Goal: Task Accomplishment & Management: Use online tool/utility

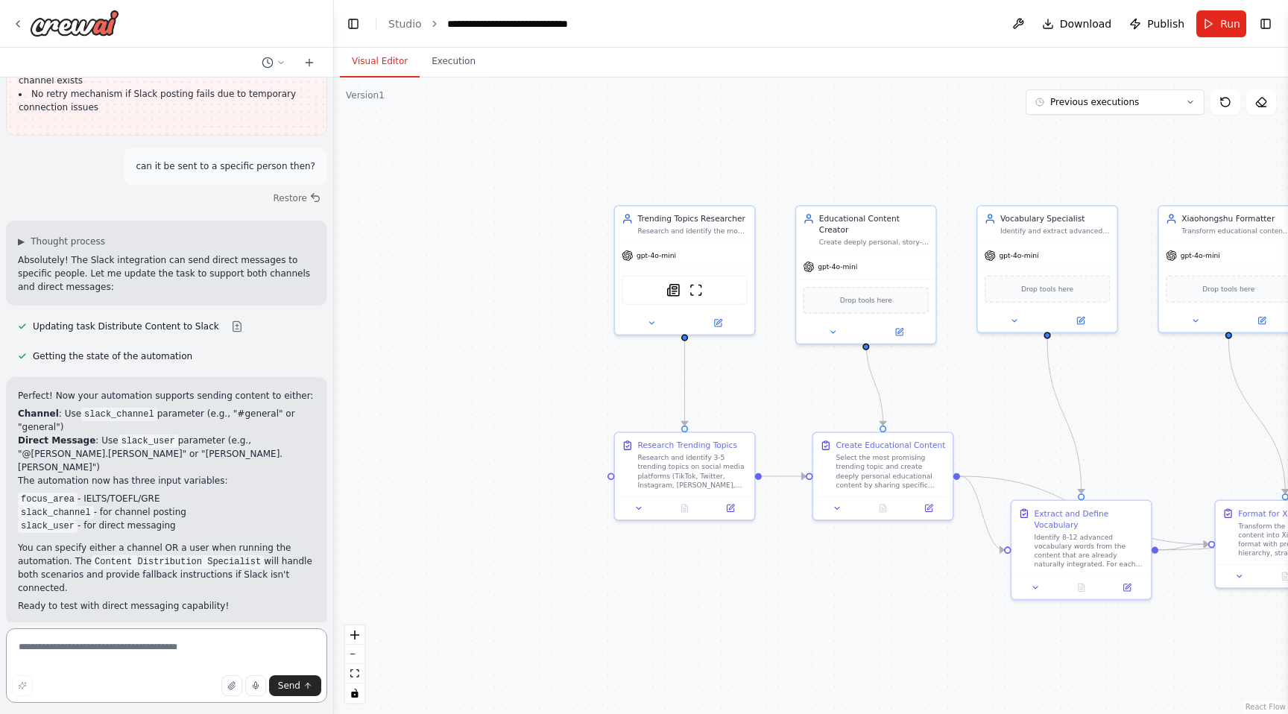
click at [180, 659] on textarea at bounding box center [166, 665] width 321 height 75
type textarea "*"
type textarea "**********"
click at [1258, 22] on button "Toggle Right Sidebar" at bounding box center [1265, 23] width 21 height 21
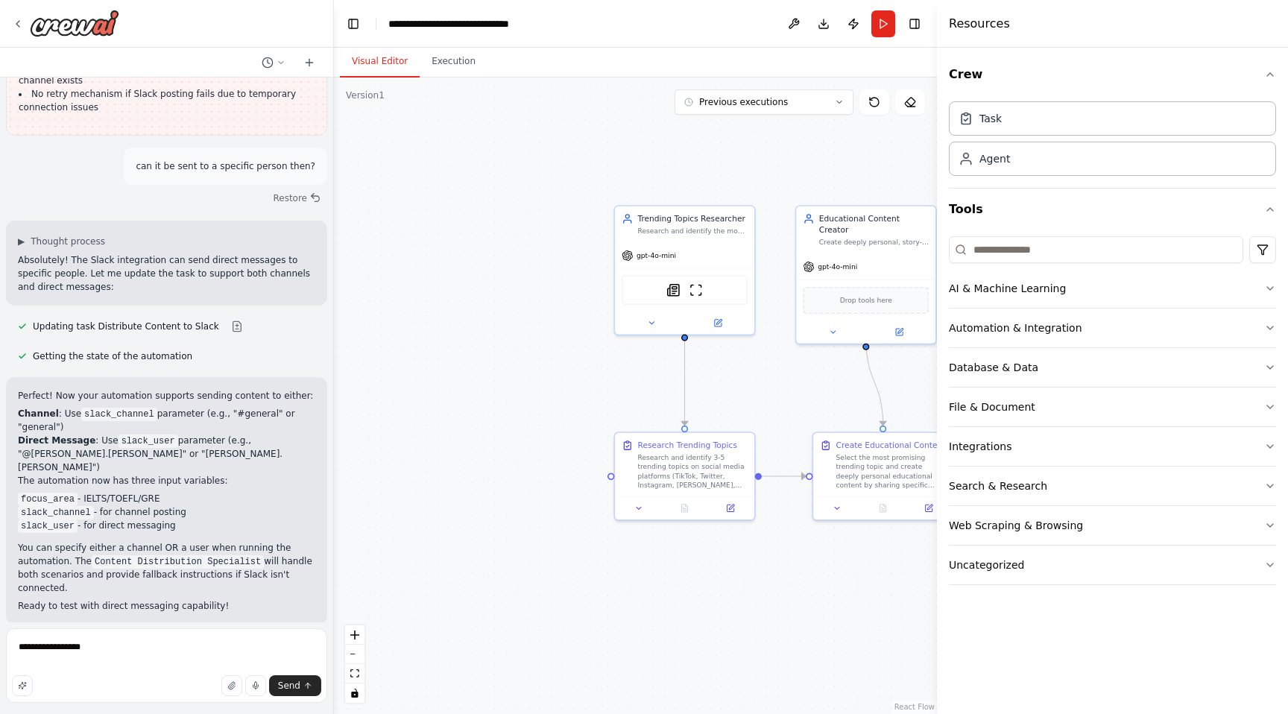
click at [8, 17] on div at bounding box center [166, 24] width 333 height 48
click at [25, 25] on div at bounding box center [65, 23] width 107 height 27
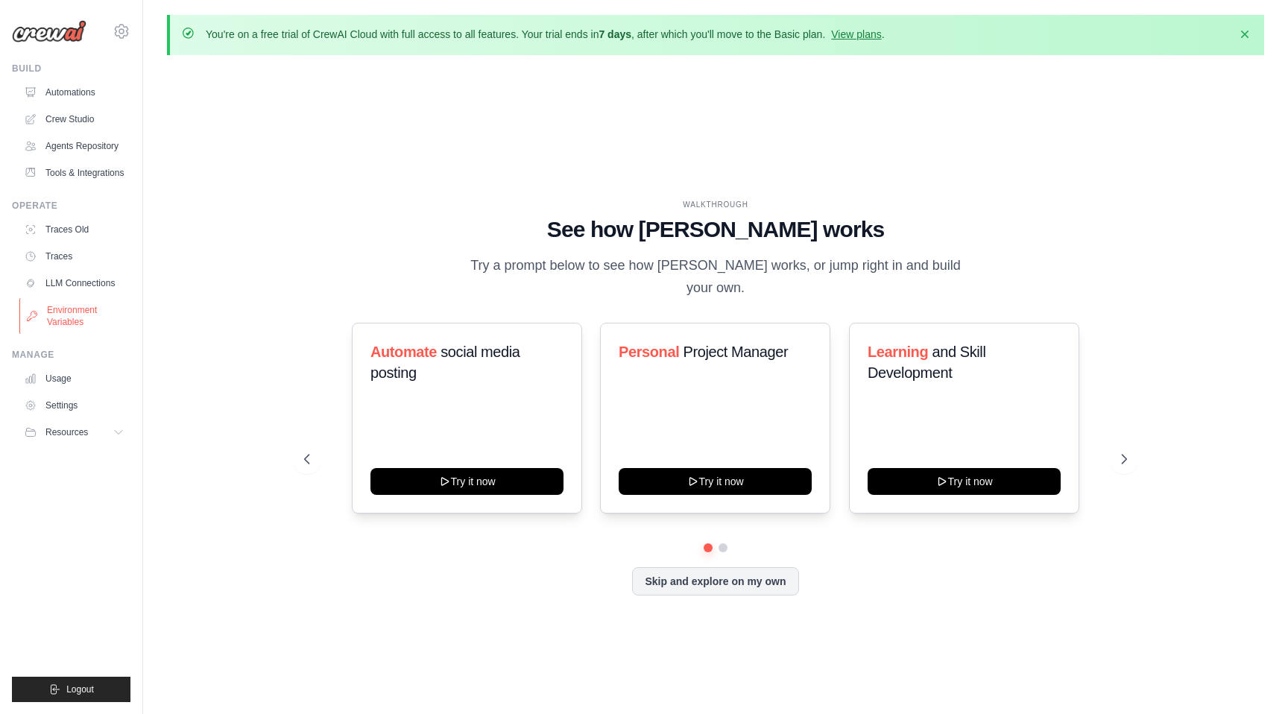
click at [68, 324] on link "Environment Variables" at bounding box center [75, 316] width 113 height 36
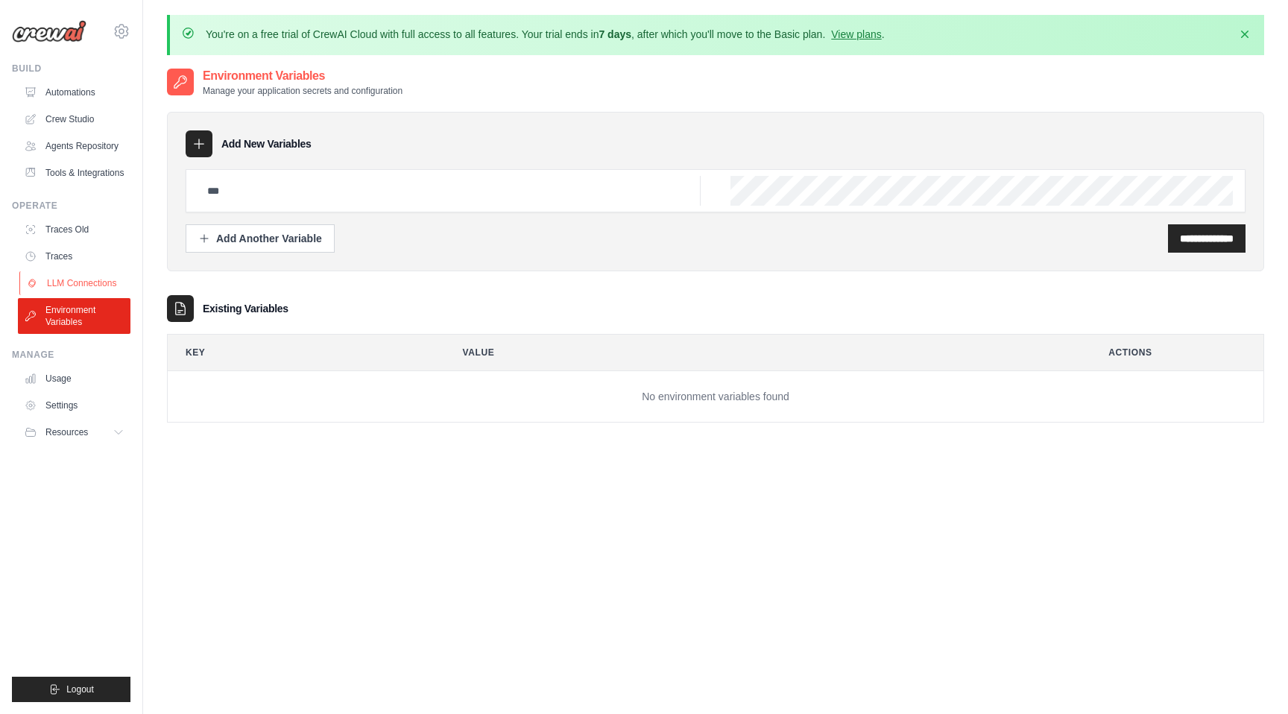
click at [76, 282] on link "LLM Connections" at bounding box center [75, 283] width 113 height 24
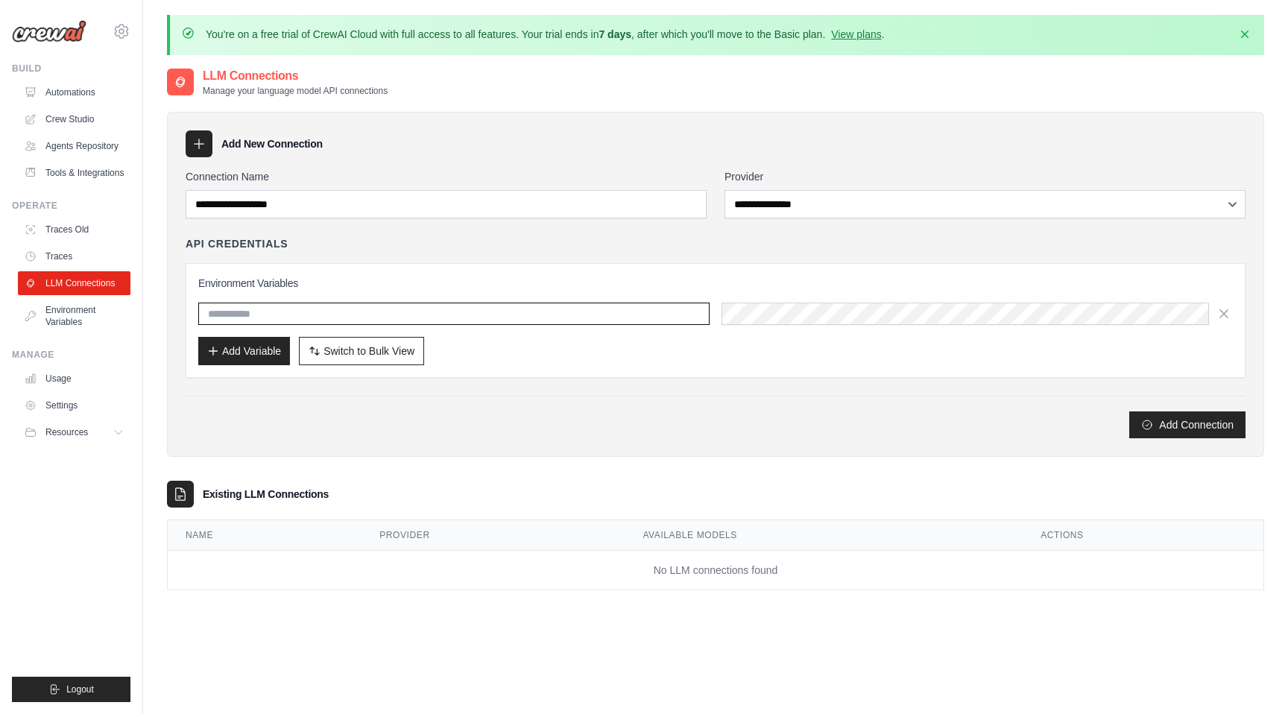
click at [285, 313] on input "text" at bounding box center [453, 314] width 511 height 22
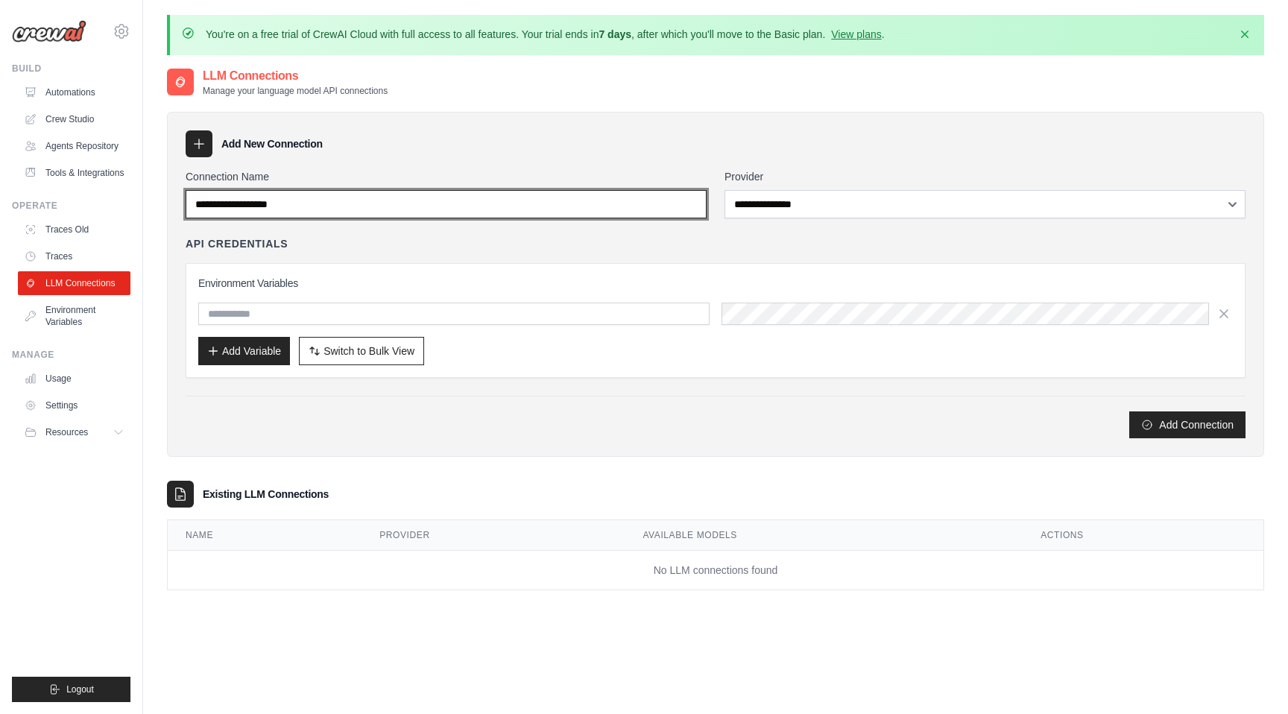
click at [335, 203] on input "Connection Name" at bounding box center [446, 204] width 521 height 28
type input "***"
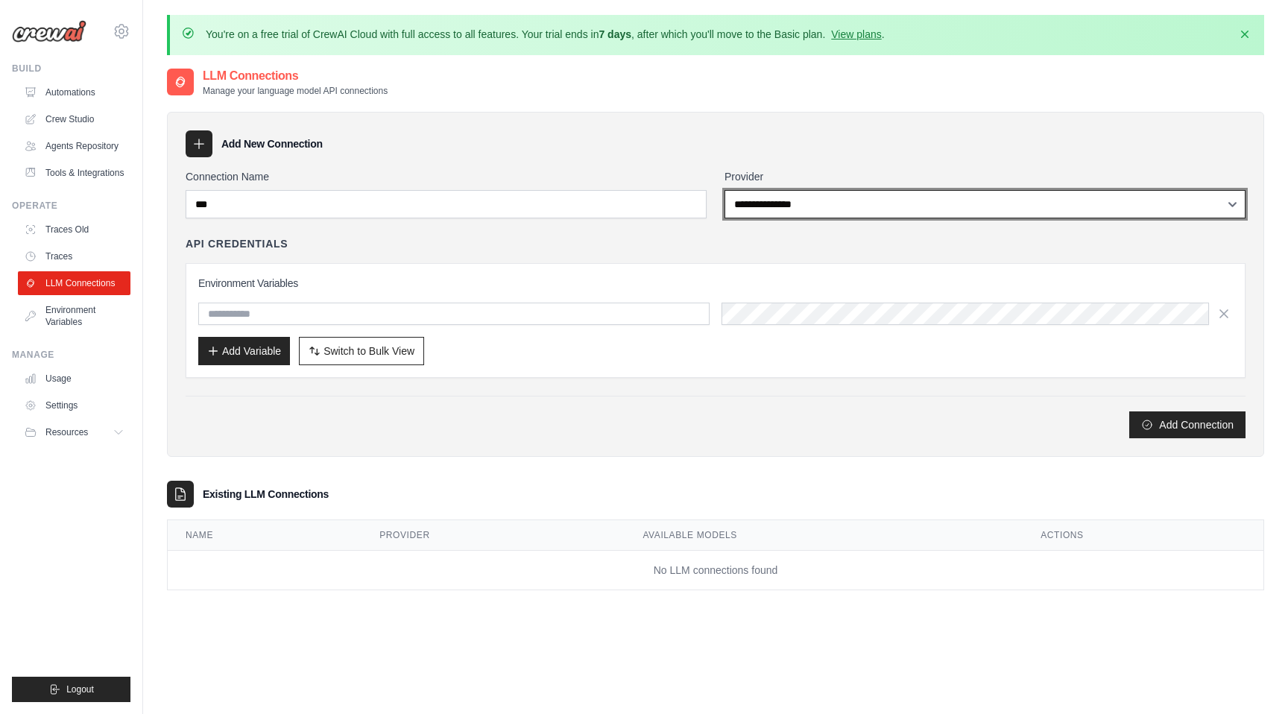
click at [862, 207] on select "**********" at bounding box center [985, 204] width 521 height 28
select select "******"
click at [725, 190] on select "**********" at bounding box center [985, 204] width 521 height 28
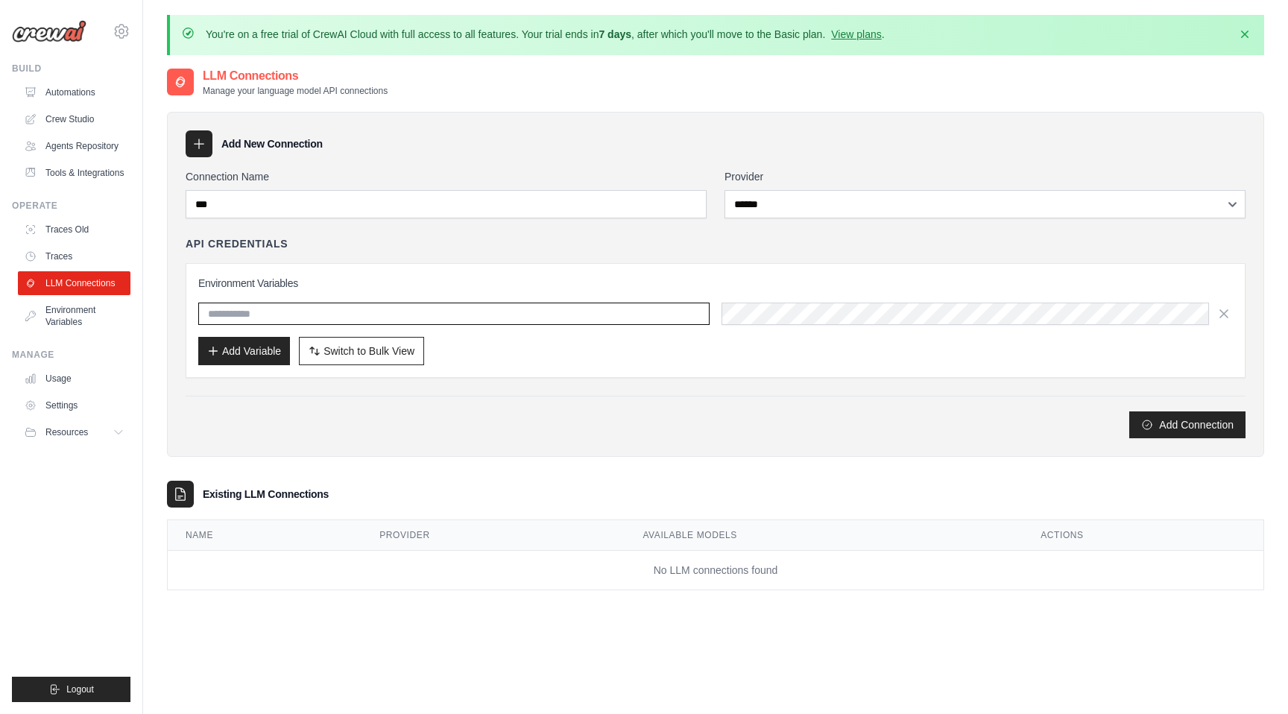
click at [431, 307] on input "text" at bounding box center [453, 314] width 511 height 22
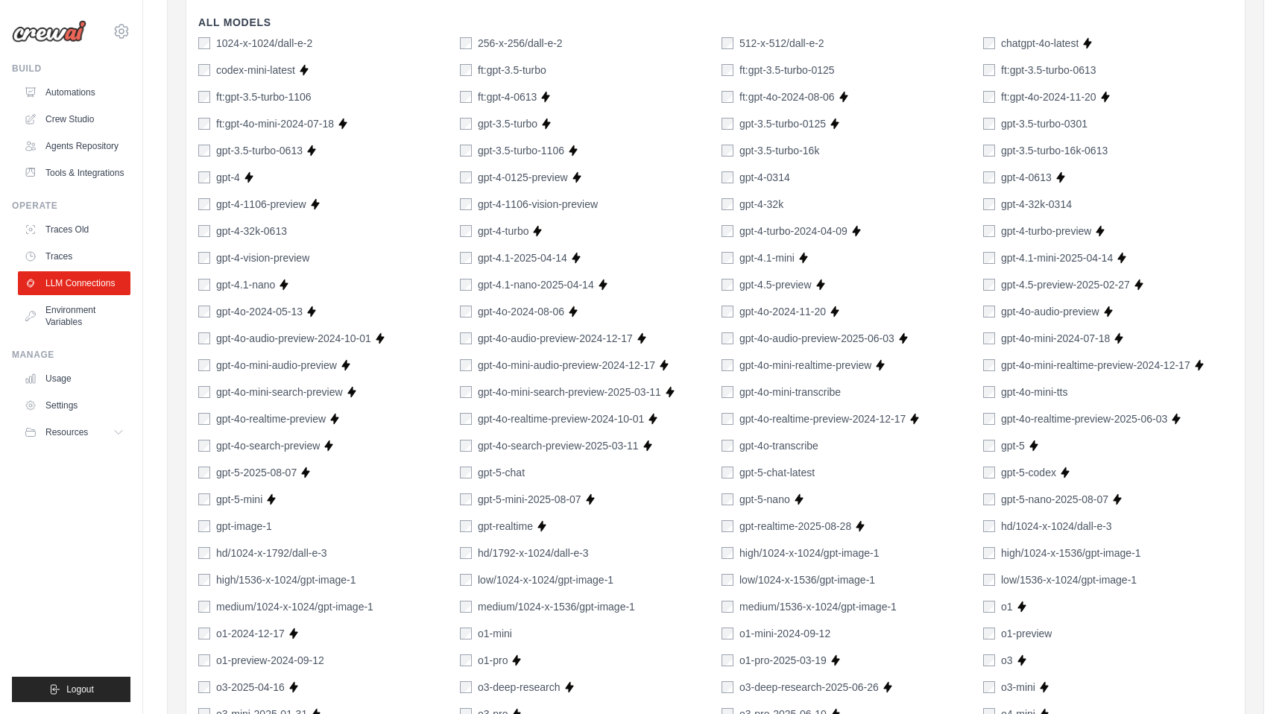
scroll to position [484, 0]
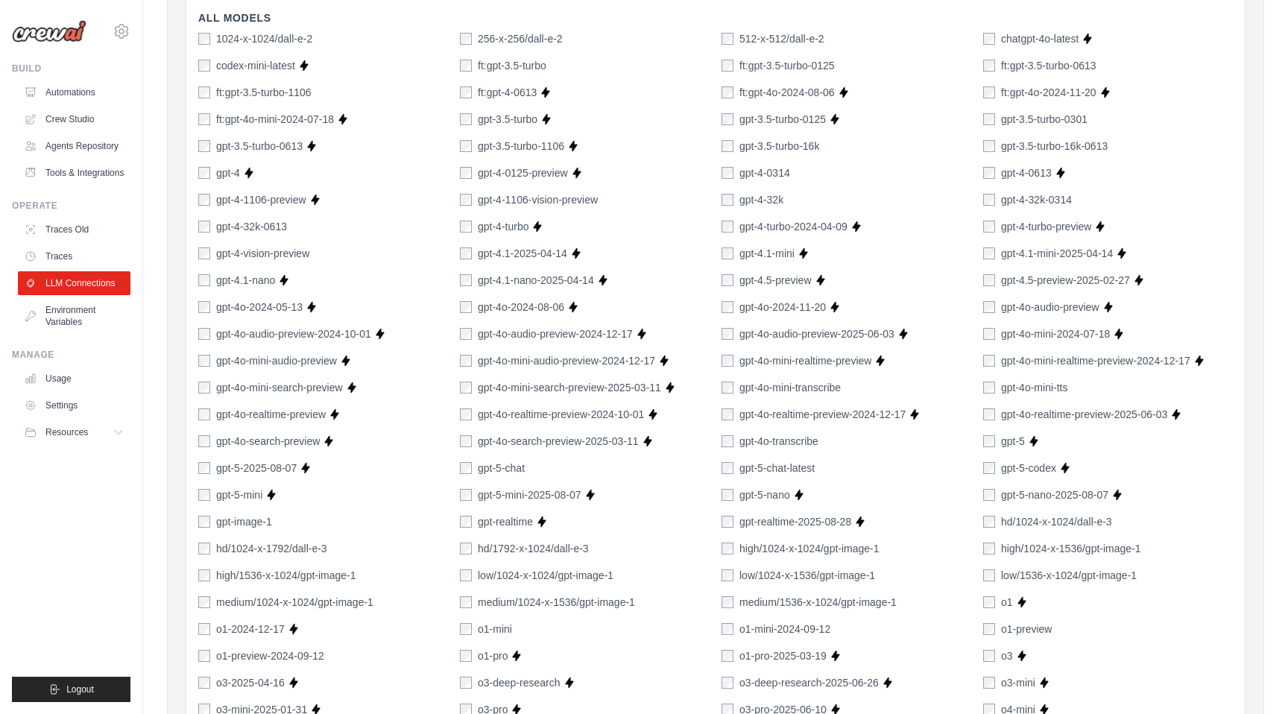
click at [989, 447] on div "gpt-5" at bounding box center [1004, 441] width 42 height 15
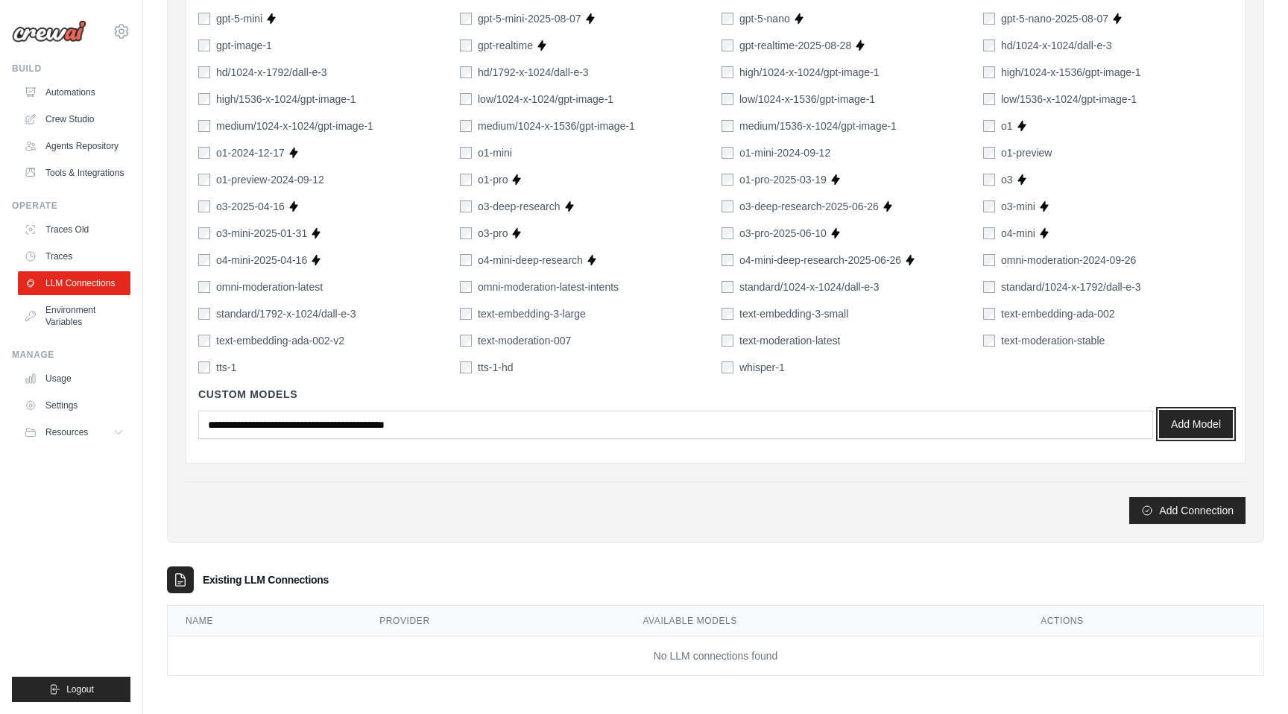
click at [1200, 425] on button "Add Model" at bounding box center [1196, 424] width 74 height 28
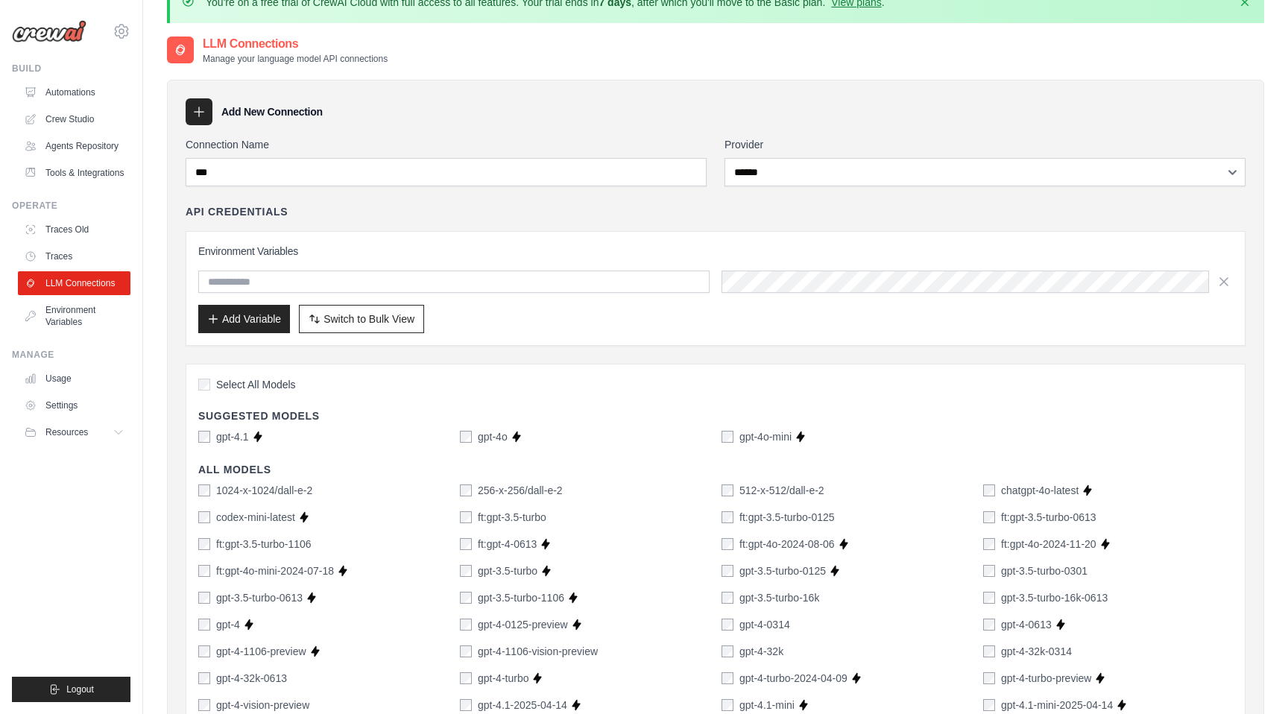
scroll to position [0, 0]
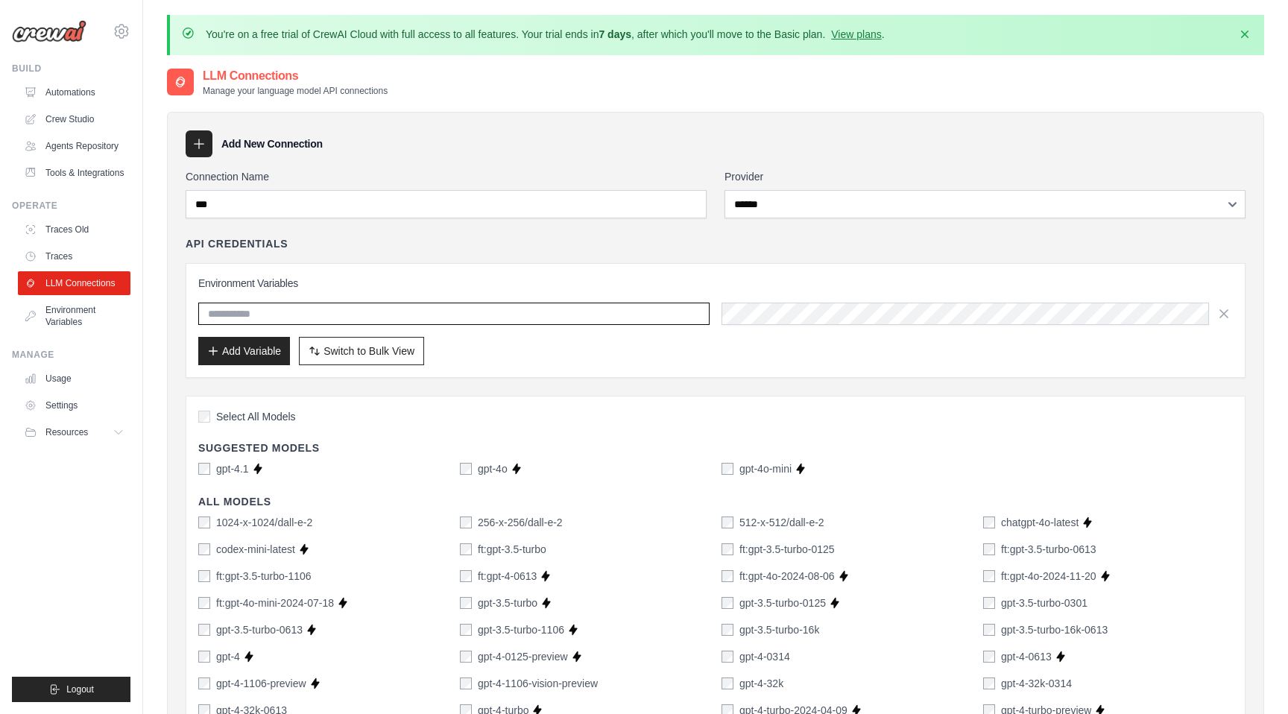
click at [505, 320] on input "text" at bounding box center [453, 314] width 511 height 22
click at [541, 316] on input "text" at bounding box center [453, 314] width 511 height 22
click at [236, 359] on button "Add Variable" at bounding box center [244, 350] width 92 height 28
click at [243, 351] on button "Add Variable" at bounding box center [244, 350] width 92 height 28
click at [357, 352] on span "Switch to Bulk View" at bounding box center [369, 350] width 91 height 15
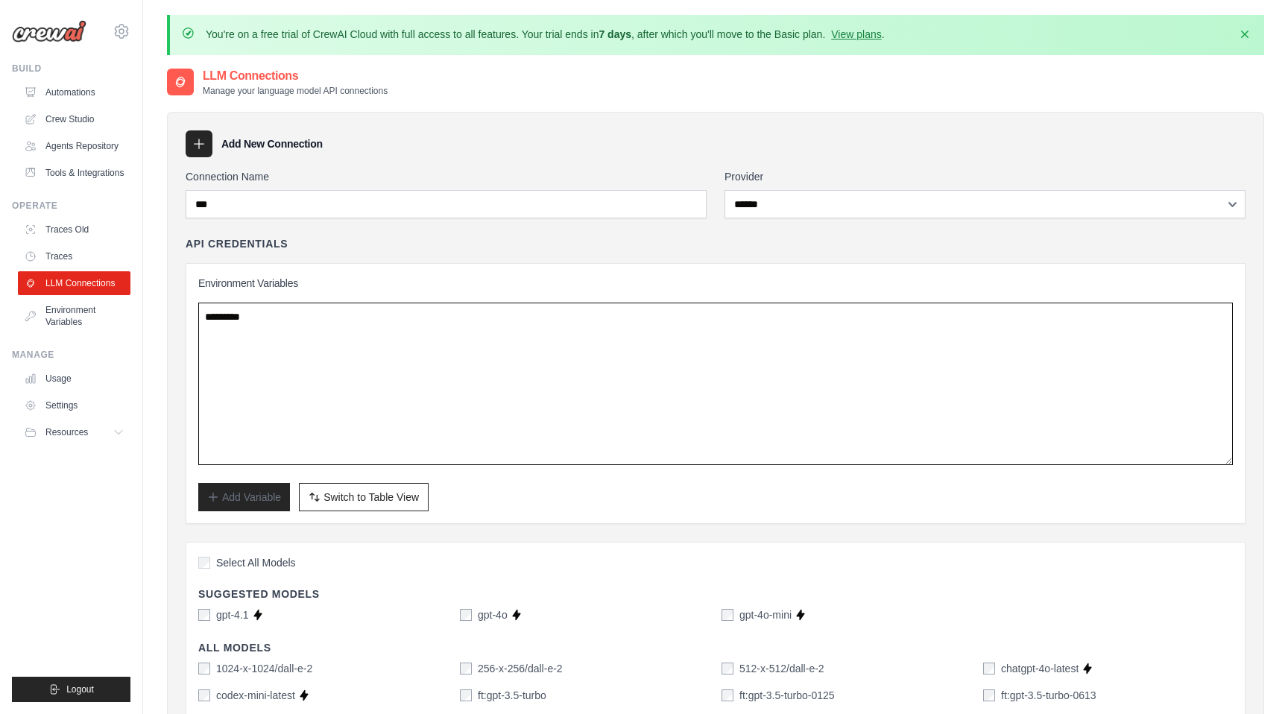
click at [358, 337] on textarea at bounding box center [715, 384] width 1035 height 163
click at [319, 326] on textarea at bounding box center [715, 384] width 1035 height 163
click at [285, 315] on textarea at bounding box center [715, 384] width 1035 height 163
type textarea "*"
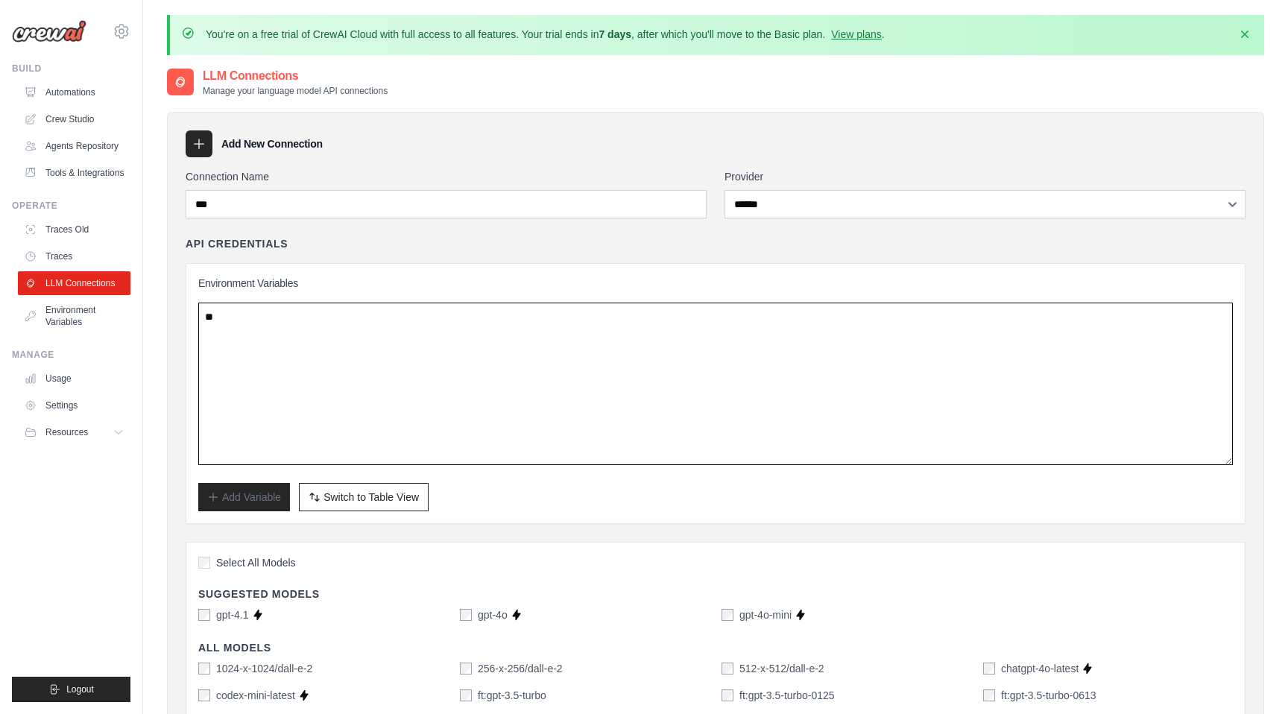
type textarea "*"
paste textarea "**********"
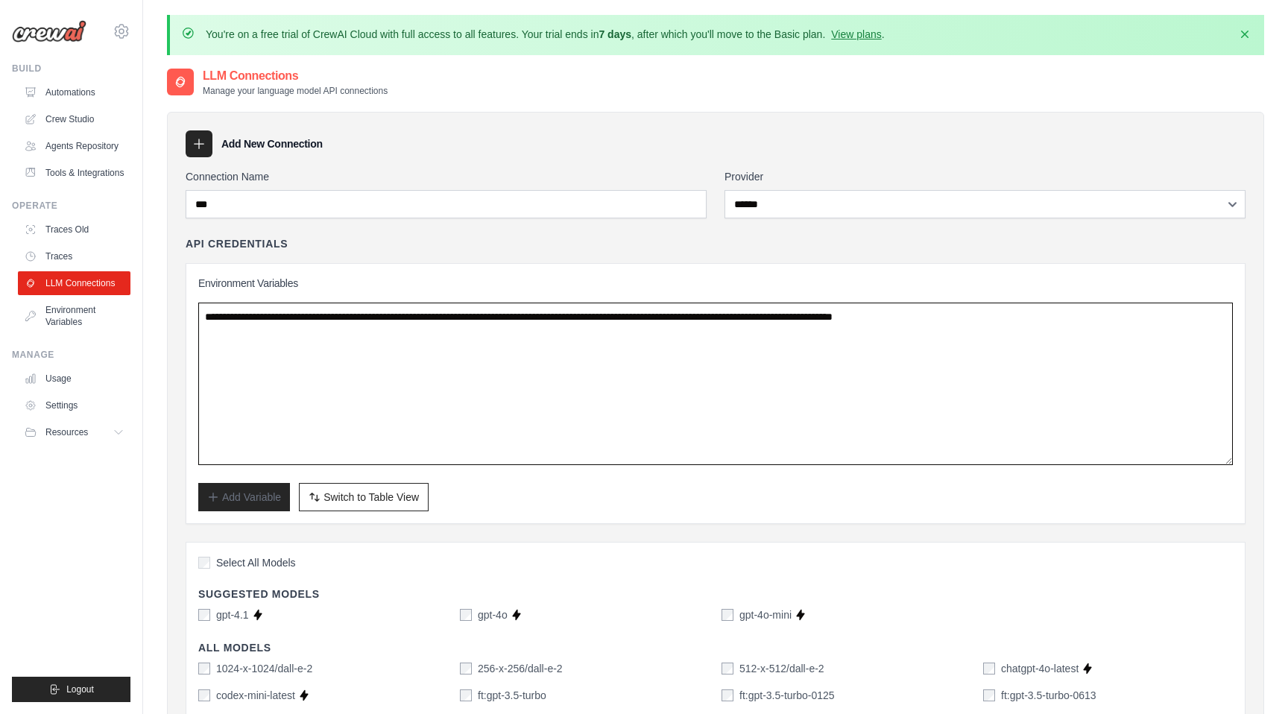
click at [455, 395] on textarea "**********" at bounding box center [715, 384] width 1035 height 163
type textarea "**********"
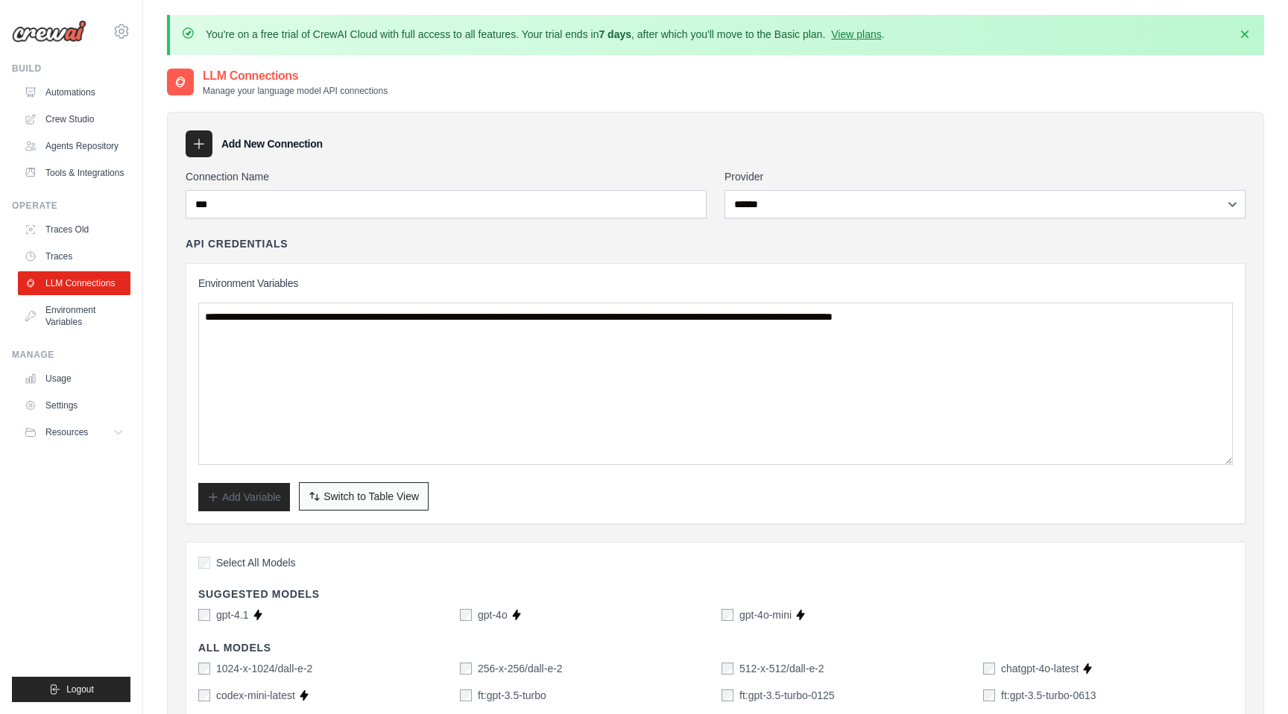
click at [338, 500] on span "Switch to Table View" at bounding box center [371, 496] width 95 height 15
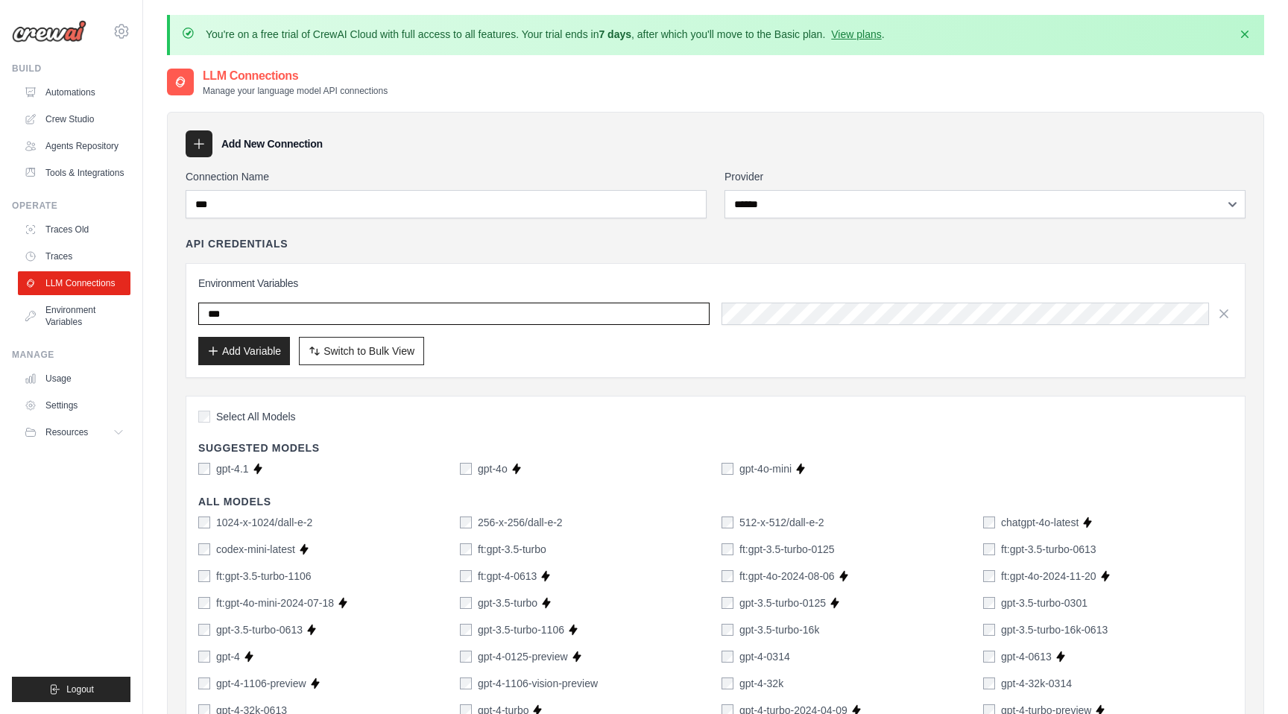
click at [313, 318] on input "***" at bounding box center [453, 314] width 511 height 22
click at [314, 318] on input "***" at bounding box center [453, 314] width 511 height 22
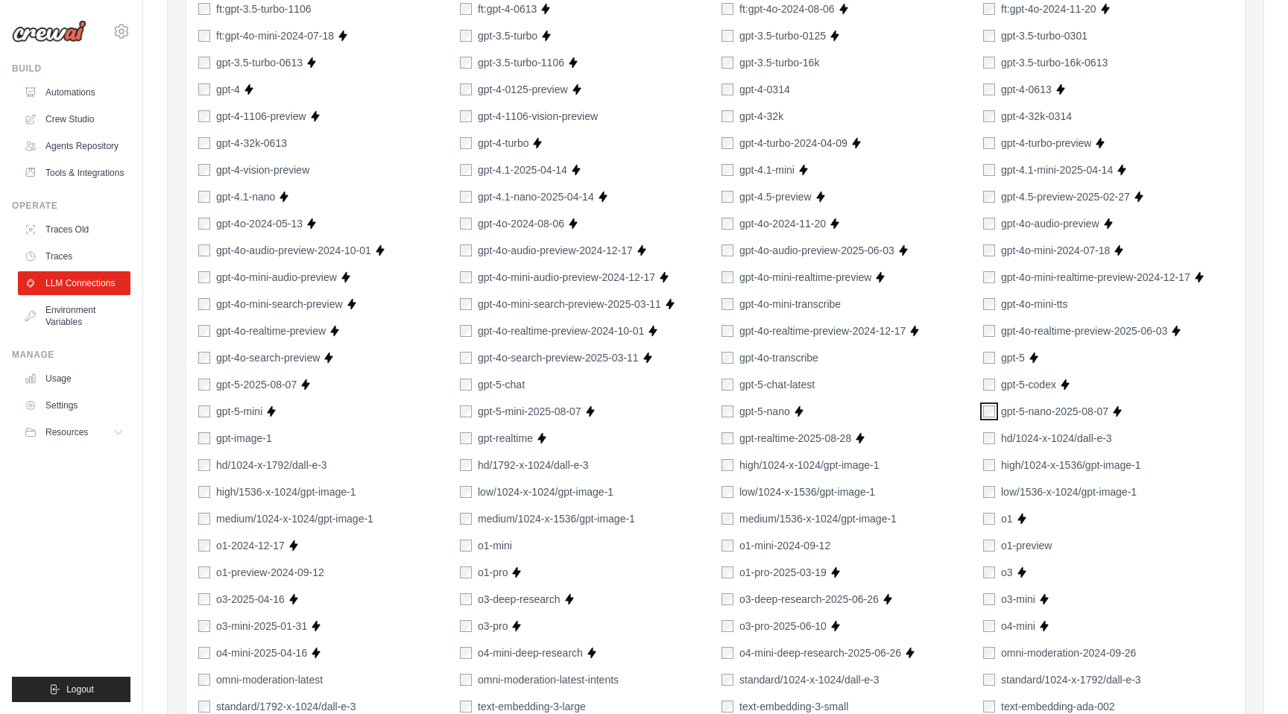
scroll to position [960, 0]
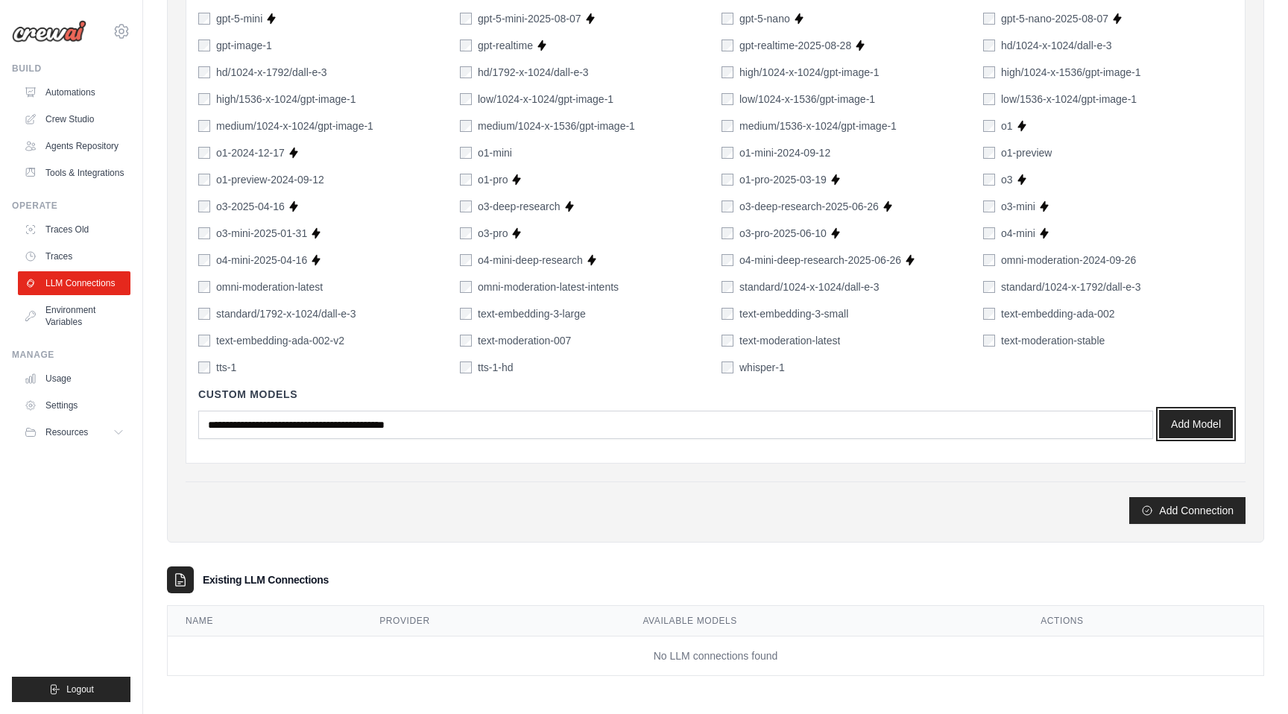
click at [1197, 426] on button "Add Model" at bounding box center [1196, 424] width 74 height 28
click at [1173, 511] on button "Add Connection" at bounding box center [1187, 510] width 116 height 27
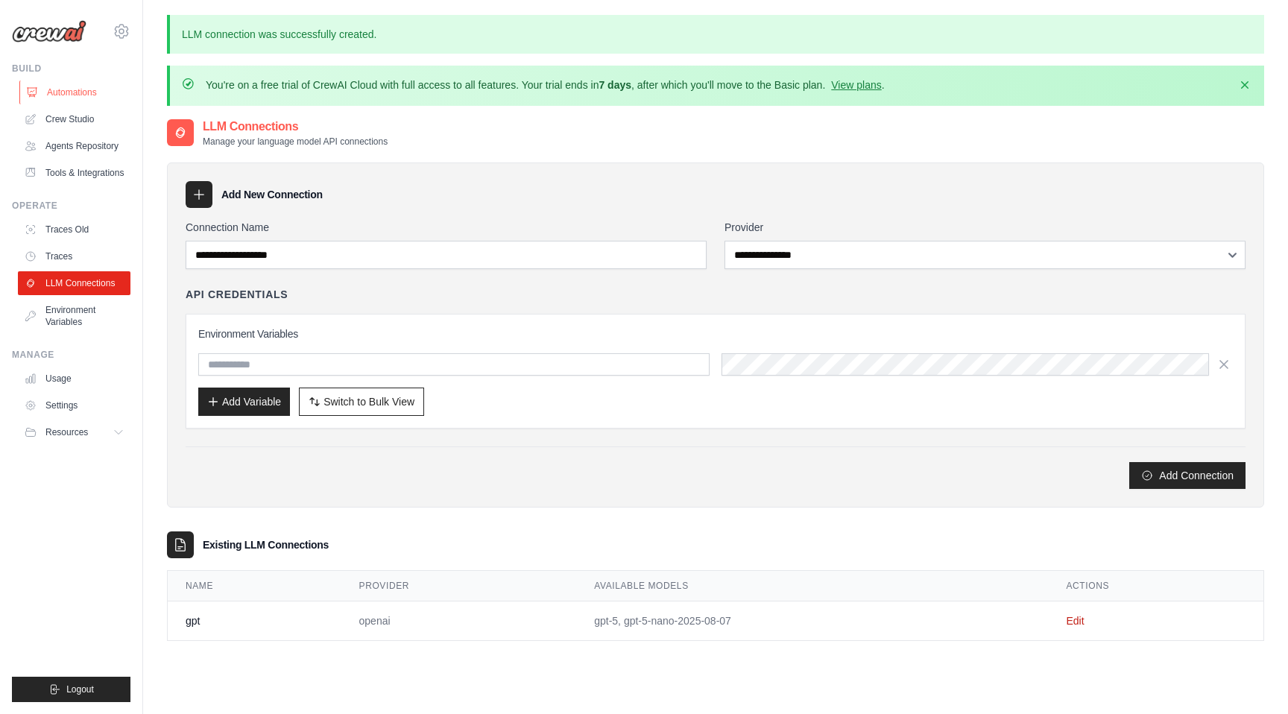
click at [72, 88] on link "Automations" at bounding box center [75, 93] width 113 height 24
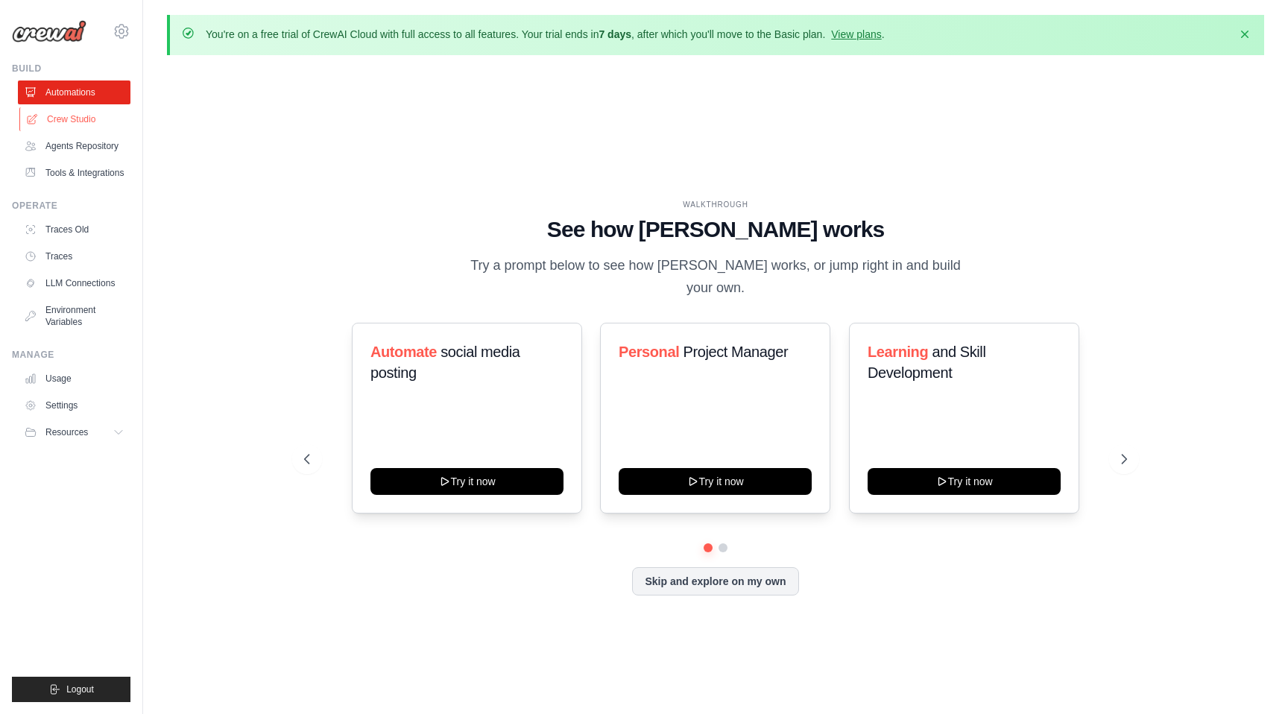
click at [78, 122] on link "Crew Studio" at bounding box center [75, 119] width 113 height 24
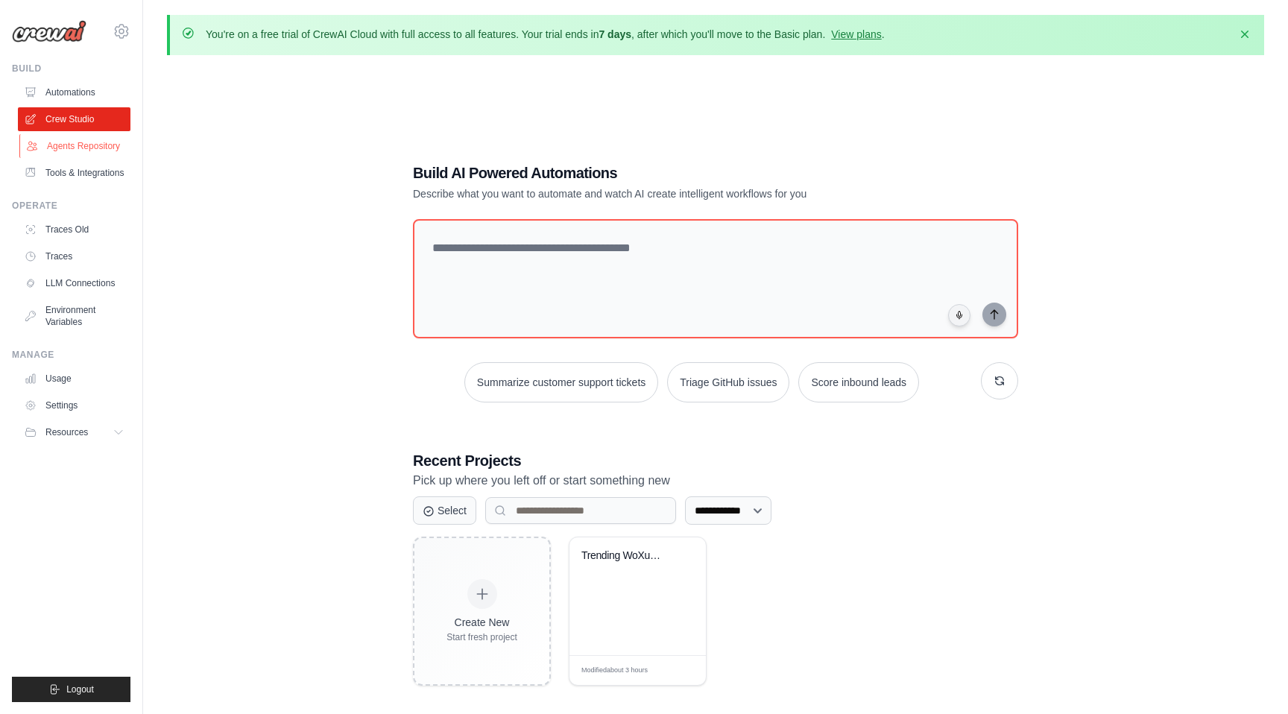
click at [86, 150] on link "Agents Repository" at bounding box center [75, 146] width 113 height 24
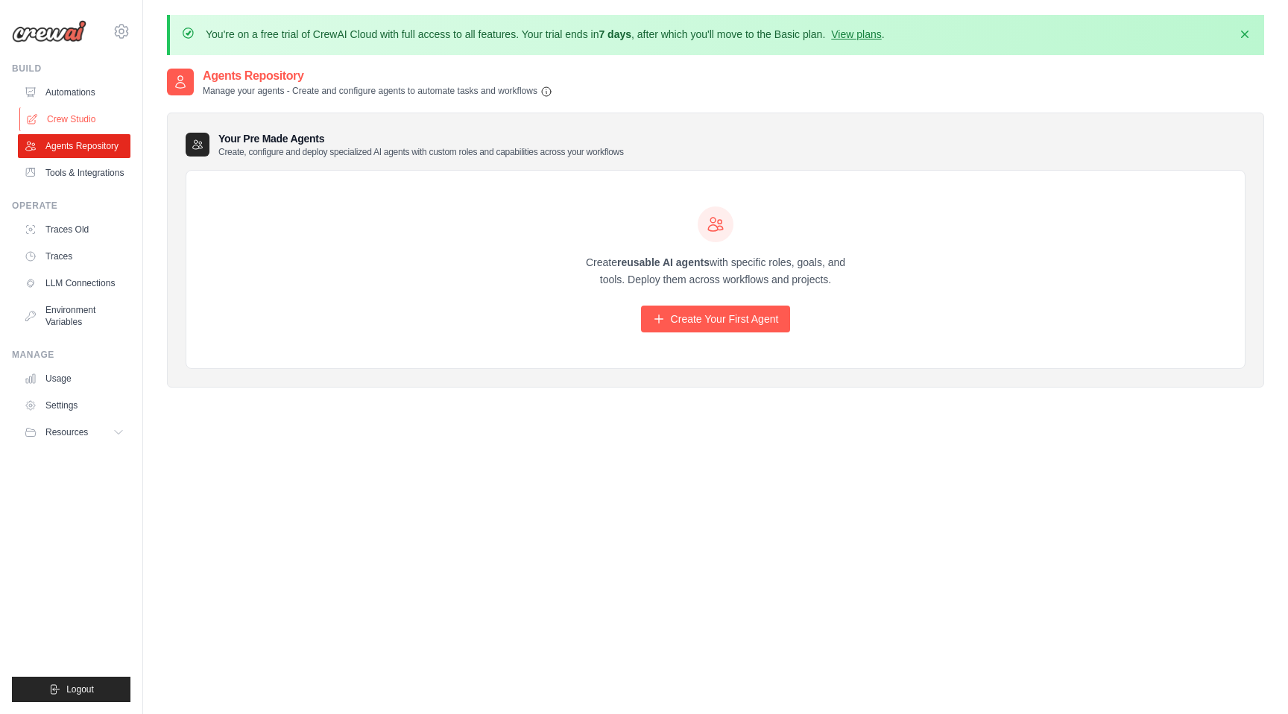
click at [72, 118] on link "Crew Studio" at bounding box center [75, 119] width 113 height 24
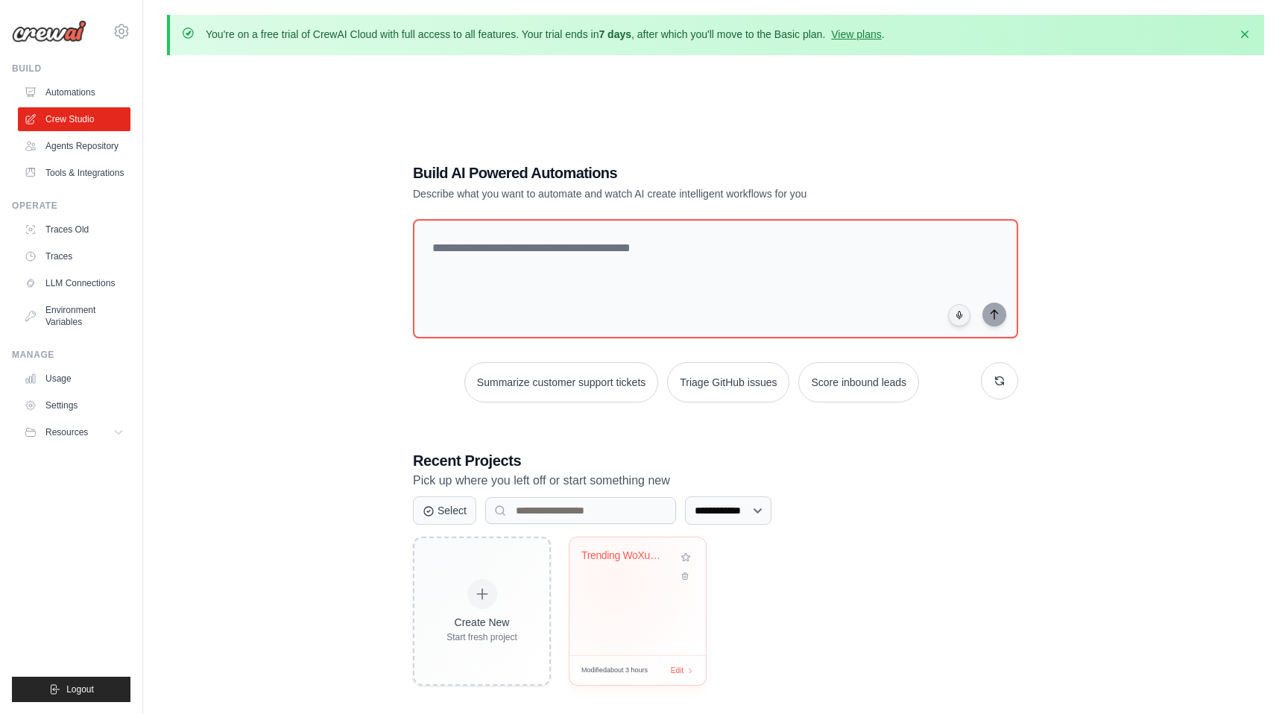
click at [613, 582] on div "Trending WoXue Content Generator" at bounding box center [638, 597] width 136 height 118
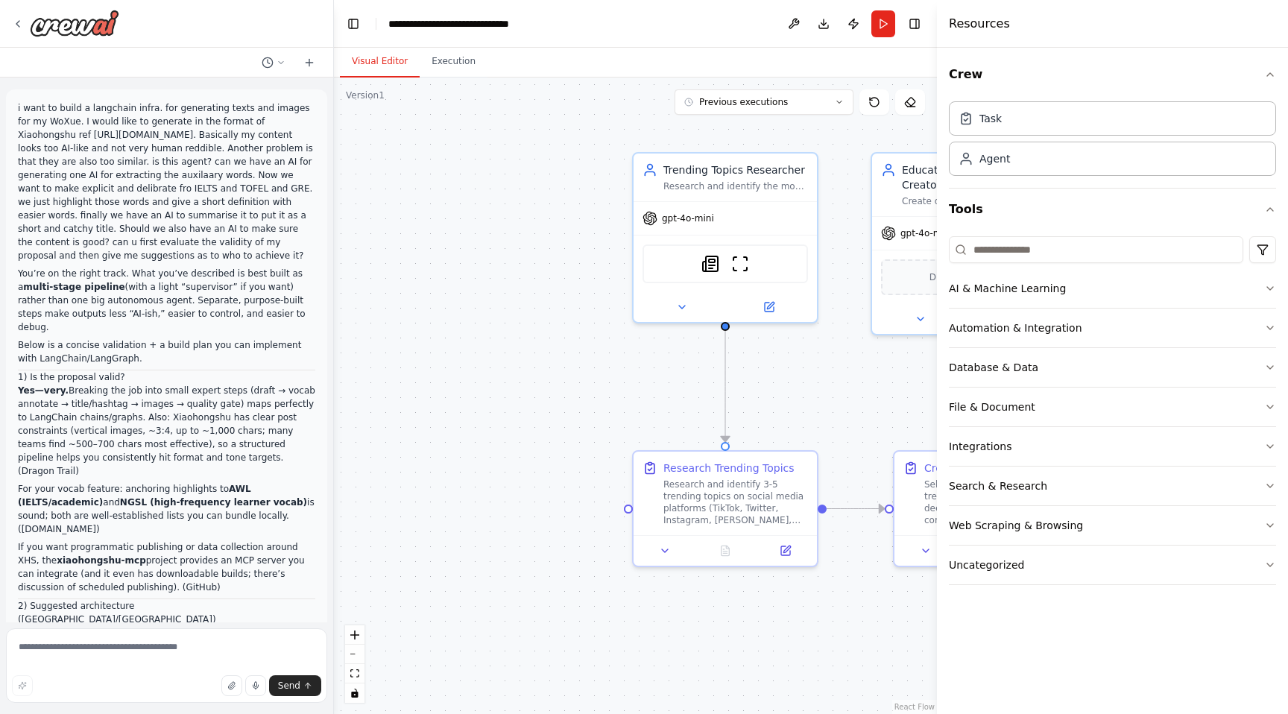
scroll to position [7367, 0]
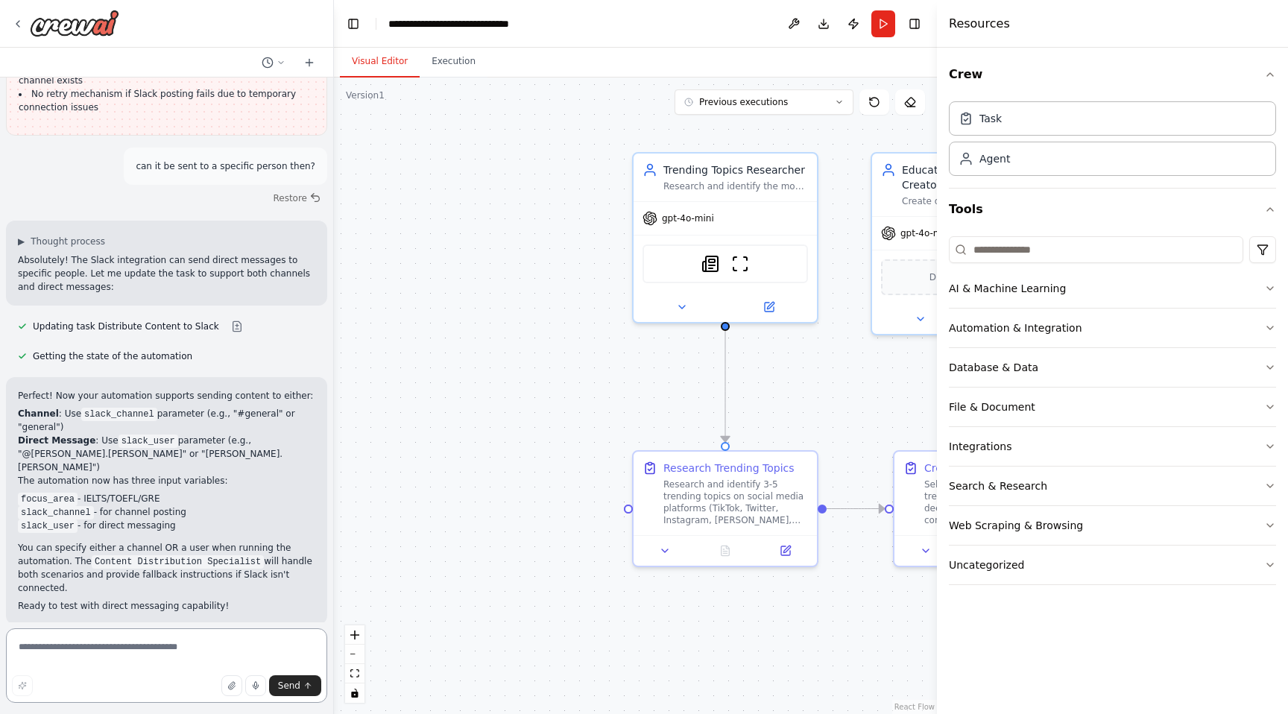
click at [146, 657] on textarea at bounding box center [166, 665] width 321 height 75
type textarea "*"
paste textarea "**********"
type textarea "**********"
click at [299, 675] on button "Send" at bounding box center [295, 685] width 52 height 21
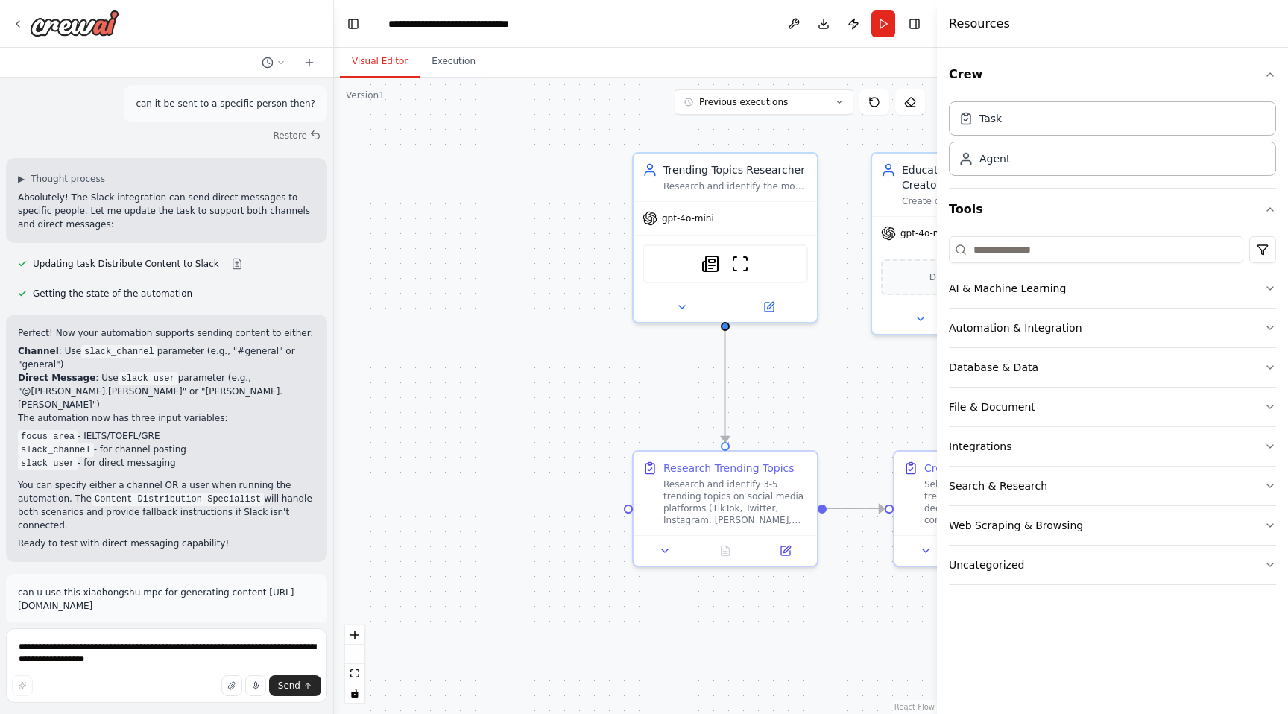
scroll to position [7511, 0]
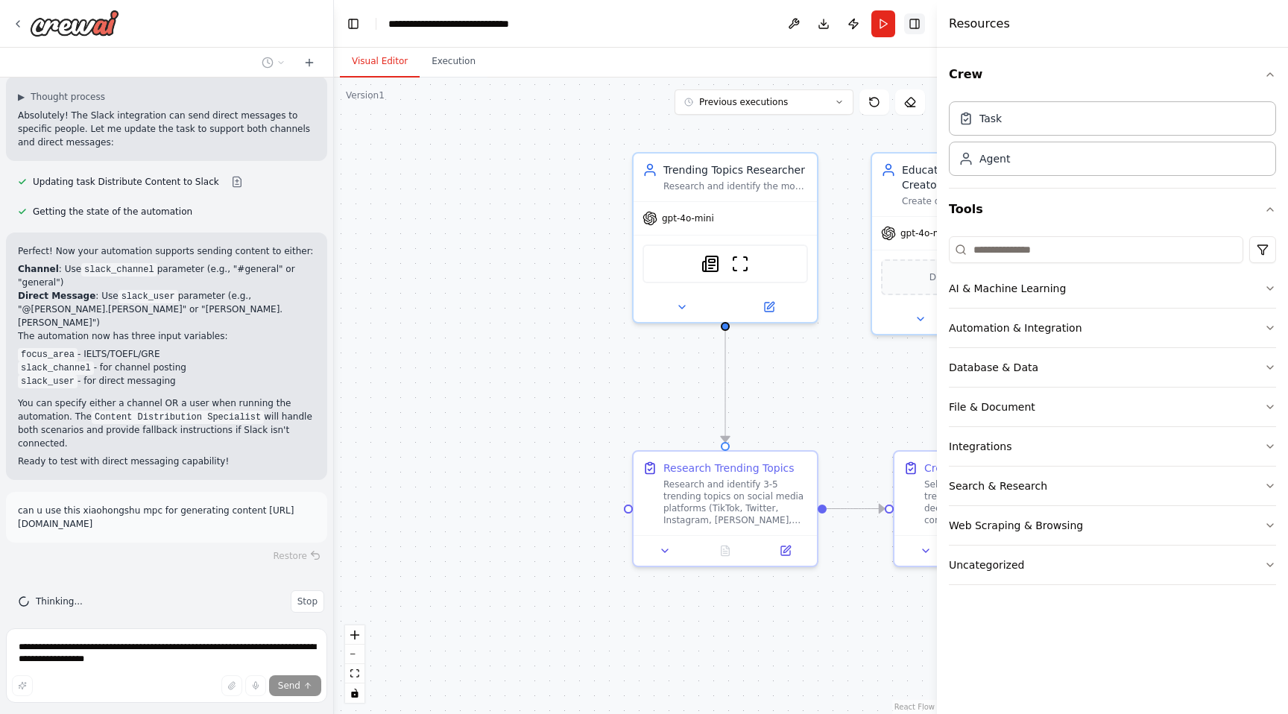
click at [924, 19] on button "Toggle Right Sidebar" at bounding box center [914, 23] width 21 height 21
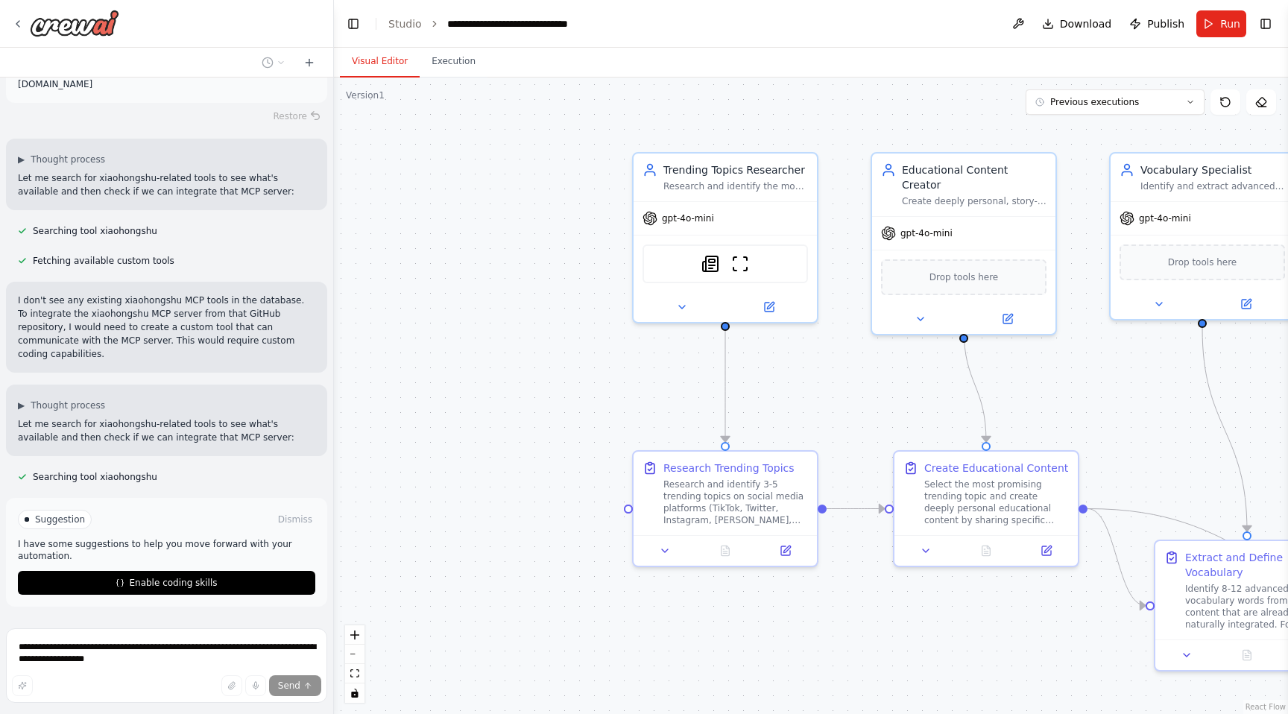
scroll to position [7978, 0]
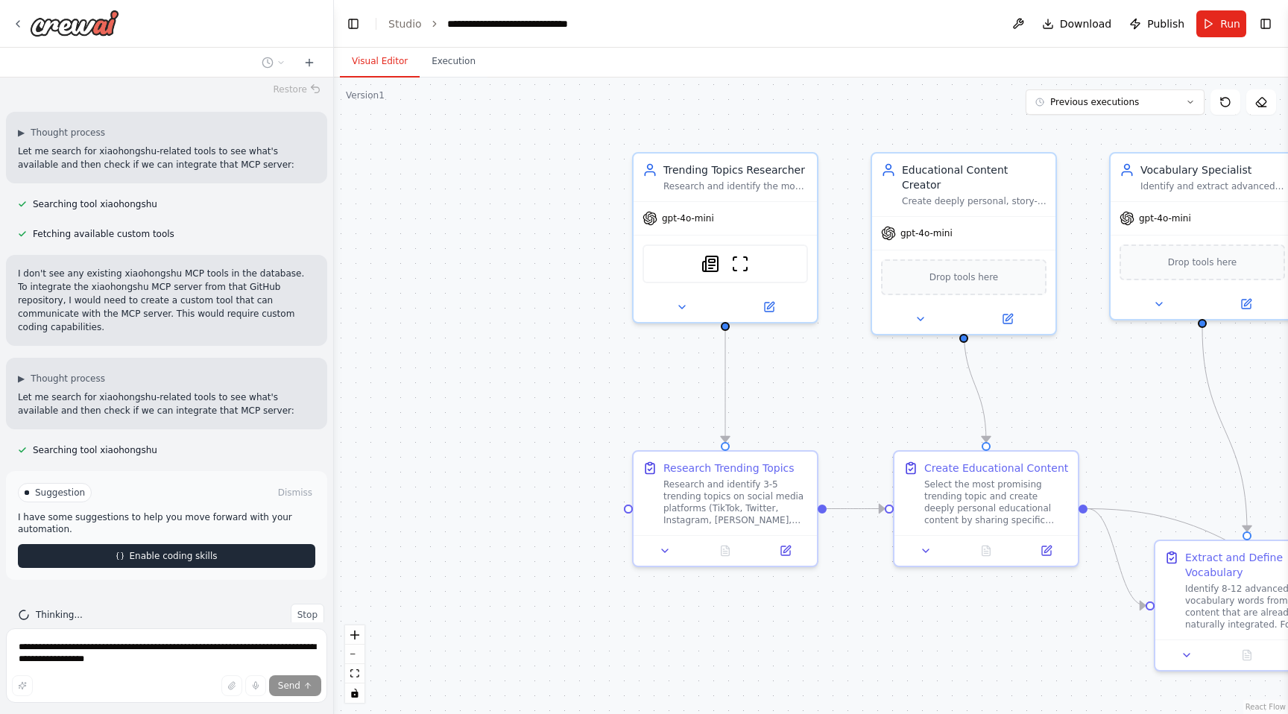
click at [163, 550] on span "Enable coding skills" at bounding box center [173, 556] width 88 height 12
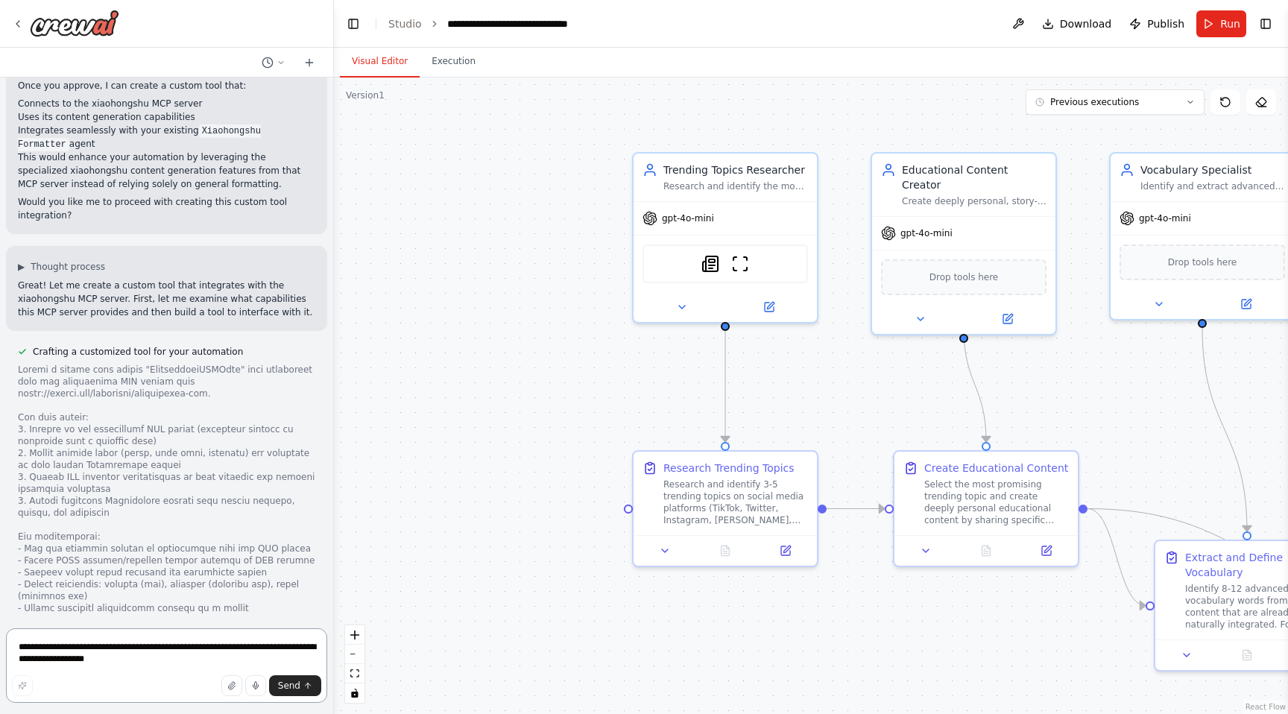
scroll to position [8454, 0]
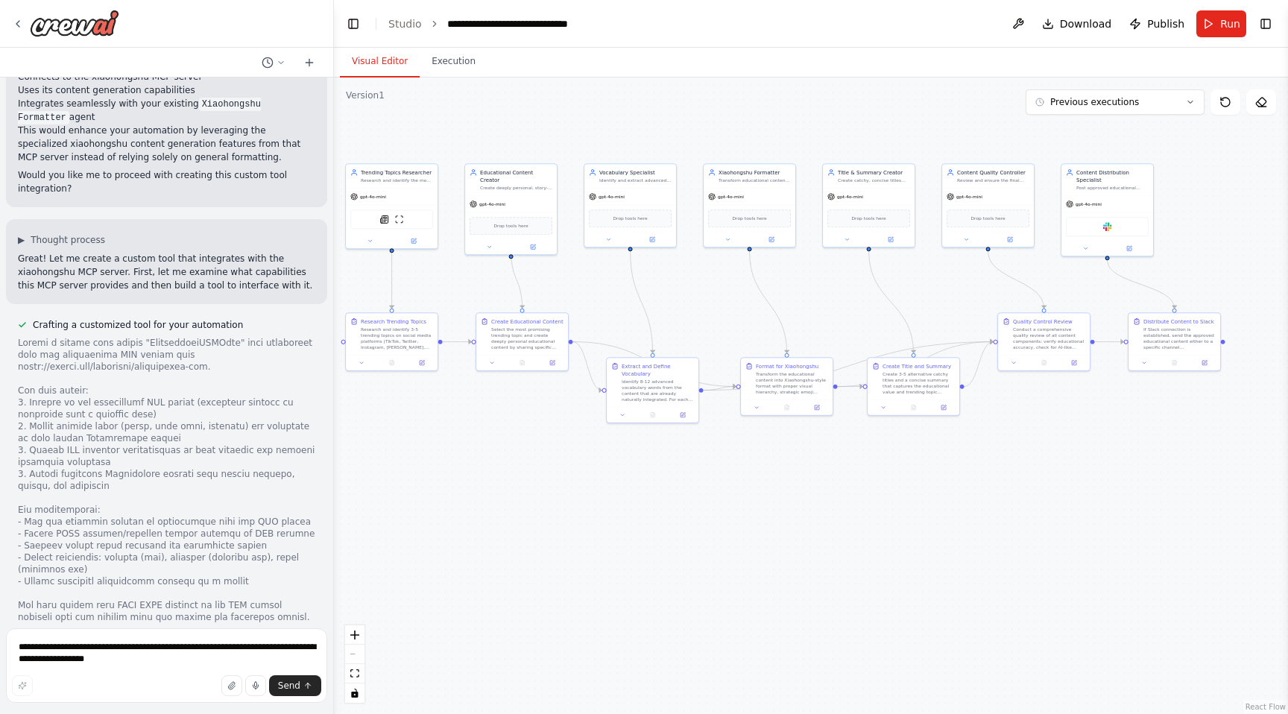
drag, startPoint x: 784, startPoint y: 354, endPoint x: 469, endPoint y: 280, distance: 323.3
click at [469, 280] on div ".deletable-edge-delete-btn { width: 20px; height: 20px; border: 0px solid #ffff…" at bounding box center [811, 396] width 954 height 637
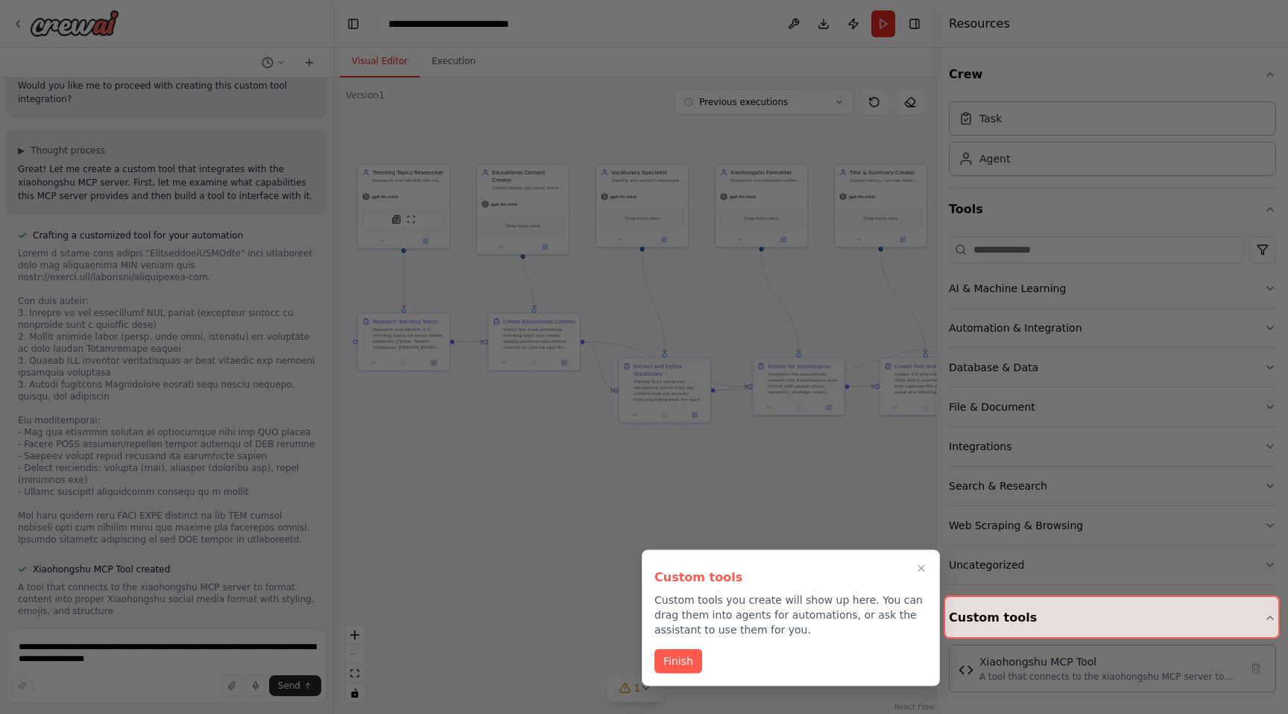
scroll to position [8430, 0]
click at [683, 661] on button "Finish" at bounding box center [679, 660] width 48 height 25
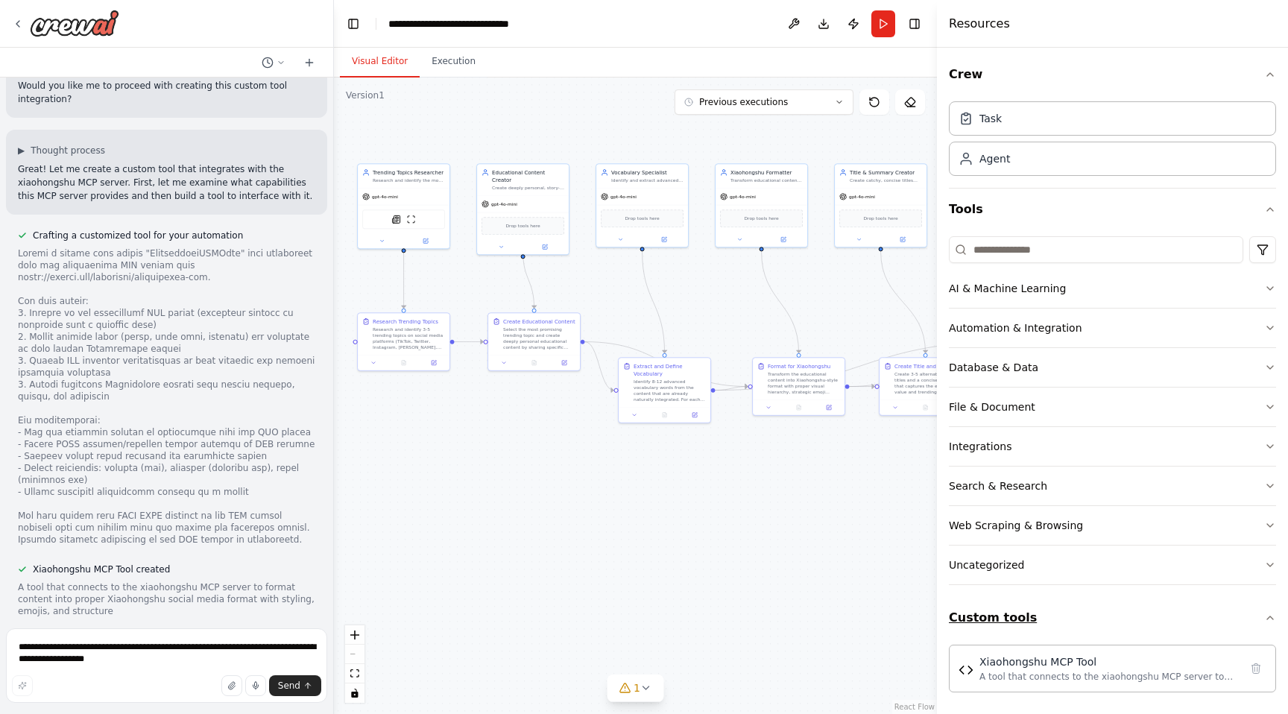
click at [989, 630] on button "Custom tools" at bounding box center [1112, 618] width 327 height 42
click at [1011, 621] on button "Custom tools" at bounding box center [1112, 618] width 327 height 42
click at [293, 623] on button "View code" at bounding box center [292, 629] width 45 height 12
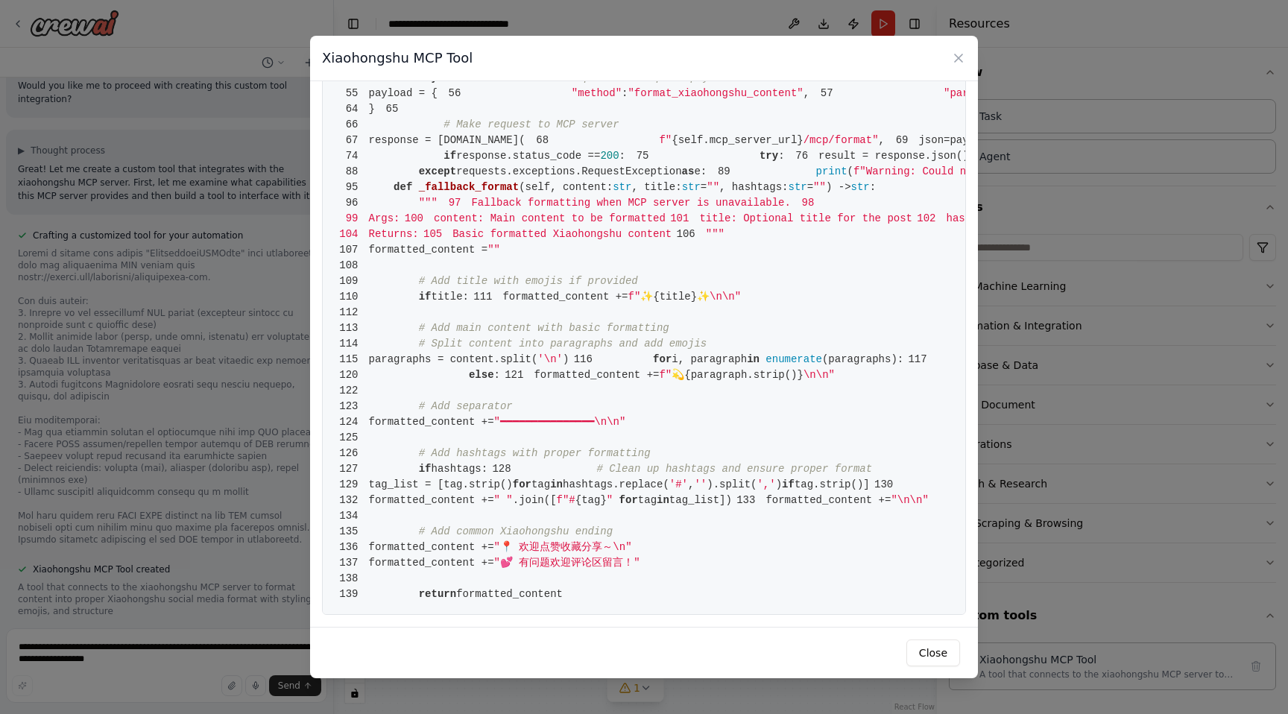
scroll to position [1680, 0]
click at [930, 650] on button "Close" at bounding box center [934, 653] width 54 height 27
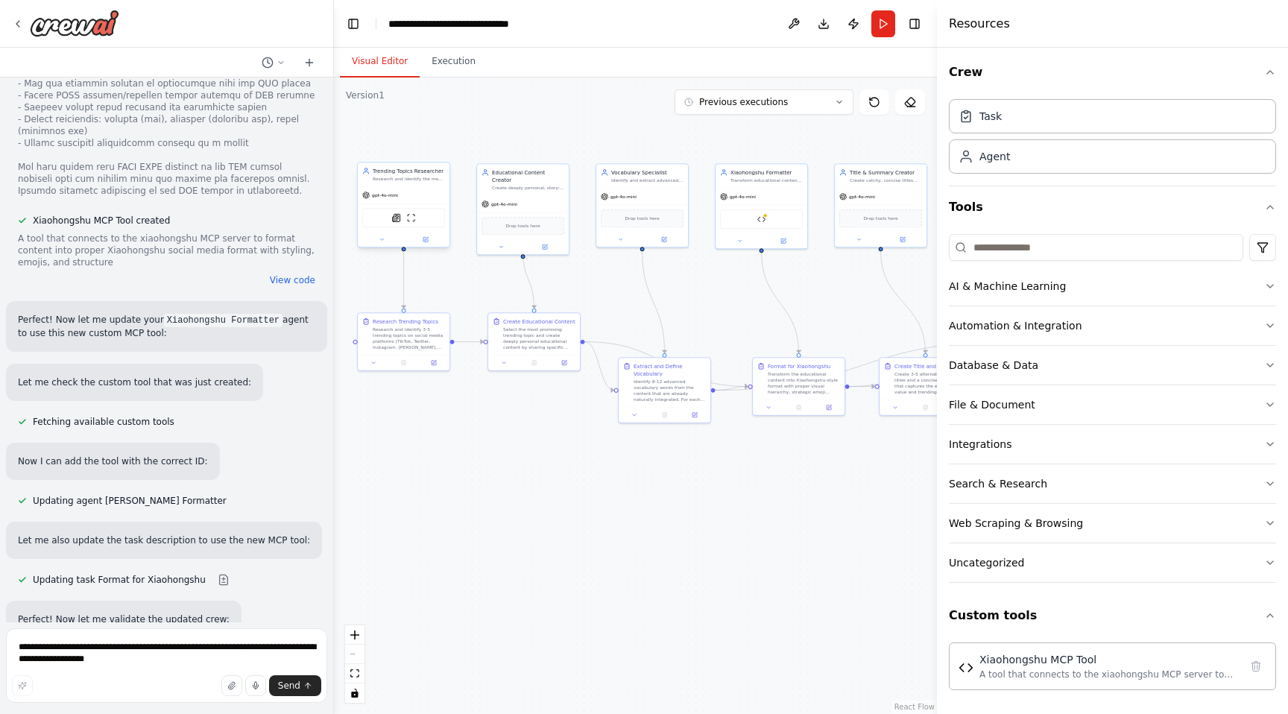
scroll to position [8809, 0]
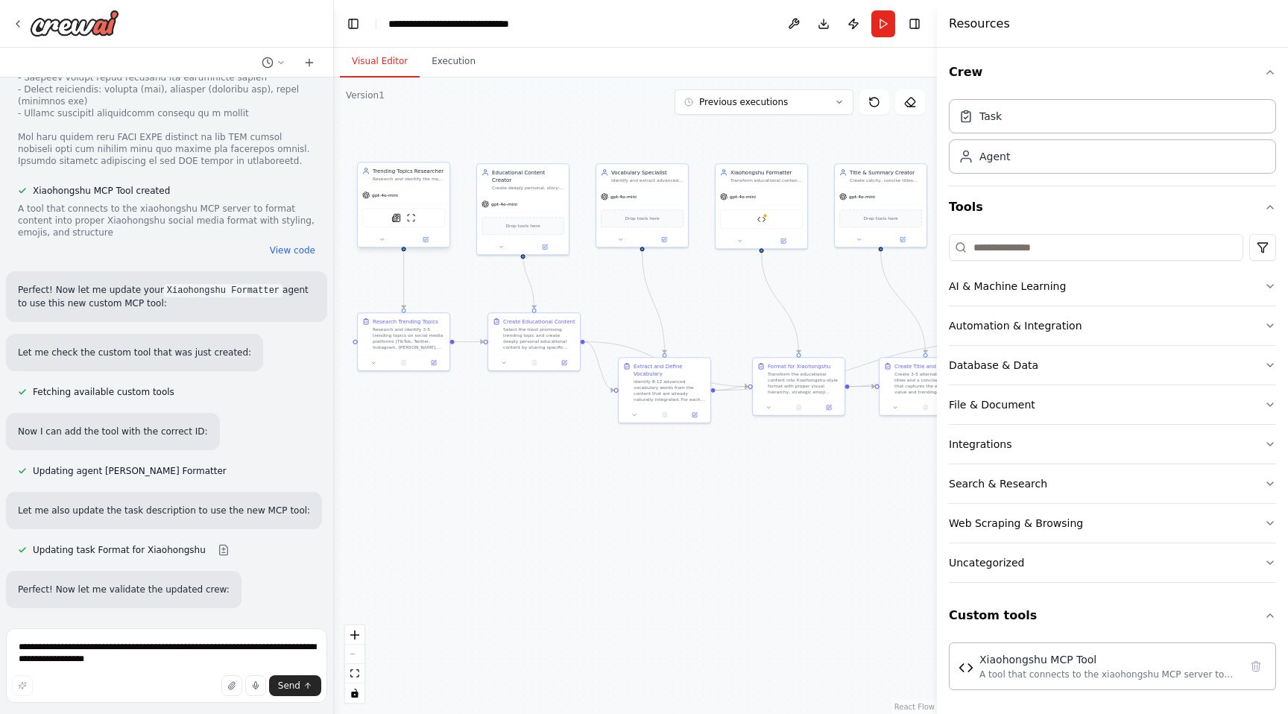
click at [389, 207] on div "SerplyNewsSearchTool ScrapeWebsiteTool" at bounding box center [404, 218] width 92 height 29
click at [391, 201] on div "gpt-4o-mini" at bounding box center [404, 195] width 92 height 16
click at [1097, 158] on div "Agent" at bounding box center [1112, 156] width 327 height 34
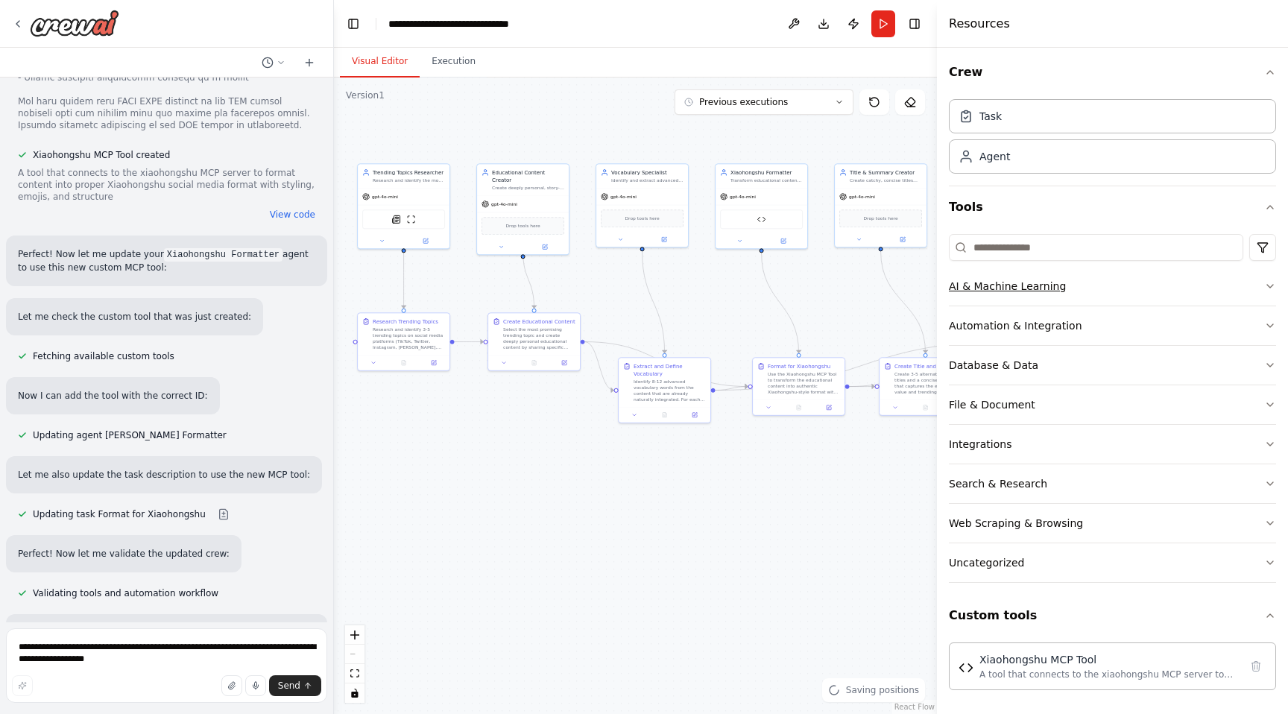
scroll to position [0, 0]
click at [1072, 296] on button "AI & Machine Learning" at bounding box center [1112, 288] width 327 height 39
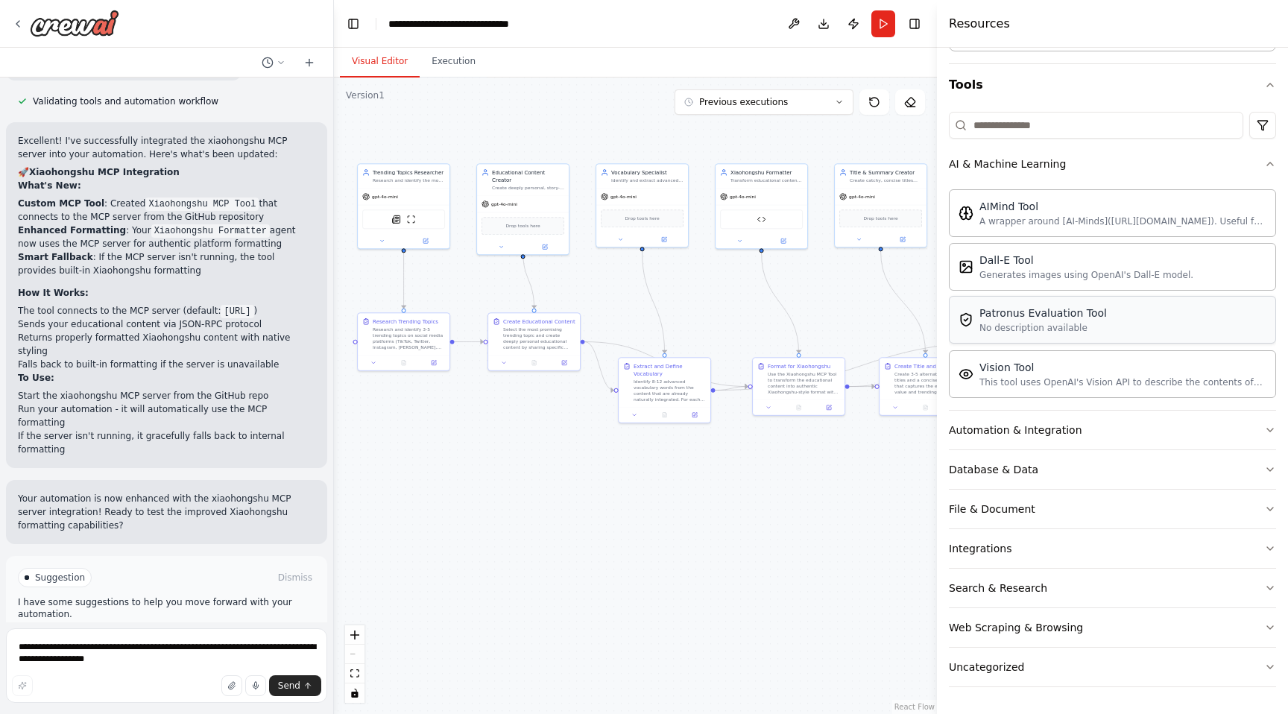
scroll to position [171, 0]
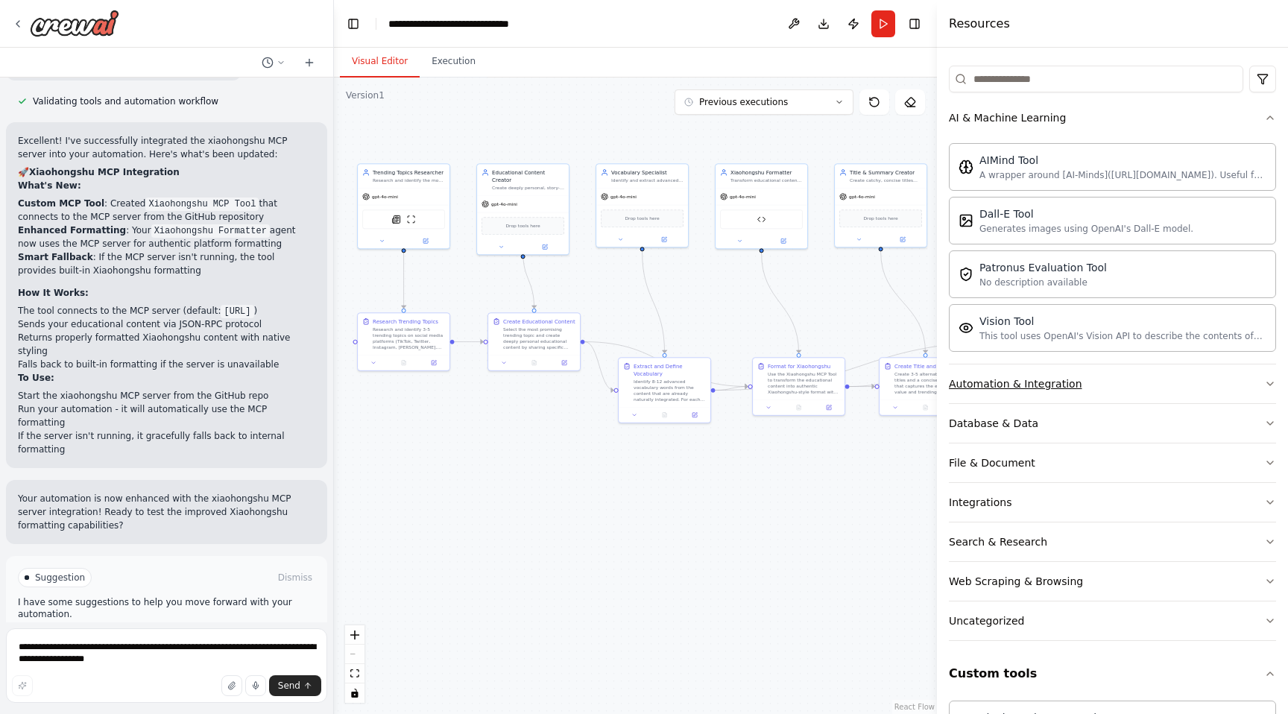
click at [1019, 387] on div "Automation & Integration" at bounding box center [1015, 383] width 133 height 15
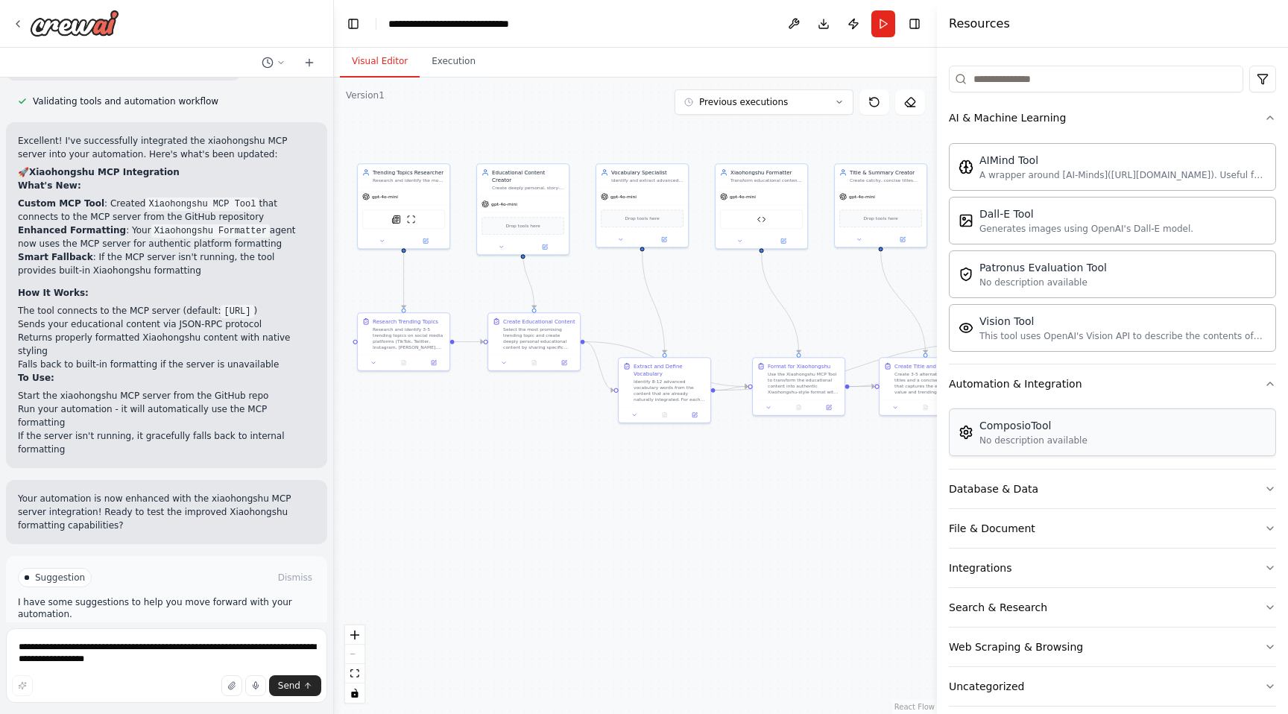
scroll to position [294, 0]
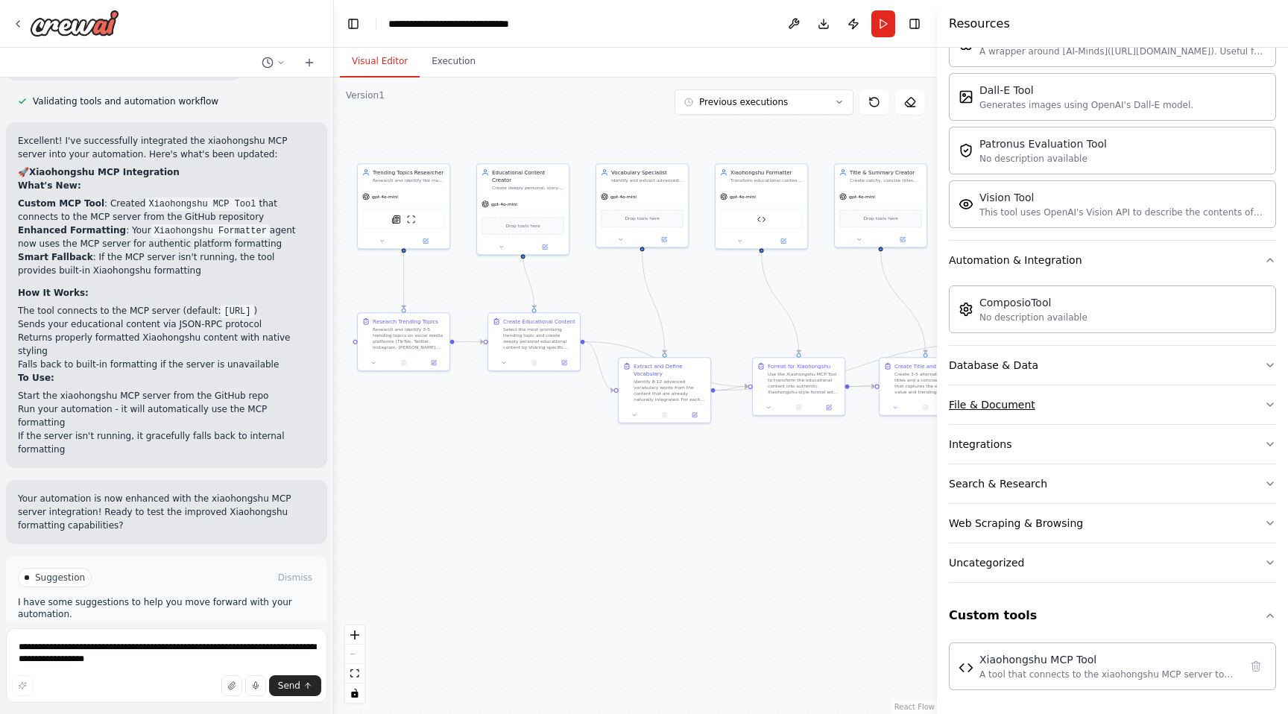
click at [998, 409] on div "File & Document" at bounding box center [992, 404] width 86 height 15
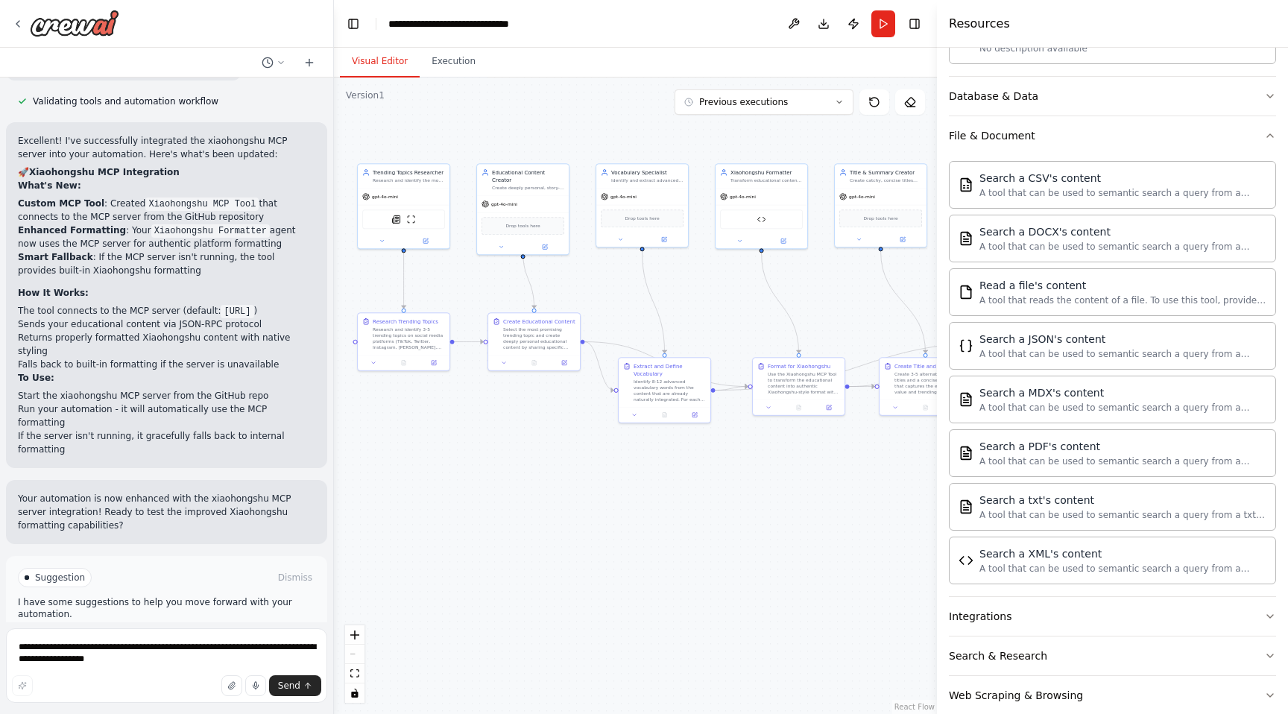
scroll to position [736, 0]
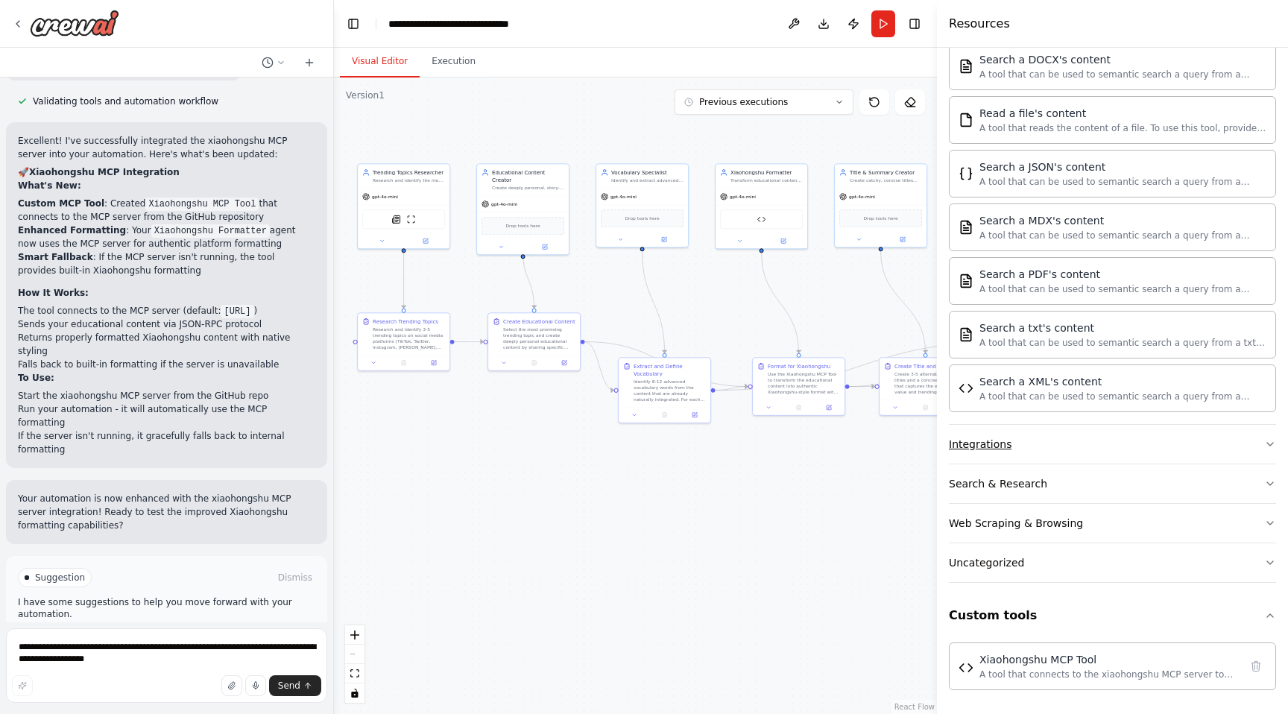
click at [1042, 458] on button "Integrations" at bounding box center [1112, 444] width 327 height 39
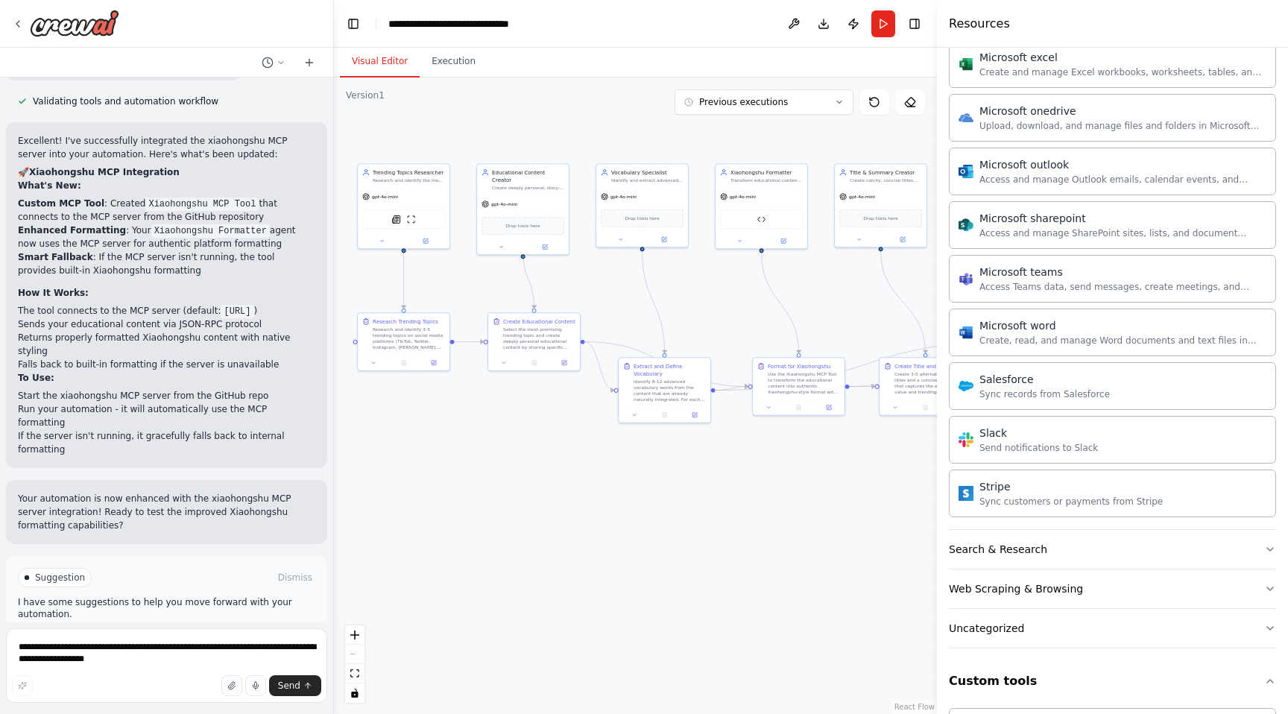
scroll to position [1607, 0]
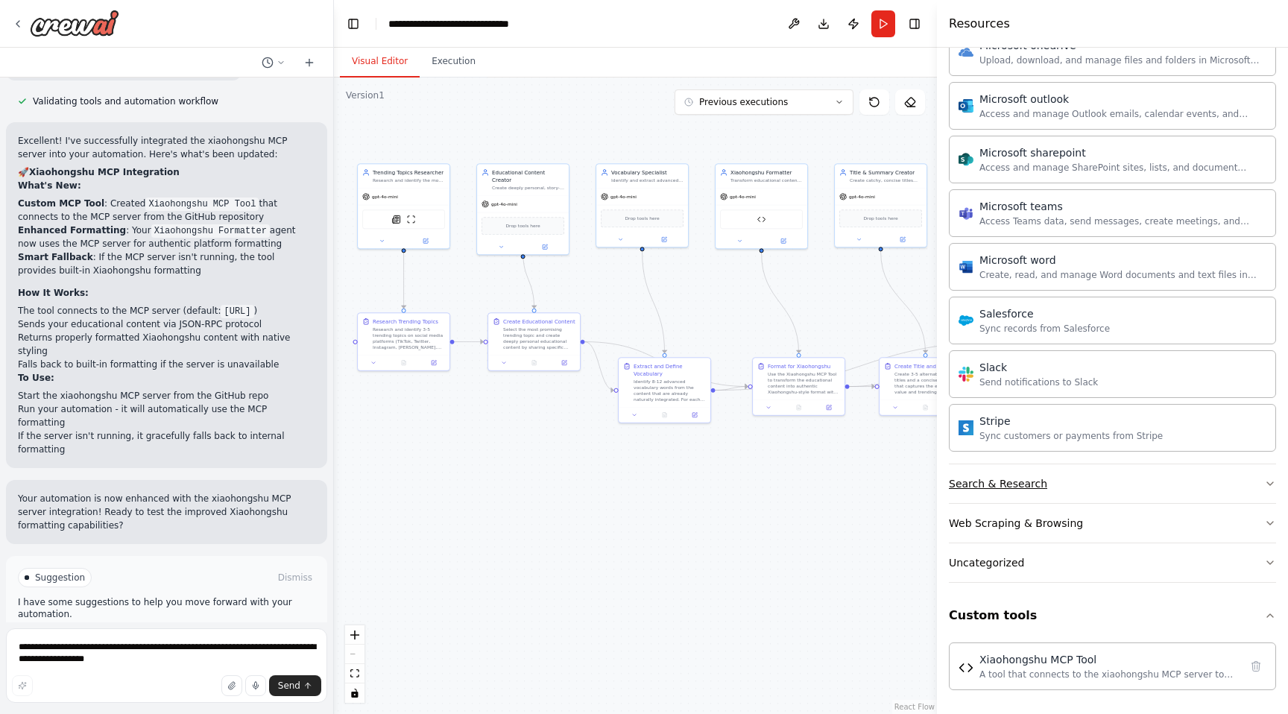
click at [1030, 497] on button "Search & Research" at bounding box center [1112, 483] width 327 height 39
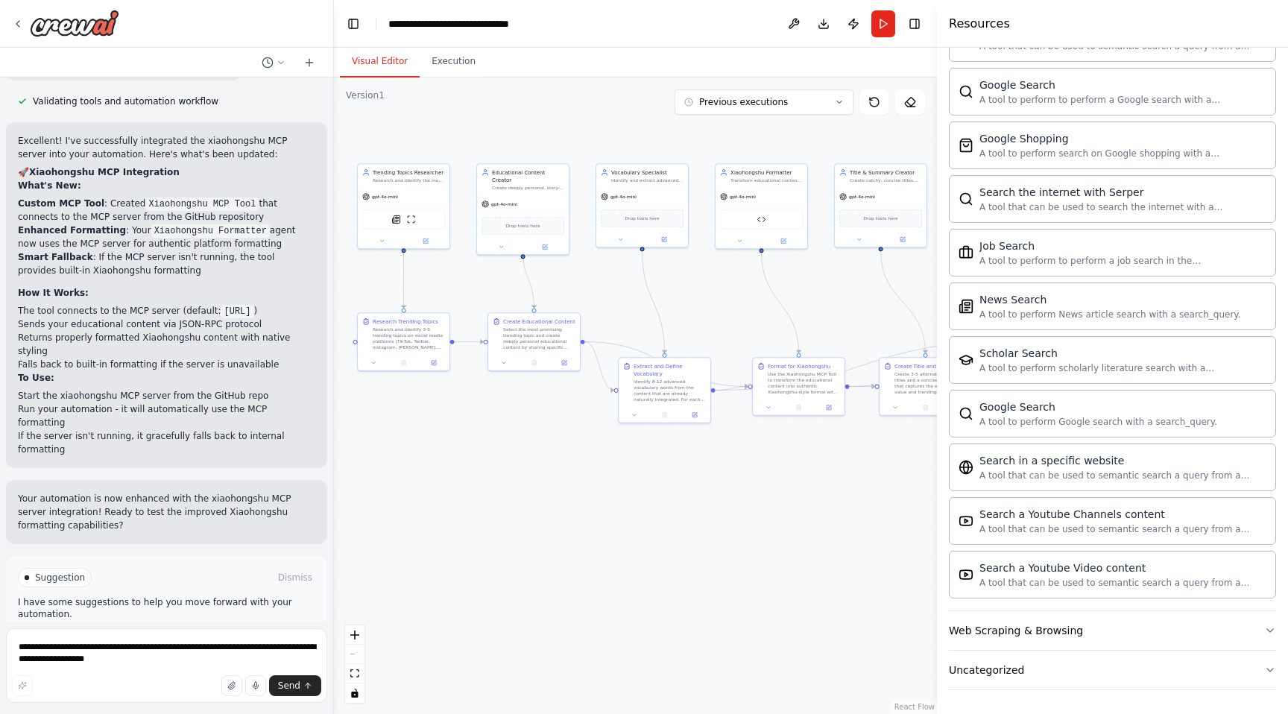
scroll to position [2370, 0]
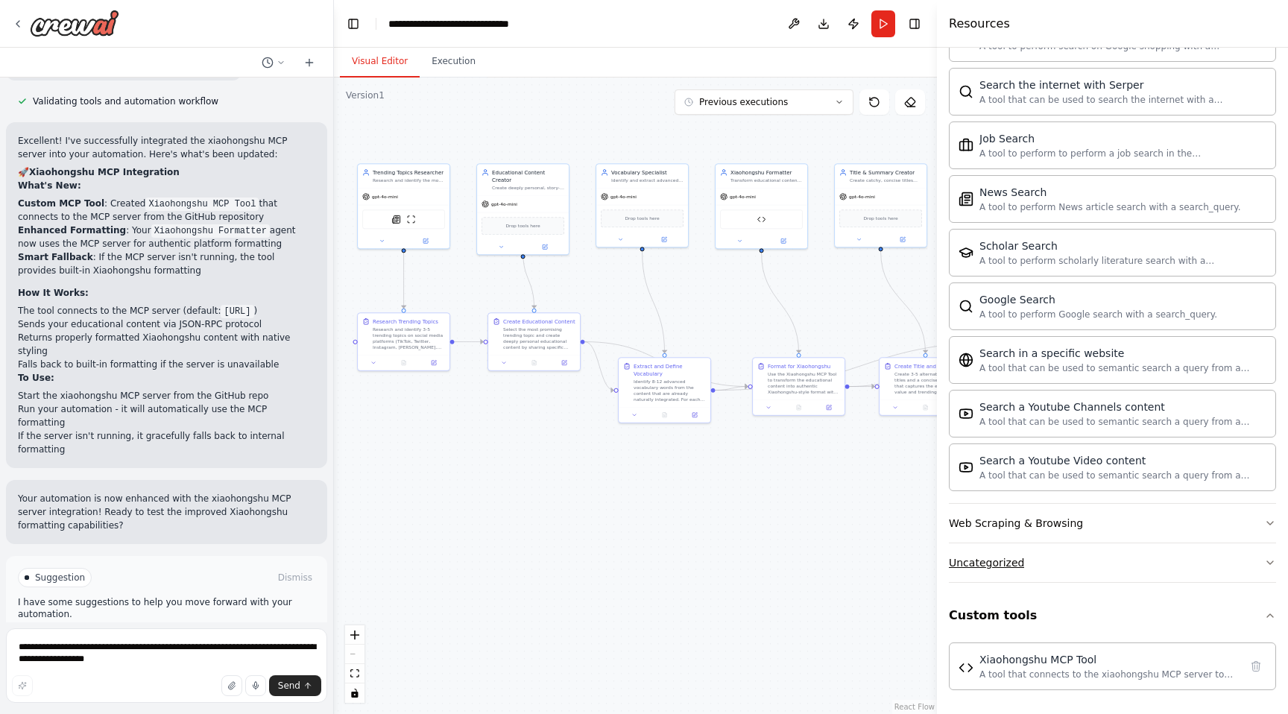
click at [1003, 568] on div "Uncategorized" at bounding box center [986, 562] width 75 height 15
click at [1005, 533] on button "Web Scraping & Browsing" at bounding box center [1112, 523] width 327 height 39
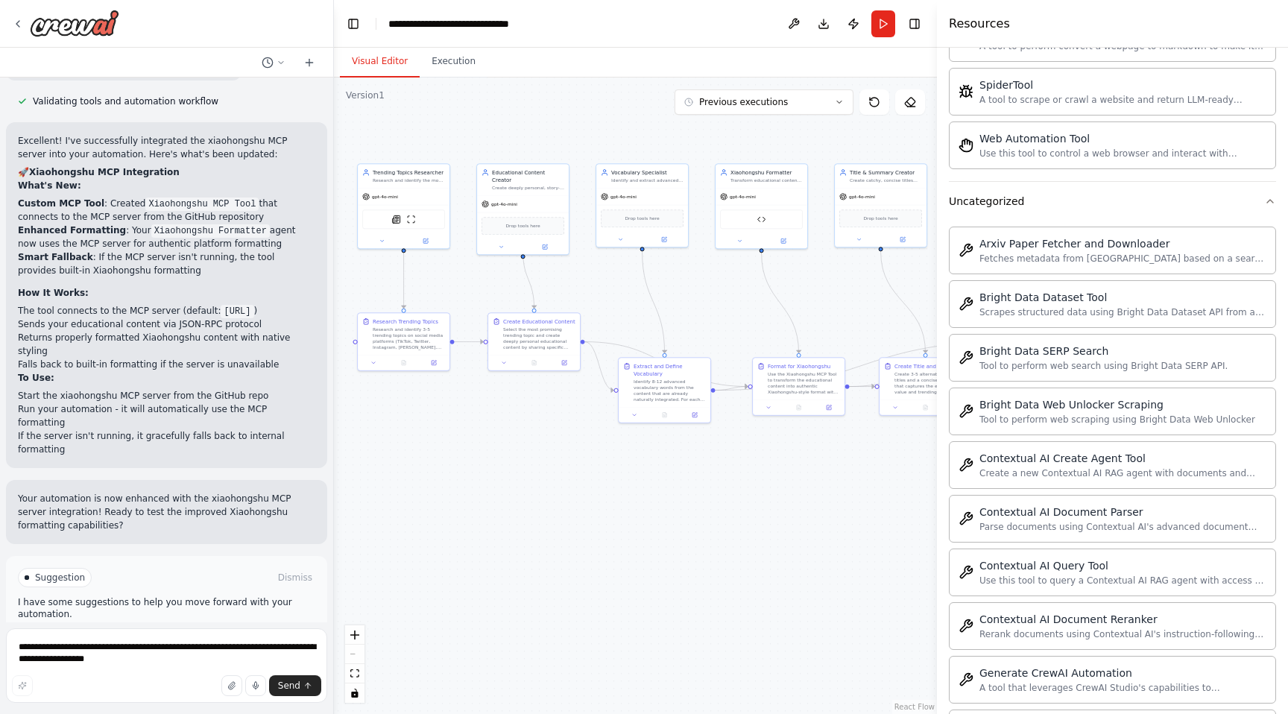
scroll to position [3552, 0]
click at [1091, 255] on div "Fetches metadata from Arxiv based on a search query and optionally downloads PD…" at bounding box center [1123, 255] width 287 height 12
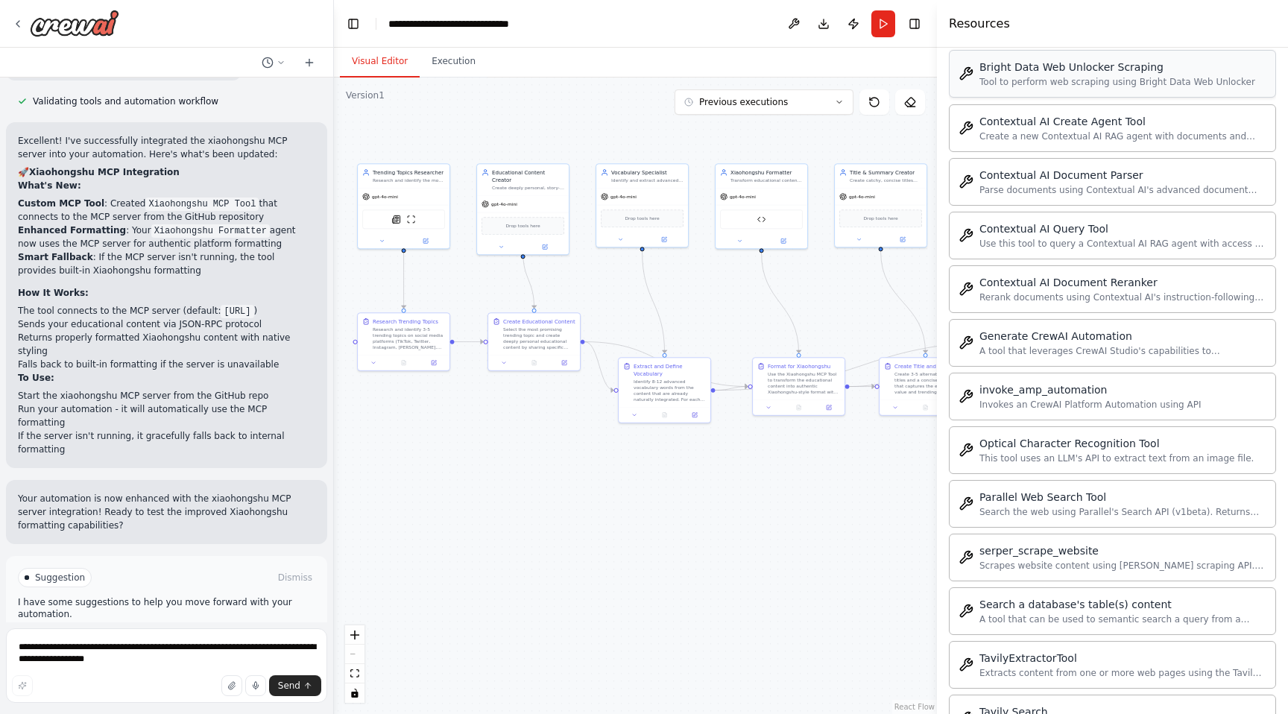
scroll to position [4058, 0]
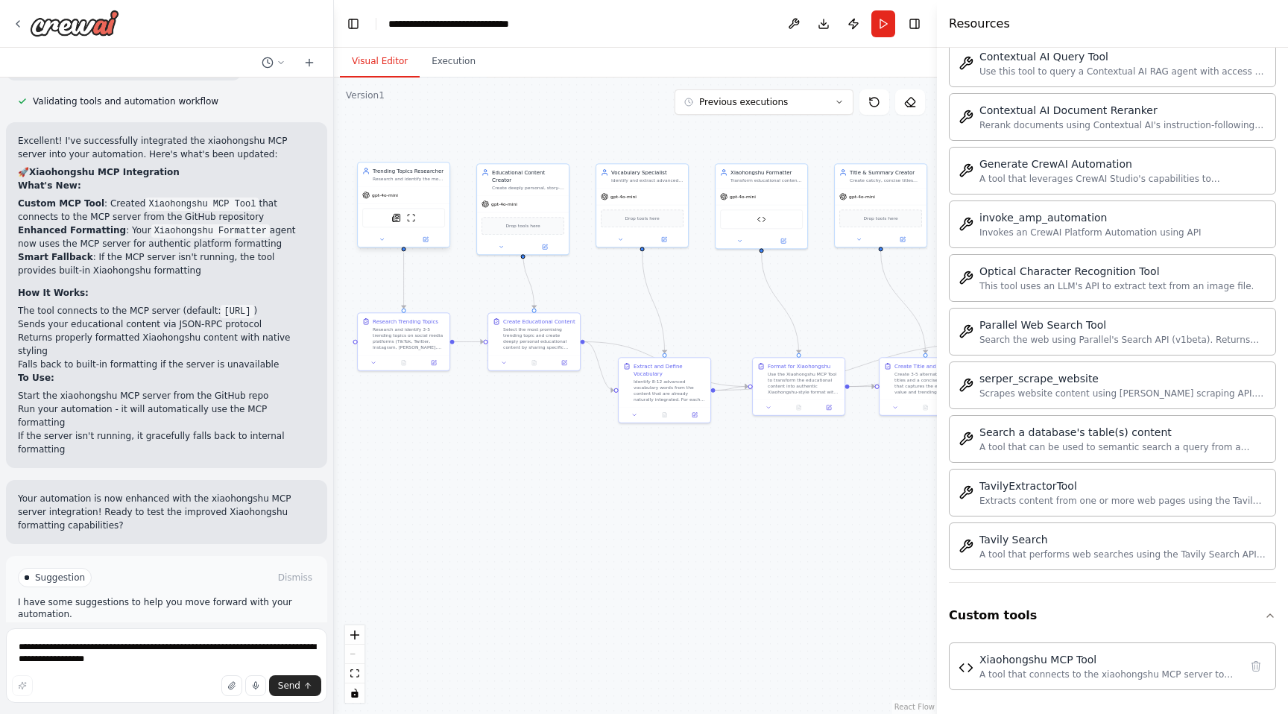
click at [383, 198] on div "gpt-4o-mini" at bounding box center [380, 195] width 36 height 7
click at [432, 363] on icon at bounding box center [434, 361] width 4 height 4
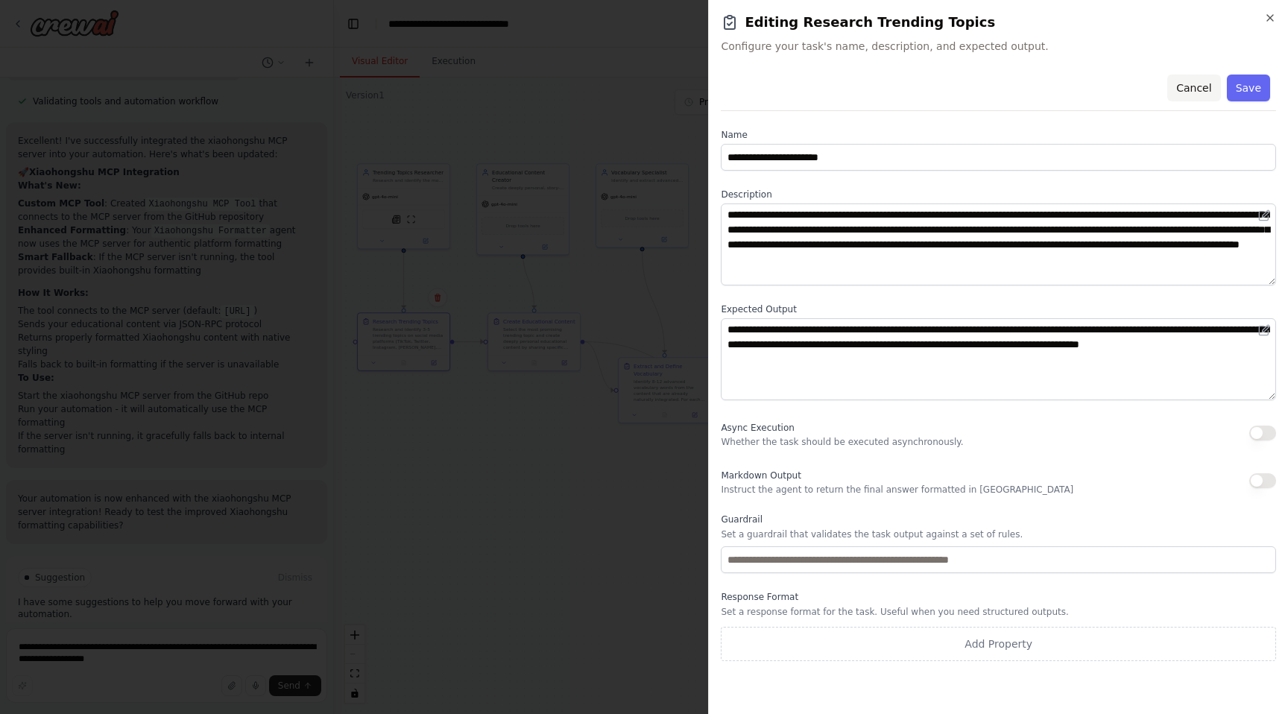
click at [1197, 89] on button "Cancel" at bounding box center [1194, 88] width 53 height 27
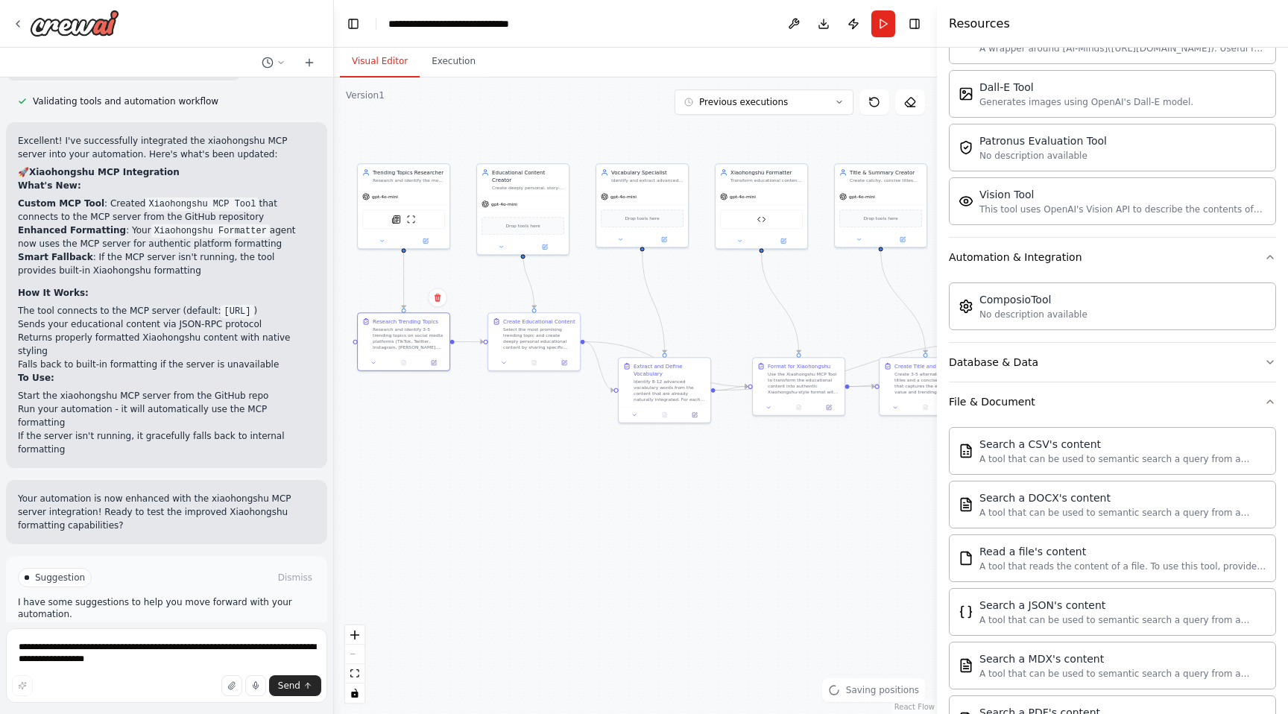
scroll to position [0, 0]
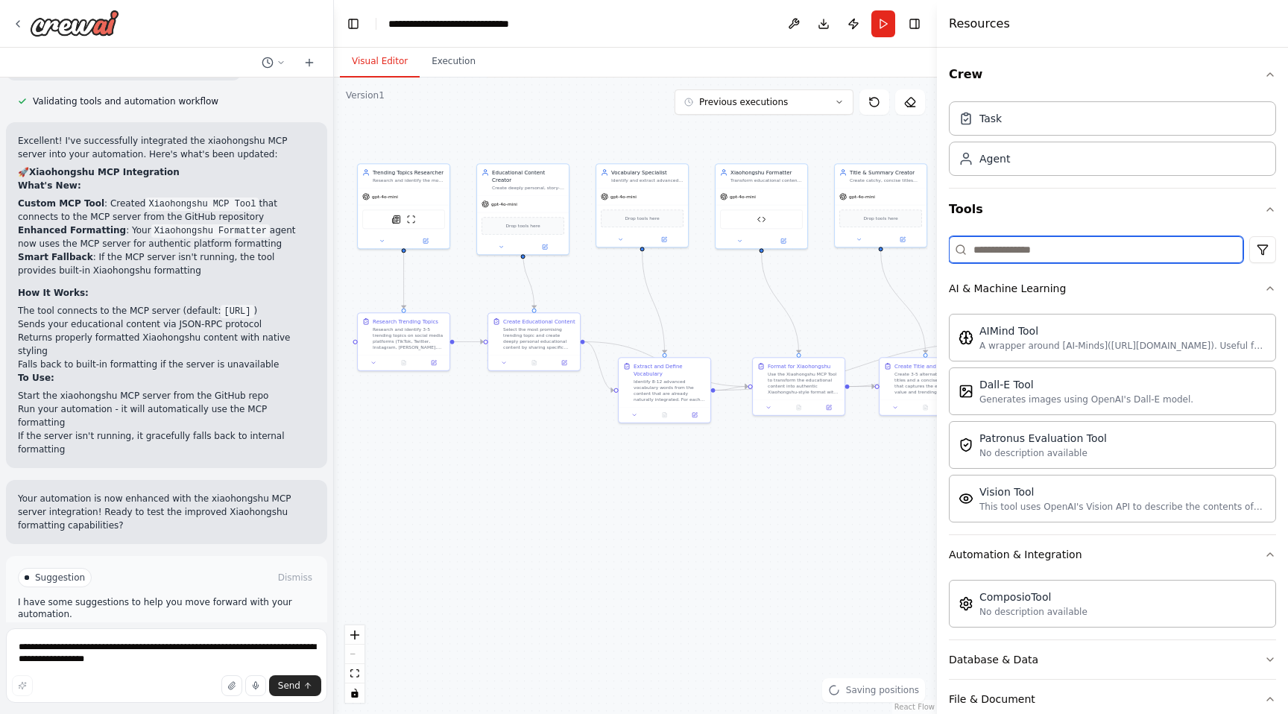
click at [1021, 244] on input at bounding box center [1096, 249] width 294 height 27
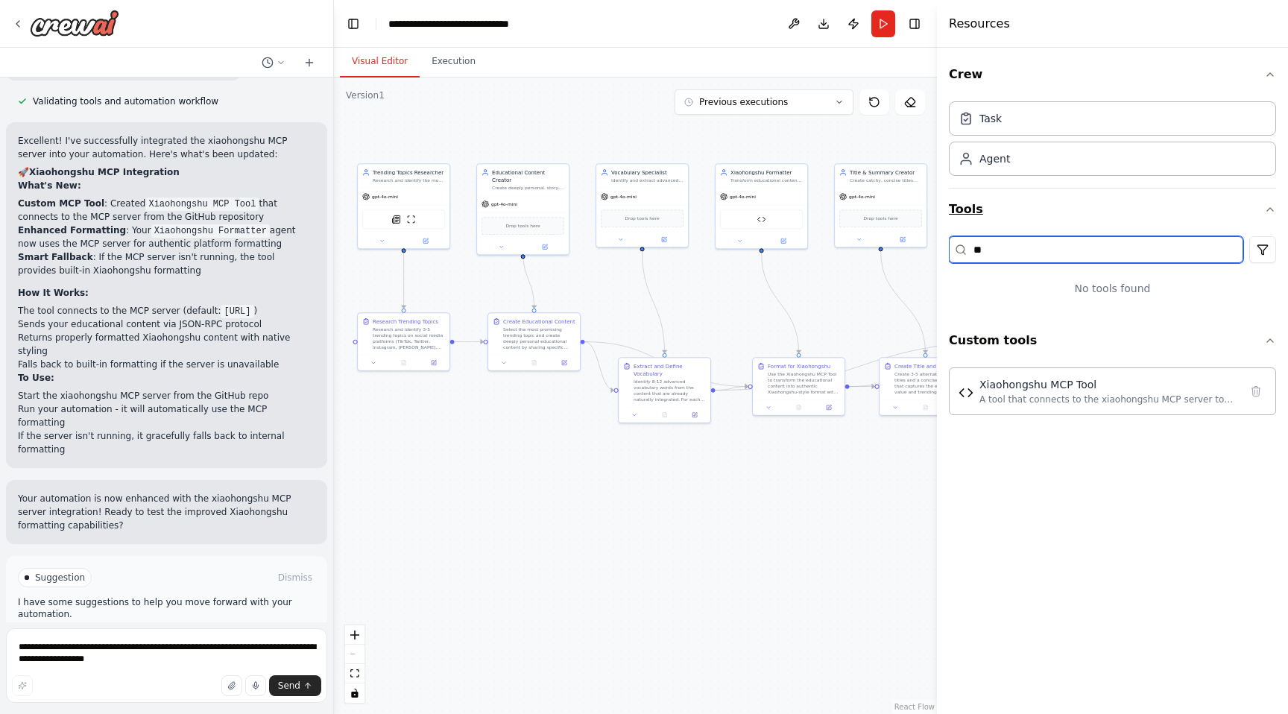
type input "*"
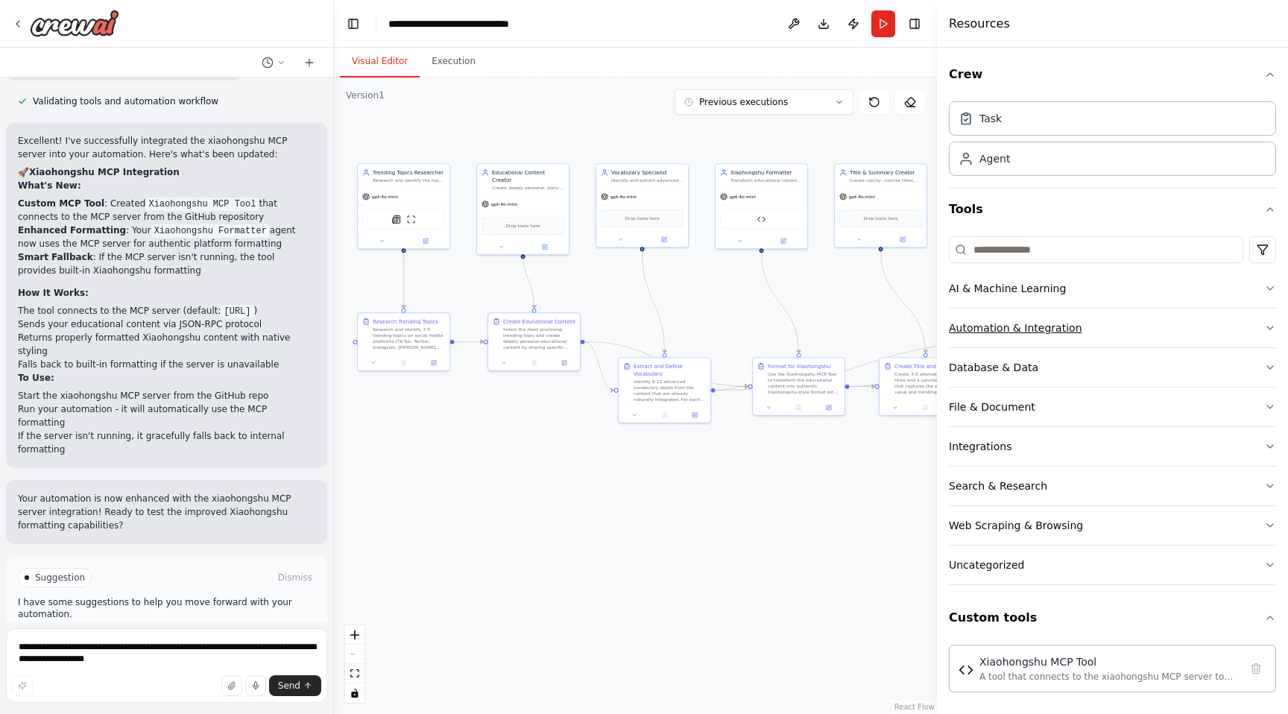
click at [1078, 334] on button "Automation & Integration" at bounding box center [1112, 328] width 327 height 39
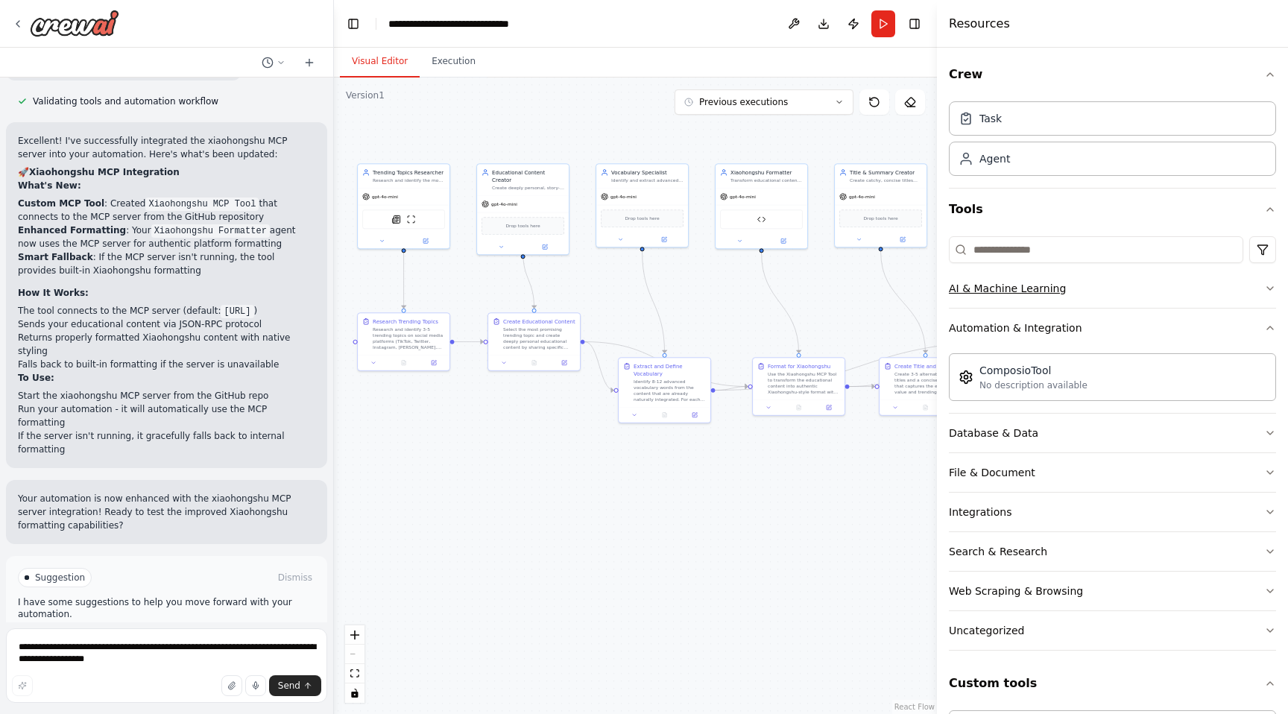
click at [1037, 304] on button "AI & Machine Learning" at bounding box center [1112, 288] width 327 height 39
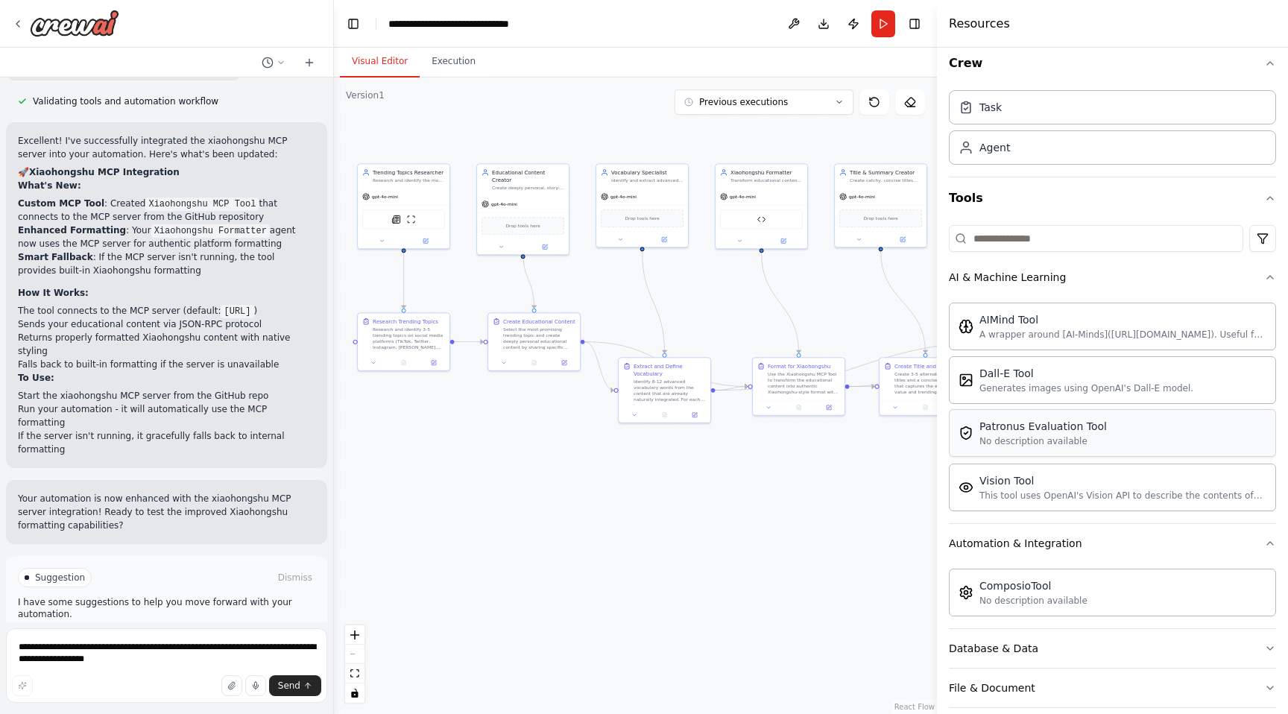
scroll to position [12, 0]
click at [1032, 333] on div "A wrapper around [AI-Minds](https://mindsdb.com/minds). Useful for when you nee…" at bounding box center [1123, 333] width 287 height 12
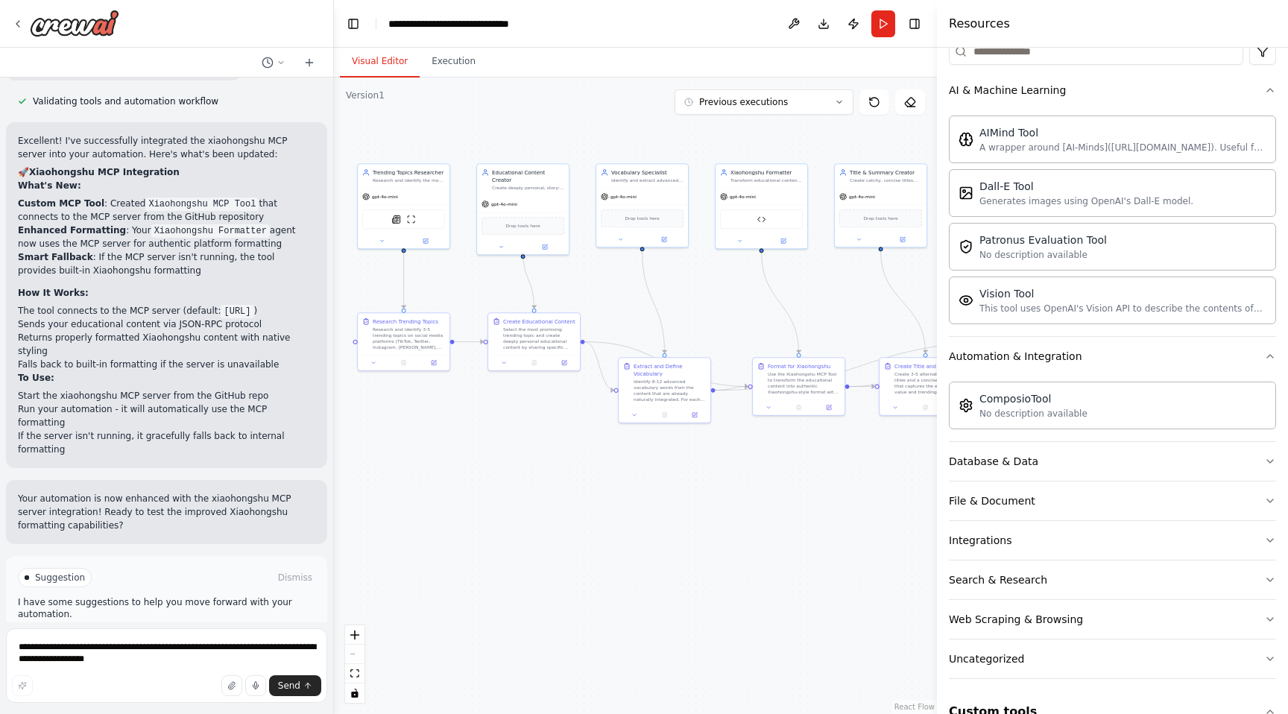
scroll to position [294, 0]
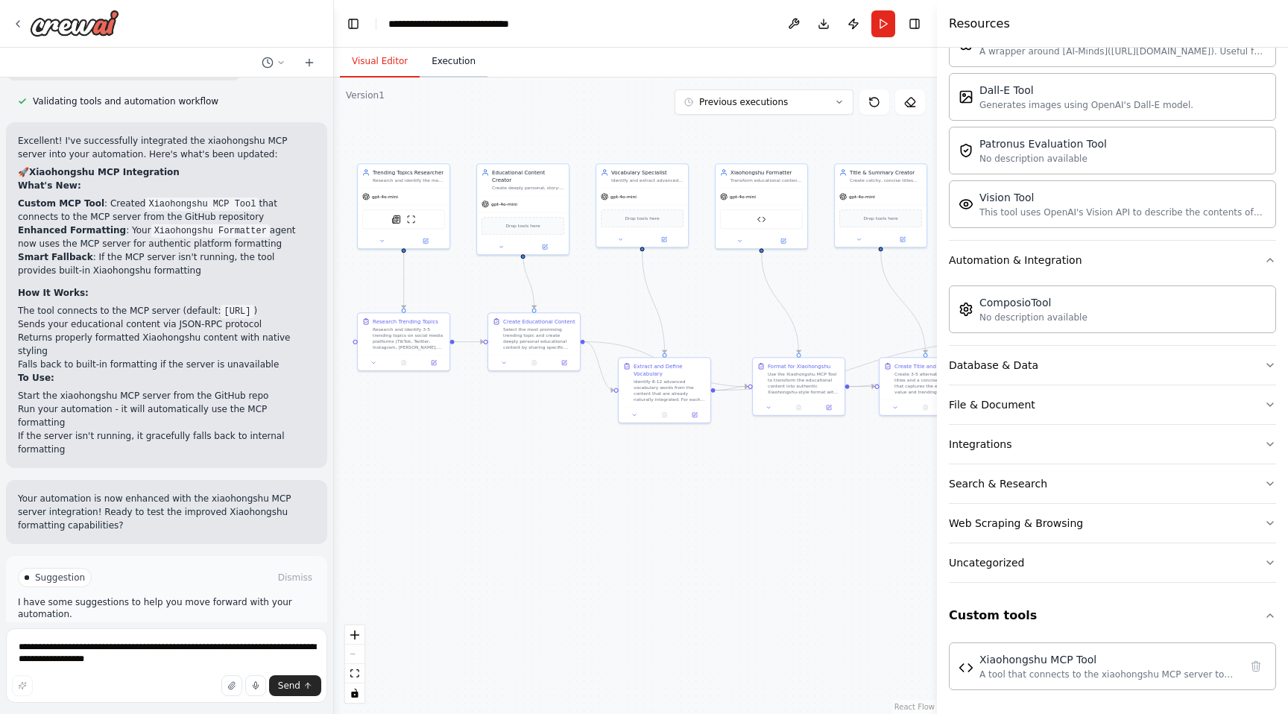
click at [442, 71] on button "Execution" at bounding box center [454, 61] width 68 height 31
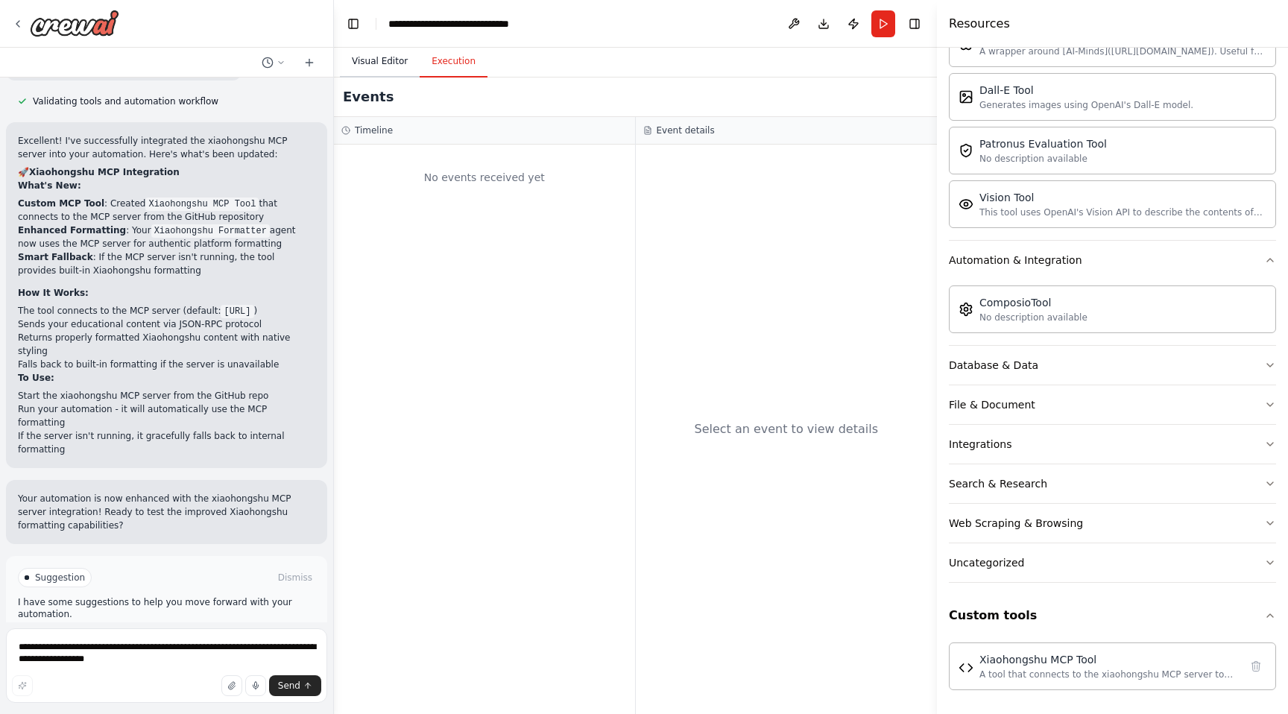
click at [379, 71] on button "Visual Editor" at bounding box center [380, 61] width 80 height 31
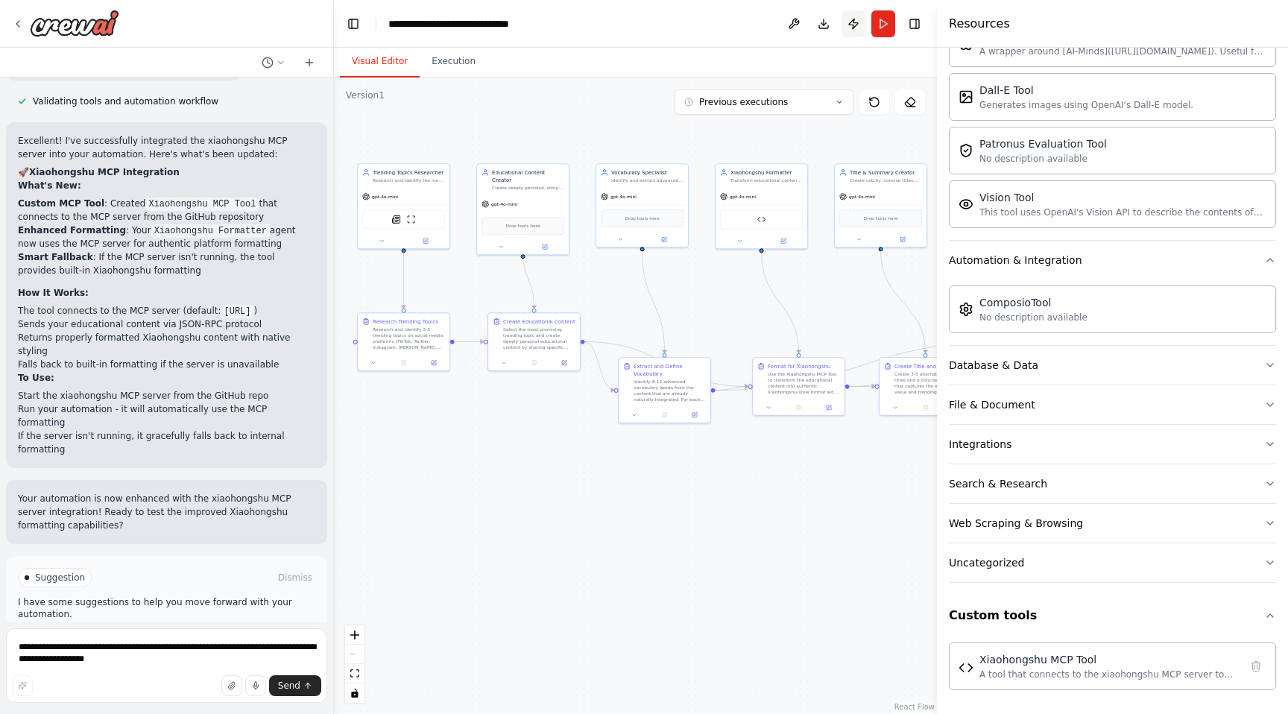
click at [857, 25] on button "Publish" at bounding box center [854, 23] width 24 height 27
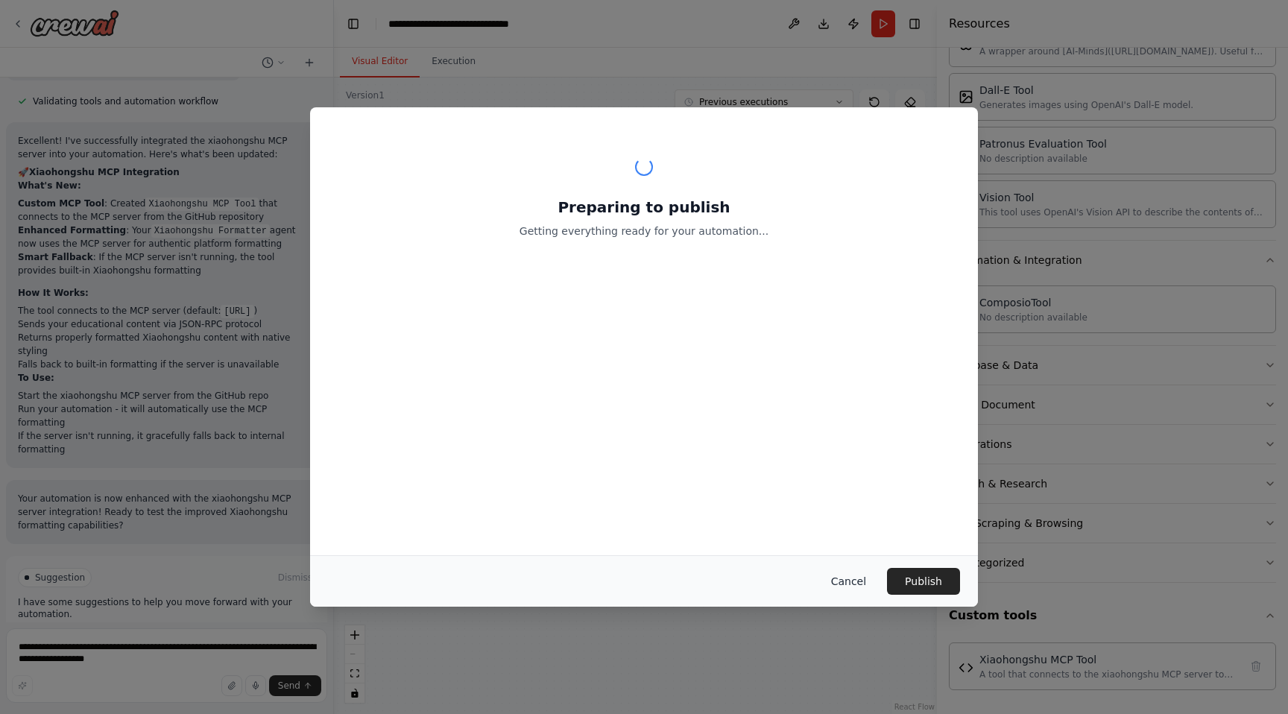
click at [838, 578] on button "Cancel" at bounding box center [848, 581] width 59 height 27
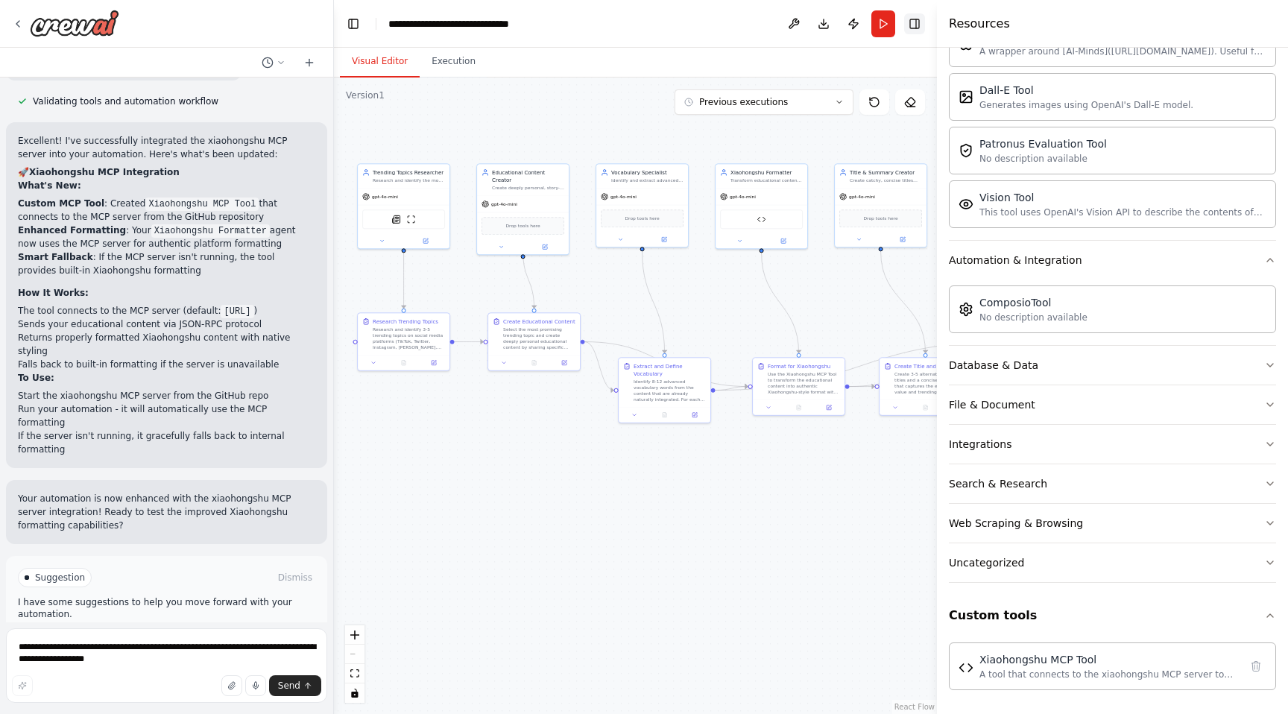
click at [919, 26] on button "Toggle Right Sidebar" at bounding box center [914, 23] width 21 height 21
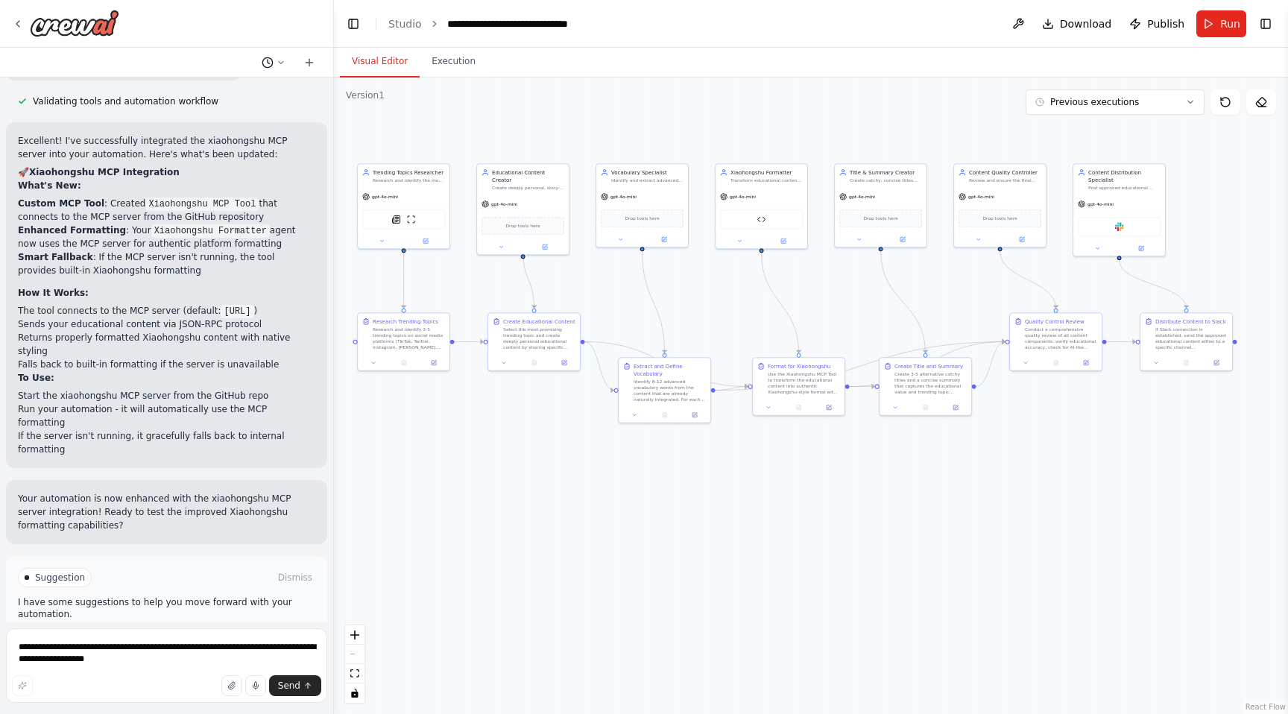
click at [278, 62] on icon at bounding box center [281, 62] width 9 height 9
click at [278, 62] on div at bounding box center [167, 357] width 334 height 714
click at [157, 635] on span "Run Automation" at bounding box center [173, 641] width 72 height 12
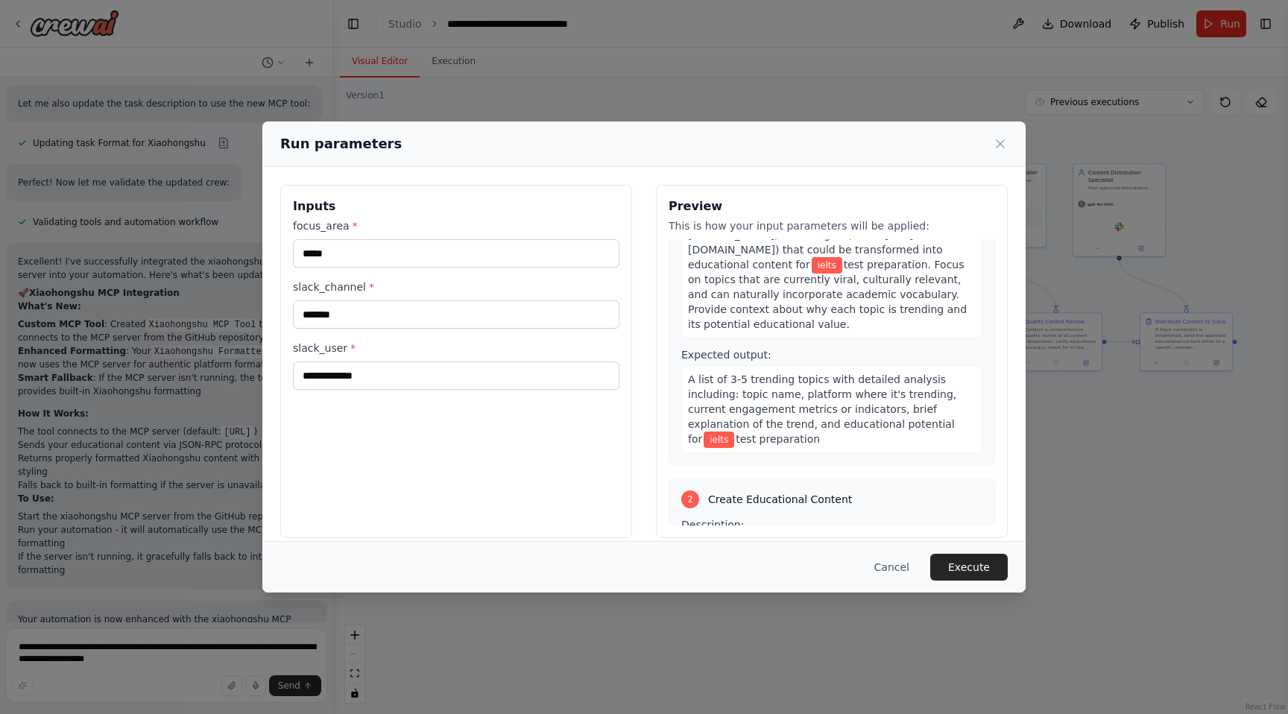
scroll to position [152, 0]
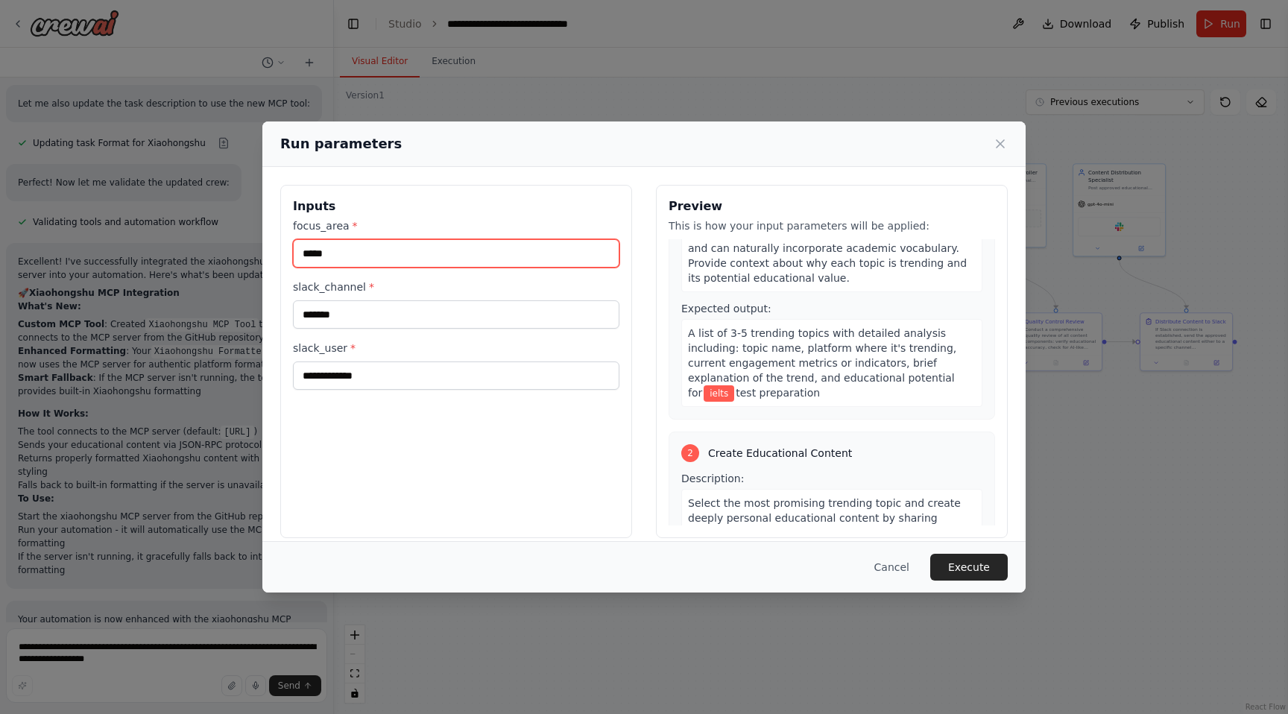
click at [384, 252] on input "*****" at bounding box center [456, 253] width 327 height 28
type input "*"
type input "*****"
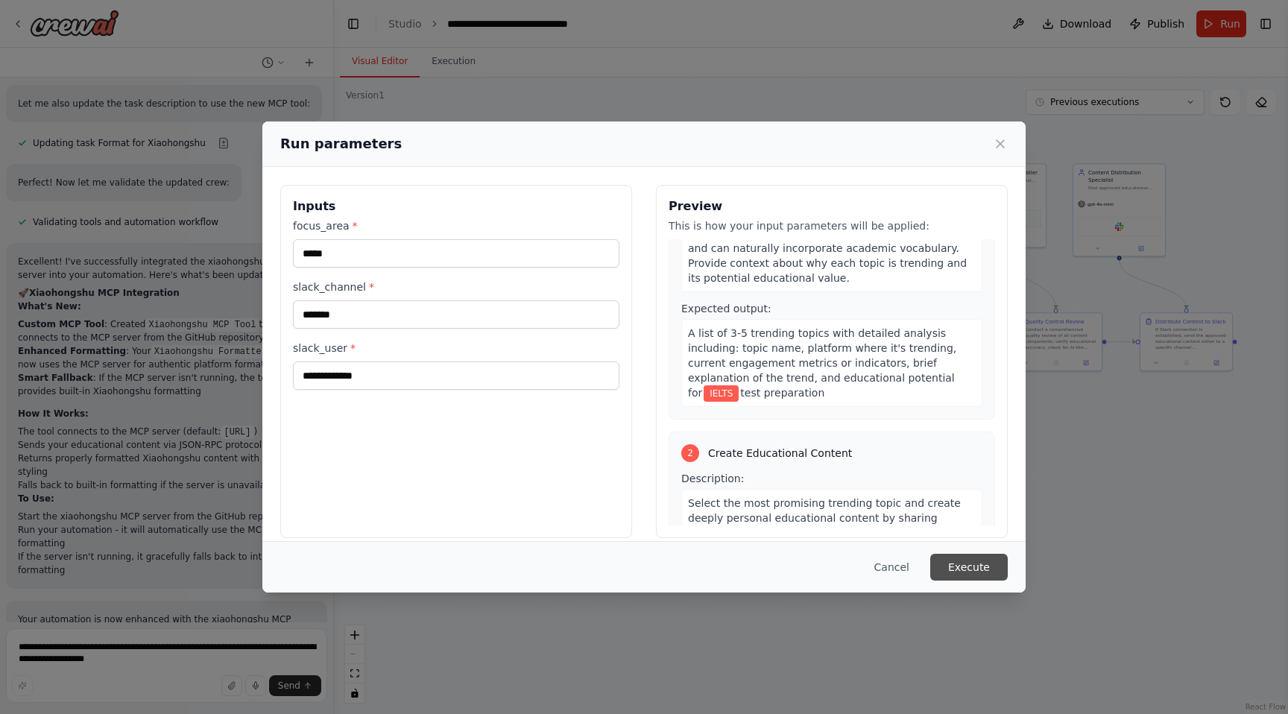
click at [976, 570] on button "Execute" at bounding box center [969, 567] width 78 height 27
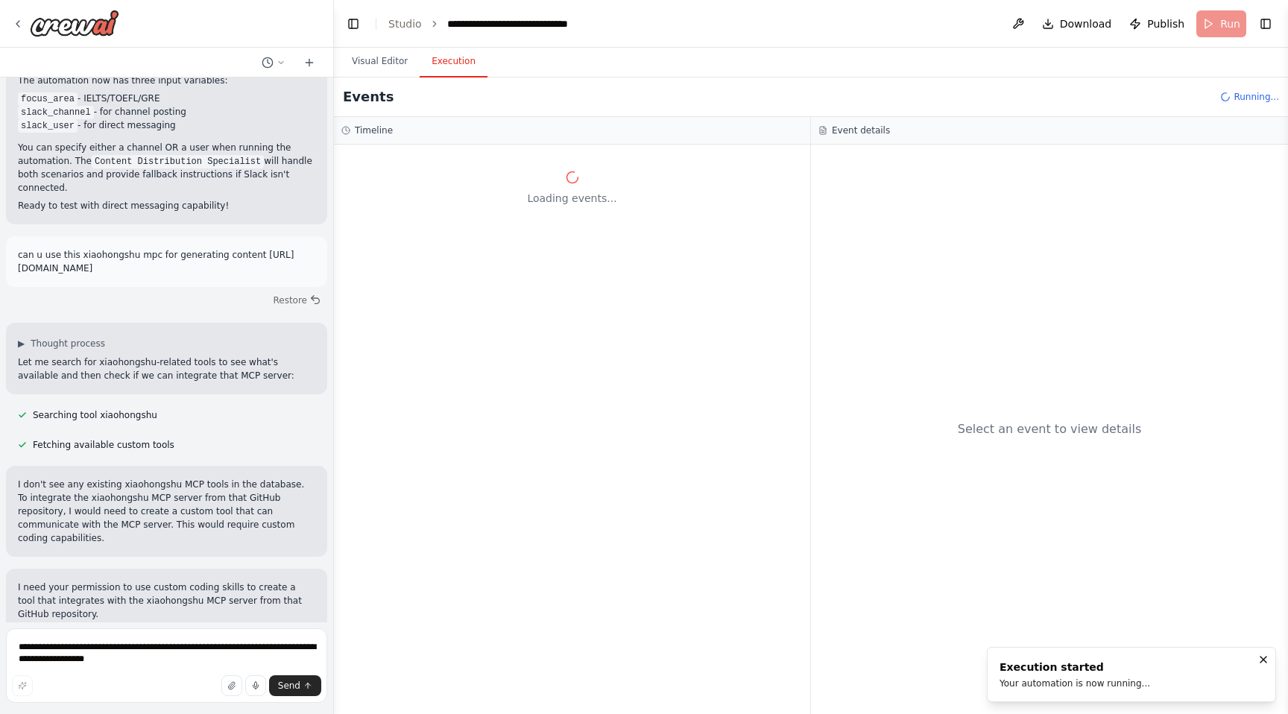
scroll to position [7722, 0]
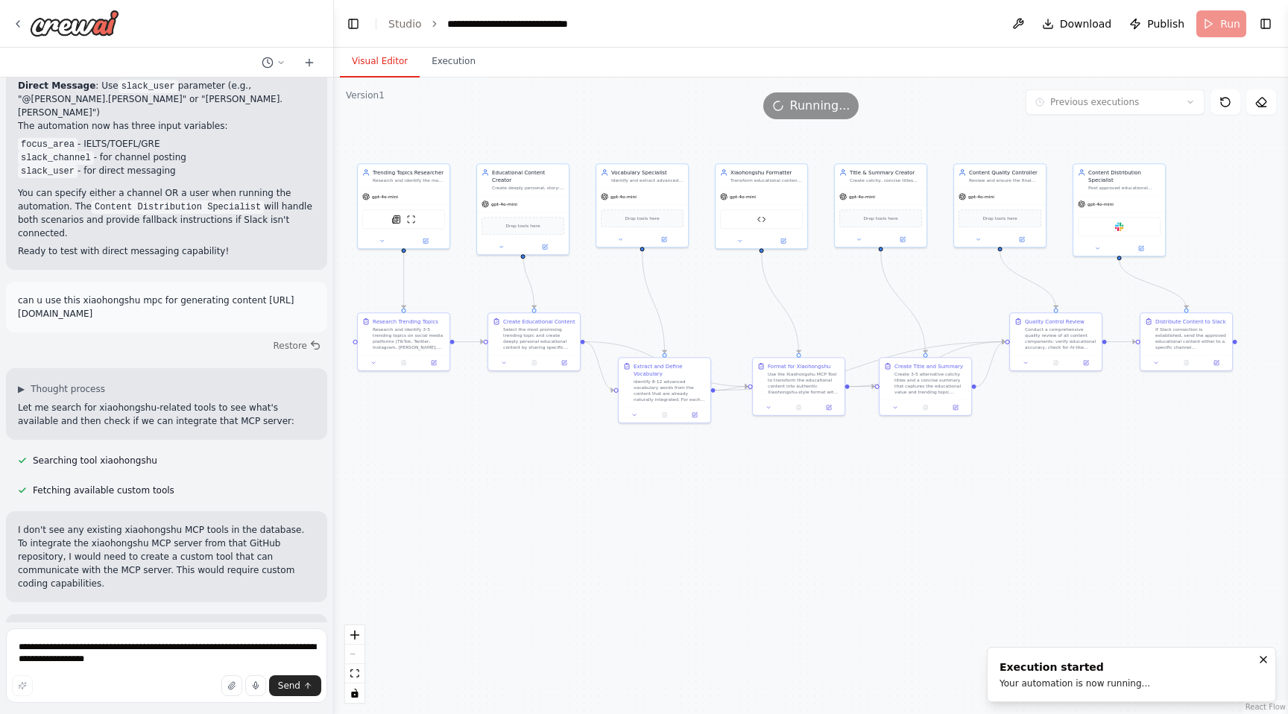
click at [382, 64] on button "Visual Editor" at bounding box center [380, 61] width 80 height 31
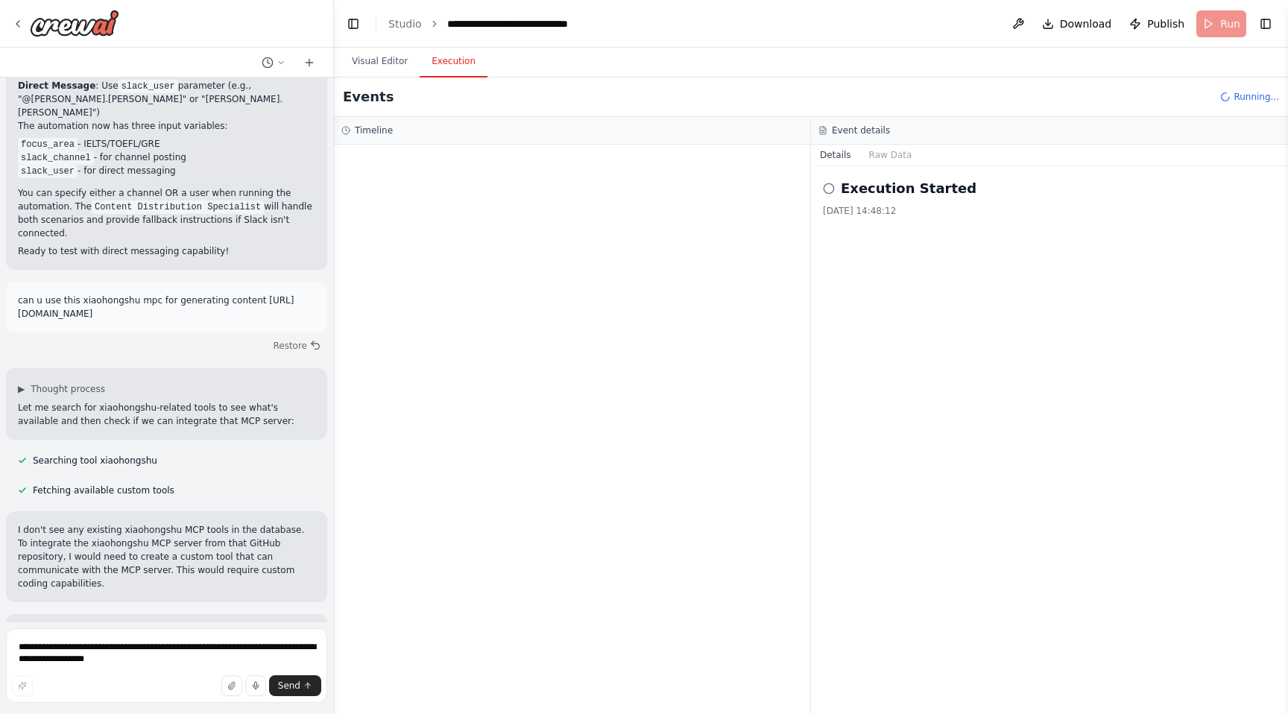
click at [453, 66] on button "Execution" at bounding box center [454, 61] width 68 height 31
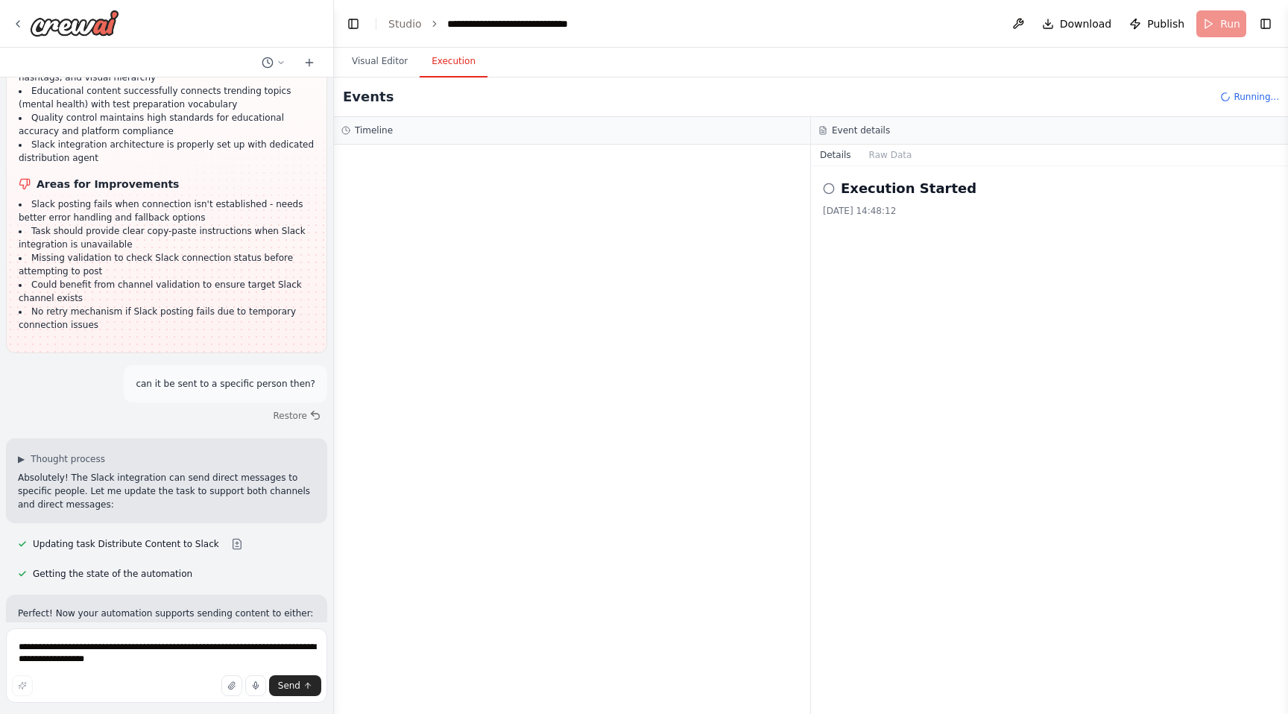
scroll to position [6884, 0]
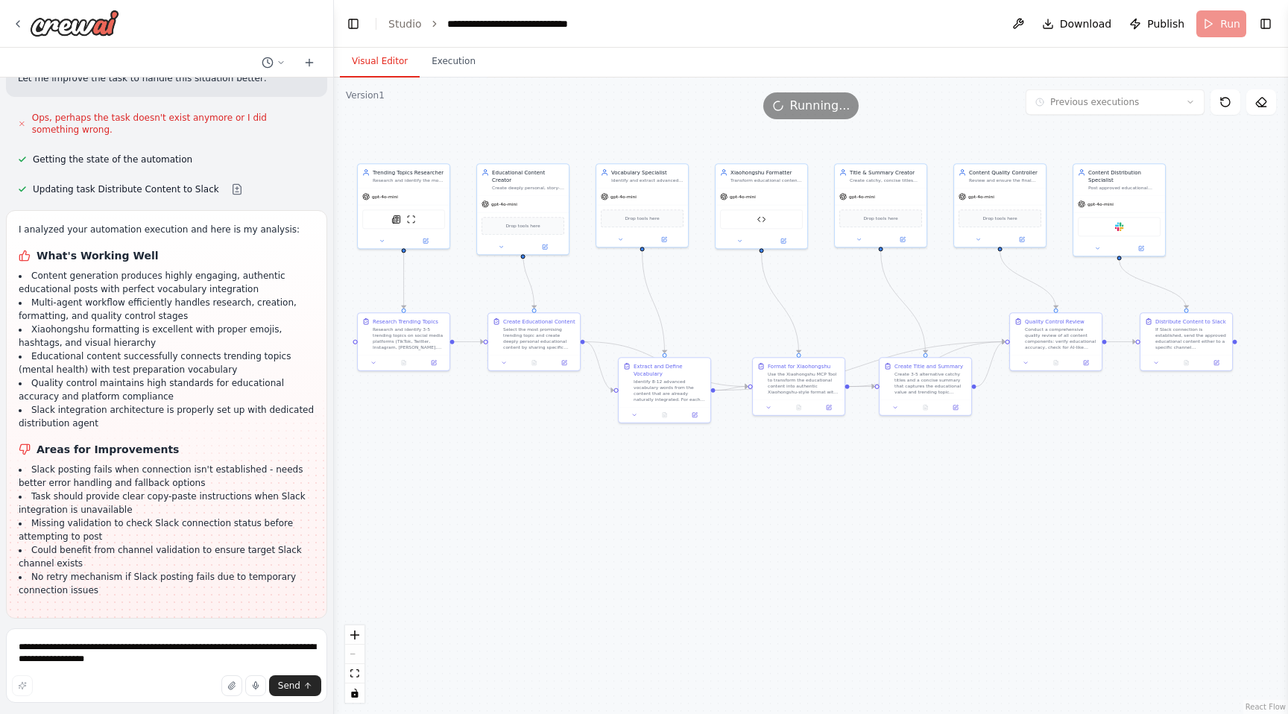
click at [365, 56] on button "Visual Editor" at bounding box center [380, 61] width 80 height 31
click at [382, 200] on div "gpt-4o-mini" at bounding box center [404, 195] width 92 height 16
click at [512, 200] on span "gpt-4o-mini" at bounding box center [504, 203] width 26 height 6
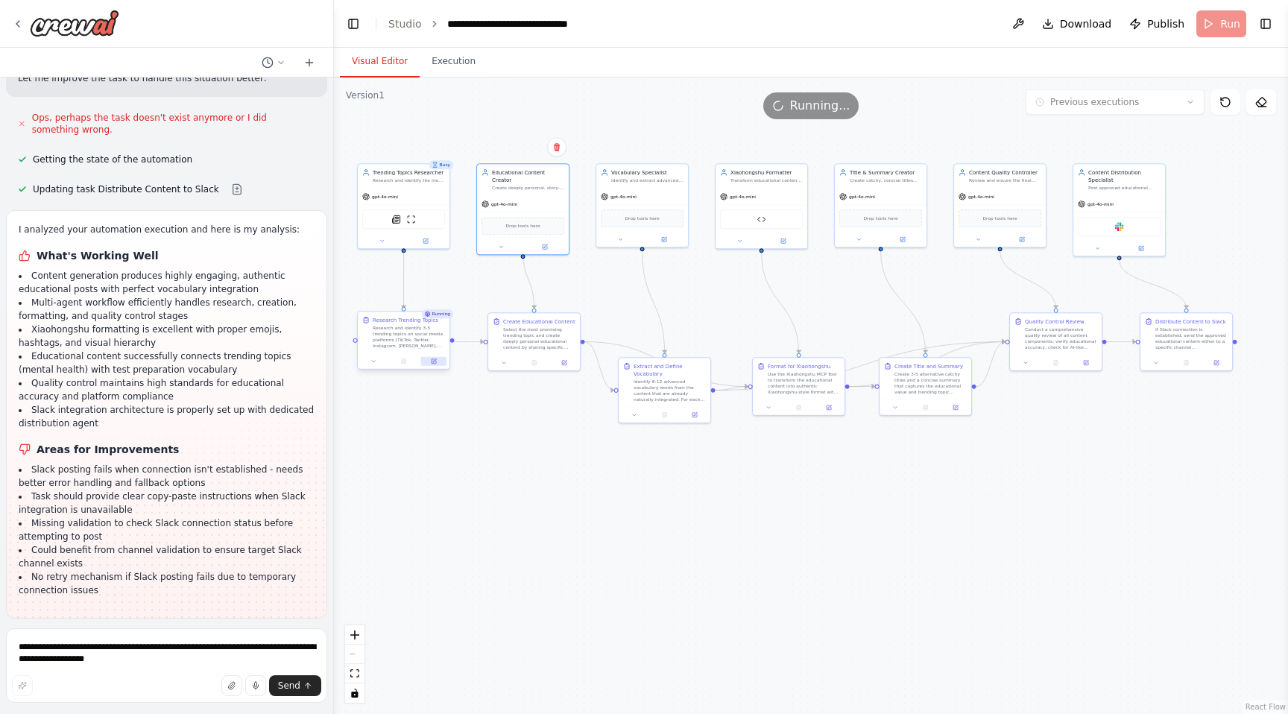
click at [433, 362] on icon at bounding box center [435, 361] width 4 height 4
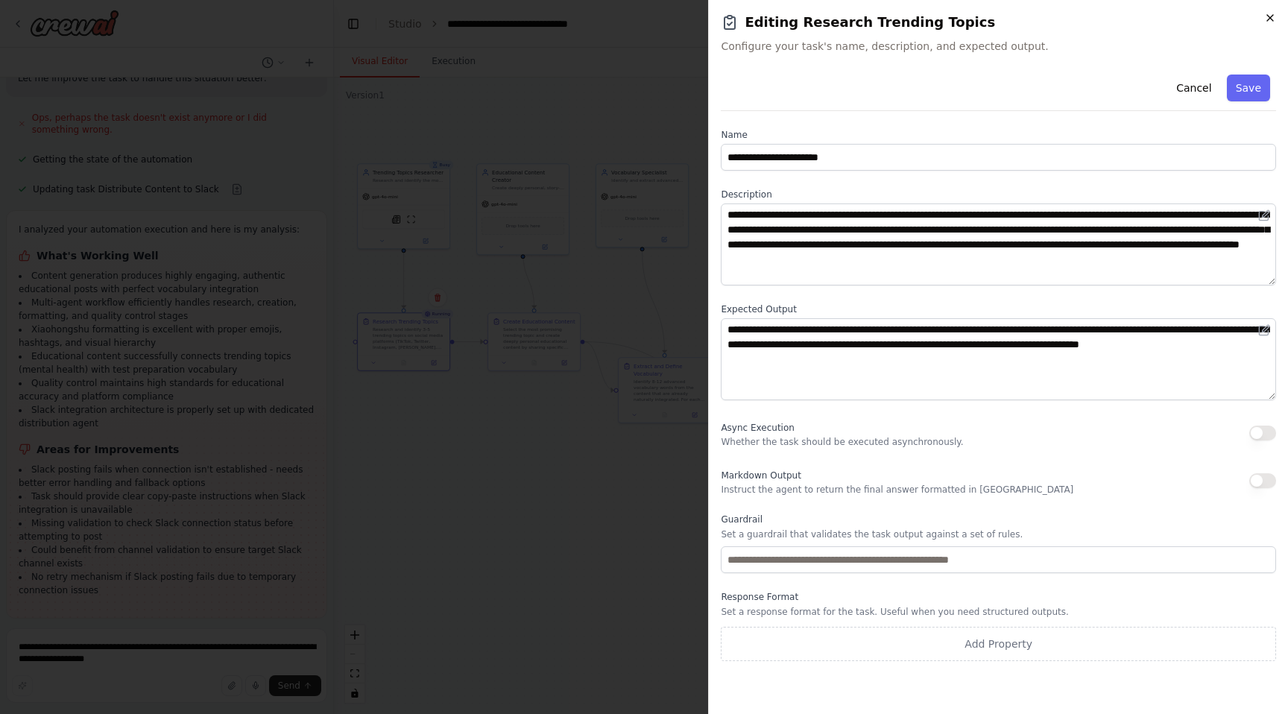
click at [1273, 15] on icon "button" at bounding box center [1270, 18] width 6 height 6
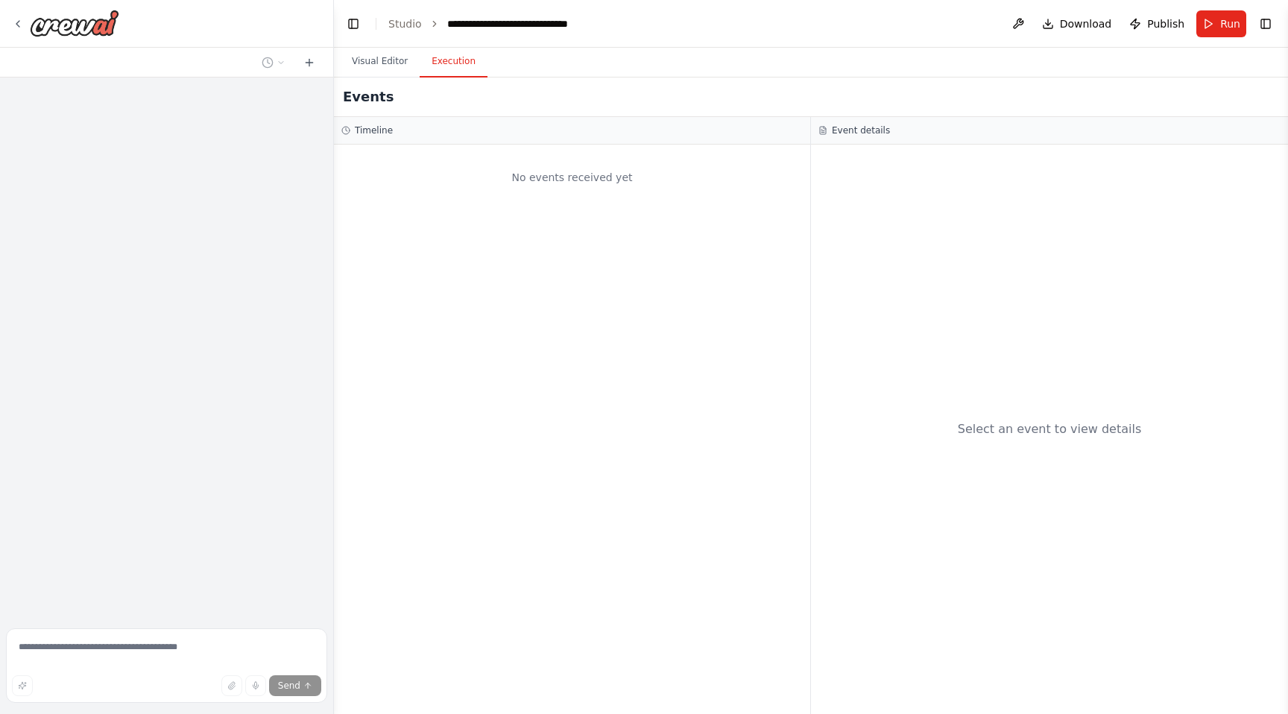
click at [447, 64] on button "Execution" at bounding box center [454, 61] width 68 height 31
click at [204, 271] on div at bounding box center [166, 350] width 333 height 545
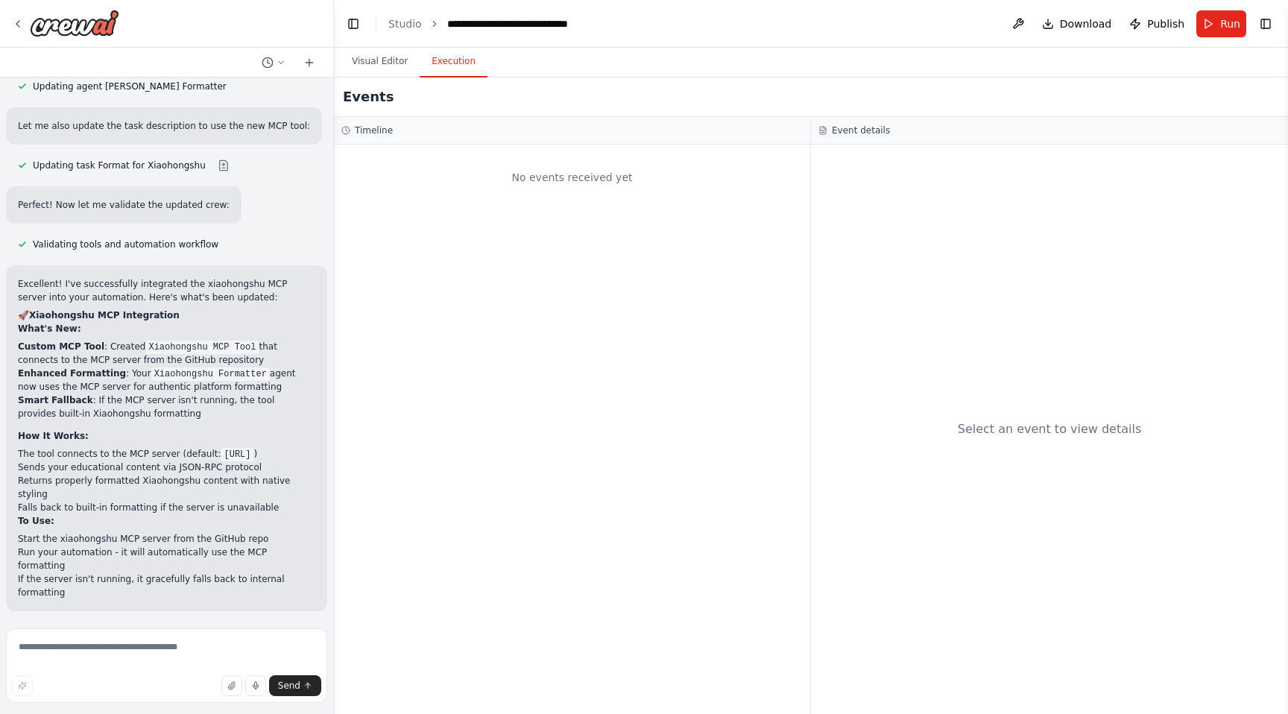
scroll to position [9216, 0]
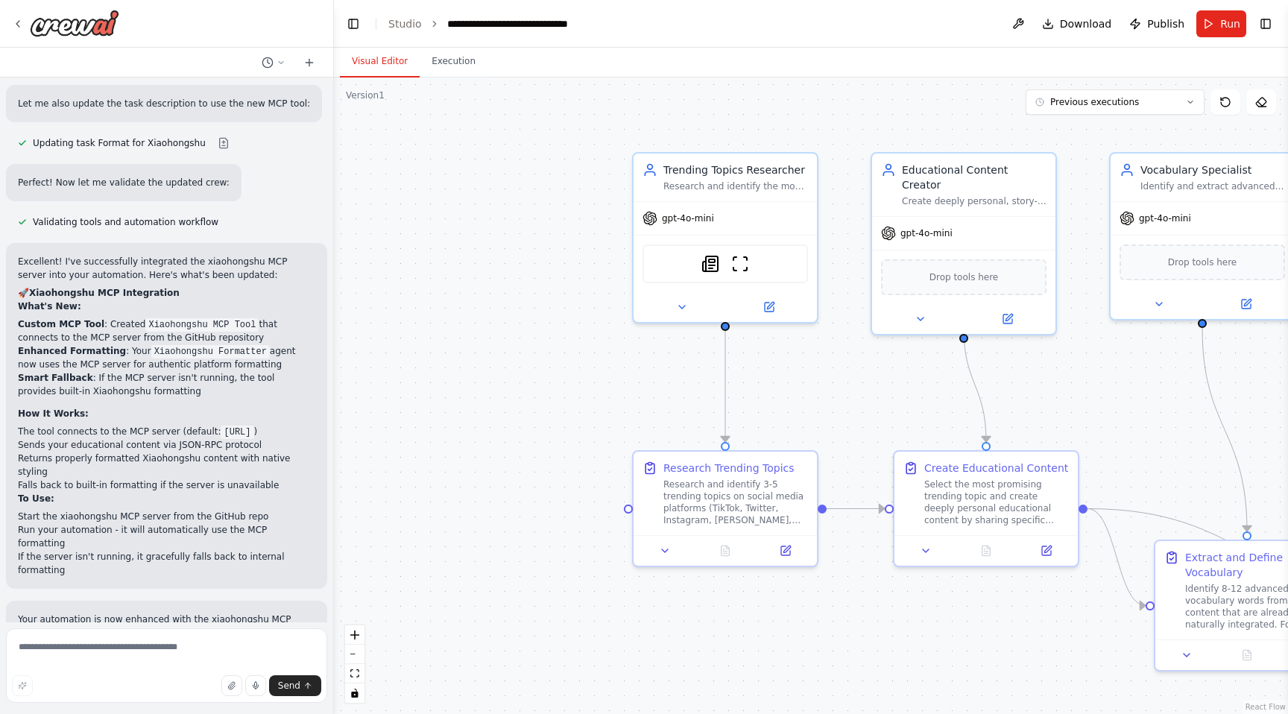
click at [389, 67] on button "Visual Editor" at bounding box center [380, 61] width 80 height 31
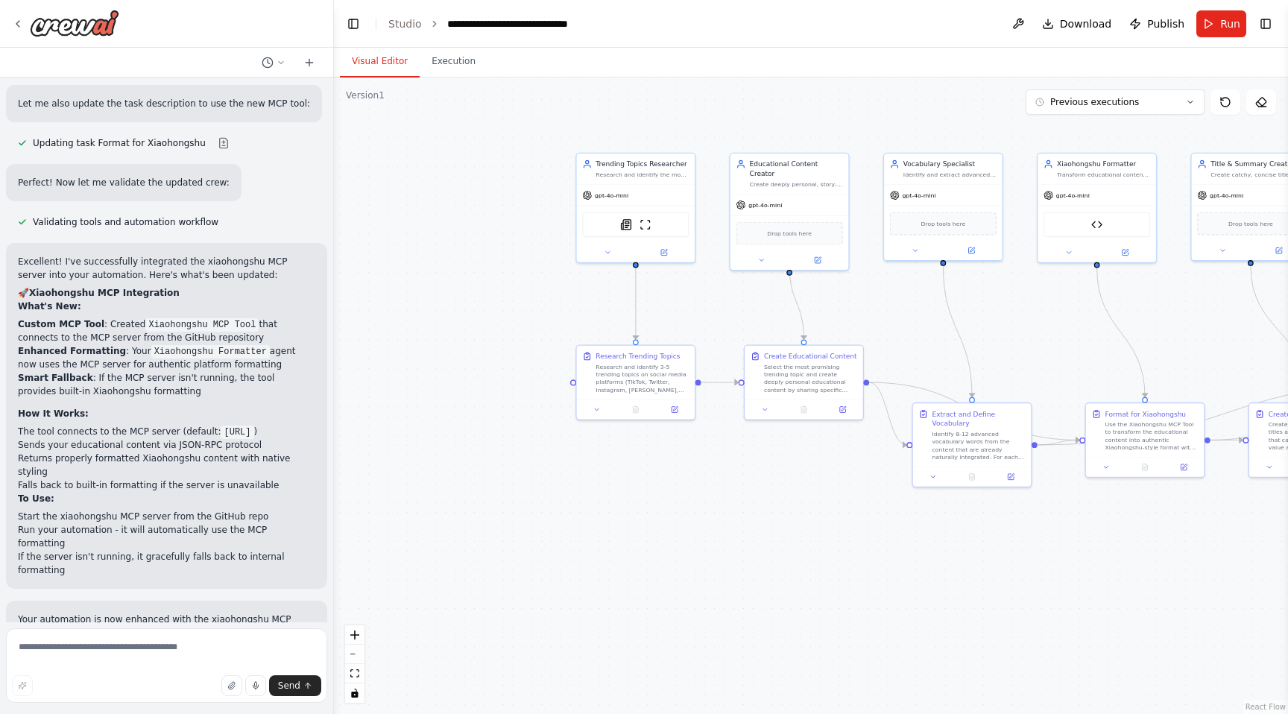
scroll to position [9214, 0]
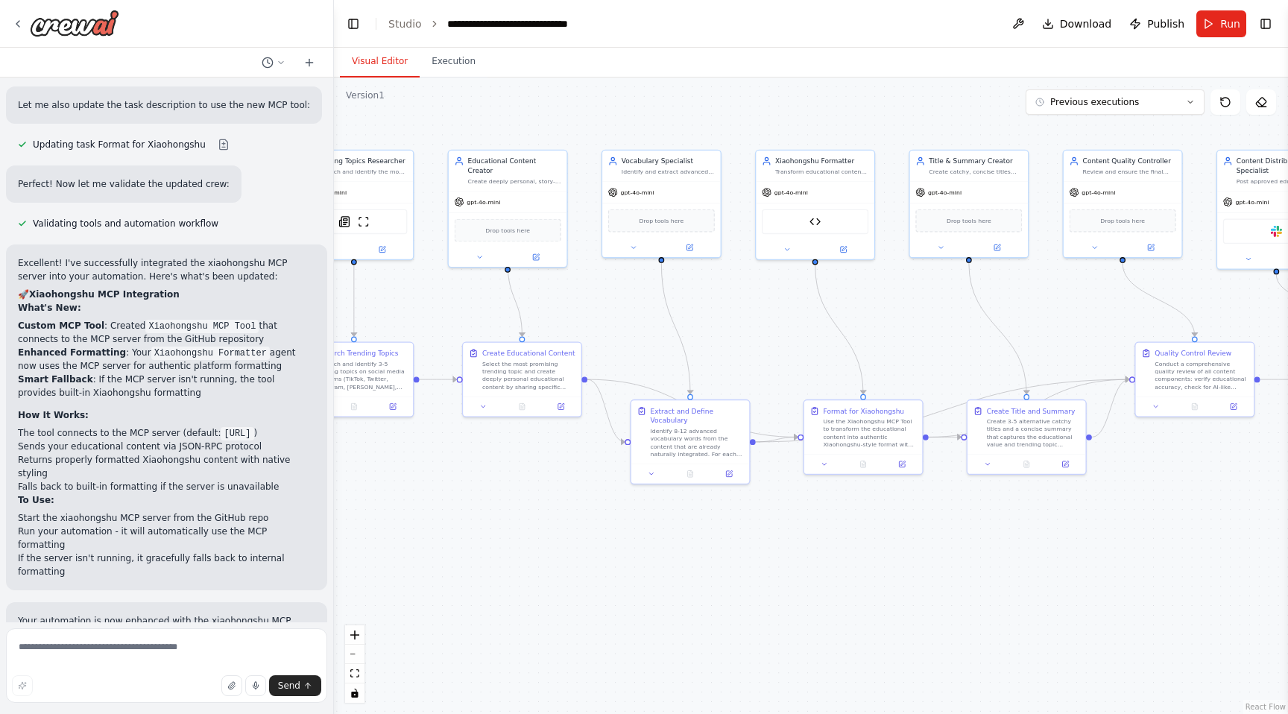
drag, startPoint x: 1013, startPoint y: 319, endPoint x: 725, endPoint y: 315, distance: 287.8
click at [725, 315] on div ".deletable-edge-delete-btn { width: 20px; height: 20px; border: 0px solid #ffff…" at bounding box center [811, 396] width 954 height 637
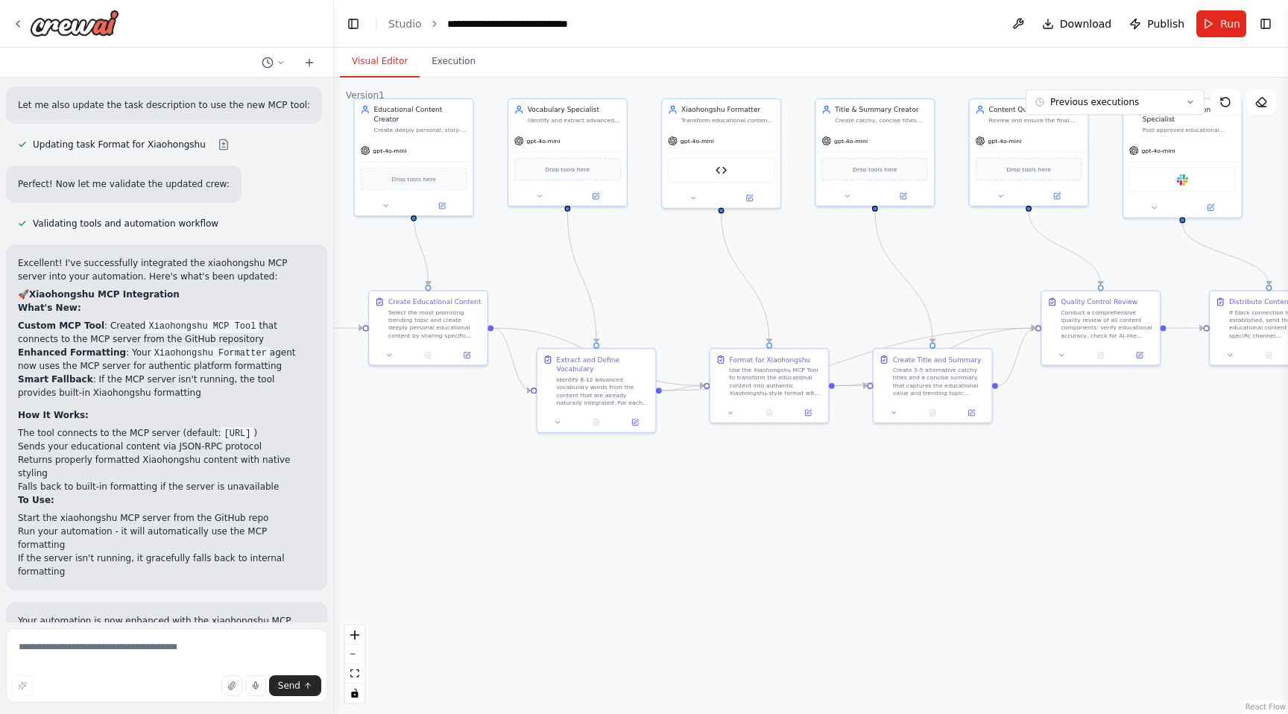
drag, startPoint x: 860, startPoint y: 318, endPoint x: 781, endPoint y: 267, distance: 93.9
click at [781, 267] on div ".deletable-edge-delete-btn { width: 20px; height: 20px; border: 0px solid #ffff…" at bounding box center [811, 396] width 954 height 637
click at [127, 652] on textarea at bounding box center [166, 665] width 321 height 75
type textarea "**********"
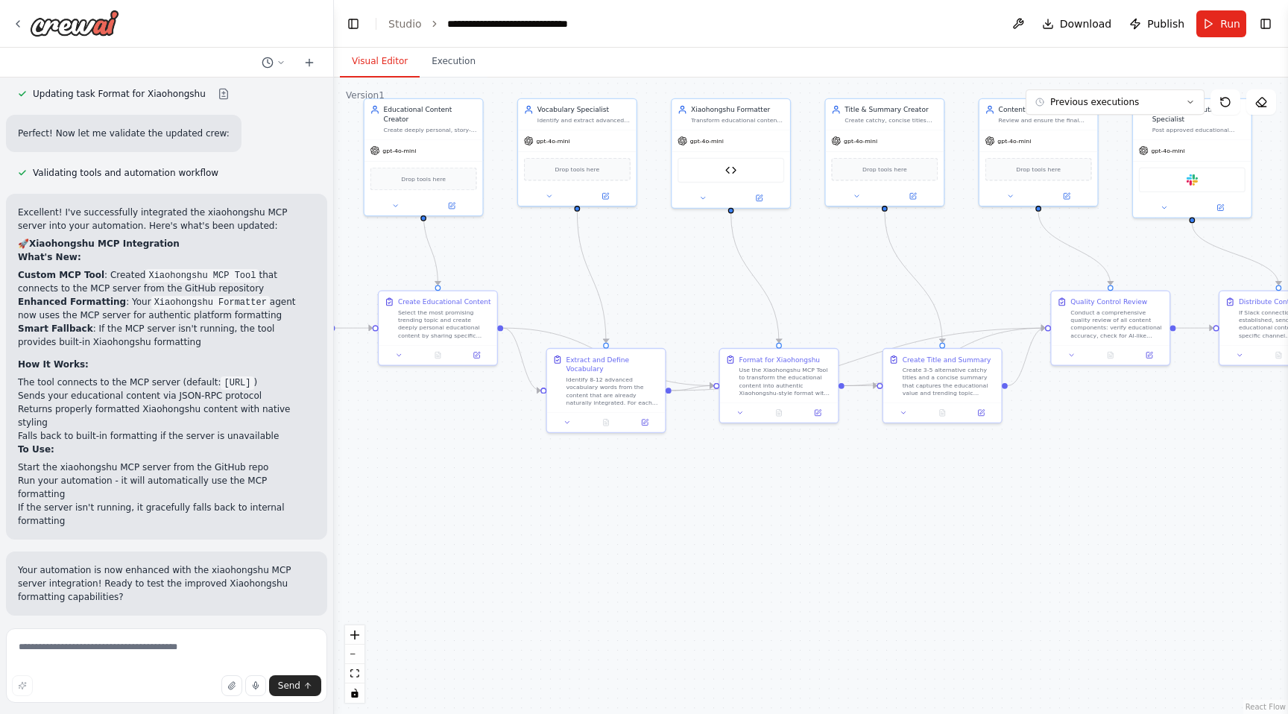
scroll to position [9347, 0]
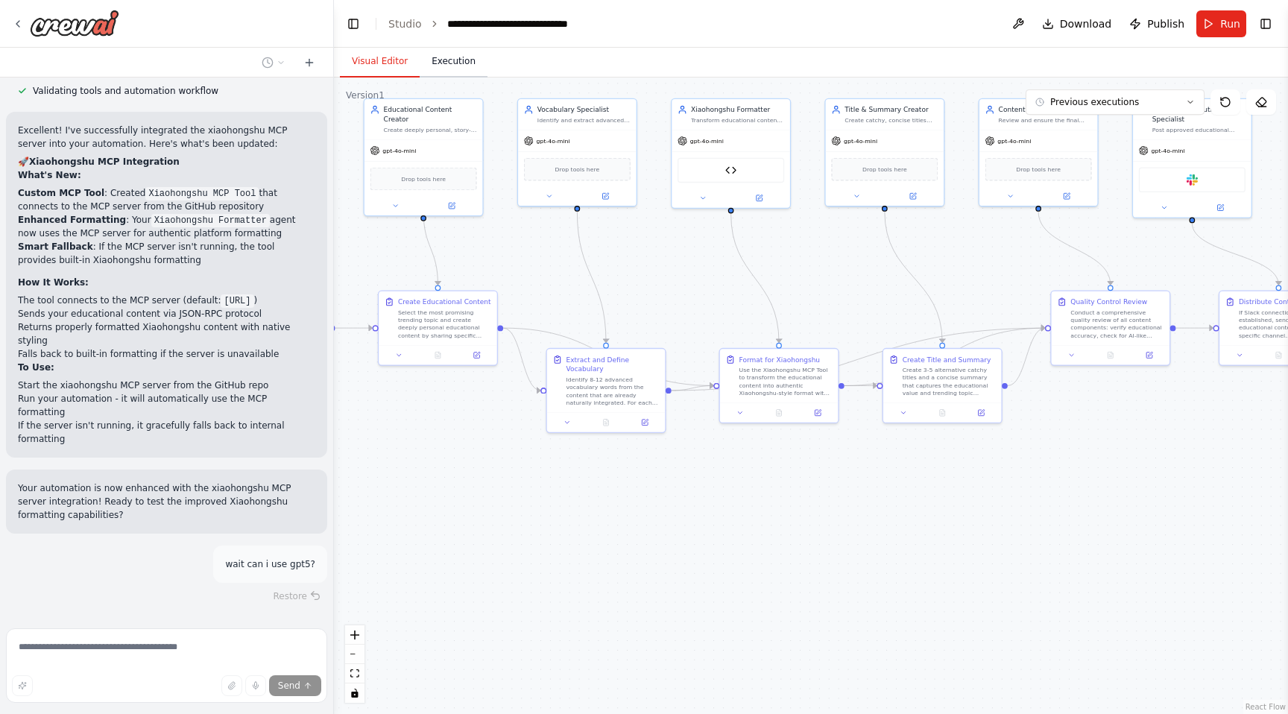
click at [456, 64] on button "Execution" at bounding box center [454, 61] width 68 height 31
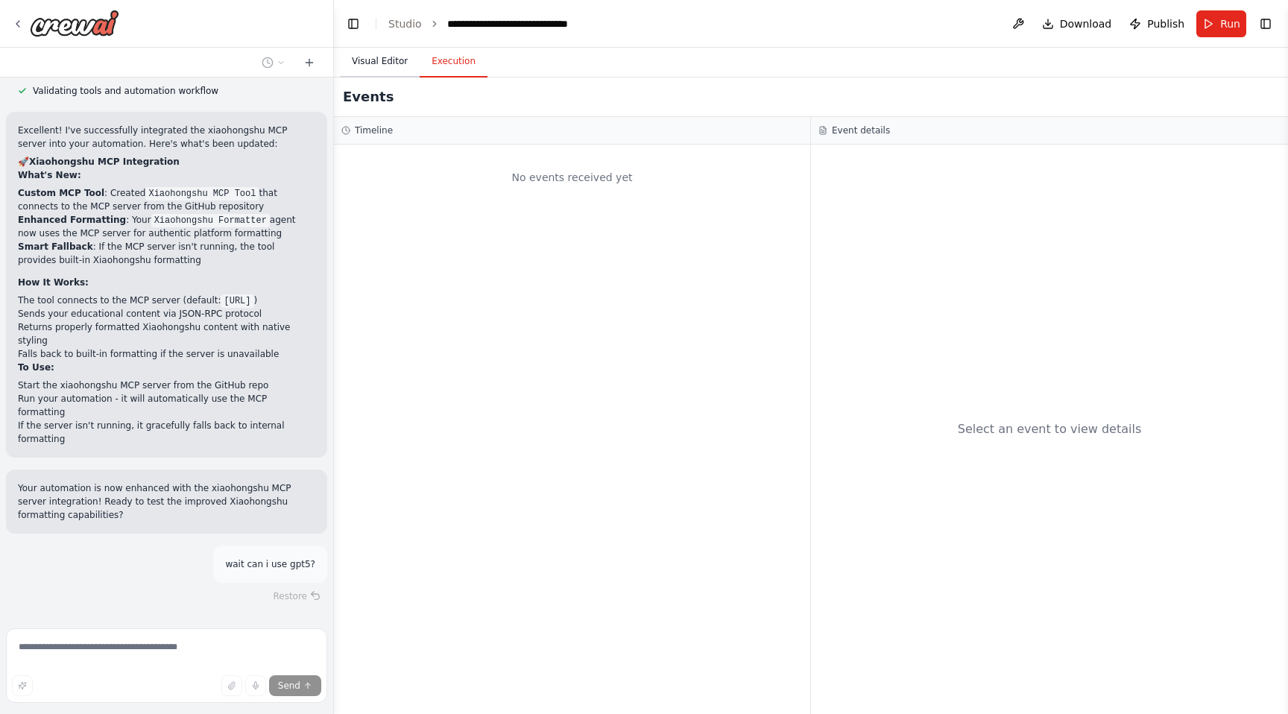
click at [379, 69] on button "Visual Editor" at bounding box center [380, 61] width 80 height 31
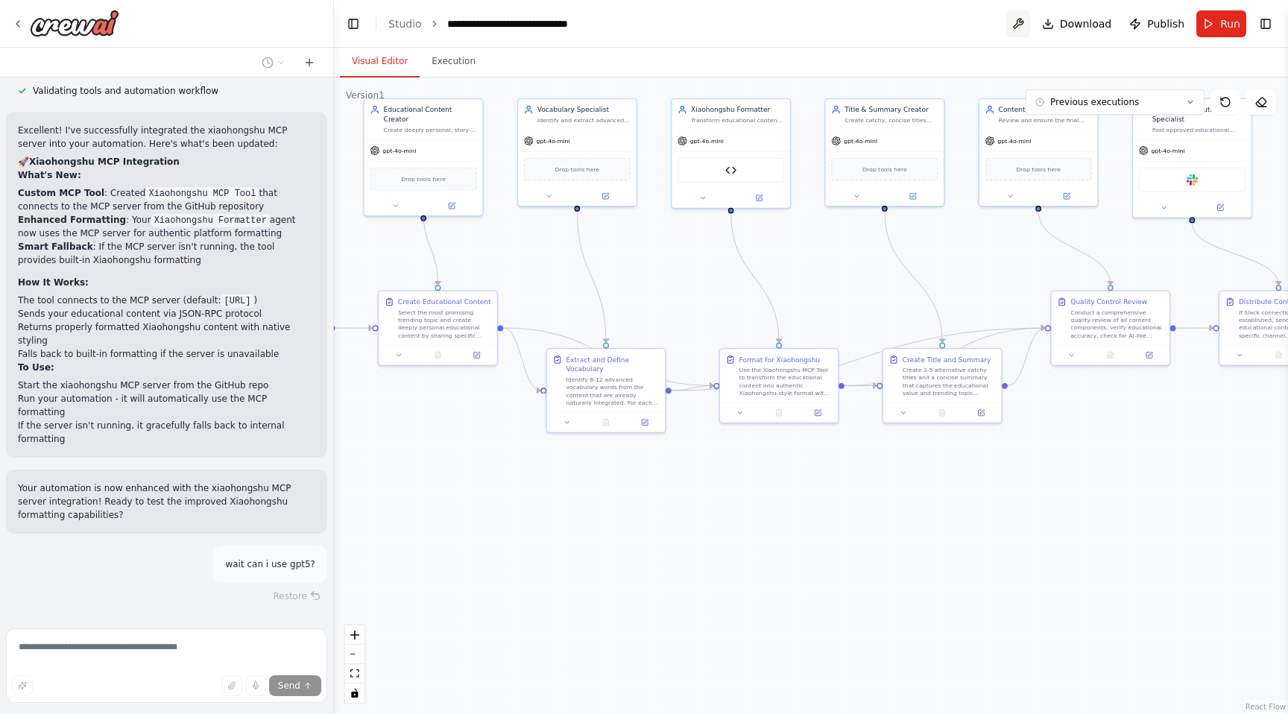
click at [1025, 20] on button at bounding box center [1018, 23] width 24 height 27
click at [1193, 99] on icon at bounding box center [1190, 102] width 9 height 9
click at [1270, 21] on button "Toggle Right Sidebar" at bounding box center [1265, 23] width 21 height 21
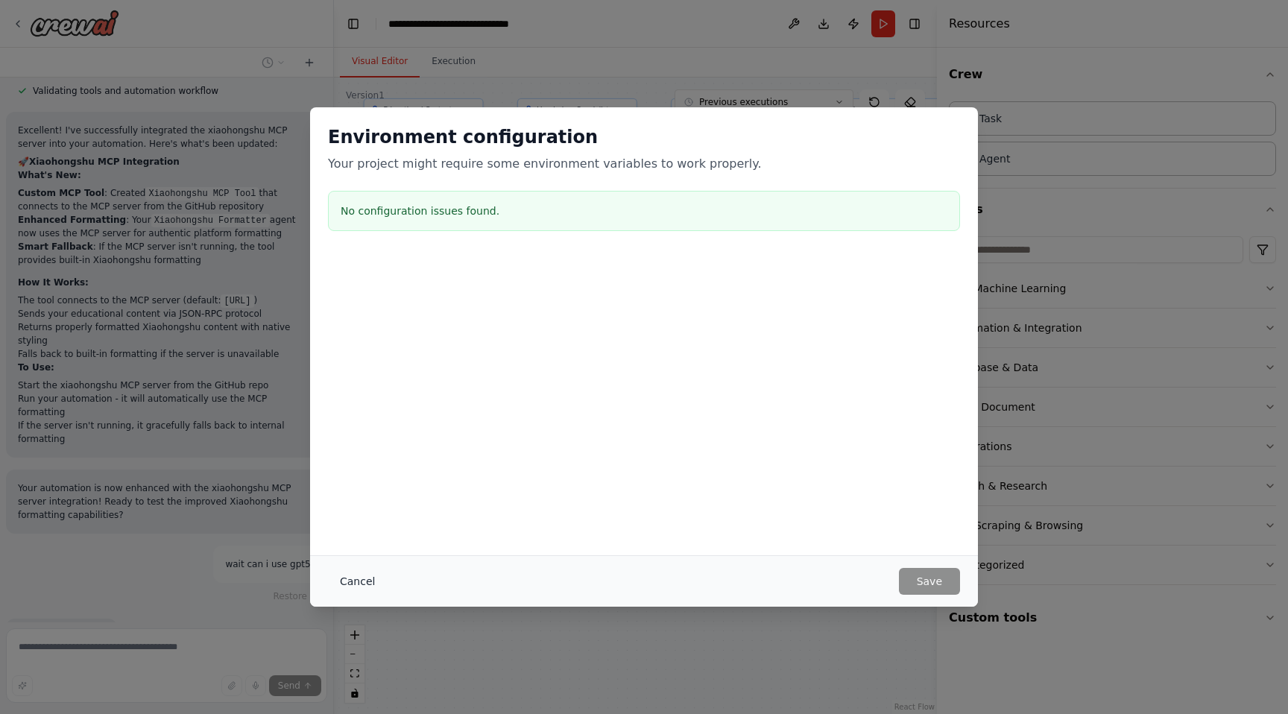
click at [380, 590] on button "Cancel" at bounding box center [357, 581] width 59 height 27
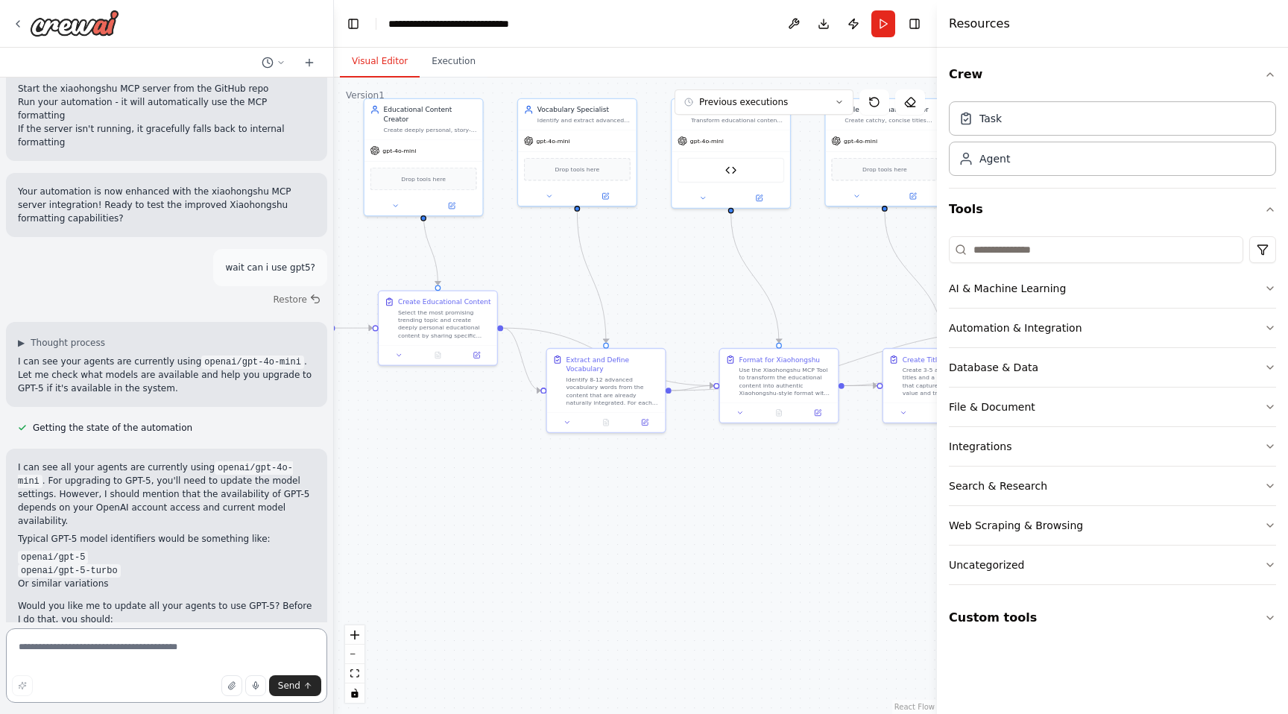
scroll to position [9809, 0]
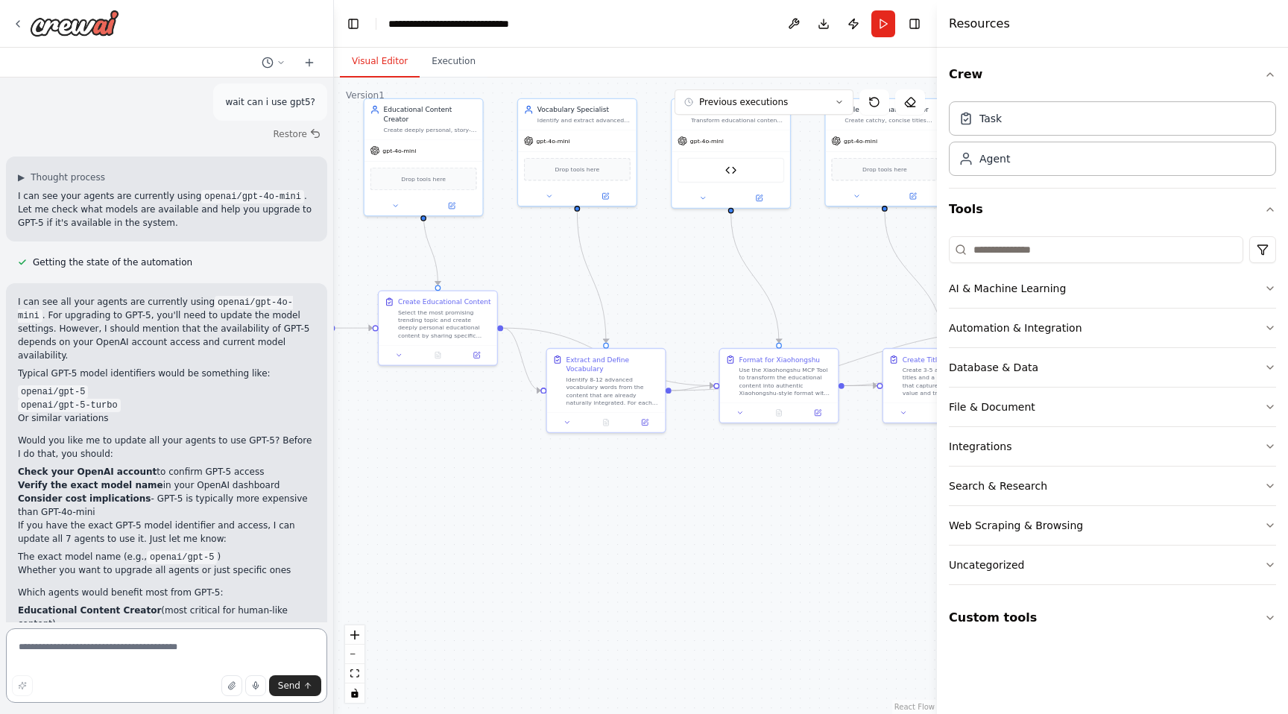
click at [81, 646] on textarea at bounding box center [166, 665] width 321 height 75
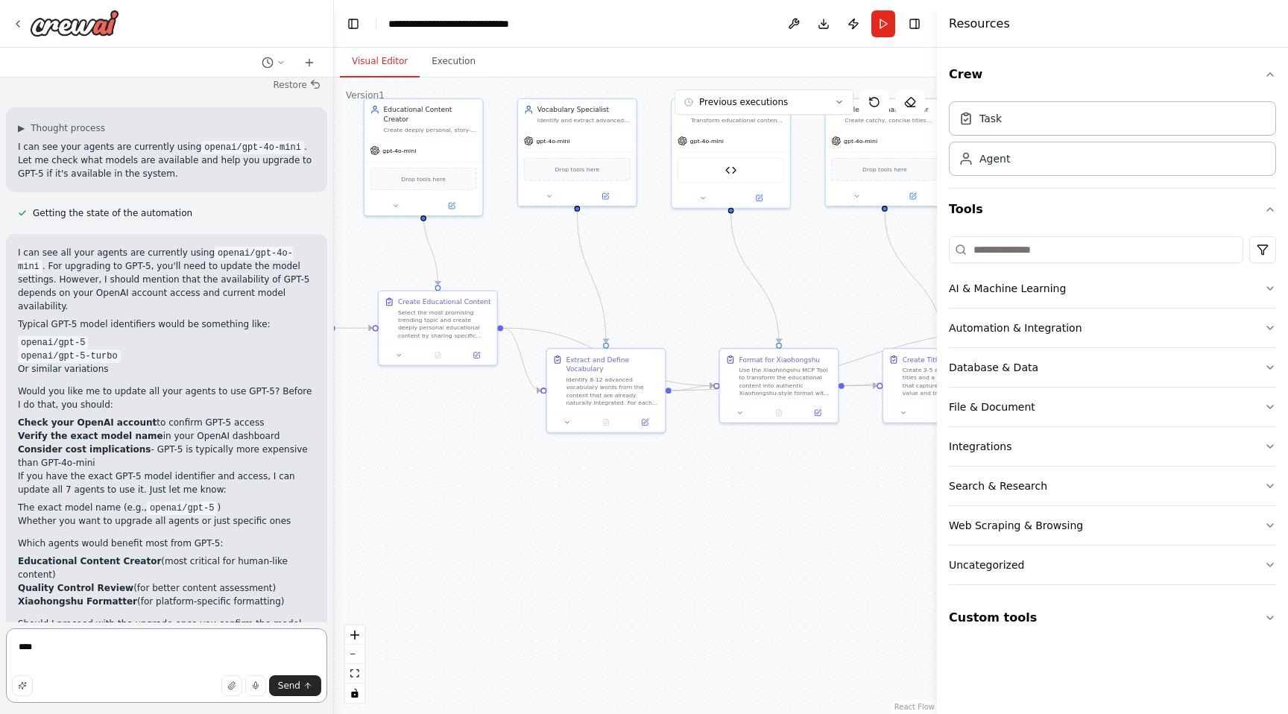
type textarea "***"
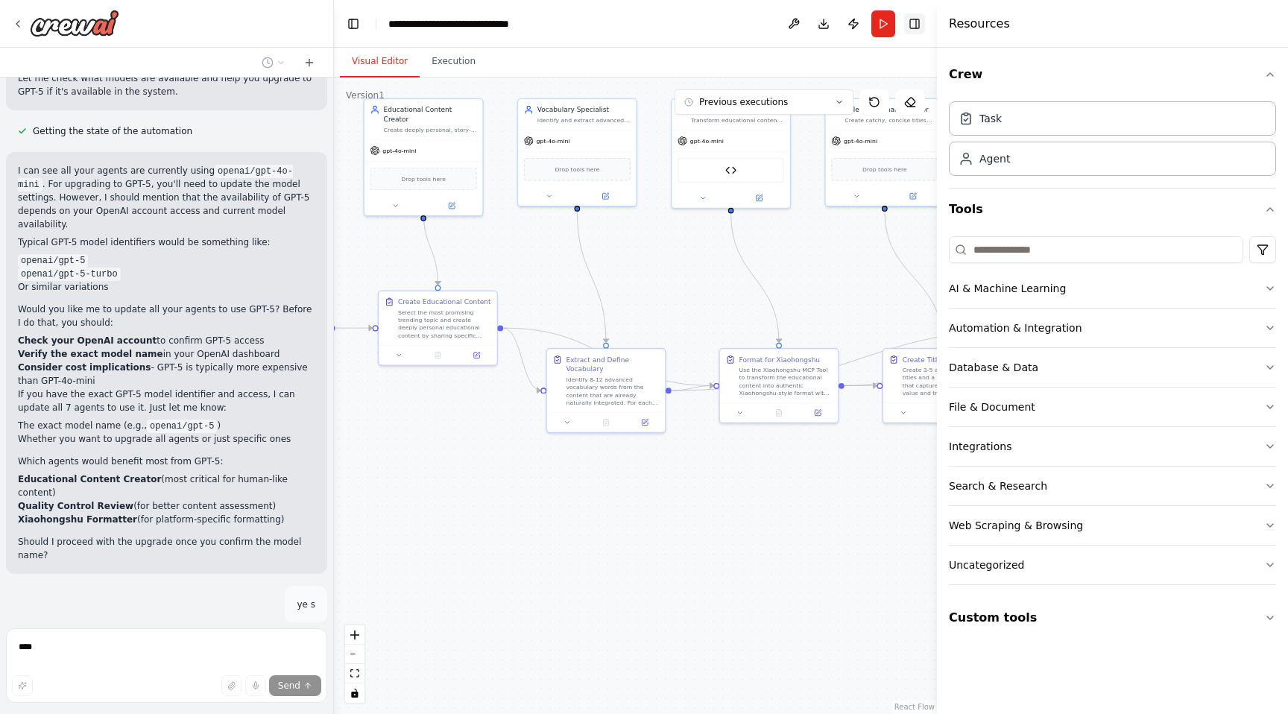
click at [916, 27] on button "Toggle Right Sidebar" at bounding box center [914, 23] width 21 height 21
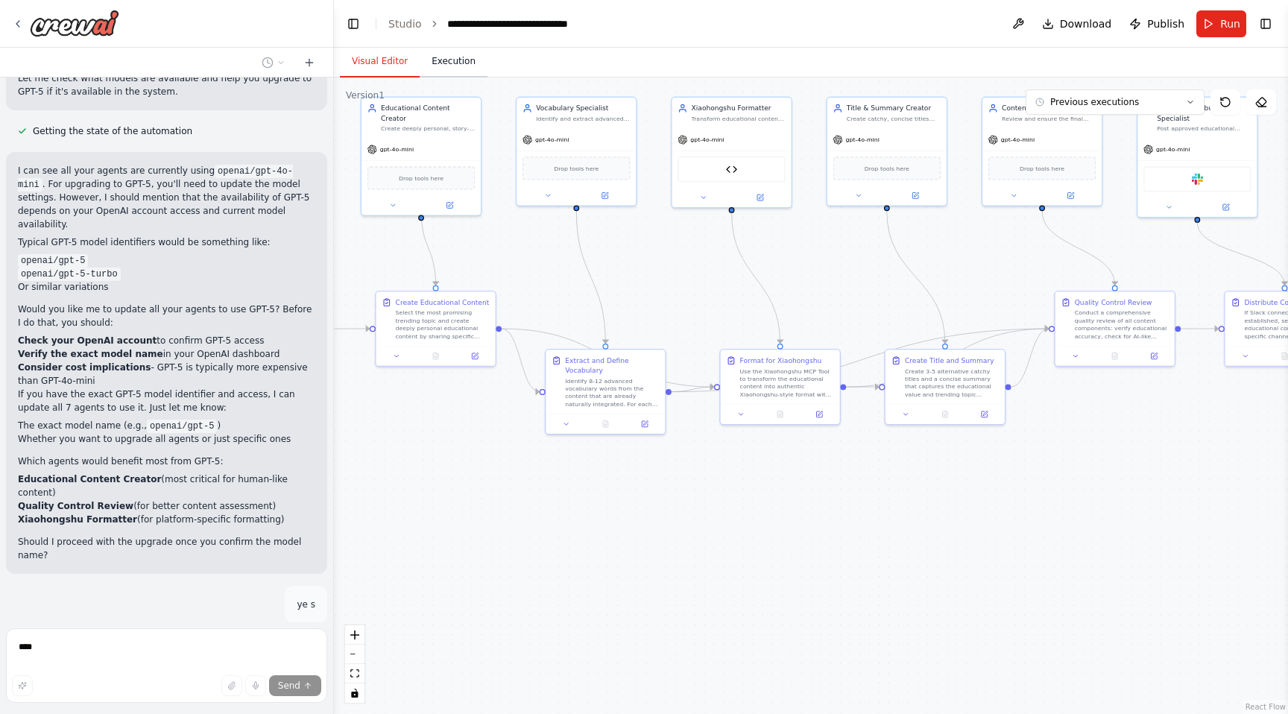
click at [452, 77] on button "Execution" at bounding box center [454, 61] width 68 height 31
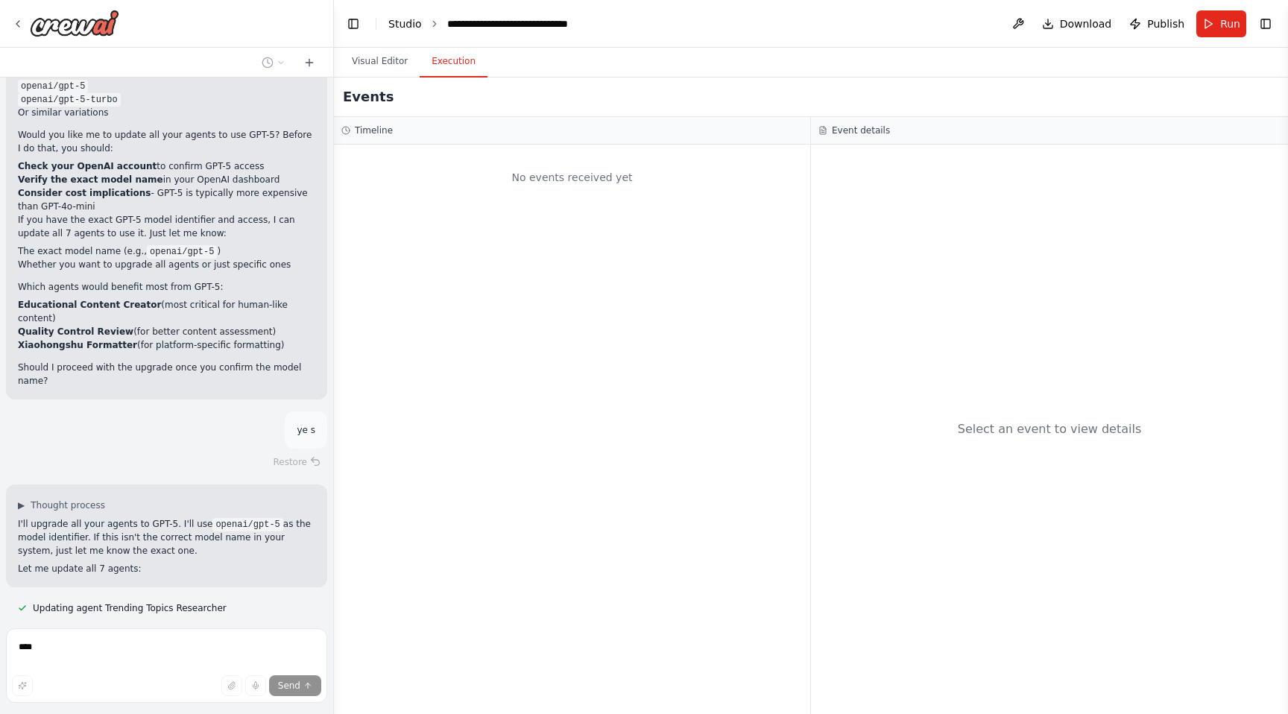
scroll to position [10145, 0]
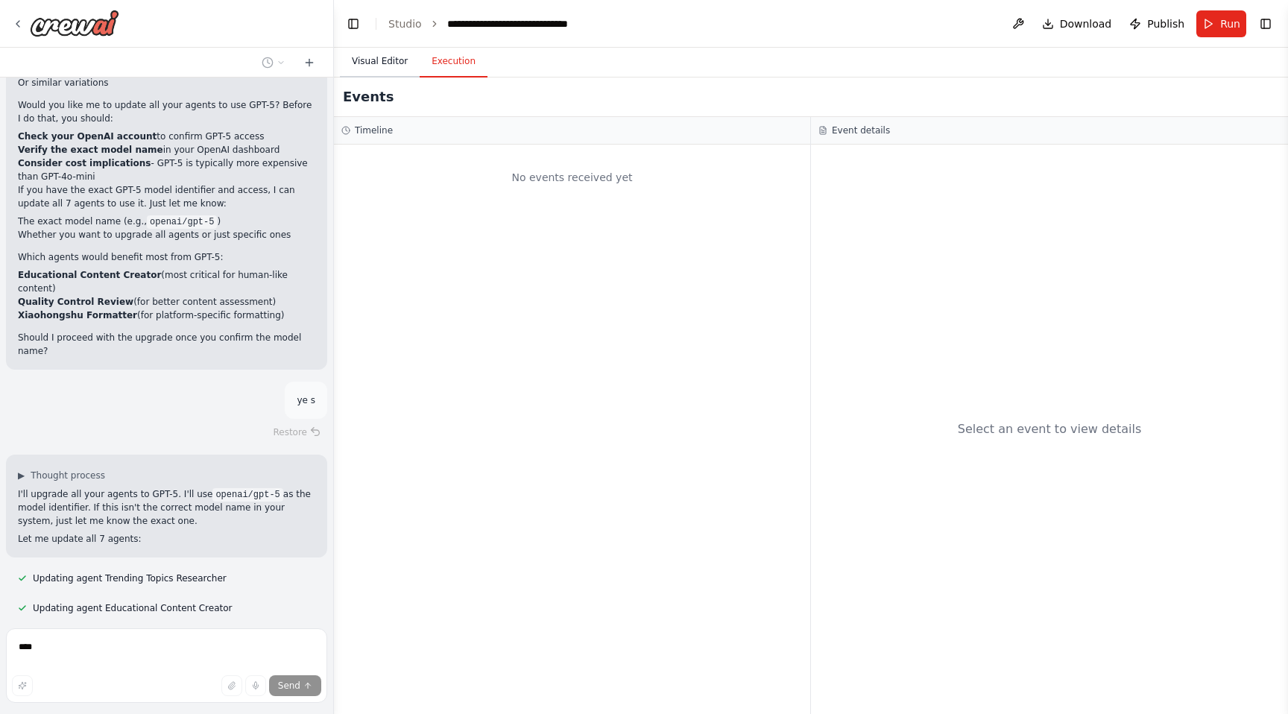
click at [385, 63] on button "Visual Editor" at bounding box center [380, 61] width 80 height 31
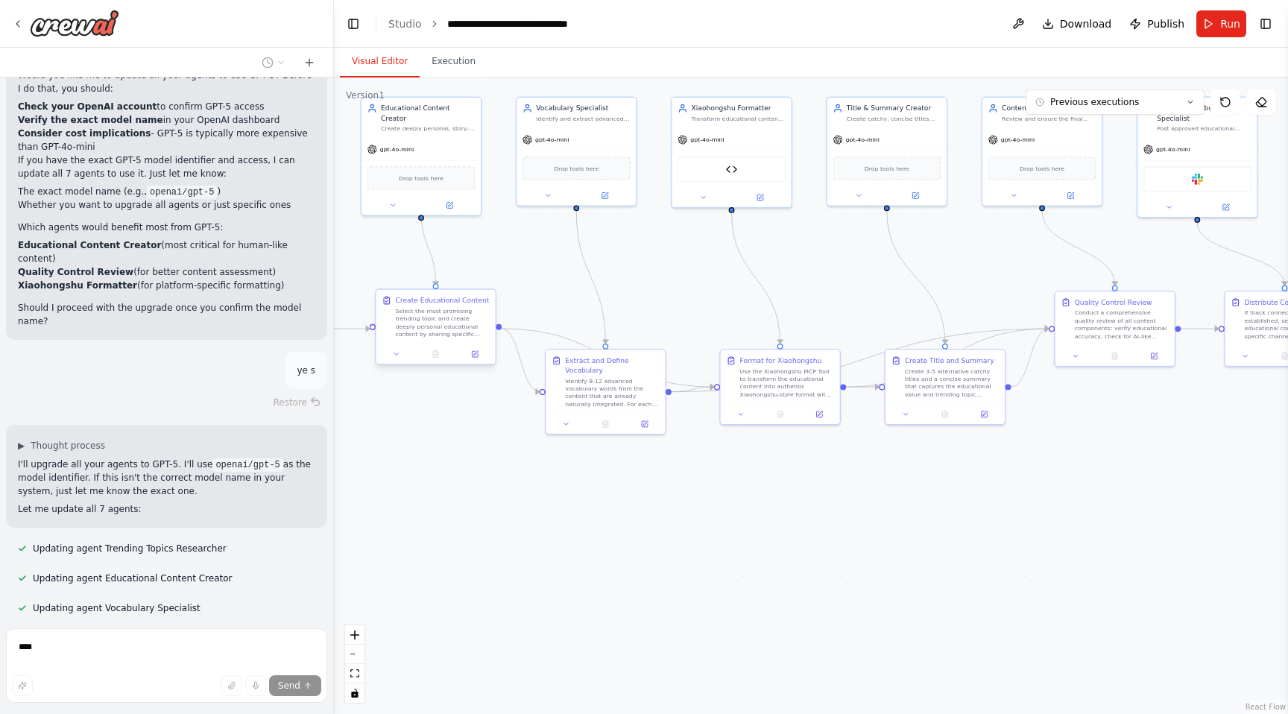
scroll to position [10204, 0]
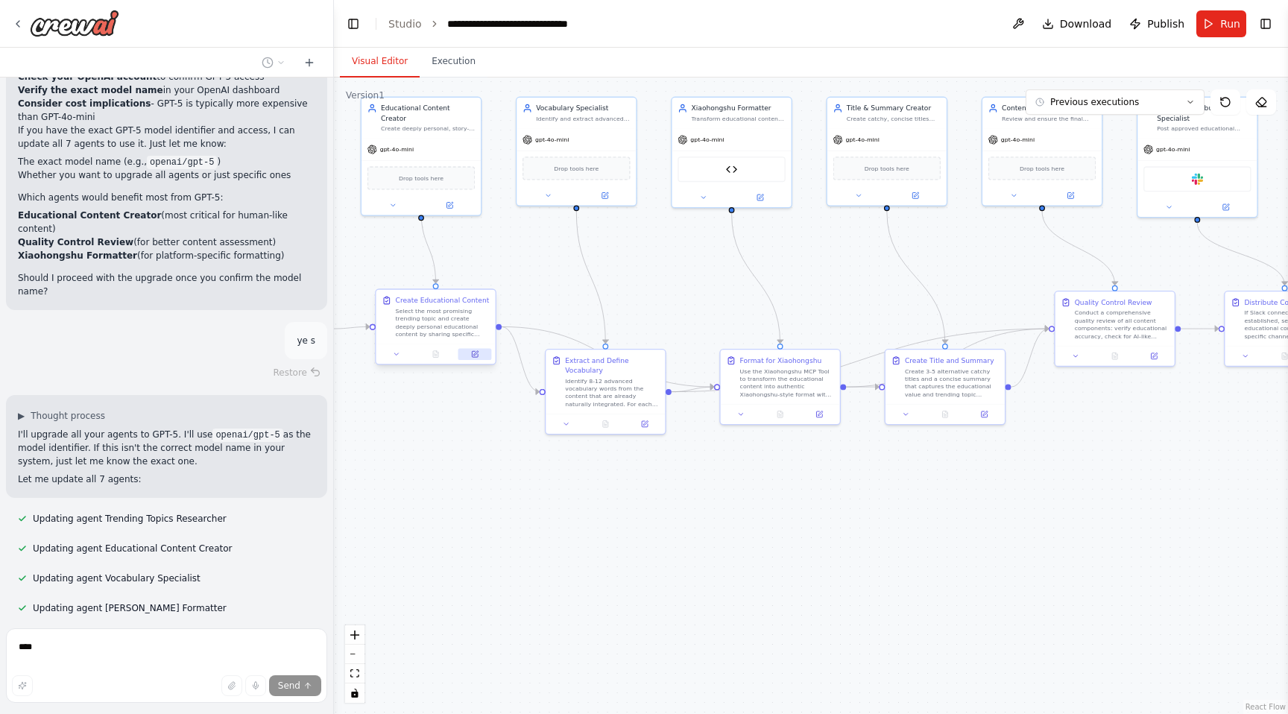
click at [470, 355] on button at bounding box center [476, 354] width 34 height 12
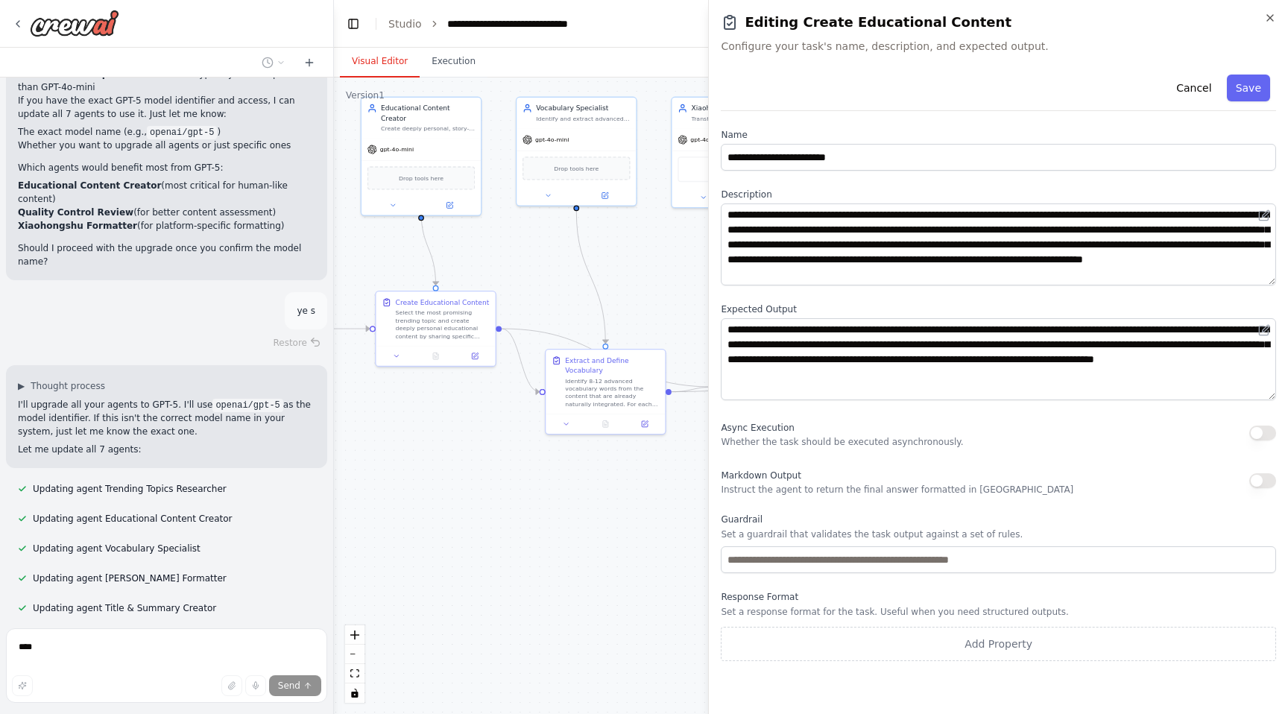
scroll to position [10264, 0]
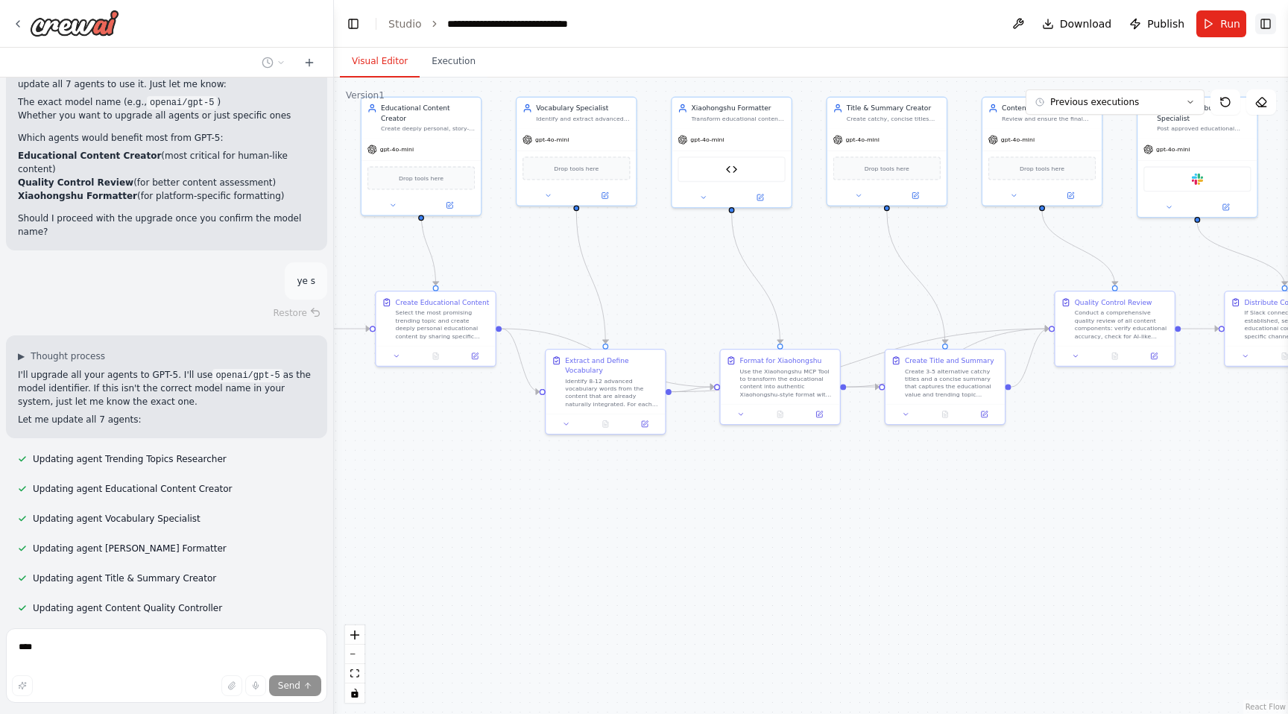
click at [1265, 24] on button "Toggle Right Sidebar" at bounding box center [1265, 23] width 21 height 21
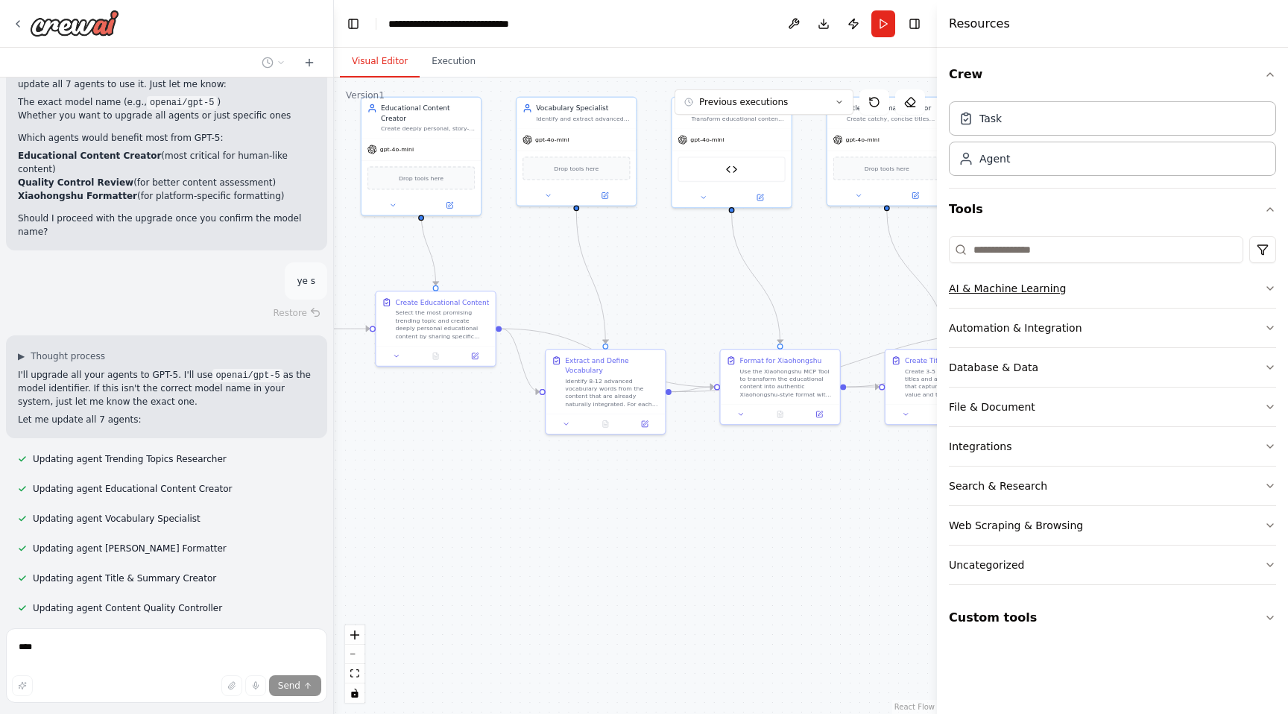
click at [1068, 293] on button "AI & Machine Learning" at bounding box center [1112, 288] width 327 height 39
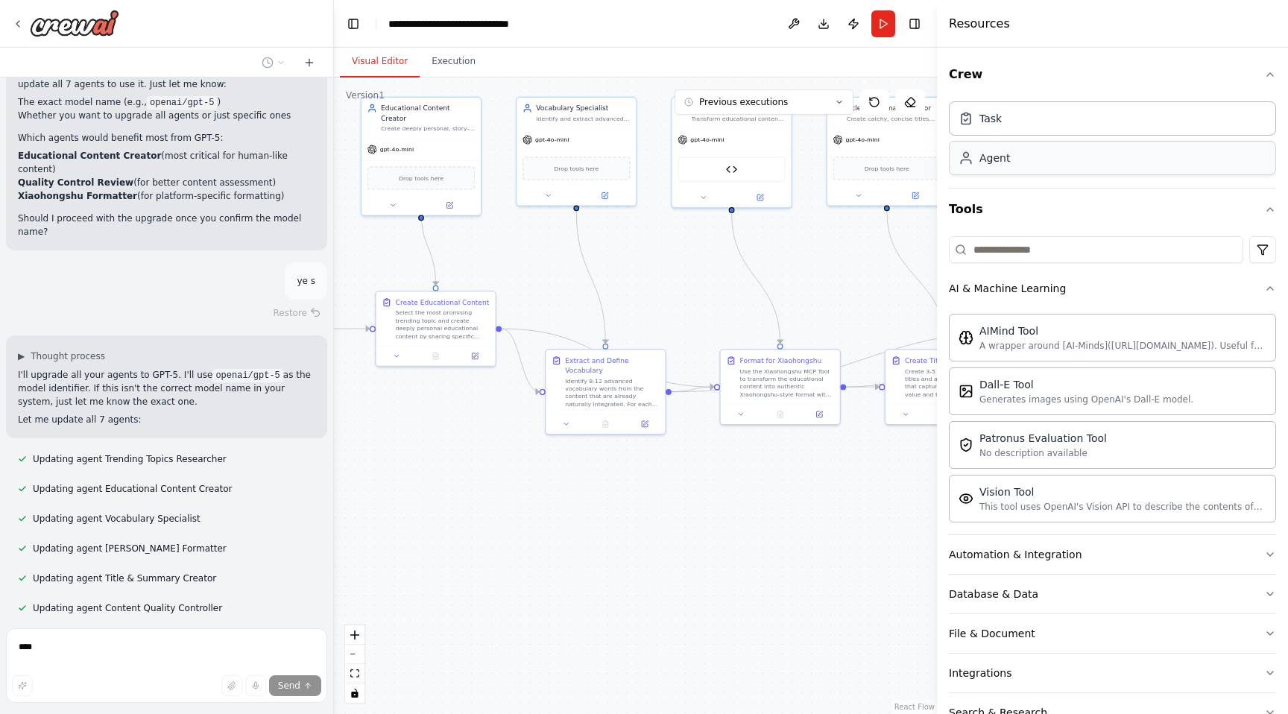
scroll to position [10300, 0]
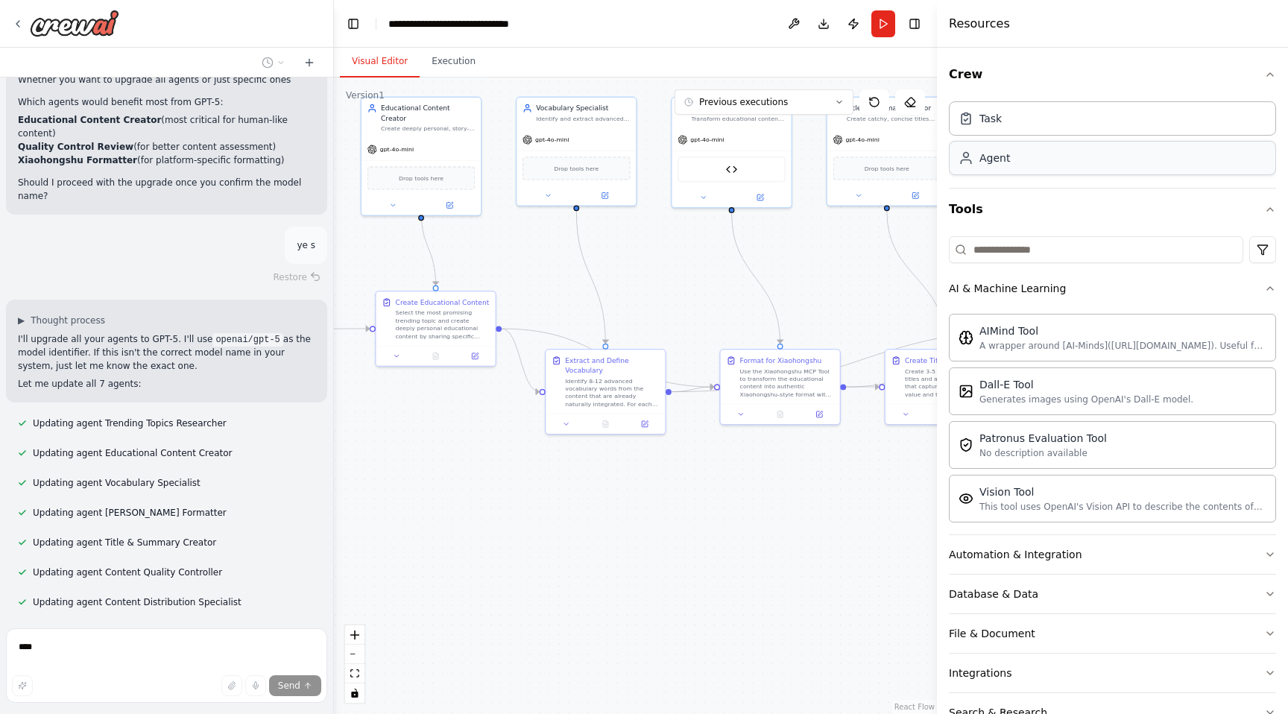
click at [1043, 146] on div "Agent" at bounding box center [1112, 158] width 327 height 34
click at [1021, 125] on div "Task" at bounding box center [1112, 118] width 327 height 34
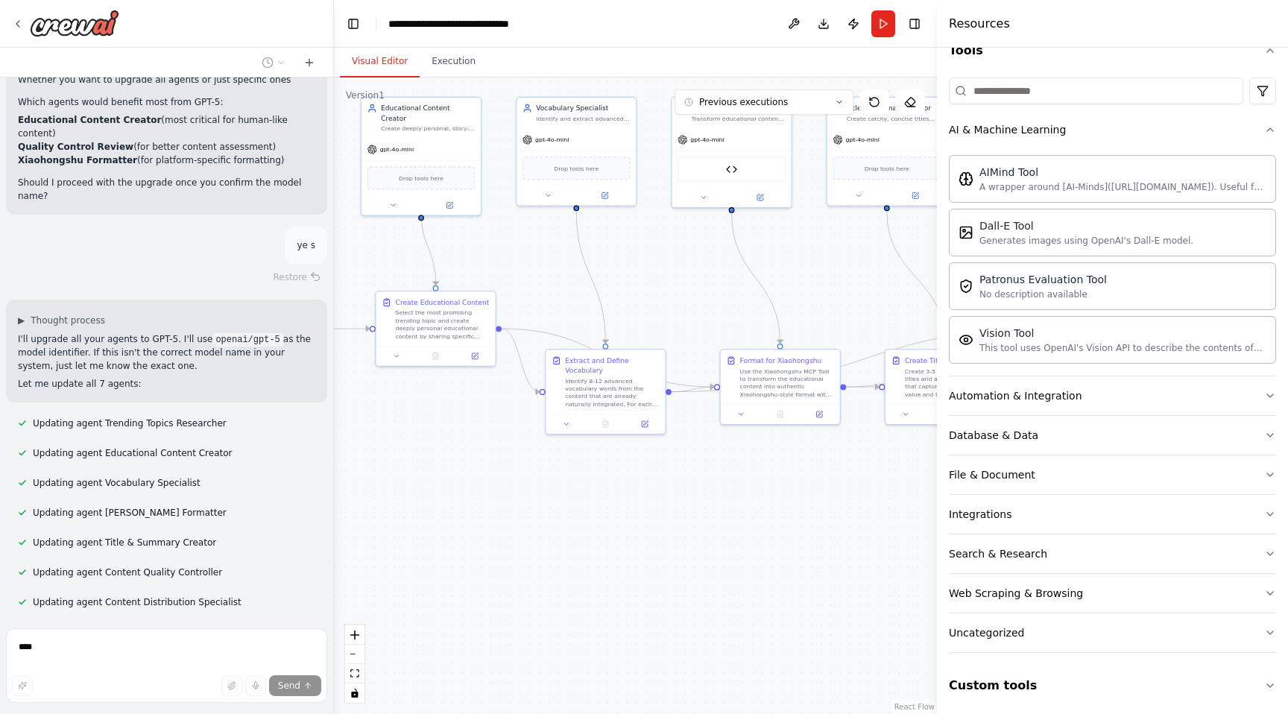
scroll to position [163, 0]
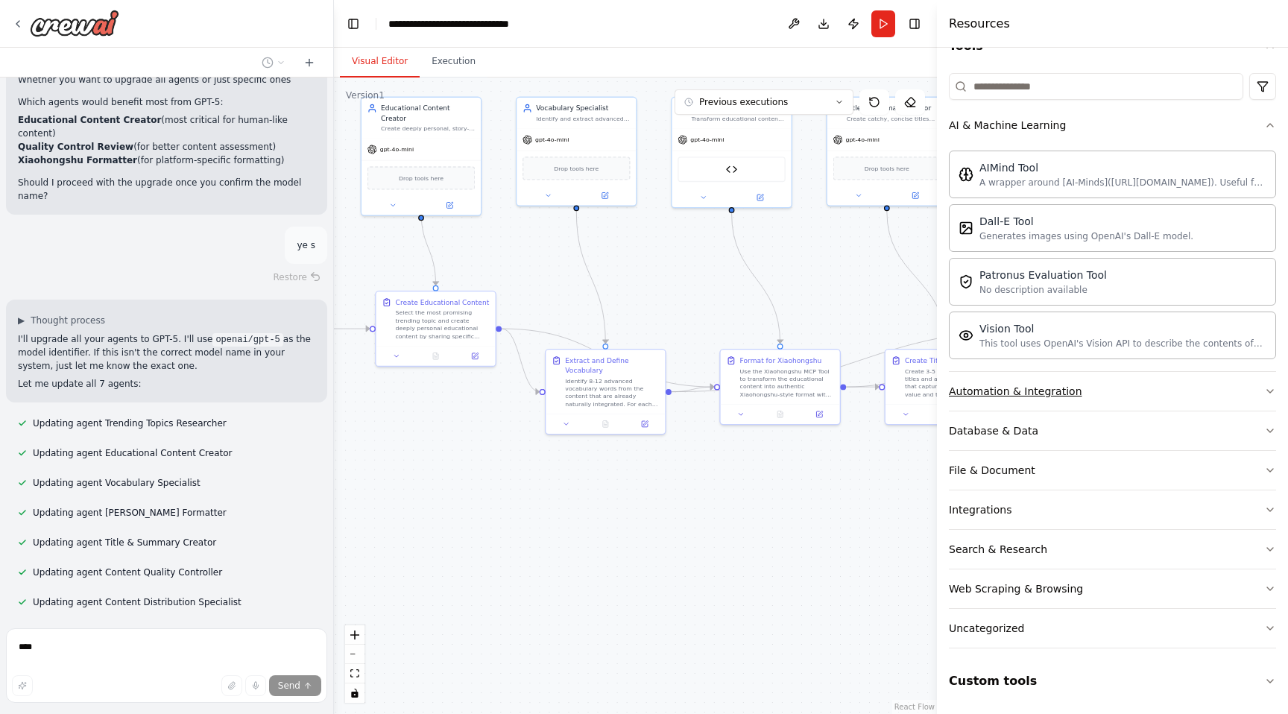
click at [1010, 395] on div "Automation & Integration" at bounding box center [1015, 391] width 133 height 15
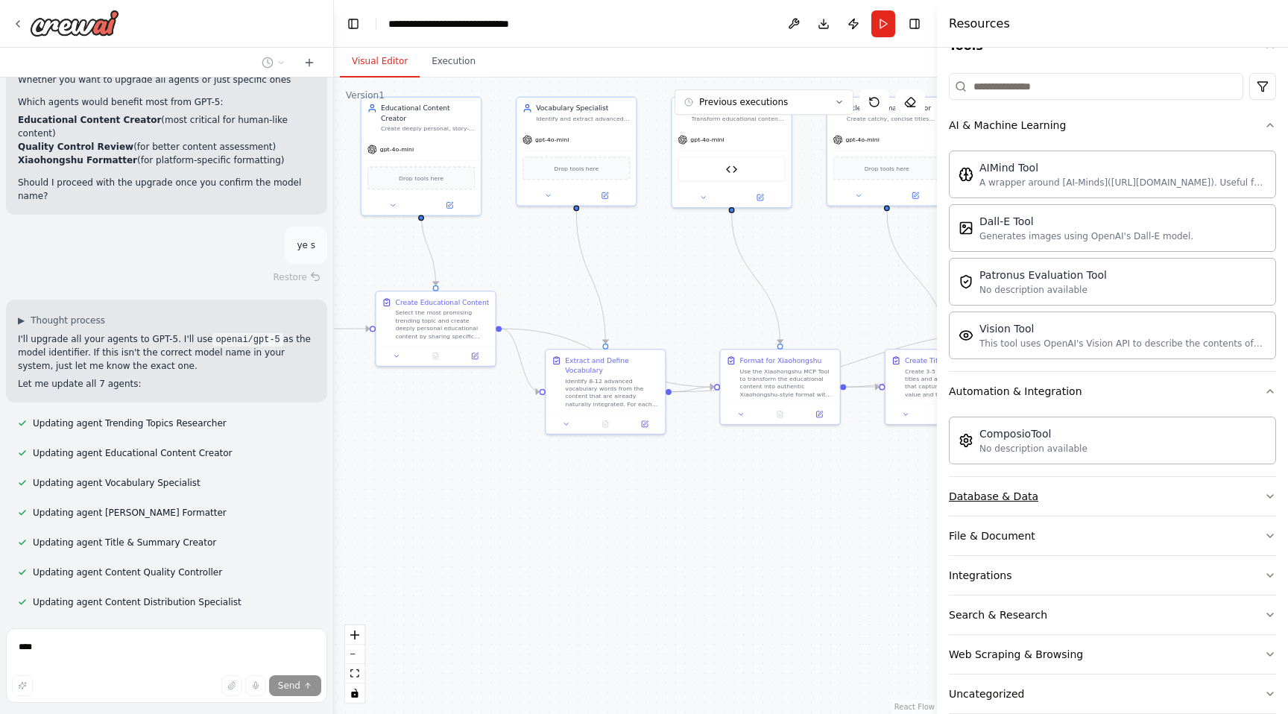
click at [1010, 505] on button "Database & Data" at bounding box center [1112, 496] width 327 height 39
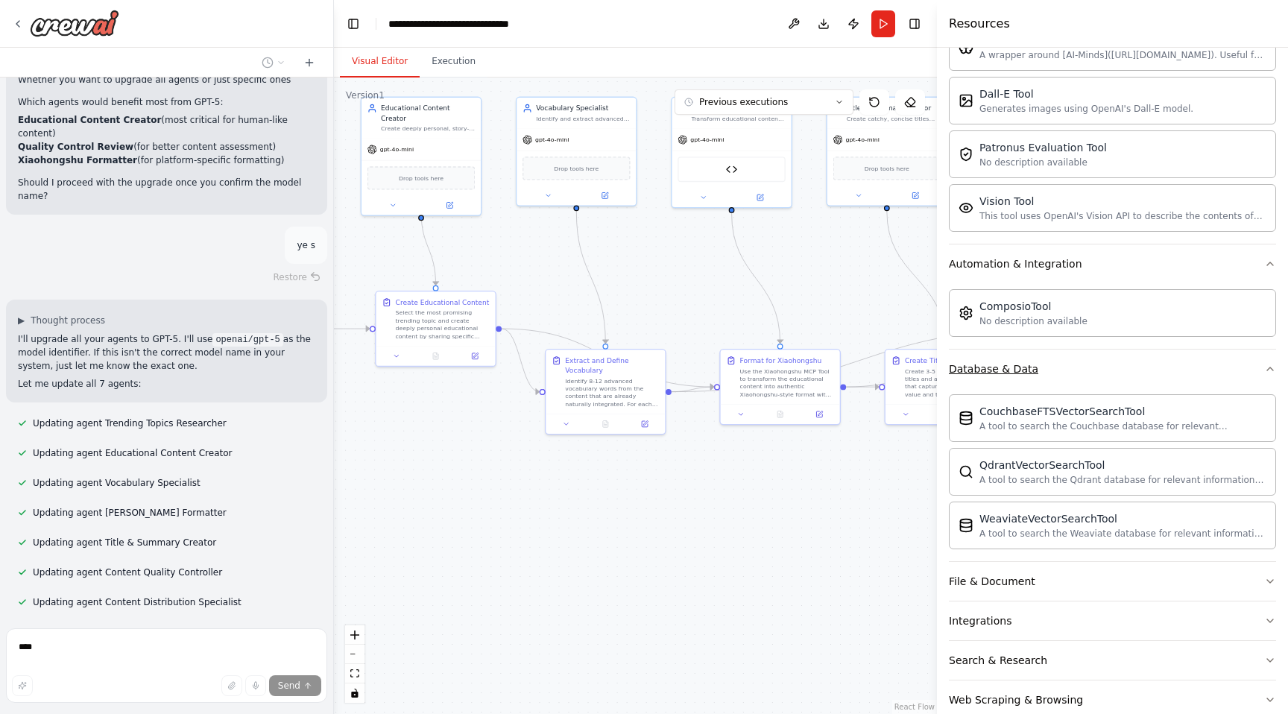
scroll to position [402, 0]
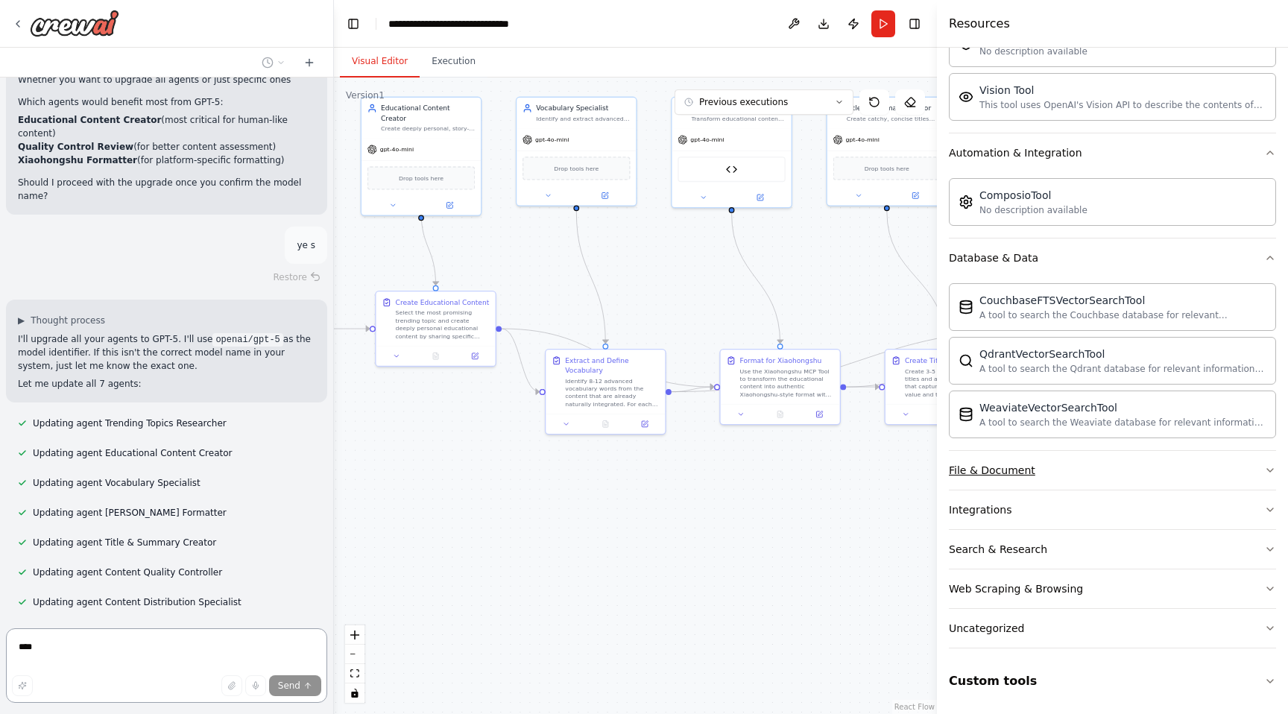
click at [998, 473] on div "File & Document" at bounding box center [992, 470] width 86 height 15
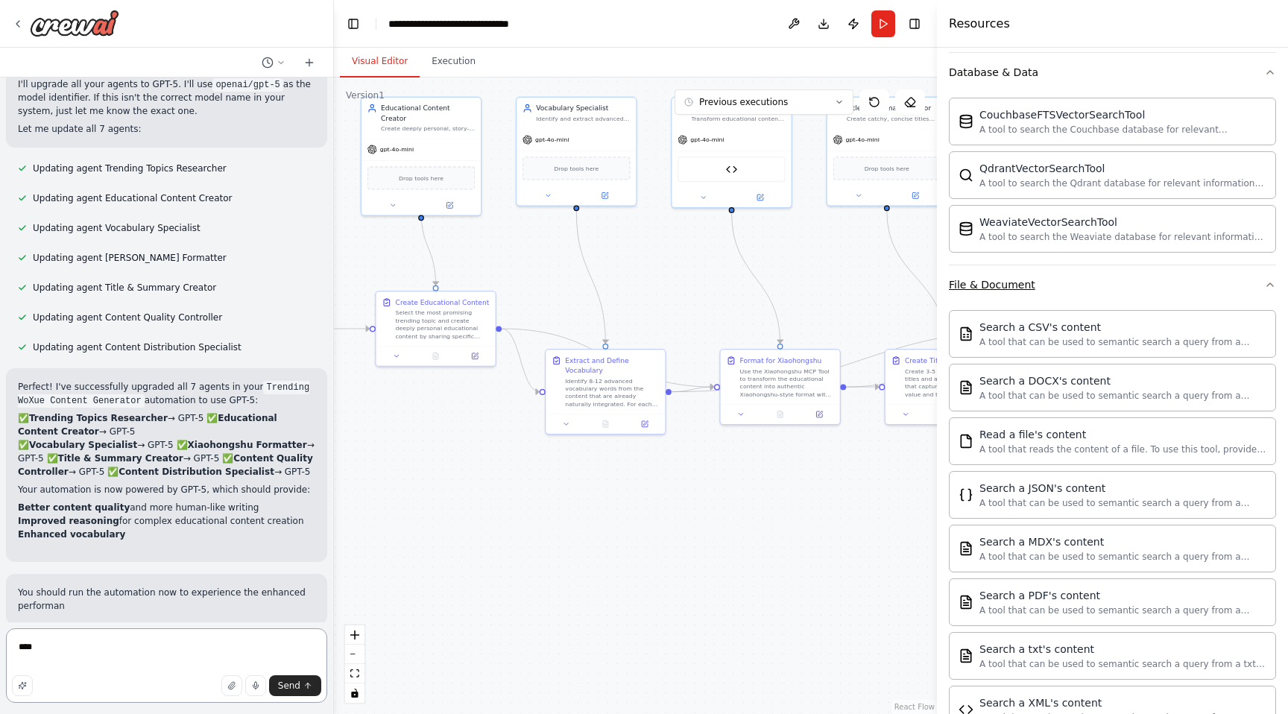
scroll to position [843, 0]
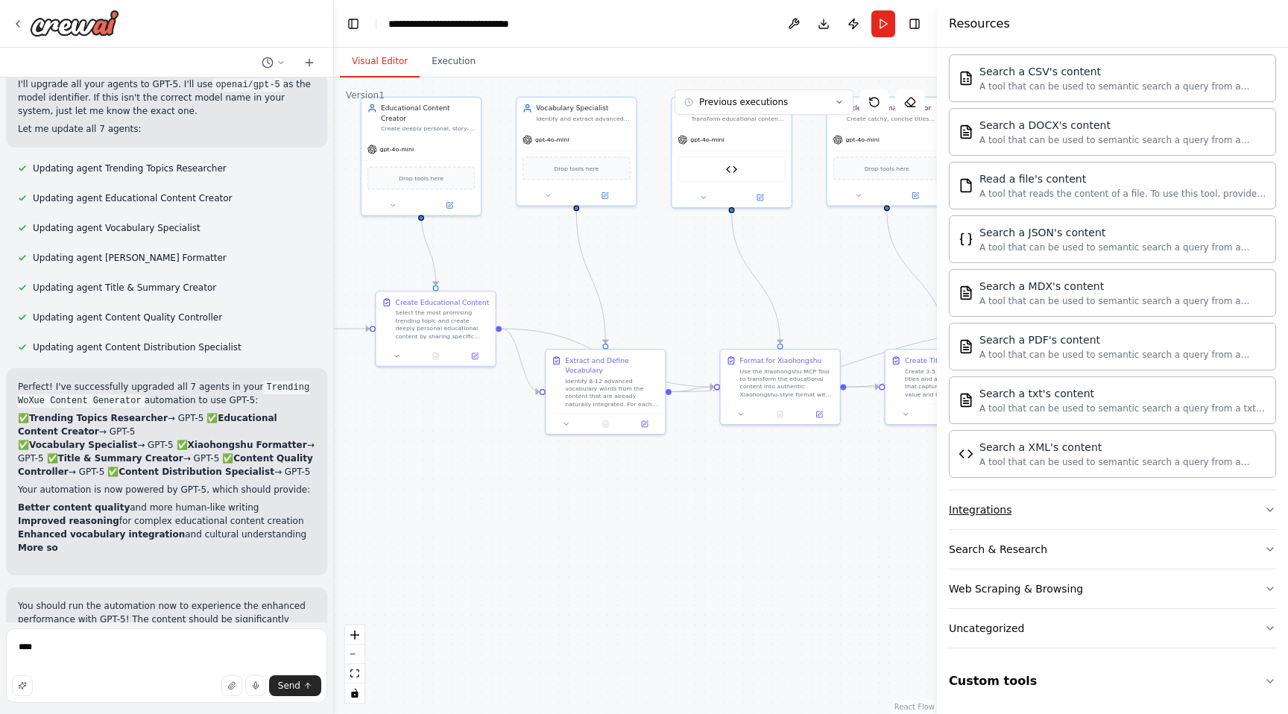
click at [989, 509] on div "Integrations" at bounding box center [980, 509] width 63 height 15
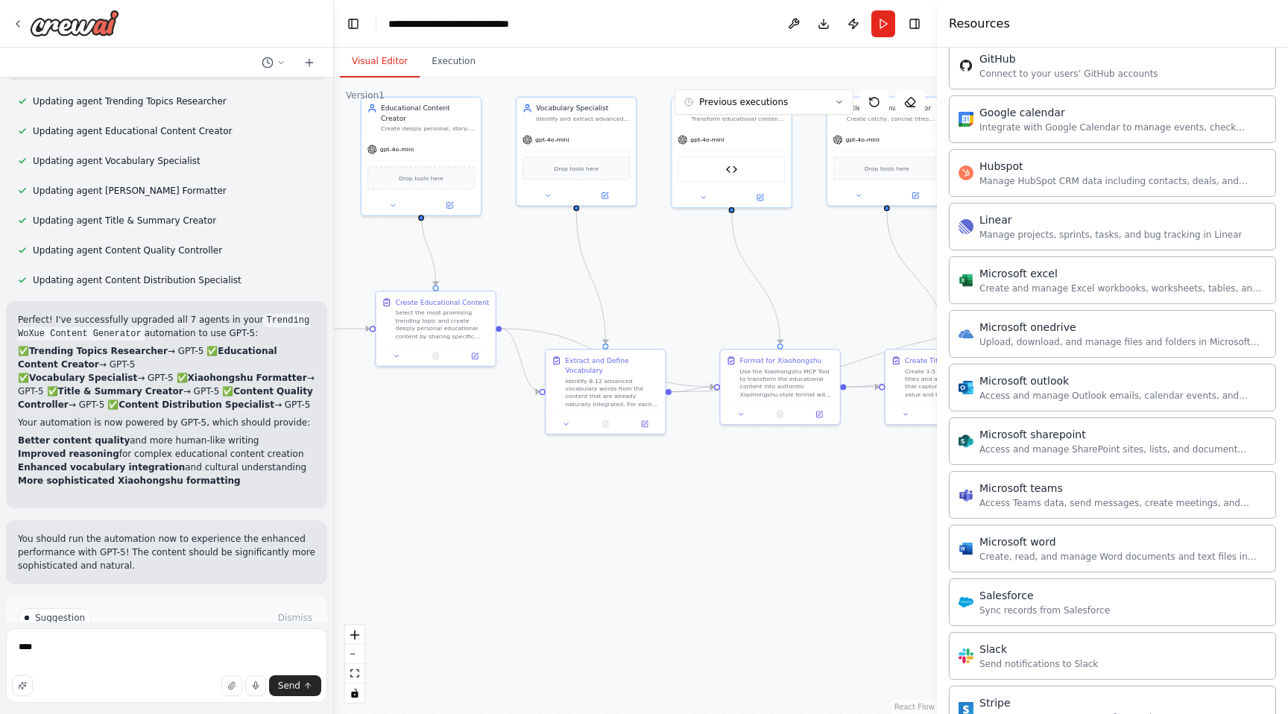
scroll to position [1674, 0]
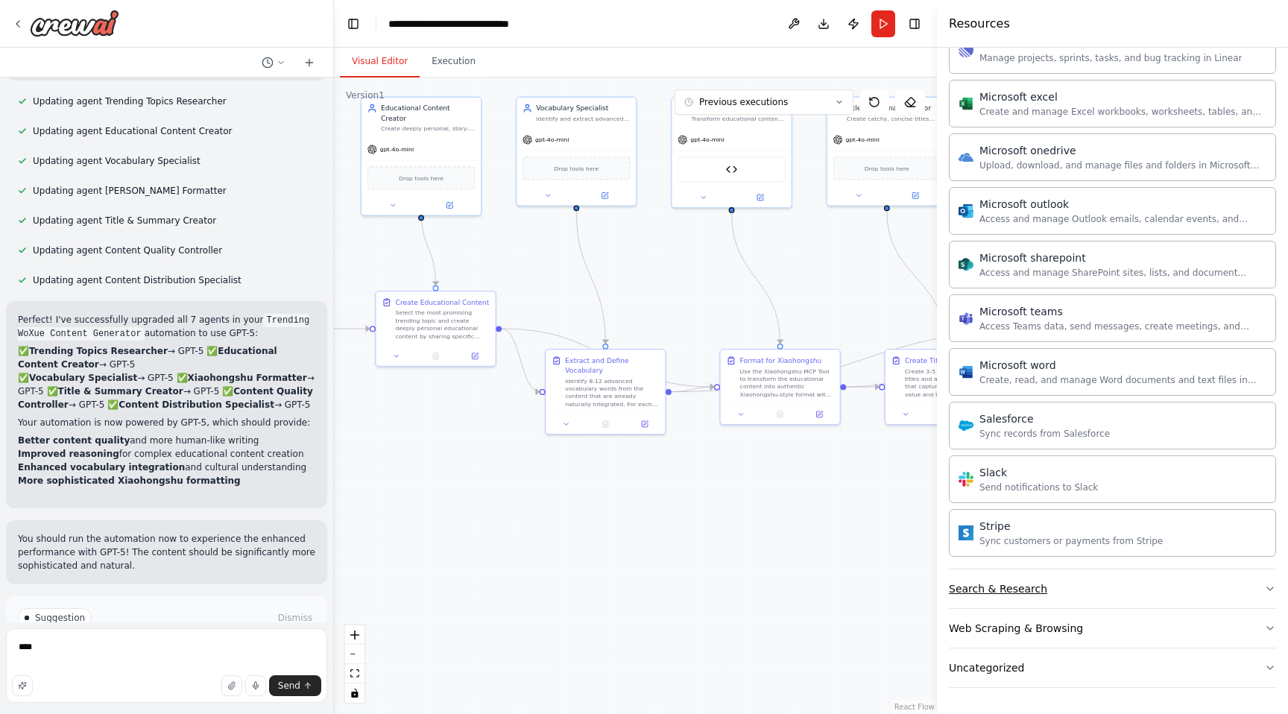
click at [994, 594] on div "Search & Research" at bounding box center [998, 589] width 98 height 15
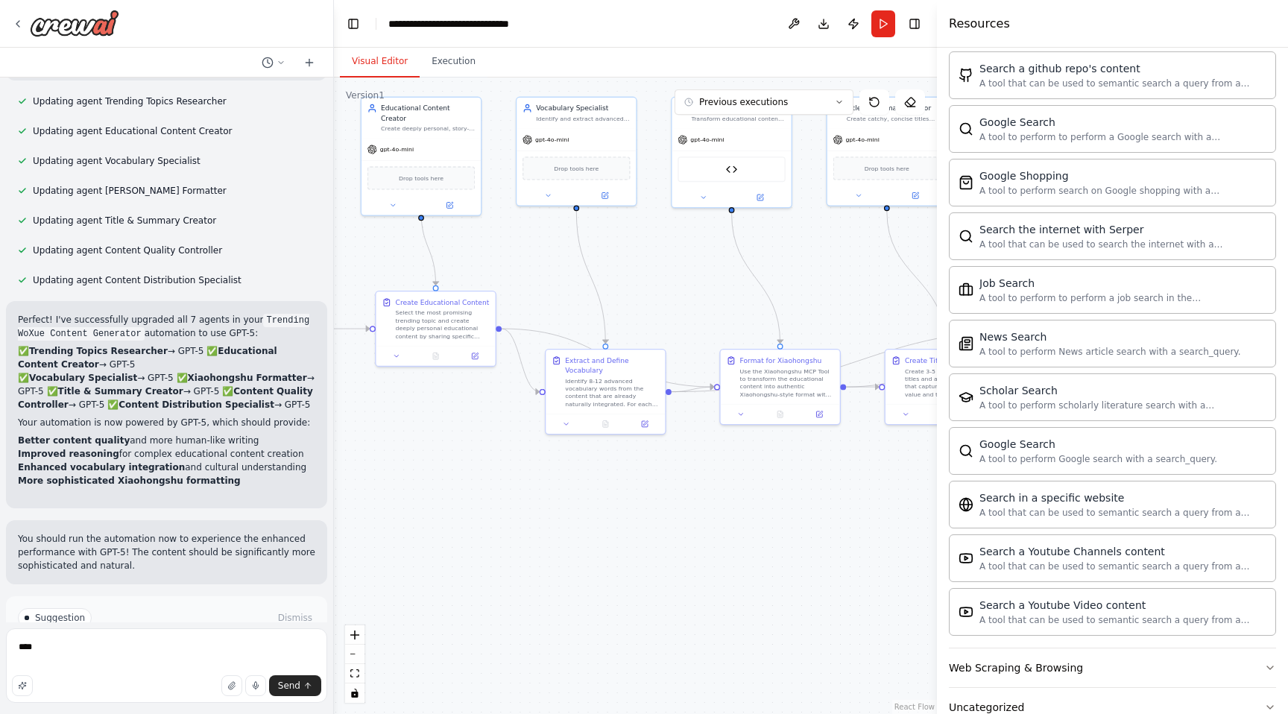
scroll to position [2477, 0]
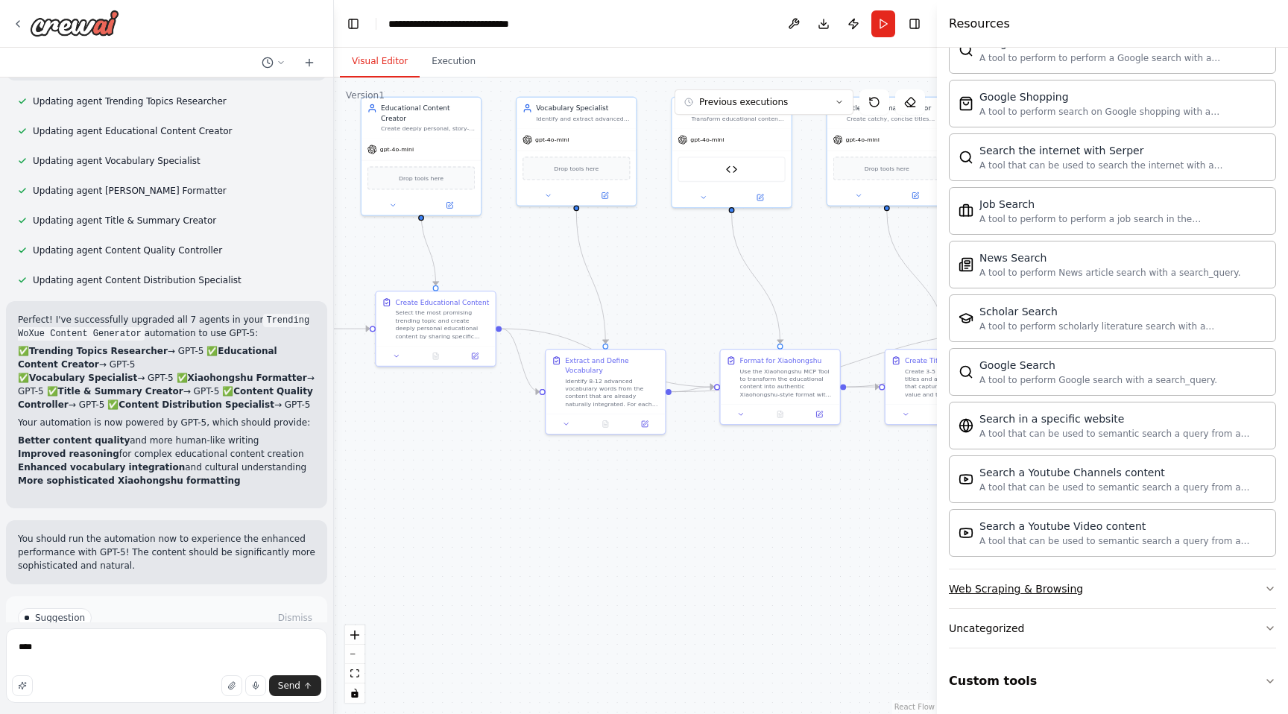
click at [994, 579] on button "Web Scraping & Browsing" at bounding box center [1112, 589] width 327 height 39
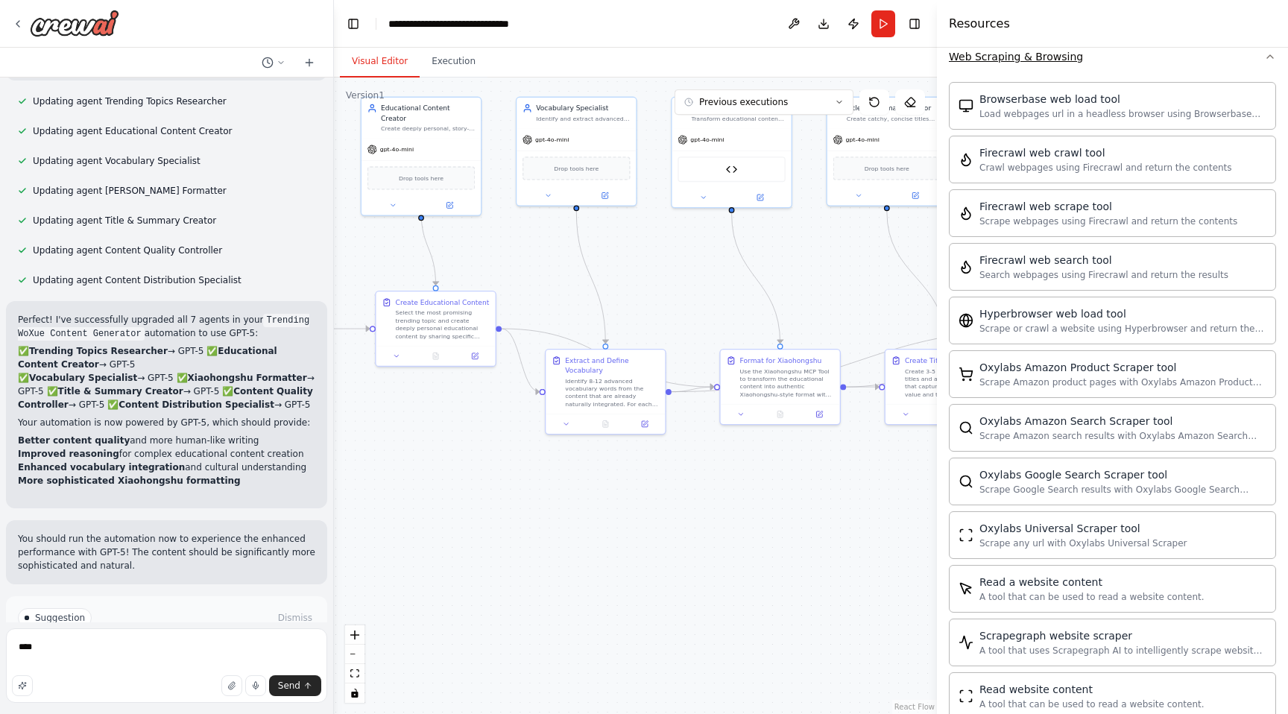
scroll to position [3295, 0]
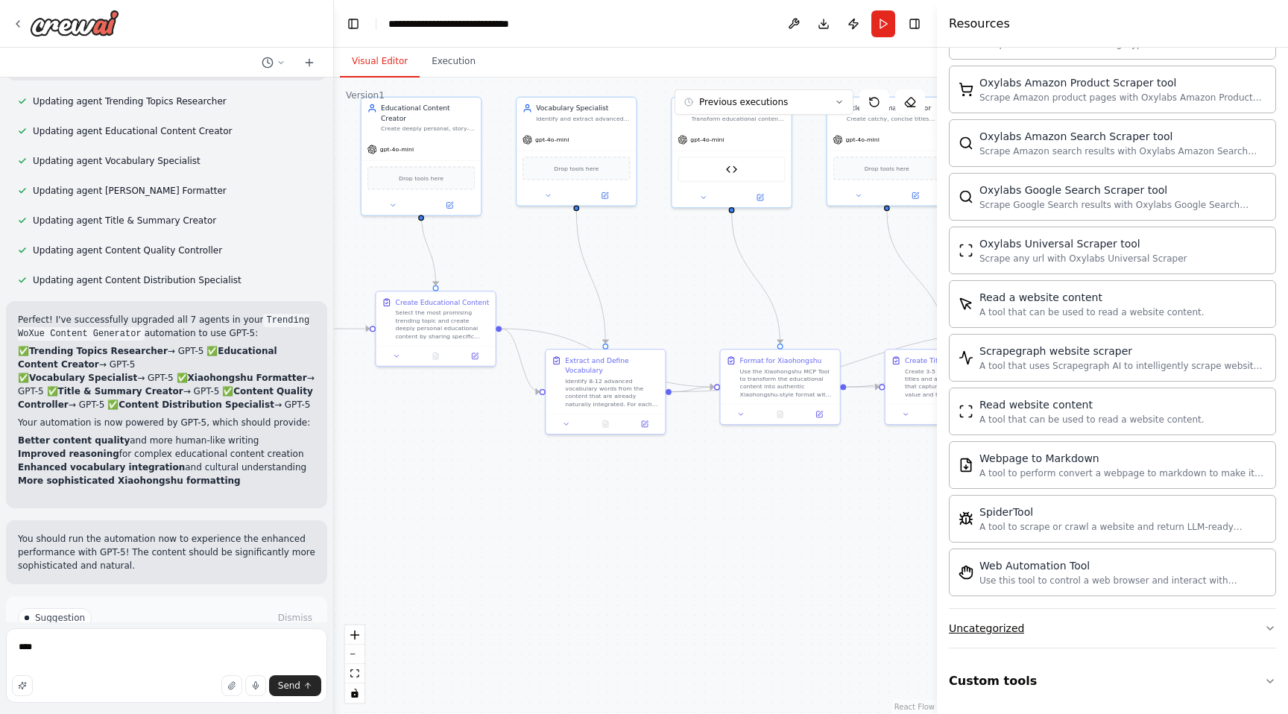
click at [992, 623] on div "Uncategorized" at bounding box center [986, 628] width 75 height 15
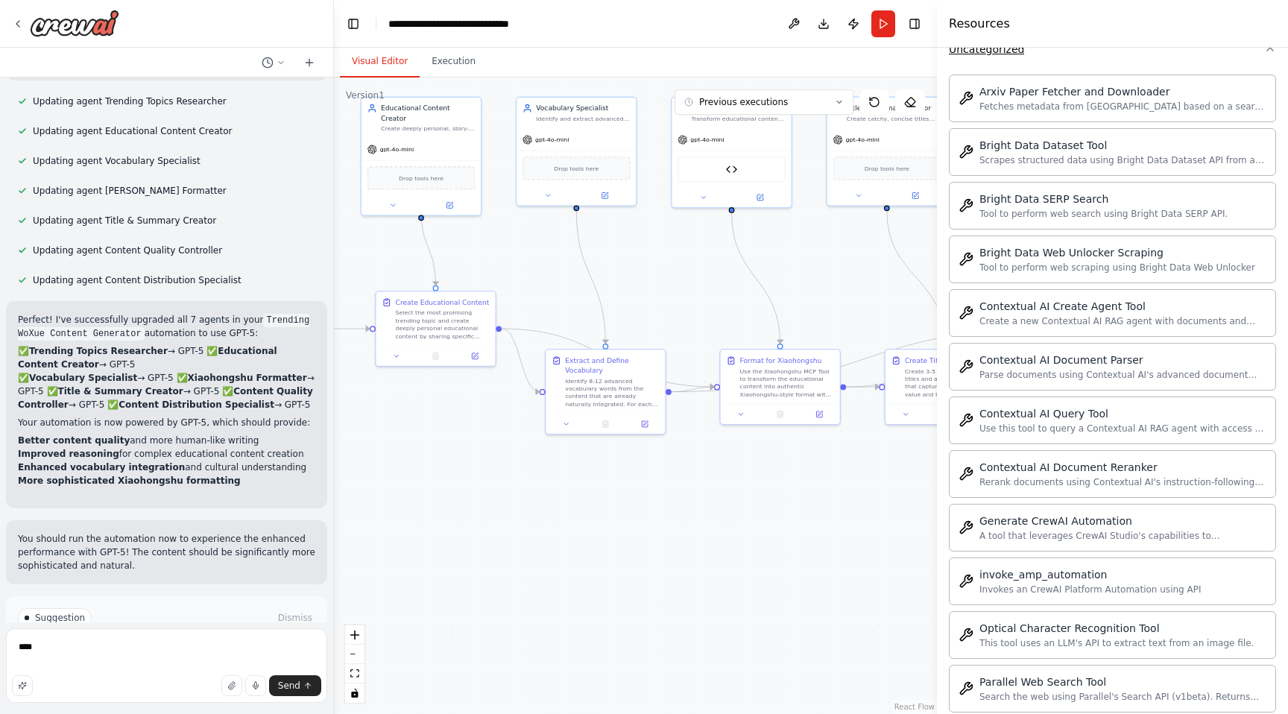
scroll to position [4165, 0]
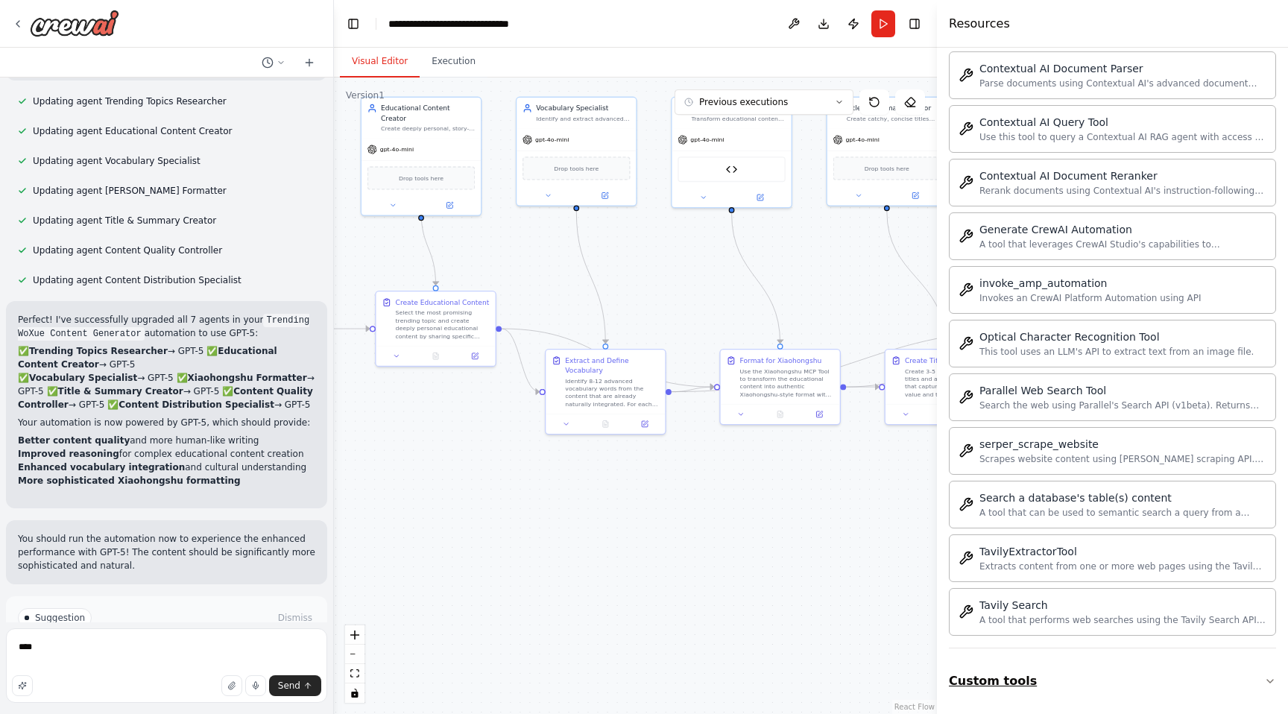
click at [976, 676] on button "Custom tools" at bounding box center [1112, 682] width 327 height 42
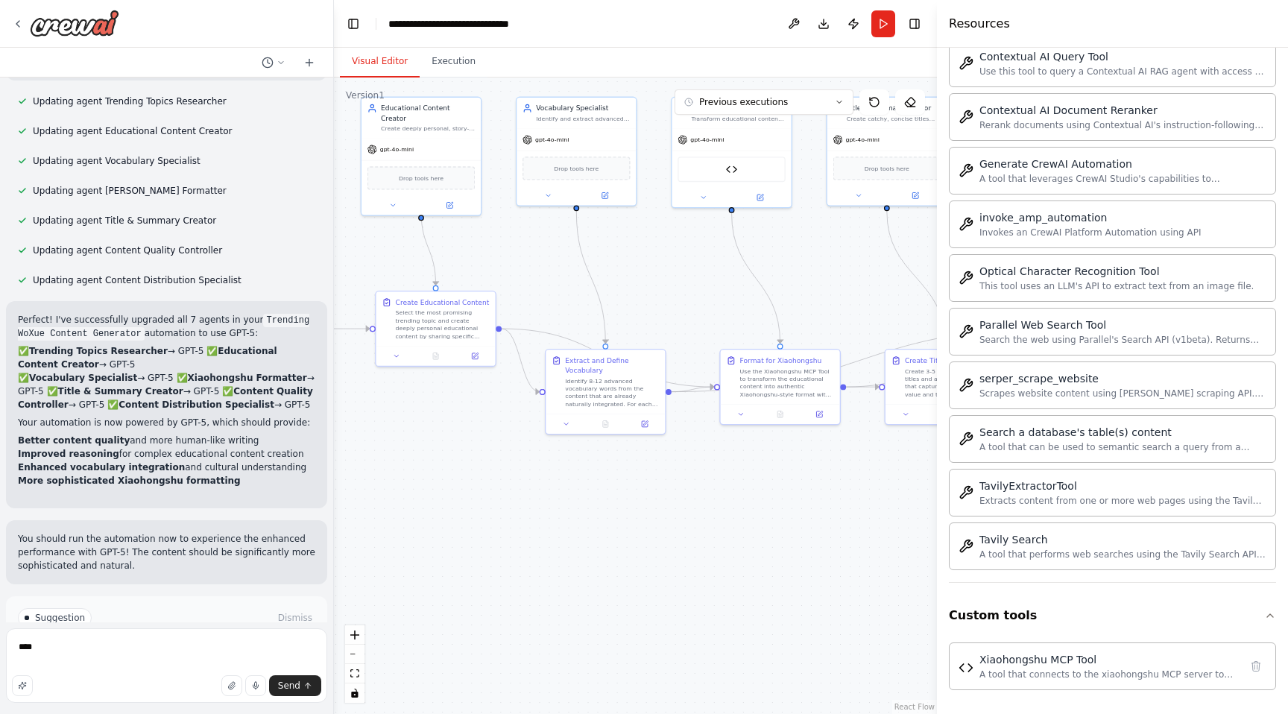
click at [98, 669] on button "Run Automation" at bounding box center [166, 681] width 297 height 24
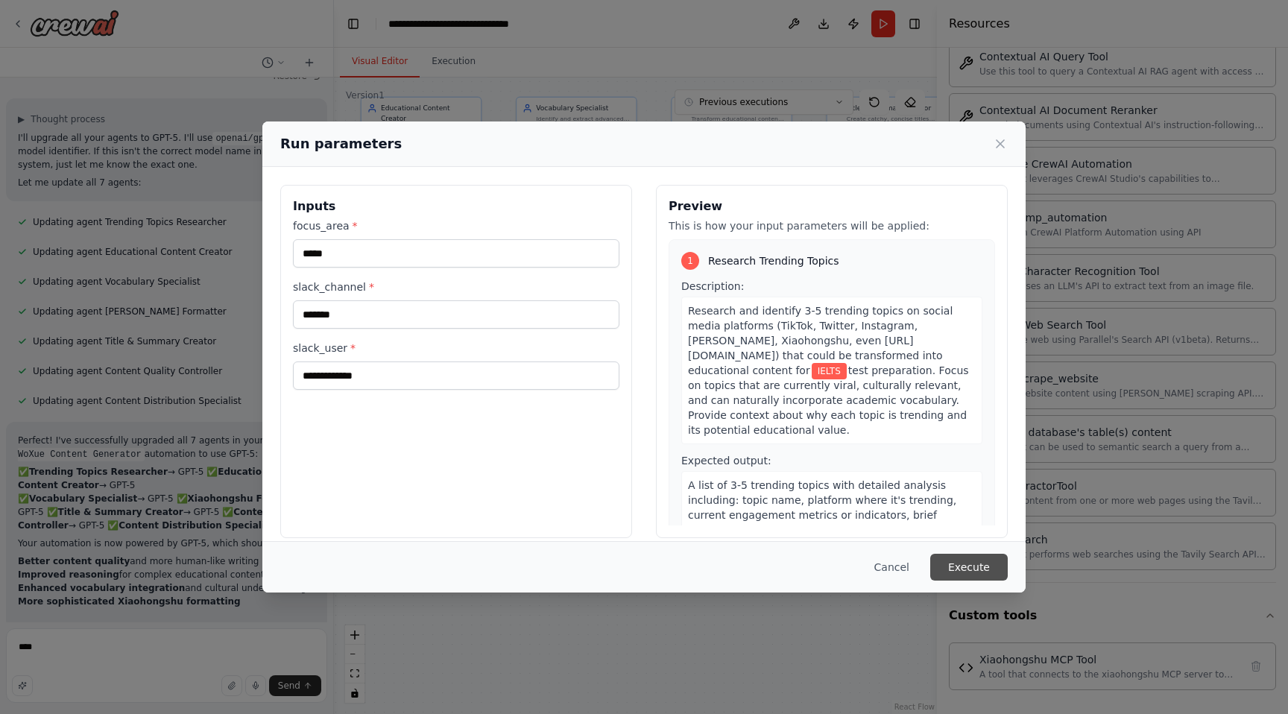
click at [963, 567] on button "Execute" at bounding box center [969, 567] width 78 height 27
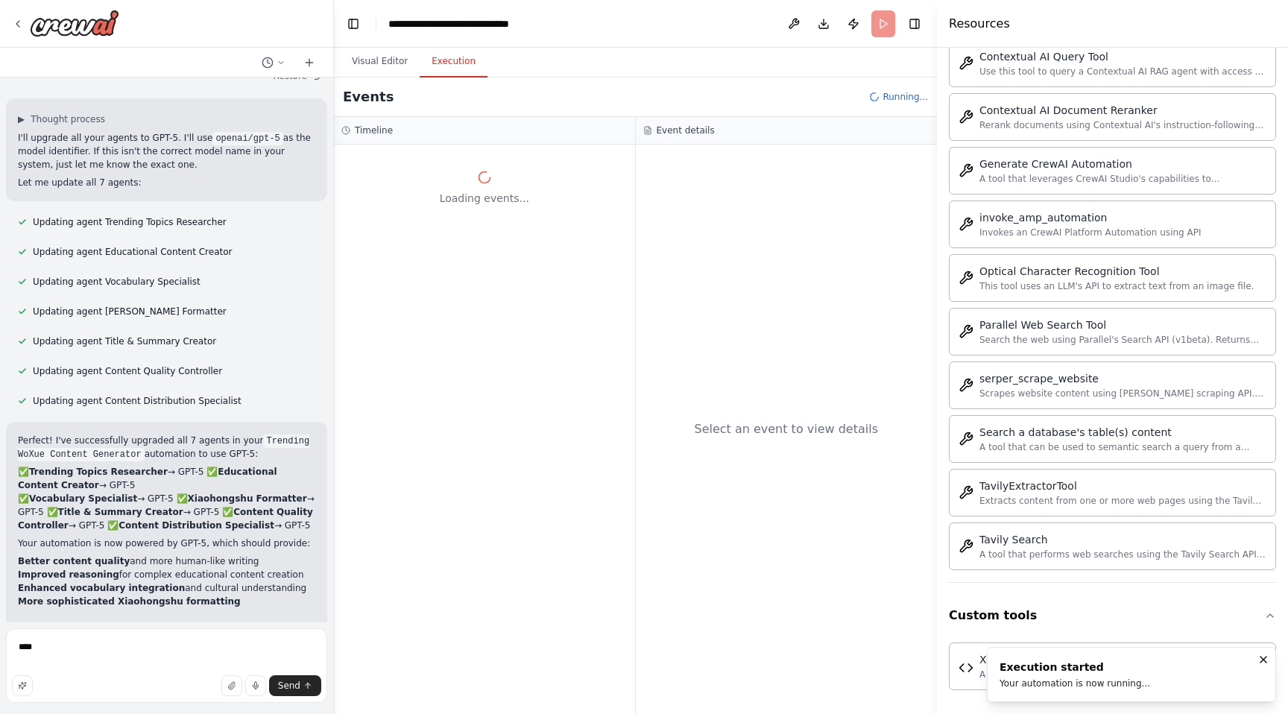
drag, startPoint x: 140, startPoint y: 502, endPoint x: 125, endPoint y: 565, distance: 64.6
click at [135, 595] on li "More sophisticated Xiaohongshu formatting" at bounding box center [166, 601] width 297 height 13
click at [376, 63] on button "Visual Editor" at bounding box center [380, 61] width 80 height 31
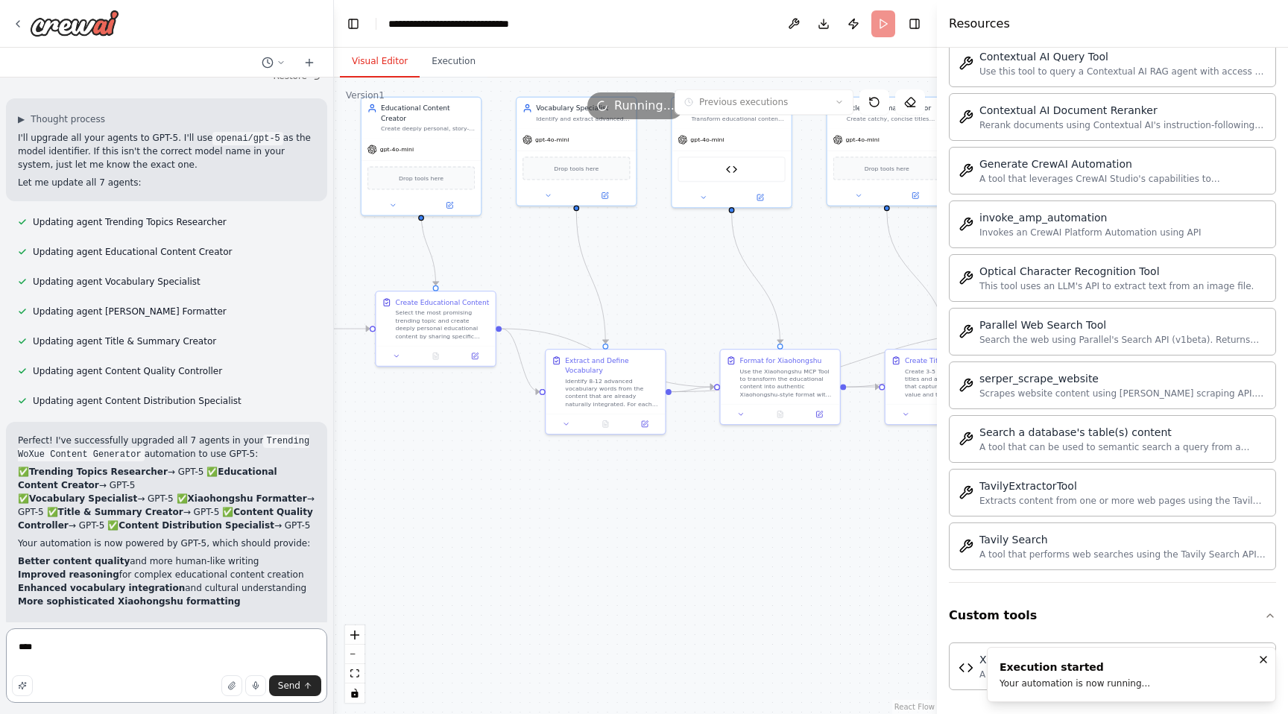
click at [86, 653] on textarea "***" at bounding box center [166, 665] width 321 height 75
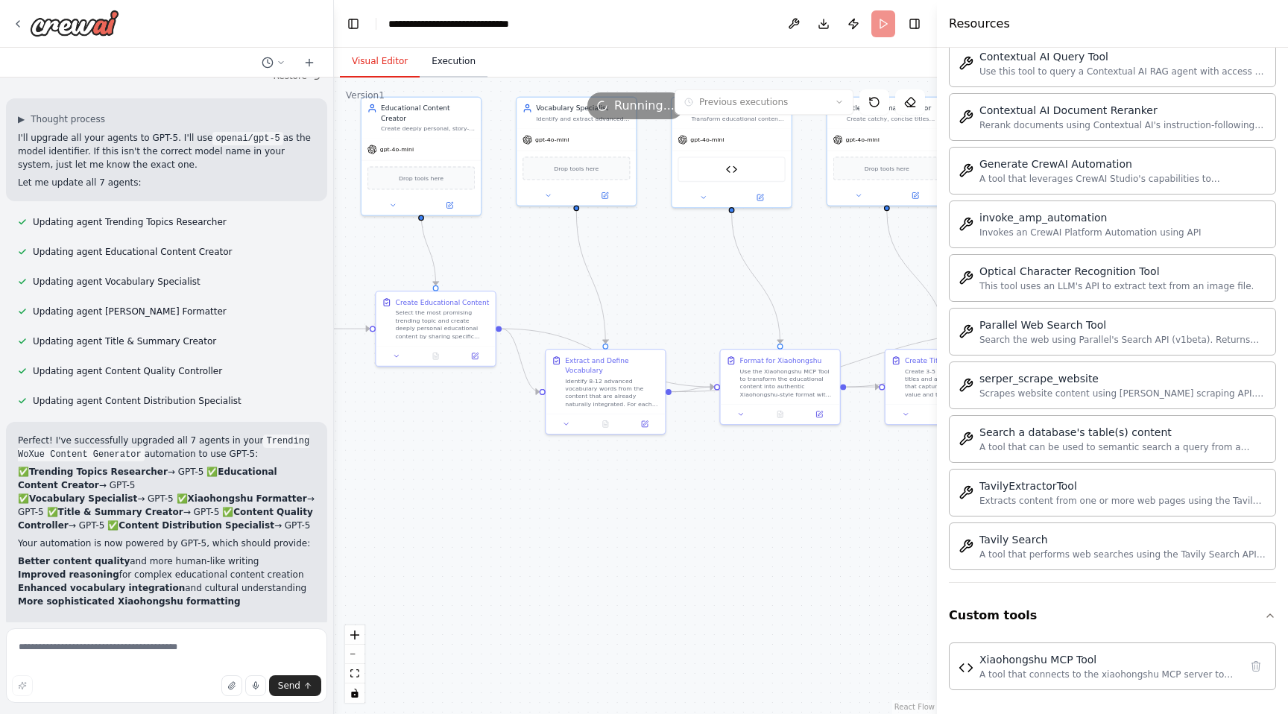
click at [461, 65] on button "Execution" at bounding box center [454, 61] width 68 height 31
click at [382, 51] on button "Visual Editor" at bounding box center [380, 61] width 80 height 31
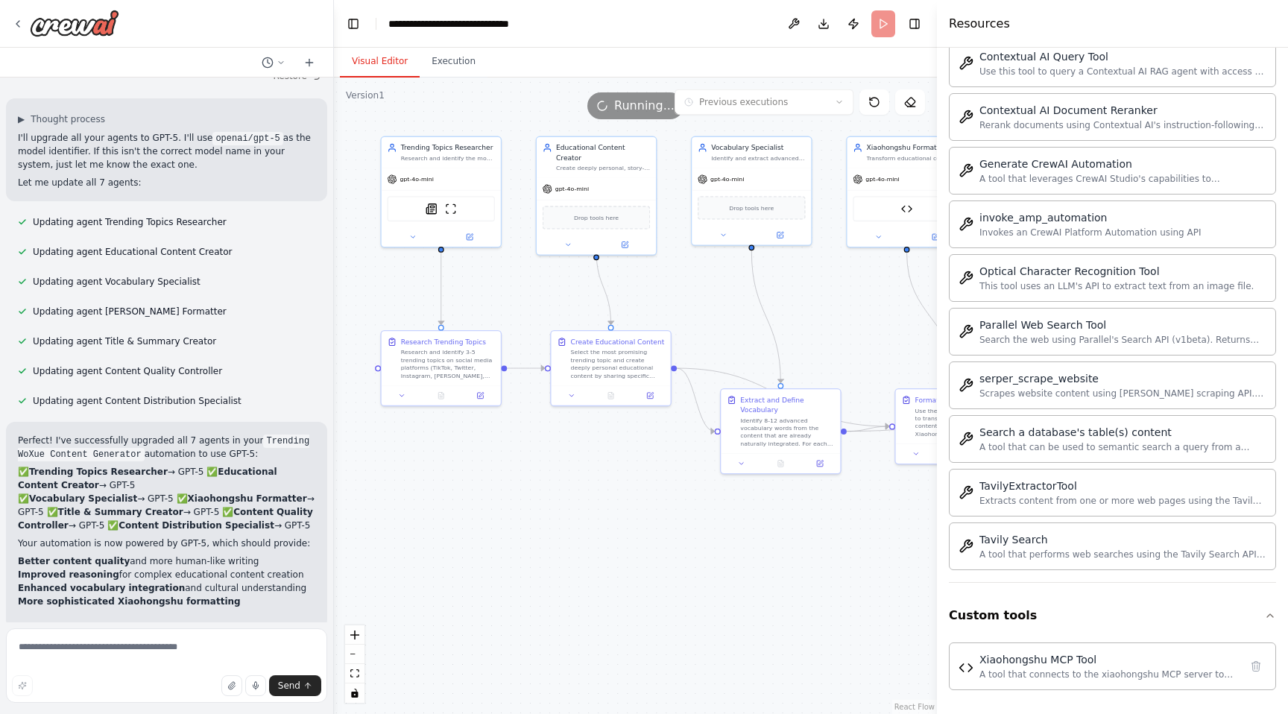
drag, startPoint x: 467, startPoint y: 248, endPoint x: 643, endPoint y: 287, distance: 179.6
click at [643, 287] on div ".deletable-edge-delete-btn { width: 20px; height: 20px; border: 0px solid #ffff…" at bounding box center [635, 396] width 603 height 637
click at [484, 397] on button at bounding box center [481, 394] width 34 height 12
click at [455, 58] on button "Execution" at bounding box center [454, 61] width 68 height 31
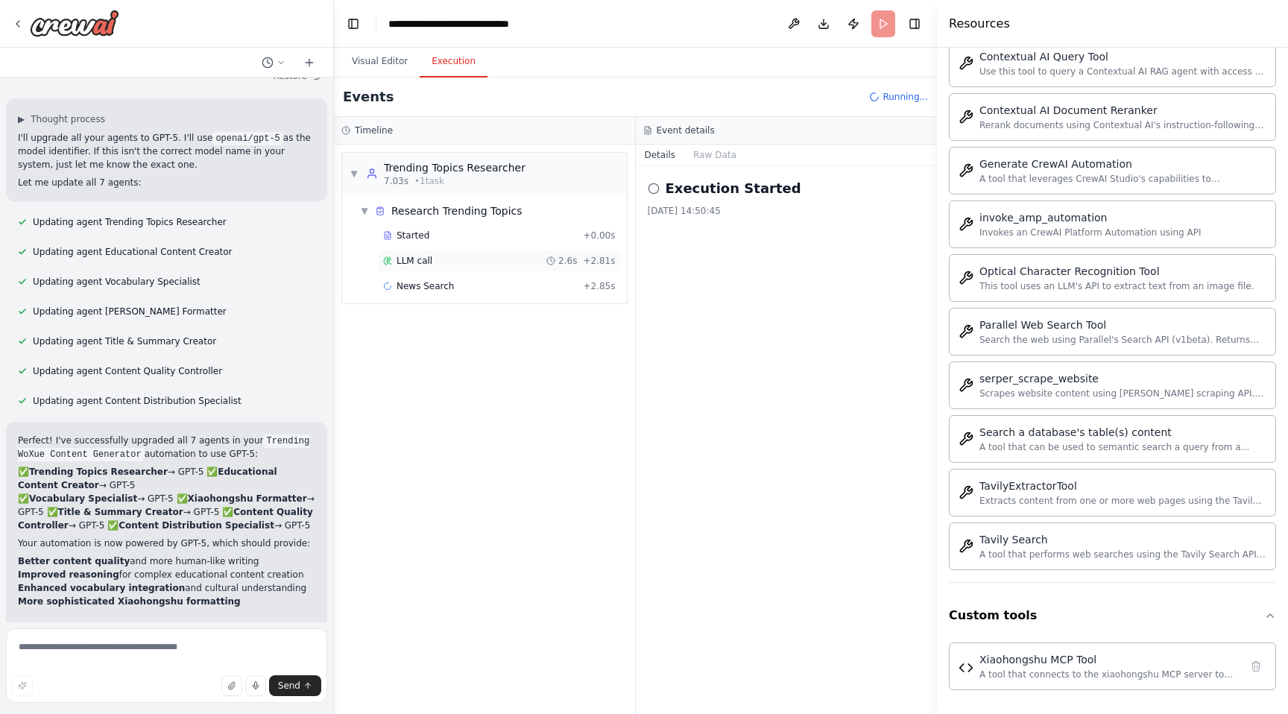
click at [552, 255] on div "2.6s" at bounding box center [561, 261] width 31 height 12
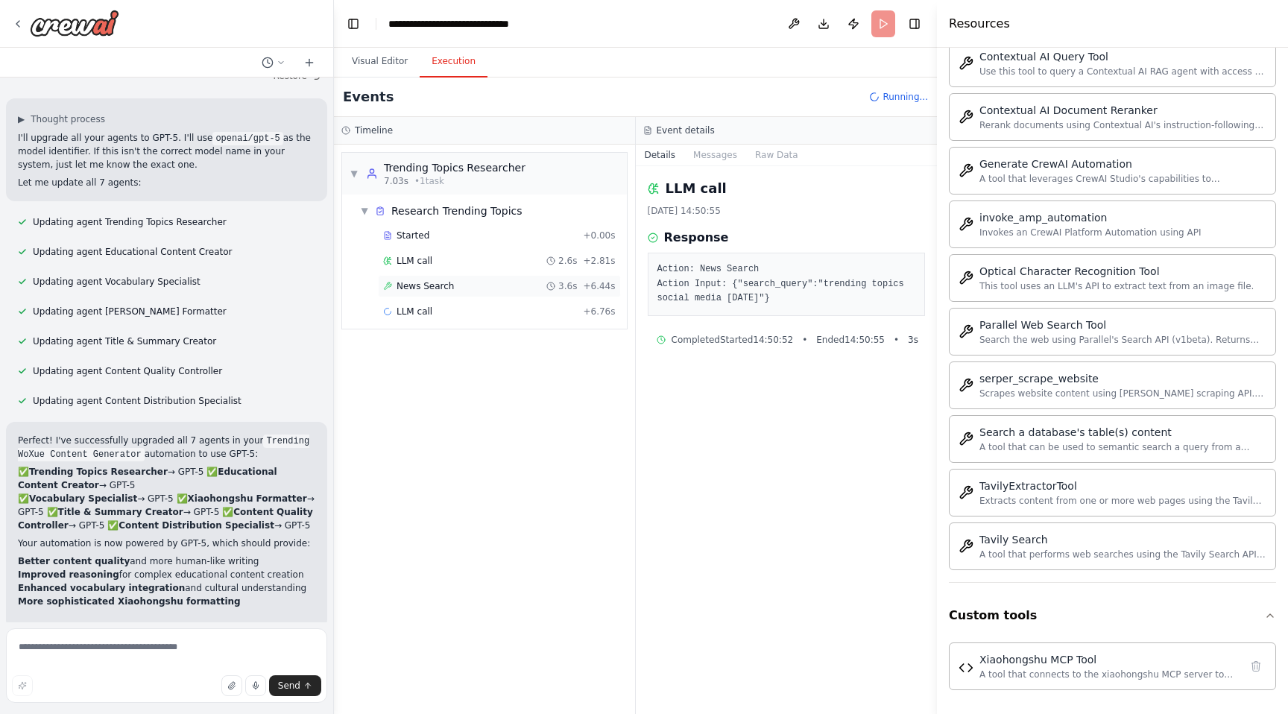
click at [535, 292] on div "News Search 3.6s + 6.44s" at bounding box center [499, 286] width 233 height 12
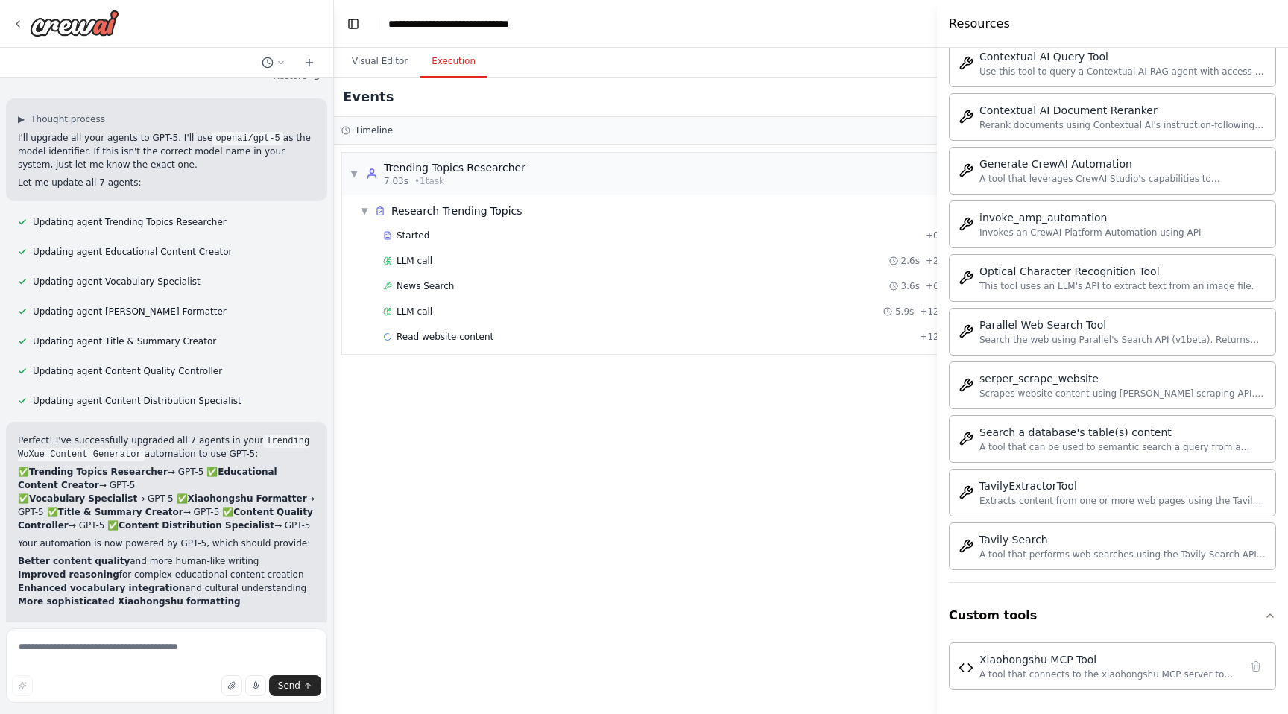
click at [853, 400] on div "▼ Trending Topics Researcher 7.03s • 1 task ▼ Research Trending Topics Started …" at bounding box center [655, 430] width 643 height 570
click at [732, 350] on div "Started + 0.00s LLM call 2.6s + 2.81s News Search 3.6s + 6.44s LLM call 5.9s + …" at bounding box center [661, 300] width 615 height 152
click at [707, 332] on div "Read website content 154ms + 12.80s" at bounding box center [670, 337] width 575 height 12
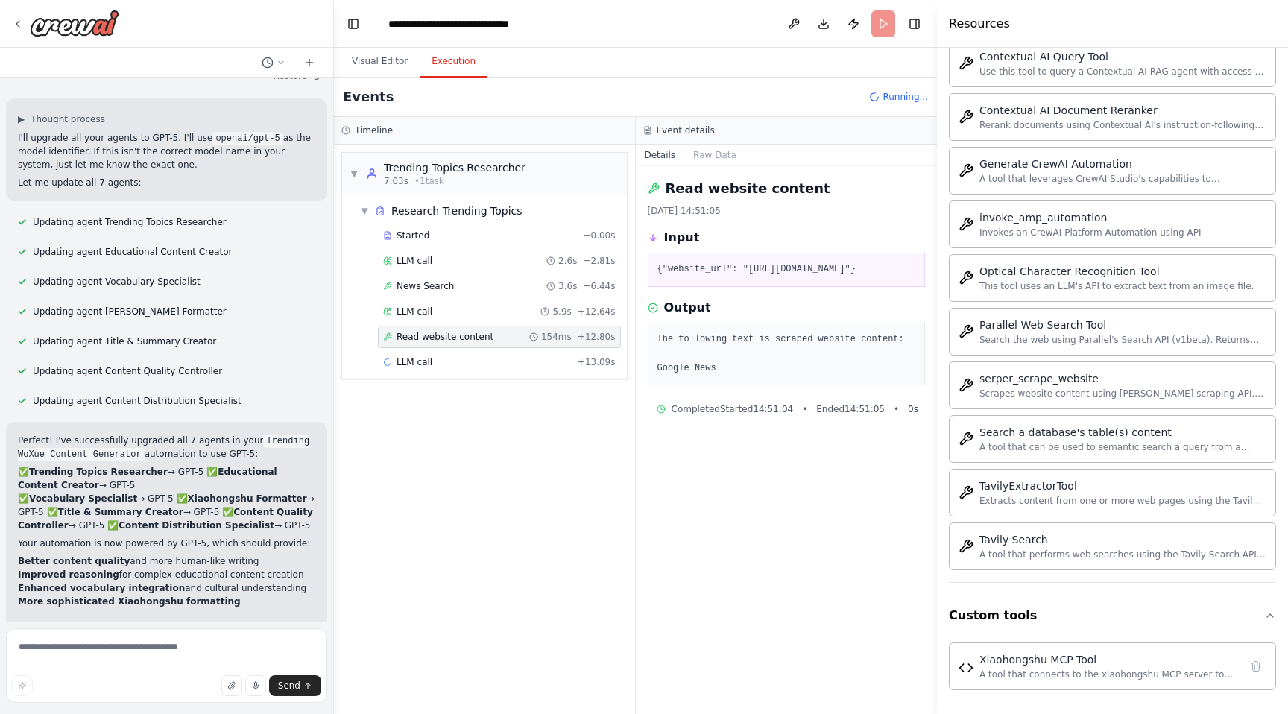
click at [627, 349] on div "Started + 0.00s LLM call 2.6s + 2.81s News Search 3.6s + 6.44s LLM call 5.9s + …" at bounding box center [490, 300] width 273 height 152
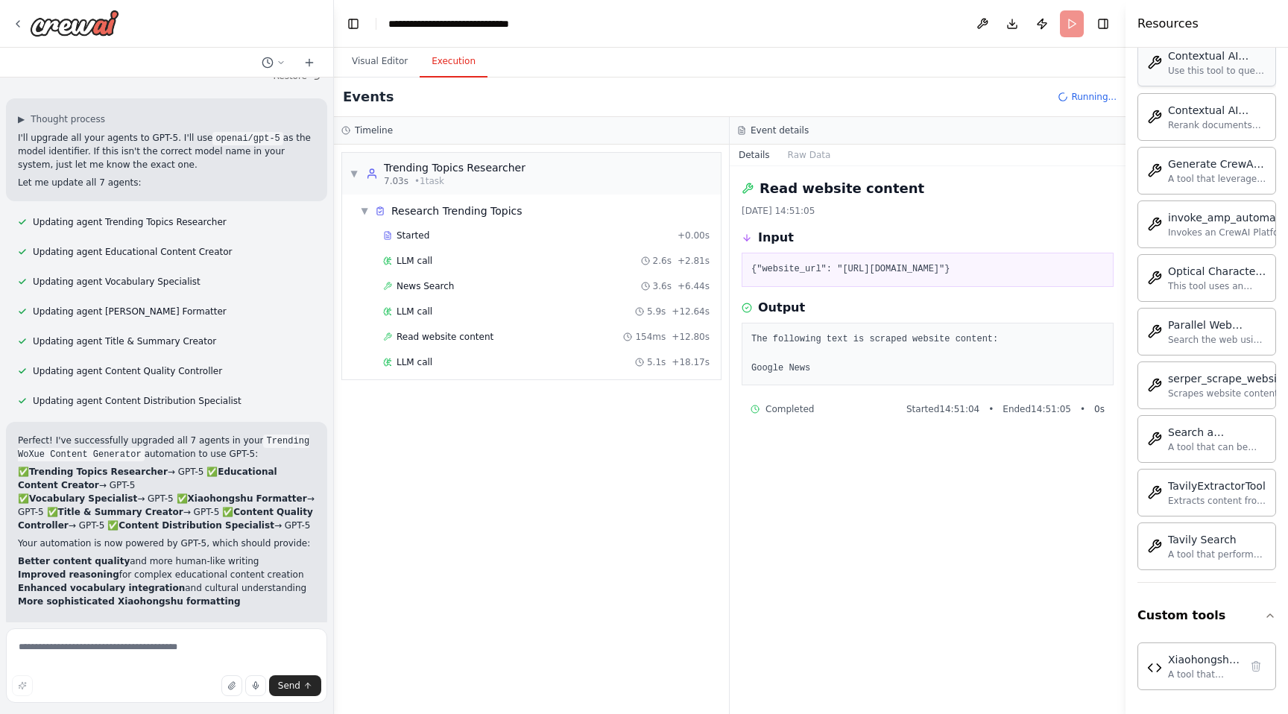
drag, startPoint x: 941, startPoint y: 29, endPoint x: 1230, endPoint y: 48, distance: 289.9
click at [1230, 48] on div "Resources Crew Task Agent Tools AI & Machine Learning AIMind Tool A wrapper aro…" at bounding box center [1207, 357] width 163 height 714
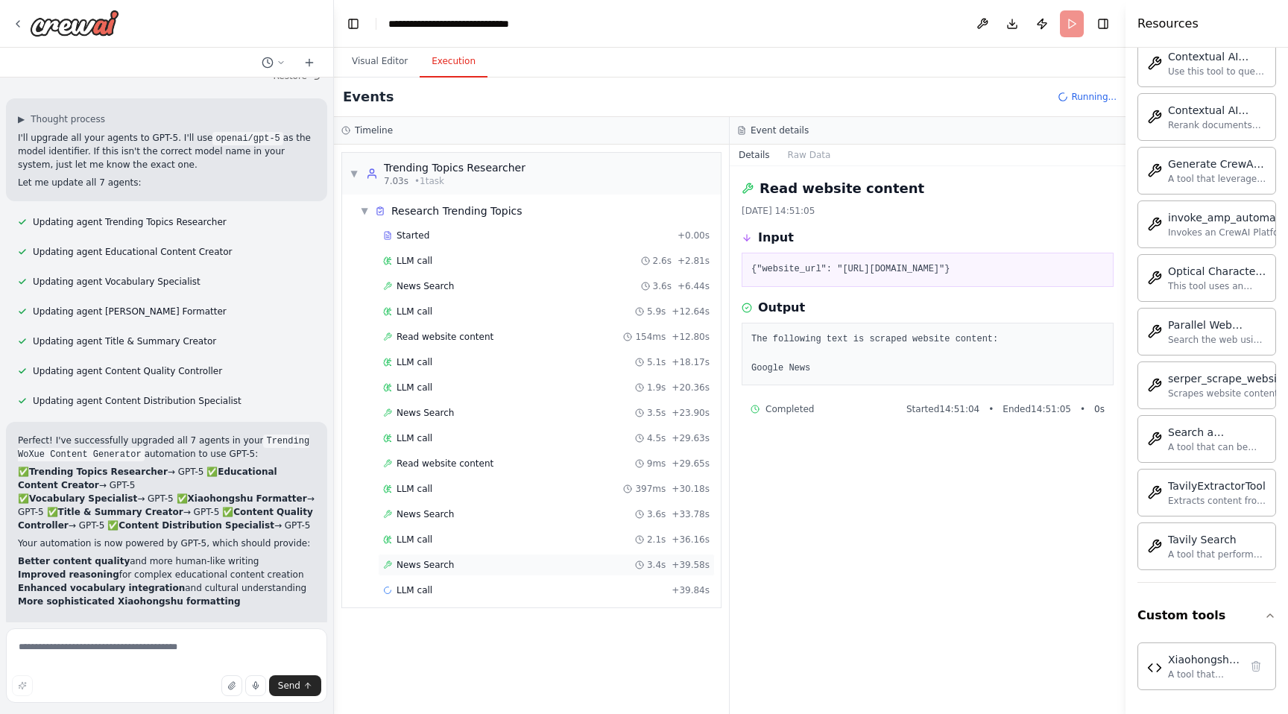
click at [429, 573] on div "News Search 3.4s + 39.58s" at bounding box center [546, 565] width 337 height 22
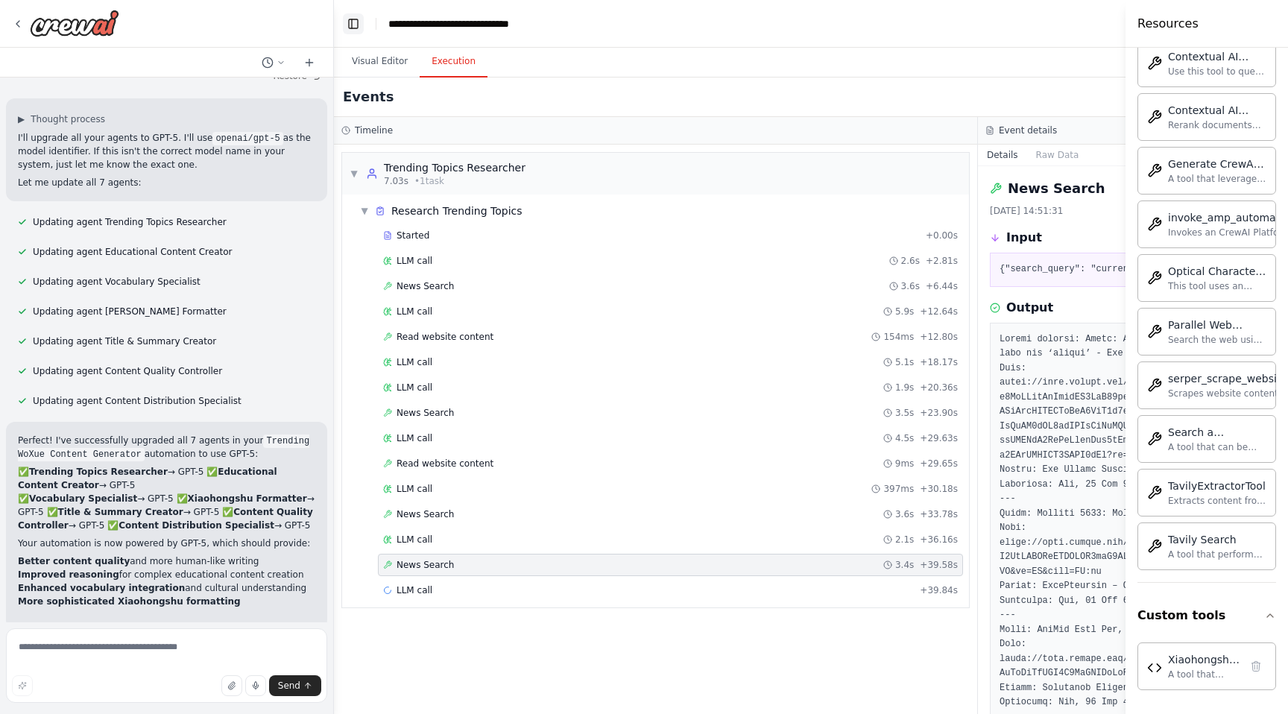
click at [347, 17] on button "Toggle Left Sidebar" at bounding box center [353, 23] width 21 height 21
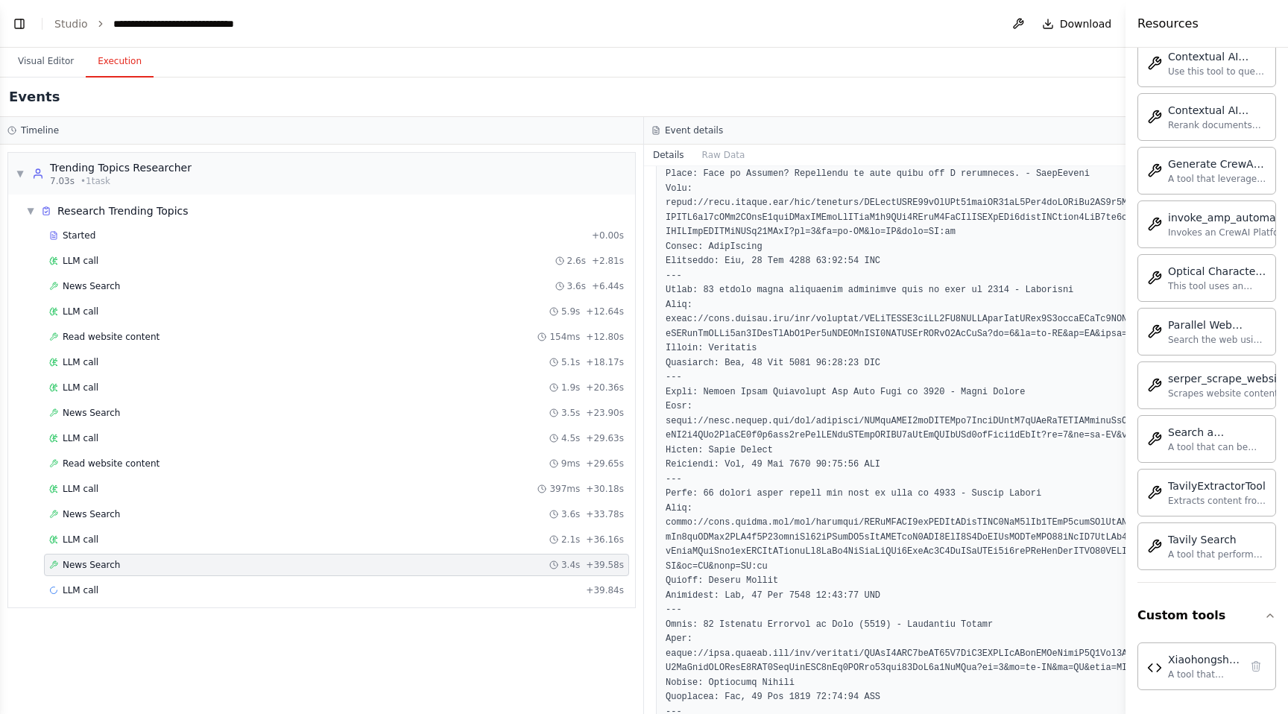
scroll to position [862, 0]
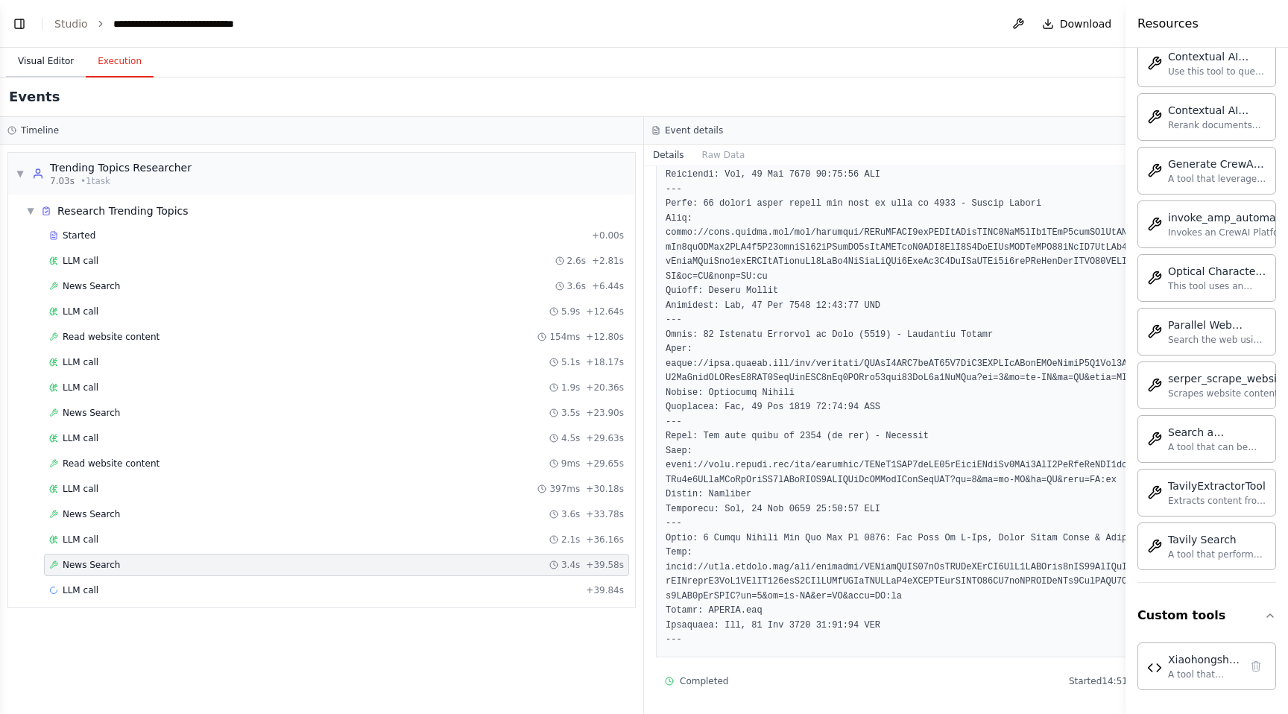
click at [67, 61] on button "Visual Editor" at bounding box center [46, 61] width 80 height 31
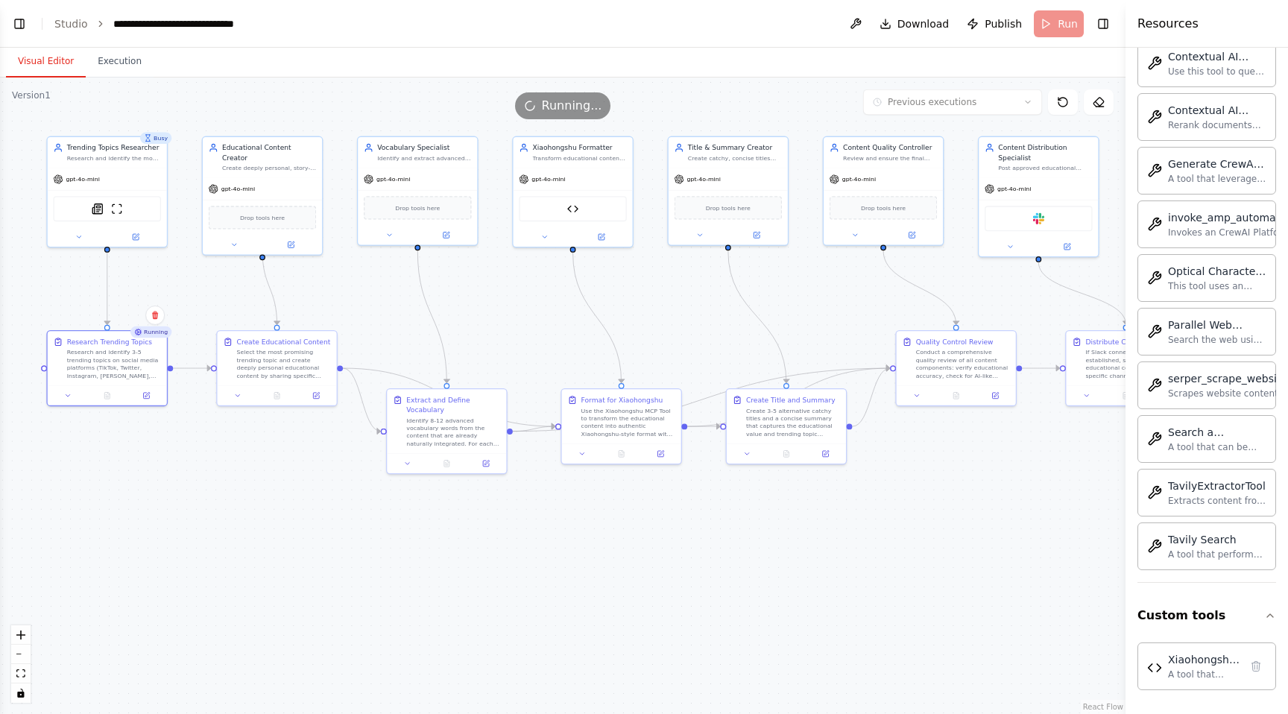
click at [19, 11] on header "**********" at bounding box center [563, 24] width 1126 height 48
click at [19, 15] on button "Toggle Left Sidebar" at bounding box center [19, 23] width 21 height 21
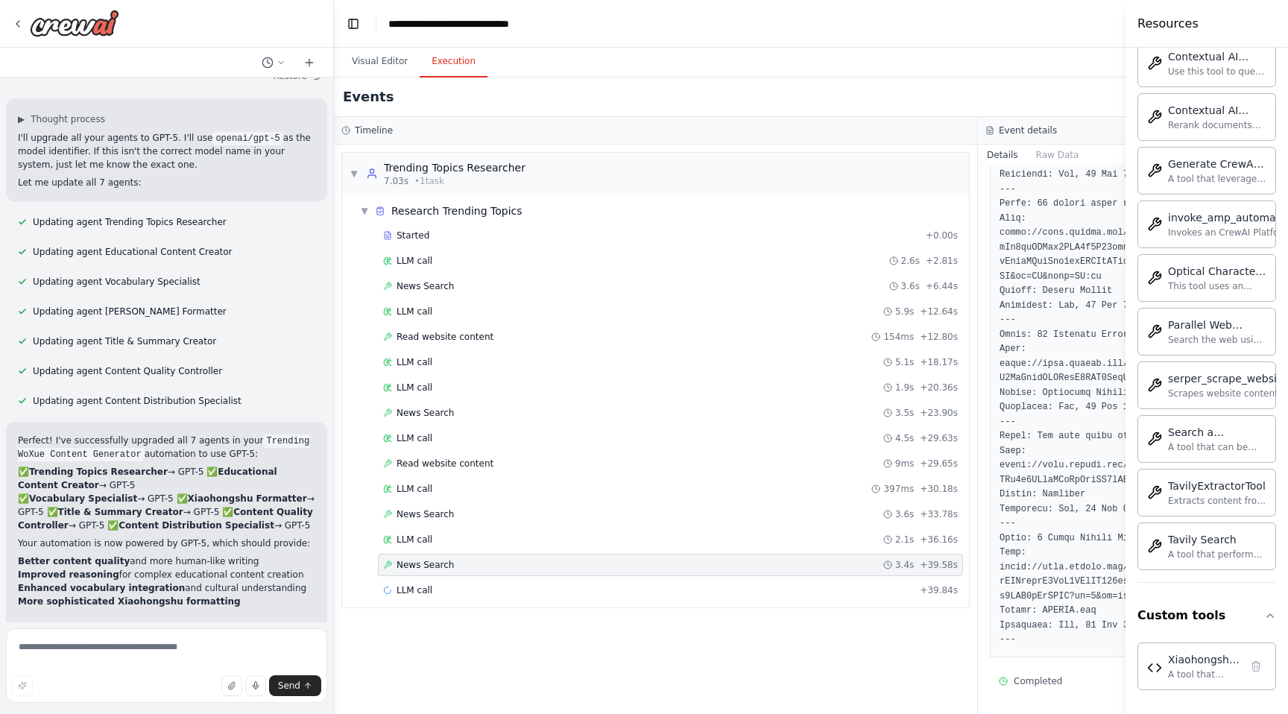
click at [445, 58] on button "Execution" at bounding box center [454, 61] width 68 height 31
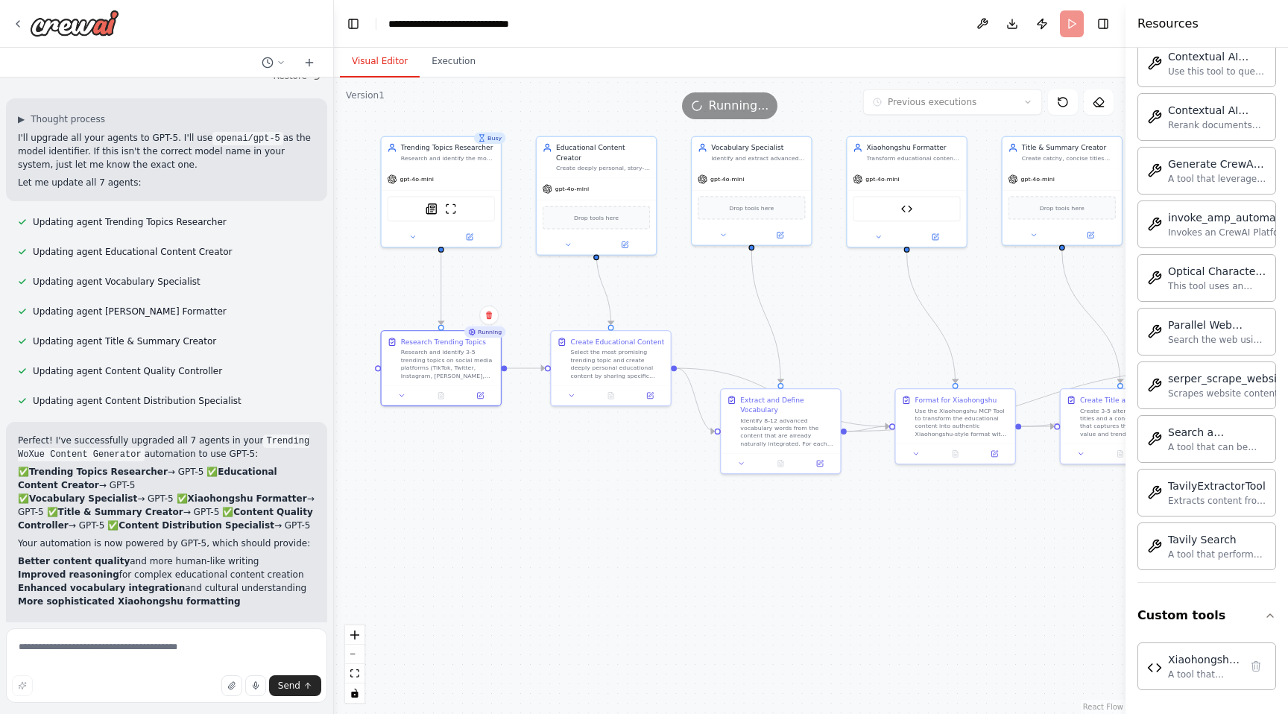
click at [391, 68] on button "Visual Editor" at bounding box center [380, 61] width 80 height 31
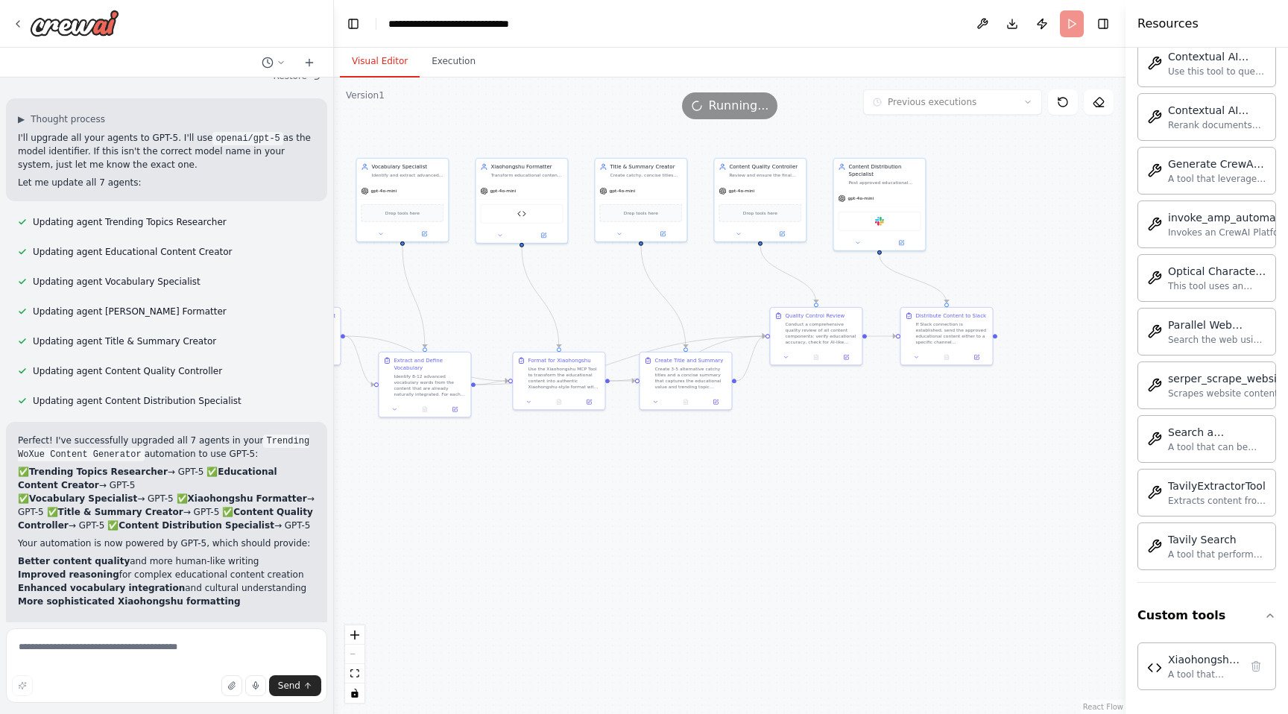
drag, startPoint x: 811, startPoint y: 316, endPoint x: 477, endPoint y: 303, distance: 334.3
click at [477, 303] on div ".deletable-edge-delete-btn { width: 20px; height: 20px; border: 0px solid #ffff…" at bounding box center [730, 396] width 792 height 637
click at [548, 198] on div "gpt-4o-mini" at bounding box center [528, 196] width 92 height 16
click at [604, 410] on button at bounding box center [594, 407] width 25 height 9
click at [596, 404] on icon at bounding box center [595, 407] width 6 height 6
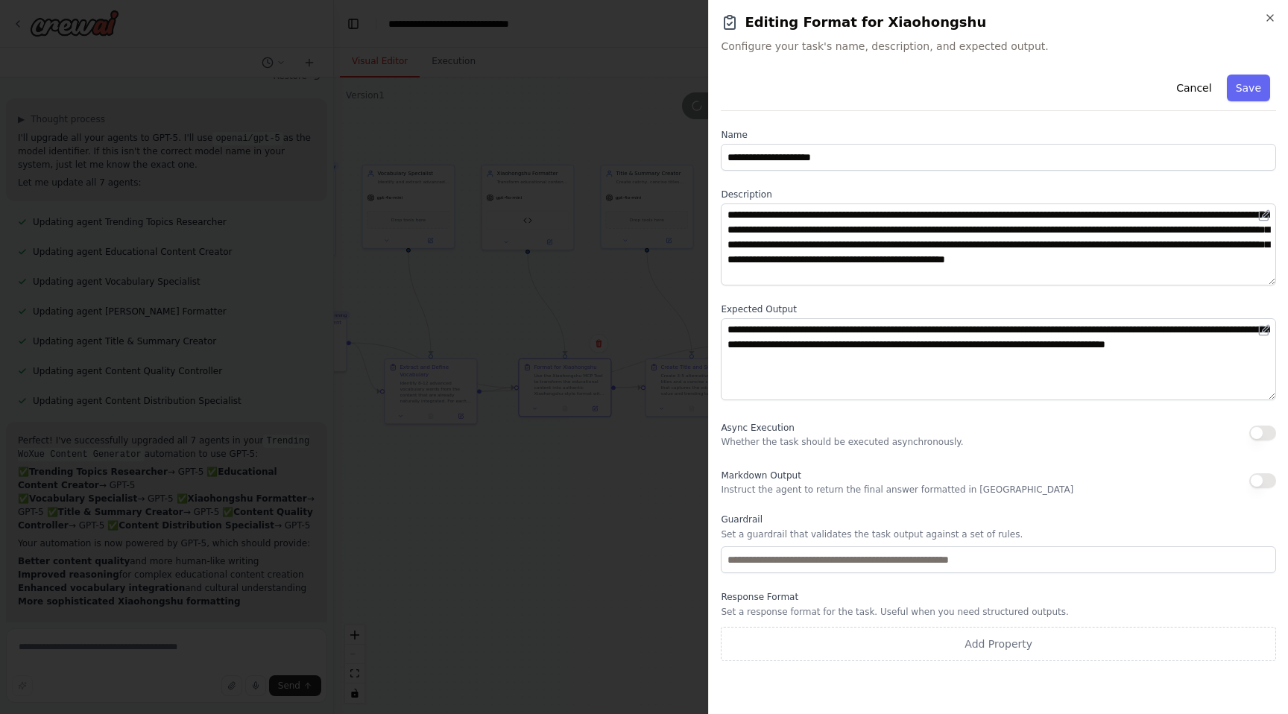
click at [1264, 8] on div "**********" at bounding box center [998, 357] width 580 height 714
click at [1270, 15] on icon "button" at bounding box center [1270, 18] width 12 height 12
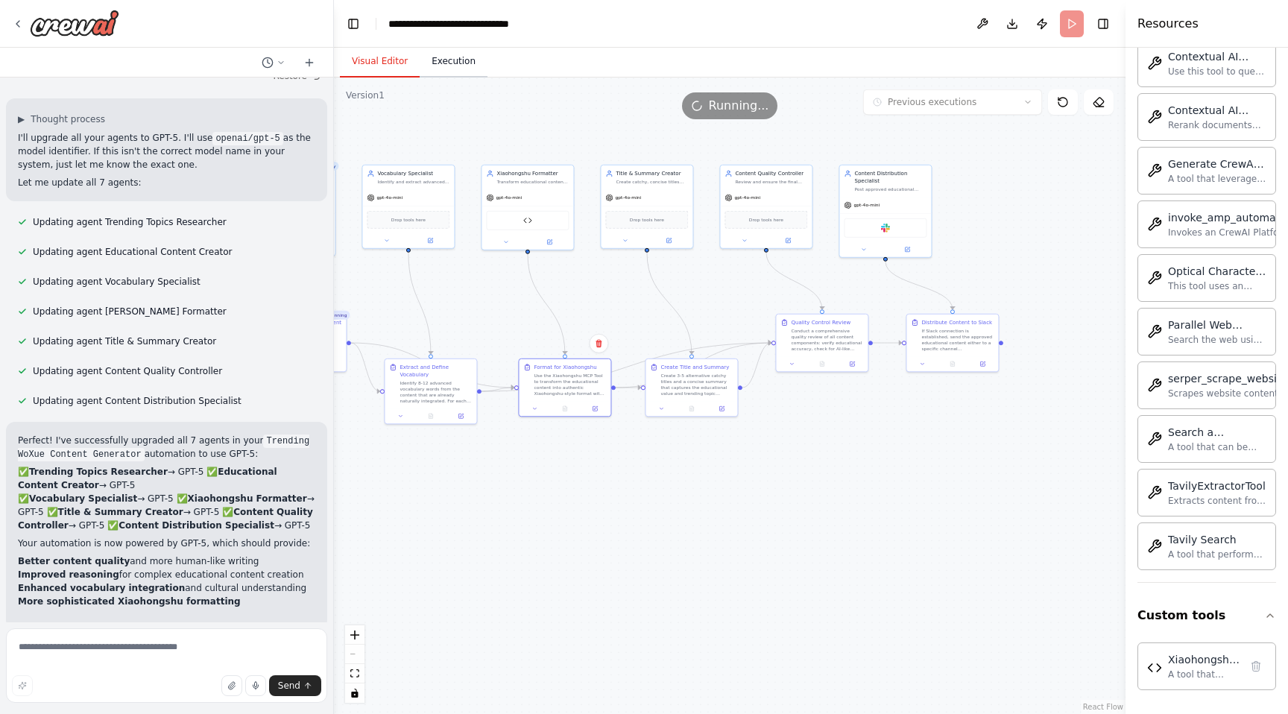
click at [426, 57] on button "Execution" at bounding box center [454, 61] width 68 height 31
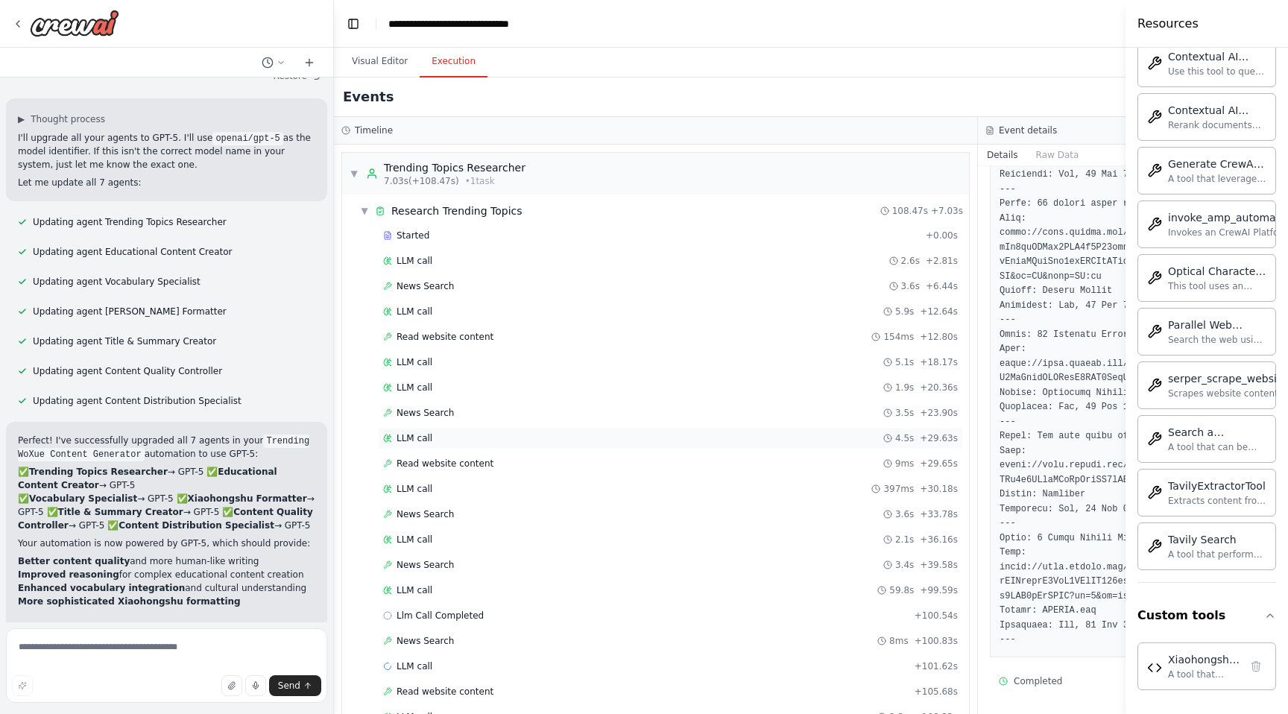
scroll to position [198, 0]
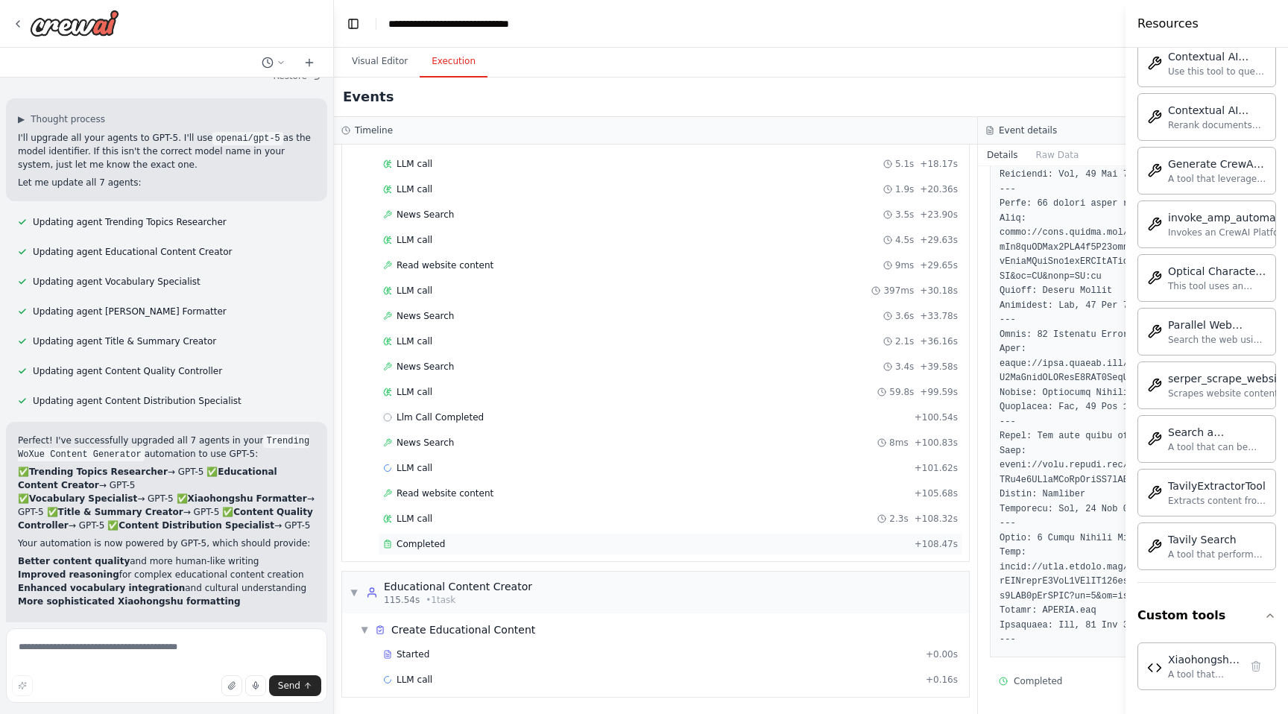
click at [426, 546] on span "Completed" at bounding box center [421, 544] width 48 height 12
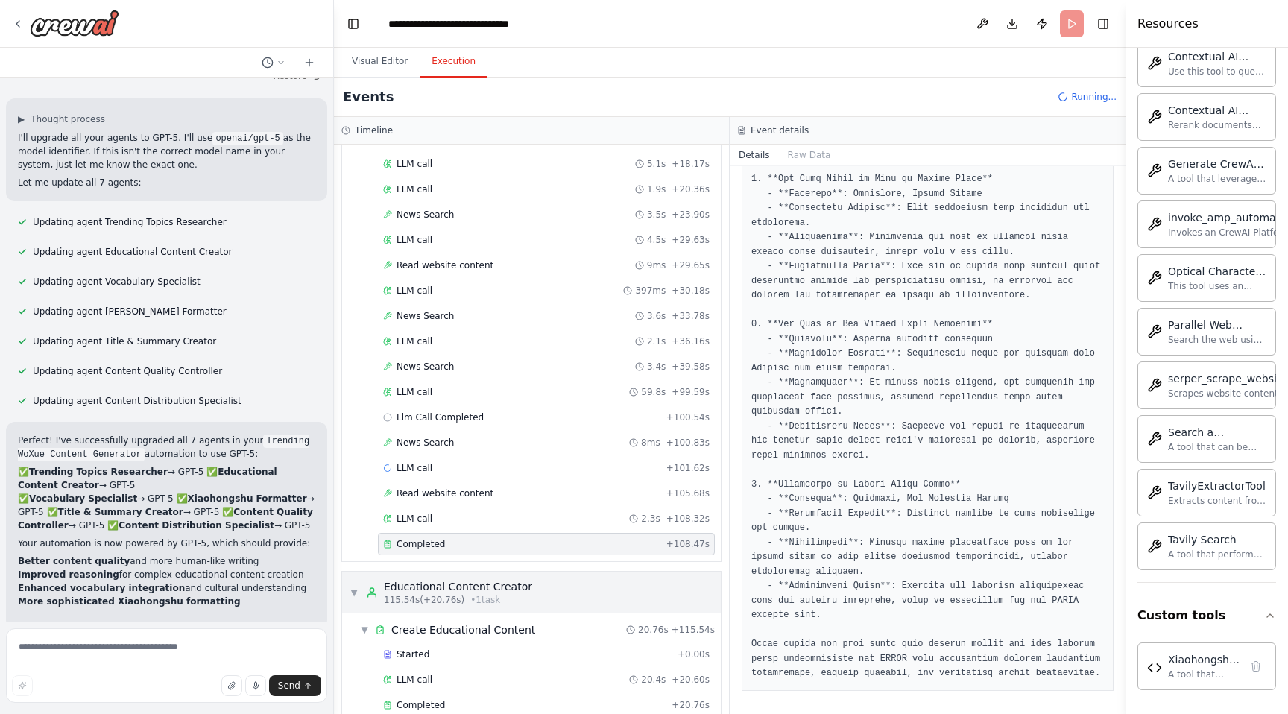
scroll to position [359, 0]
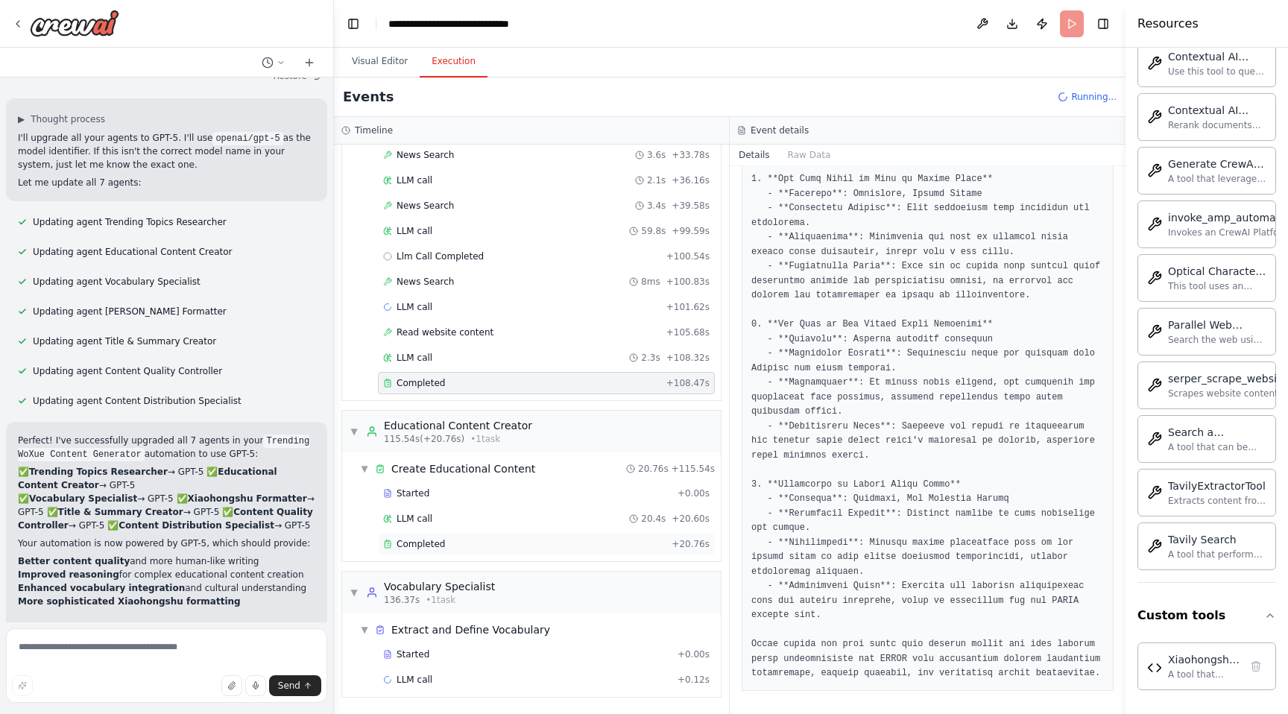
click at [478, 536] on div "Completed + 20.76s" at bounding box center [546, 544] width 337 height 22
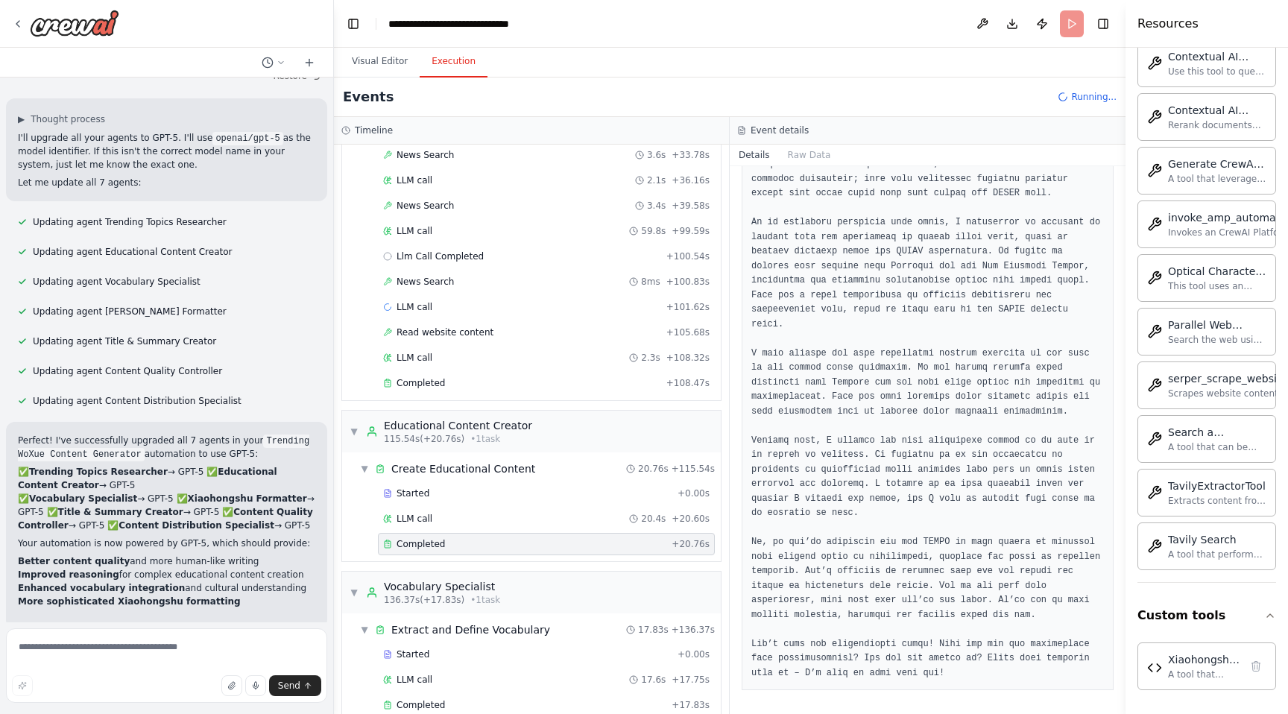
scroll to position [10622, 0]
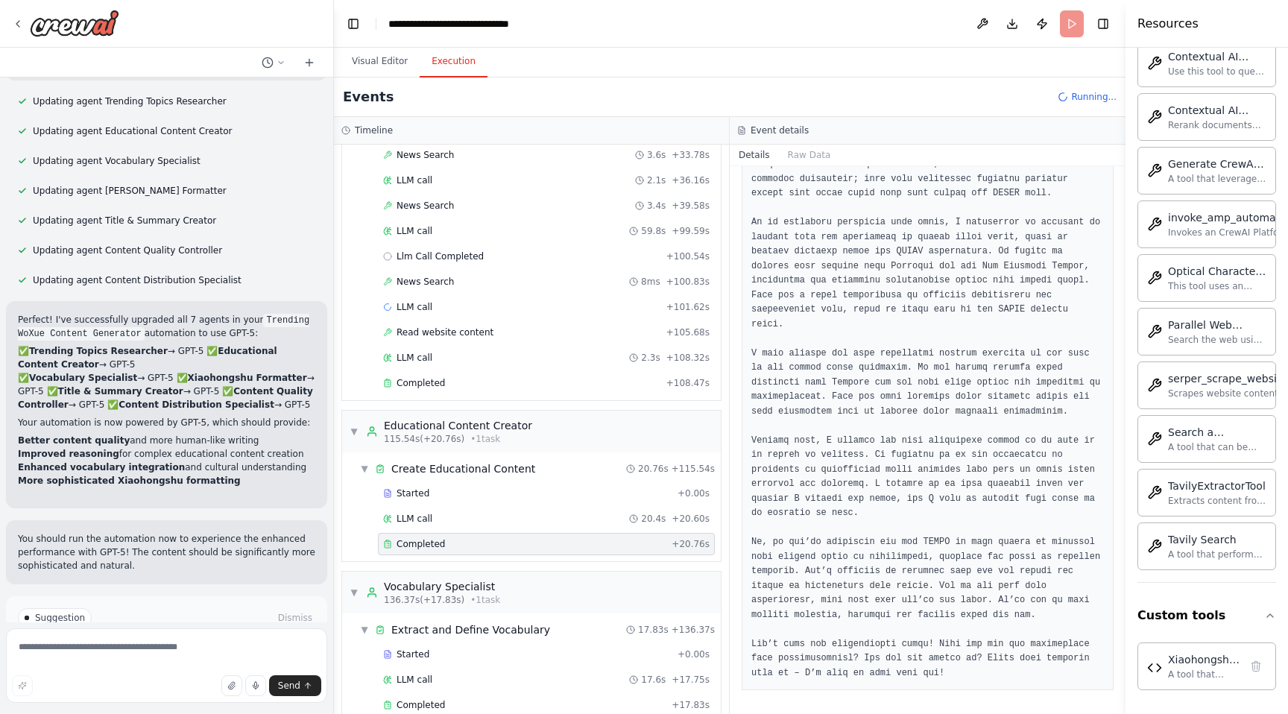
click at [300, 669] on button "Improve automation" at bounding box center [166, 681] width 297 height 24
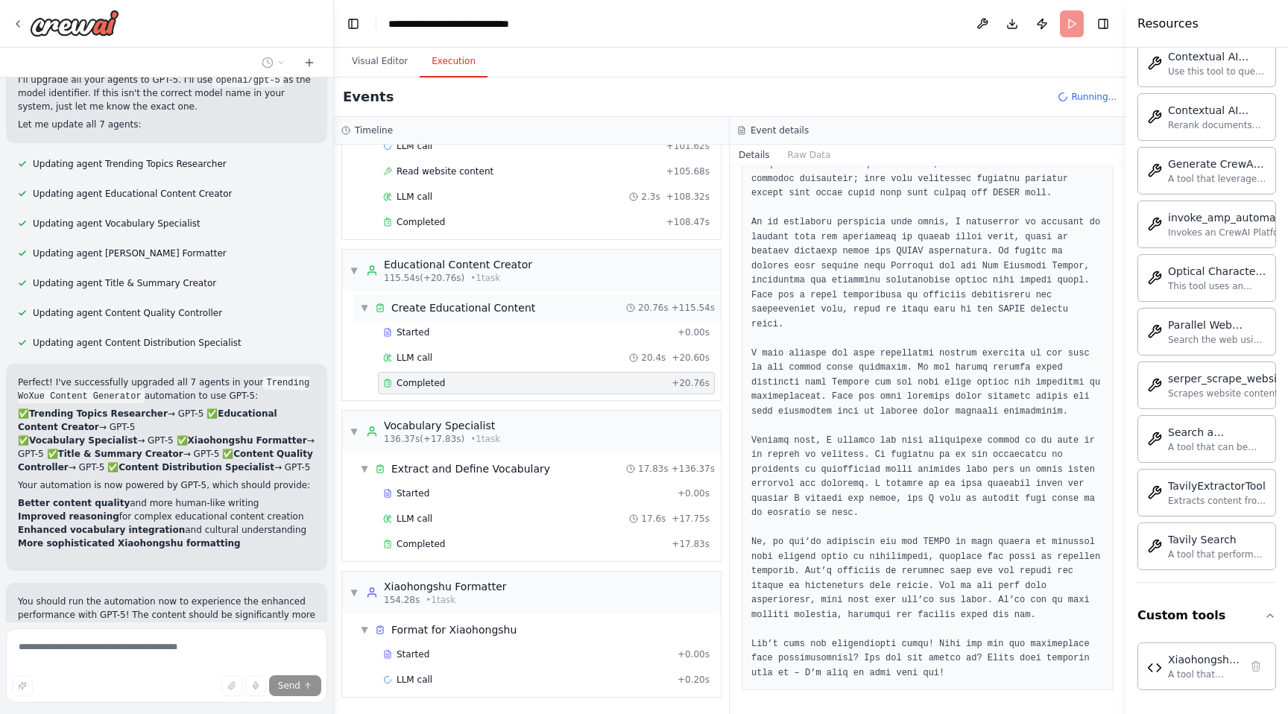
scroll to position [514, 0]
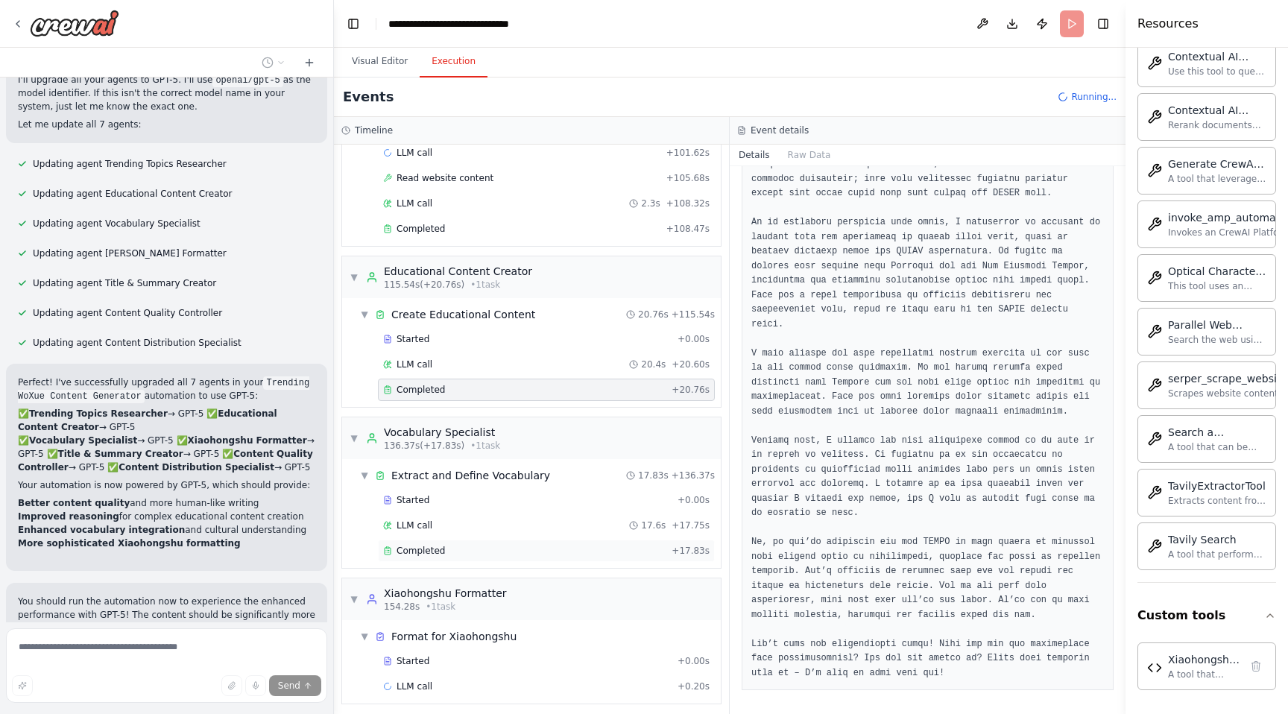
click at [523, 540] on div "Completed + 17.83s" at bounding box center [546, 551] width 337 height 22
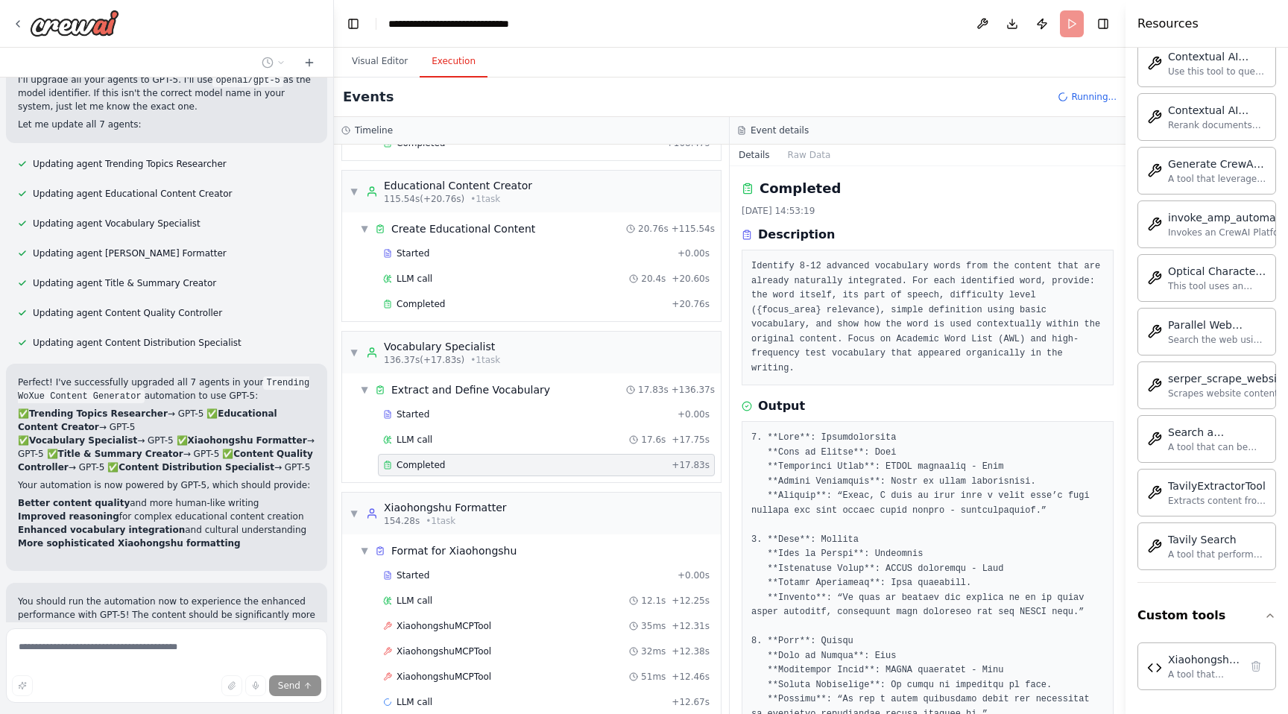
scroll to position [622, 0]
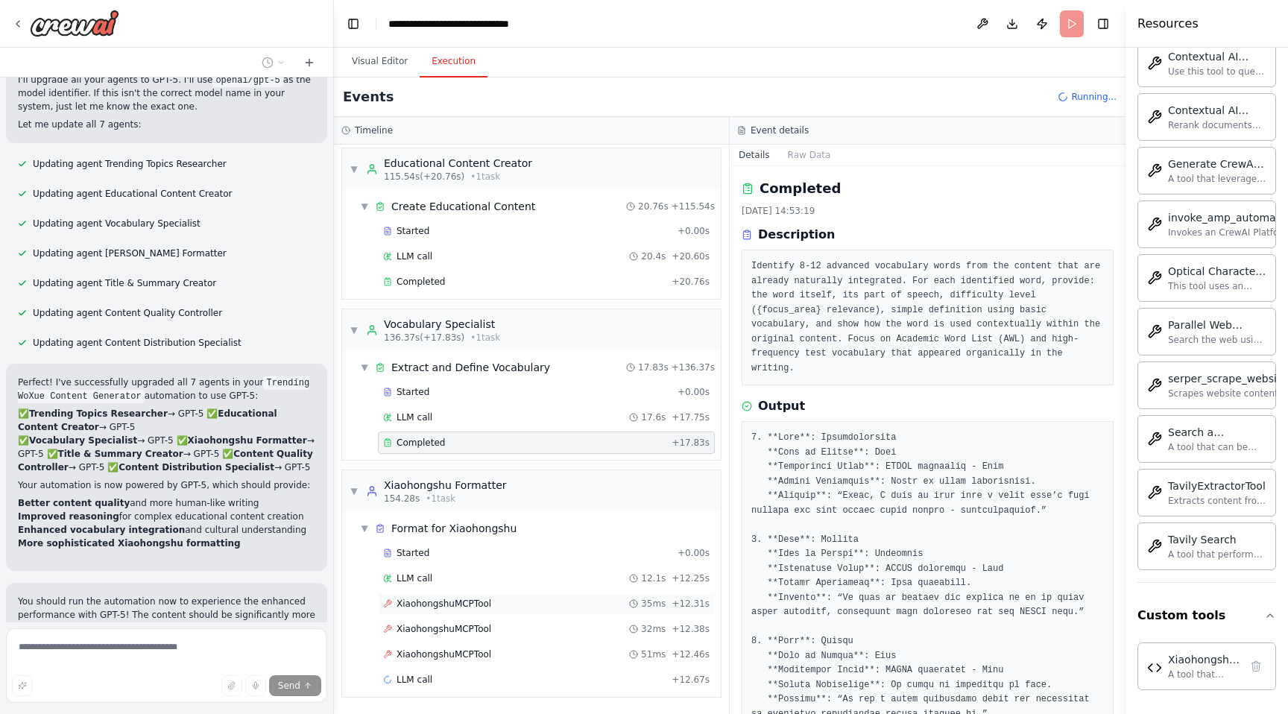
click at [459, 610] on div "XiaohongshuMCPTool 35ms + 12.31s" at bounding box center [546, 604] width 337 height 22
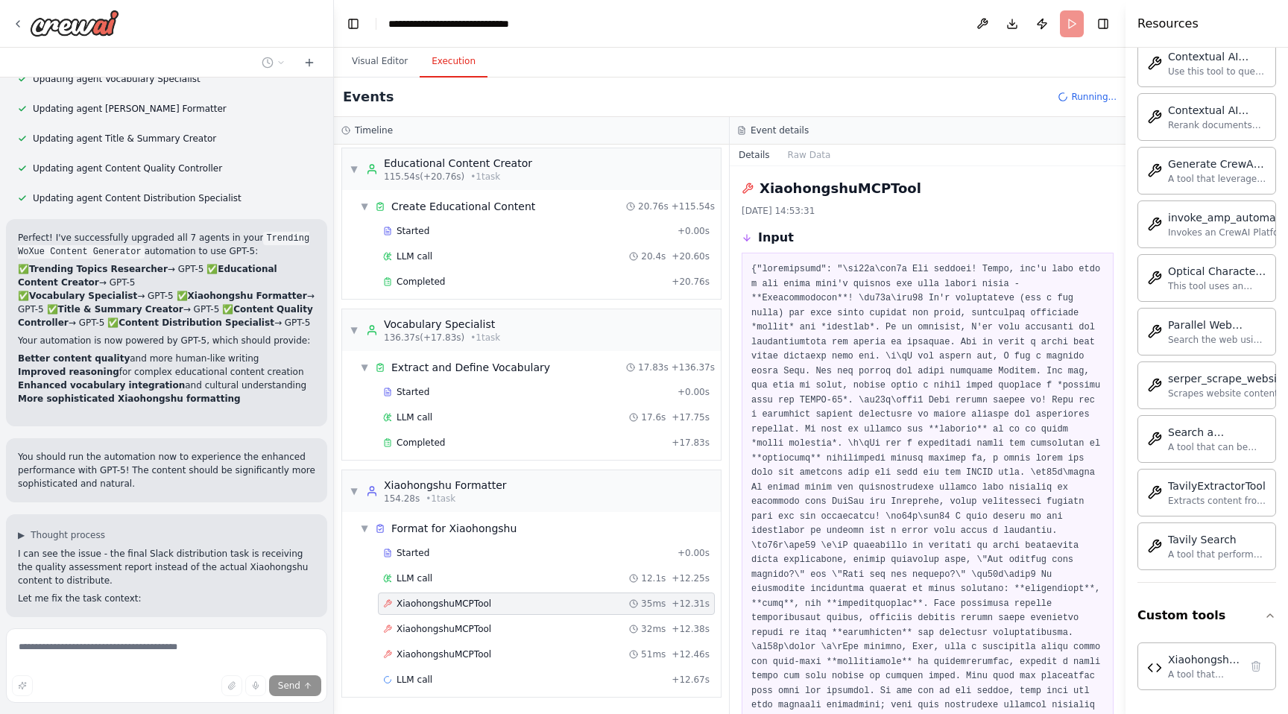
scroll to position [10825, 0]
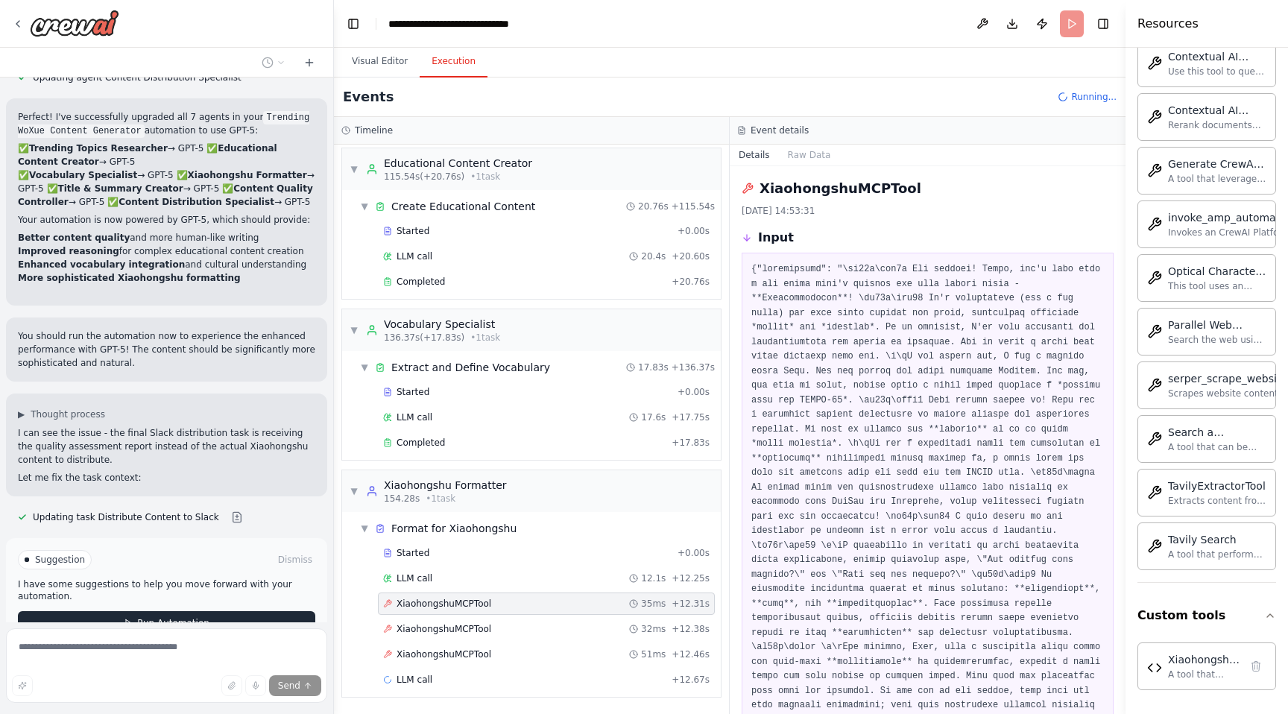
click at [183, 617] on span "Run Automation" at bounding box center [173, 623] width 72 height 12
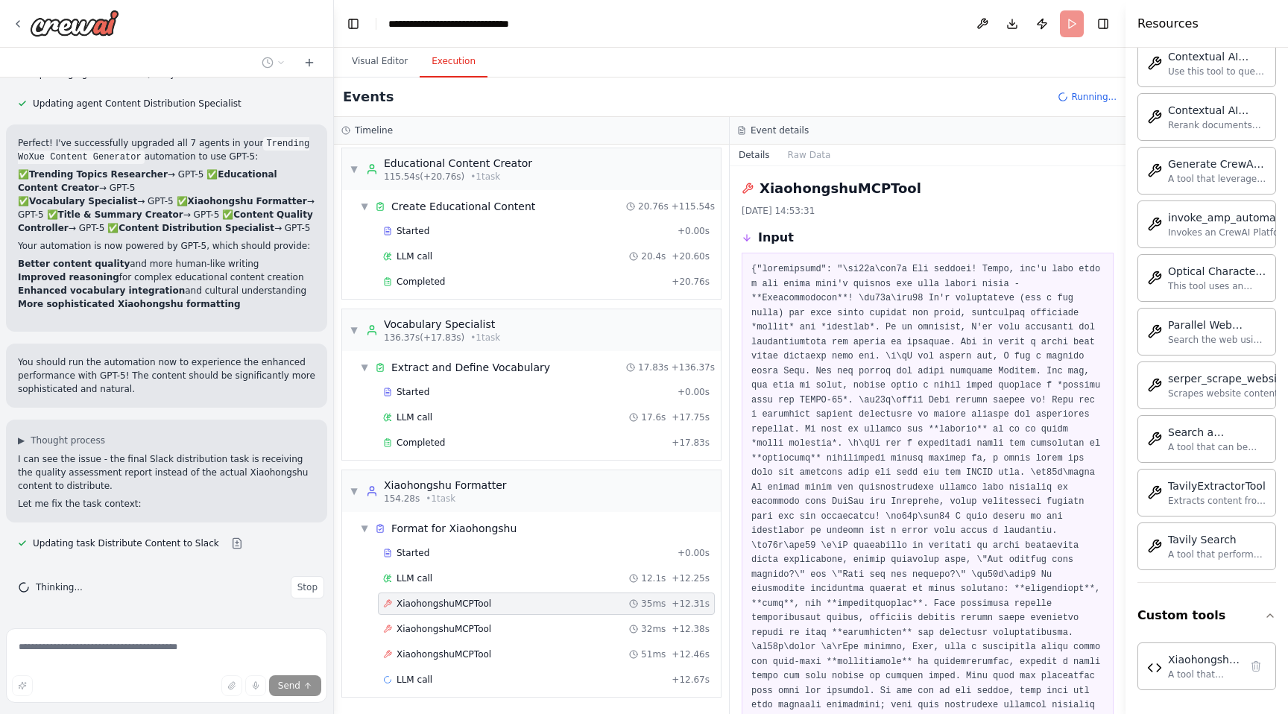
scroll to position [10704, 0]
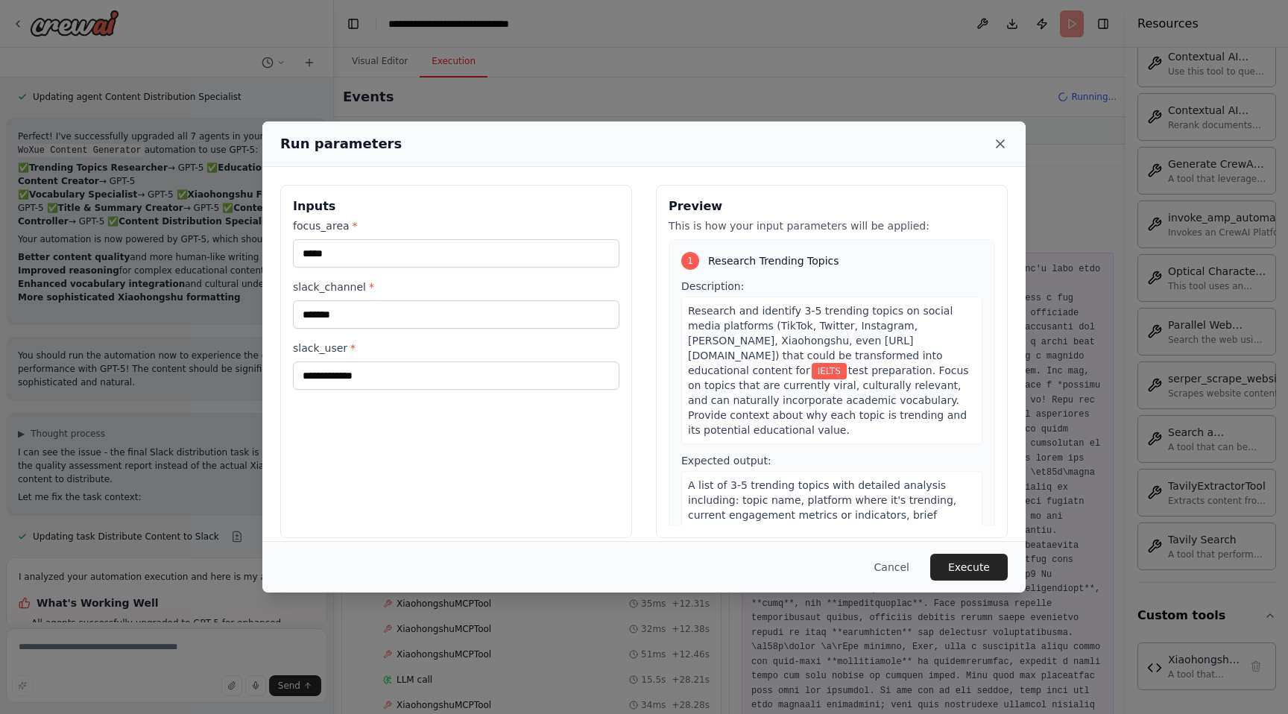
click at [999, 147] on icon at bounding box center [1000, 143] width 15 height 15
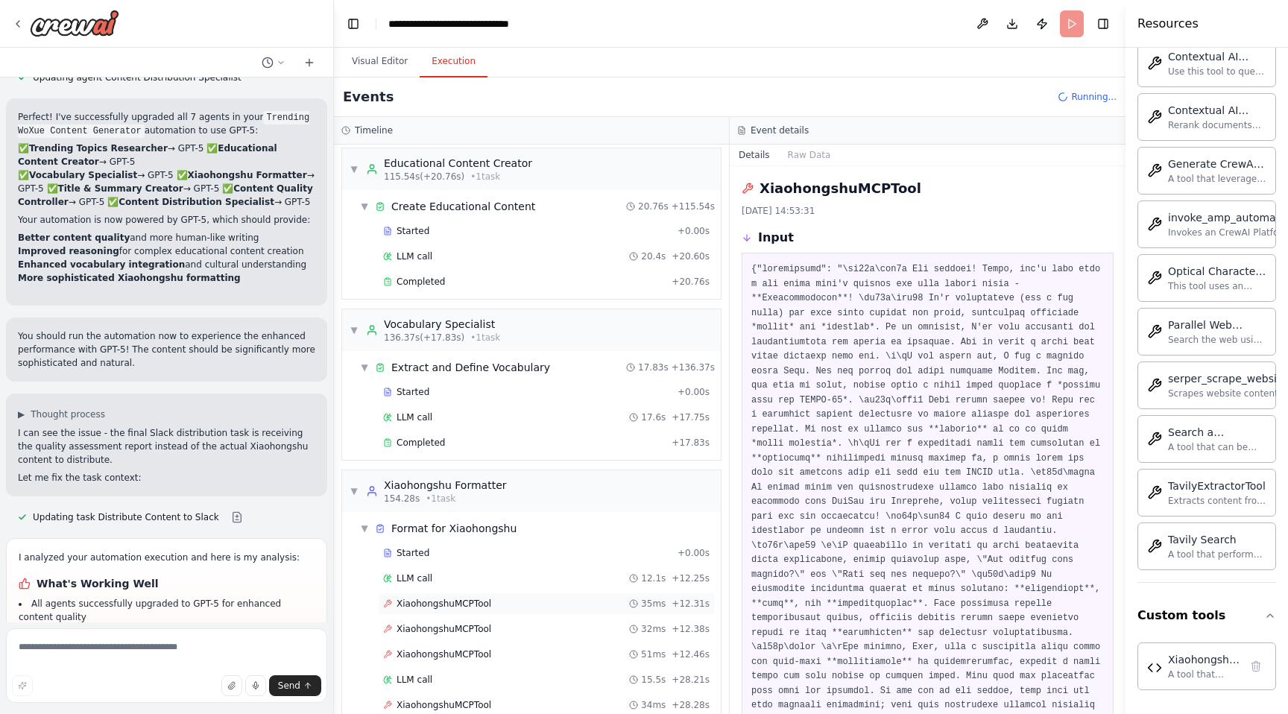
scroll to position [723, 0]
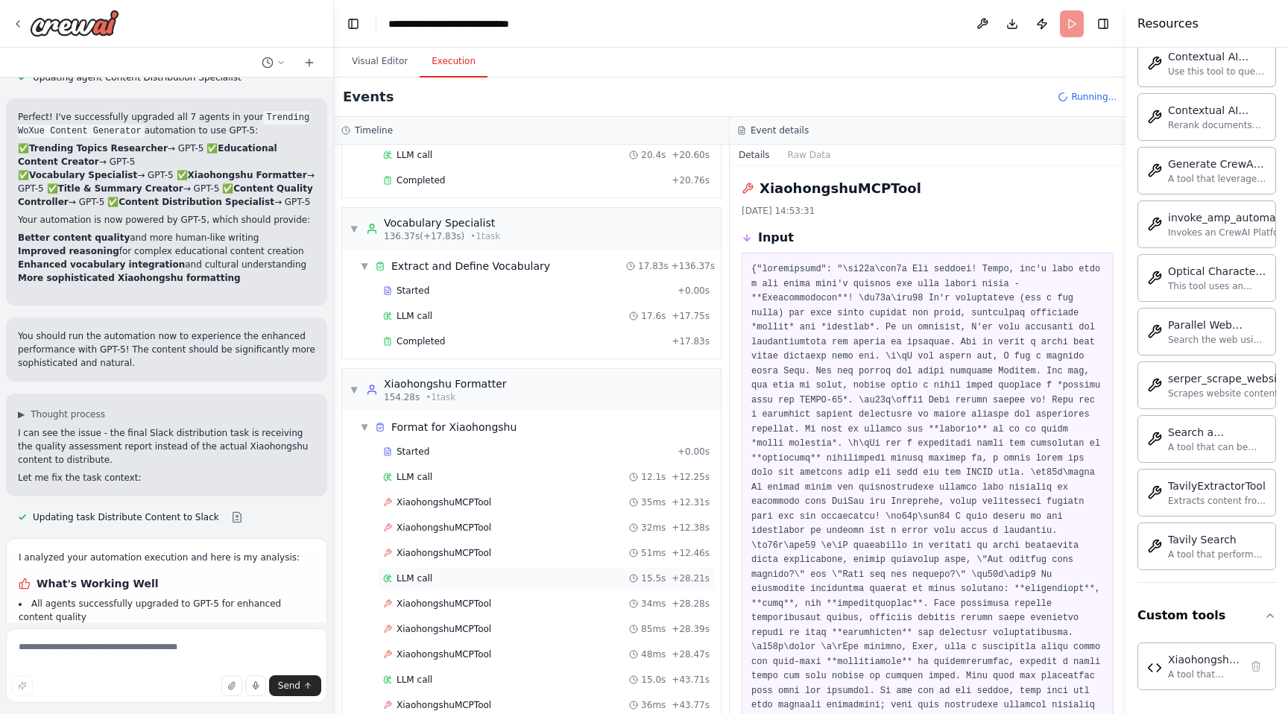
click at [453, 582] on div "LLM call 15.5s + 28.21s" at bounding box center [546, 579] width 327 height 12
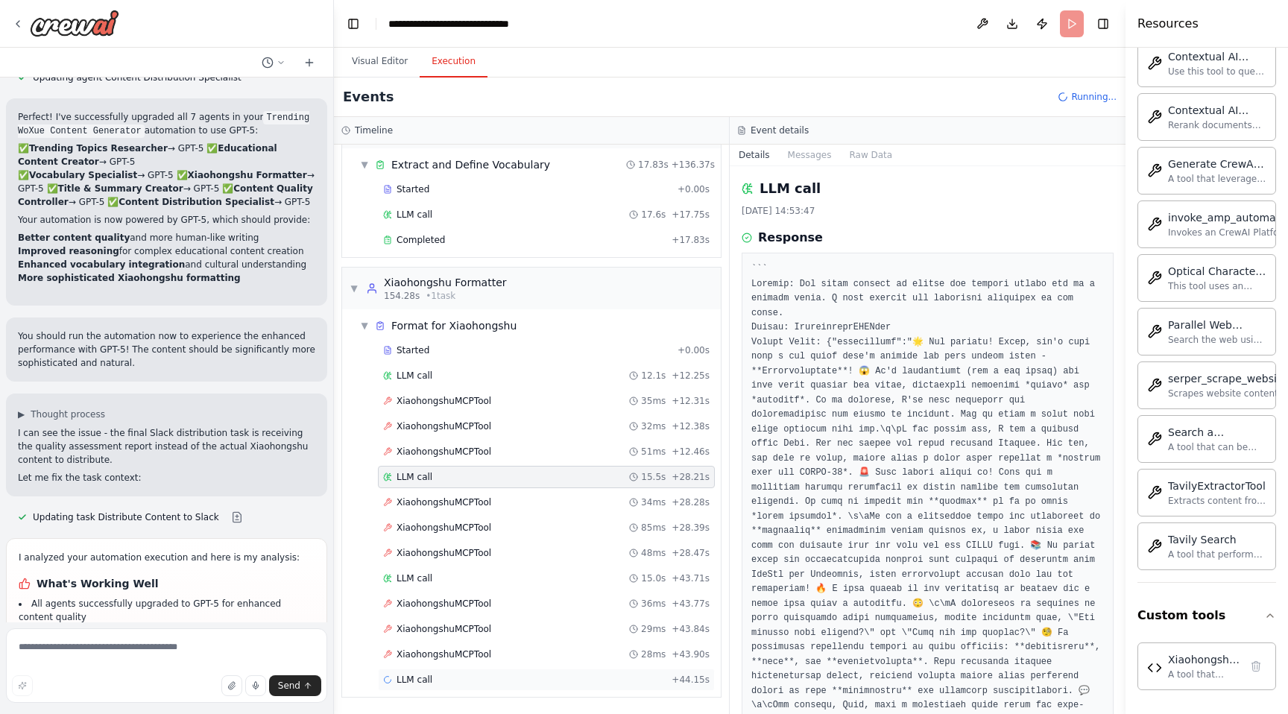
scroll to position [10999, 0]
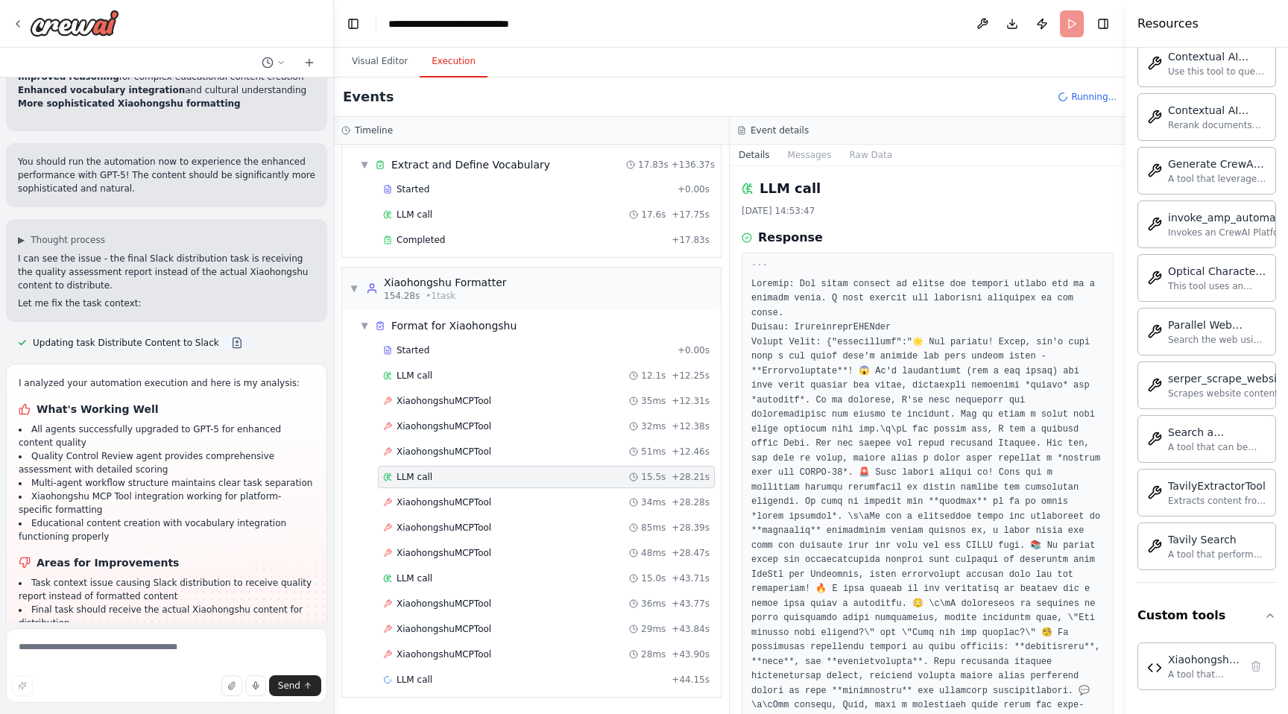
click at [228, 337] on button at bounding box center [237, 343] width 30 height 12
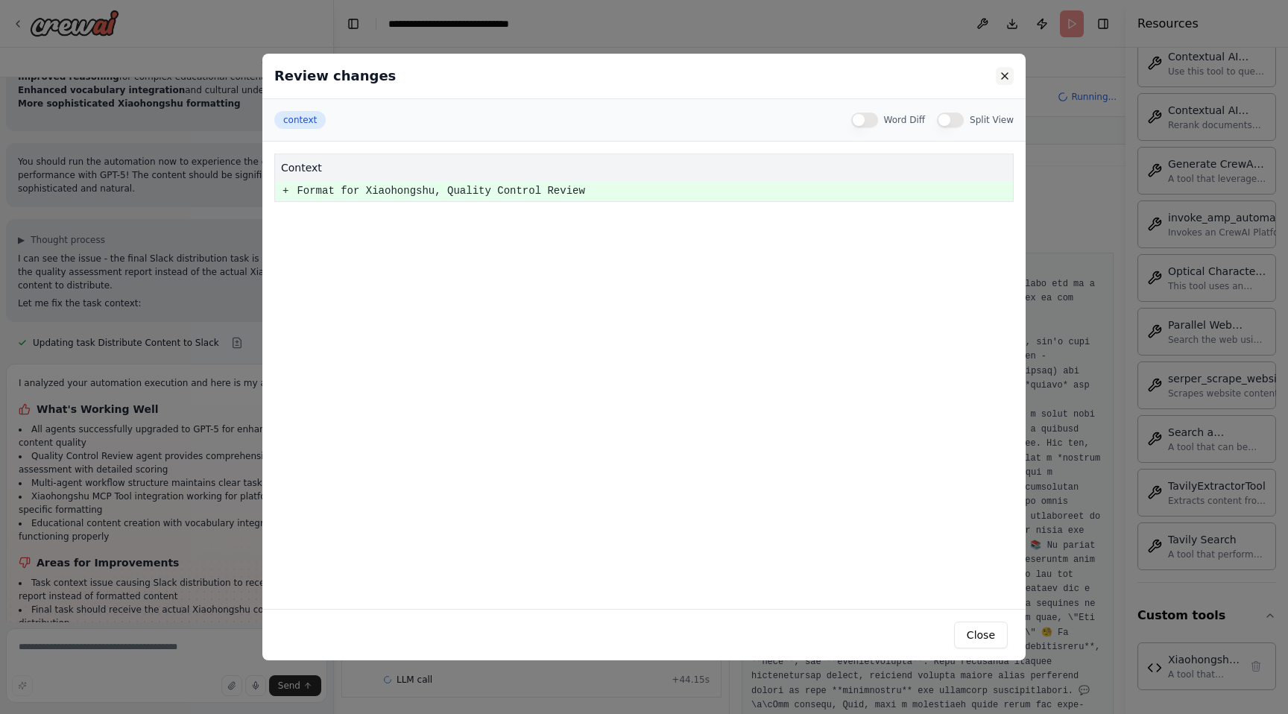
click at [999, 81] on button at bounding box center [1005, 76] width 18 height 18
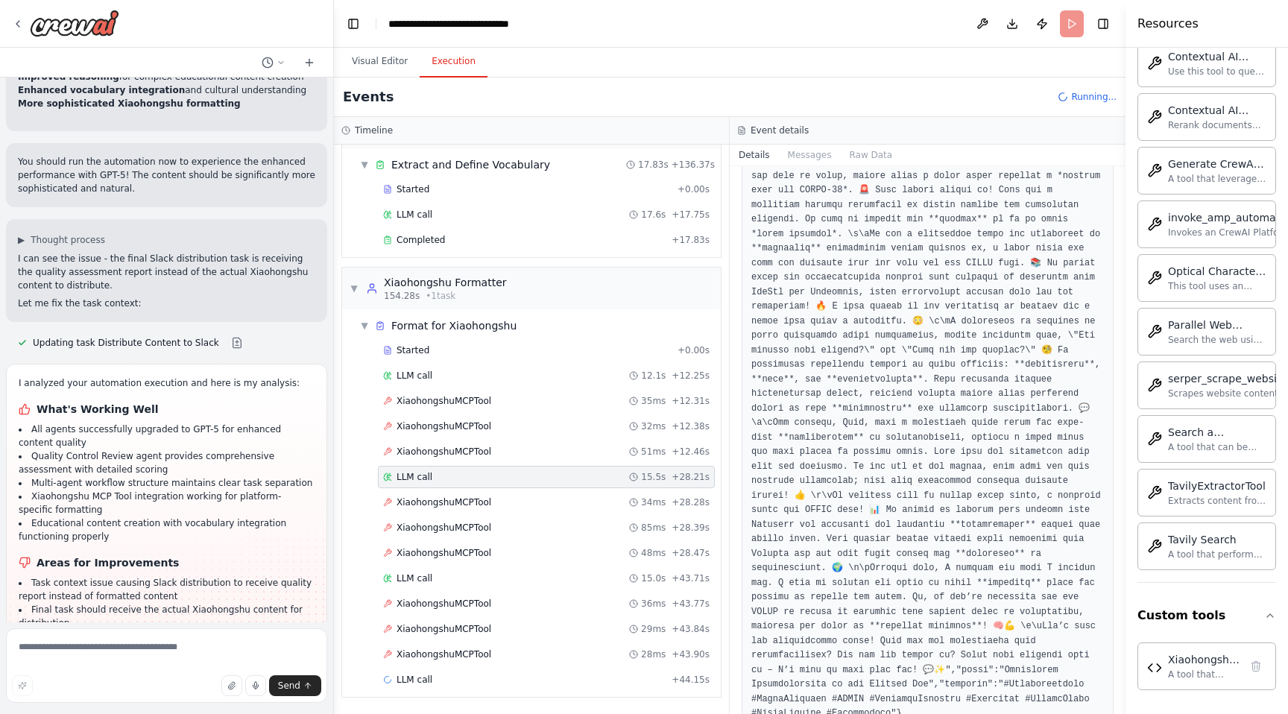
scroll to position [356, 0]
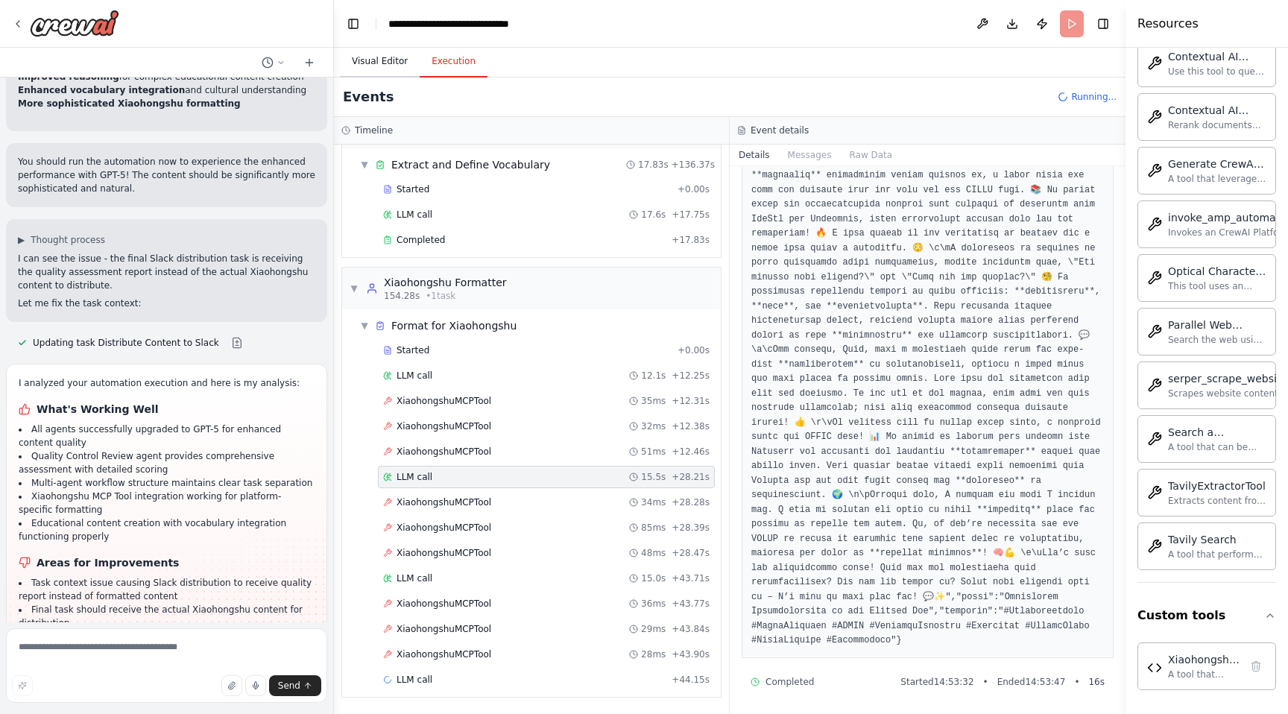
click at [382, 69] on button "Visual Editor" at bounding box center [380, 61] width 80 height 31
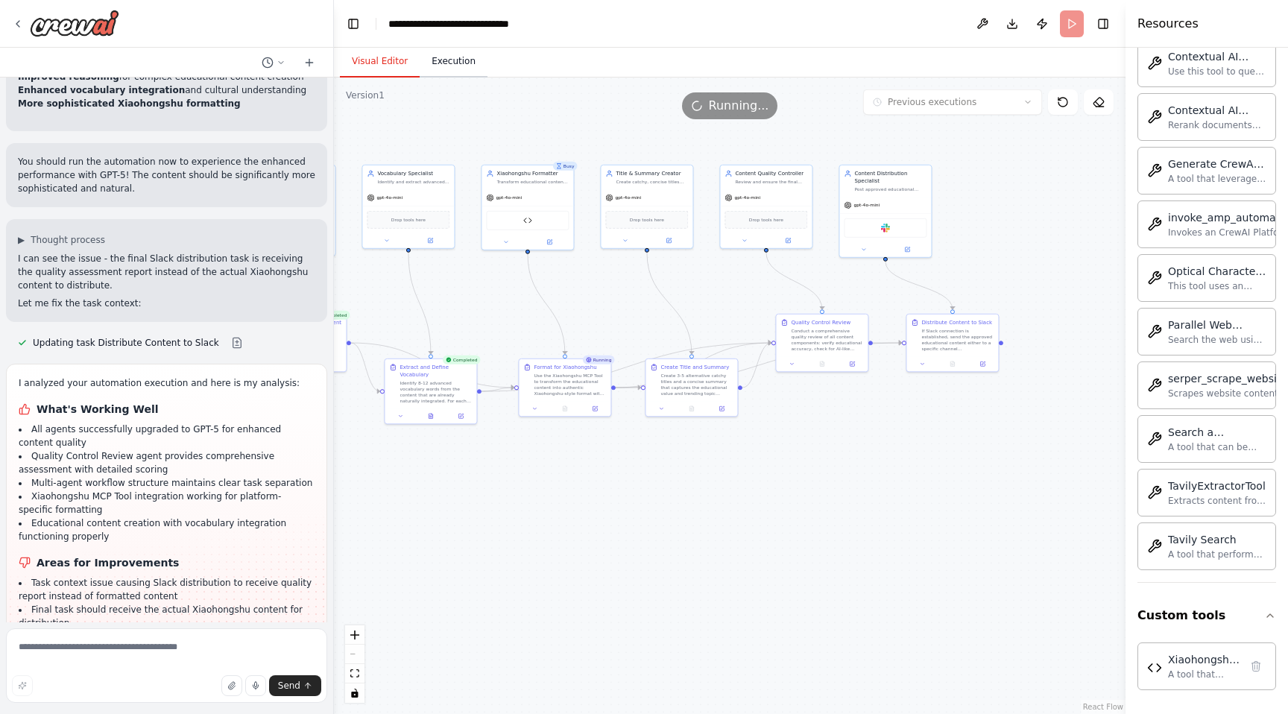
click at [450, 64] on button "Execution" at bounding box center [454, 61] width 68 height 31
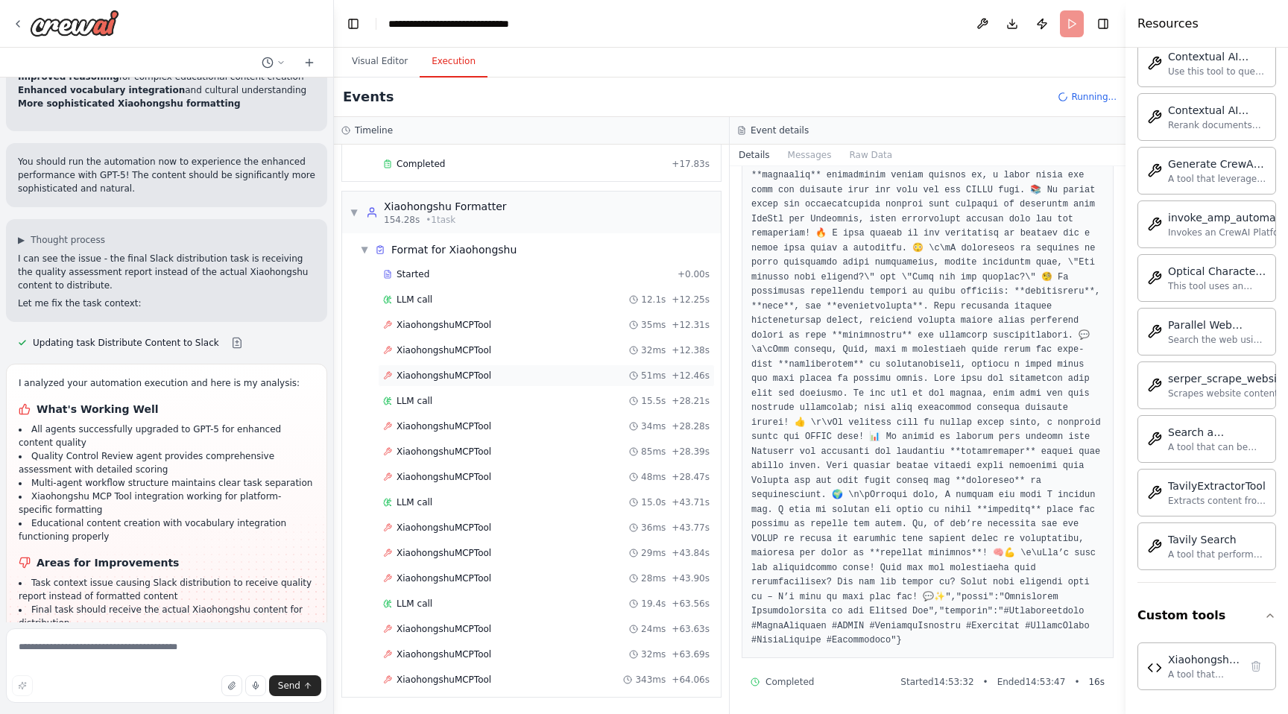
scroll to position [926, 0]
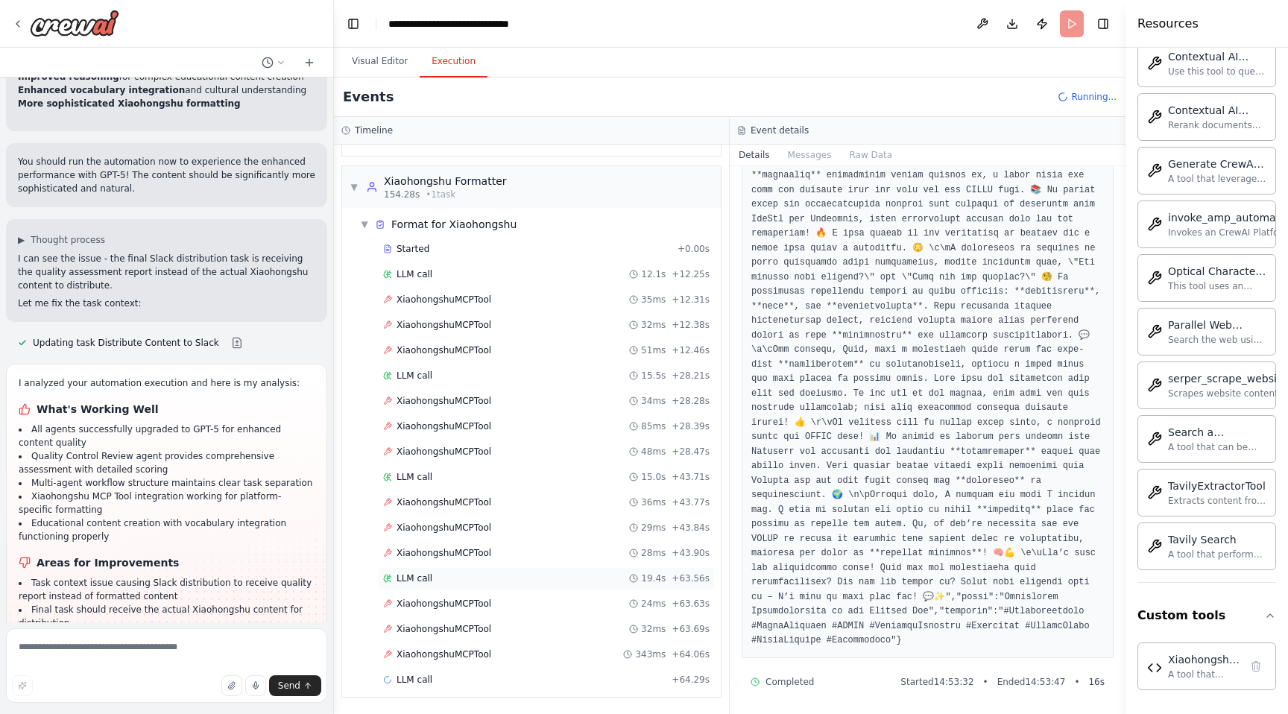
click at [461, 584] on div "LLM call 19.4s + 63.56s" at bounding box center [546, 579] width 327 height 12
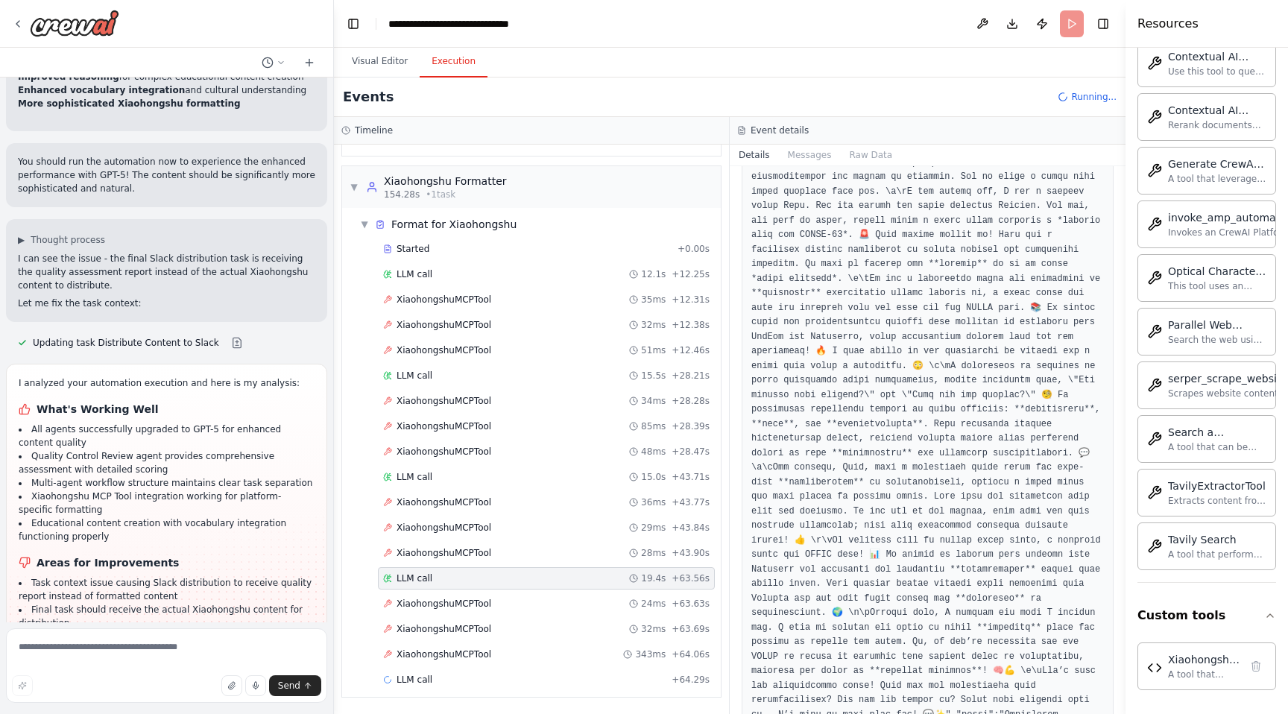
scroll to position [0, 0]
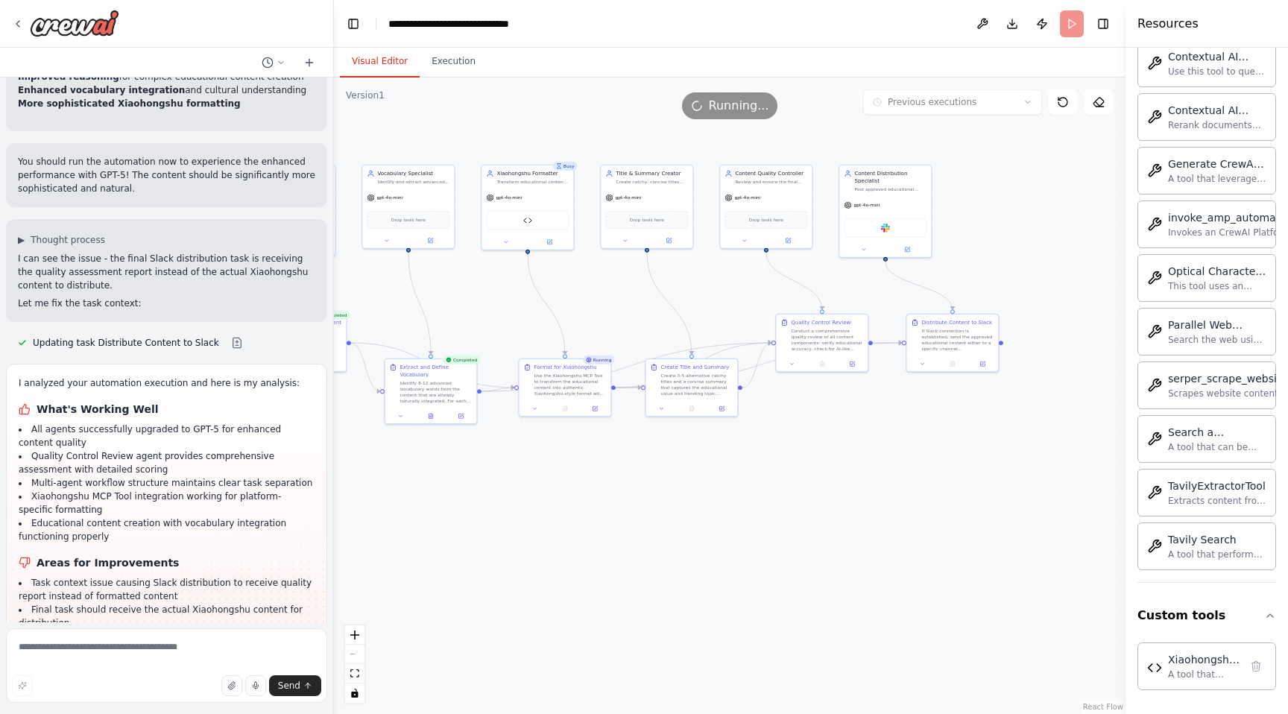
click at [396, 68] on button "Visual Editor" at bounding box center [380, 61] width 80 height 31
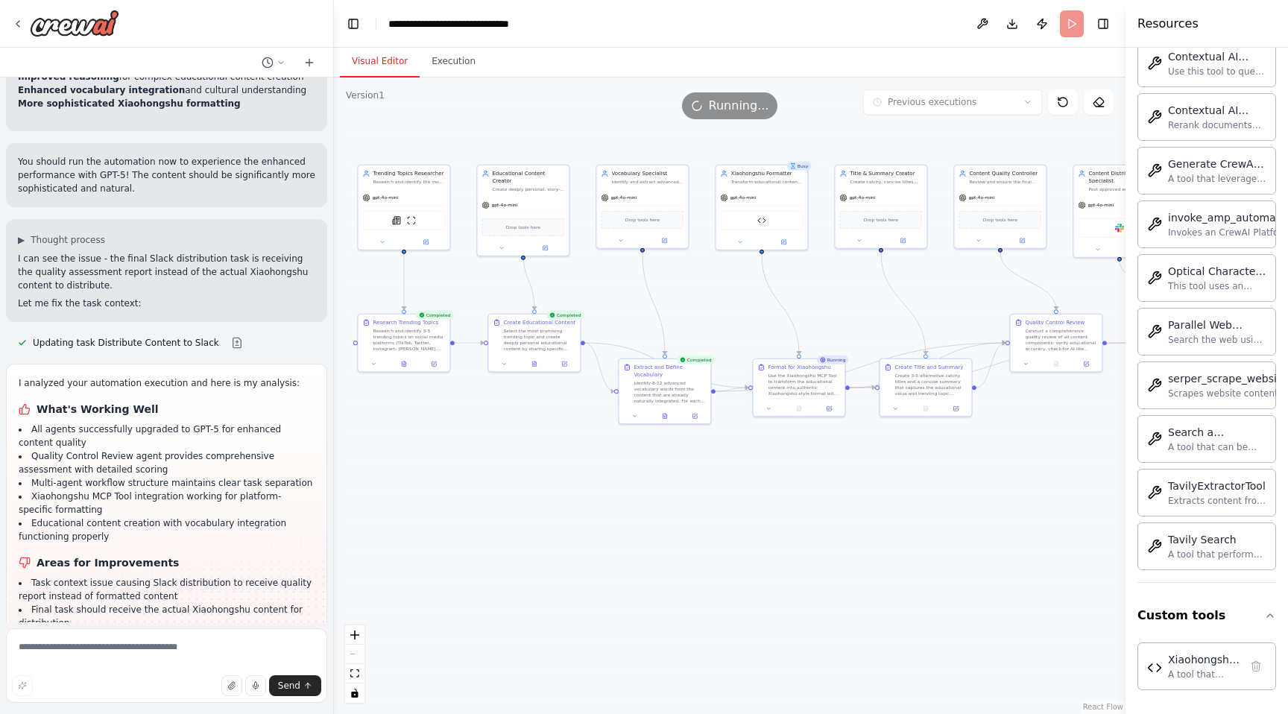
drag, startPoint x: 465, startPoint y: 299, endPoint x: 695, endPoint y: 299, distance: 229.6
click at [695, 299] on div ".deletable-edge-delete-btn { width: 20px; height: 20px; border: 0px solid #ffff…" at bounding box center [730, 396] width 792 height 637
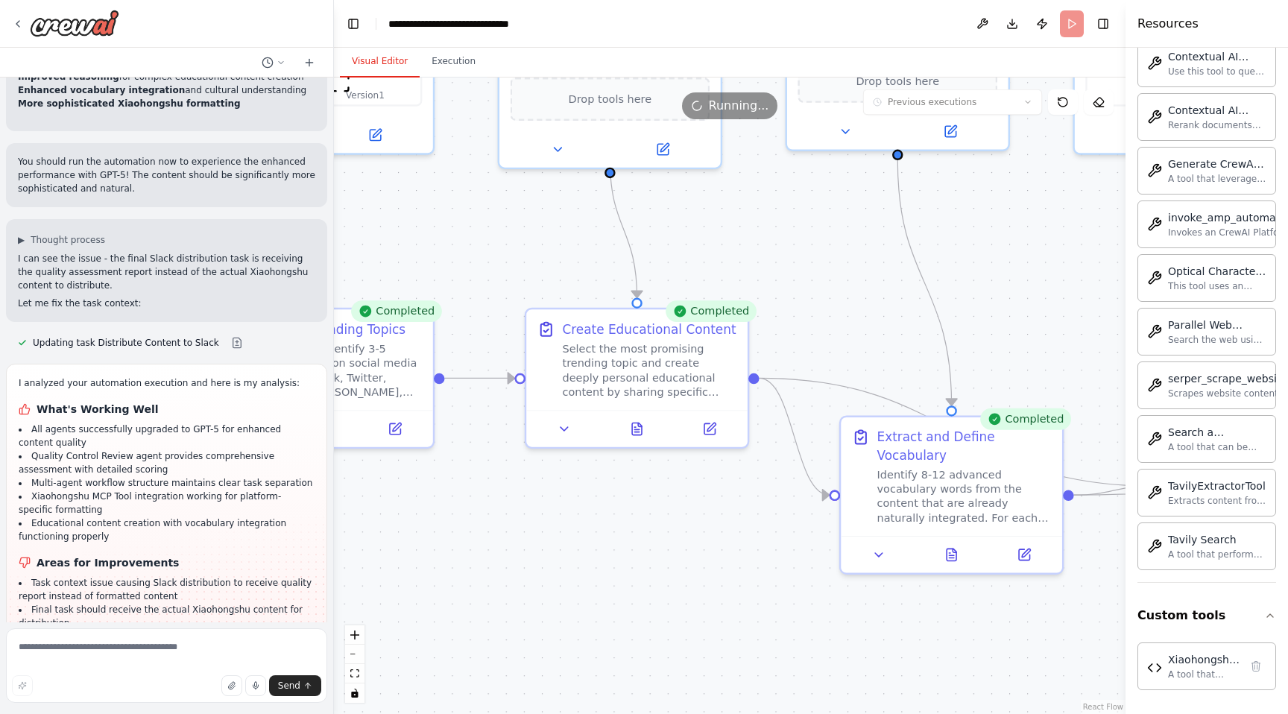
drag, startPoint x: 610, startPoint y: 247, endPoint x: 741, endPoint y: 251, distance: 131.3
click at [741, 251] on div ".deletable-edge-delete-btn { width: 20px; height: 20px; border: 0px solid #ffff…" at bounding box center [730, 396] width 792 height 637
click at [719, 423] on button at bounding box center [709, 426] width 62 height 22
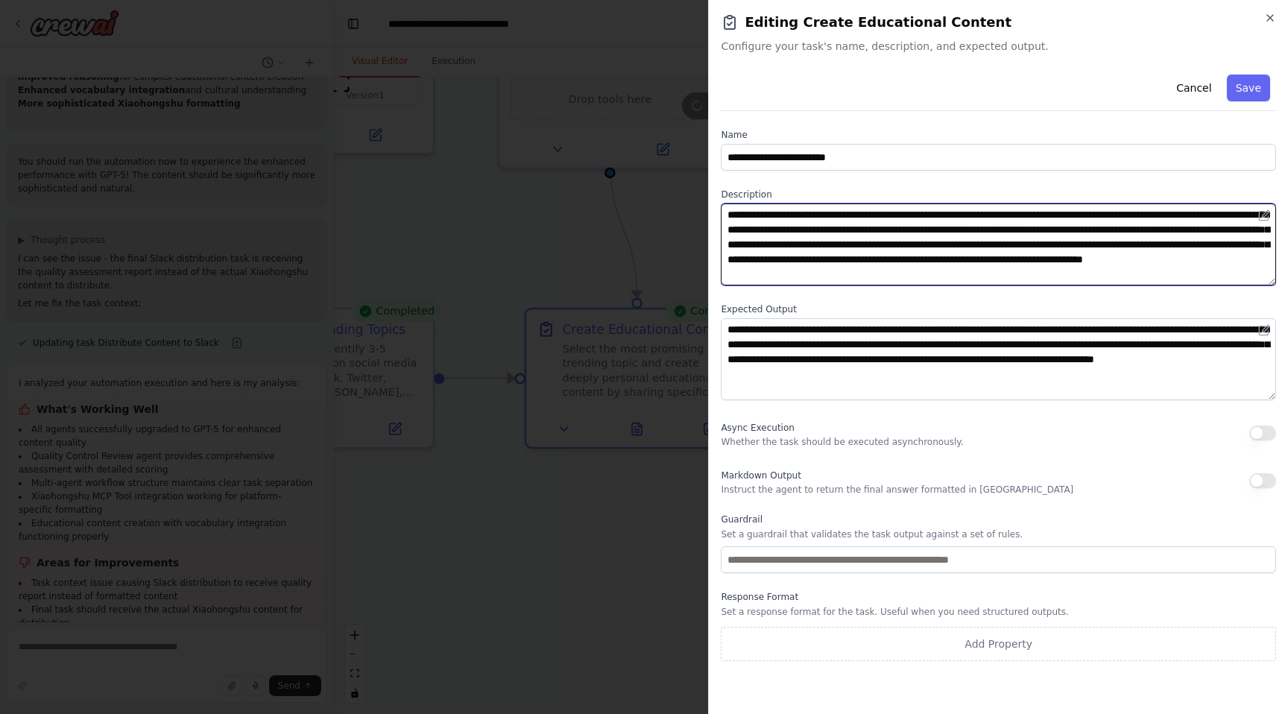
drag, startPoint x: 1115, startPoint y: 215, endPoint x: 980, endPoint y: 216, distance: 135.7
click at [980, 216] on textarea "**********" at bounding box center [998, 245] width 555 height 82
drag, startPoint x: 975, startPoint y: 216, endPoint x: 995, endPoint y: 216, distance: 19.4
click at [995, 216] on textarea "**********" at bounding box center [998, 245] width 555 height 82
drag, startPoint x: 926, startPoint y: 217, endPoint x: 1027, endPoint y: 249, distance: 106.3
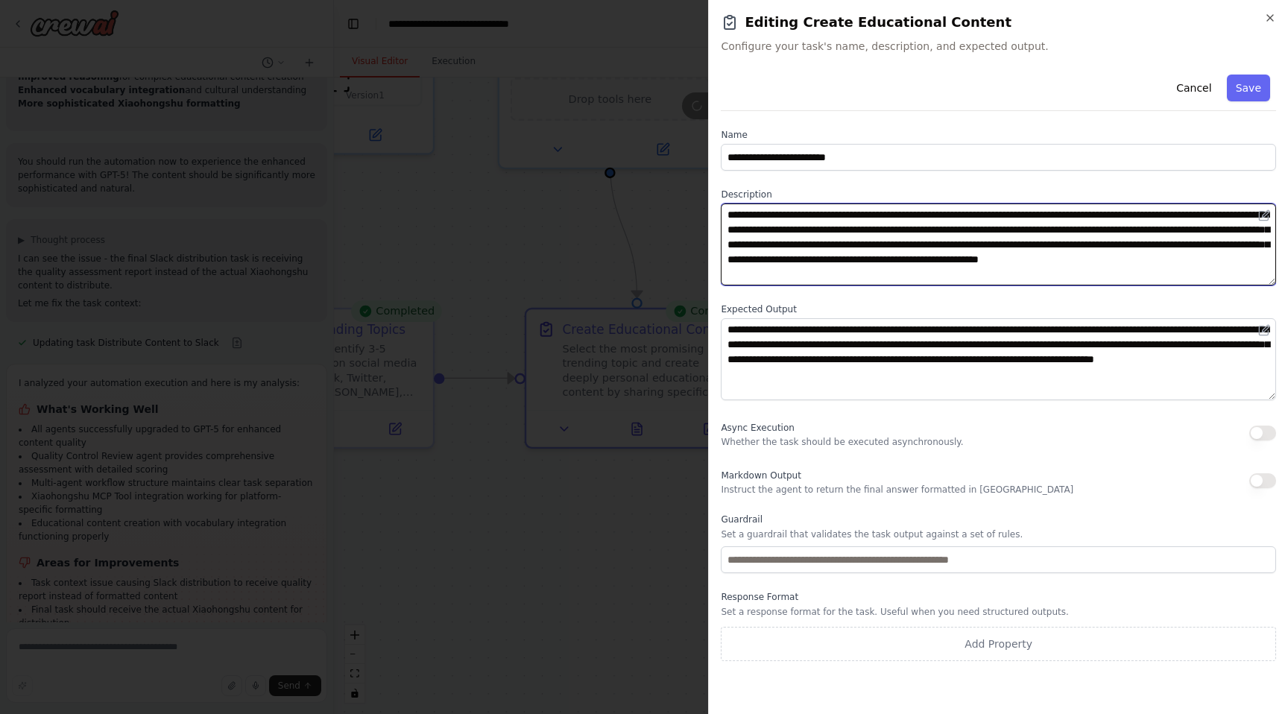
click at [1027, 249] on textarea "**********" at bounding box center [998, 245] width 555 height 82
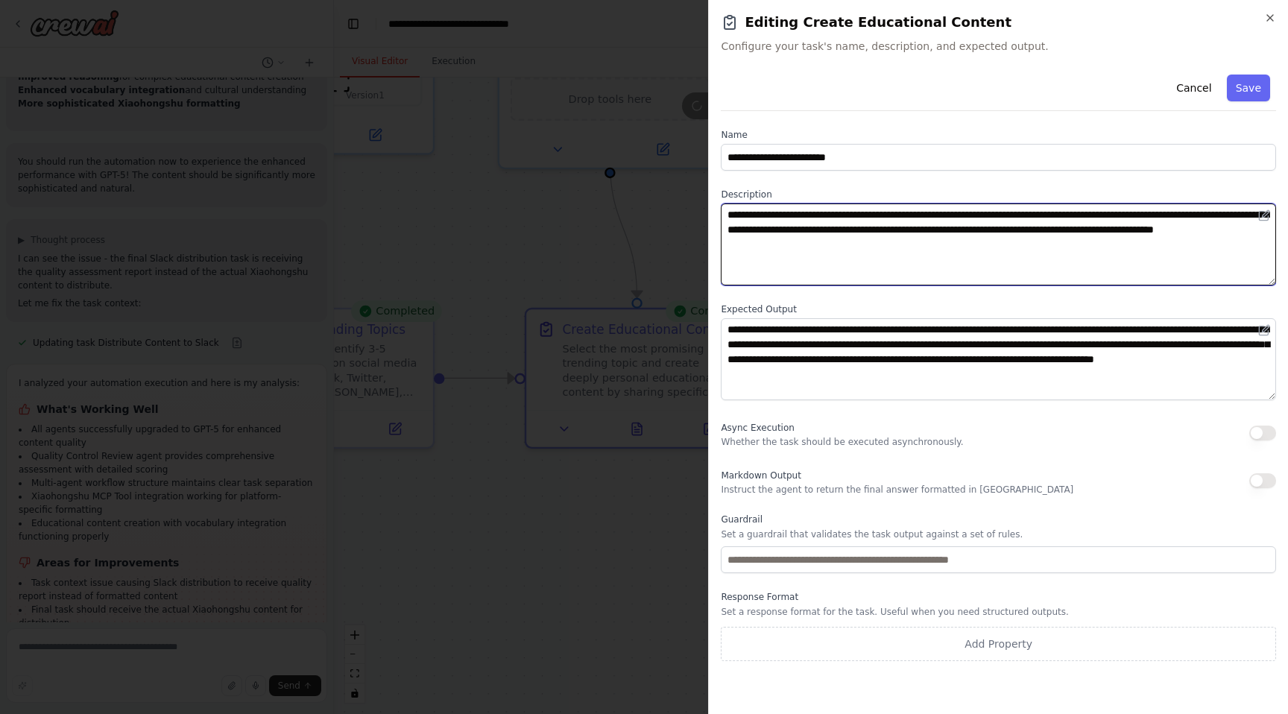
click at [853, 233] on textarea "**********" at bounding box center [998, 245] width 555 height 82
click at [948, 247] on textarea "**********" at bounding box center [998, 245] width 555 height 82
type textarea "**********"
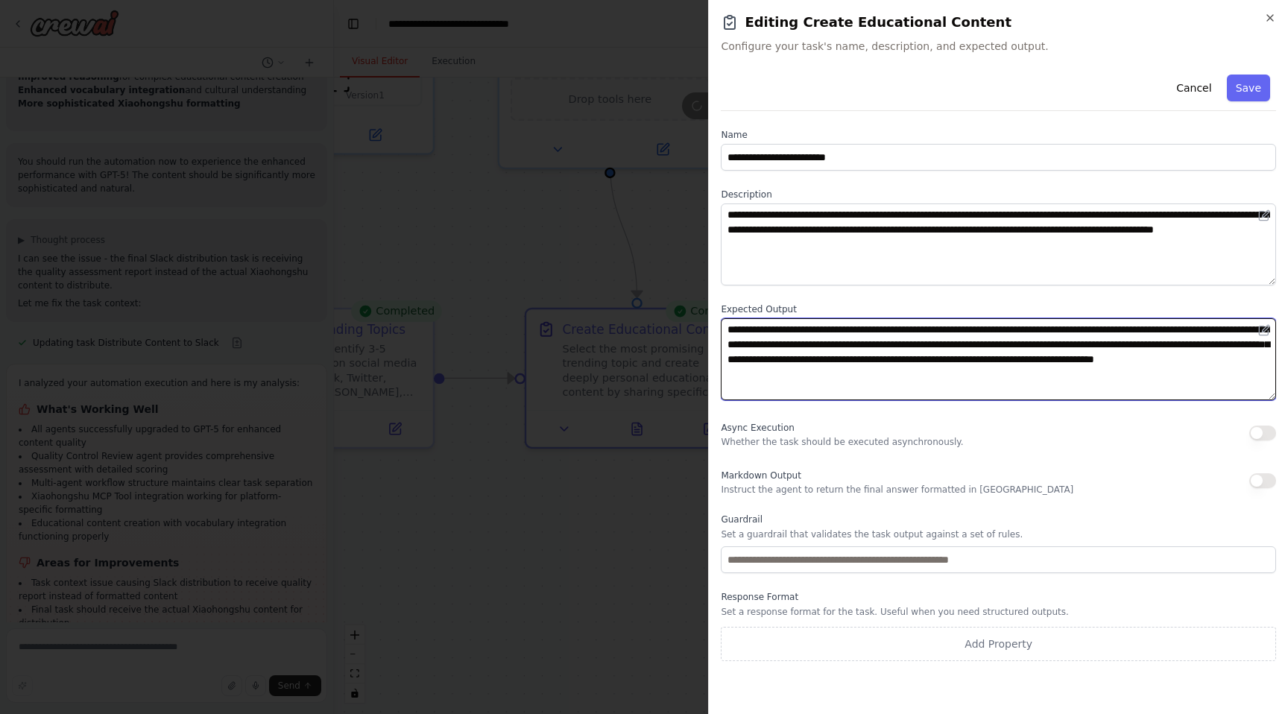
click at [891, 336] on textarea "**********" at bounding box center [998, 359] width 555 height 82
drag, startPoint x: 948, startPoint y: 330, endPoint x: 813, endPoint y: 331, distance: 135.0
click at [813, 331] on textarea "**********" at bounding box center [998, 359] width 555 height 82
click at [836, 330] on textarea "**********" at bounding box center [998, 359] width 555 height 82
click at [1168, 347] on textarea "**********" at bounding box center [998, 359] width 555 height 82
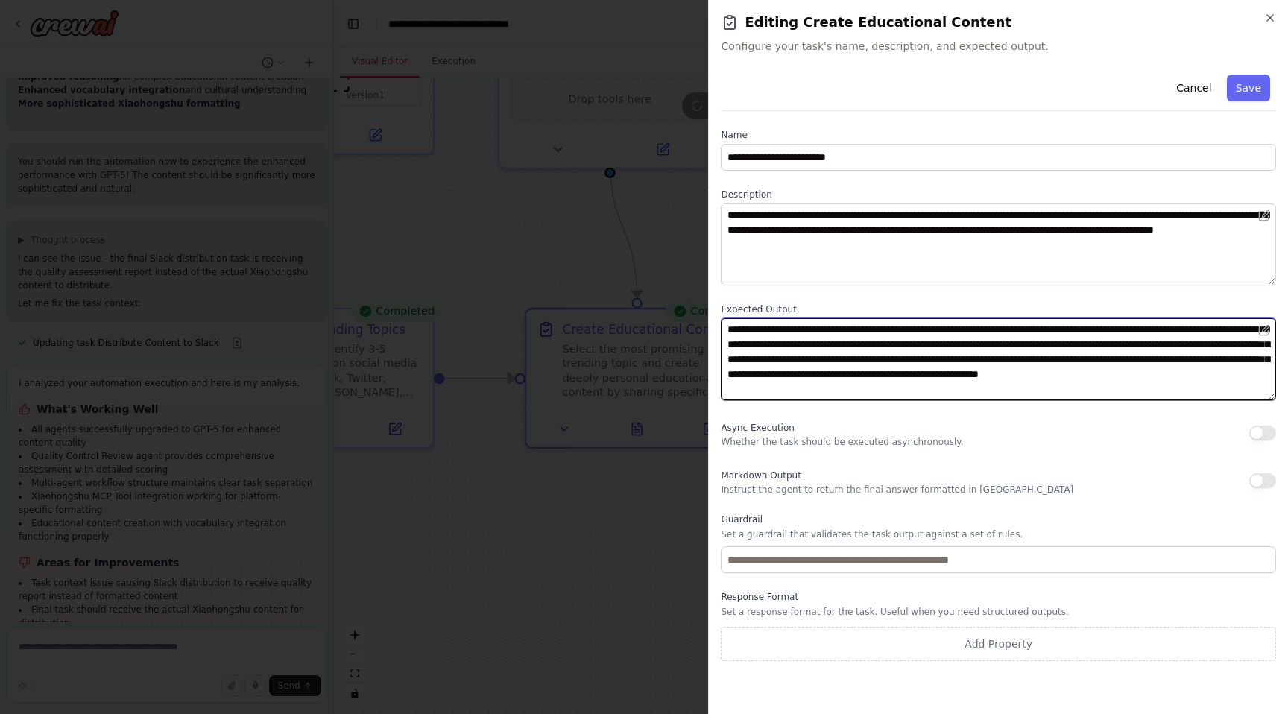
click at [1036, 382] on textarea "**********" at bounding box center [998, 359] width 555 height 82
click at [1102, 374] on textarea "**********" at bounding box center [998, 359] width 555 height 82
click at [1135, 392] on textarea "**********" at bounding box center [998, 359] width 555 height 82
click at [1261, 361] on textarea "**********" at bounding box center [998, 359] width 555 height 82
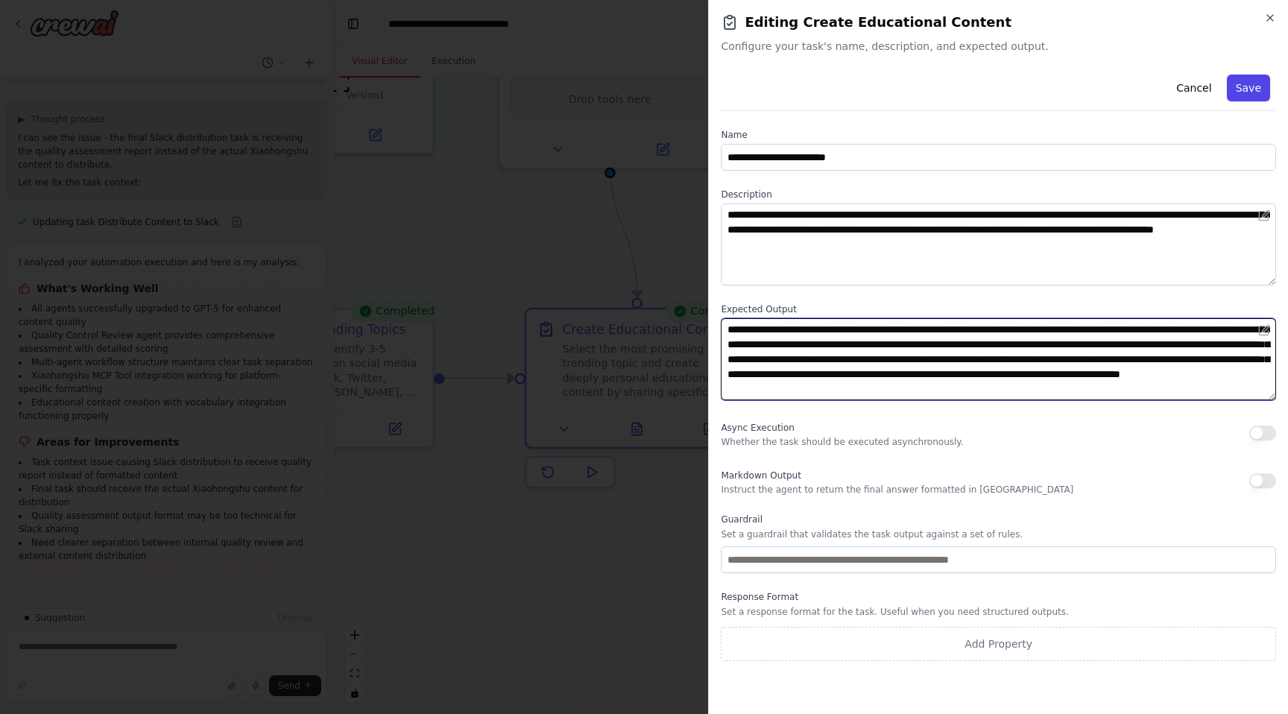
type textarea "**********"
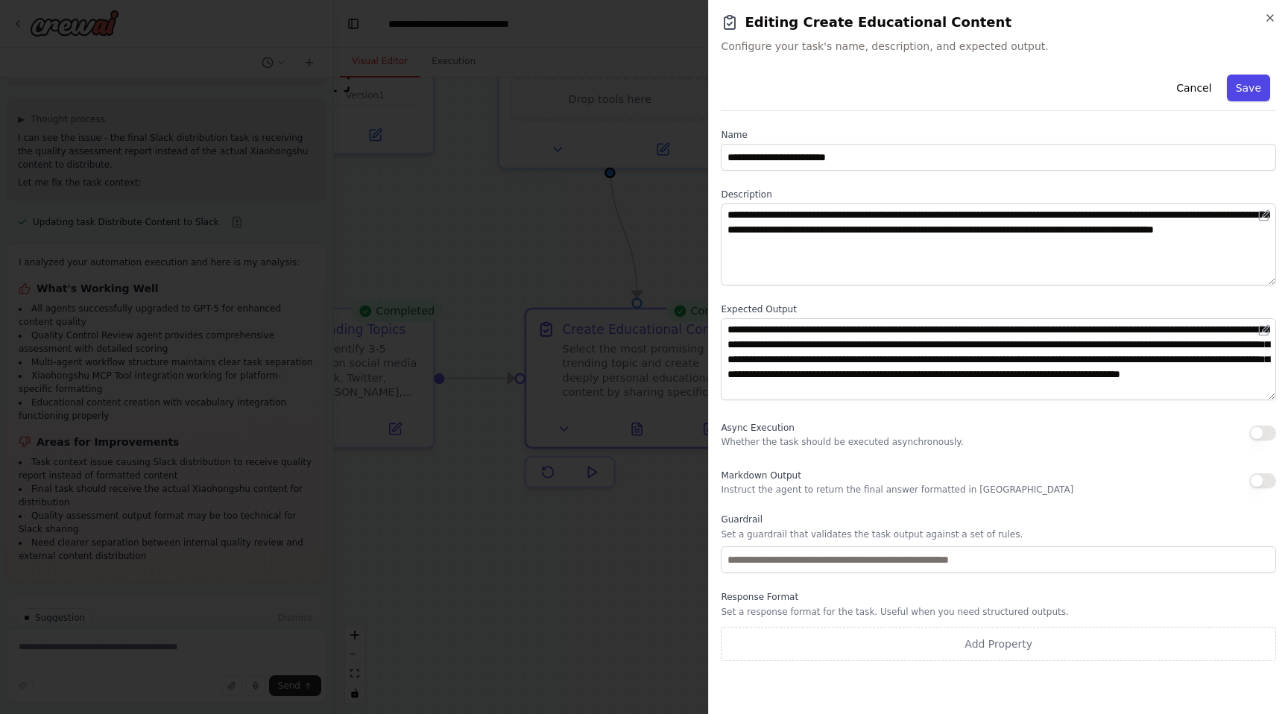
click at [1247, 90] on button "Save" at bounding box center [1248, 88] width 43 height 27
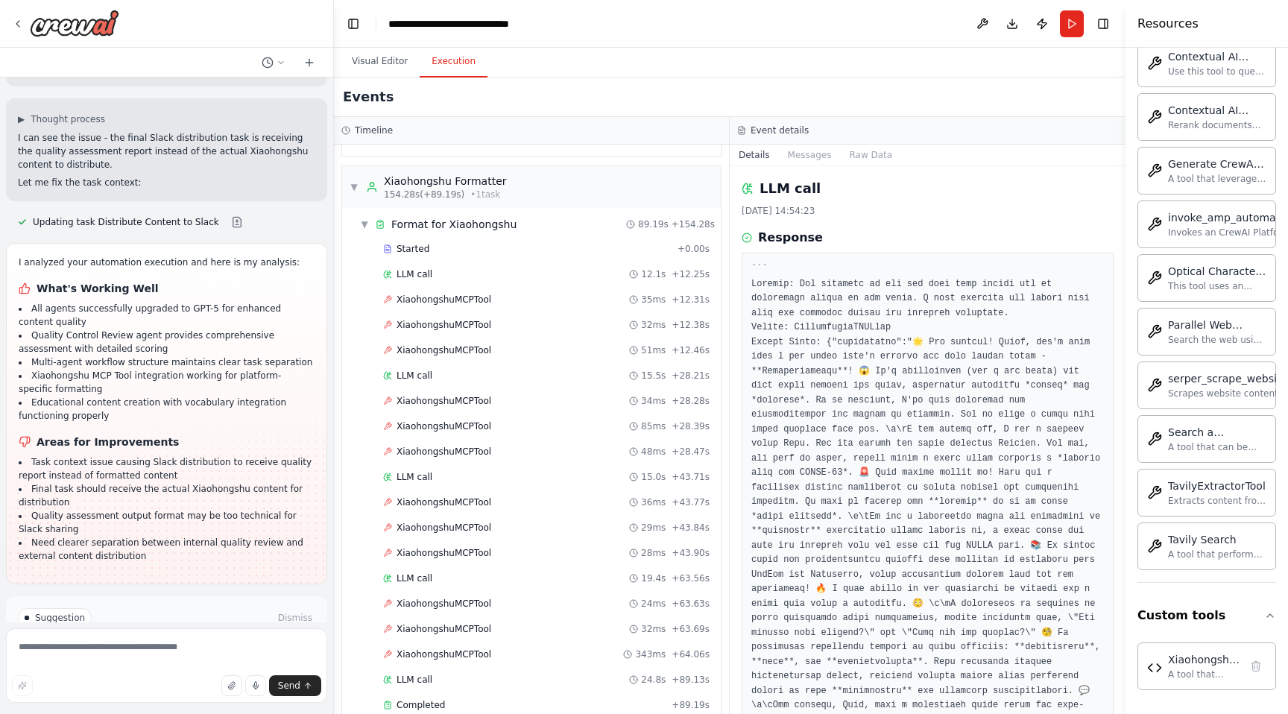
click at [440, 72] on button "Execution" at bounding box center [454, 61] width 68 height 31
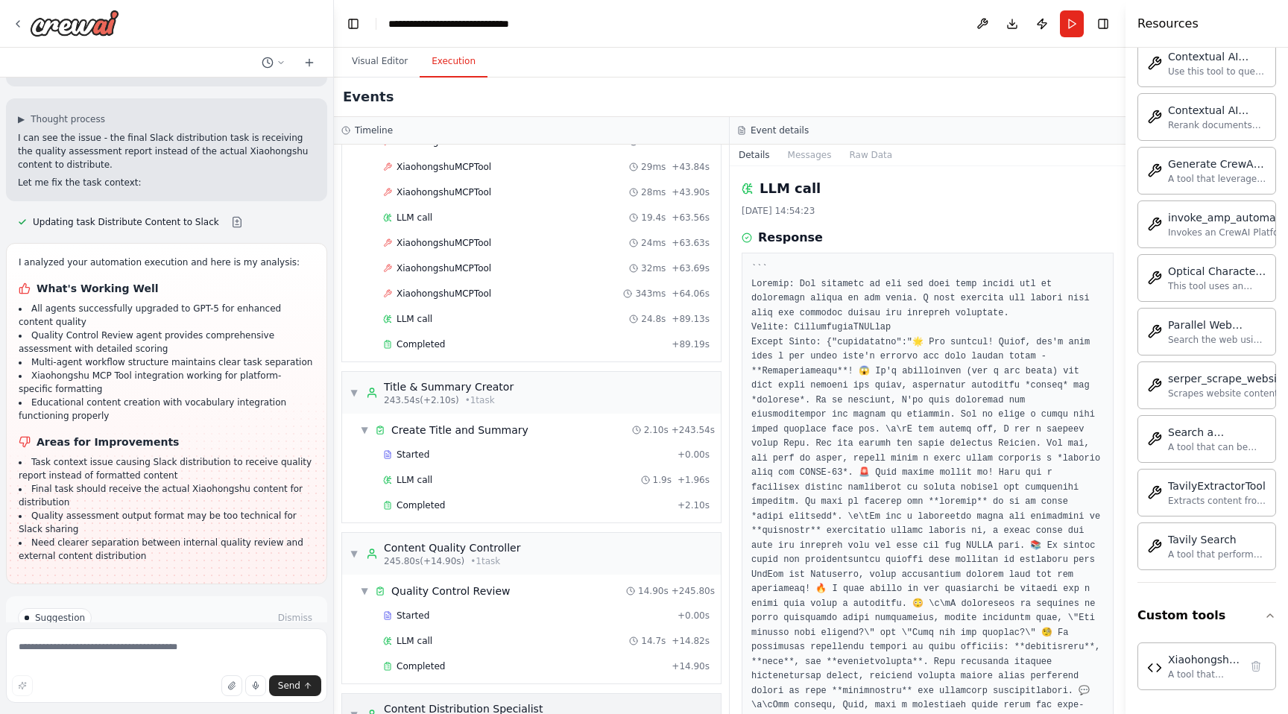
scroll to position [1275, 0]
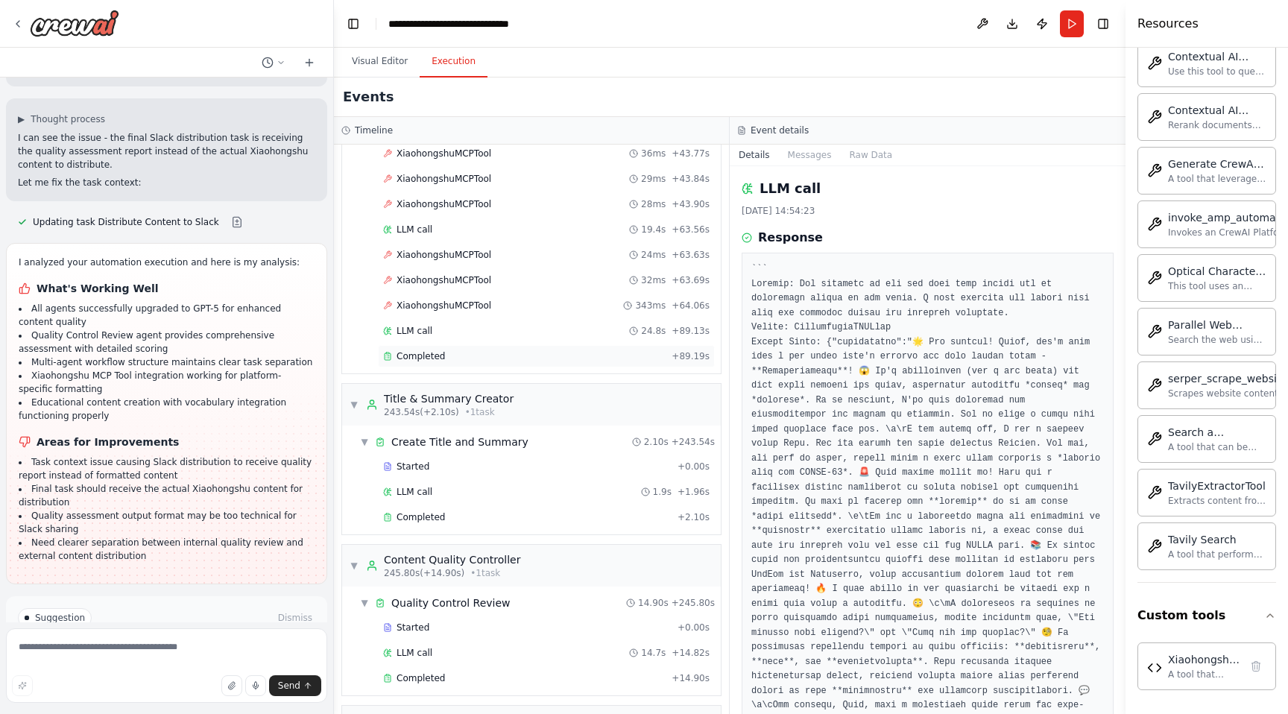
click at [435, 356] on span "Completed" at bounding box center [421, 356] width 48 height 12
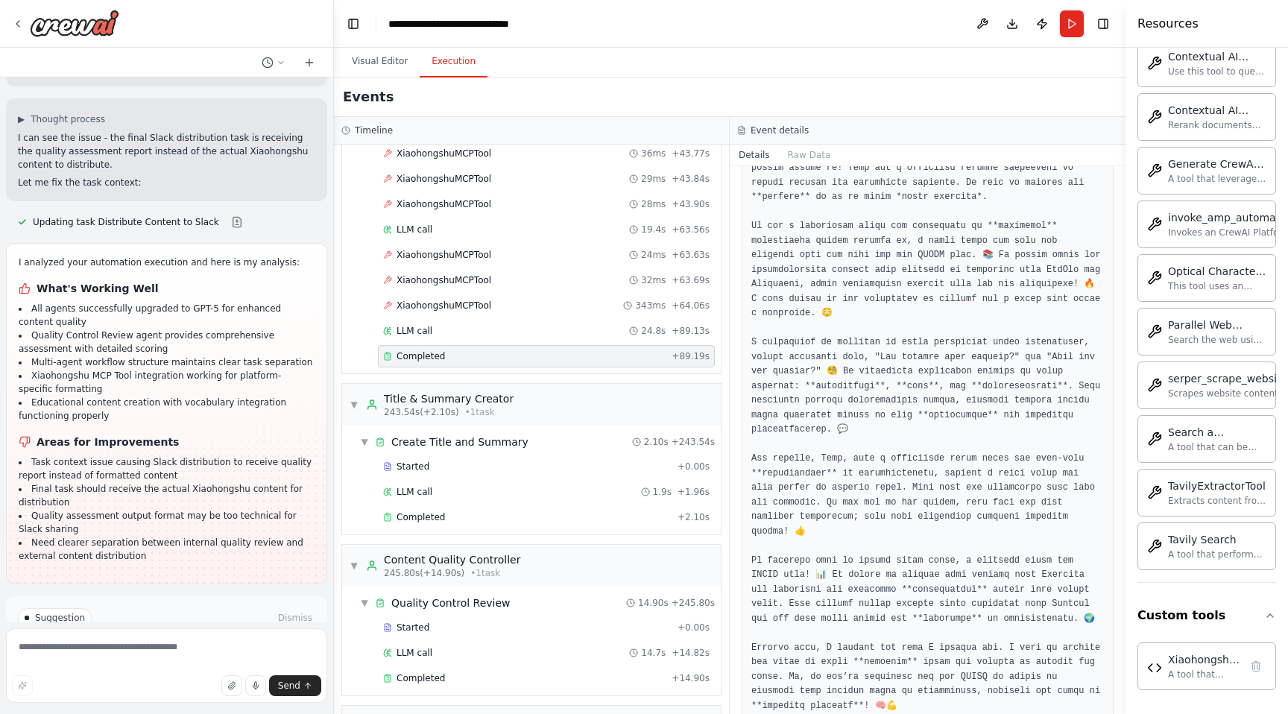
scroll to position [535, 0]
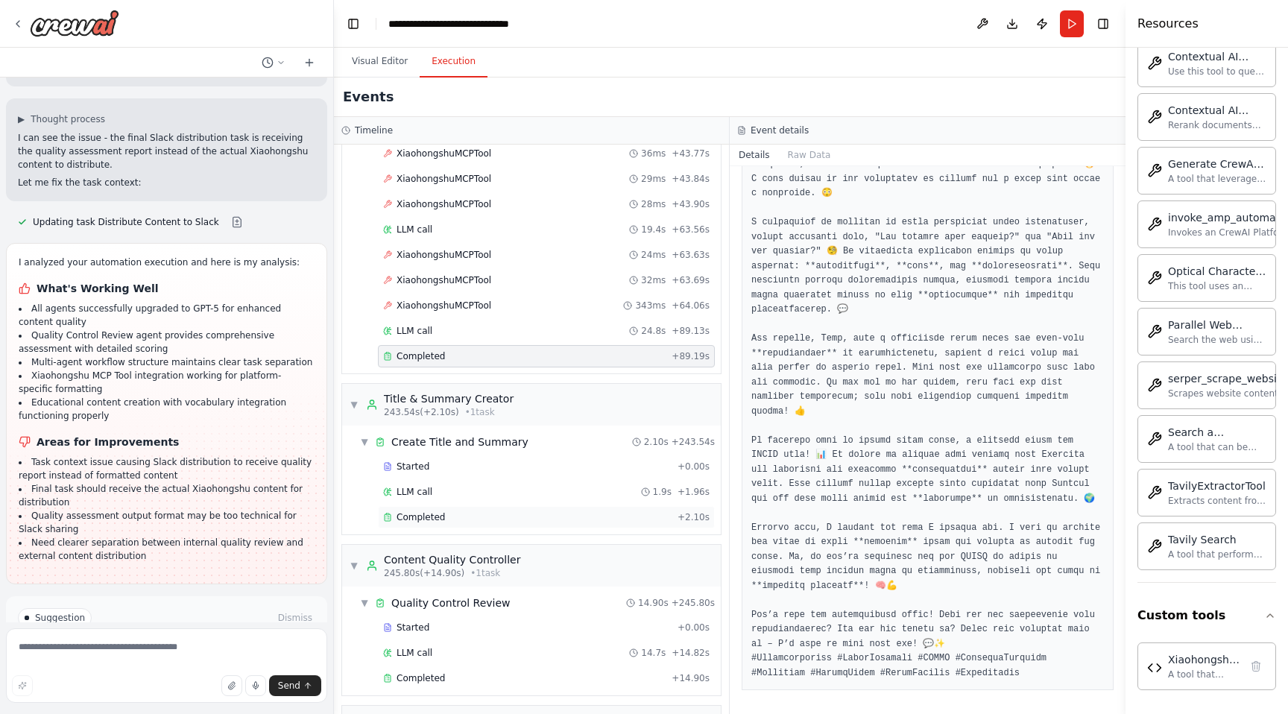
click at [464, 509] on div "Completed + 2.10s" at bounding box center [546, 517] width 337 height 22
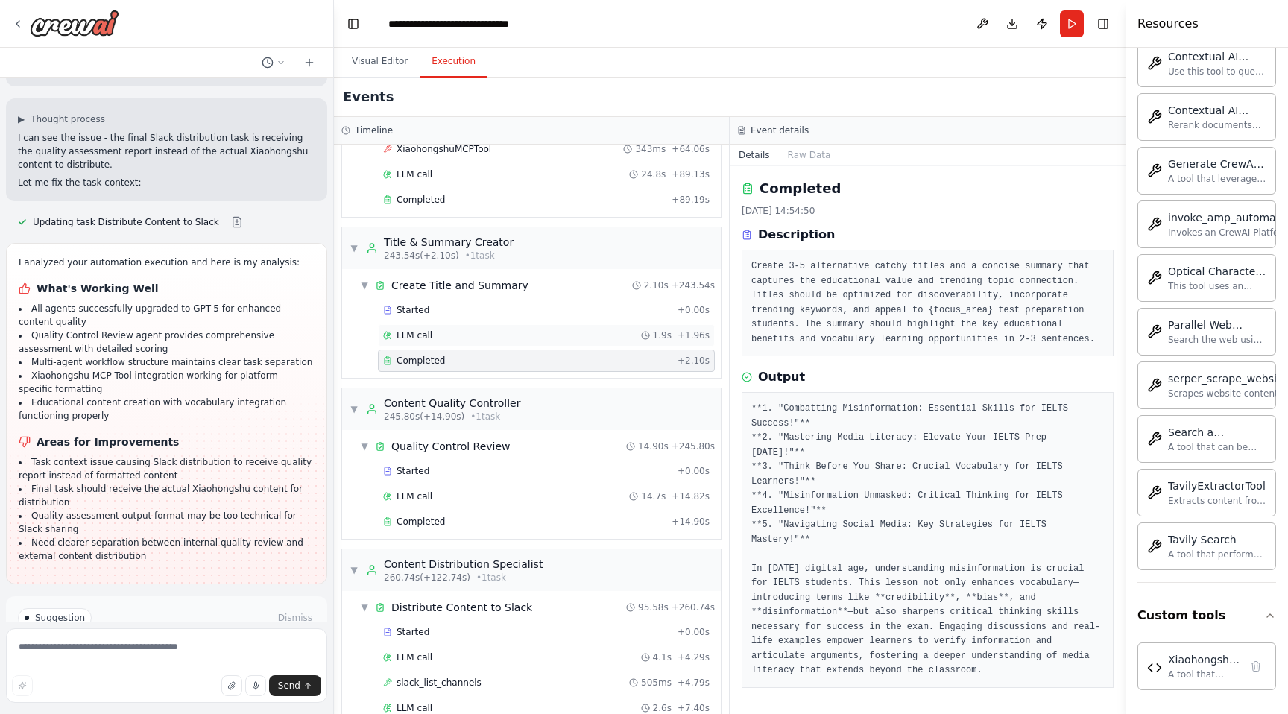
scroll to position [1507, 0]
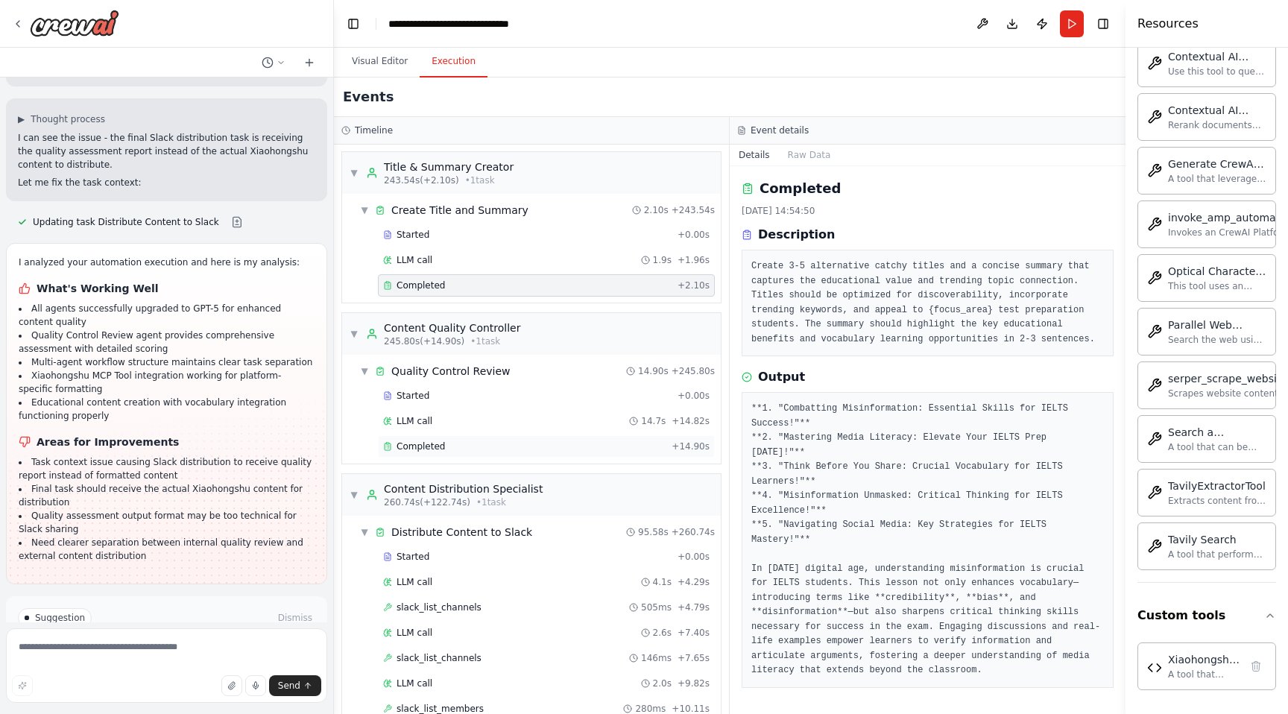
click at [539, 441] on div "Completed" at bounding box center [524, 447] width 283 height 12
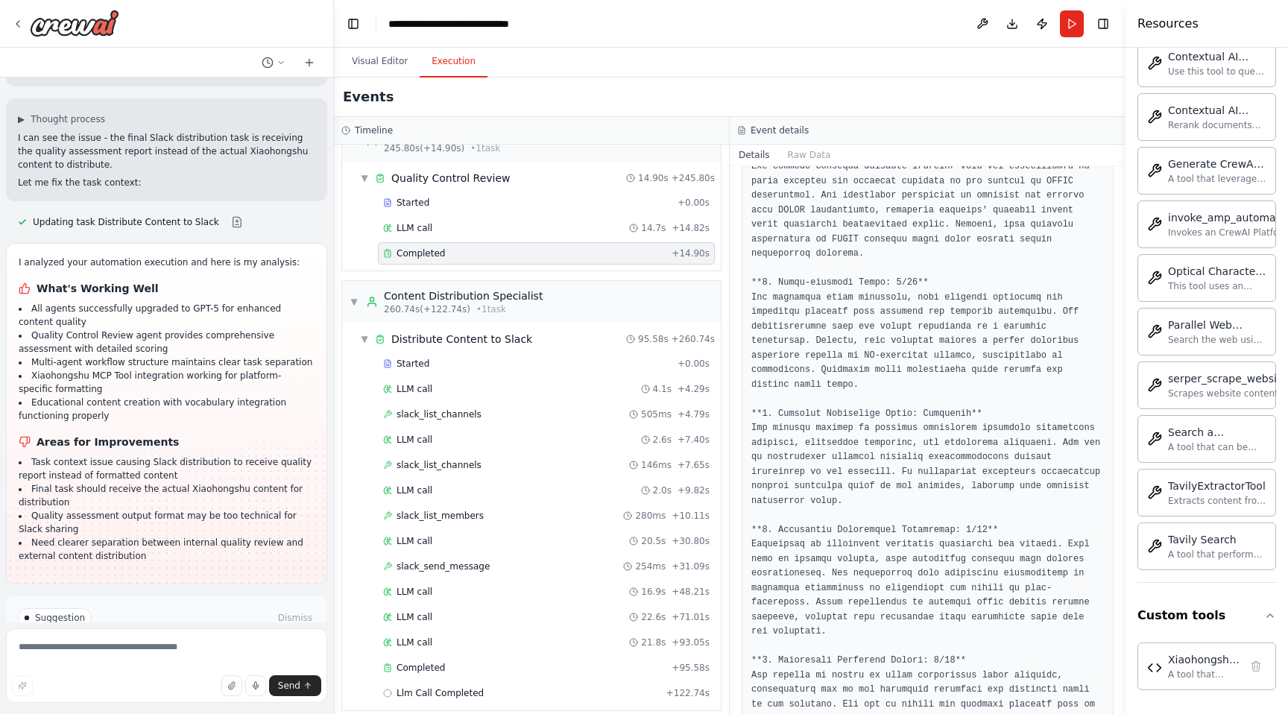
scroll to position [1713, 0]
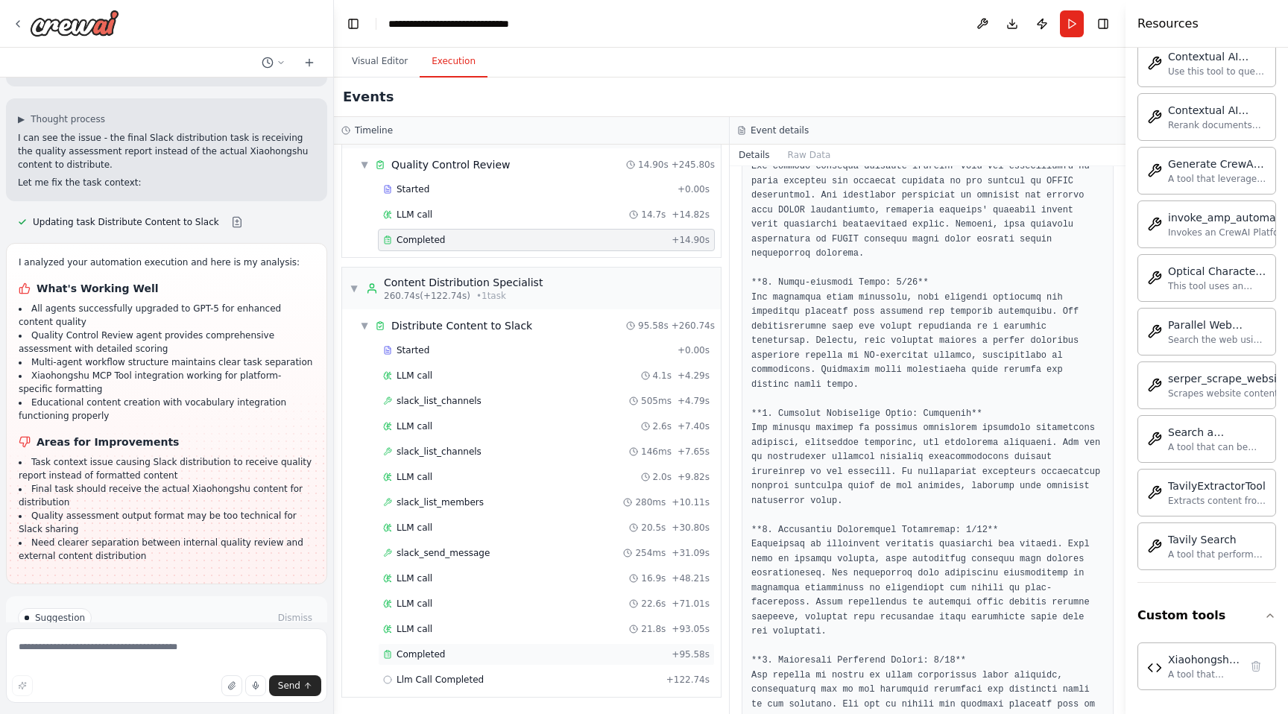
click at [461, 662] on div "Completed + 95.58s" at bounding box center [546, 654] width 337 height 22
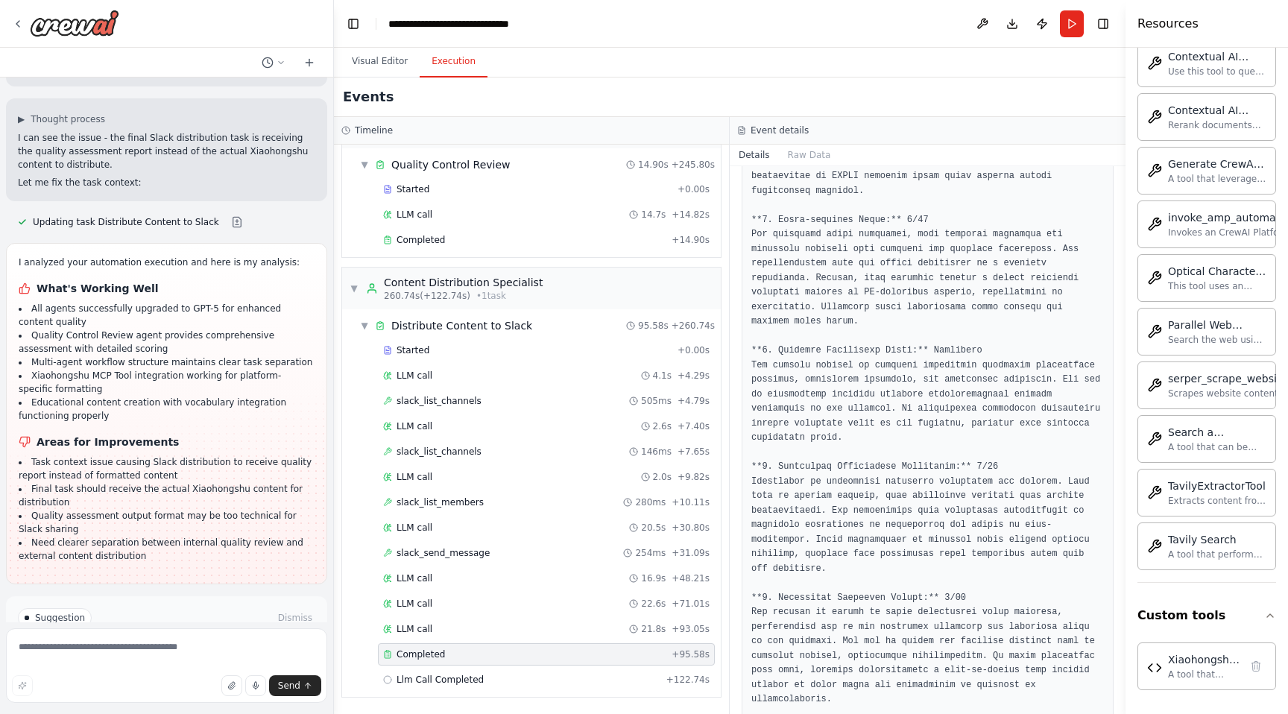
scroll to position [768, 0]
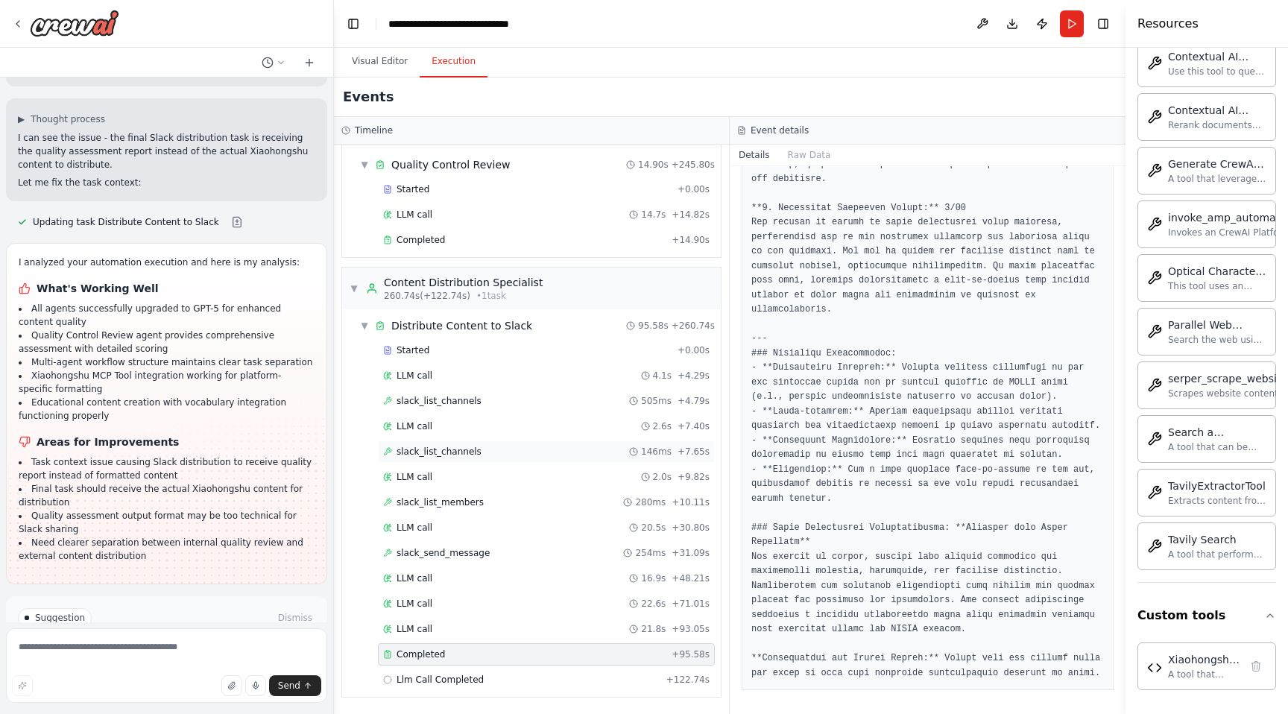
click at [441, 451] on span "slack_list_channels" at bounding box center [439, 452] width 85 height 12
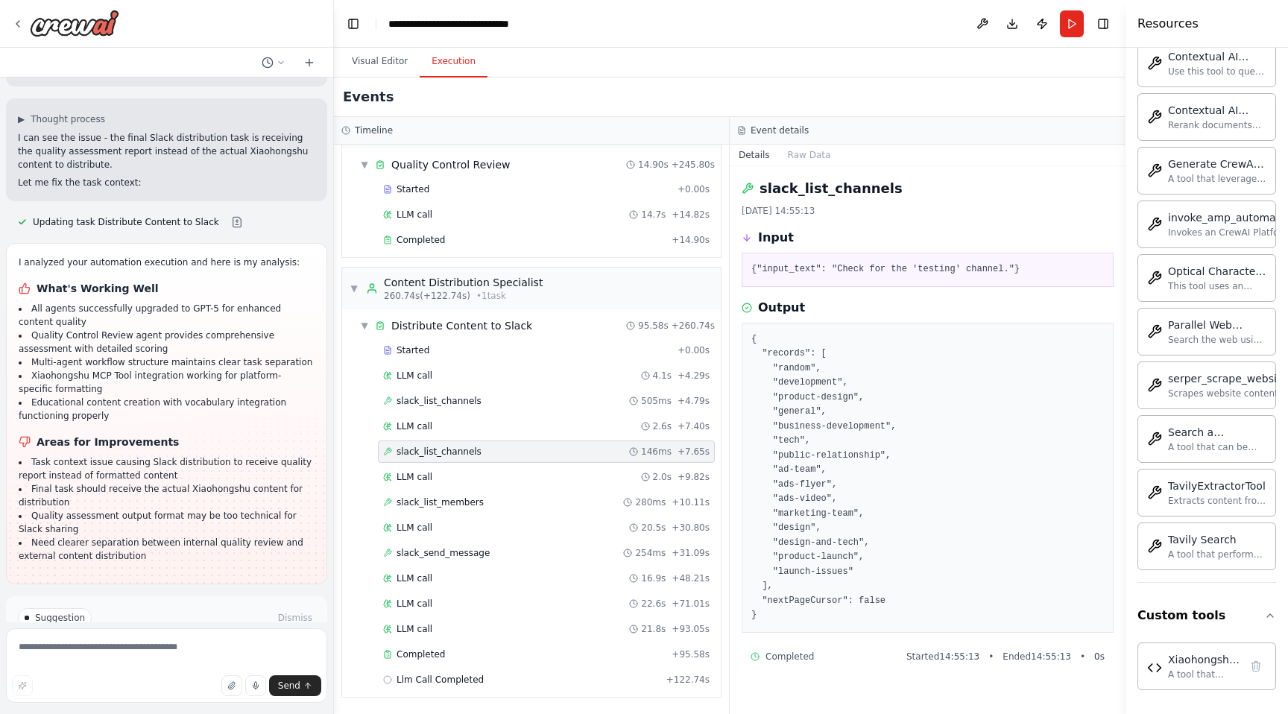
click at [442, 616] on div "Started + 0.00s LLM call 4.1s + 4.29s slack_list_channels 505ms + 4.79s LLM cal…" at bounding box center [537, 516] width 367 height 355
click at [441, 658] on span "Completed" at bounding box center [421, 655] width 48 height 12
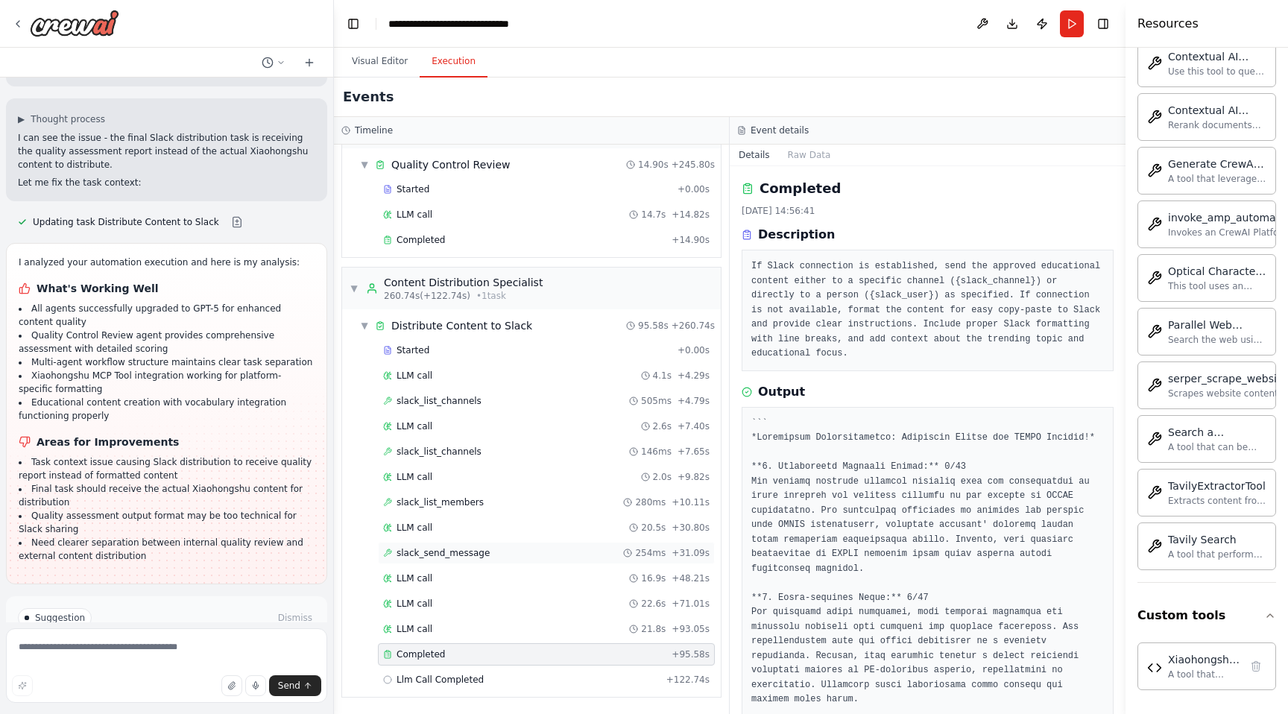
click at [463, 559] on div "slack_send_message 254ms + 31.09s" at bounding box center [546, 553] width 337 height 22
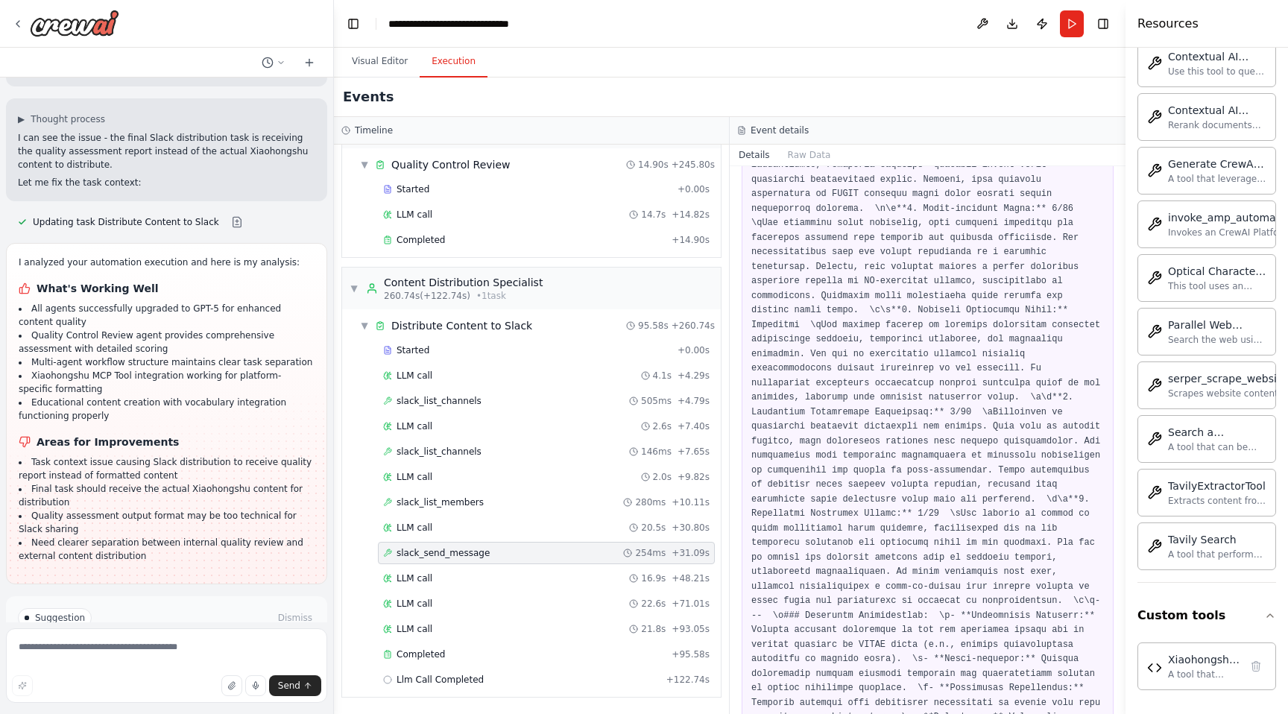
scroll to position [513, 0]
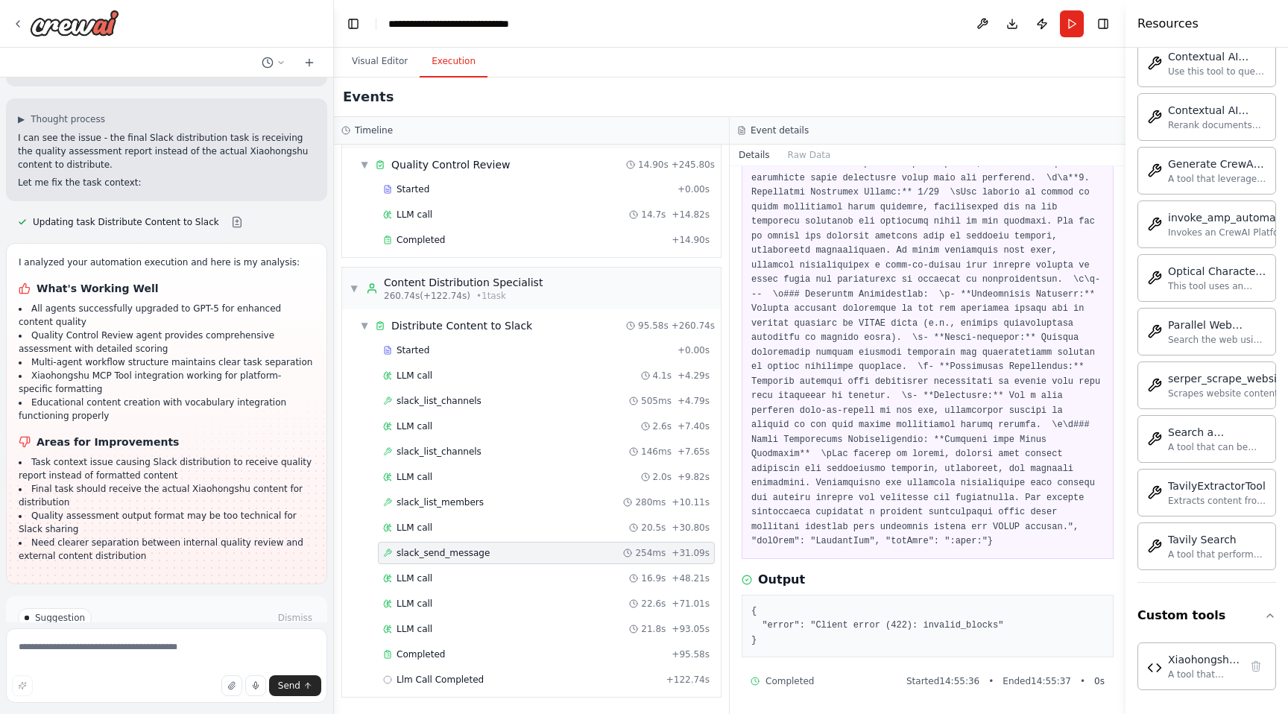
click at [491, 591] on div "Started + 0.00s LLM call 4.1s + 4.29s slack_list_channels 505ms + 4.79s LLM cal…" at bounding box center [537, 516] width 367 height 355
click at [464, 583] on div "LLM call 16.9s + 48.21s" at bounding box center [546, 579] width 327 height 12
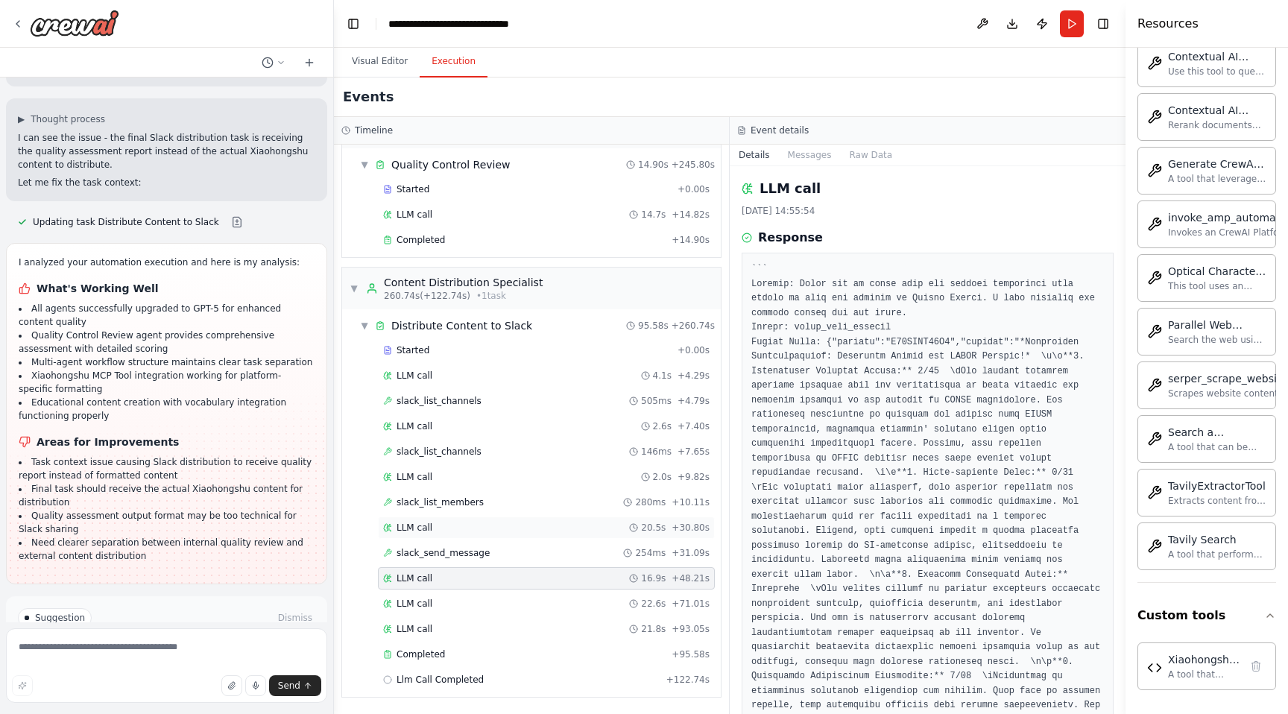
click at [426, 529] on span "LLM call" at bounding box center [415, 528] width 36 height 12
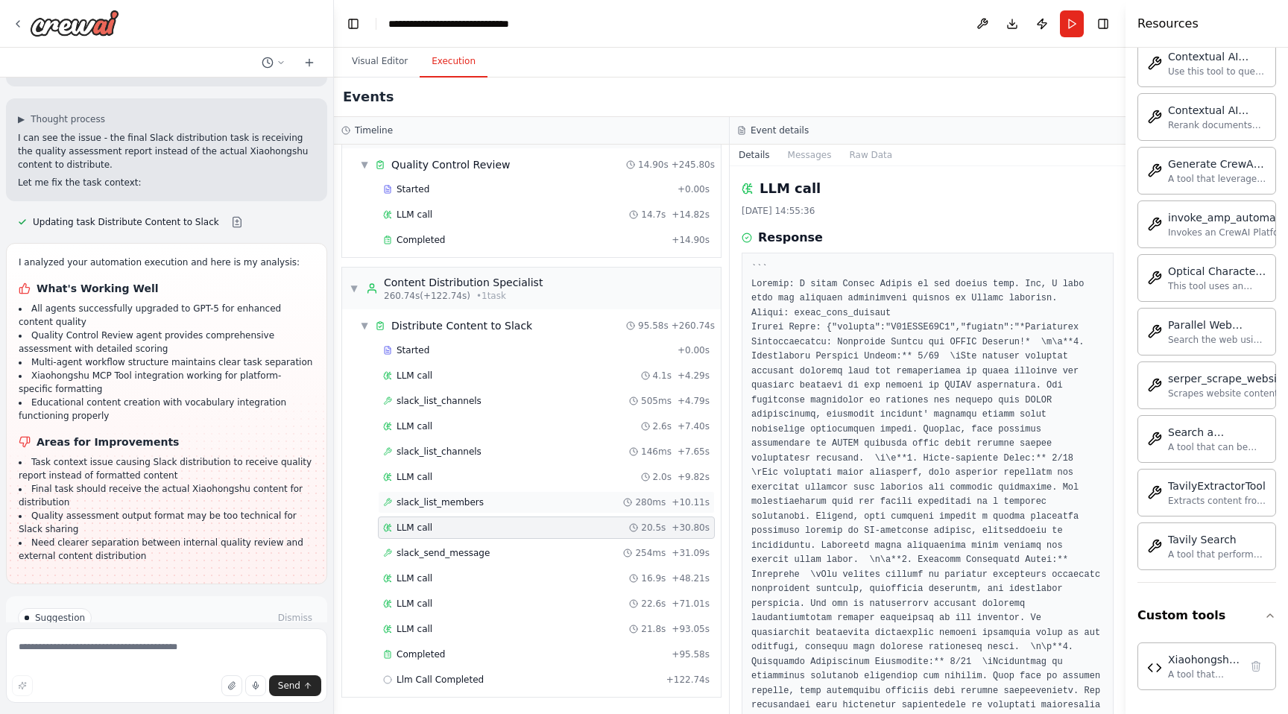
click at [428, 498] on span "slack_list_members" at bounding box center [440, 503] width 87 height 12
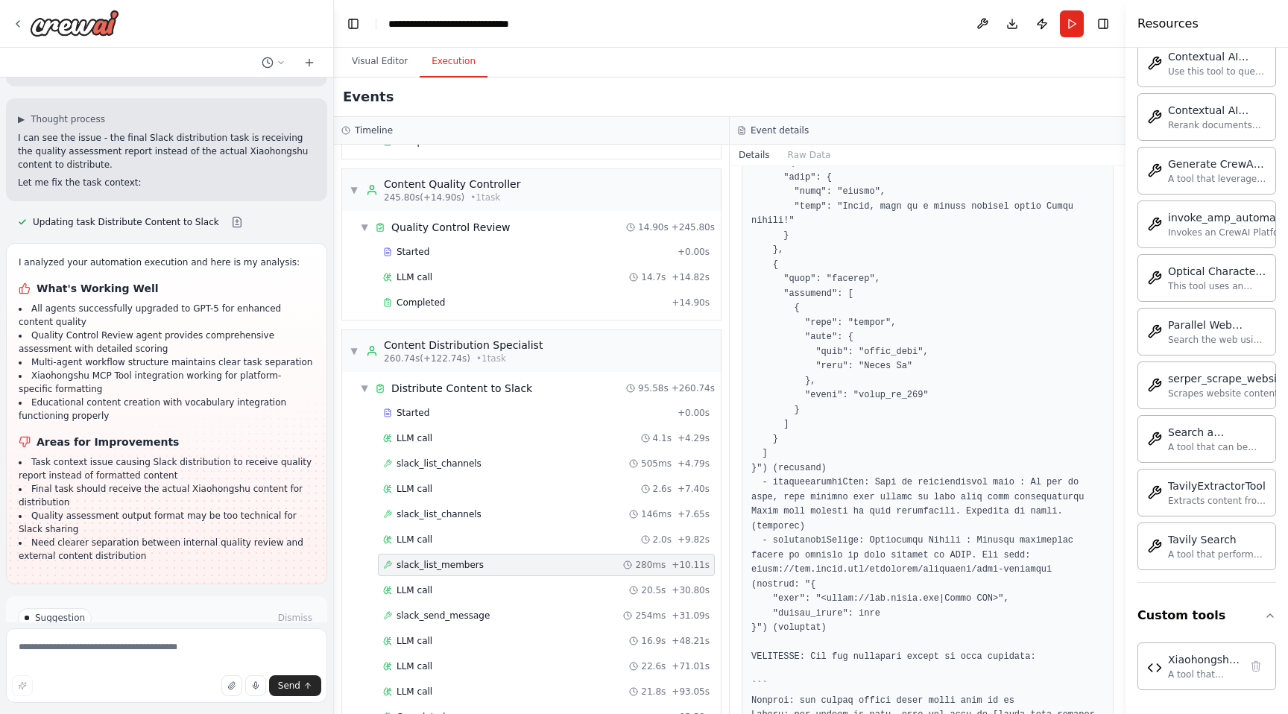
scroll to position [1719, 0]
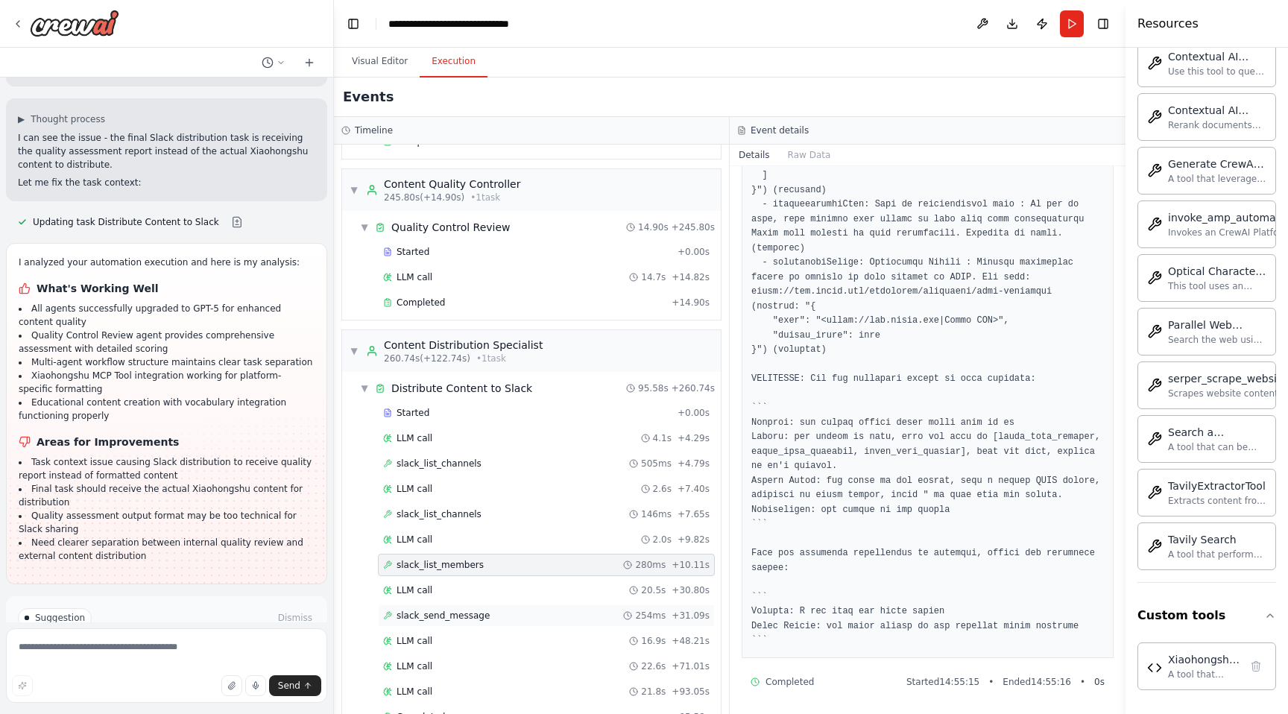
click at [523, 622] on div "slack_send_message 254ms + 31.09s" at bounding box center [546, 616] width 337 height 22
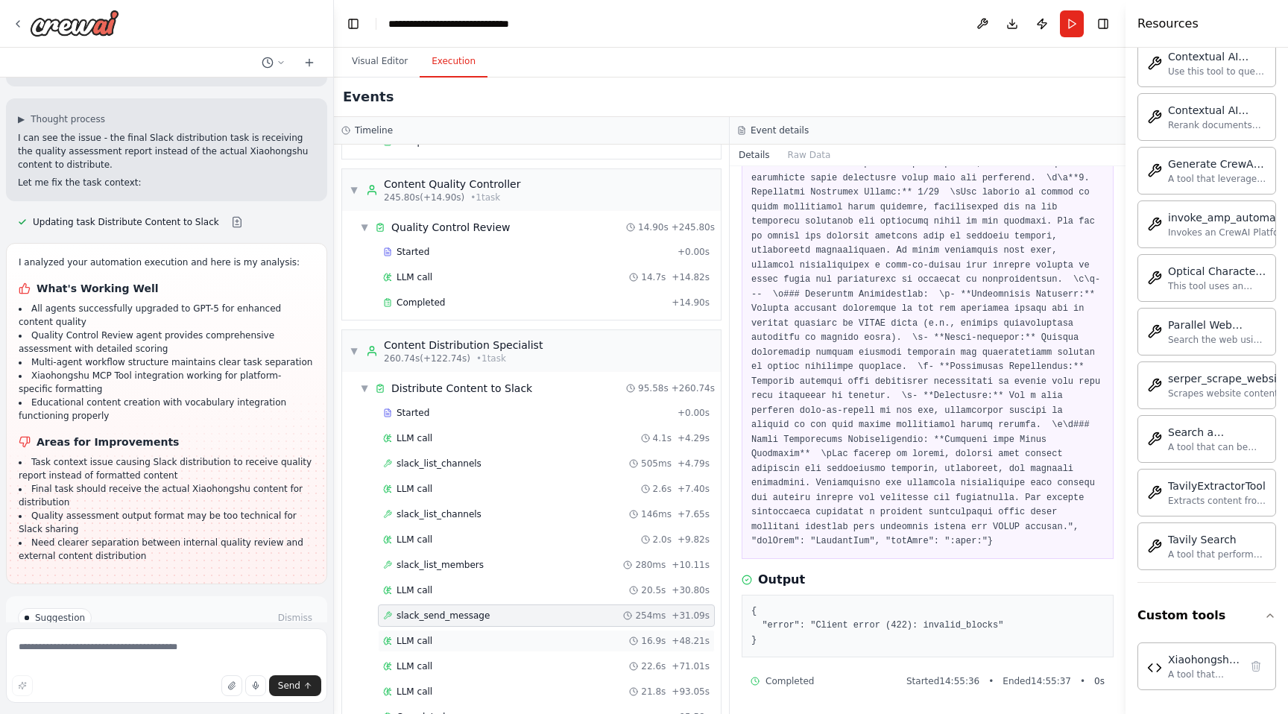
click at [550, 630] on div "LLM call 16.9s + 48.21s" at bounding box center [546, 641] width 337 height 22
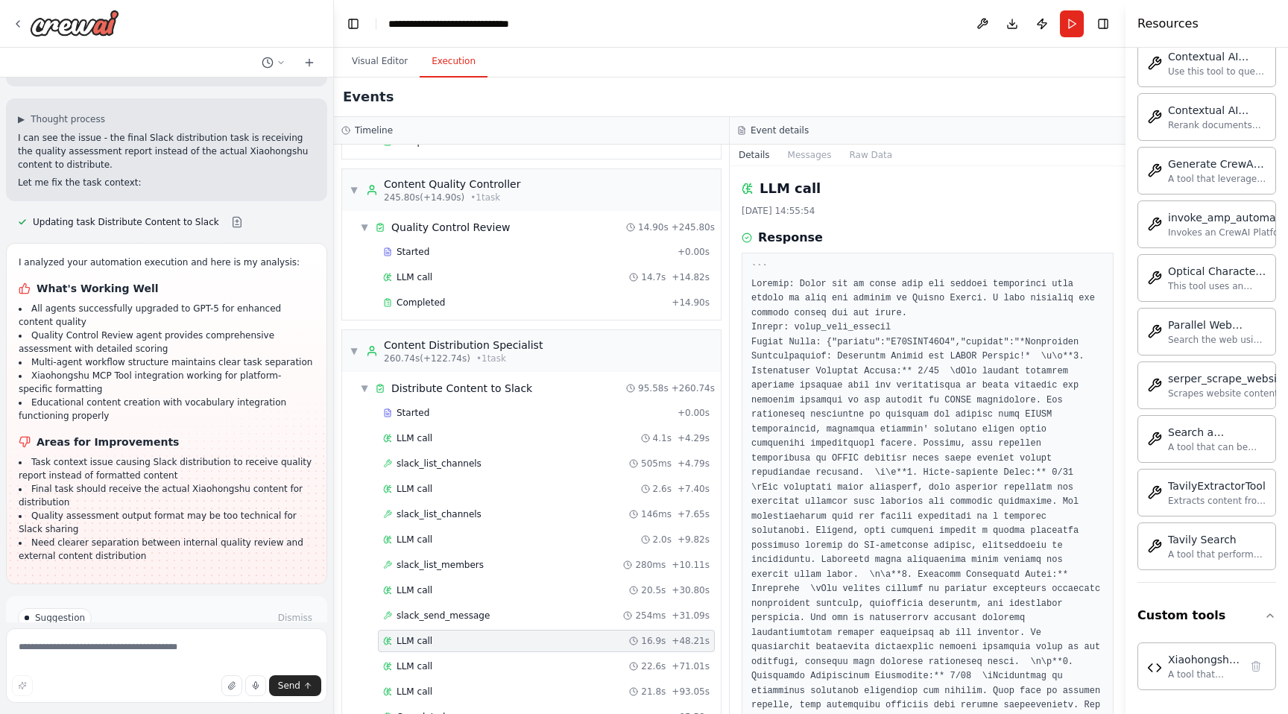
scroll to position [487, 0]
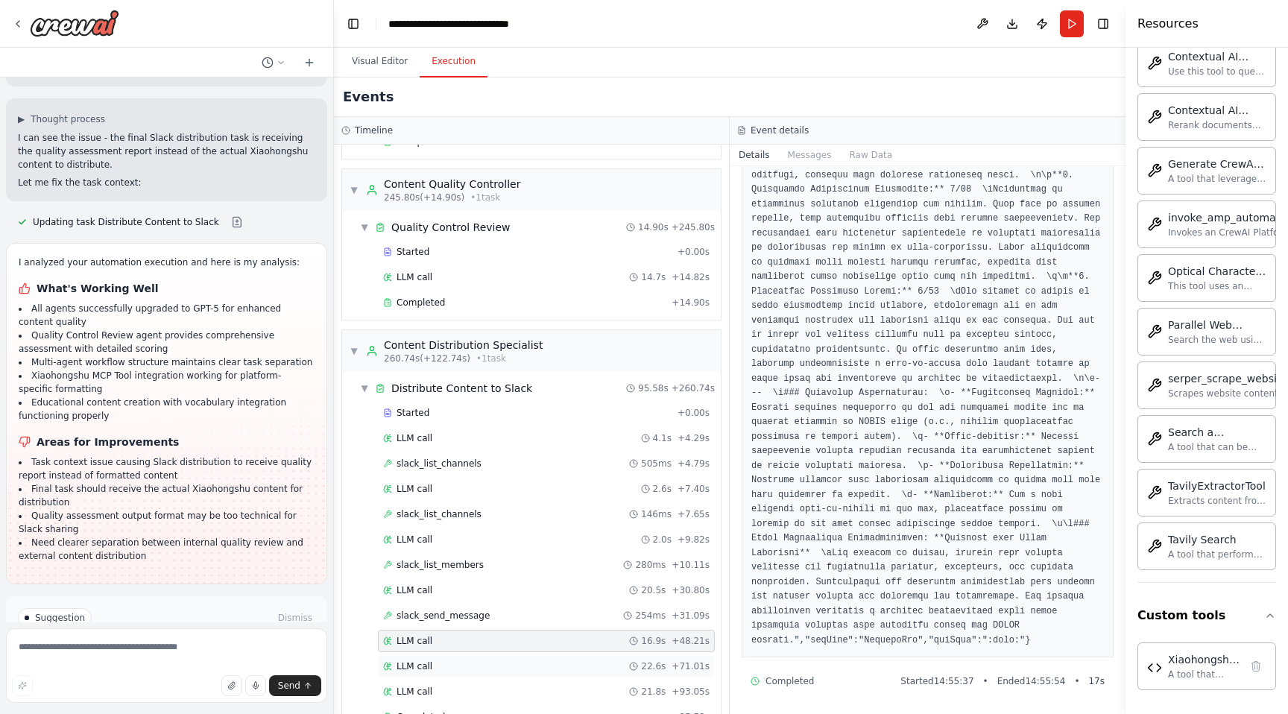
click at [482, 662] on div "LLM call 22.6s + 71.01s" at bounding box center [546, 667] width 327 height 12
click at [473, 441] on div "LLM call 4.1s + 4.29s" at bounding box center [546, 438] width 327 height 12
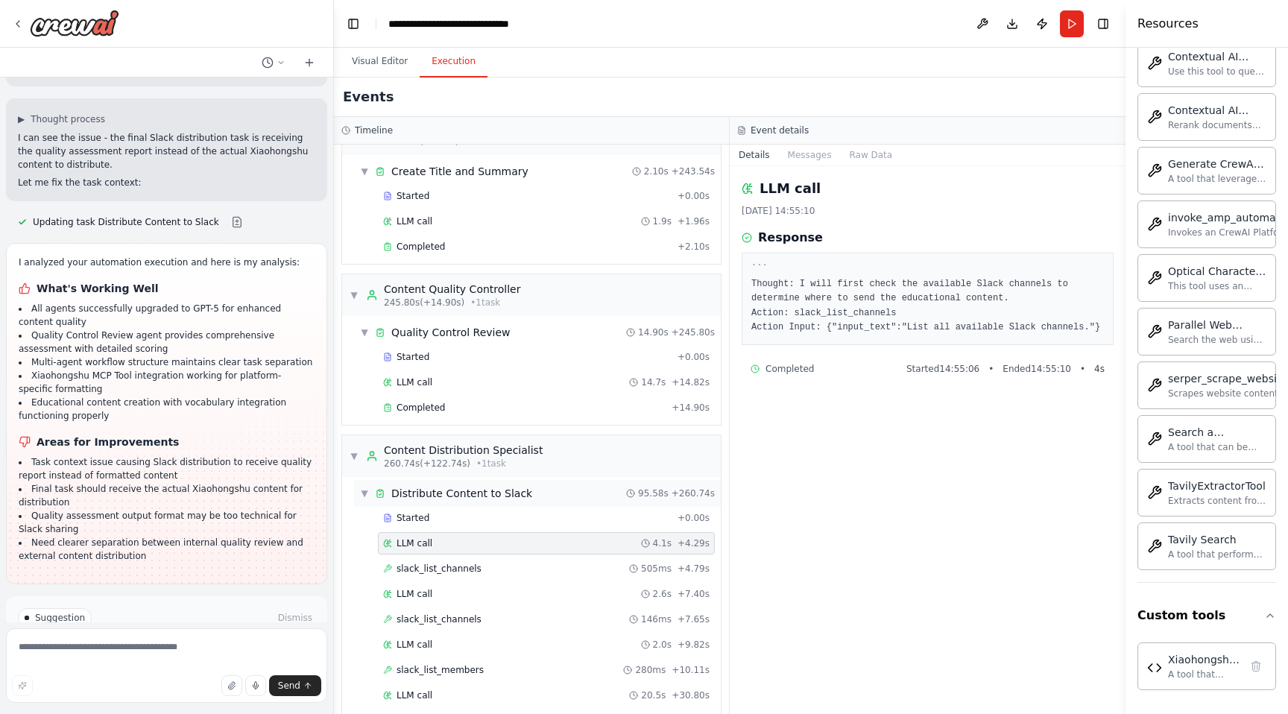
scroll to position [1542, 0]
click at [445, 411] on div "Completed" at bounding box center [524, 412] width 283 height 12
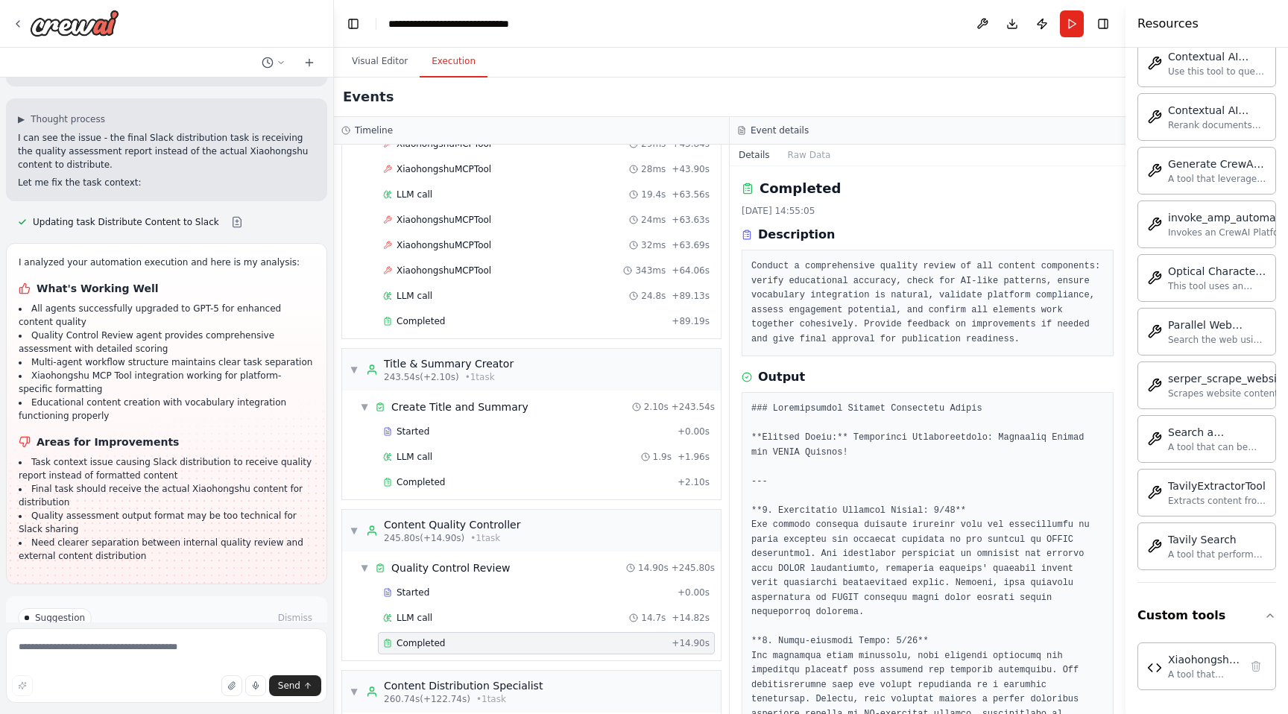
scroll to position [1288, 0]
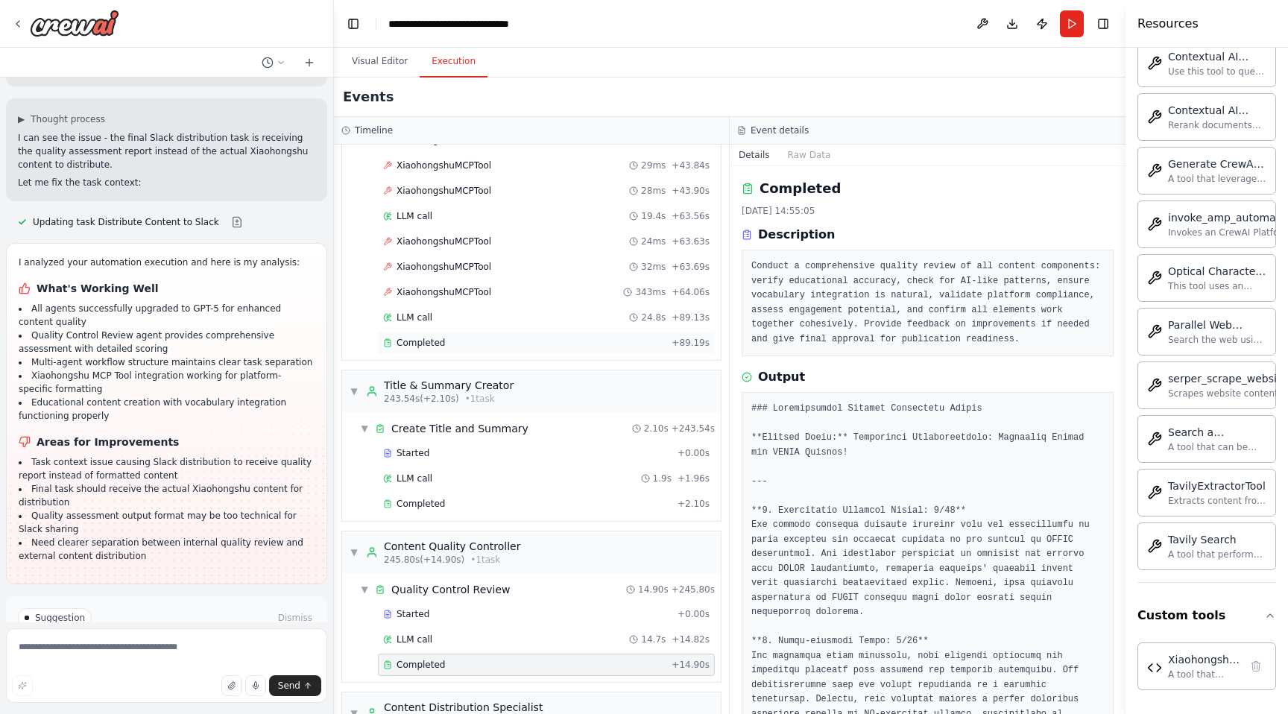
click at [435, 341] on span "Completed" at bounding box center [421, 343] width 48 height 12
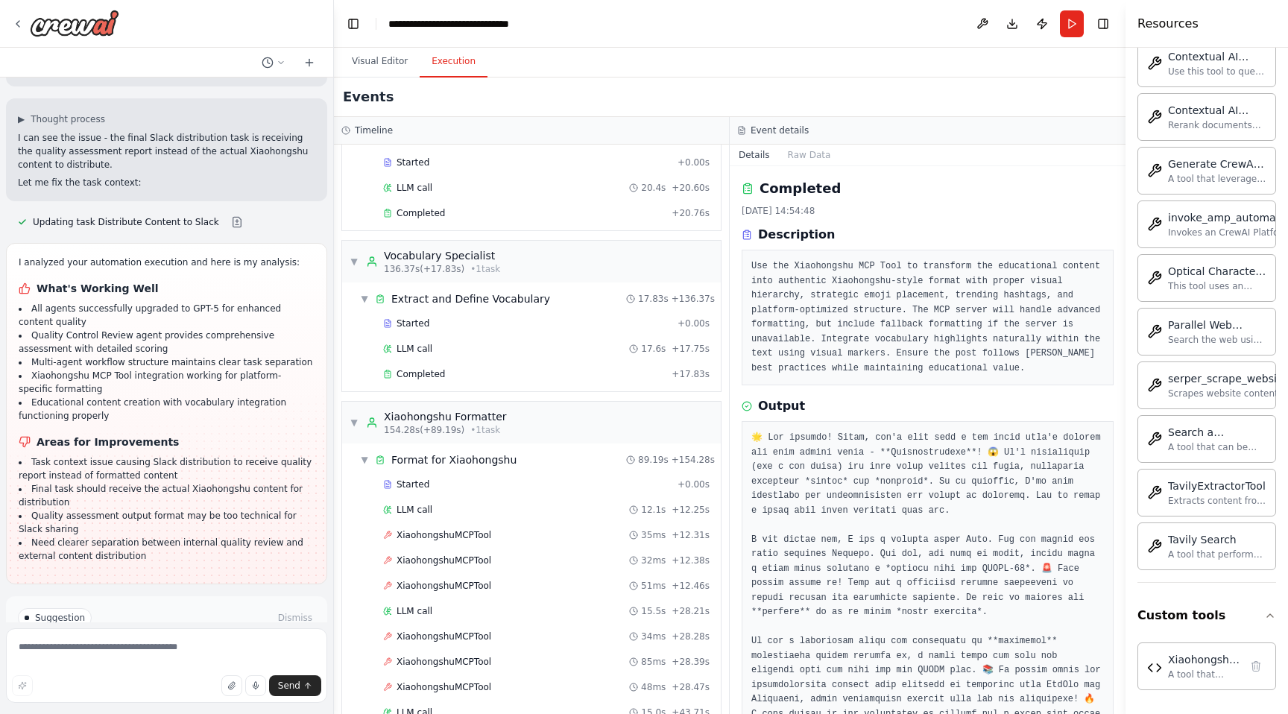
scroll to position [664, 0]
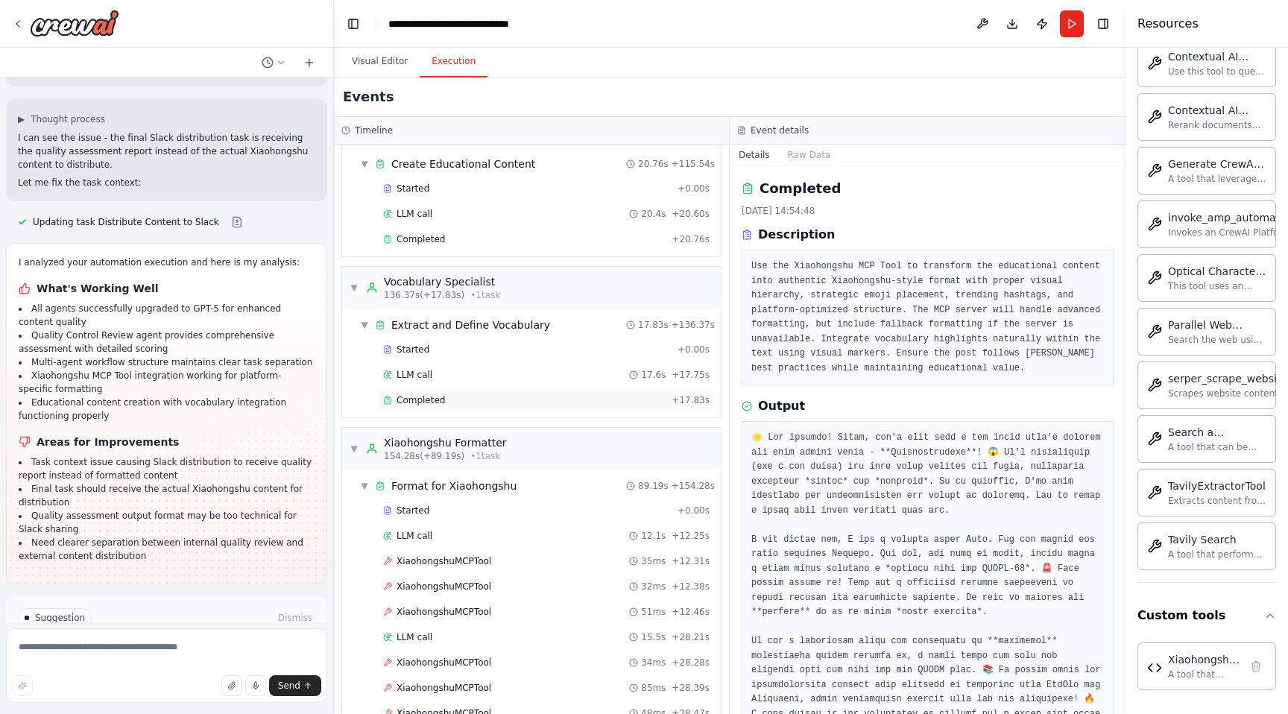
click at [431, 389] on div "Completed + 17.83s" at bounding box center [546, 400] width 337 height 22
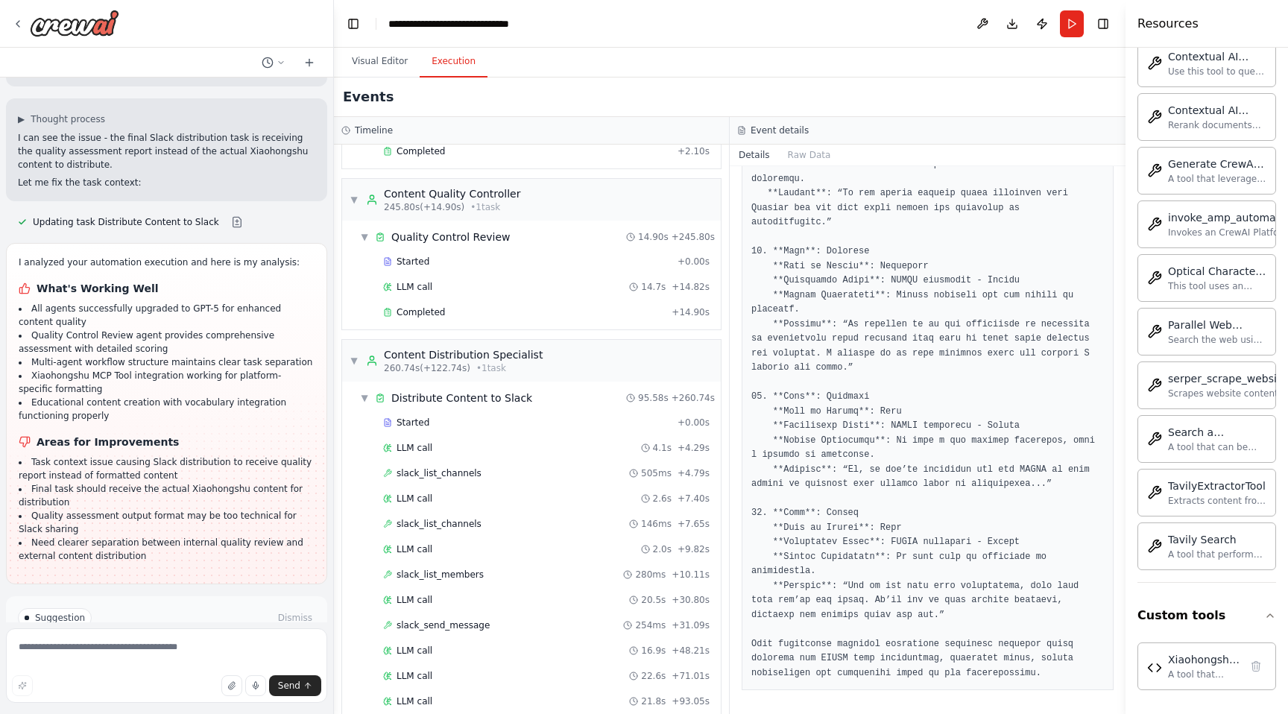
scroll to position [1713, 0]
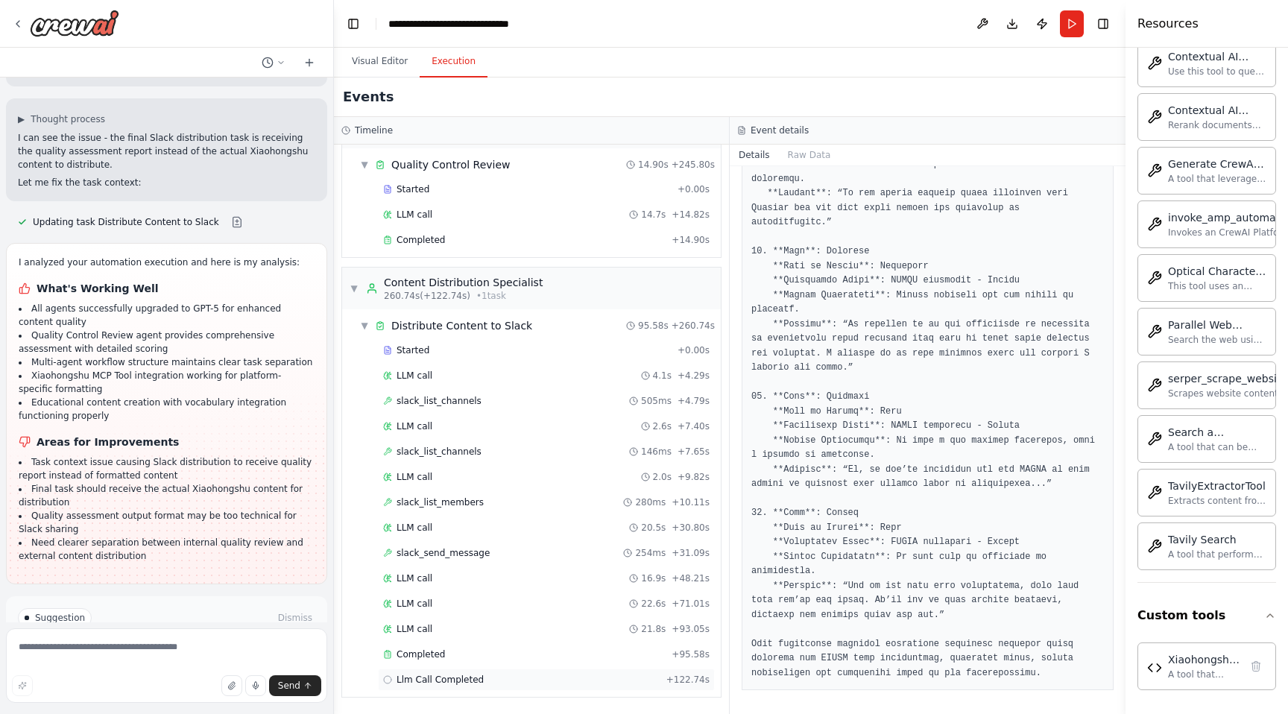
click at [434, 683] on span "Llm Call Completed" at bounding box center [440, 680] width 87 height 12
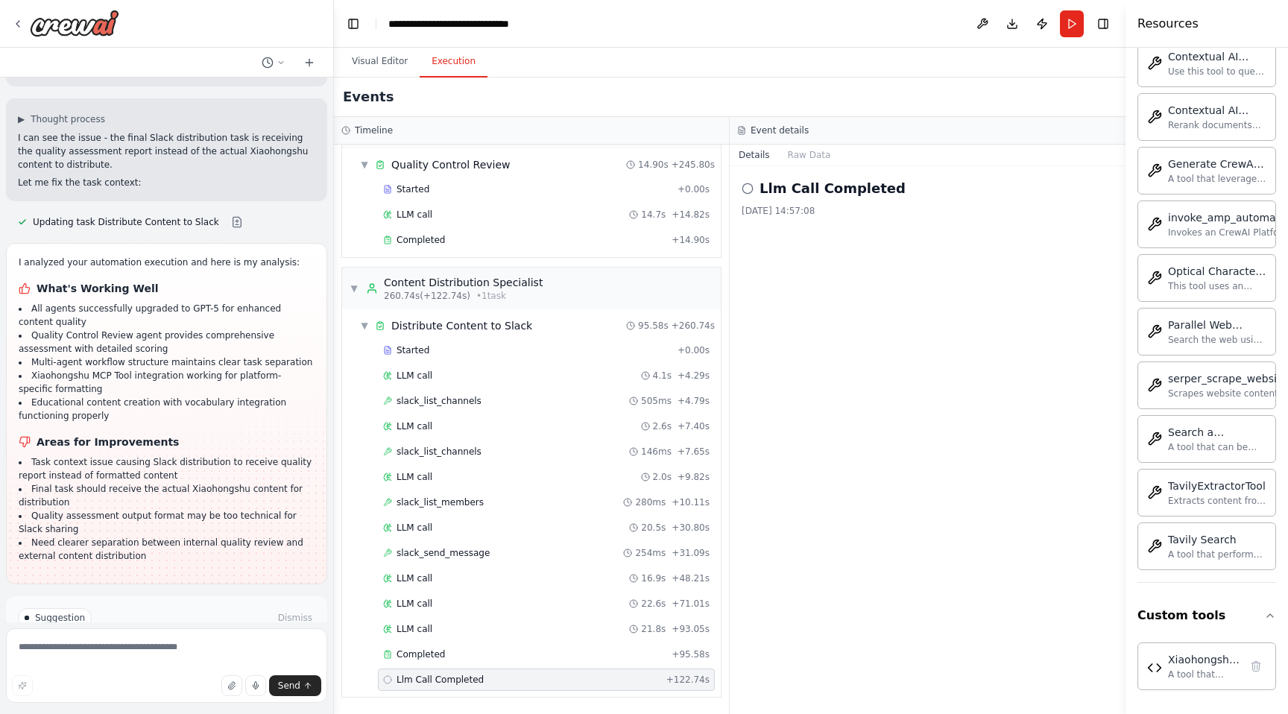
click at [266, 669] on button "Improve automation" at bounding box center [166, 681] width 297 height 24
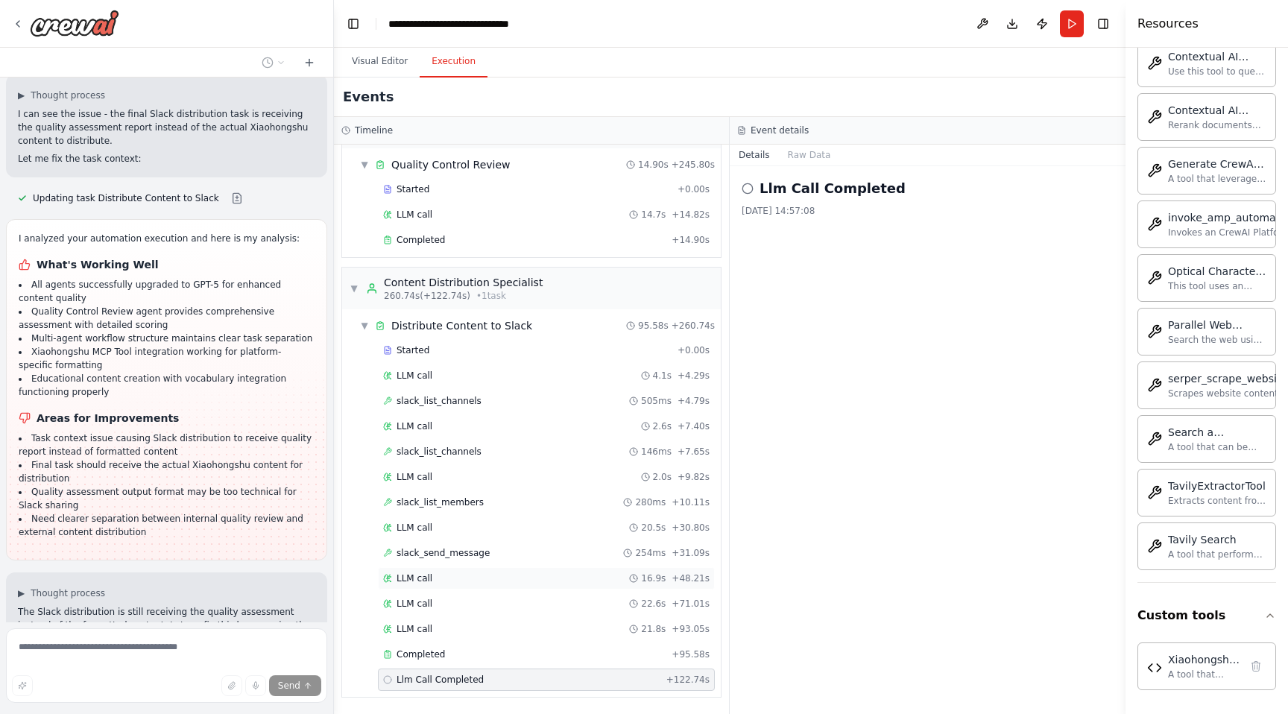
scroll to position [11184, 0]
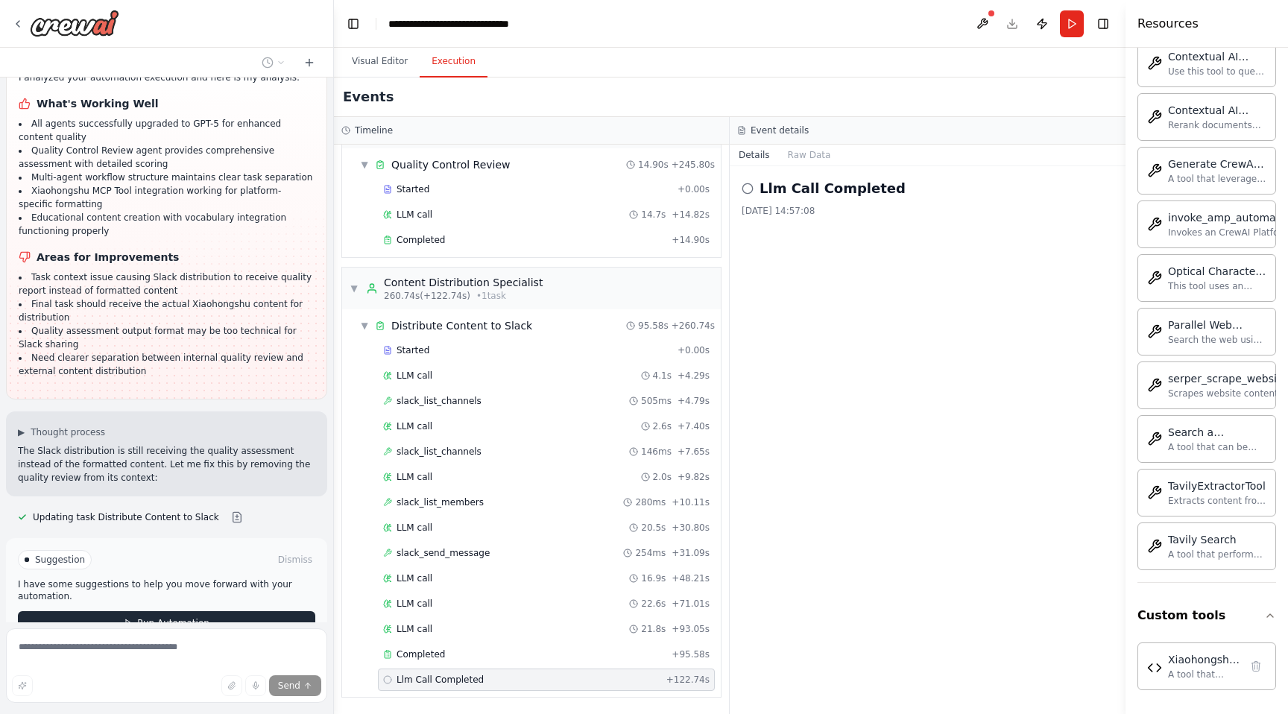
click at [168, 611] on button "Run Automation" at bounding box center [166, 623] width 297 height 24
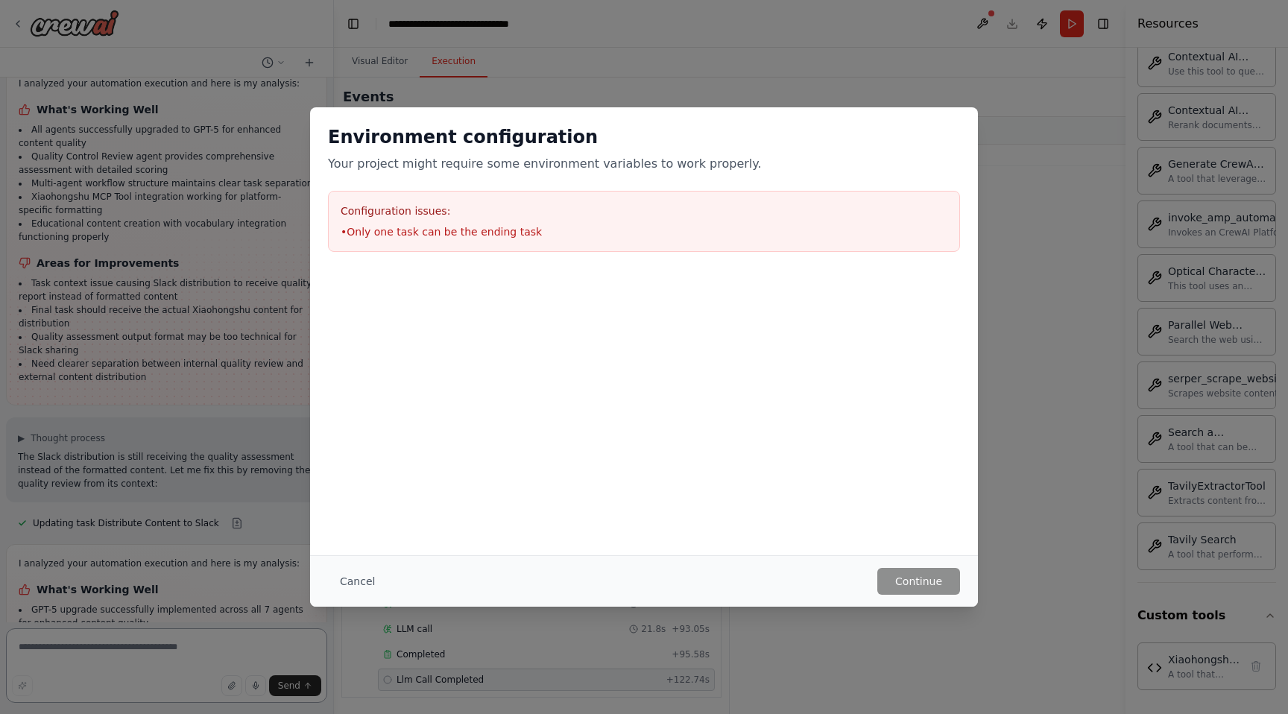
scroll to position [11305, 0]
click at [351, 585] on button "Cancel" at bounding box center [357, 581] width 59 height 27
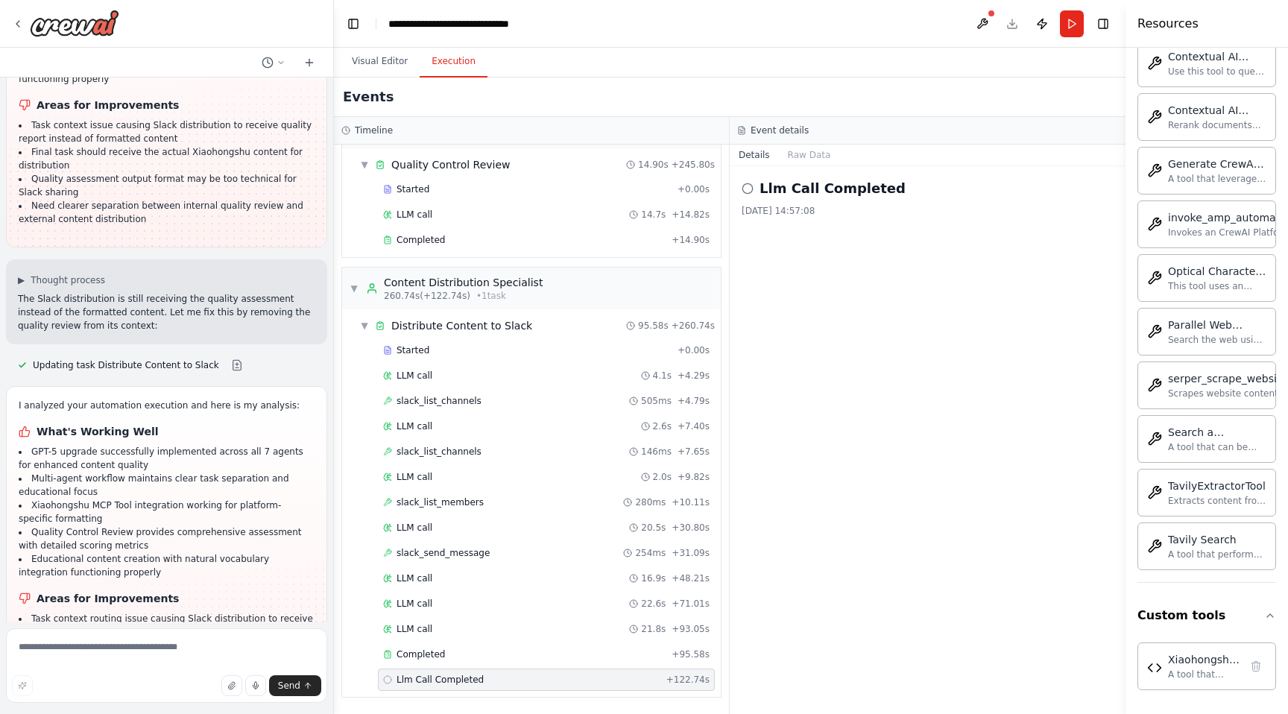
scroll to position [11493, 0]
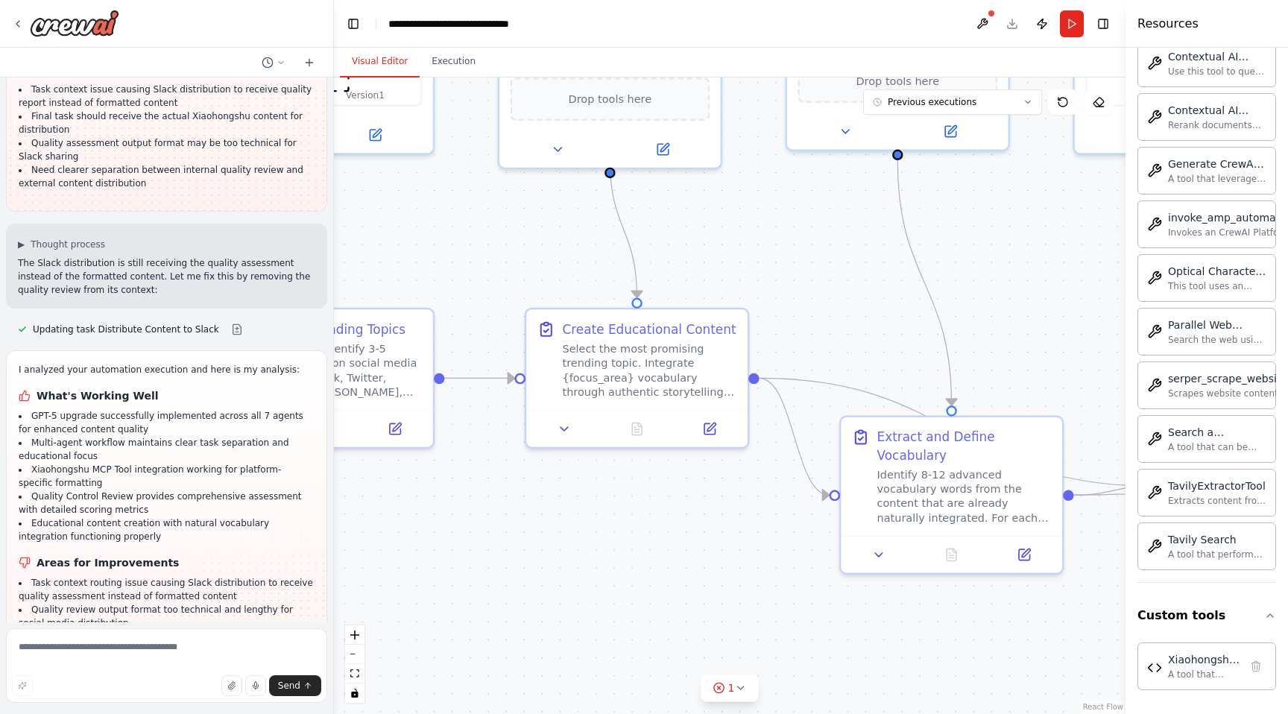
click at [371, 64] on button "Visual Editor" at bounding box center [380, 61] width 80 height 31
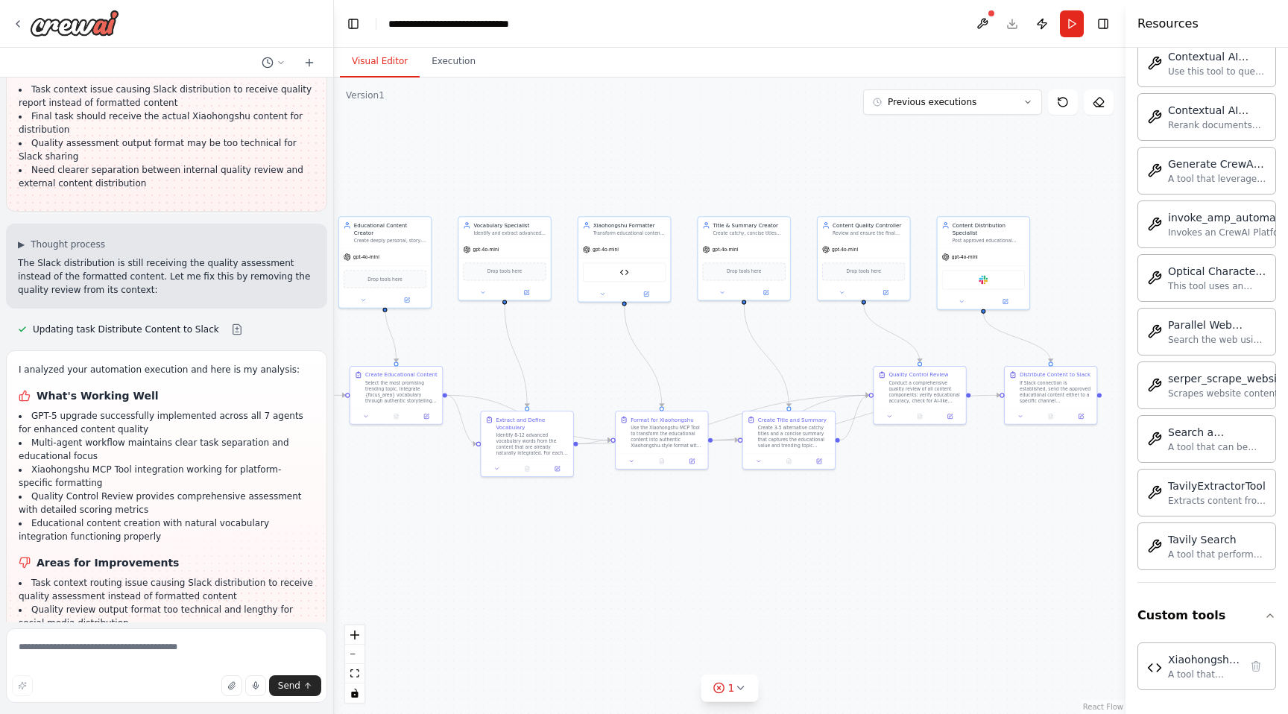
drag, startPoint x: 936, startPoint y: 360, endPoint x: 591, endPoint y: 348, distance: 345.4
click at [591, 348] on div ".deletable-edge-delete-btn { width: 20px; height: 20px; border: 0px solid #ffff…" at bounding box center [730, 396] width 792 height 637
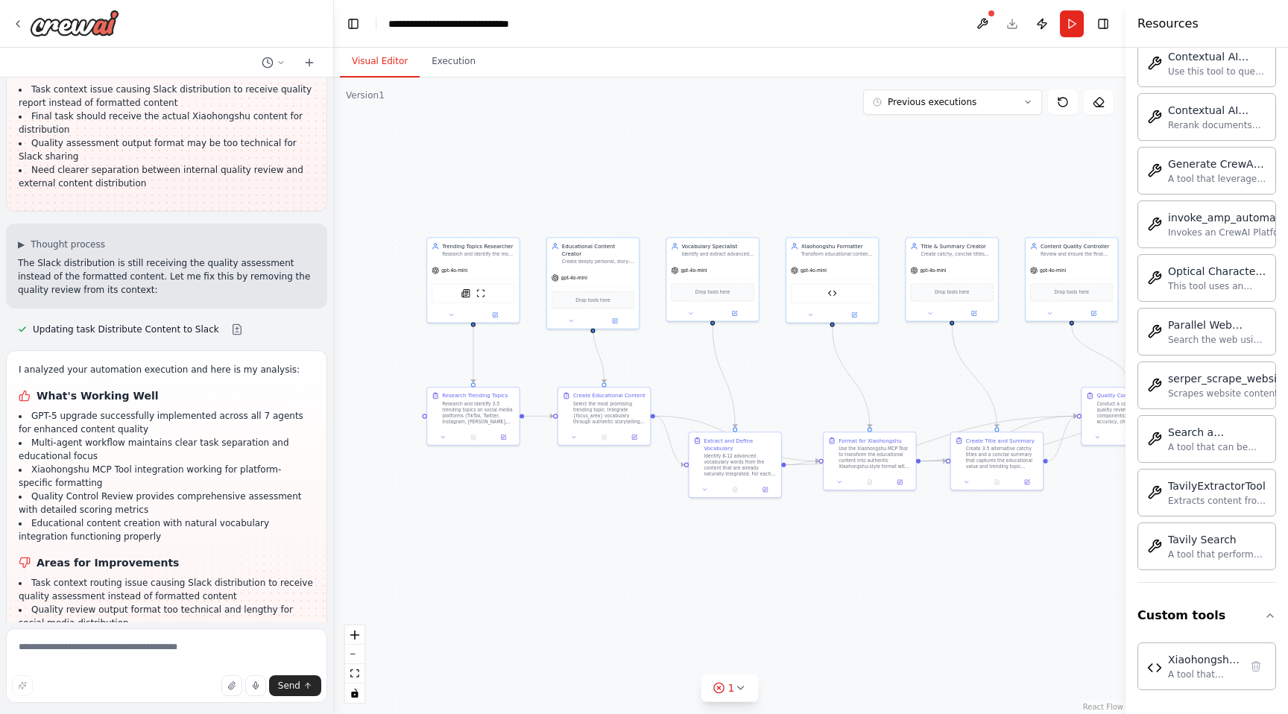
drag, startPoint x: 573, startPoint y: 336, endPoint x: 778, endPoint y: 356, distance: 206.8
click at [778, 356] on div ".deletable-edge-delete-btn { width: 20px; height: 20px; border: 0px solid #ffff…" at bounding box center [730, 396] width 792 height 637
click at [466, 292] on img at bounding box center [464, 290] width 9 height 9
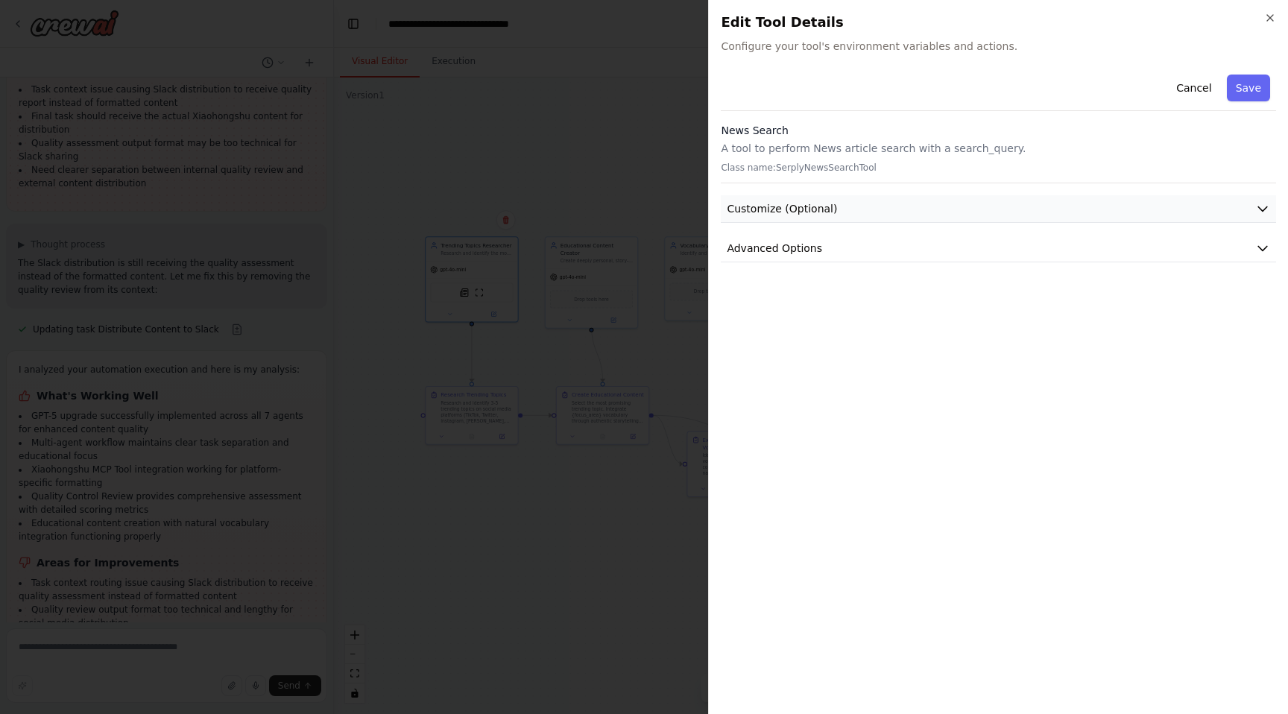
click at [919, 200] on button "Customize (Optional)" at bounding box center [998, 209] width 555 height 28
click at [842, 403] on button "Advanced Options" at bounding box center [998, 404] width 555 height 28
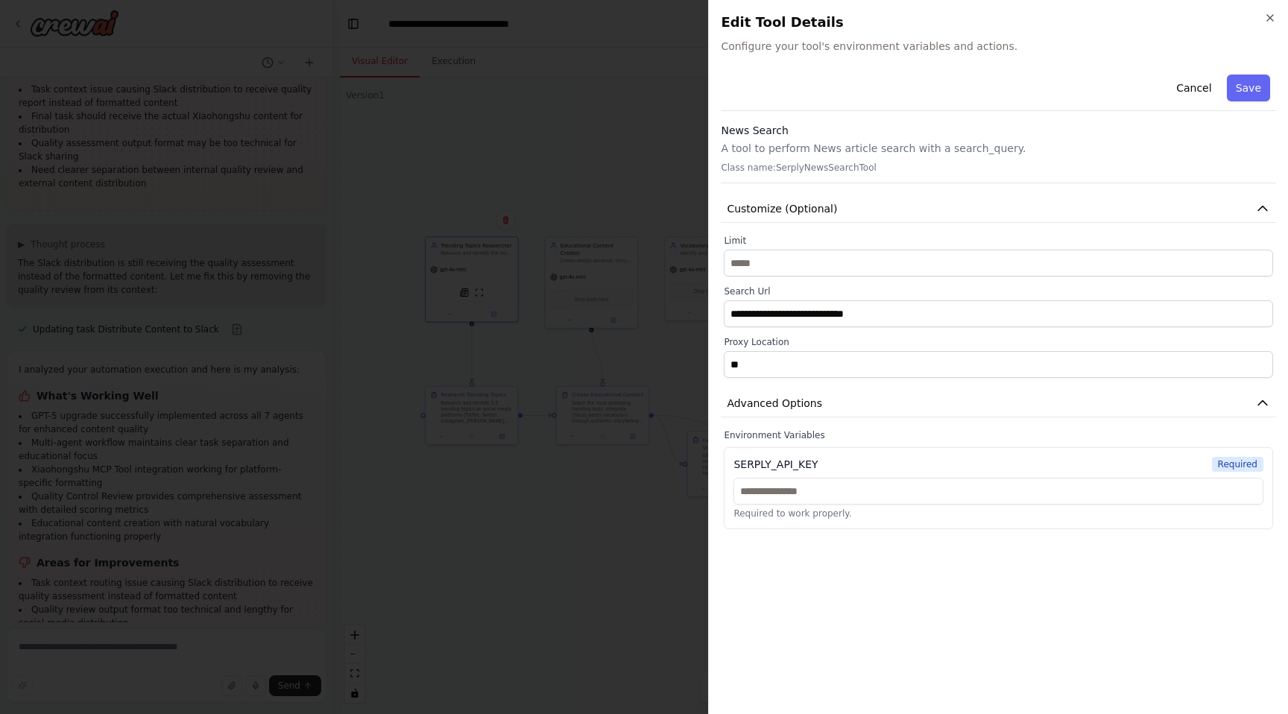
click at [1223, 460] on span "Required" at bounding box center [1237, 464] width 51 height 15
drag, startPoint x: 832, startPoint y: 462, endPoint x: 719, endPoint y: 457, distance: 112.7
click at [719, 457] on div "**********" at bounding box center [998, 357] width 580 height 714
copy div "SERPLY_API_KEY"
click at [1277, 22] on div "**********" at bounding box center [998, 357] width 580 height 714
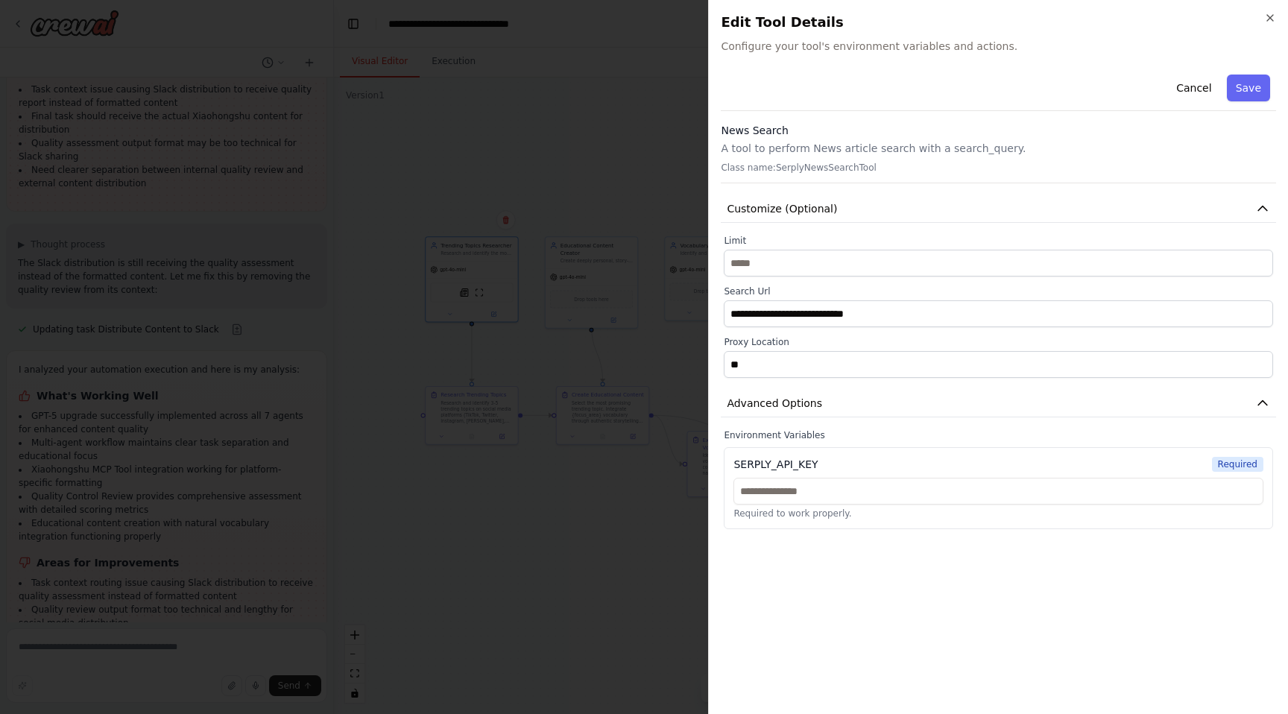
click at [1264, 10] on div "**********" at bounding box center [998, 357] width 580 height 714
click at [1272, 18] on icon "button" at bounding box center [1270, 18] width 12 height 12
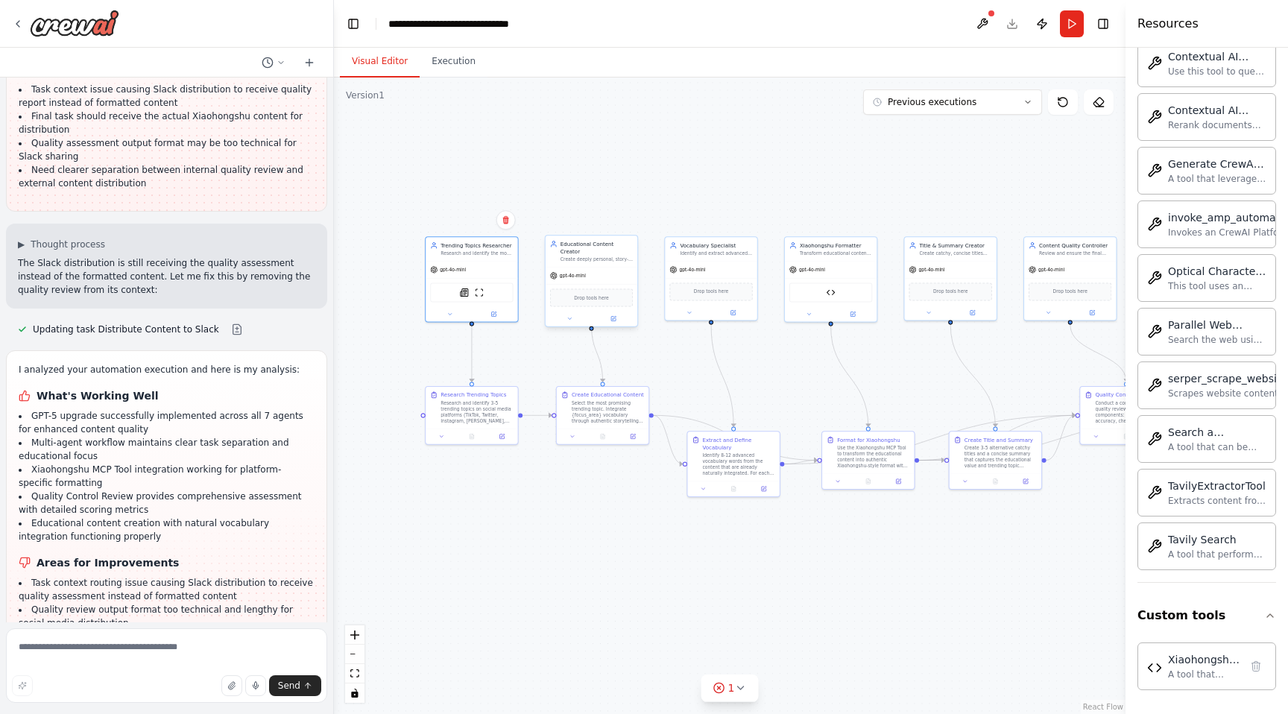
click at [596, 268] on div "gpt-4o-mini" at bounding box center [592, 276] width 92 height 16
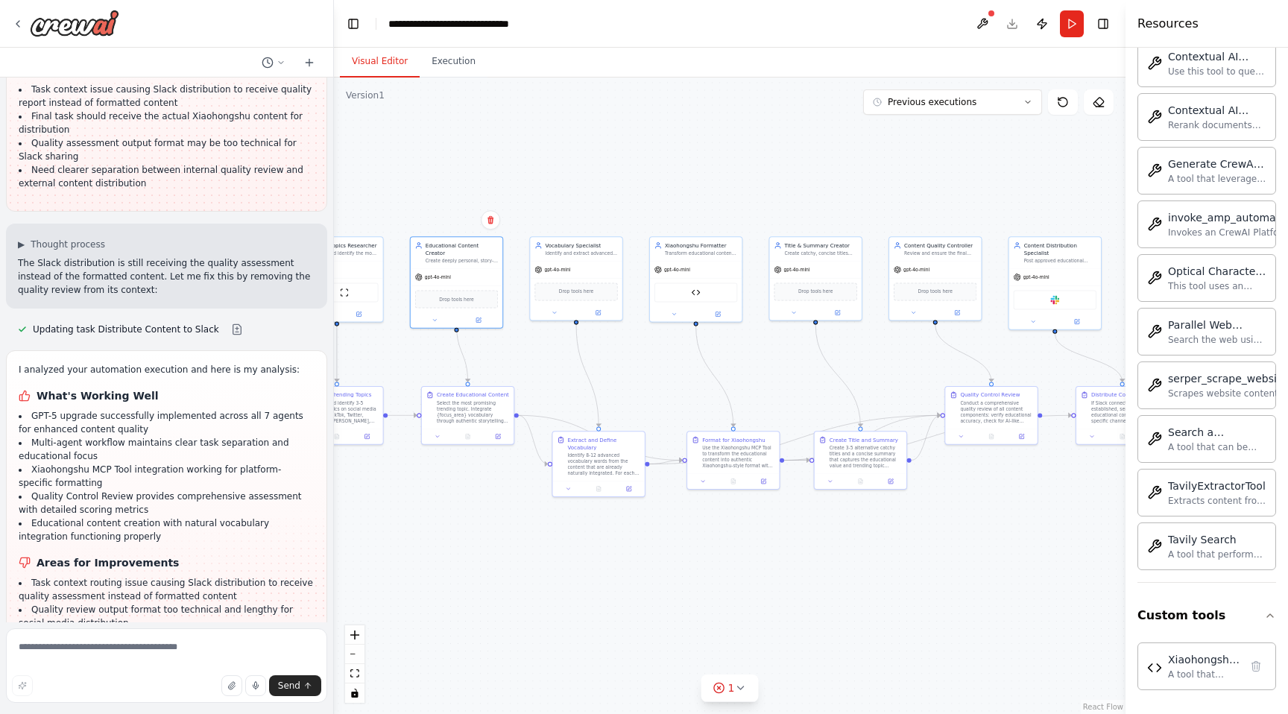
drag, startPoint x: 757, startPoint y: 178, endPoint x: 621, endPoint y: 178, distance: 136.4
click at [621, 178] on div ".deletable-edge-delete-btn { width: 20px; height: 20px; border: 0px solid #ffff…" at bounding box center [730, 396] width 792 height 637
click at [939, 109] on button "Previous executions" at bounding box center [952, 101] width 179 height 25
click at [938, 109] on button "Previous executions" at bounding box center [952, 101] width 179 height 25
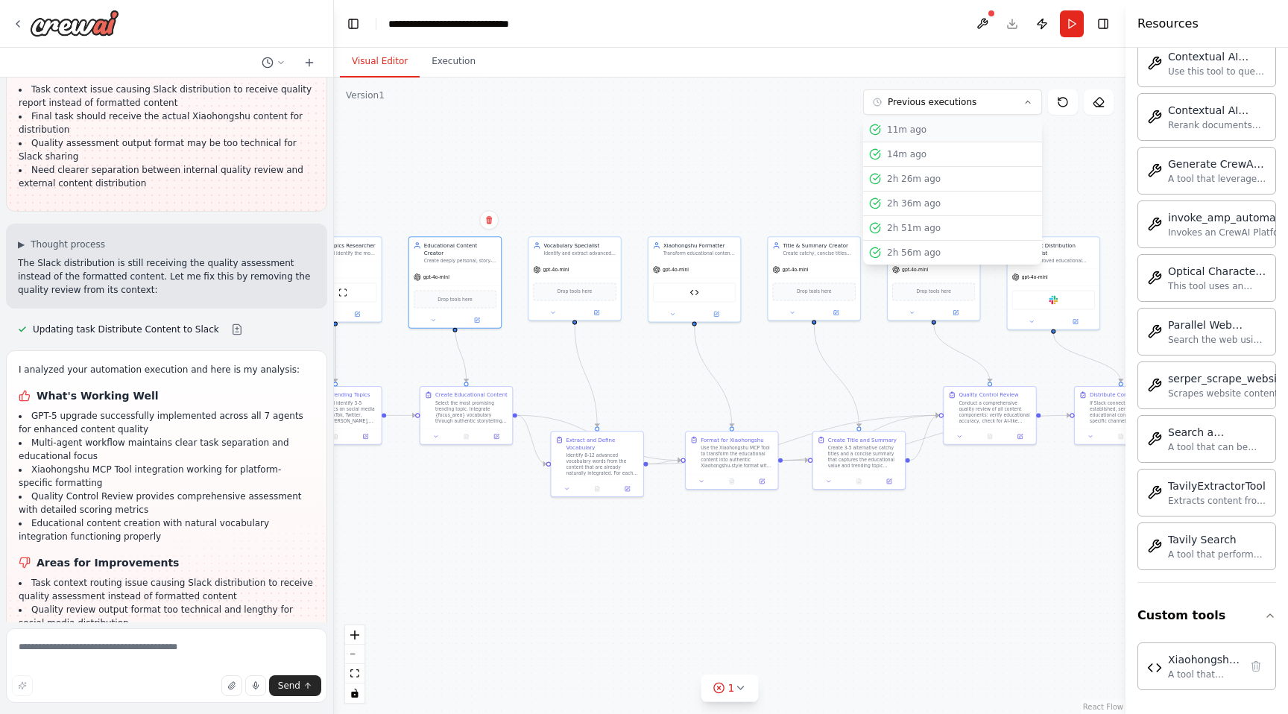
click at [928, 125] on div "11m ago" at bounding box center [961, 130] width 149 height 12
click at [951, 507] on div ".deletable-edge-delete-btn { width: 20px; height: 20px; border: 0px solid #ffff…" at bounding box center [730, 396] width 792 height 637
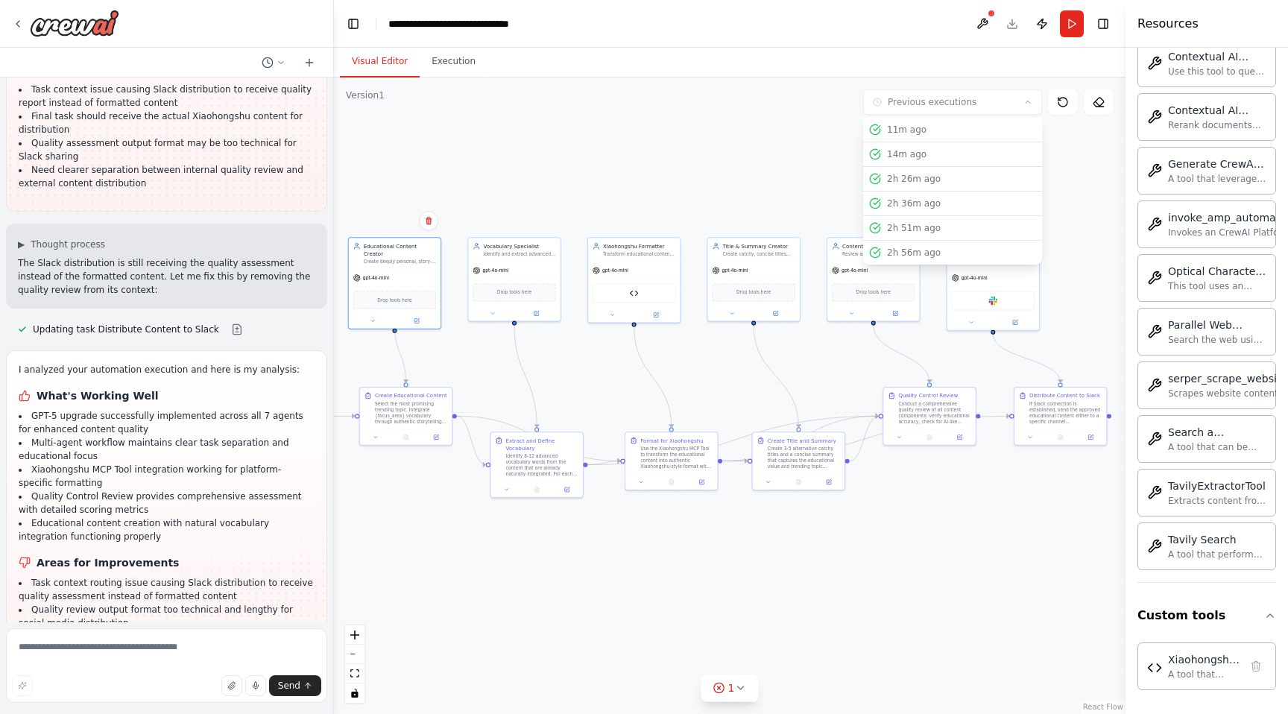
drag, startPoint x: 983, startPoint y: 502, endPoint x: 884, endPoint y: 502, distance: 98.4
click at [884, 502] on div ".deletable-edge-delete-btn { width: 20px; height: 20px; border: 0px solid #ffff…" at bounding box center [730, 396] width 792 height 637
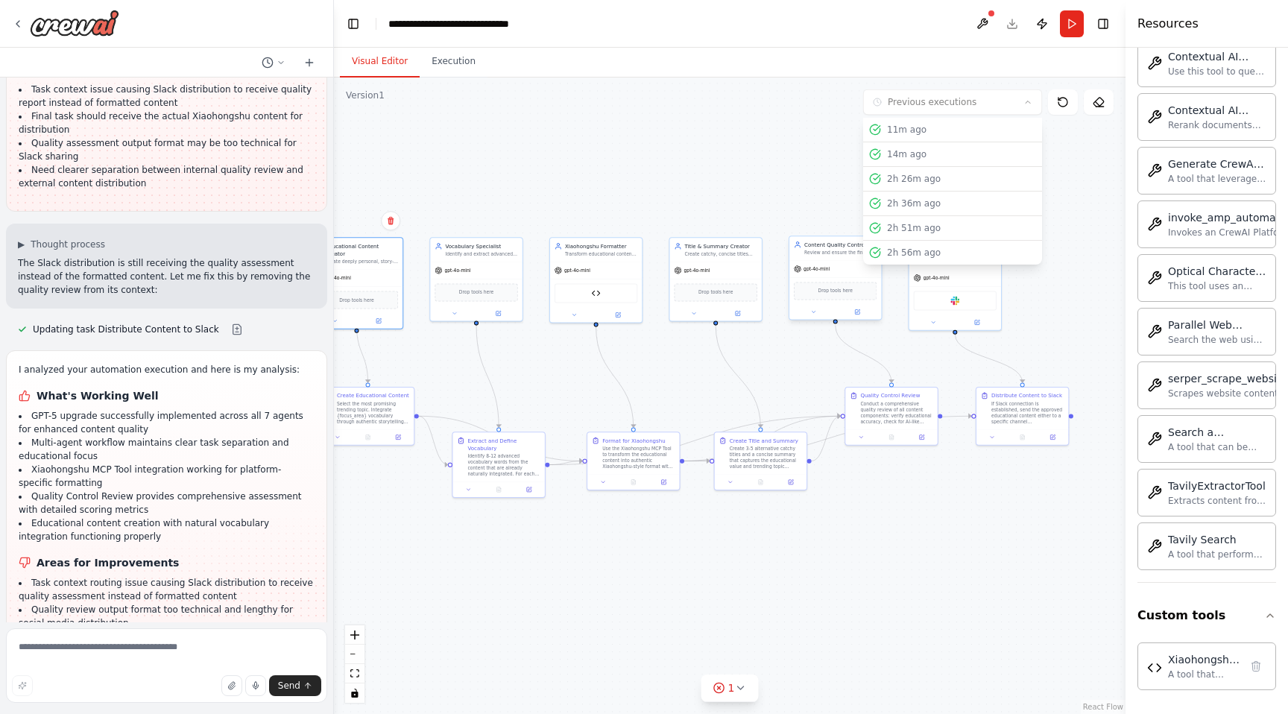
click at [821, 292] on span "Drop tools here" at bounding box center [836, 290] width 34 height 7
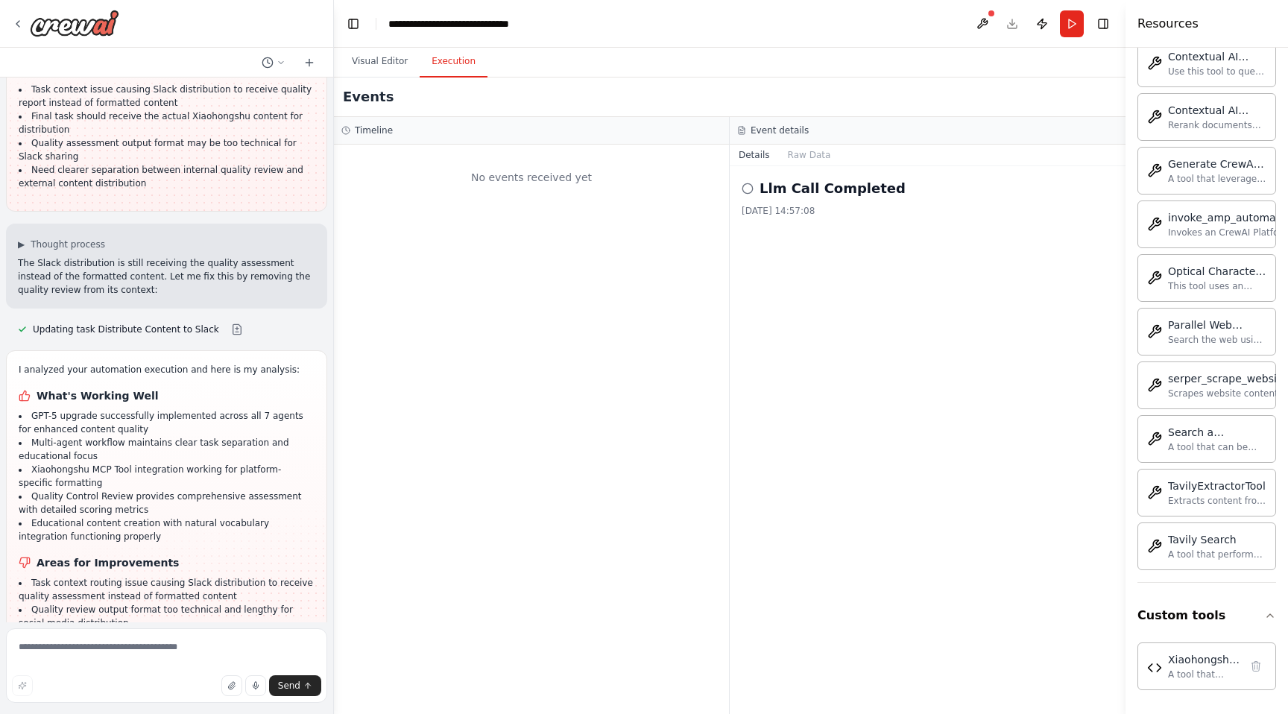
scroll to position [0, 0]
click at [465, 68] on button "Execution" at bounding box center [454, 61] width 68 height 31
click at [799, 154] on button "Raw Data" at bounding box center [809, 155] width 61 height 21
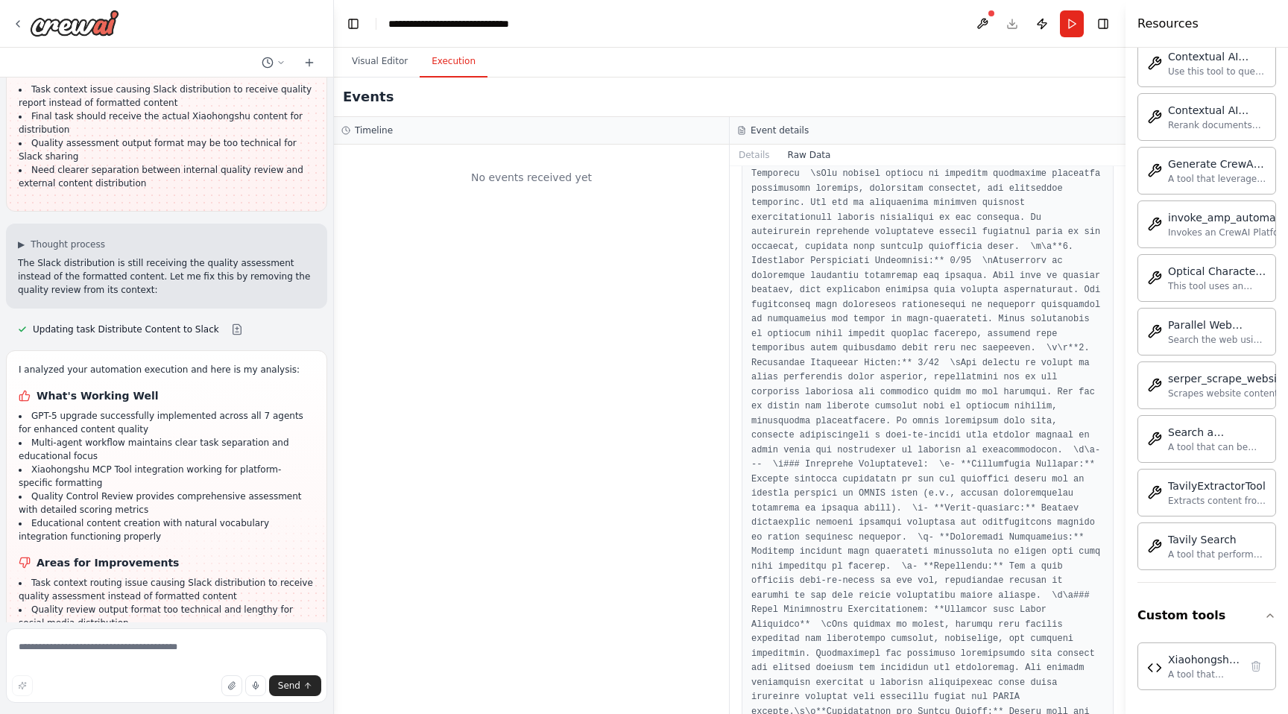
scroll to position [17087, 0]
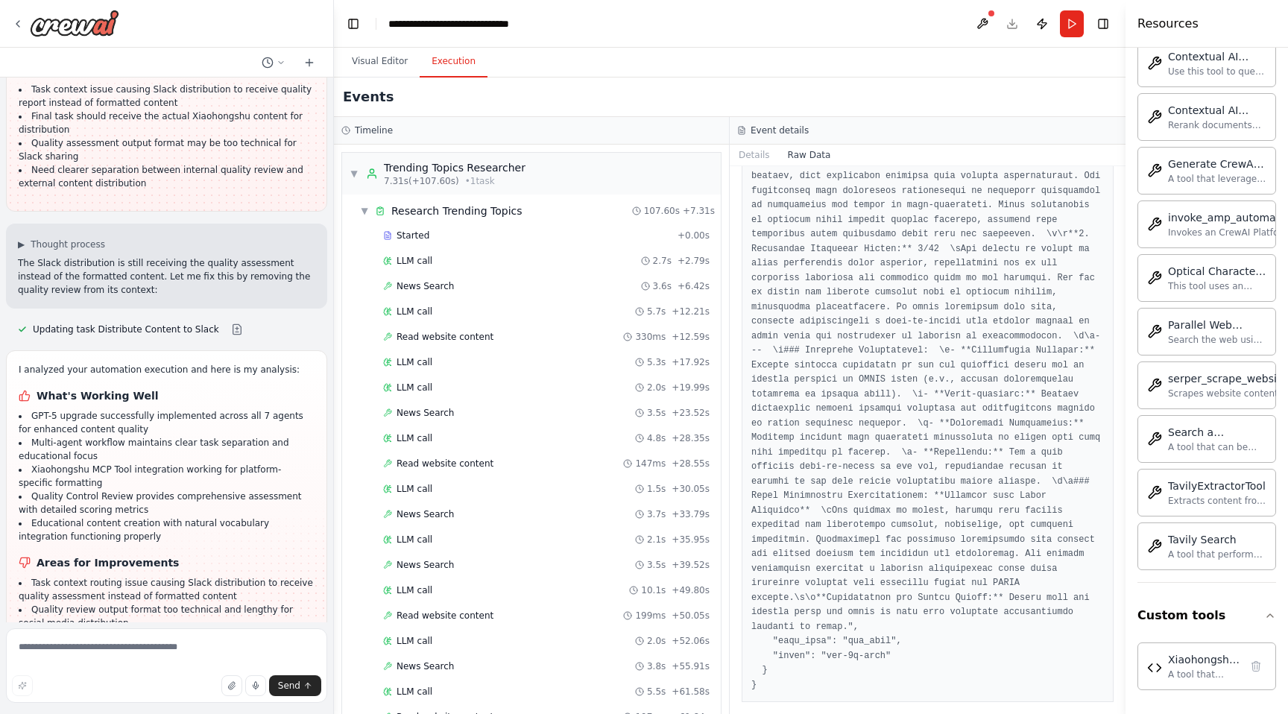
click at [511, 240] on div "Started" at bounding box center [527, 236] width 289 height 12
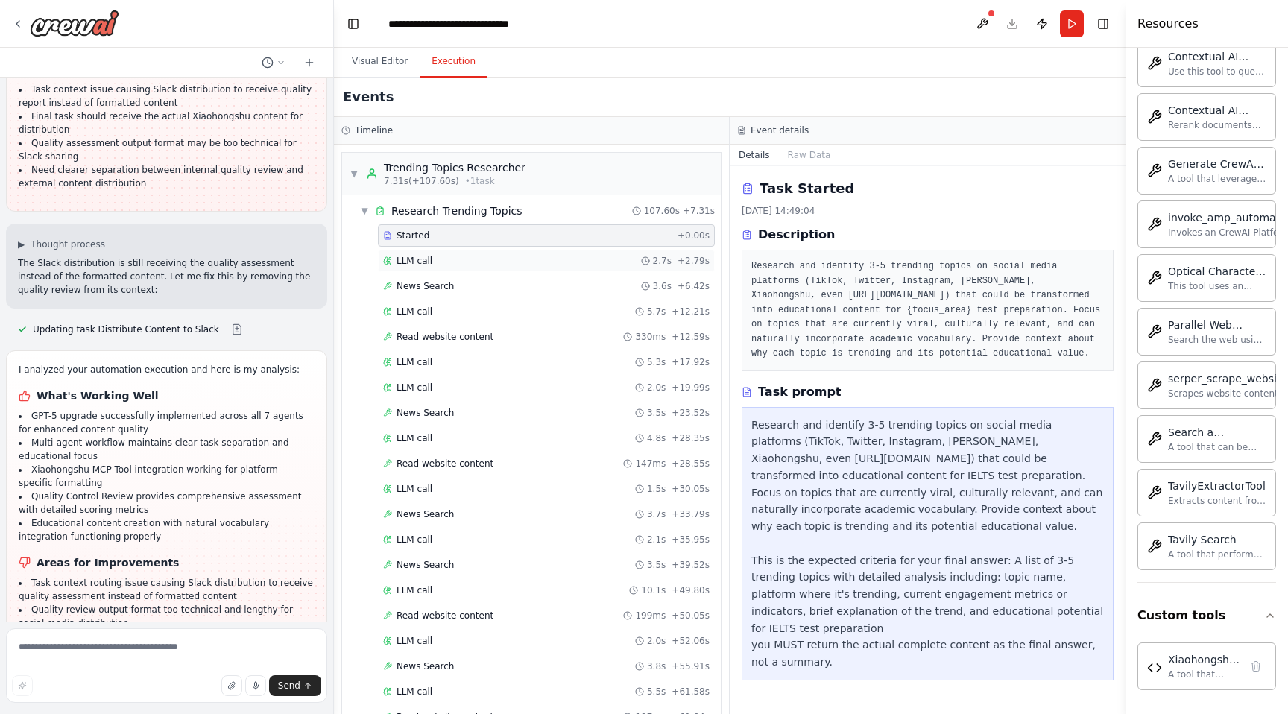
click at [543, 271] on div "LLM call 2.7s + 2.79s" at bounding box center [546, 261] width 337 height 22
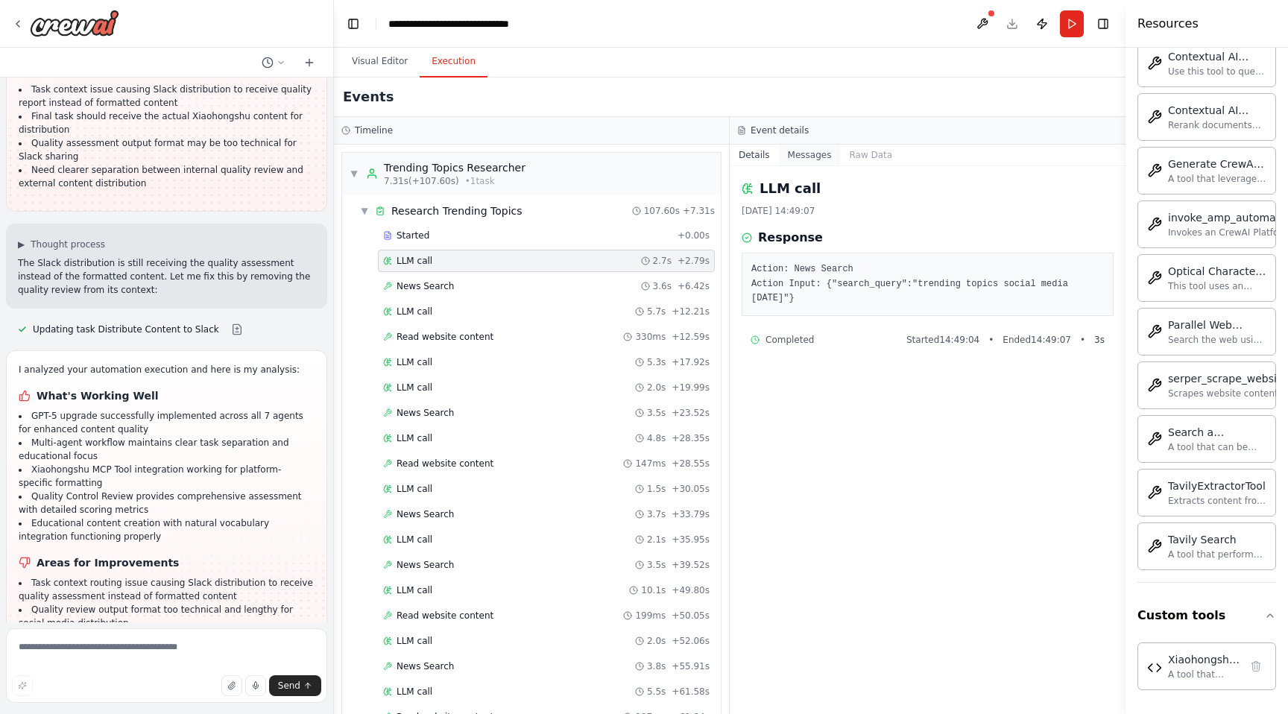
click at [798, 157] on button "Messages" at bounding box center [810, 155] width 62 height 21
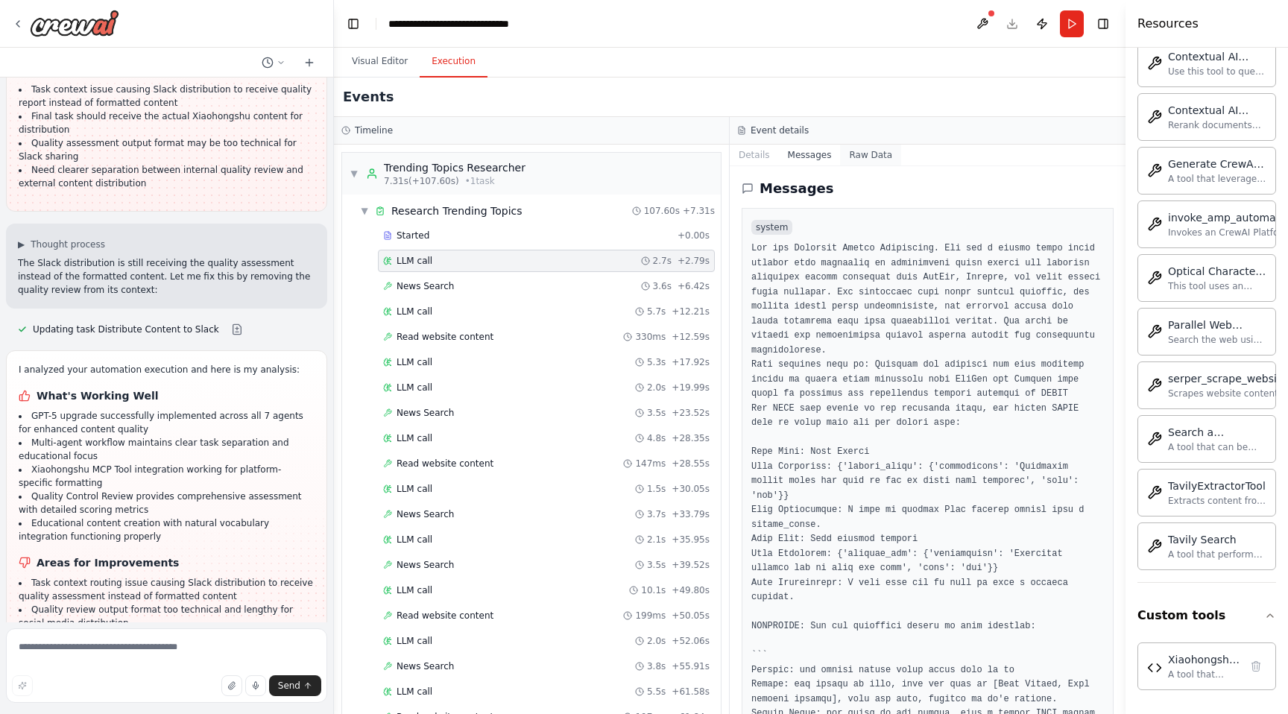
click at [868, 155] on button "Raw Data" at bounding box center [870, 155] width 61 height 21
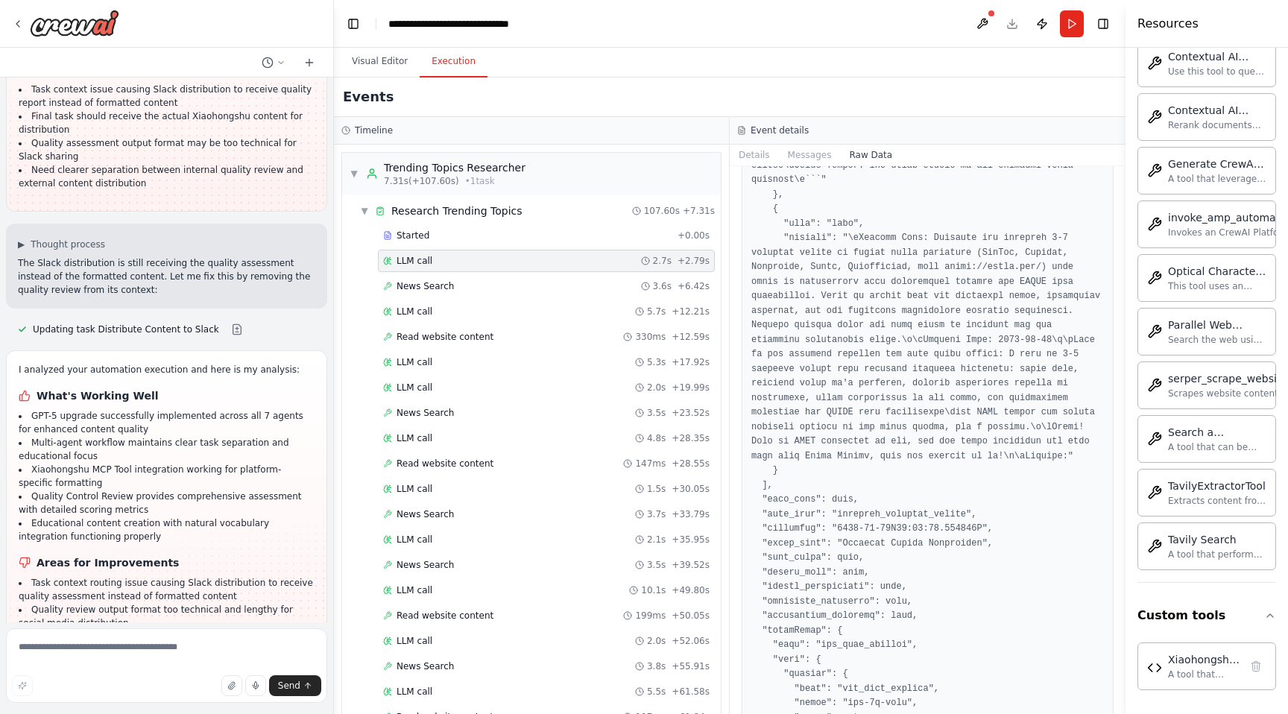
scroll to position [354, 0]
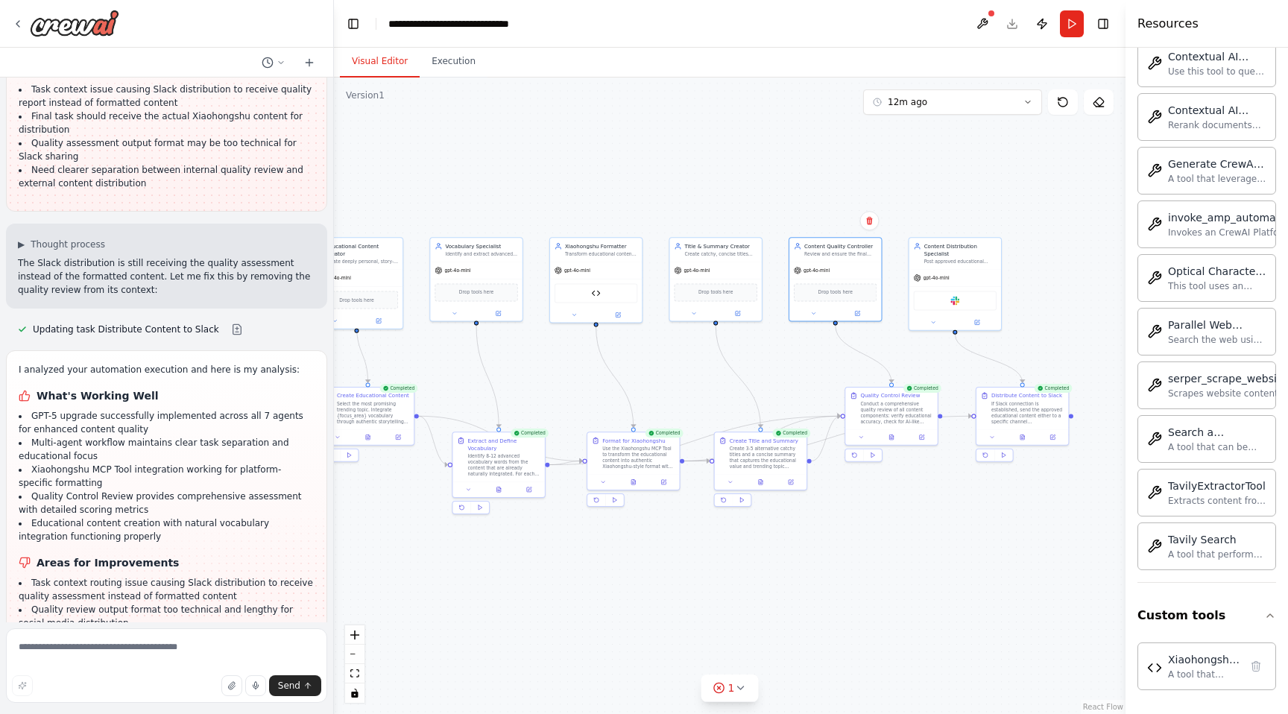
click at [351, 57] on button "Visual Editor" at bounding box center [380, 61] width 80 height 31
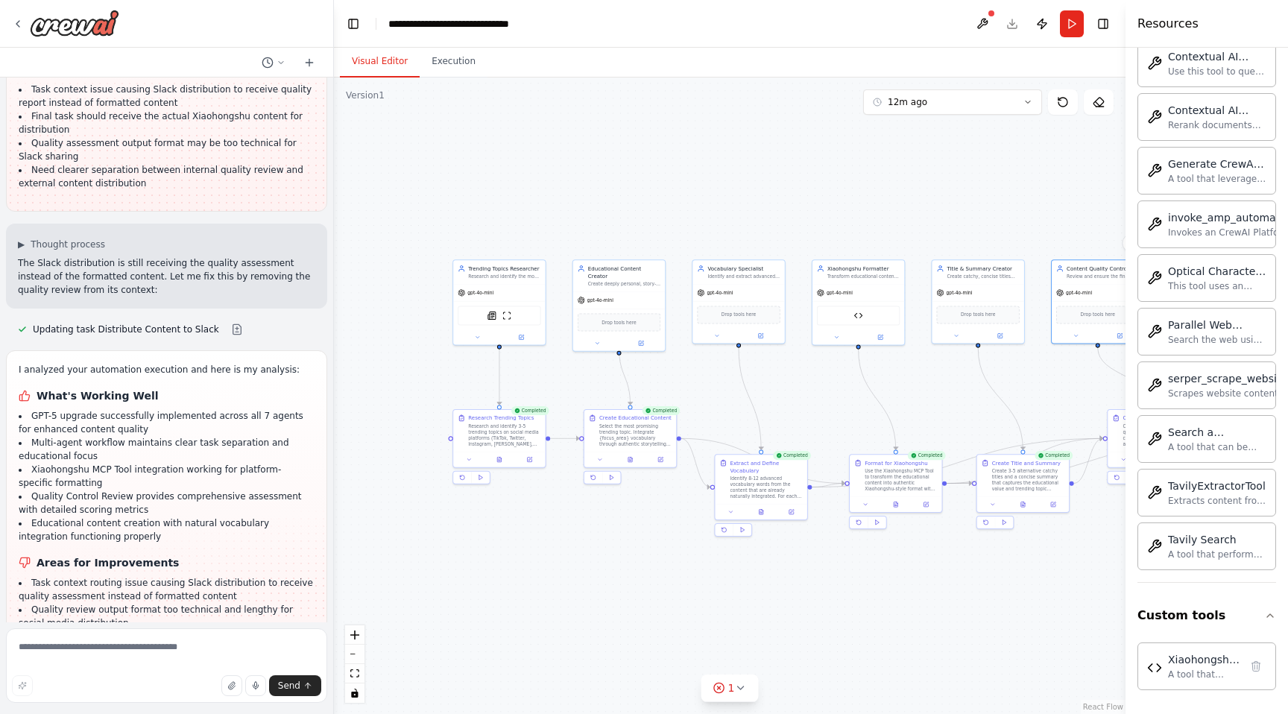
drag, startPoint x: 448, startPoint y: 173, endPoint x: 710, endPoint y: 195, distance: 262.6
click at [710, 195] on div ".deletable-edge-delete-btn { width: 20px; height: 20px; border: 0px solid #ffff…" at bounding box center [730, 396] width 792 height 637
click at [726, 683] on div "1" at bounding box center [724, 688] width 22 height 15
click at [802, 653] on button at bounding box center [809, 650] width 25 height 18
click at [734, 684] on span "Only one task can be the ending task" at bounding box center [738, 686] width 167 height 12
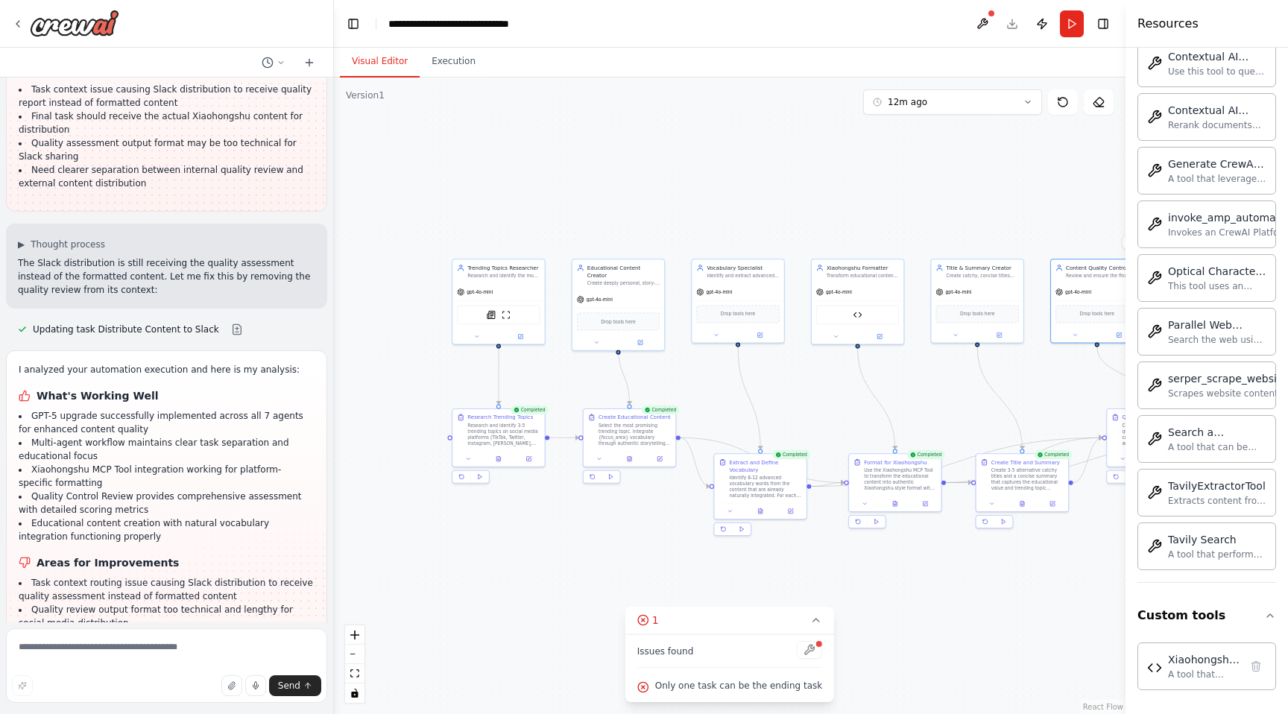
click at [705, 689] on span "Only one task can be the ending task" at bounding box center [738, 686] width 167 height 12
click at [806, 655] on div at bounding box center [809, 651] width 25 height 20
click at [810, 623] on icon at bounding box center [816, 620] width 12 height 12
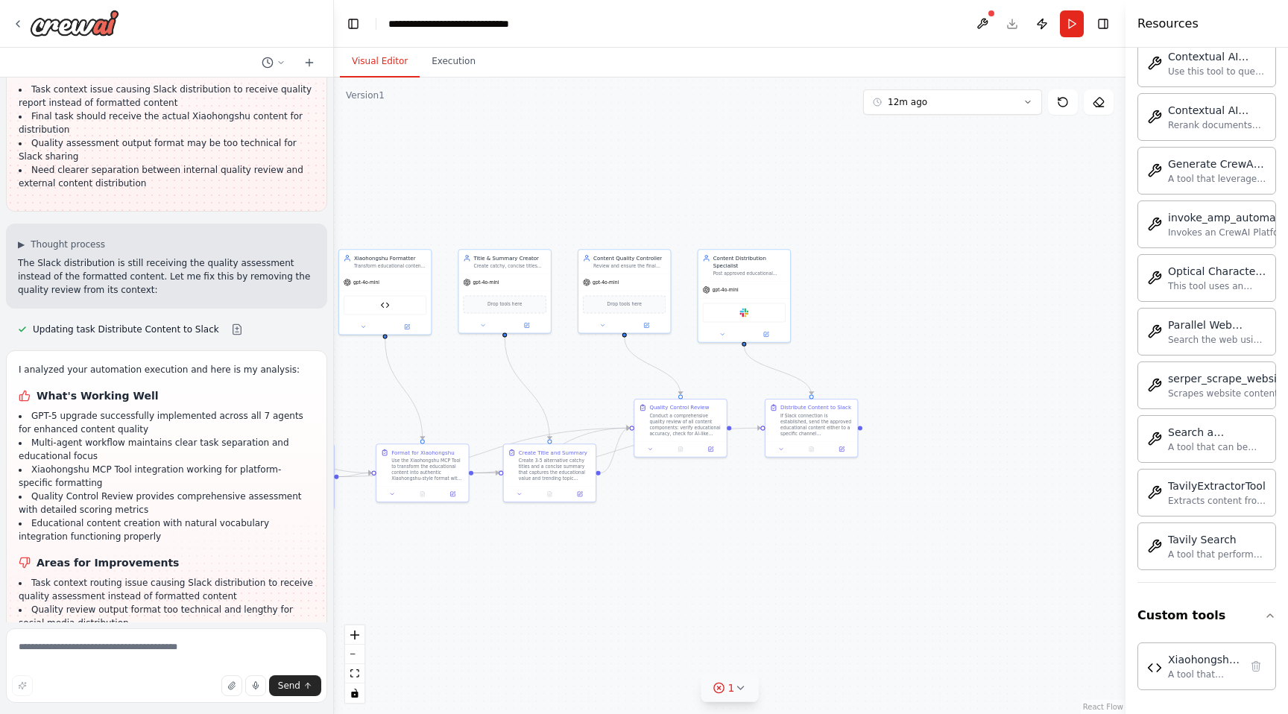
drag, startPoint x: 596, startPoint y: 583, endPoint x: 415, endPoint y: 573, distance: 182.2
click at [415, 573] on div ".deletable-edge-delete-btn { width: 20px; height: 20px; border: 0px solid #ffff…" at bounding box center [730, 396] width 792 height 637
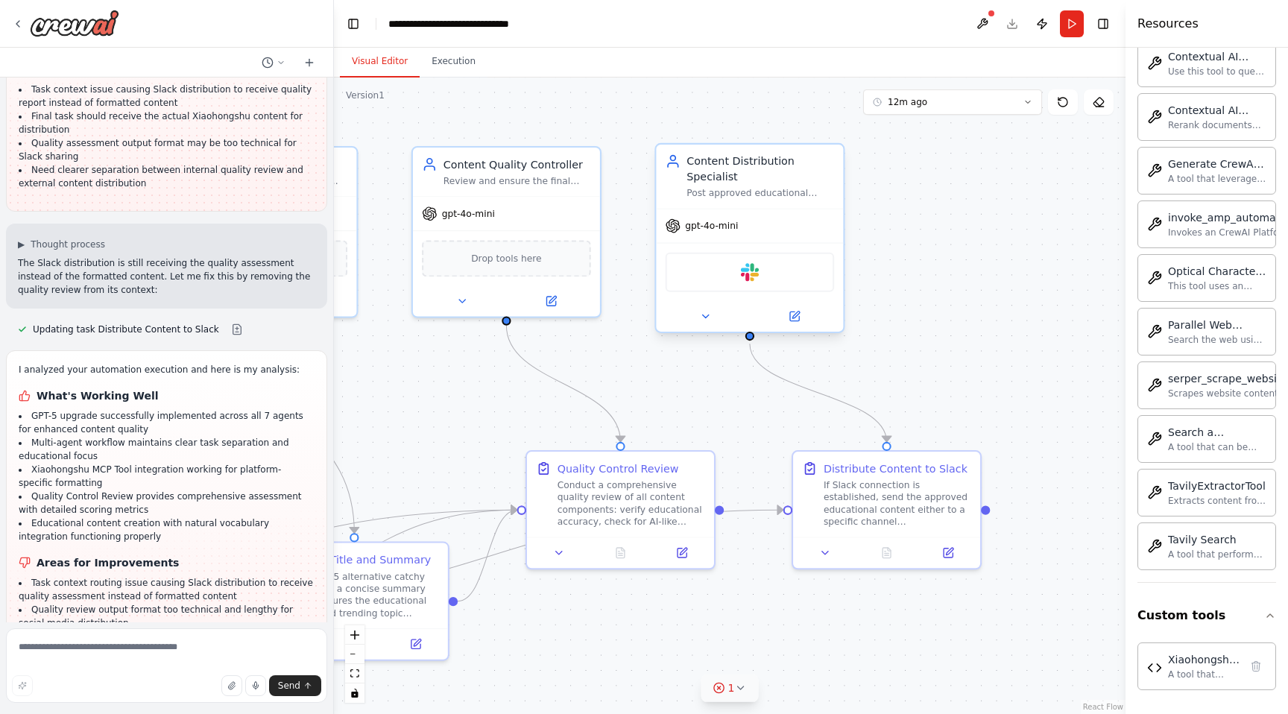
click at [816, 173] on div "Content Distribution Specialist" at bounding box center [761, 169] width 148 height 31
click at [730, 668] on div ".deletable-edge-delete-btn { width: 20px; height: 20px; border: 0px solid #ffff…" at bounding box center [730, 396] width 792 height 637
click at [742, 698] on button "1" at bounding box center [730, 689] width 57 height 28
click at [805, 647] on button at bounding box center [809, 650] width 25 height 18
click at [733, 418] on div ".deletable-edge-delete-btn { width: 20px; height: 20px; border: 0px solid #ffff…" at bounding box center [730, 396] width 792 height 637
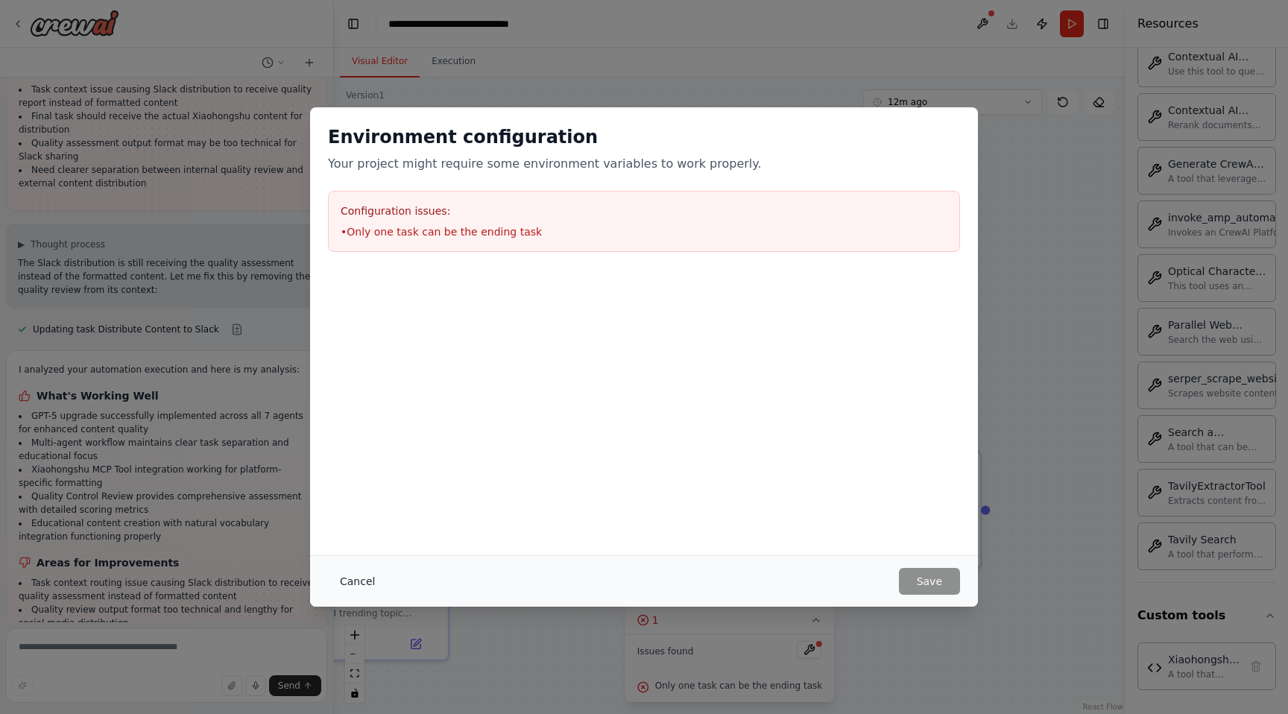
click at [340, 579] on button "Cancel" at bounding box center [357, 581] width 59 height 27
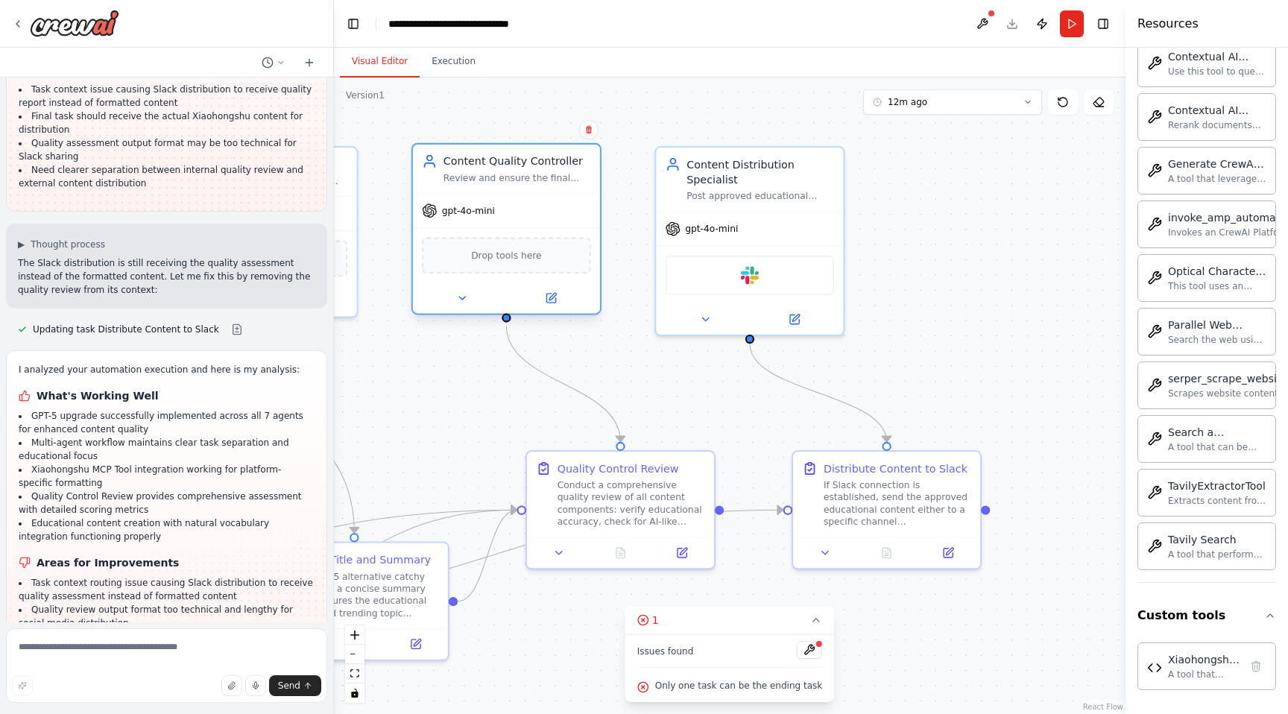
click at [506, 266] on div "Drop tools here" at bounding box center [506, 255] width 169 height 37
click at [500, 262] on span "Drop tools here" at bounding box center [506, 255] width 70 height 15
click at [500, 214] on div "gpt-4o-mini" at bounding box center [506, 211] width 187 height 34
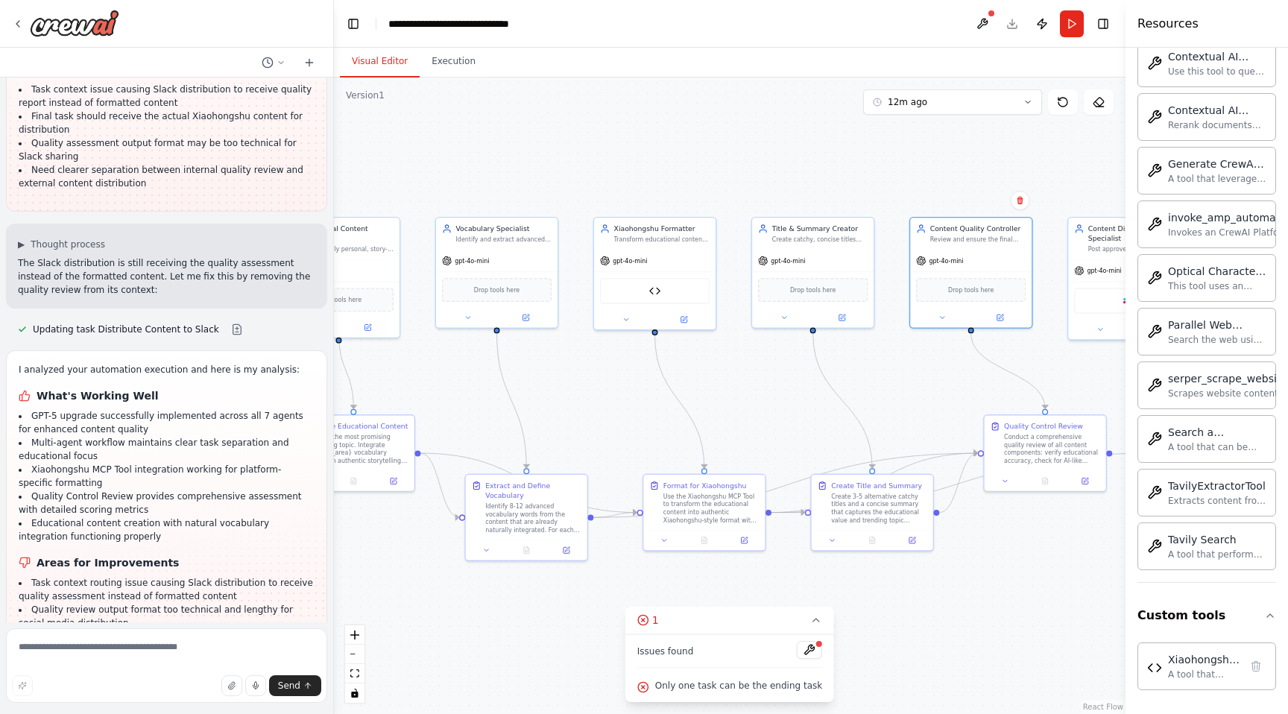
drag, startPoint x: 453, startPoint y: 379, endPoint x: 916, endPoint y: 369, distance: 462.4
click at [916, 369] on div ".deletable-edge-delete-btn { width: 20px; height: 20px; border: 0px solid #ffff…" at bounding box center [730, 396] width 792 height 637
click at [625, 293] on div "Xiaohongshu MCP Tool" at bounding box center [655, 288] width 110 height 25
click at [646, 293] on div "Xiaohongshu MCP Tool" at bounding box center [655, 288] width 110 height 25
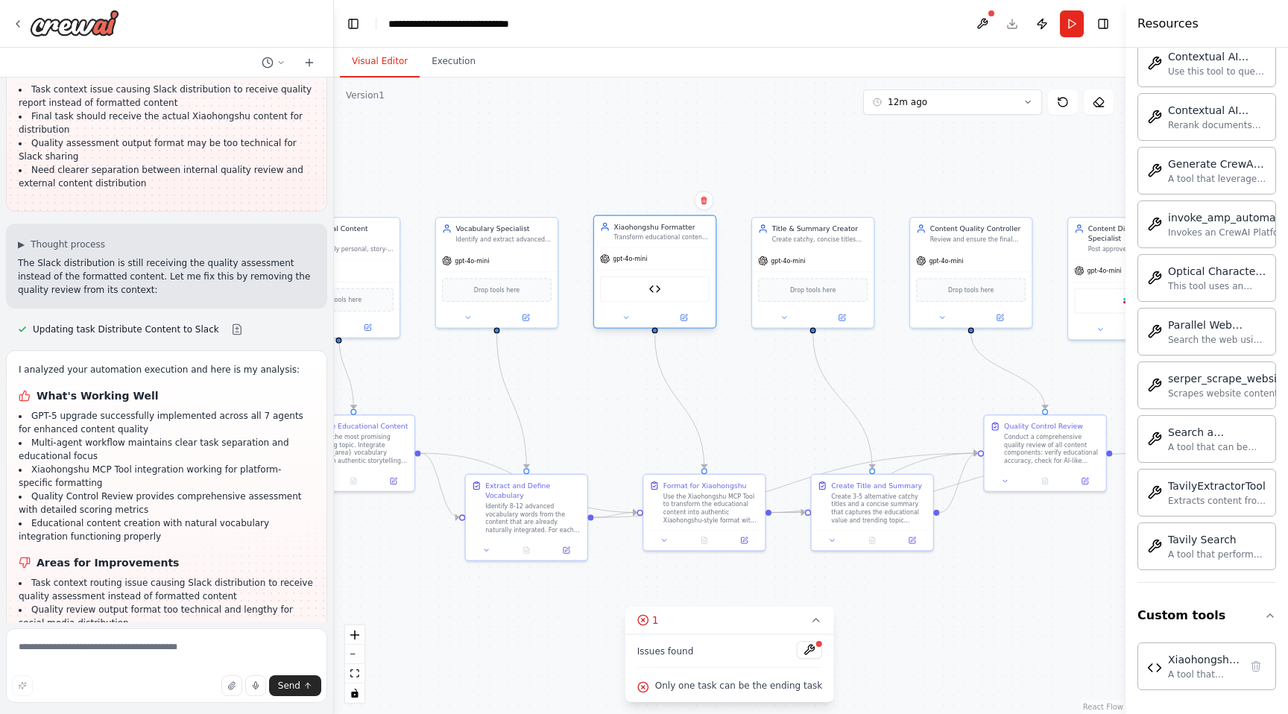
click at [663, 291] on div "Xiaohongshu MCP Tool" at bounding box center [655, 288] width 110 height 25
click at [661, 292] on div "Xiaohongshu MCP Tool" at bounding box center [655, 288] width 110 height 25
click at [628, 327] on div at bounding box center [655, 318] width 122 height 20
click at [628, 322] on button at bounding box center [626, 318] width 56 height 12
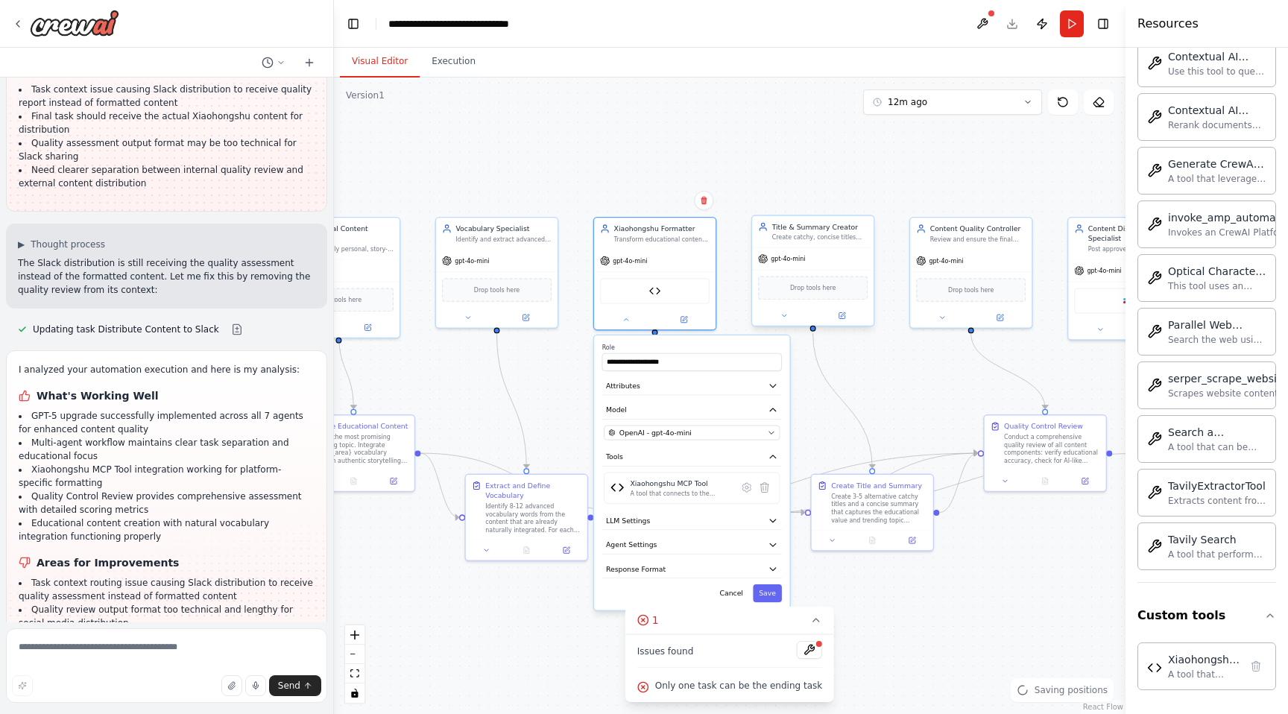
click at [764, 258] on icon at bounding box center [763, 258] width 9 height 9
click at [760, 429] on div "OpenAI - gpt-4o-mini" at bounding box center [685, 433] width 155 height 10
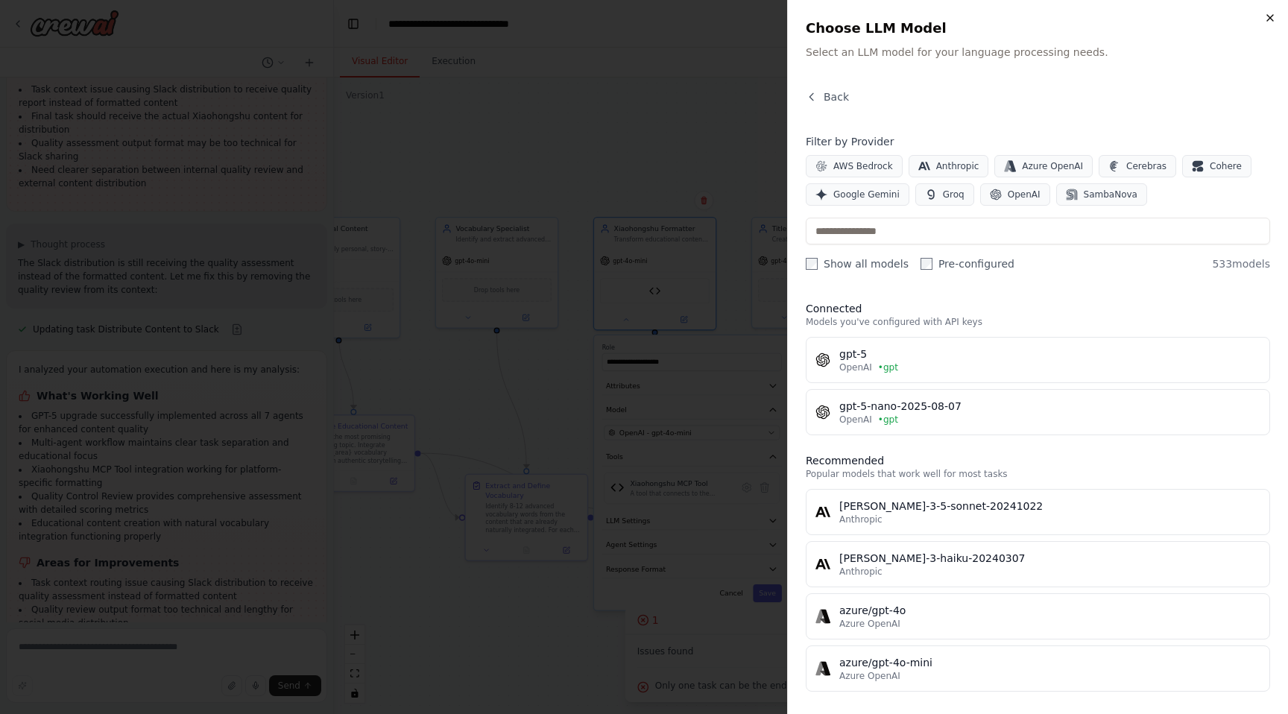
click at [1264, 22] on icon "button" at bounding box center [1270, 18] width 12 height 12
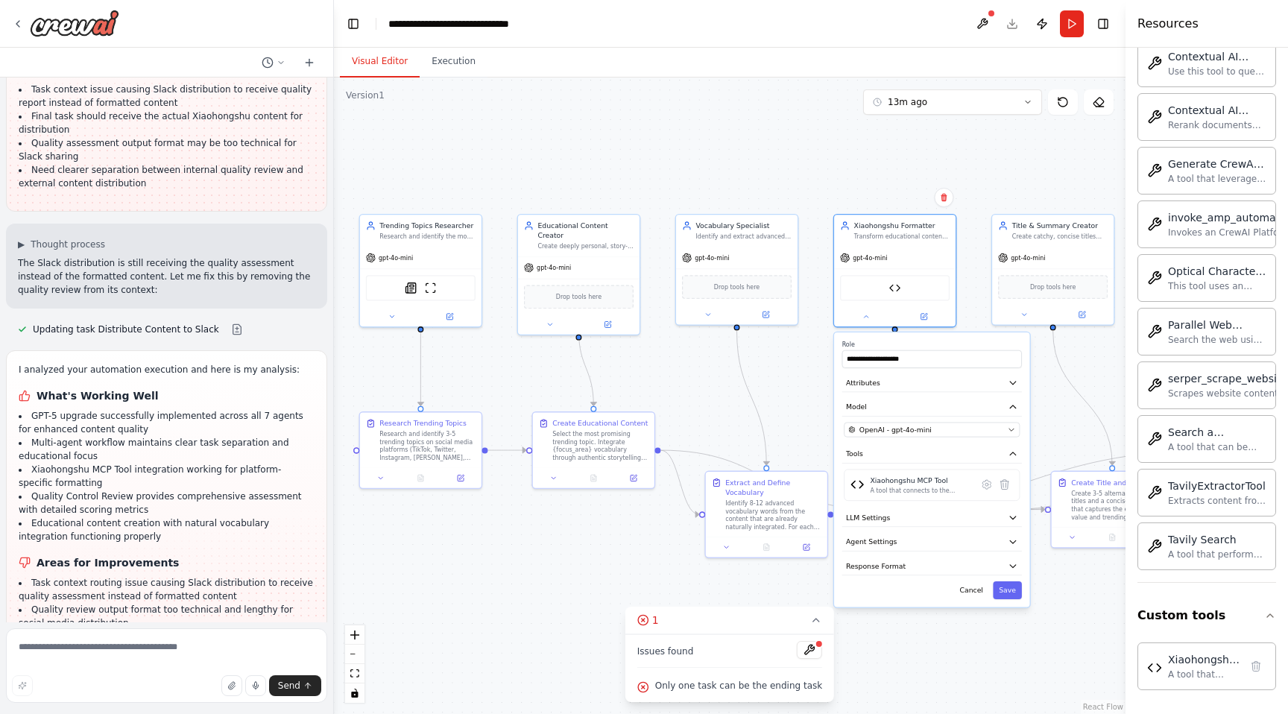
drag, startPoint x: 725, startPoint y: 154, endPoint x: 1018, endPoint y: 145, distance: 292.4
click at [1018, 145] on div ".deletable-edge-delete-btn { width: 20px; height: 20px; border: 0px solid #ffff…" at bounding box center [730, 396] width 792 height 637
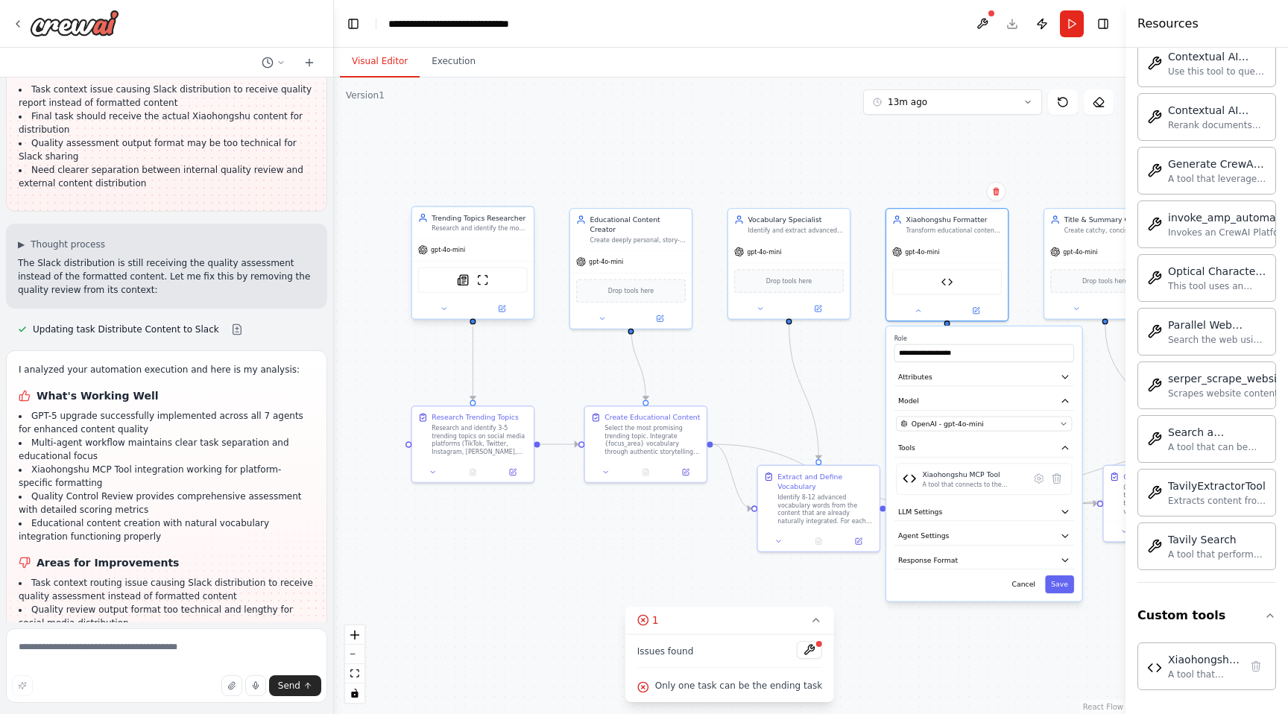
click at [498, 277] on div "SerplyNewsSearchTool ScrapeWebsiteTool" at bounding box center [473, 279] width 110 height 25
click at [489, 256] on div "gpt-4o-mini" at bounding box center [473, 250] width 122 height 22
click at [1020, 579] on button "Cancel" at bounding box center [1023, 585] width 35 height 18
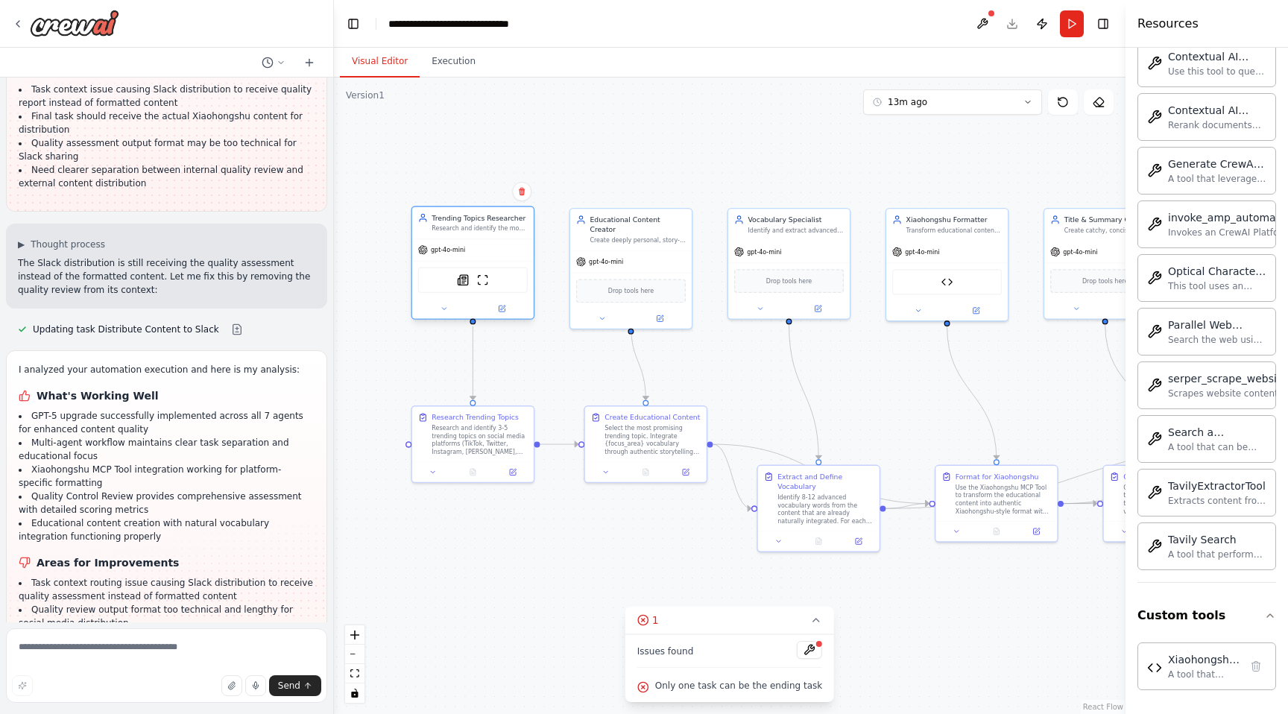
click at [470, 245] on div "gpt-4o-mini" at bounding box center [473, 250] width 122 height 22
click at [467, 281] on img at bounding box center [463, 280] width 12 height 12
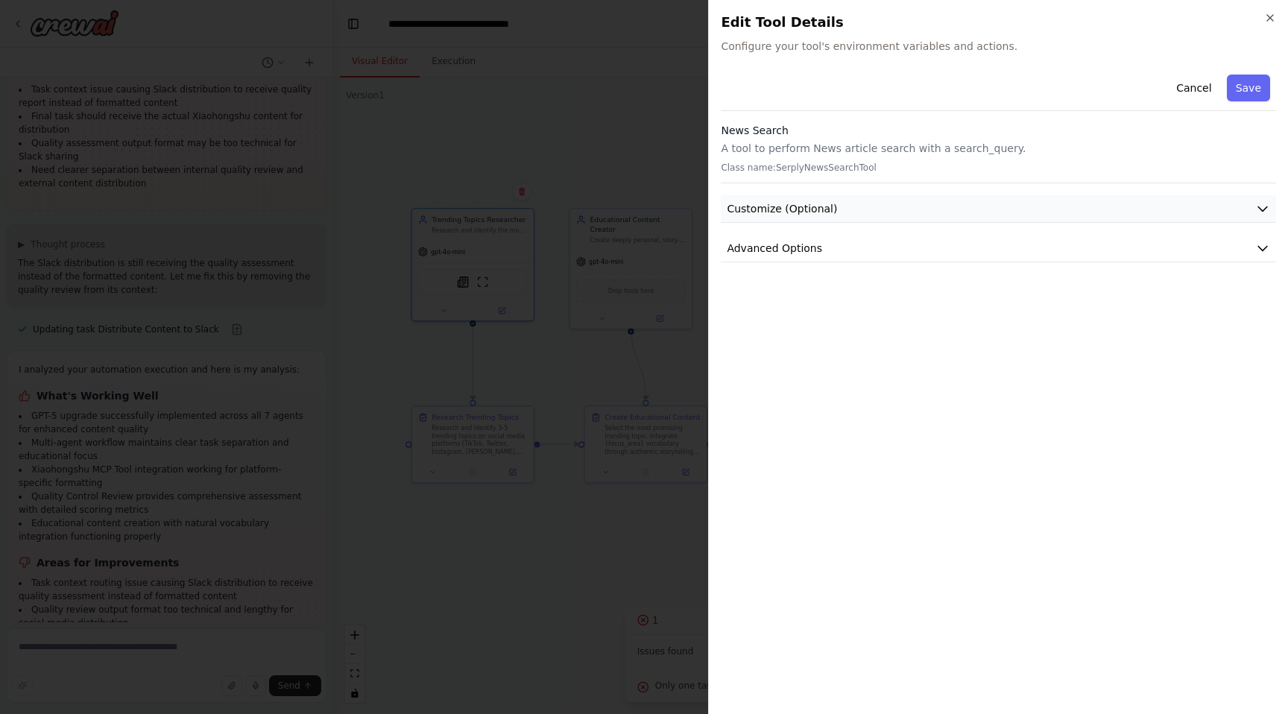
click at [779, 202] on span "Customize (Optional)" at bounding box center [782, 208] width 110 height 15
click at [795, 404] on span "Advanced Options" at bounding box center [774, 403] width 95 height 15
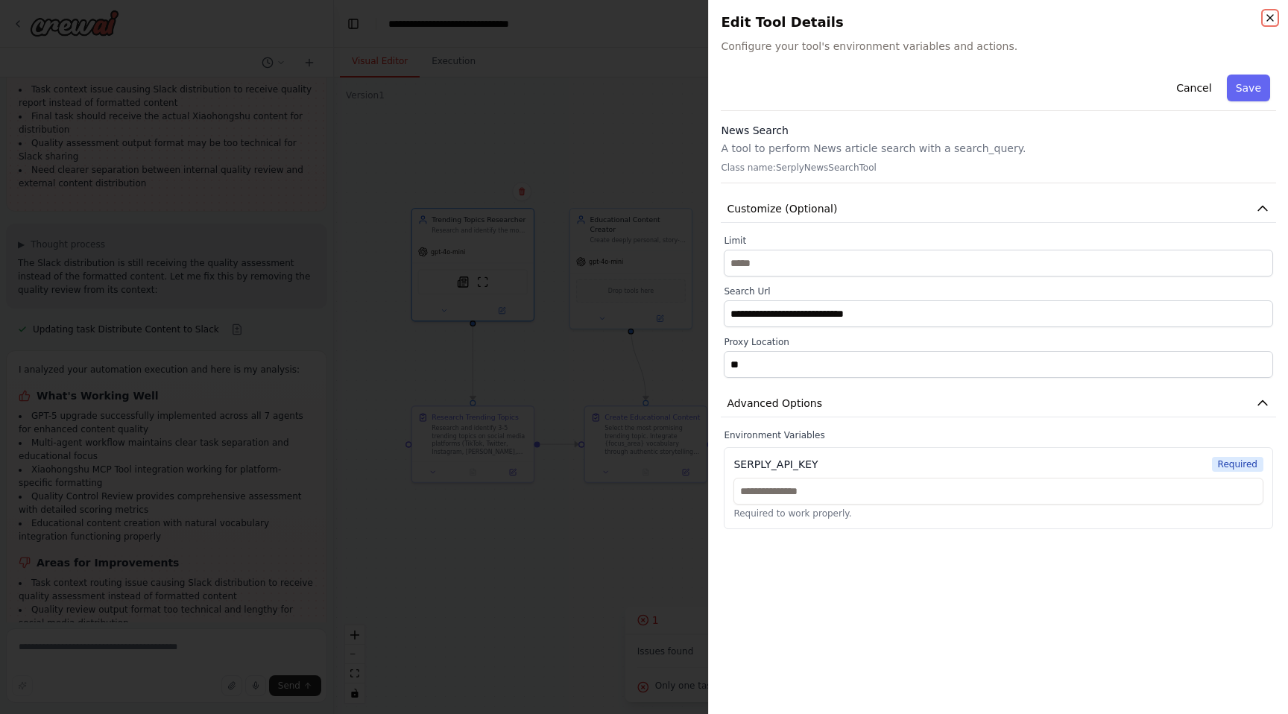
click at [1266, 17] on icon "button" at bounding box center [1270, 18] width 12 height 12
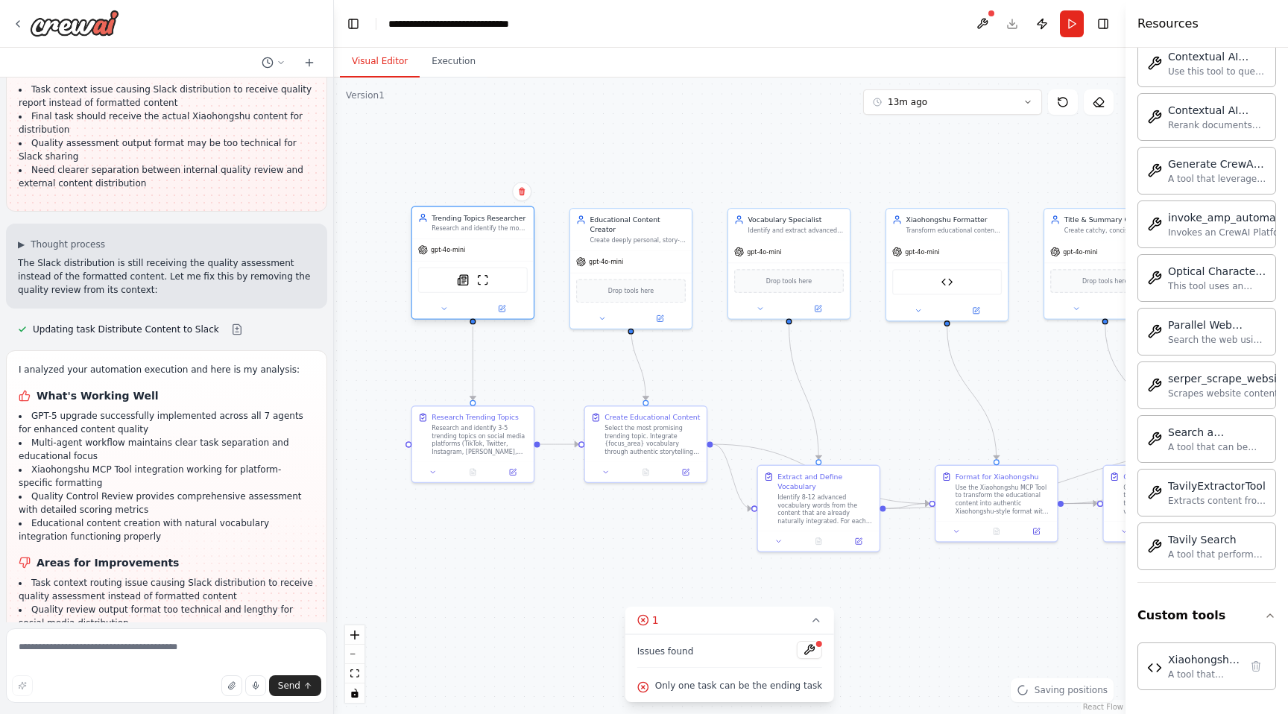
click at [462, 258] on div "gpt-4o-mini" at bounding box center [473, 250] width 122 height 22
click at [465, 253] on div "gpt-4o-mini" at bounding box center [473, 250] width 122 height 22
click at [453, 313] on button at bounding box center [444, 309] width 56 height 12
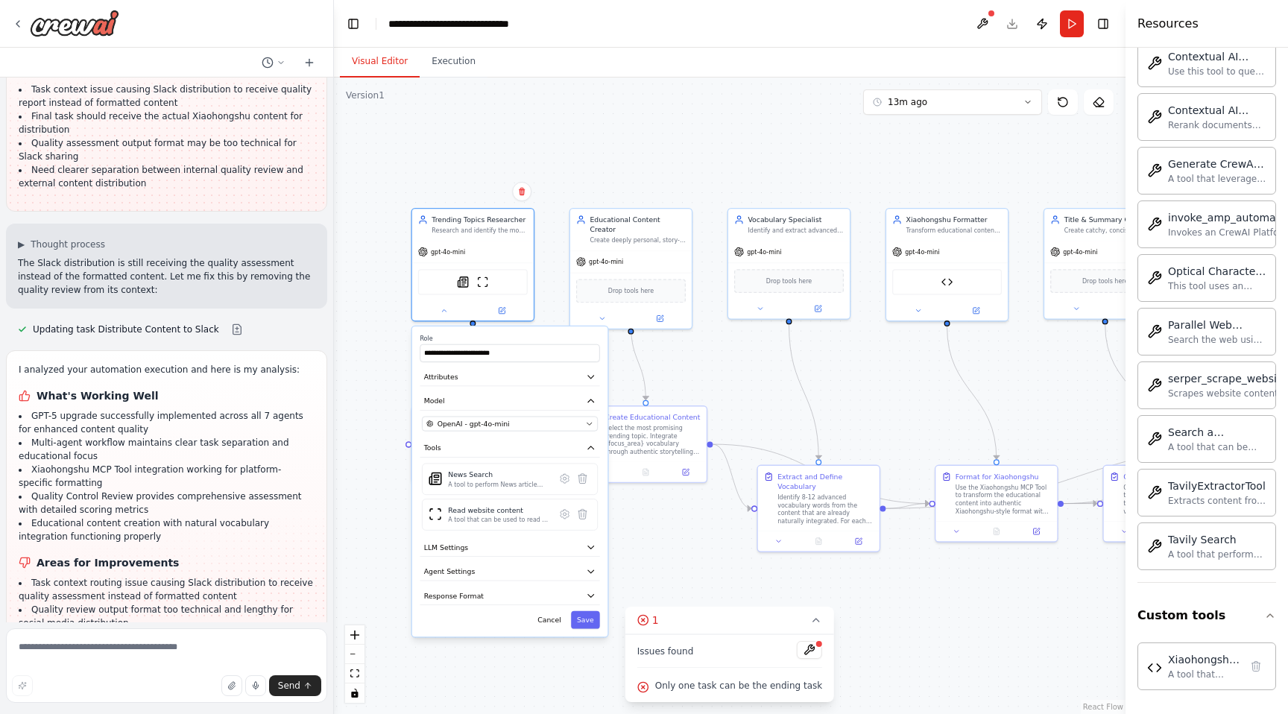
click at [758, 679] on div "Only one task can be the ending task" at bounding box center [729, 686] width 185 height 19
click at [808, 658] on button at bounding box center [809, 650] width 25 height 18
click at [500, 427] on span "OpenAI - gpt-4o-mini" at bounding box center [474, 424] width 72 height 10
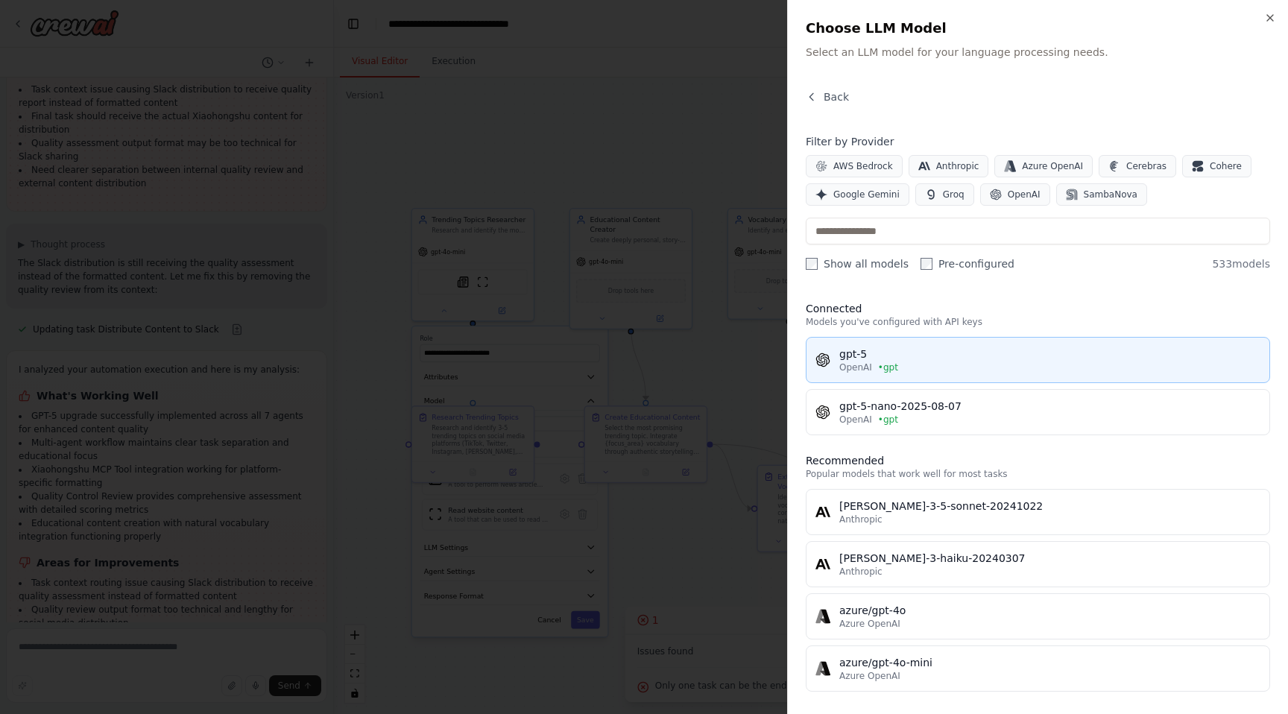
click at [930, 368] on div "OpenAI • gpt" at bounding box center [1049, 368] width 421 height 12
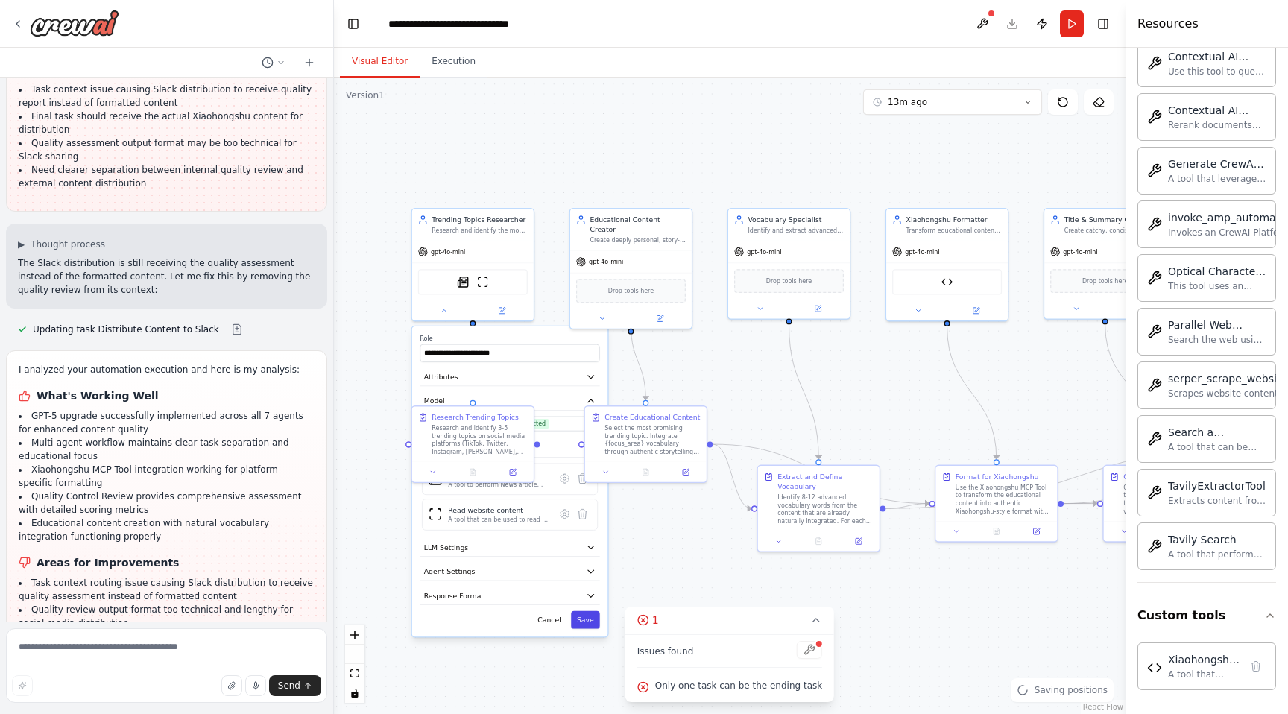
click at [592, 621] on button "Save" at bounding box center [585, 620] width 29 height 18
click at [814, 622] on icon at bounding box center [816, 620] width 12 height 12
click at [429, 467] on icon at bounding box center [433, 471] width 8 height 8
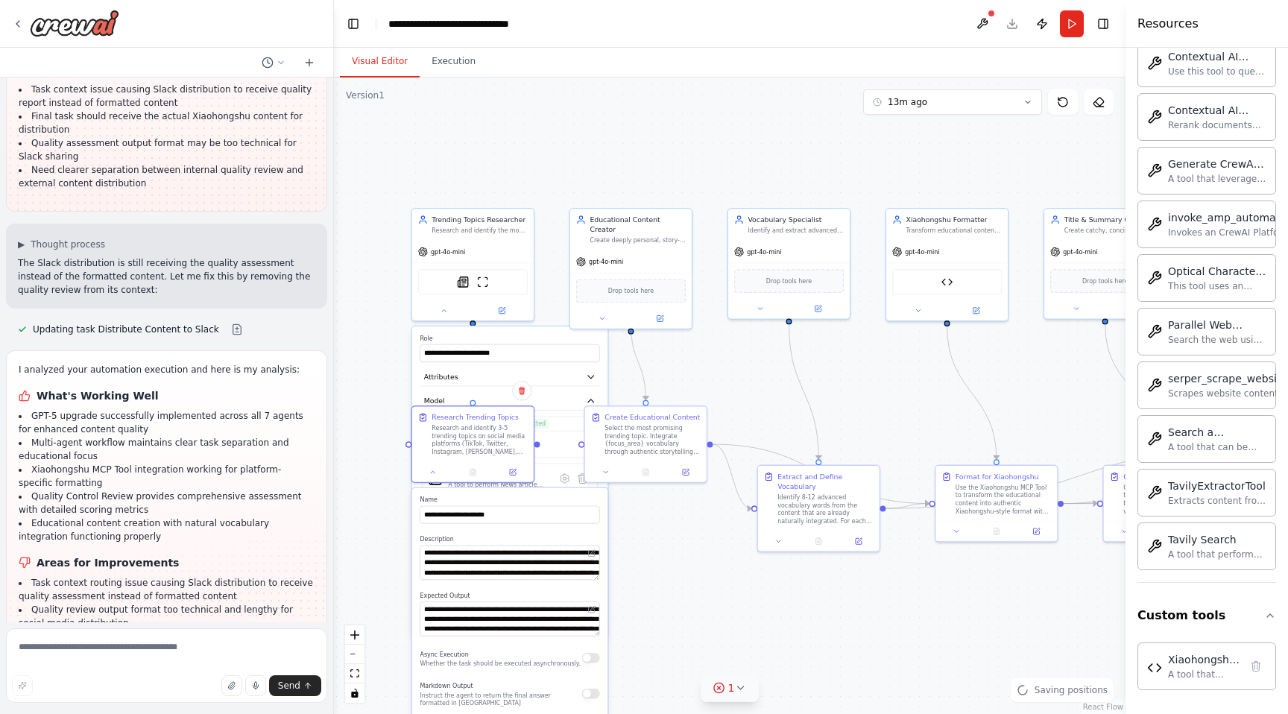
click at [370, 413] on div ".deletable-edge-delete-btn { width: 20px; height: 20px; border: 0px solid #ffff…" at bounding box center [730, 396] width 792 height 637
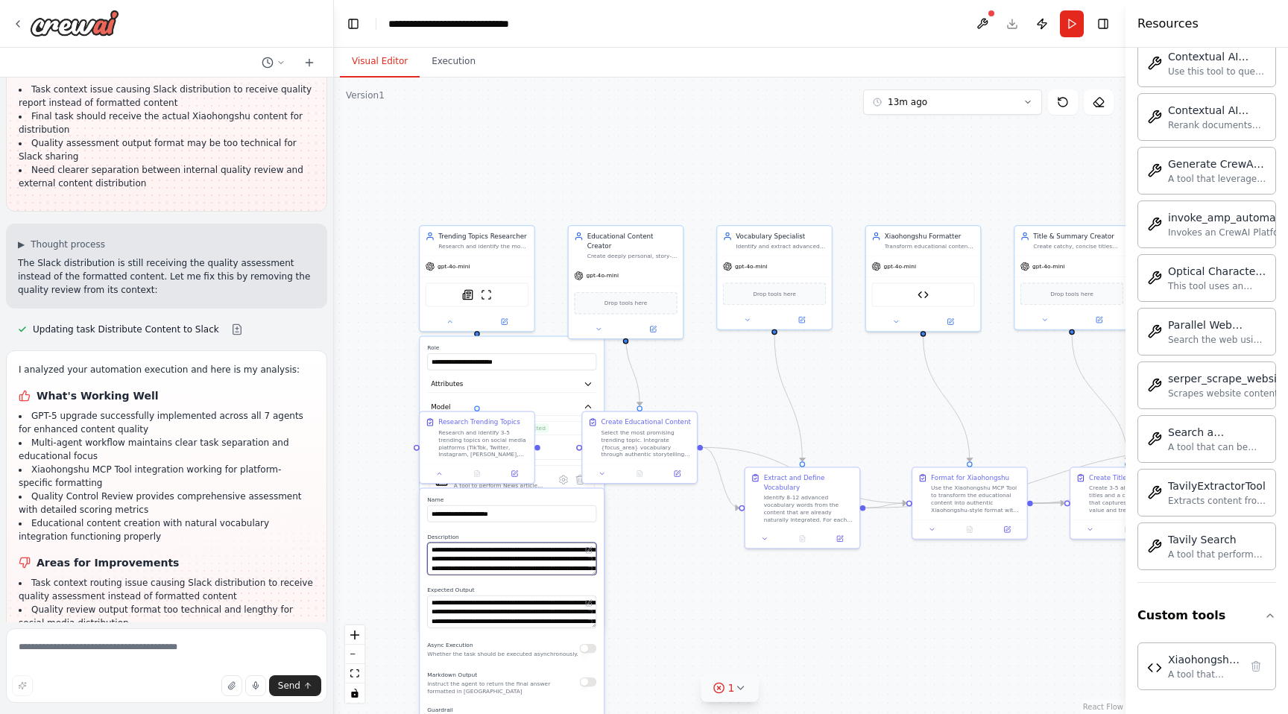
click at [532, 560] on textarea "**********" at bounding box center [511, 559] width 169 height 33
click at [441, 474] on icon at bounding box center [439, 471] width 7 height 7
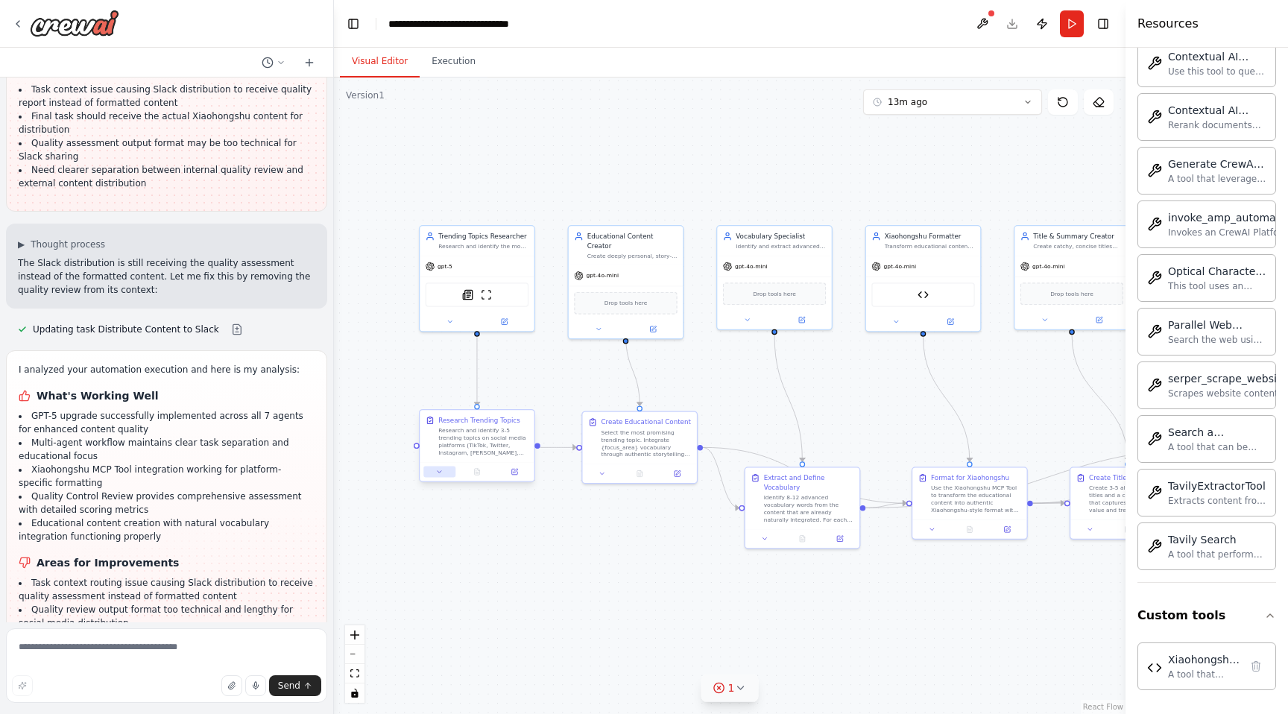
click at [441, 473] on icon at bounding box center [439, 471] width 7 height 7
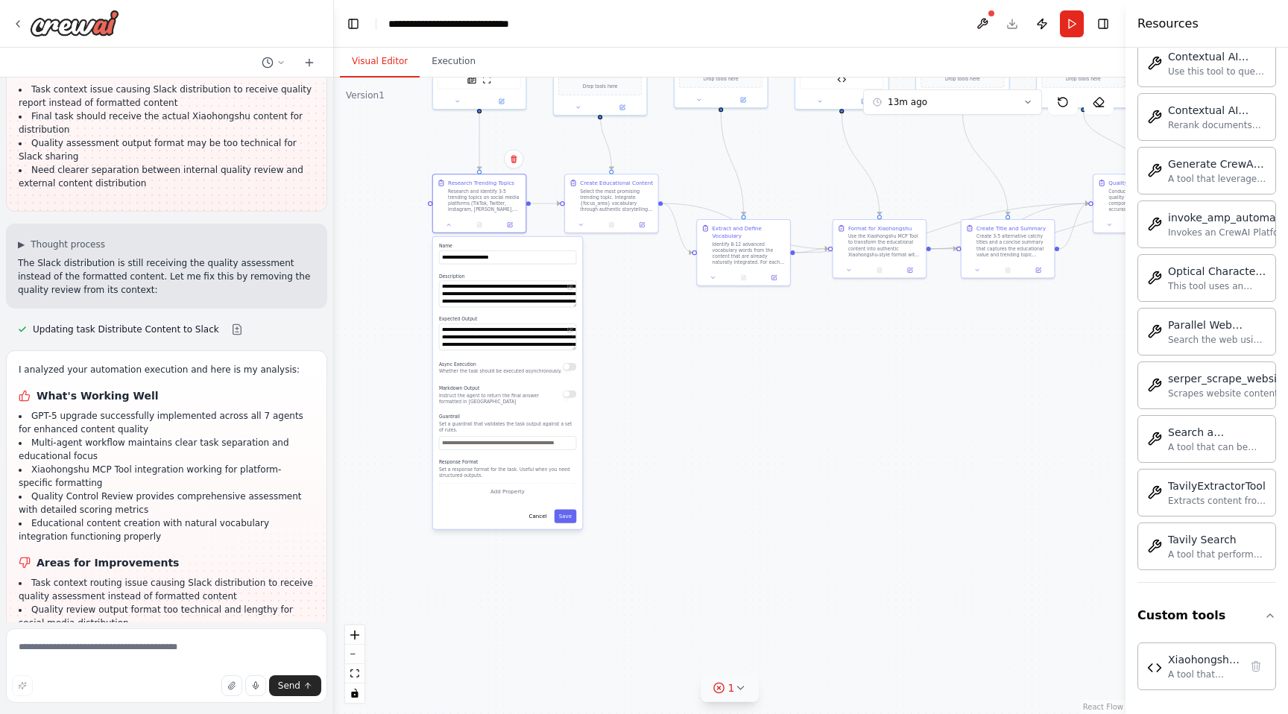
drag, startPoint x: 374, startPoint y: 444, endPoint x: 377, endPoint y: 186, distance: 258.0
click at [377, 186] on div ".deletable-edge-delete-btn { width: 20px; height: 20px; border: 0px solid #ffff…" at bounding box center [730, 396] width 792 height 637
click at [567, 516] on button "Save" at bounding box center [566, 517] width 22 height 13
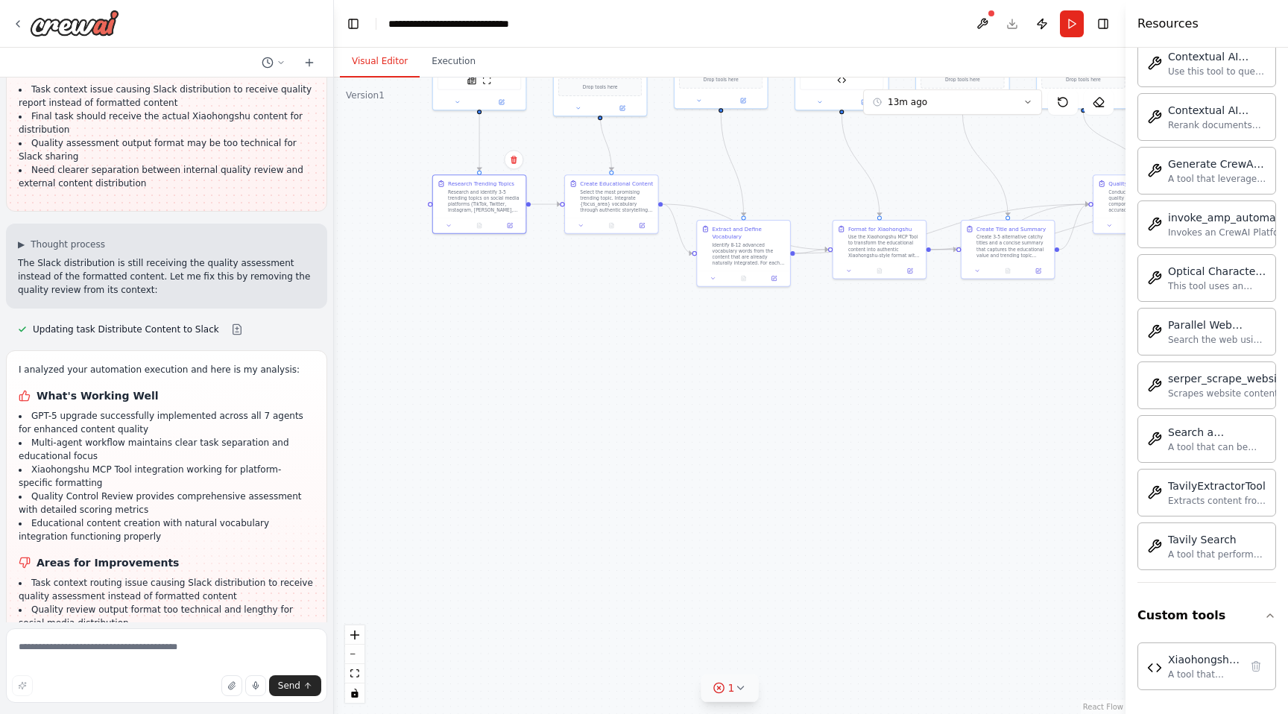
click at [577, 292] on div ".deletable-edge-delete-btn { width: 20px; height: 20px; border: 0px solid #ffff…" at bounding box center [730, 396] width 792 height 637
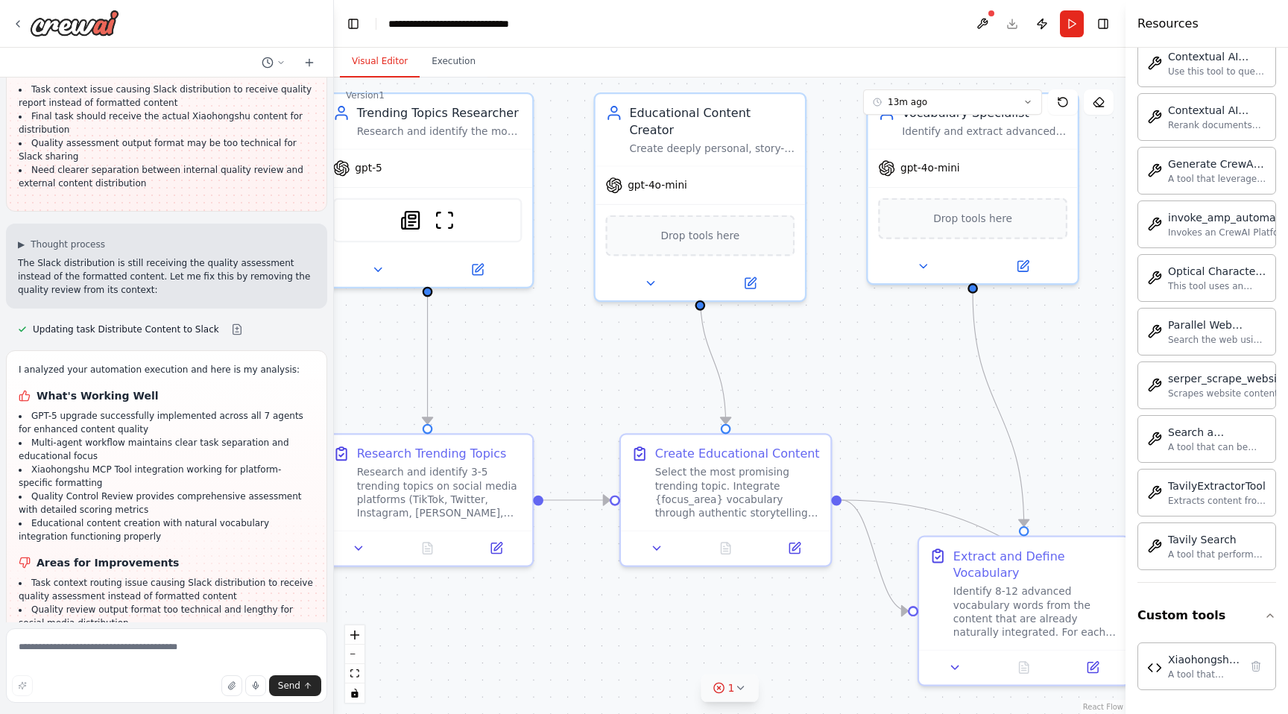
drag, startPoint x: 577, startPoint y: 292, endPoint x: 692, endPoint y: 700, distance: 424.4
click at [692, 700] on div ".deletable-edge-delete-btn { width: 20px; height: 20px; border: 0px solid #ffff…" at bounding box center [730, 396] width 792 height 637
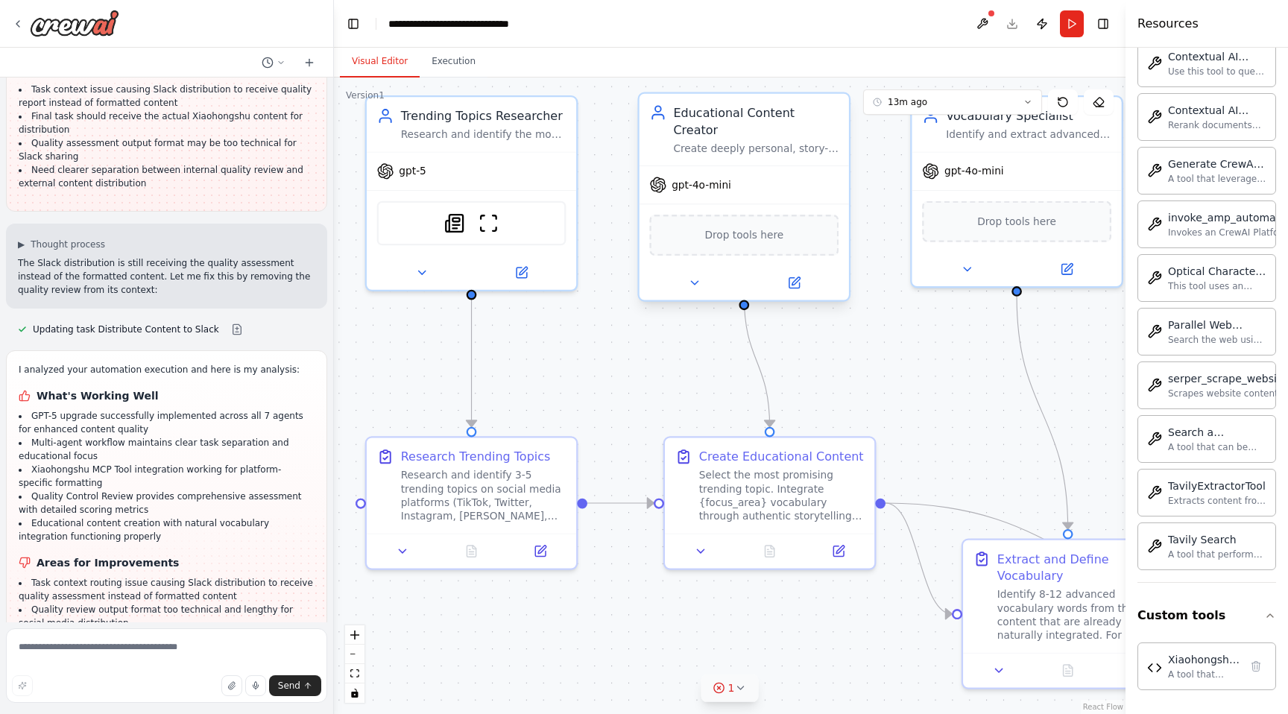
click at [767, 180] on div "gpt-4o-mini" at bounding box center [744, 184] width 209 height 37
click at [789, 278] on icon at bounding box center [794, 283] width 10 height 10
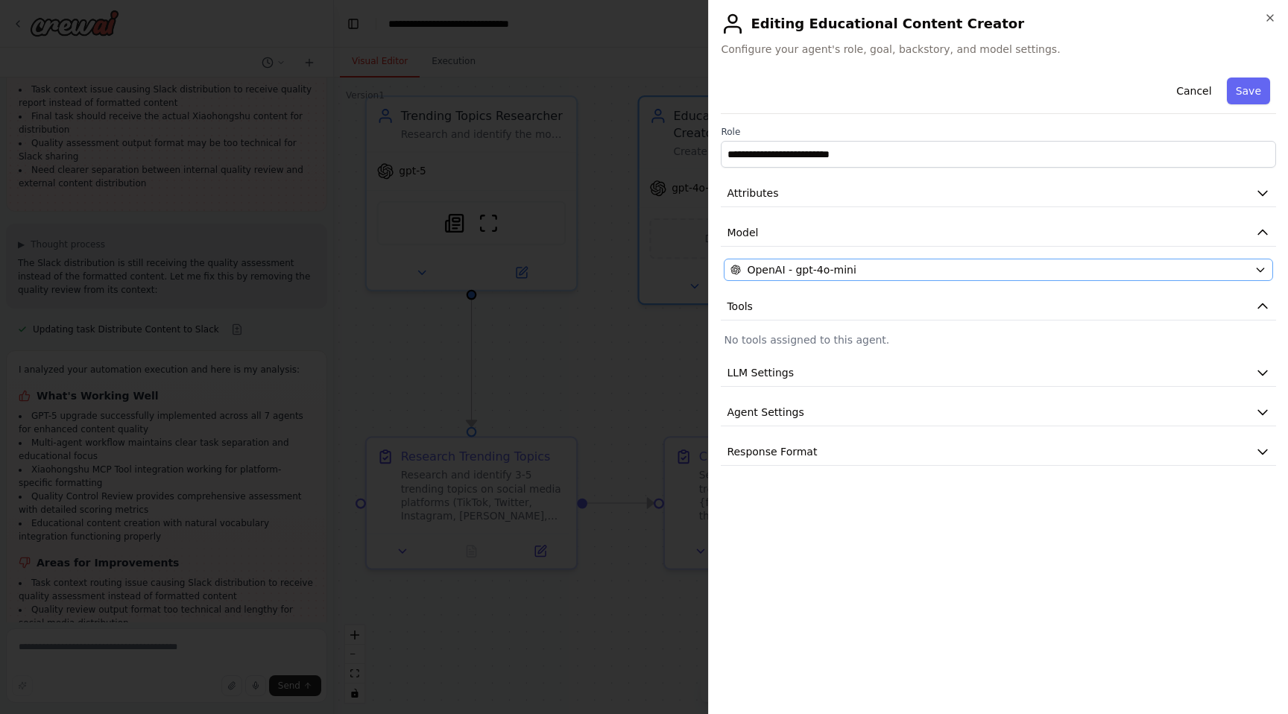
click at [826, 271] on div "OpenAI - gpt-4o-mini" at bounding box center [990, 269] width 518 height 15
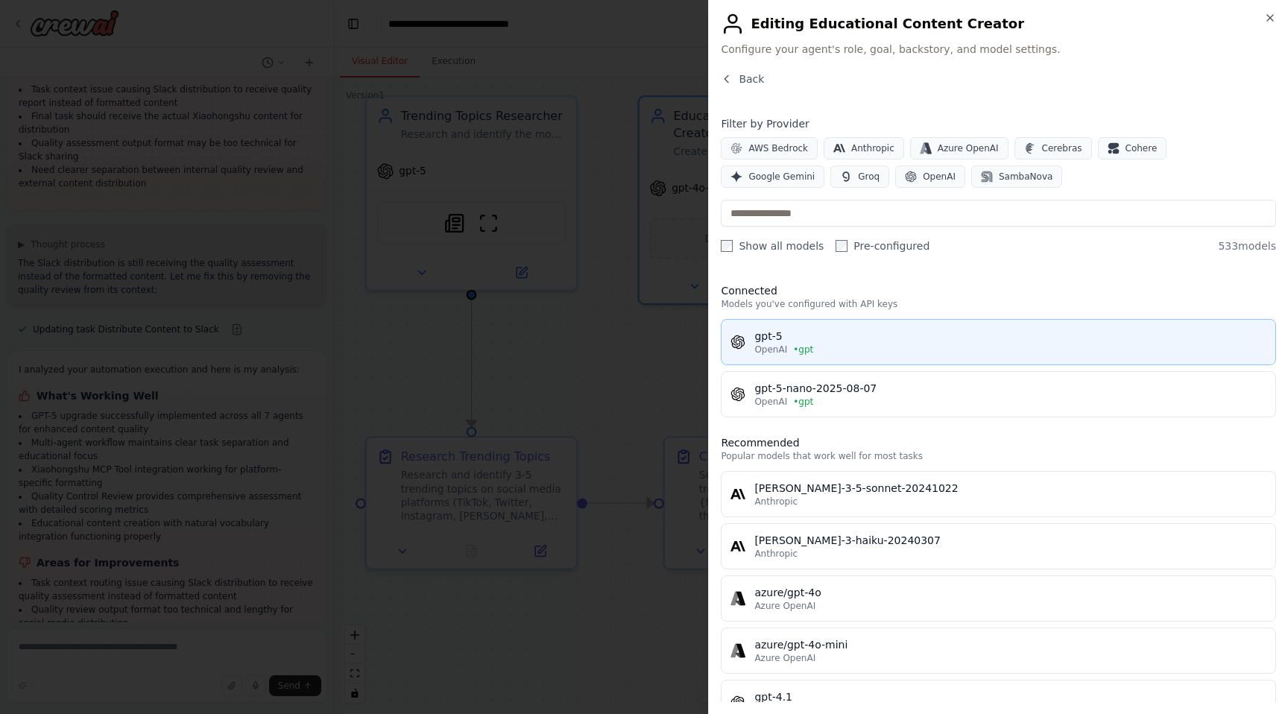
click at [808, 337] on div "gpt-5" at bounding box center [1010, 336] width 512 height 15
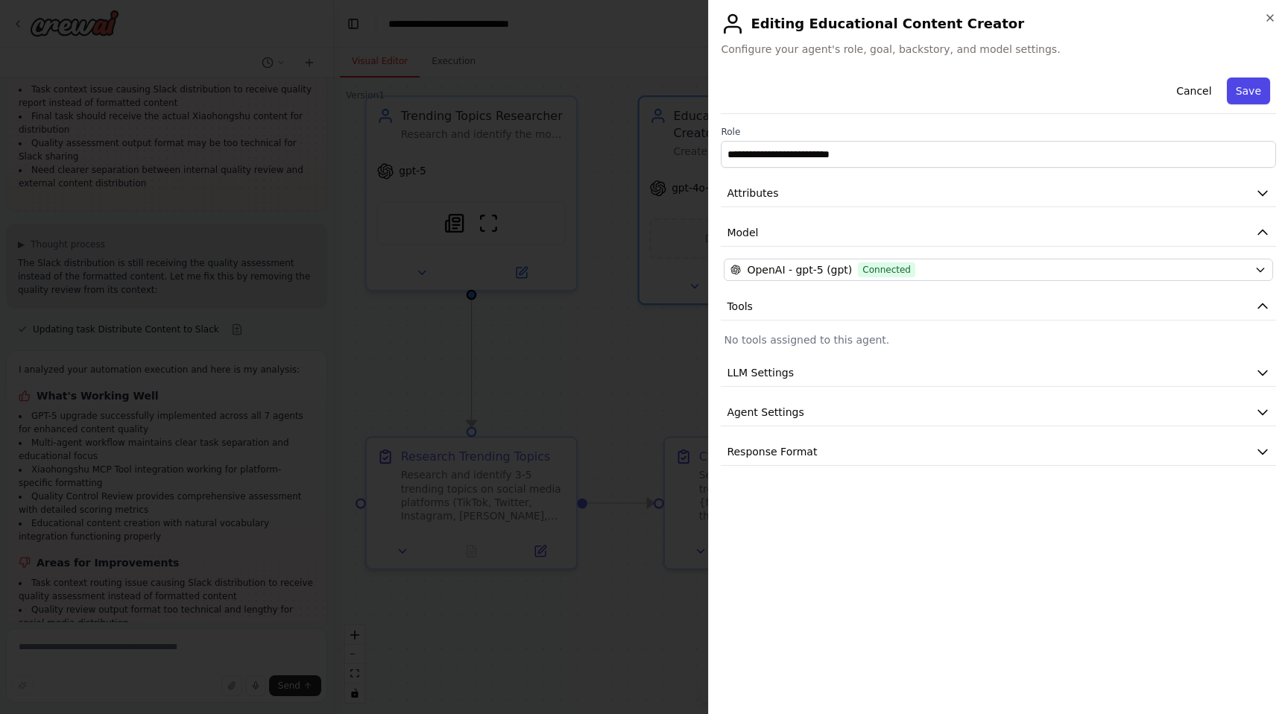
click at [1245, 91] on button "Save" at bounding box center [1248, 91] width 43 height 27
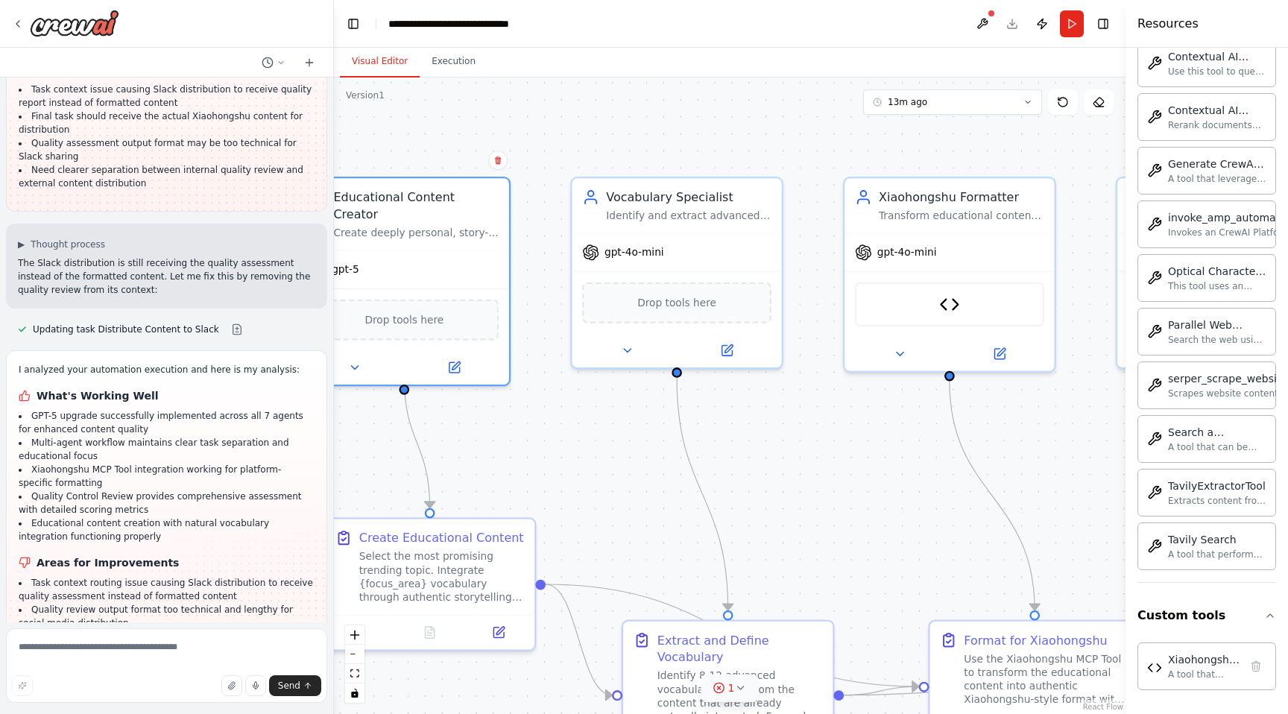
drag, startPoint x: 910, startPoint y: 334, endPoint x: 570, endPoint y: 415, distance: 349.5
click at [570, 415] on div ".deletable-edge-delete-btn { width: 20px; height: 20px; border: 0px solid #ffff…" at bounding box center [730, 396] width 792 height 637
click at [623, 258] on div "gpt-4o-mini" at bounding box center [676, 248] width 209 height 37
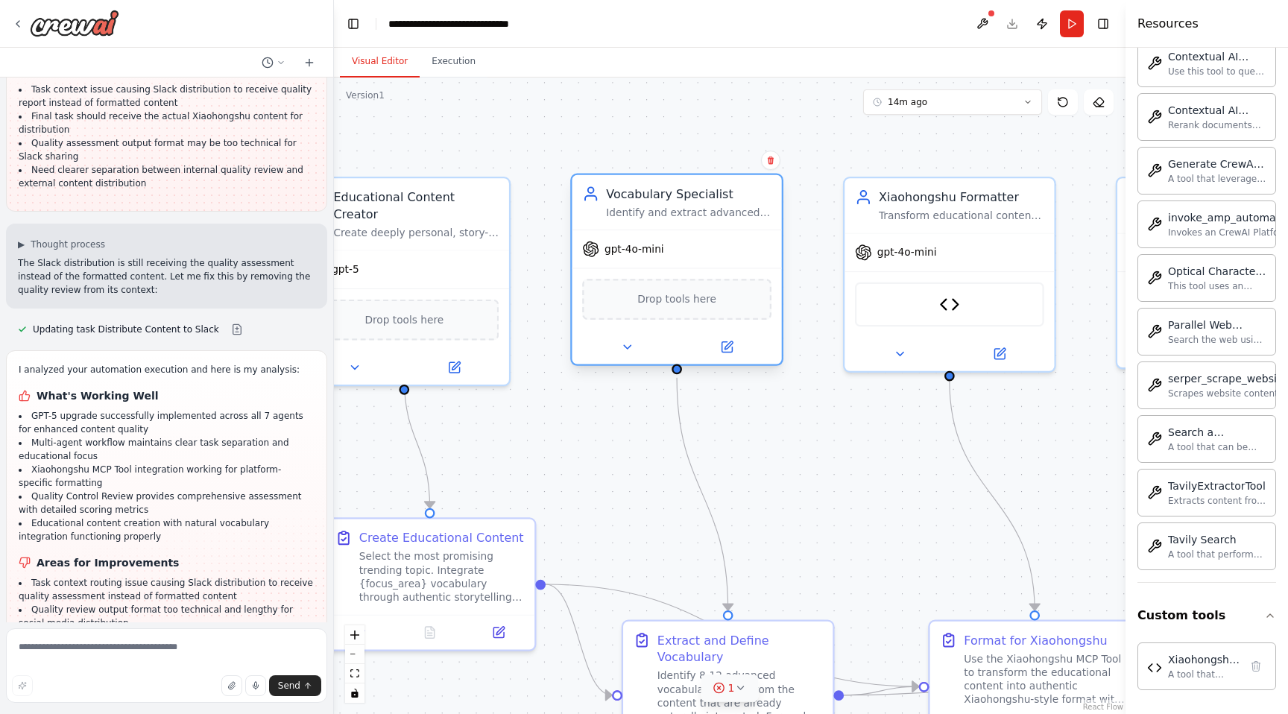
click at [690, 266] on div "gpt-4o-mini" at bounding box center [676, 248] width 209 height 37
click at [720, 357] on div at bounding box center [676, 347] width 209 height 34
click at [720, 351] on icon at bounding box center [726, 347] width 13 height 13
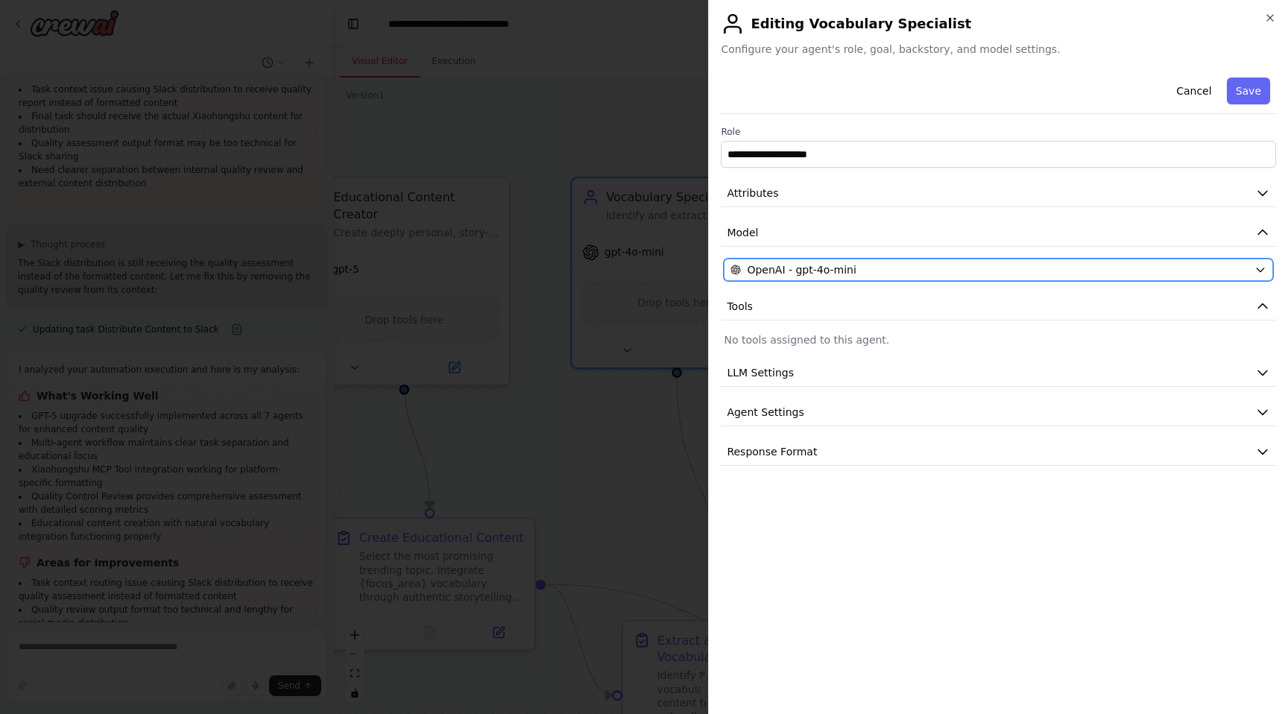
click at [907, 267] on div "OpenAI - gpt-4o-mini" at bounding box center [990, 269] width 518 height 15
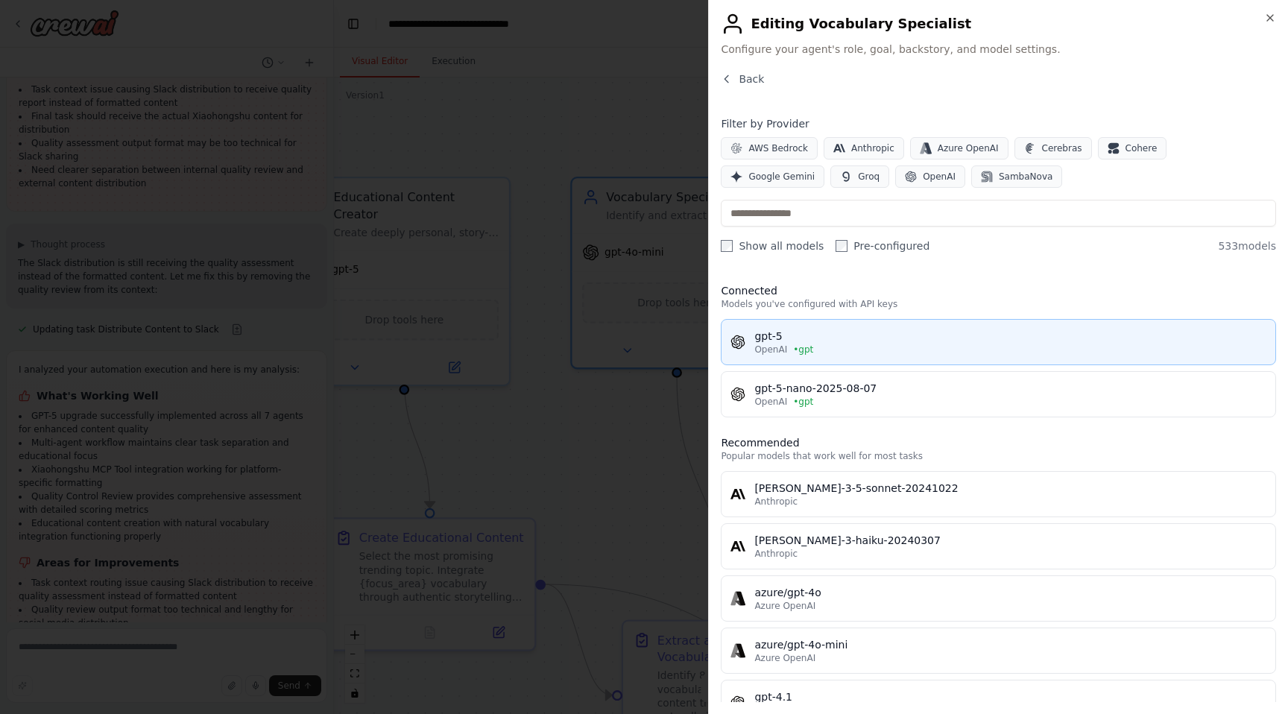
click at [801, 347] on span "• gpt" at bounding box center [803, 350] width 20 height 12
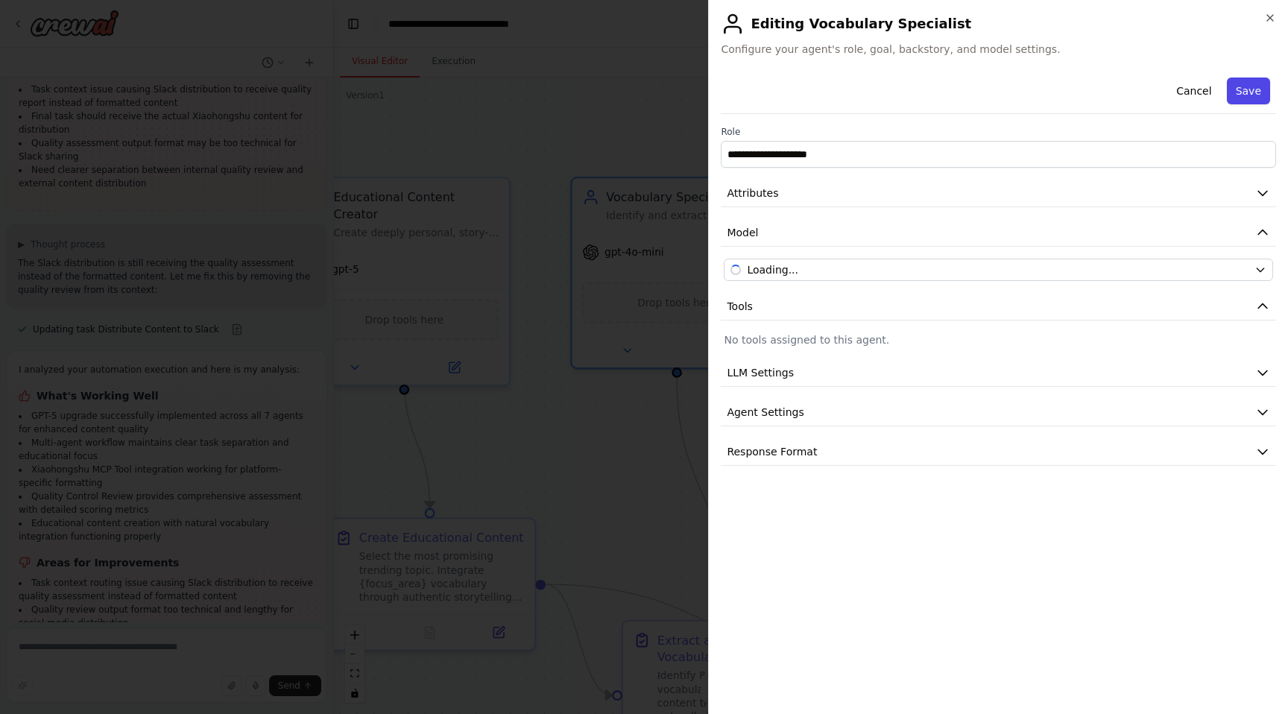
click at [1248, 83] on button "Save" at bounding box center [1248, 91] width 43 height 27
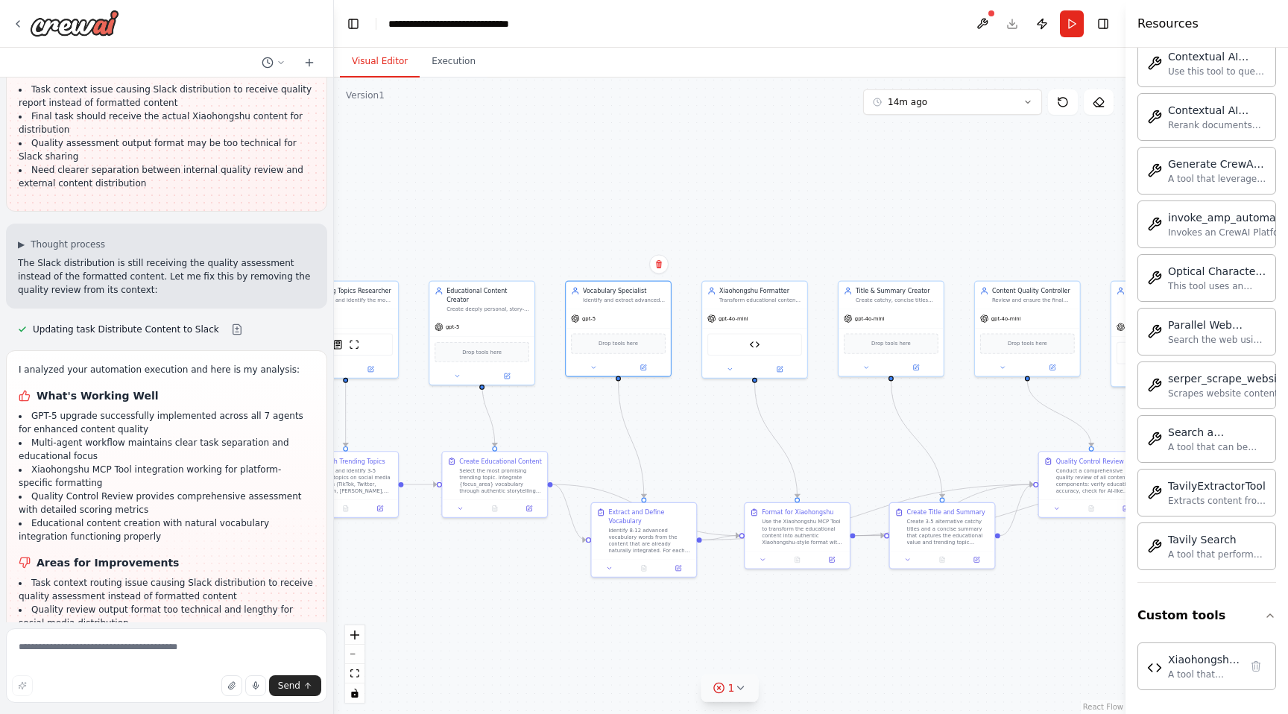
drag, startPoint x: 832, startPoint y: 366, endPoint x: 756, endPoint y: 419, distance: 92.7
click at [756, 419] on div ".deletable-edge-delete-btn { width: 20px; height: 20px; border: 0px solid #ffff…" at bounding box center [730, 396] width 792 height 637
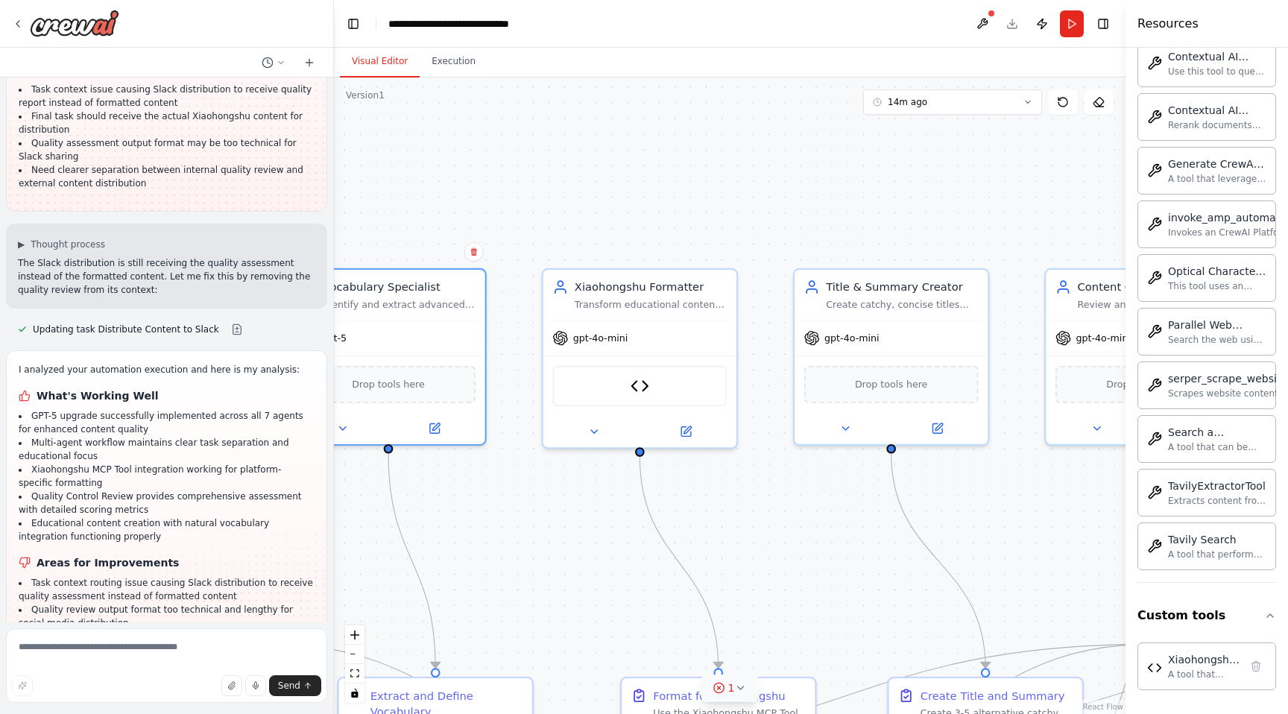
drag, startPoint x: 726, startPoint y: 376, endPoint x: 744, endPoint y: 479, distance: 104.4
click at [744, 479] on div ".deletable-edge-delete-btn { width: 20px; height: 20px; border: 0px solid #ffff…" at bounding box center [730, 396] width 792 height 637
click at [661, 340] on div "gpt-4o-mini" at bounding box center [641, 335] width 193 height 34
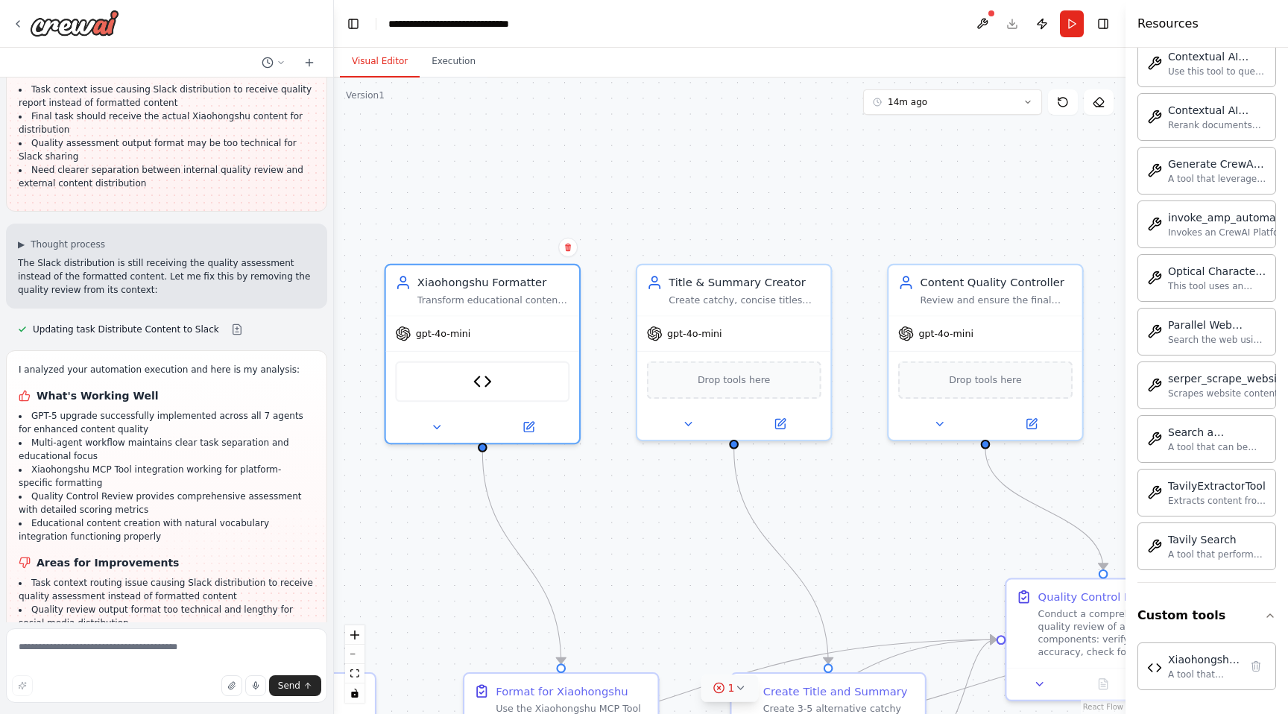
drag, startPoint x: 930, startPoint y: 192, endPoint x: 779, endPoint y: 186, distance: 150.7
click at [778, 186] on div ".deletable-edge-delete-btn { width: 20px; height: 20px; border: 0px solid #ffff…" at bounding box center [730, 396] width 792 height 637
click at [726, 354] on div "Drop tools here" at bounding box center [730, 375] width 193 height 57
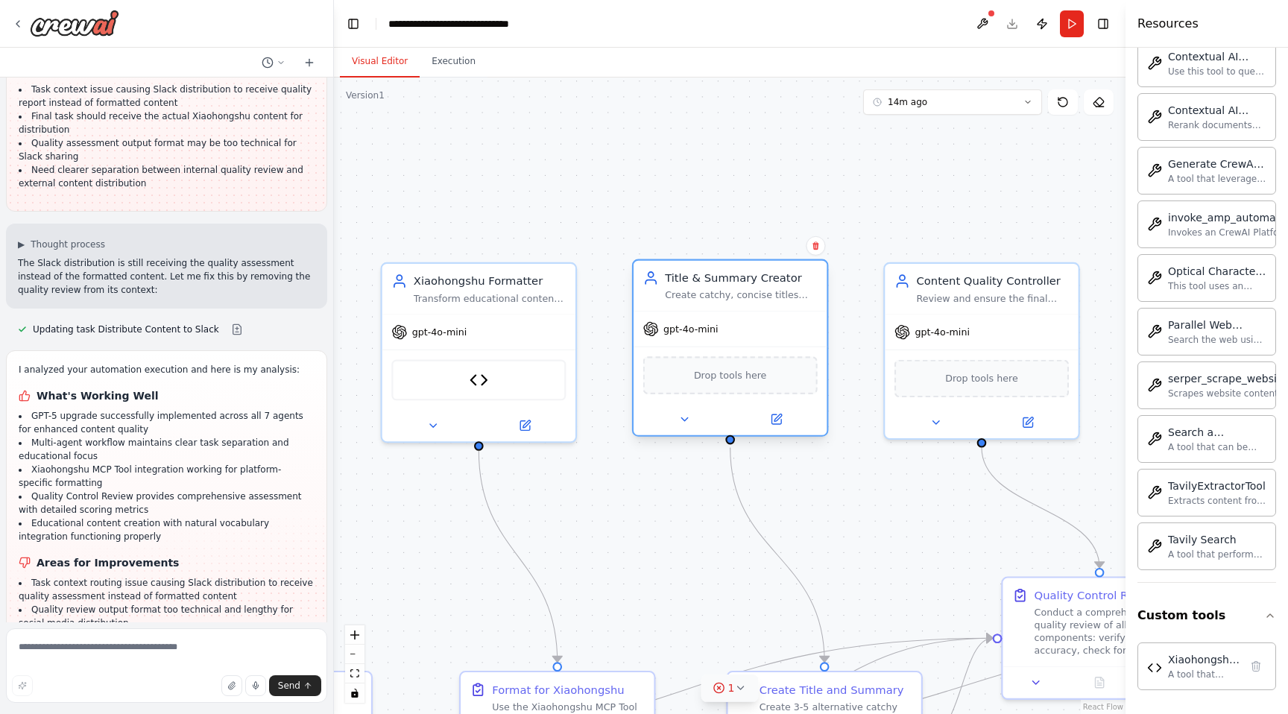
click at [726, 352] on div "Drop tools here" at bounding box center [730, 375] width 193 height 57
click at [492, 341] on div "gpt-4o-mini" at bounding box center [478, 329] width 193 height 34
click at [500, 333] on div "gpt-4o-mini" at bounding box center [478, 329] width 193 height 34
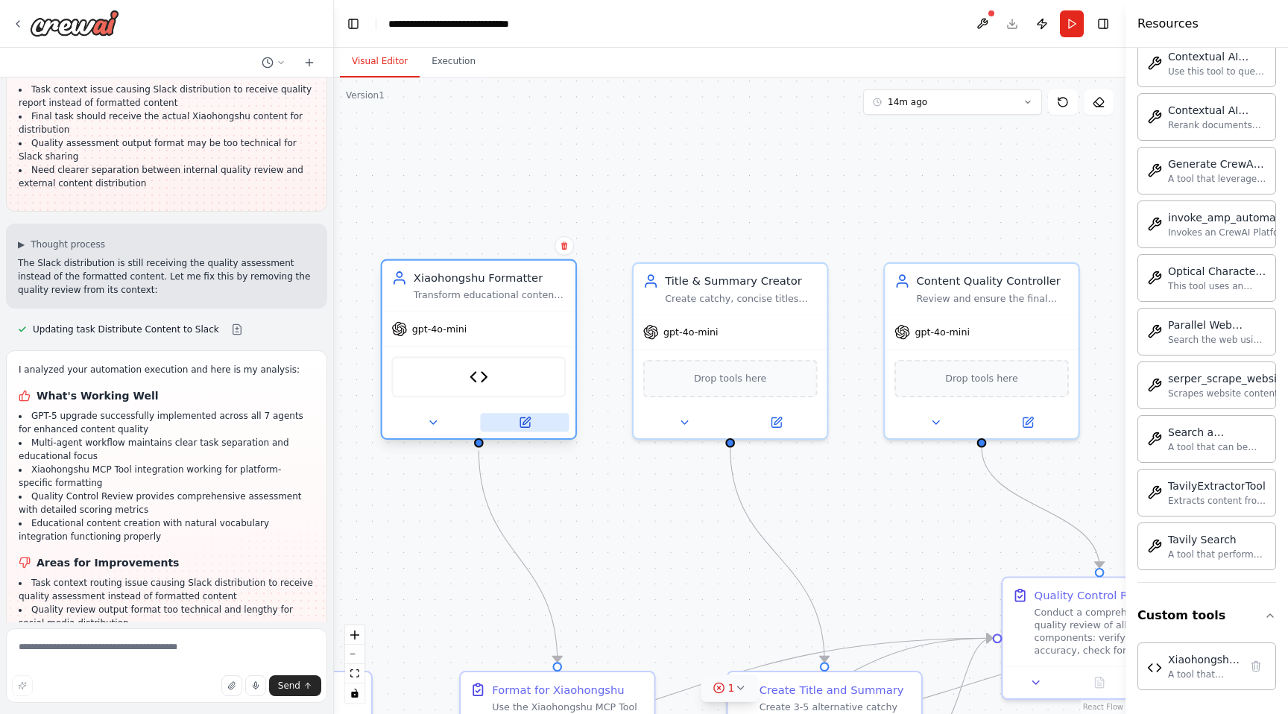
click at [526, 418] on icon at bounding box center [525, 422] width 13 height 13
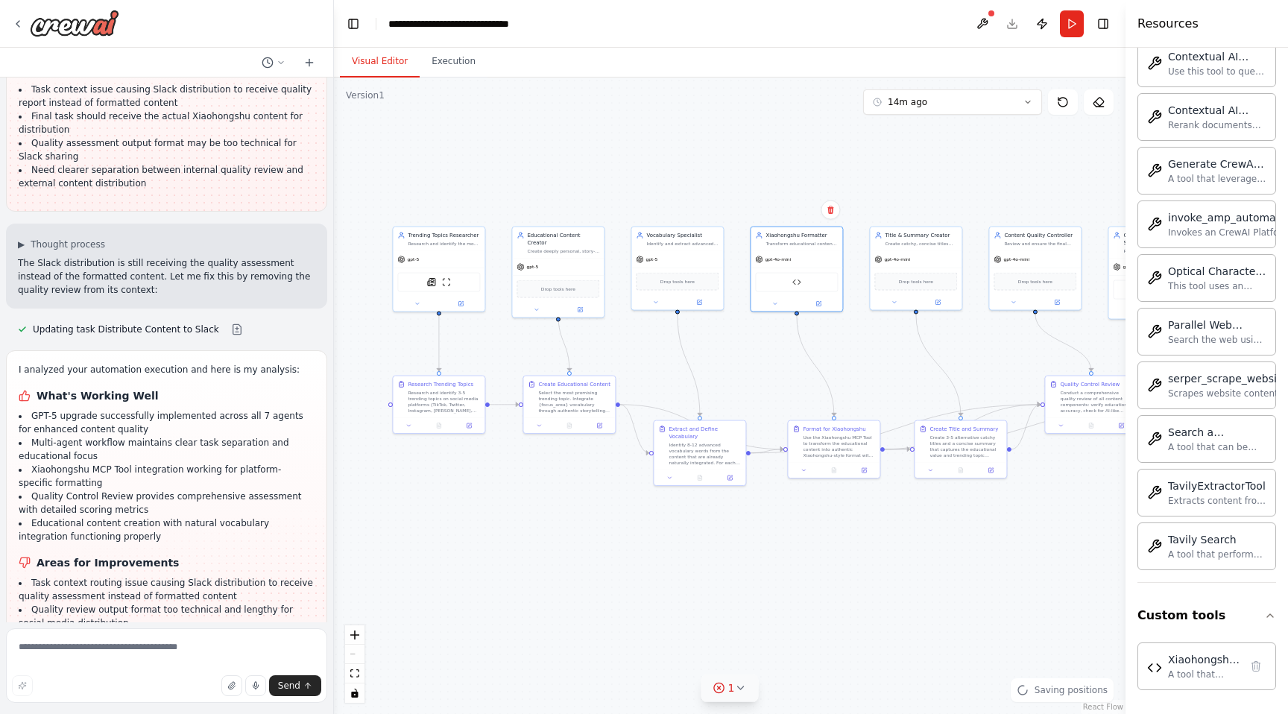
drag, startPoint x: 573, startPoint y: 136, endPoint x: 842, endPoint y: 166, distance: 270.1
click at [842, 166] on div ".deletable-edge-delete-btn { width: 20px; height: 20px; border: 0px solid #ffff…" at bounding box center [730, 396] width 792 height 637
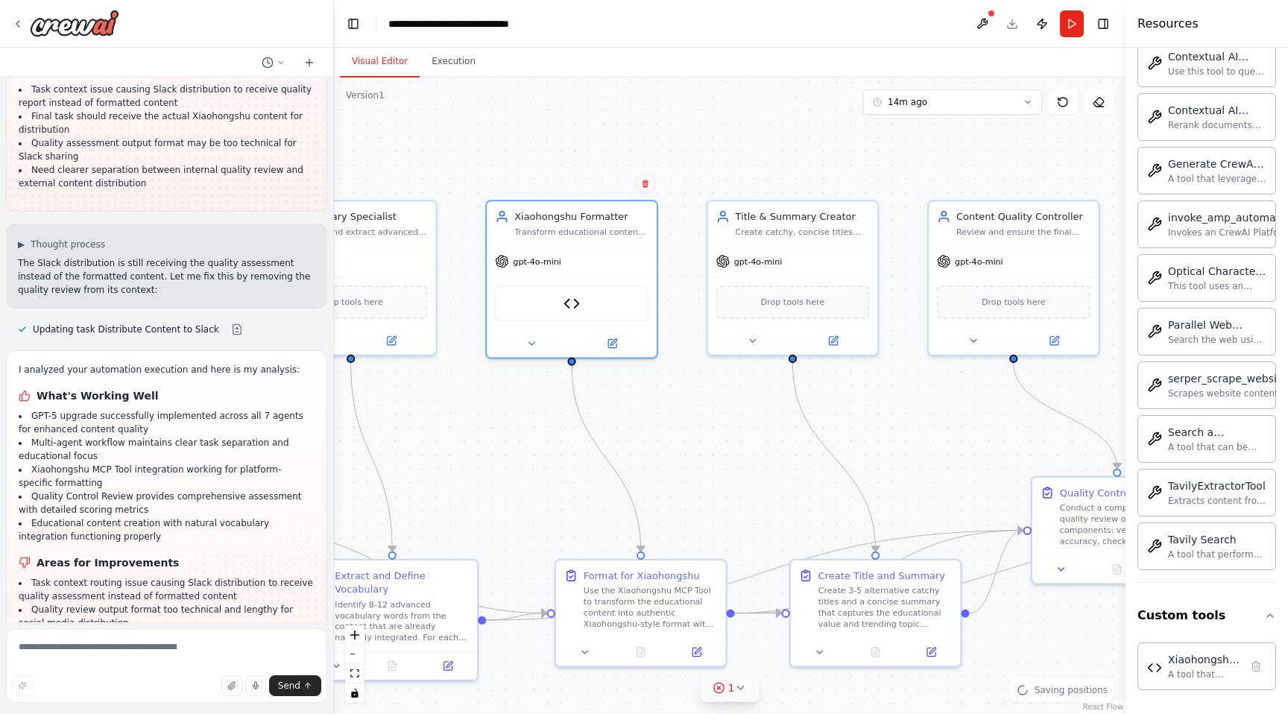
drag, startPoint x: 970, startPoint y: 413, endPoint x: 733, endPoint y: 414, distance: 237.1
click at [733, 414] on div ".deletable-edge-delete-btn { width: 20px; height: 20px; border: 0px solid #ffff…" at bounding box center [730, 396] width 792 height 637
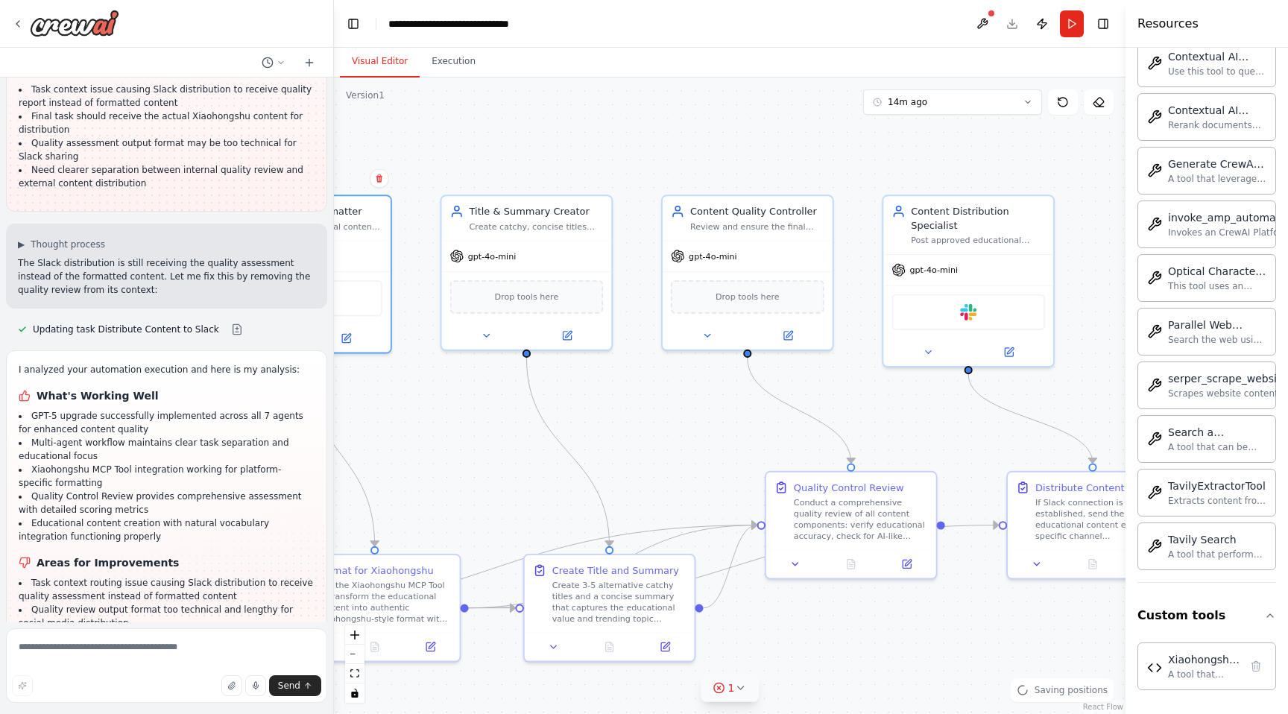
drag, startPoint x: 733, startPoint y: 414, endPoint x: 467, endPoint y: 409, distance: 266.2
click at [467, 409] on div ".deletable-edge-delete-btn { width: 20px; height: 20px; border: 0px solid #ffff…" at bounding box center [730, 396] width 792 height 637
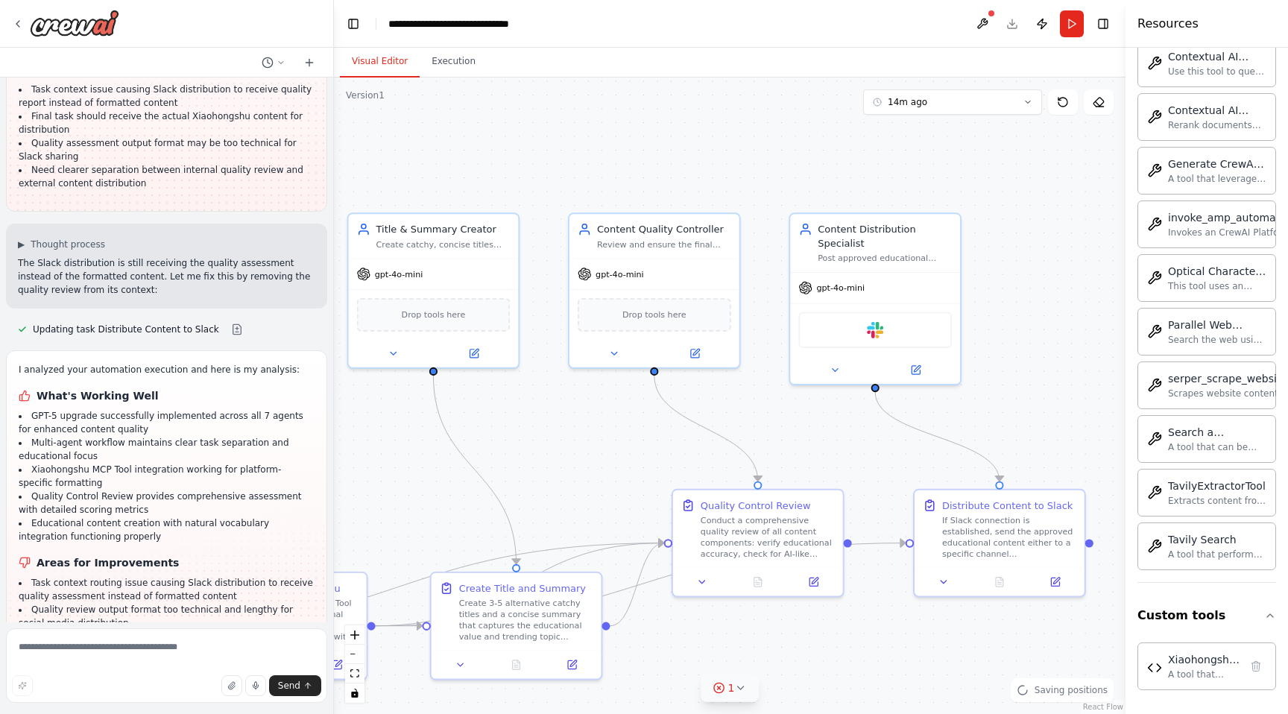
drag, startPoint x: 708, startPoint y: 360, endPoint x: 615, endPoint y: 382, distance: 95.1
click at [615, 382] on div ".deletable-edge-delete-btn { width: 20px; height: 20px; border: 0px solid #ffff…" at bounding box center [730, 396] width 792 height 637
drag, startPoint x: 634, startPoint y: 185, endPoint x: 947, endPoint y: 186, distance: 312.4
click at [947, 186] on div ".deletable-edge-delete-btn { width: 20px; height: 20px; border: 0px solid #ffff…" at bounding box center [730, 396] width 792 height 637
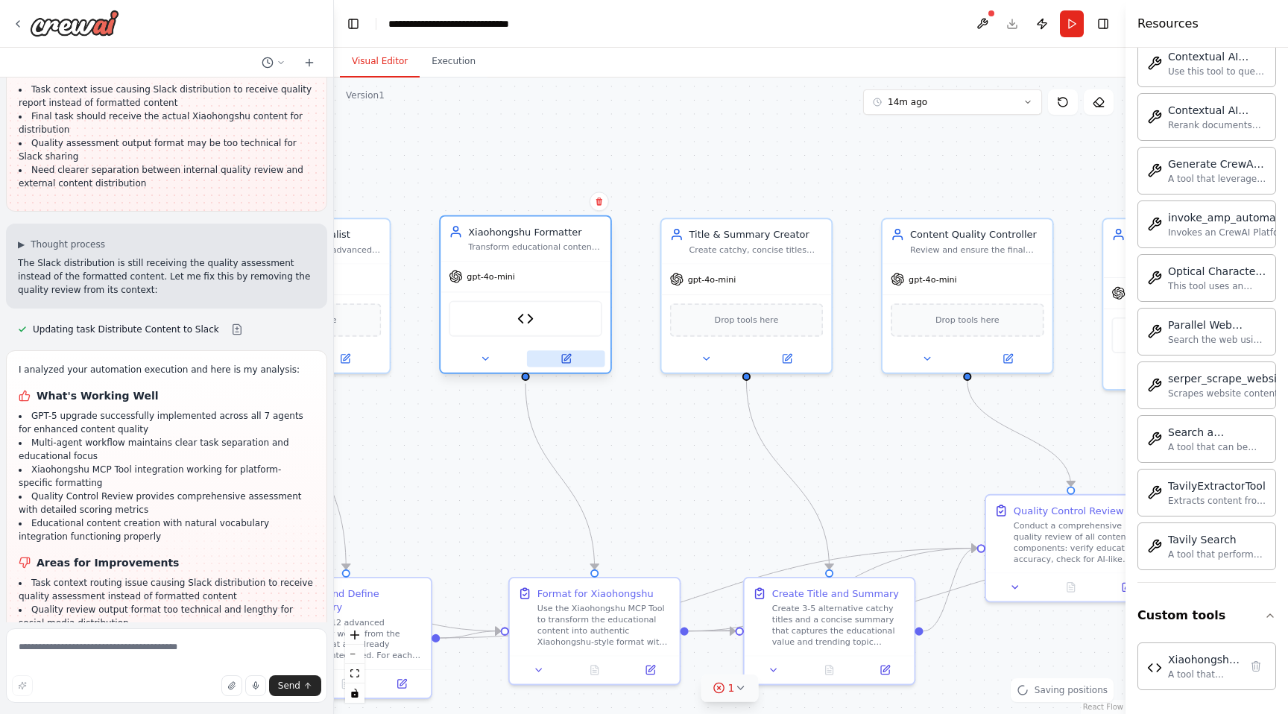
click at [576, 350] on button at bounding box center [566, 358] width 78 height 16
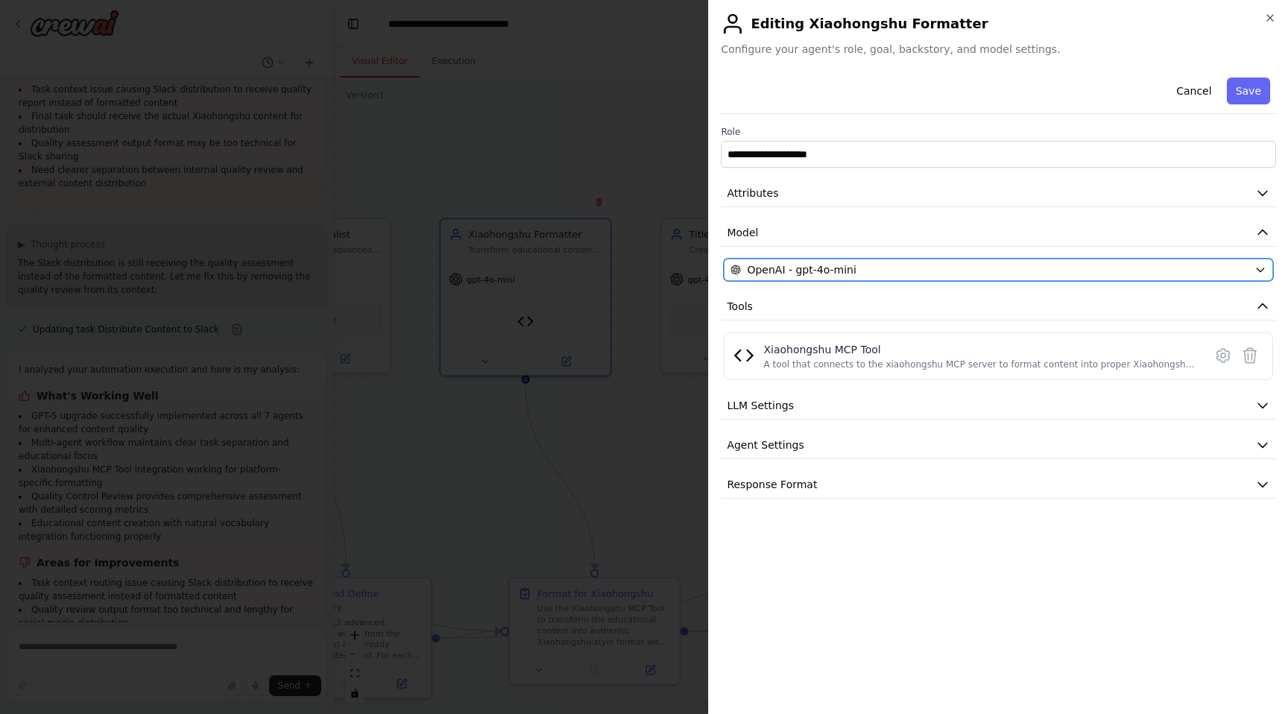
click at [889, 274] on div "OpenAI - gpt-4o-mini" at bounding box center [990, 269] width 518 height 15
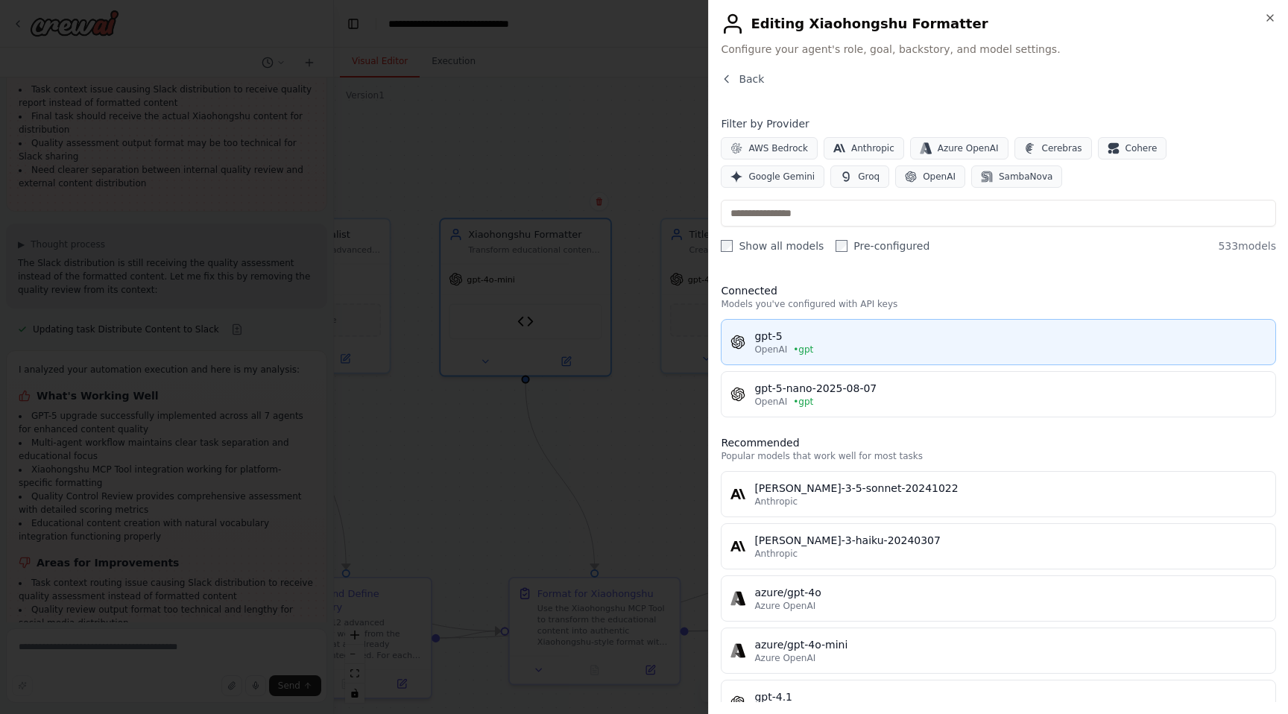
click at [836, 344] on div "OpenAI • gpt" at bounding box center [1010, 350] width 512 height 12
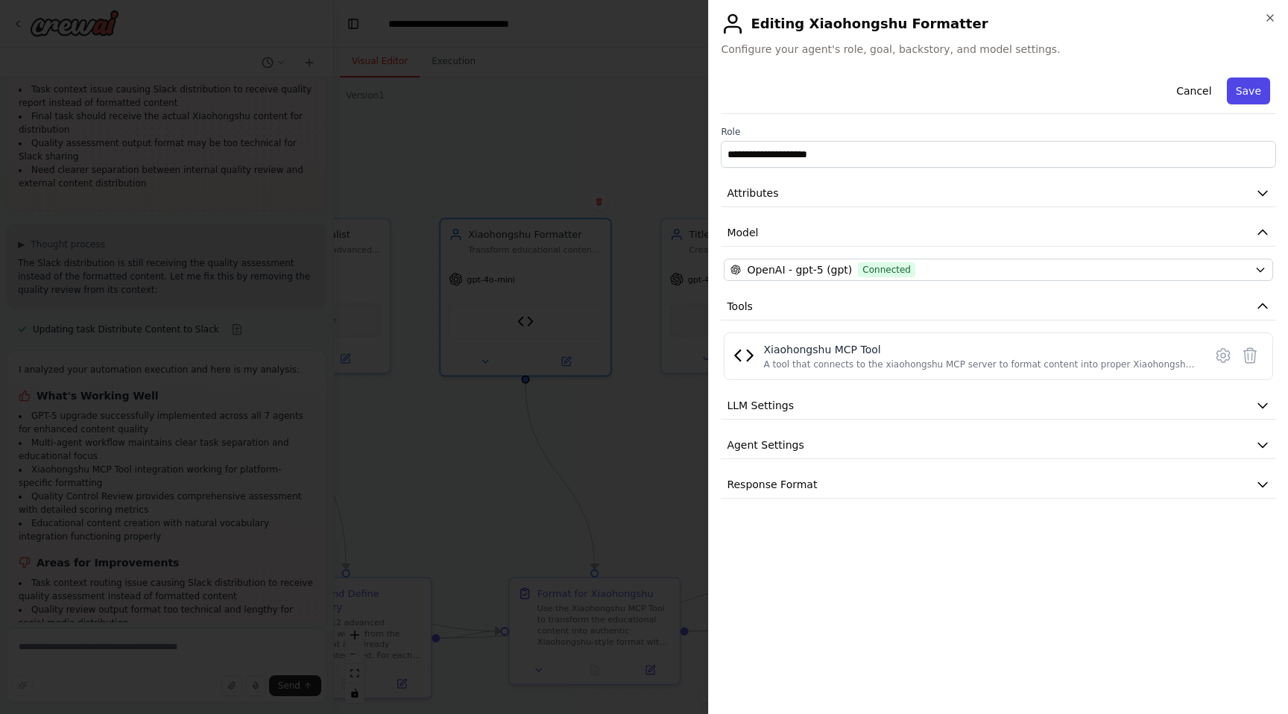
click at [1246, 92] on button "Save" at bounding box center [1248, 91] width 43 height 27
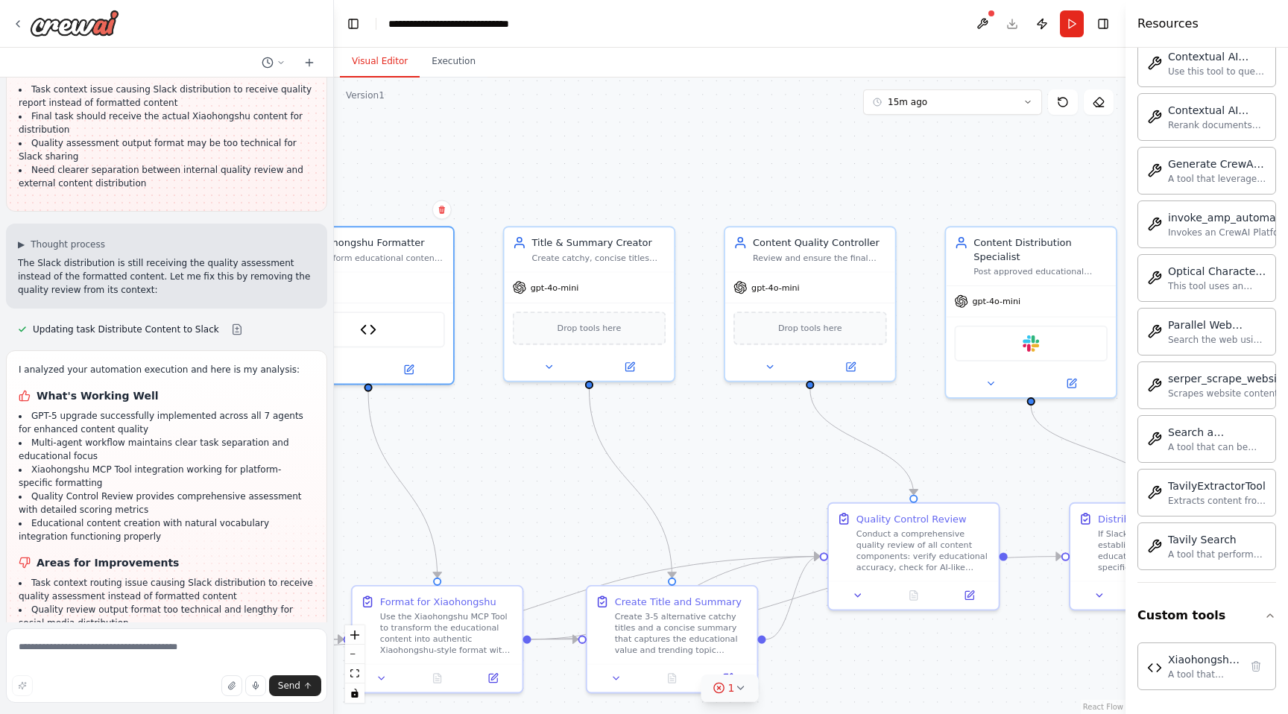
drag, startPoint x: 601, startPoint y: 122, endPoint x: 444, endPoint y: 130, distance: 157.5
click at [444, 130] on div ".deletable-edge-delete-btn { width: 20px; height: 20px; border: 0px solid #ffff…" at bounding box center [730, 396] width 792 height 637
click at [632, 368] on icon at bounding box center [630, 364] width 8 height 8
click at [634, 360] on icon at bounding box center [629, 364] width 11 height 11
click at [608, 287] on div "gpt-4o-mini" at bounding box center [590, 285] width 170 height 31
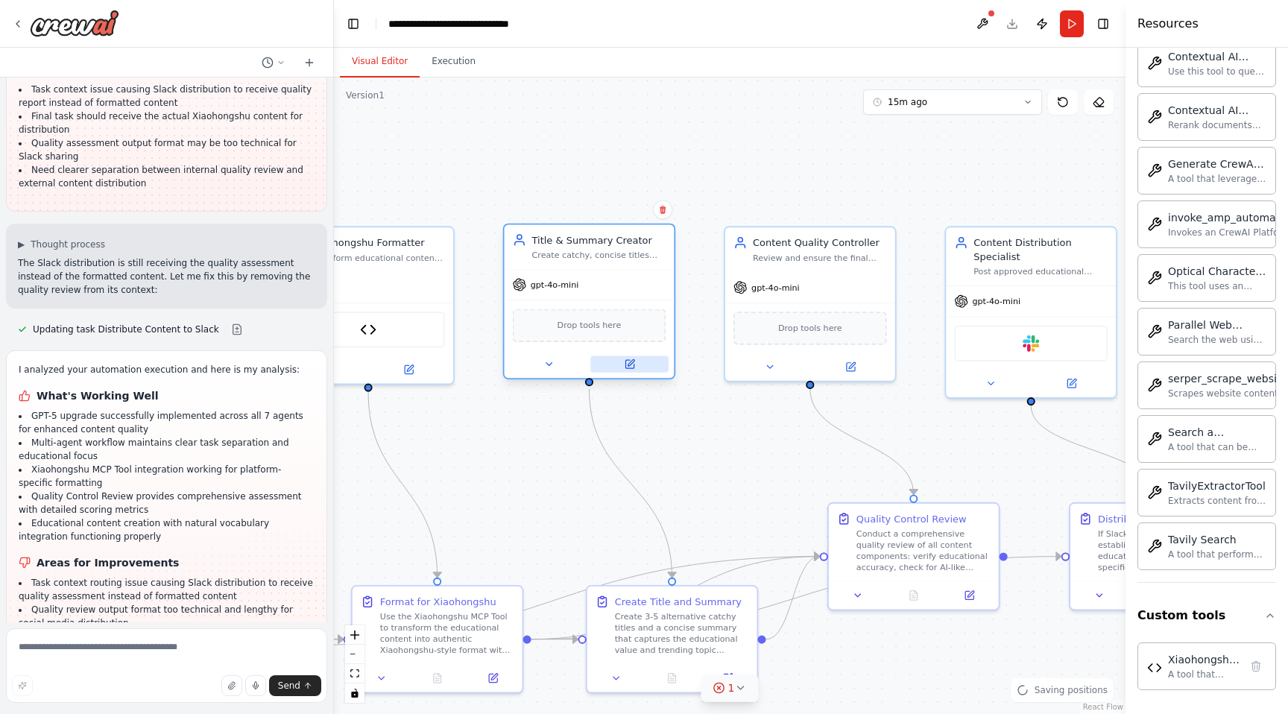
click at [626, 366] on icon at bounding box center [630, 364] width 8 height 8
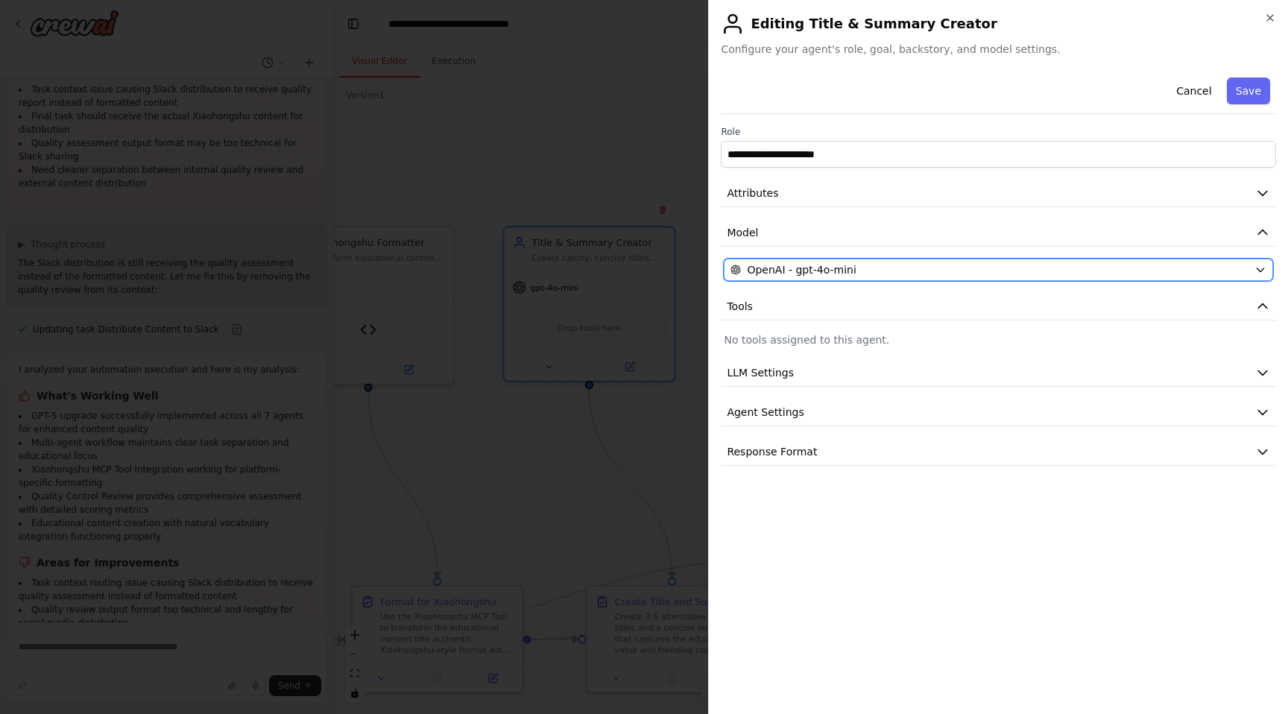
click at [916, 271] on div "OpenAI - gpt-4o-mini" at bounding box center [990, 269] width 518 height 15
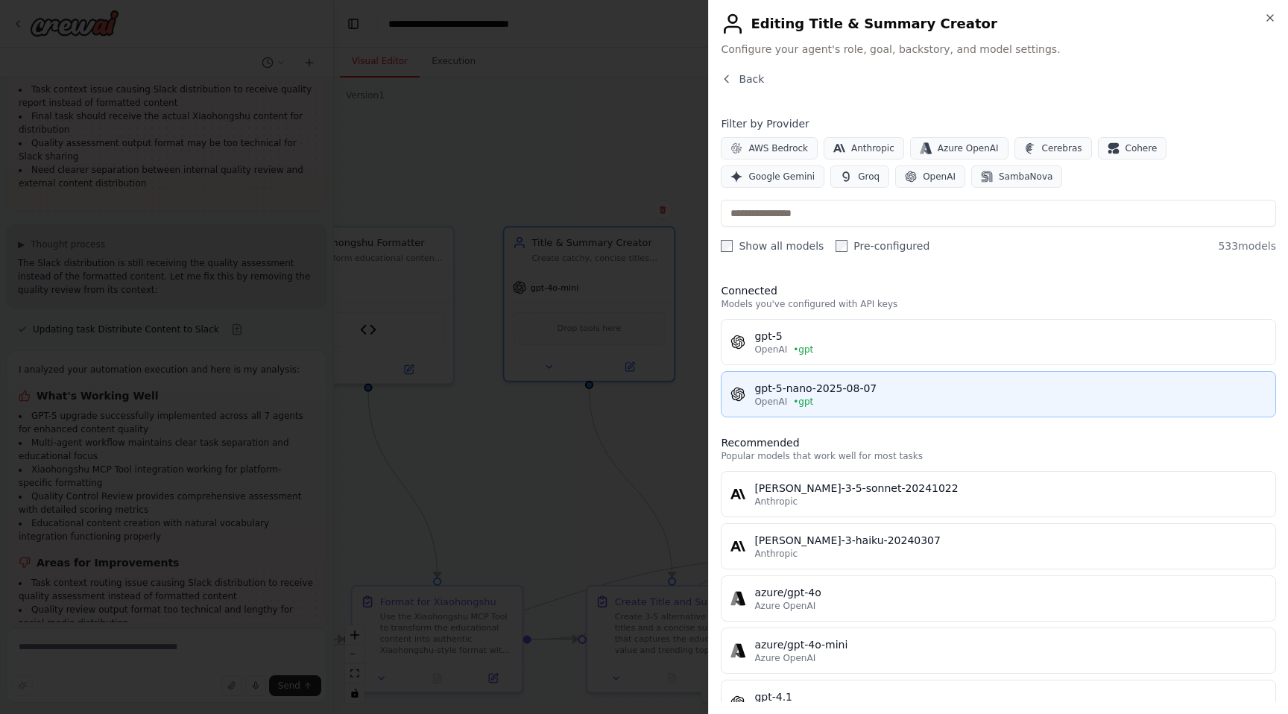
click at [835, 400] on div "OpenAI • gpt" at bounding box center [1010, 402] width 512 height 12
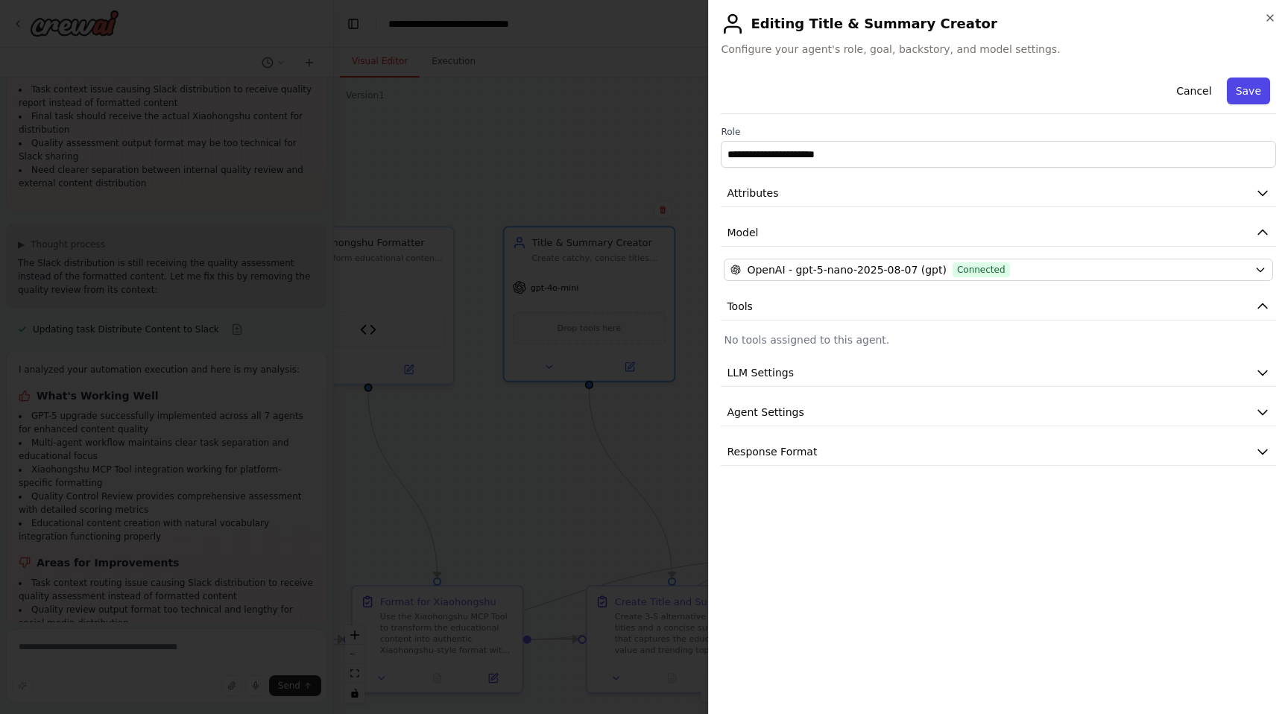
click at [1244, 97] on button "Save" at bounding box center [1248, 91] width 43 height 27
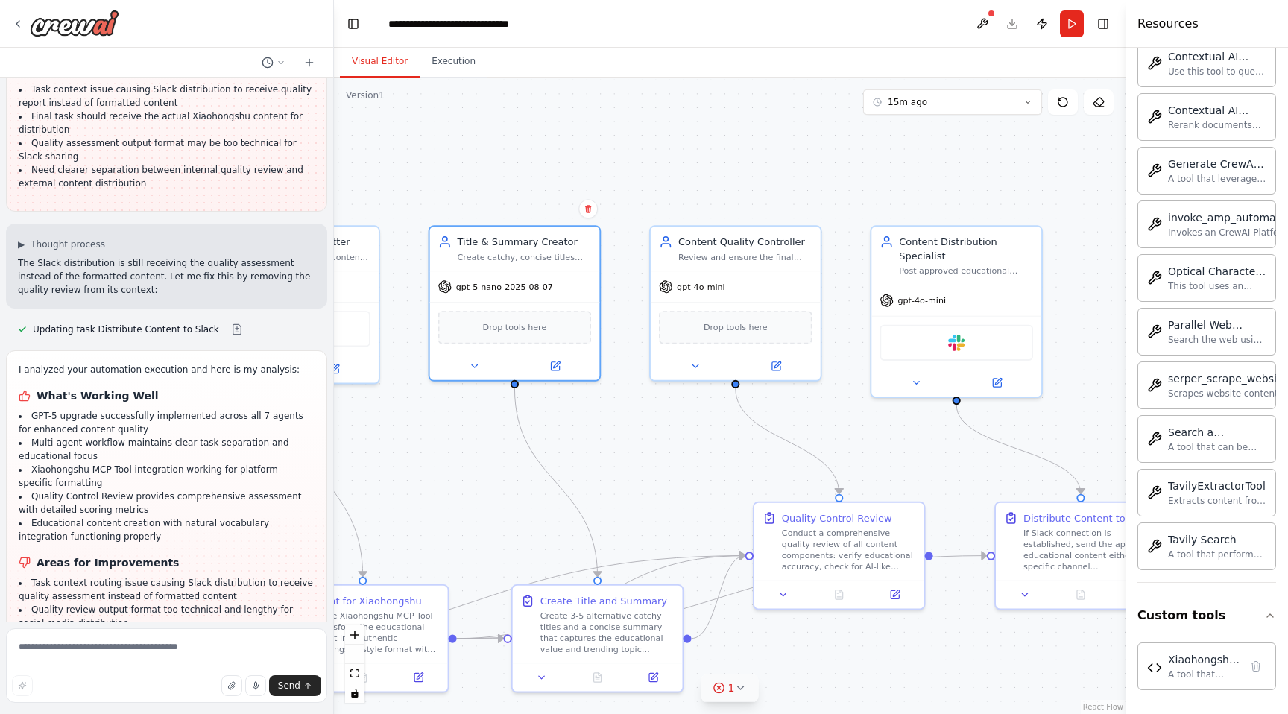
drag, startPoint x: 924, startPoint y: 186, endPoint x: 731, endPoint y: 184, distance: 192.4
click at [731, 186] on div ".deletable-edge-delete-btn { width: 20px; height: 20px; border: 0px solid #ffff…" at bounding box center [730, 396] width 792 height 637
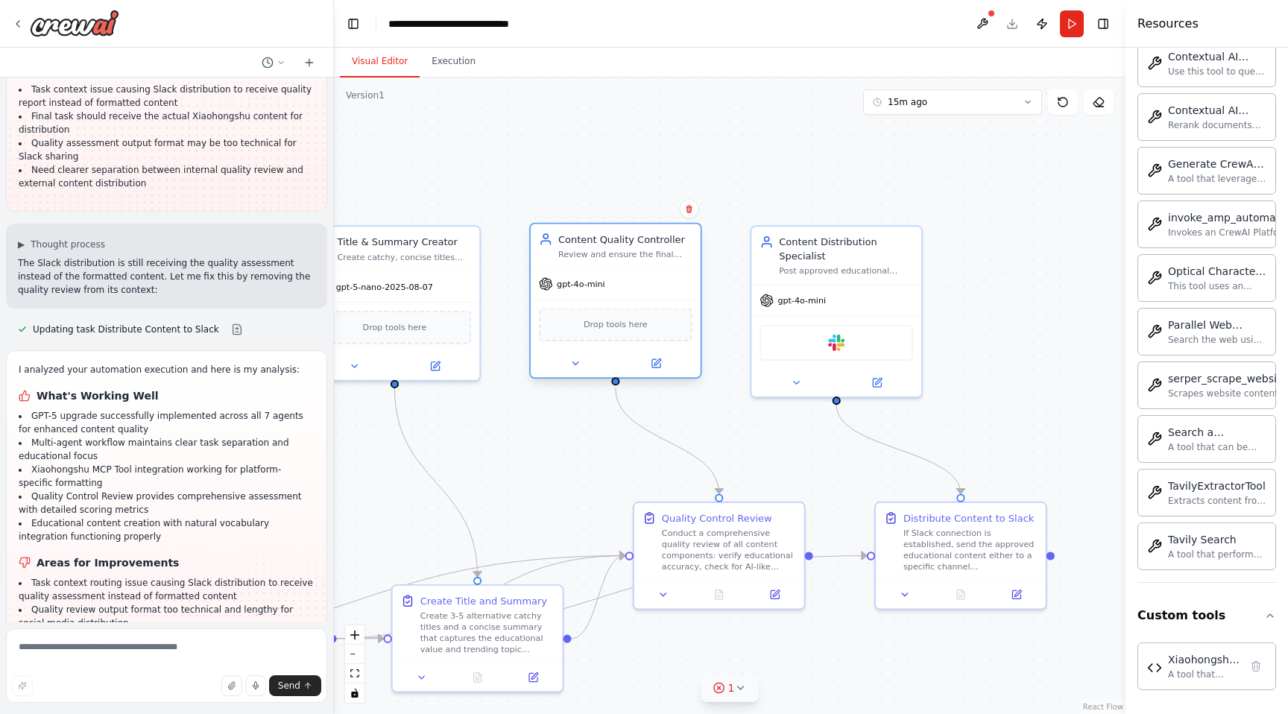
click at [597, 289] on span "gpt-4o-mini" at bounding box center [581, 284] width 48 height 11
click at [626, 291] on div "gpt-4o-mini" at bounding box center [616, 284] width 170 height 31
click at [649, 361] on button at bounding box center [656, 363] width 78 height 16
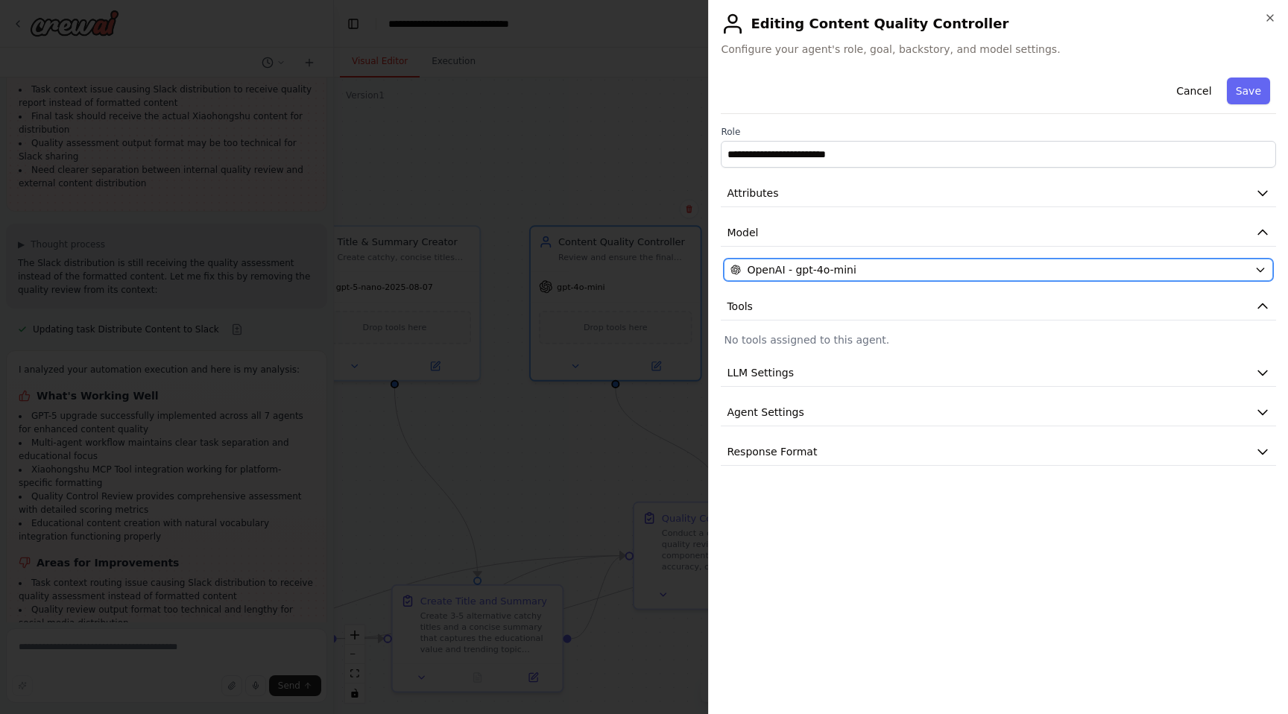
click at [947, 268] on div "OpenAI - gpt-4o-mini" at bounding box center [990, 269] width 518 height 15
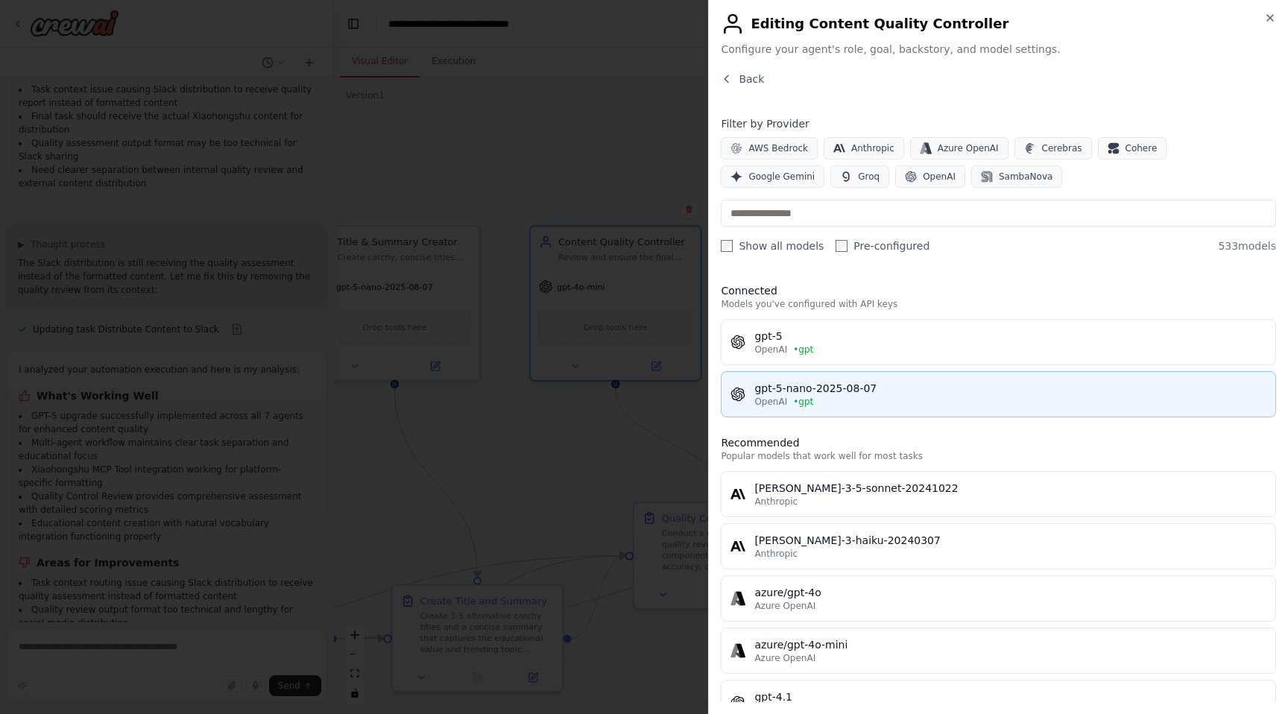
click at [842, 385] on div "gpt-5-nano-2025-08-07" at bounding box center [1010, 388] width 512 height 15
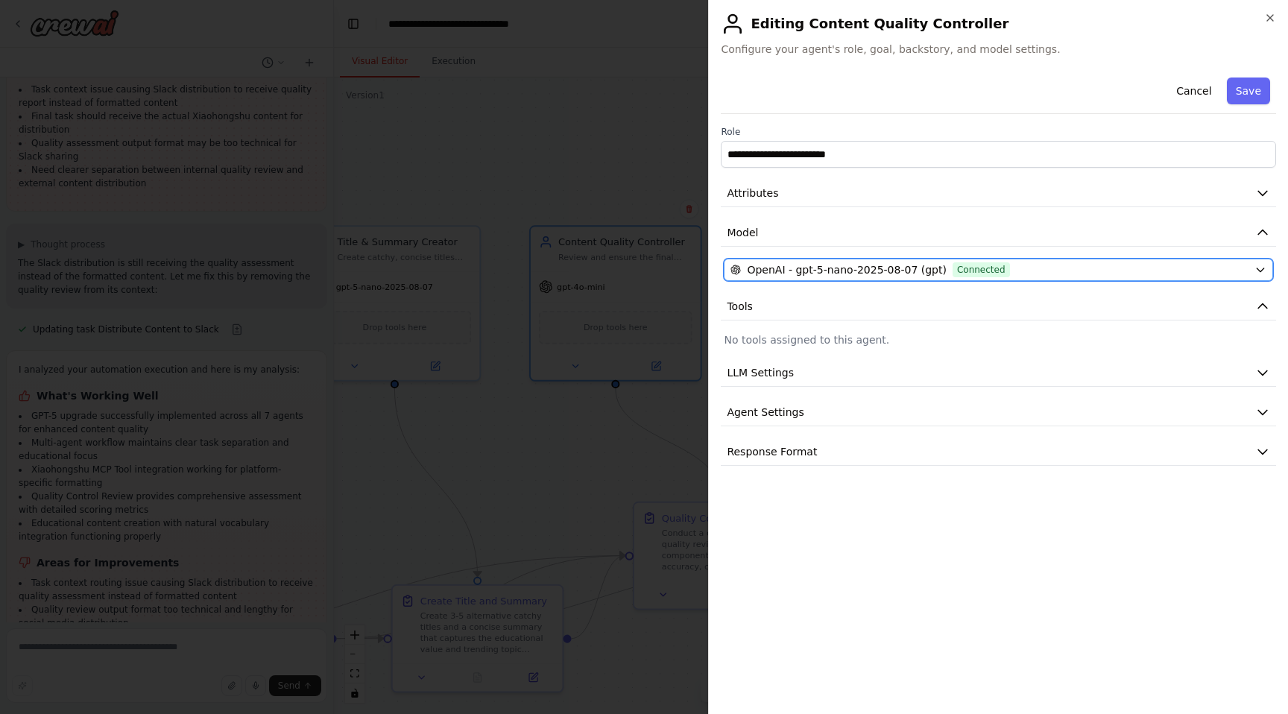
click at [815, 267] on span "OpenAI - gpt-5-nano-2025-08-07 (gpt)" at bounding box center [847, 269] width 200 height 15
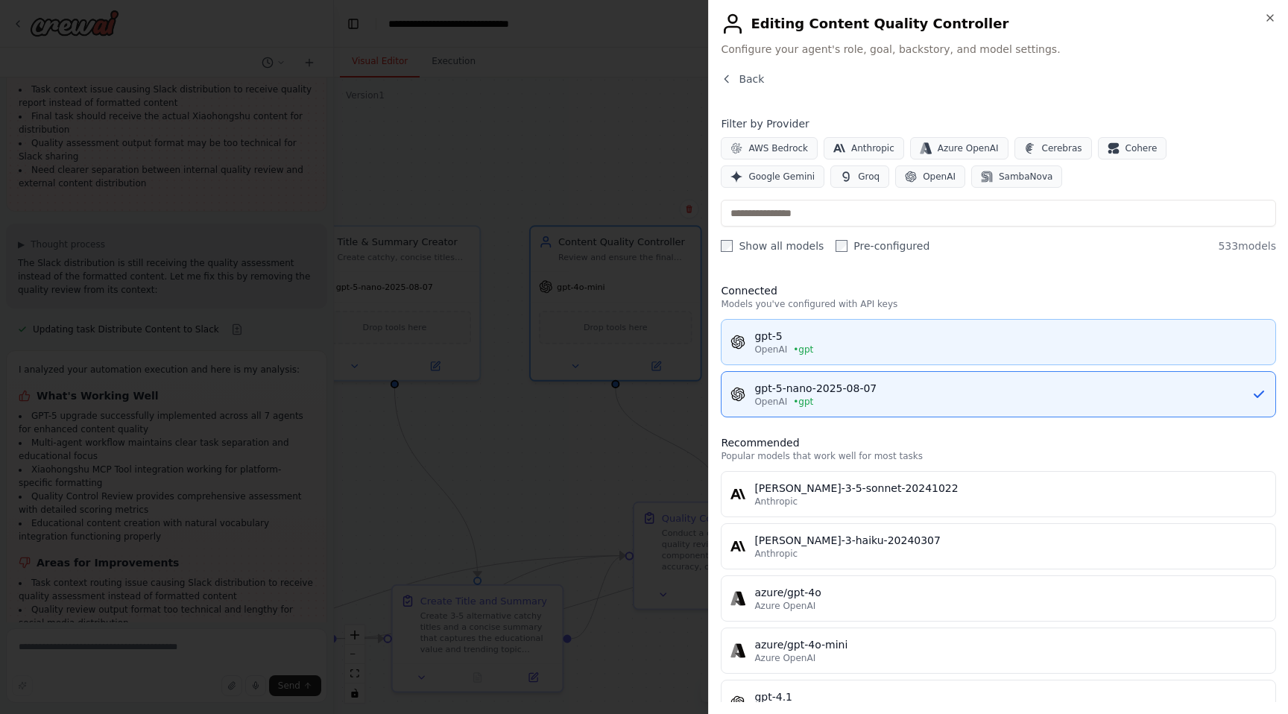
click at [793, 347] on span "• gpt" at bounding box center [803, 350] width 20 height 12
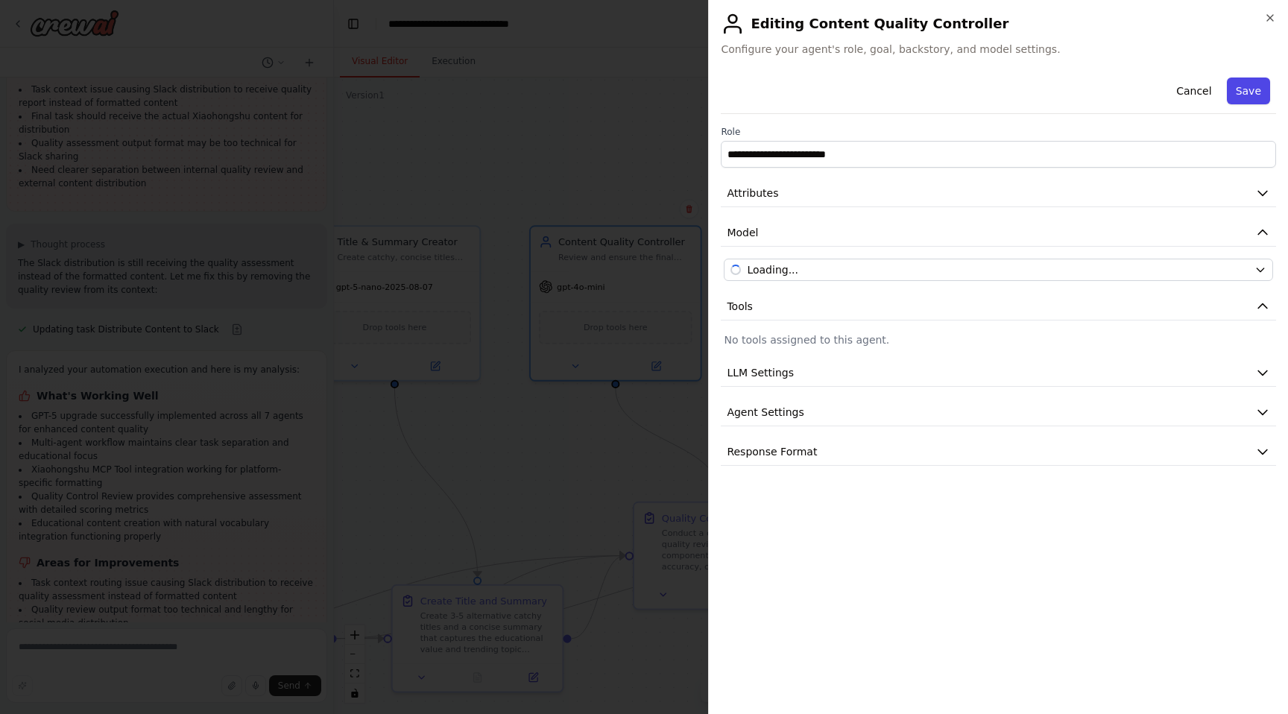
click at [1263, 84] on button "Save" at bounding box center [1248, 91] width 43 height 27
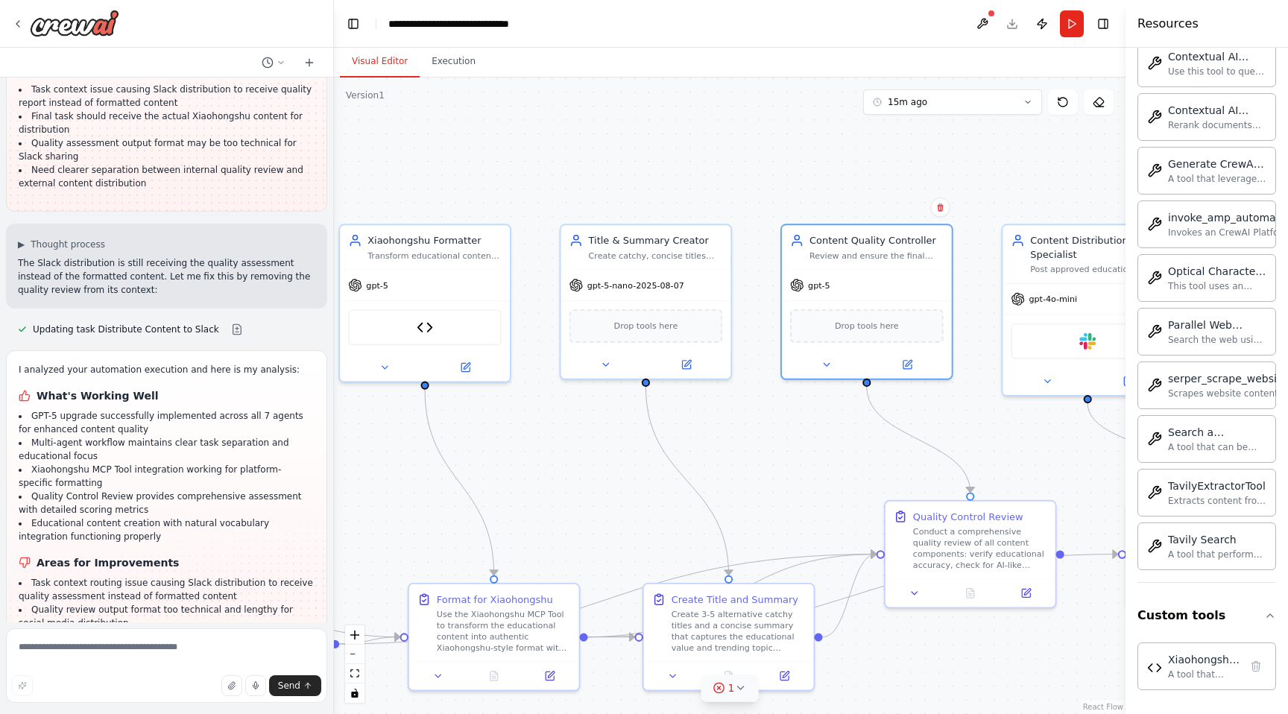
drag, startPoint x: 796, startPoint y: 160, endPoint x: 1042, endPoint y: 158, distance: 245.3
click at [1045, 158] on div ".deletable-edge-delete-btn { width: 20px; height: 20px; border: 0px solid #ffff…" at bounding box center [730, 396] width 792 height 637
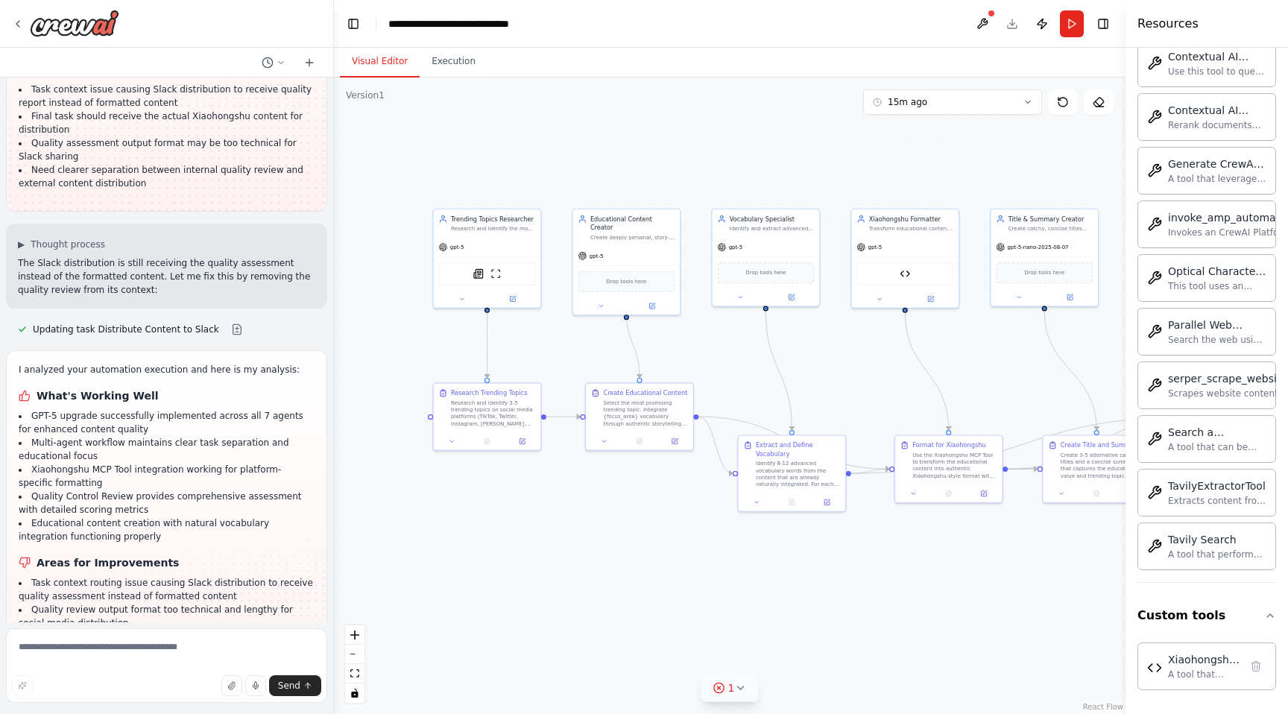
drag, startPoint x: 689, startPoint y: 160, endPoint x: 1002, endPoint y: 159, distance: 313.1
click at [1002, 159] on div ".deletable-edge-delete-btn { width: 20px; height: 20px; border: 0px solid #ffff…" at bounding box center [730, 396] width 792 height 637
click at [175, 639] on textarea at bounding box center [166, 665] width 321 height 75
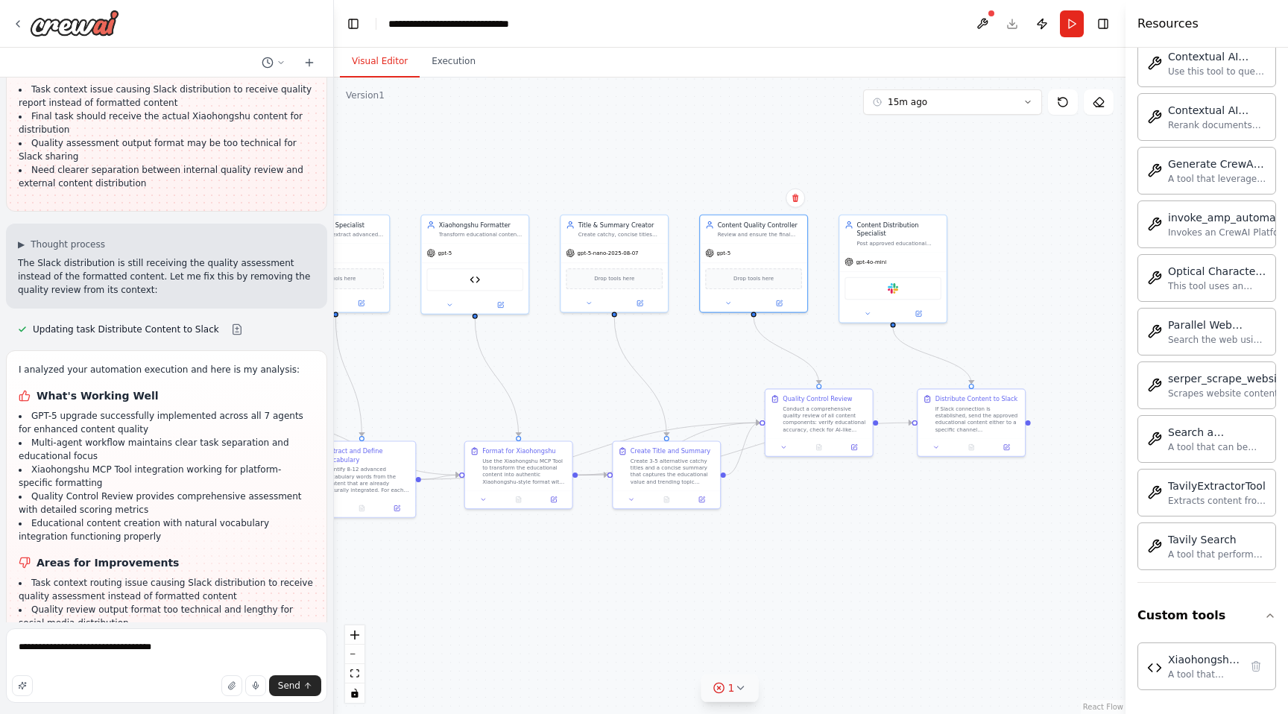
drag, startPoint x: 753, startPoint y: 361, endPoint x: 334, endPoint y: 368, distance: 419.1
click at [334, 368] on div ".deletable-edge-delete-btn { width: 20px; height: 20px; border: 0px solid #ffff…" at bounding box center [730, 396] width 792 height 637
click at [187, 652] on textarea "**********" at bounding box center [166, 665] width 321 height 75
type textarea "**********"
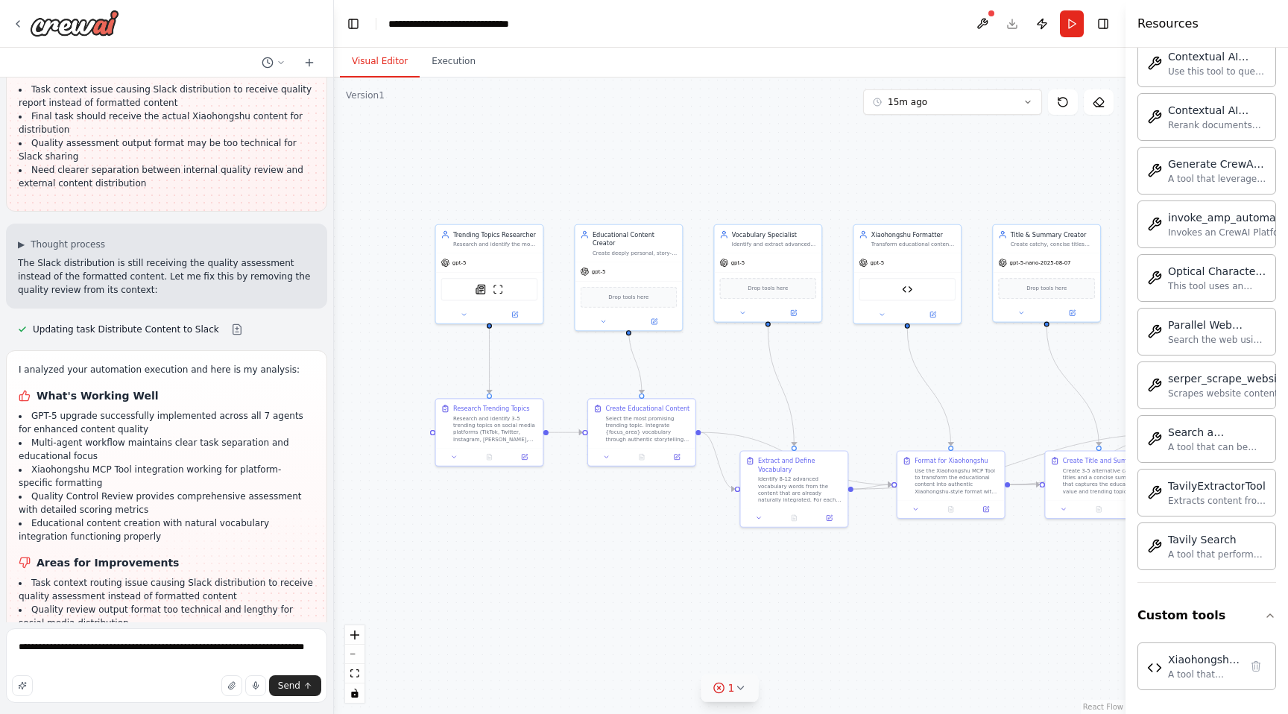
drag, startPoint x: 663, startPoint y: 168, endPoint x: 923, endPoint y: 177, distance: 260.3
click at [923, 177] on div ".deletable-edge-delete-btn { width: 20px; height: 20px; border: 0px solid #ffff…" at bounding box center [730, 396] width 792 height 637
click at [479, 297] on div "SerplyNewsSearchTool ScrapeWebsiteTool" at bounding box center [489, 288] width 97 height 22
click at [515, 314] on icon at bounding box center [514, 312] width 5 height 5
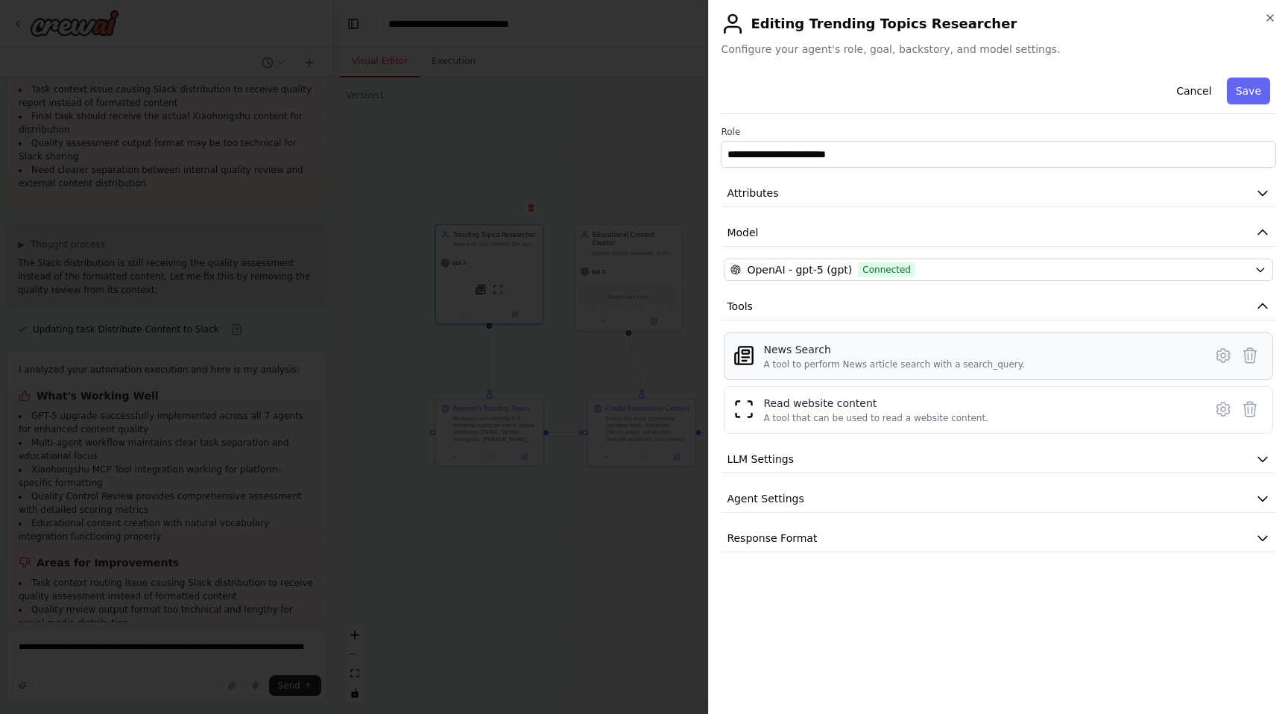
click at [820, 356] on div "News Search" at bounding box center [894, 349] width 262 height 15
click at [1218, 356] on icon at bounding box center [1223, 355] width 13 height 13
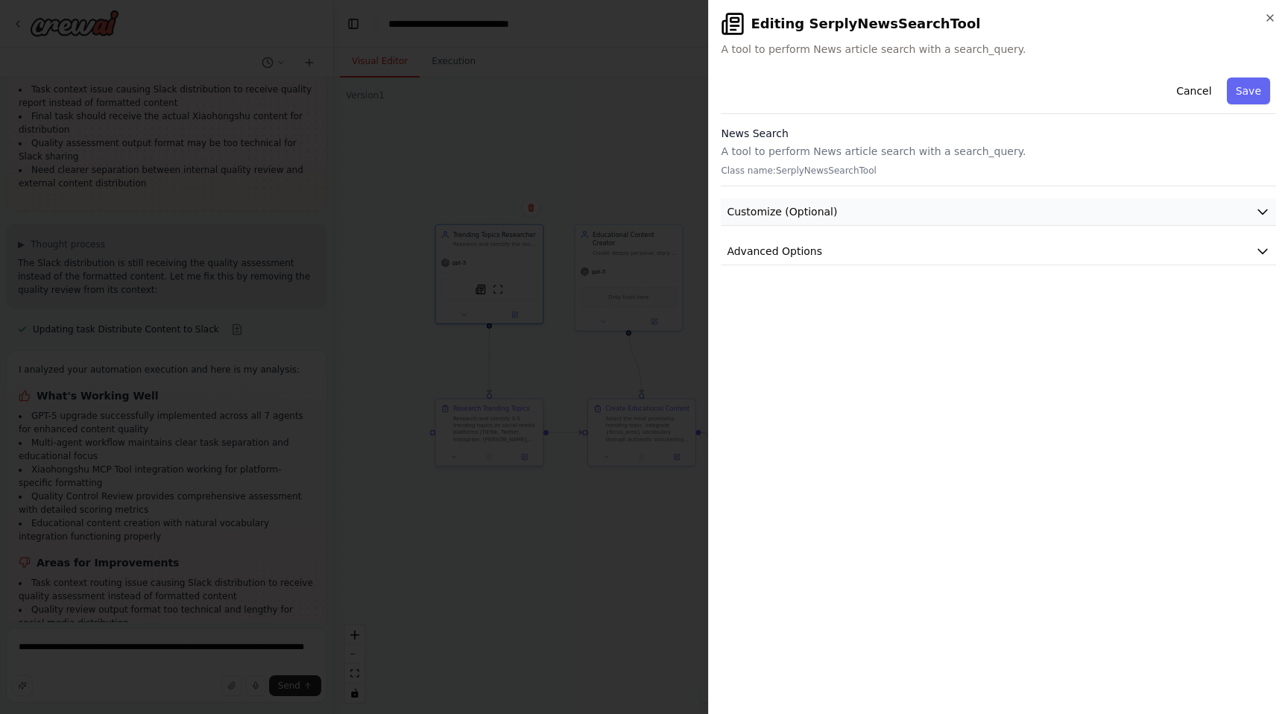
click at [911, 212] on button "Customize (Optional)" at bounding box center [998, 212] width 555 height 28
click at [863, 415] on button "Advanced Options" at bounding box center [998, 407] width 555 height 28
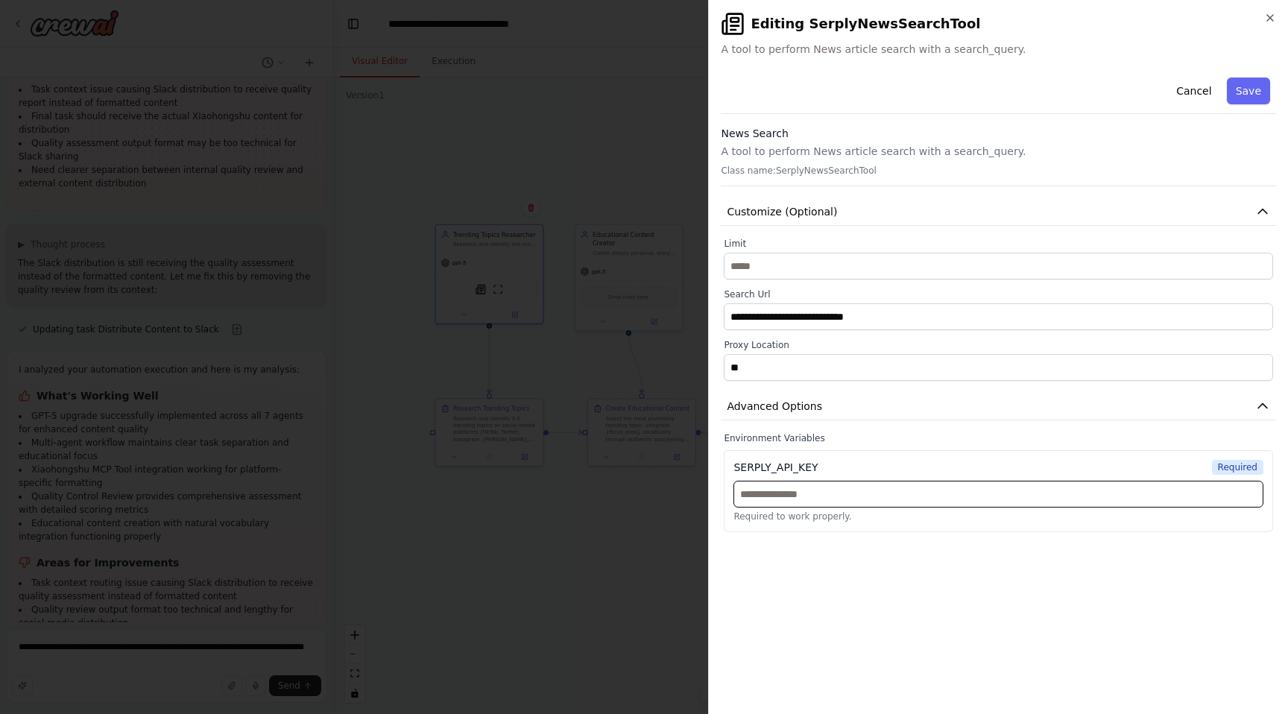
click at [857, 498] on input "text" at bounding box center [999, 494] width 530 height 27
paste input "**********"
type input "**********"
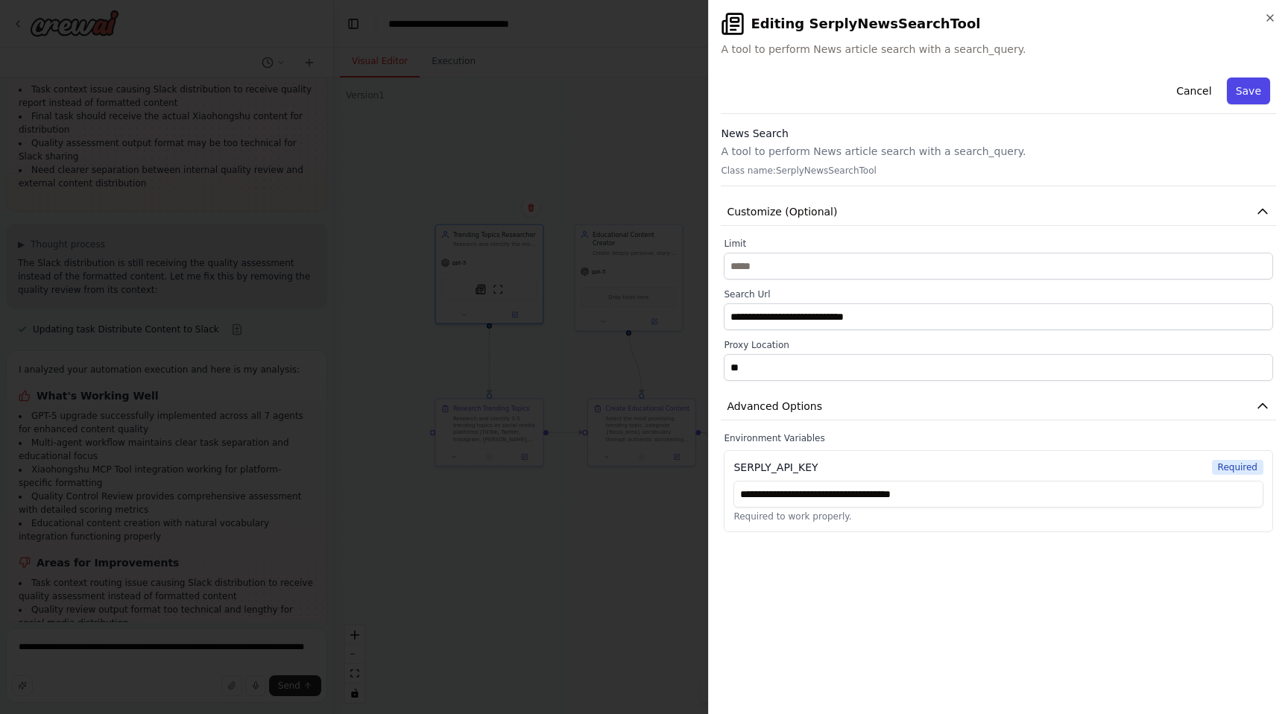
click at [1247, 84] on button "Save" at bounding box center [1248, 91] width 43 height 27
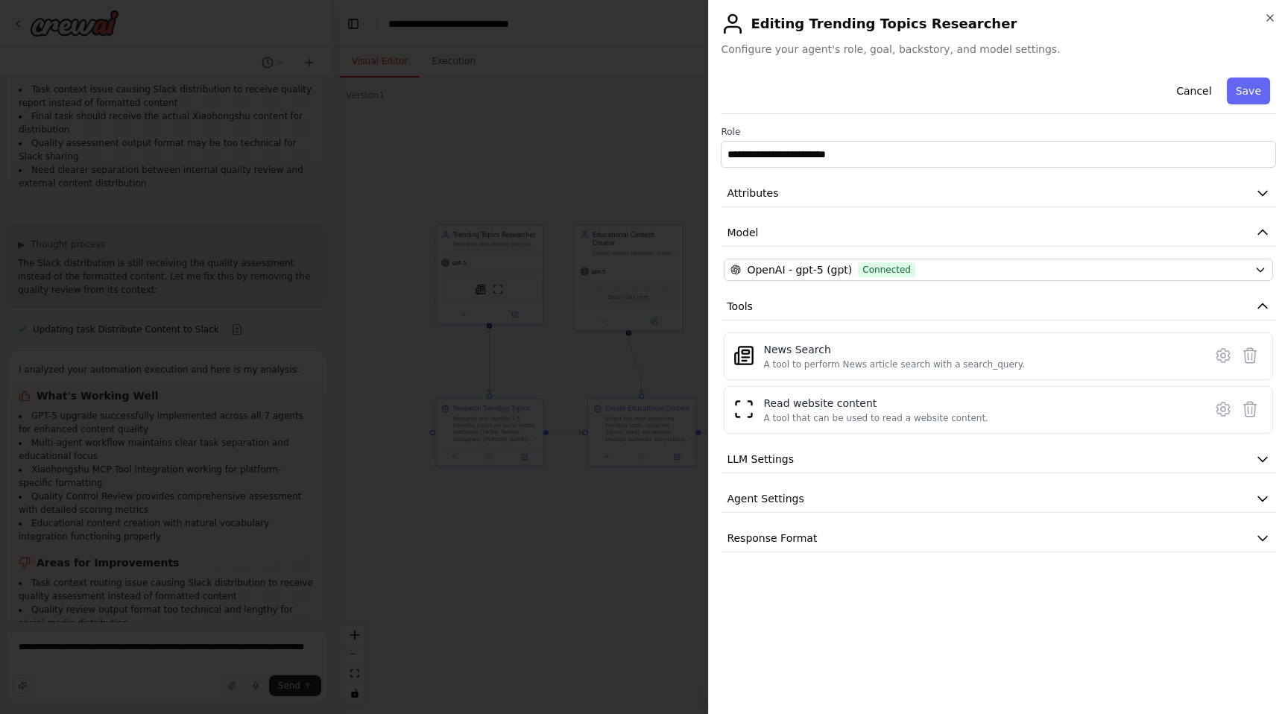
click at [927, 485] on div "**********" at bounding box center [998, 312] width 555 height 481
click at [921, 501] on button "Agent Settings" at bounding box center [998, 499] width 555 height 28
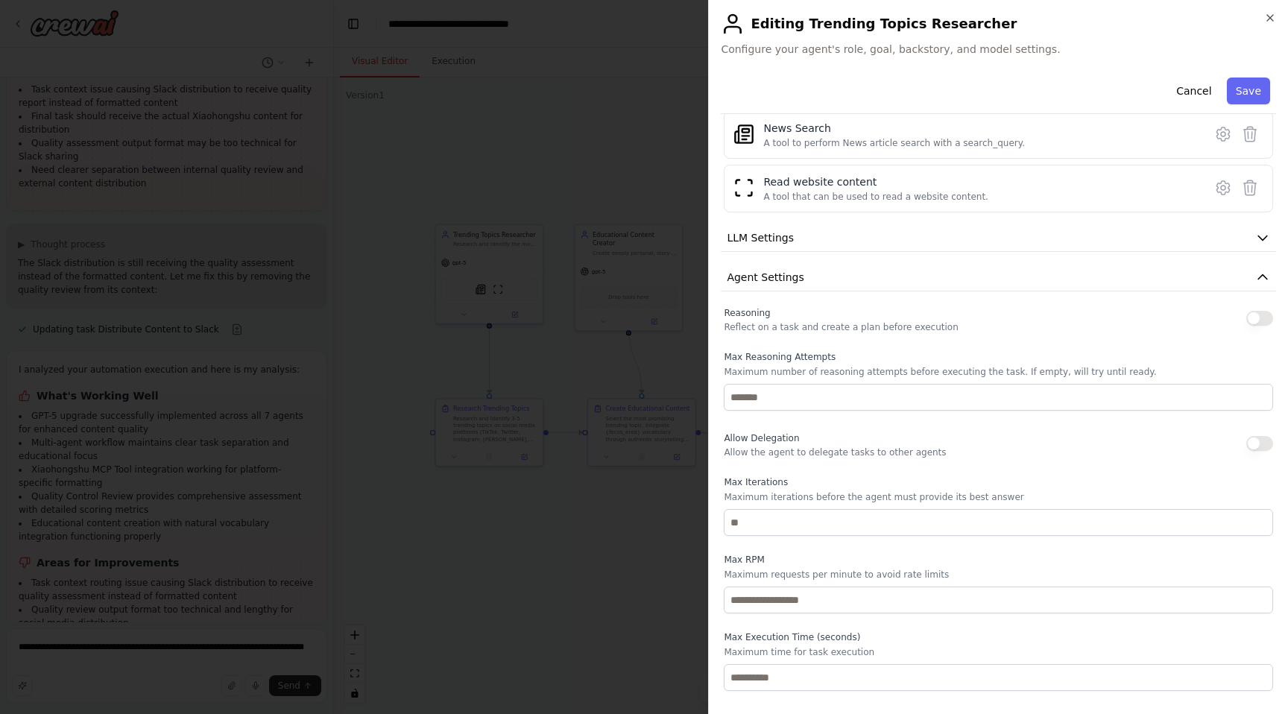
scroll to position [262, 0]
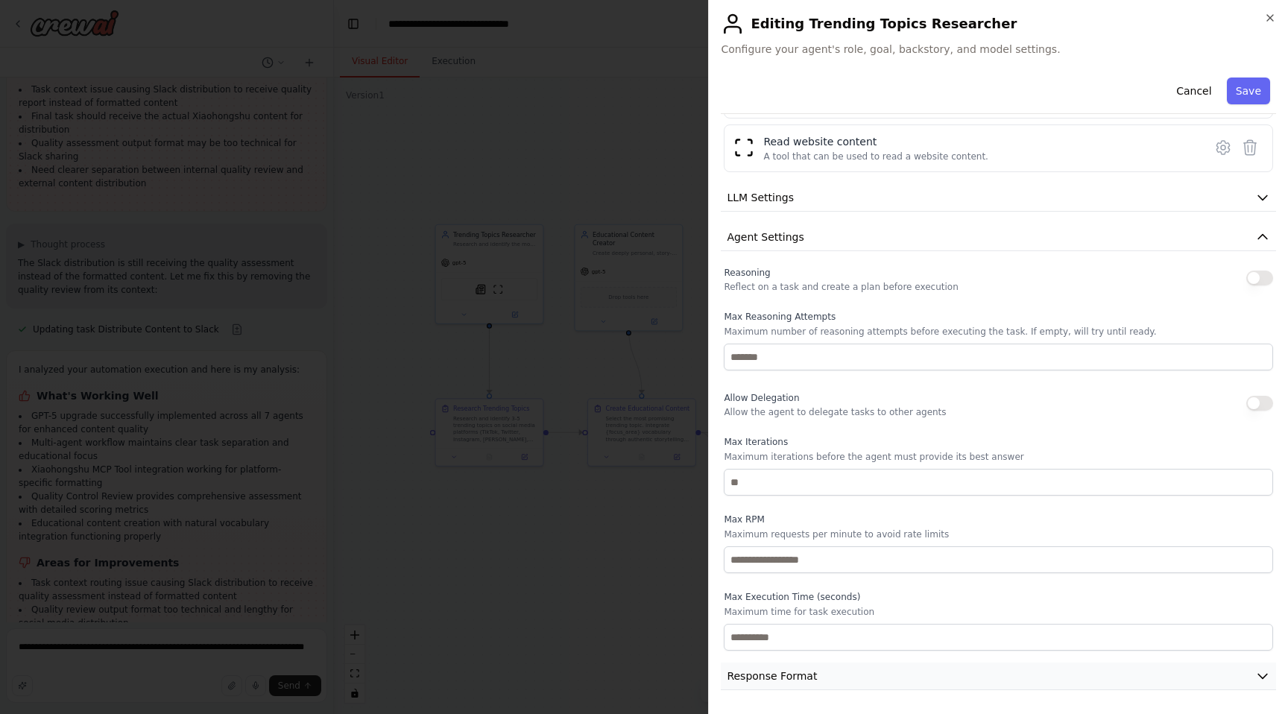
click at [846, 675] on button "Response Format" at bounding box center [998, 677] width 555 height 28
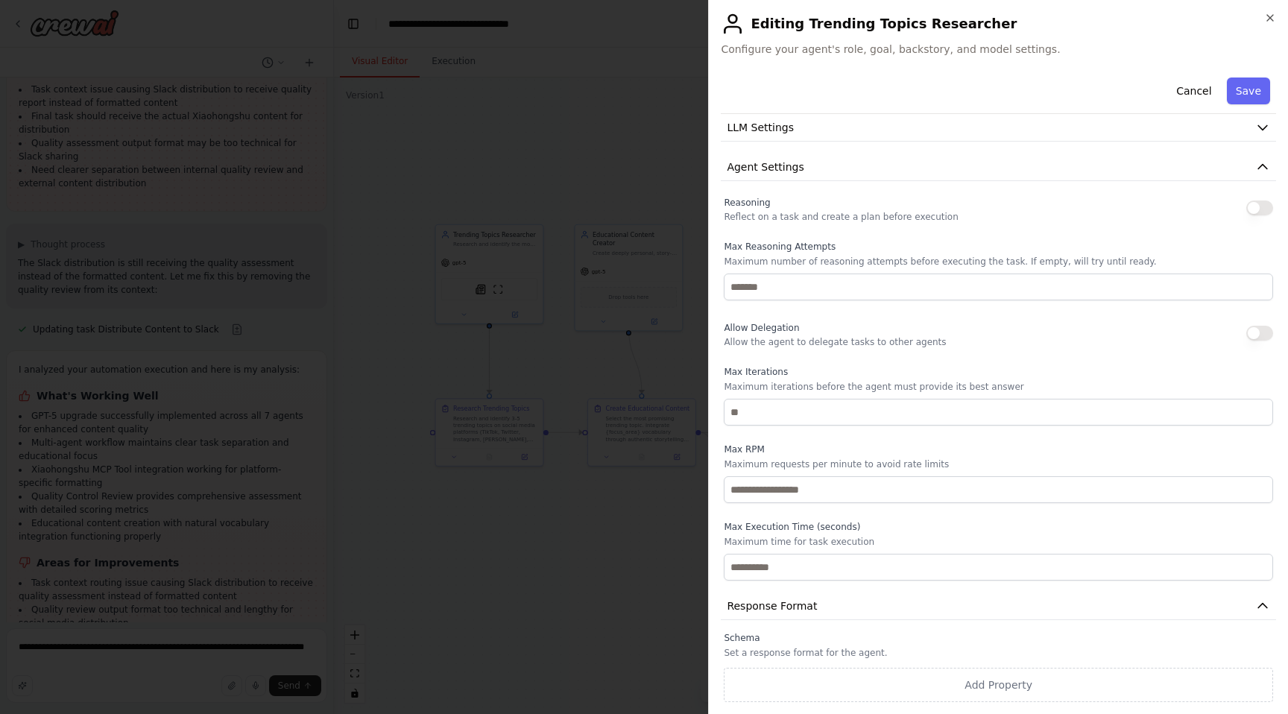
scroll to position [0, 0]
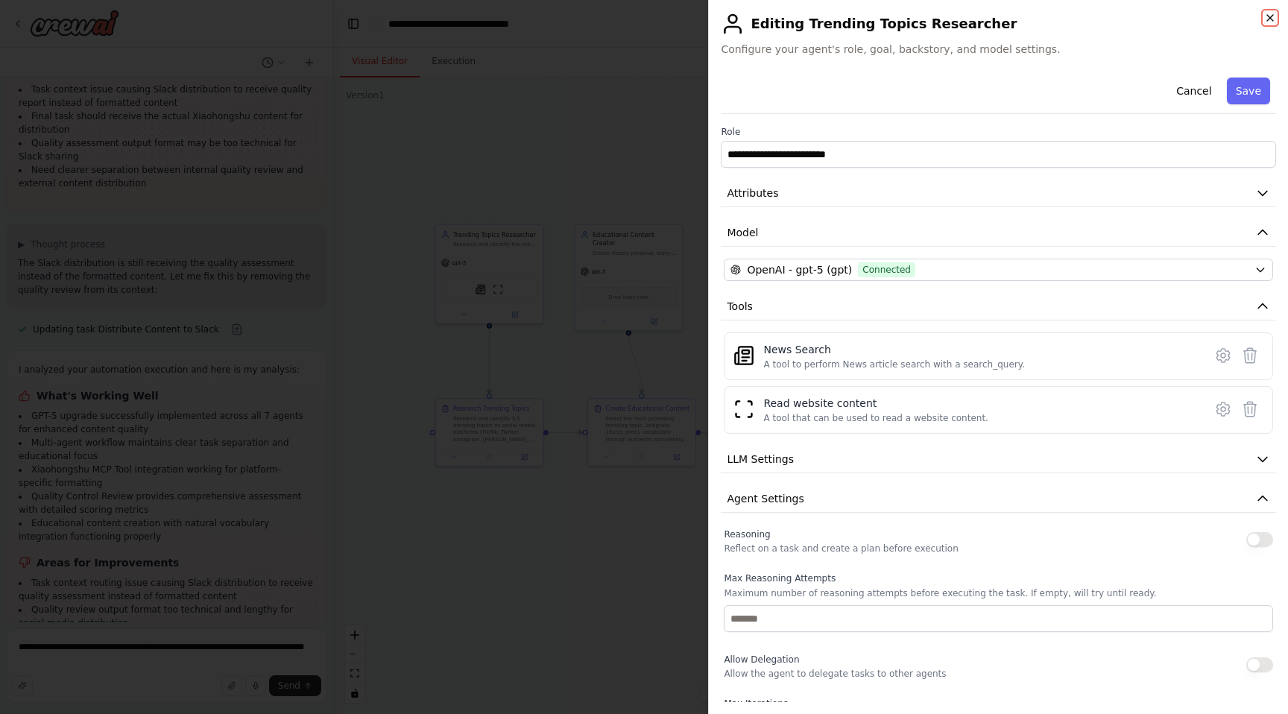
click at [1267, 20] on icon "button" at bounding box center [1270, 18] width 6 height 6
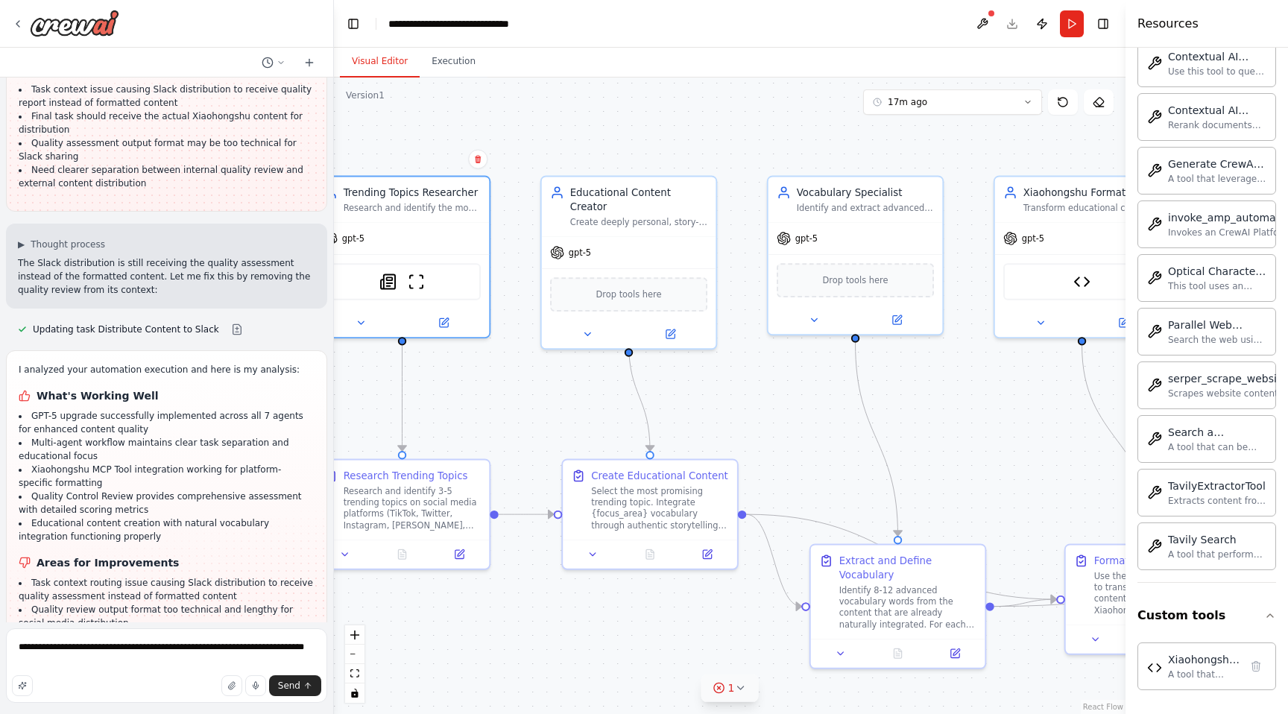
drag, startPoint x: 620, startPoint y: 177, endPoint x: 614, endPoint y: 99, distance: 77.8
click at [615, 99] on div ".deletable-edge-delete-btn { width: 20px; height: 20px; border: 0px solid #ffff…" at bounding box center [730, 396] width 792 height 637
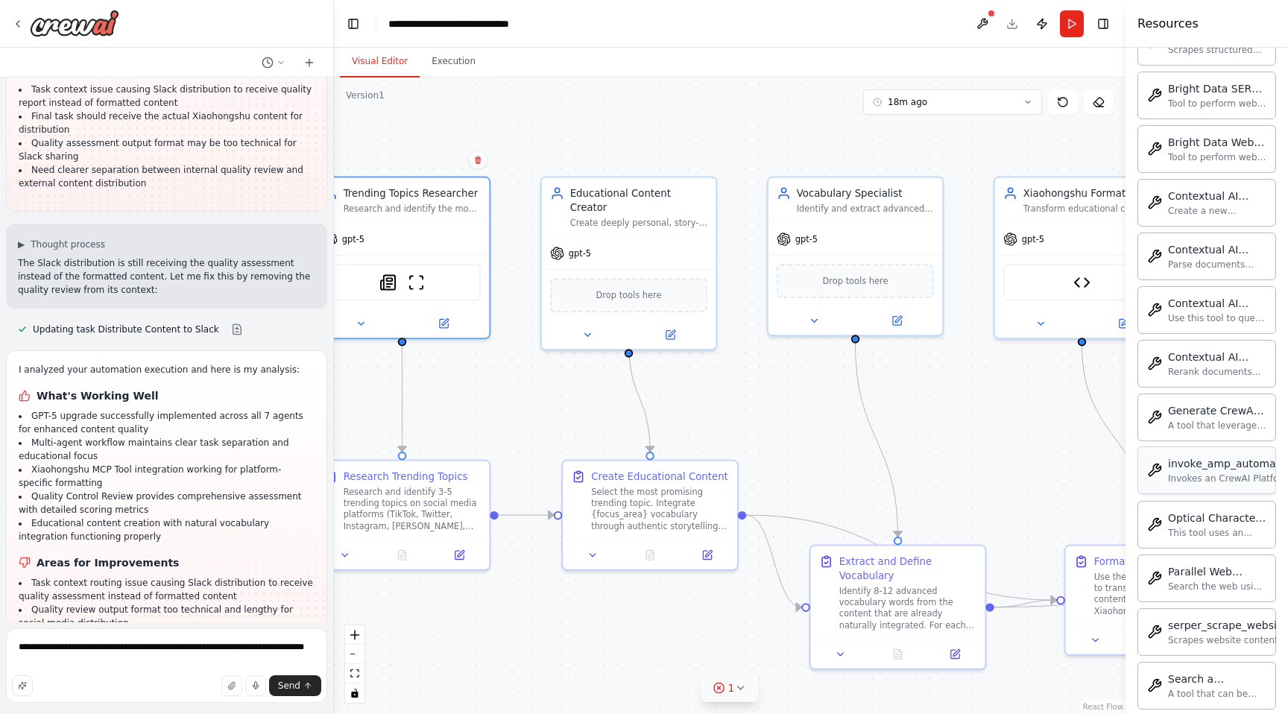
scroll to position [3961, 0]
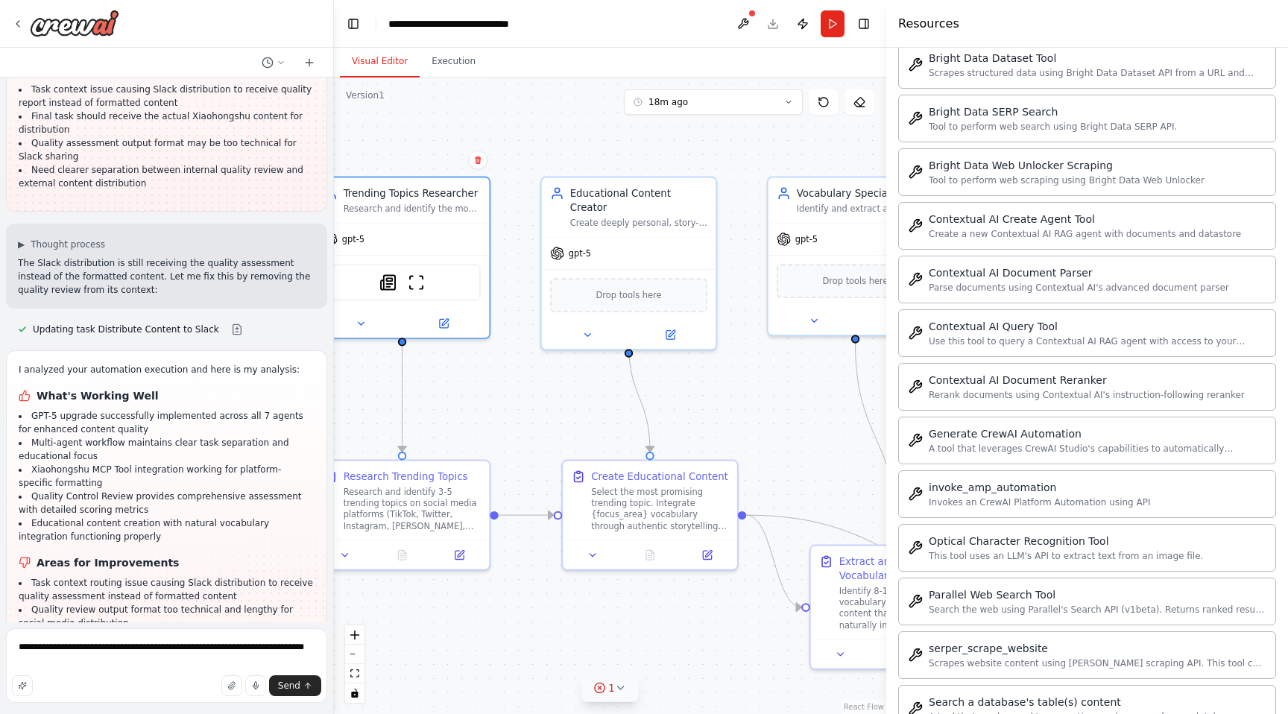
drag, startPoint x: 1126, startPoint y: 295, endPoint x: 886, endPoint y: 295, distance: 239.3
click at [886, 295] on div at bounding box center [889, 357] width 6 height 714
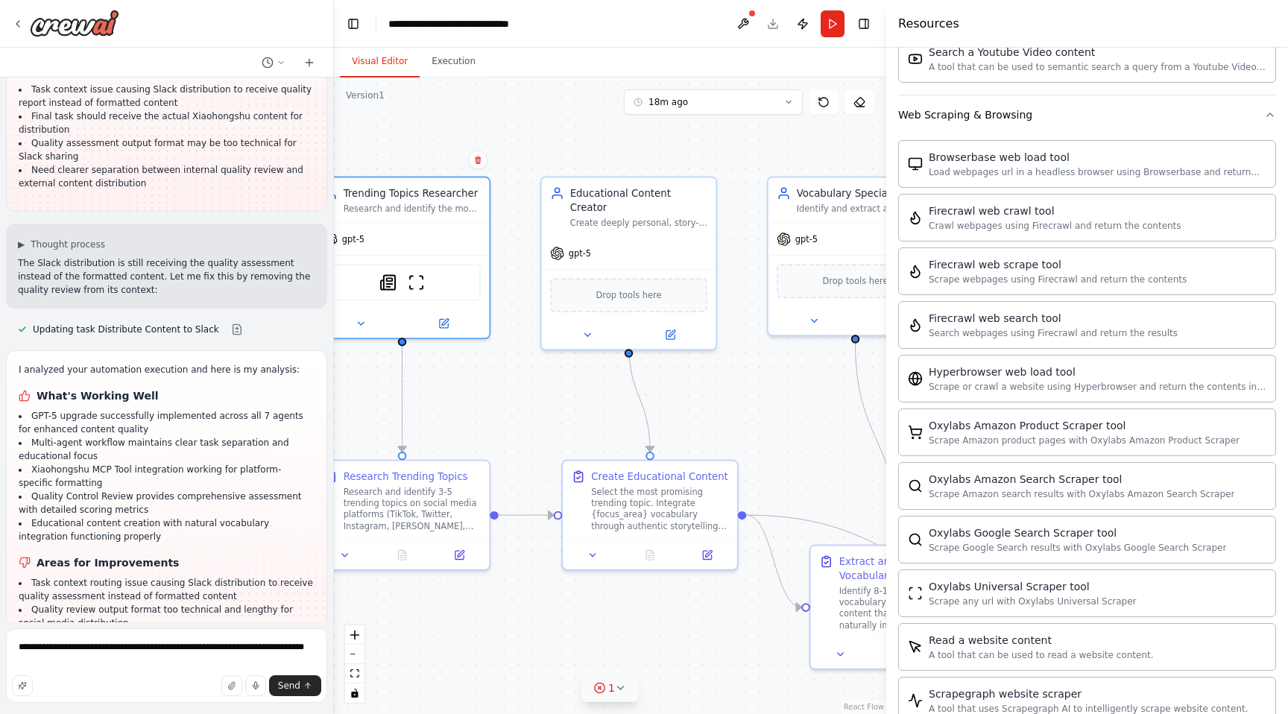
scroll to position [2946, 0]
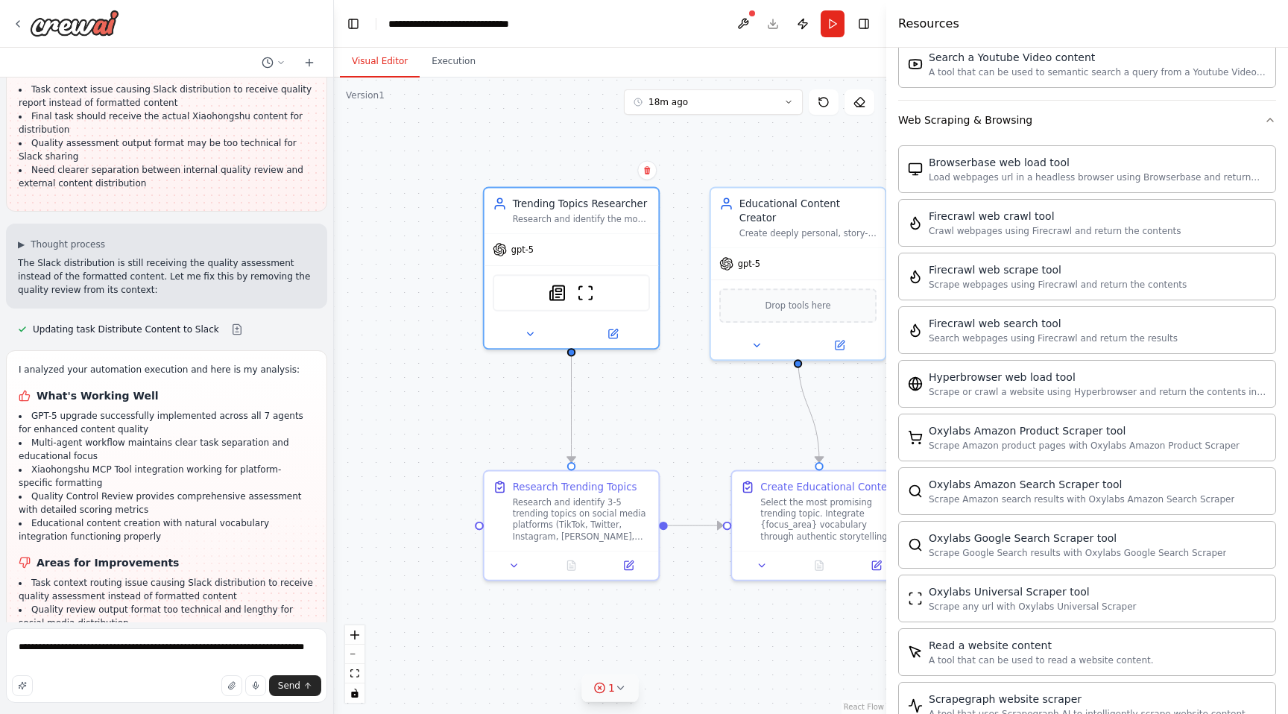
drag, startPoint x: 724, startPoint y: 371, endPoint x: 894, endPoint y: 381, distance: 170.3
click at [894, 381] on div "i want to build a langchain infra. for generating texts and images for my WoXue…" at bounding box center [644, 357] width 1288 height 714
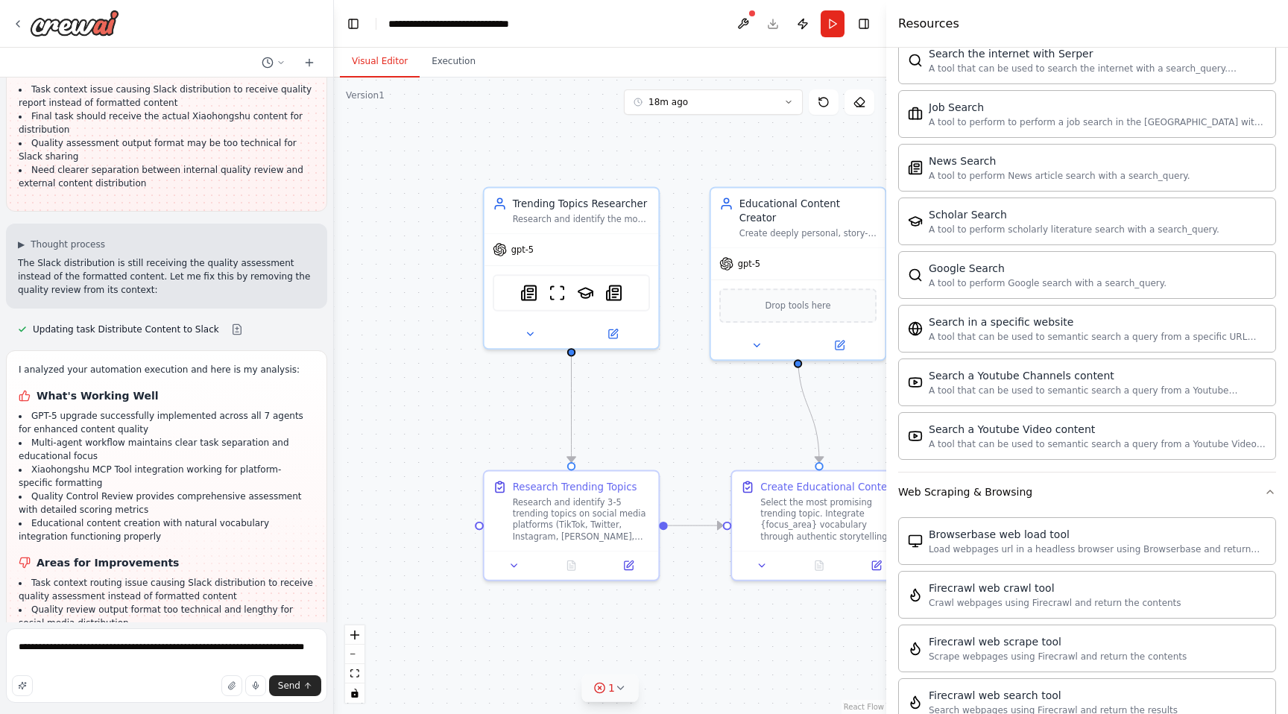
scroll to position [2576, 0]
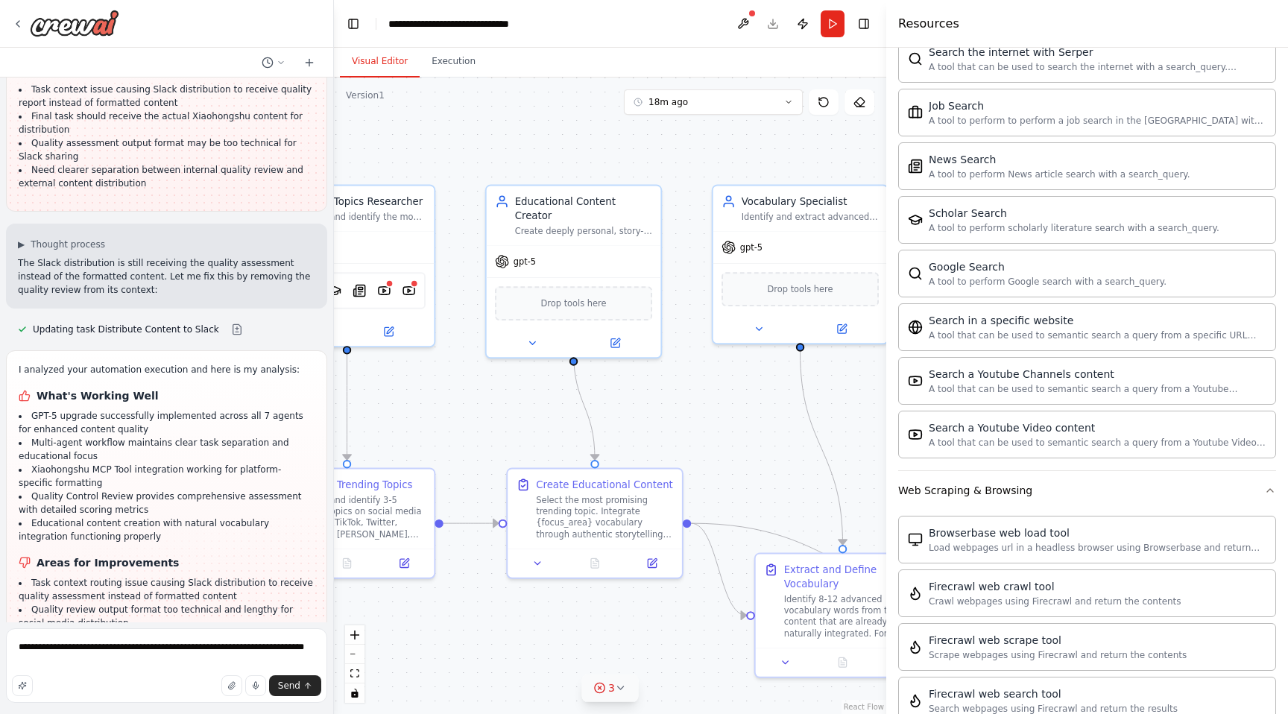
drag, startPoint x: 709, startPoint y: 423, endPoint x: 486, endPoint y: 420, distance: 222.9
click at [486, 420] on div ".deletable-edge-delete-btn { width: 20px; height: 20px; border: 0px solid #ffff…" at bounding box center [610, 396] width 552 height 637
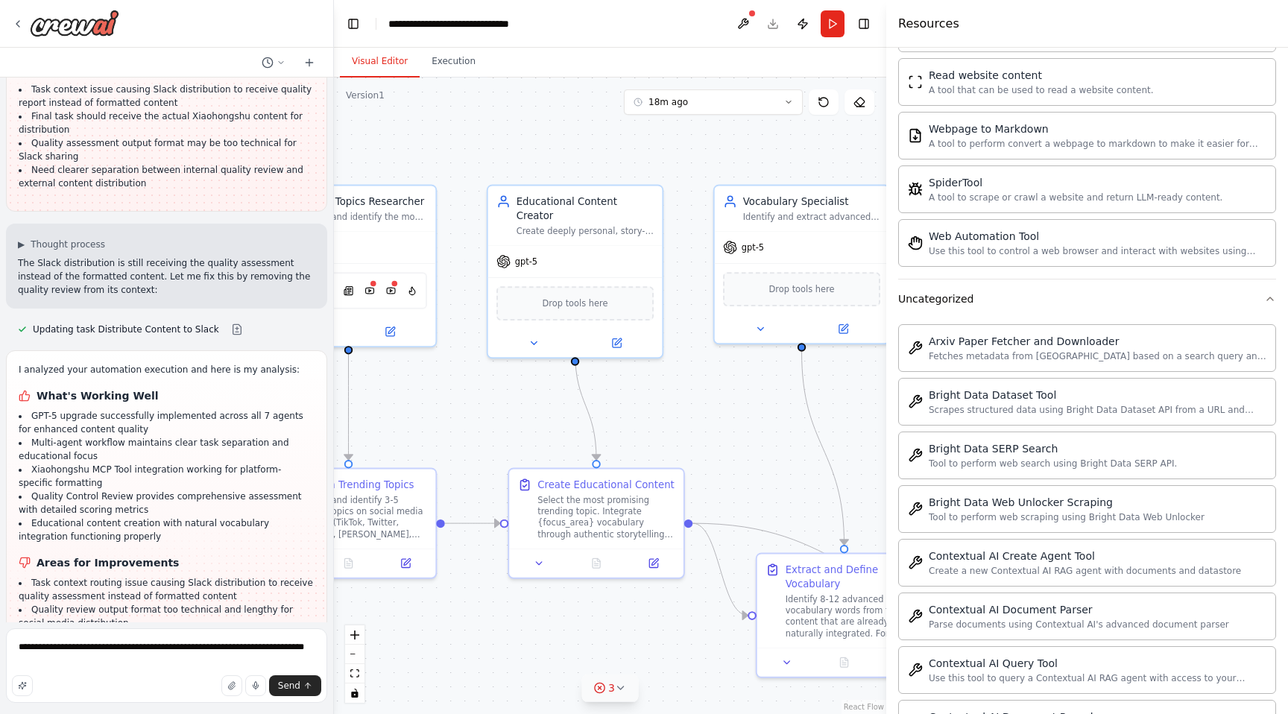
scroll to position [3647, 0]
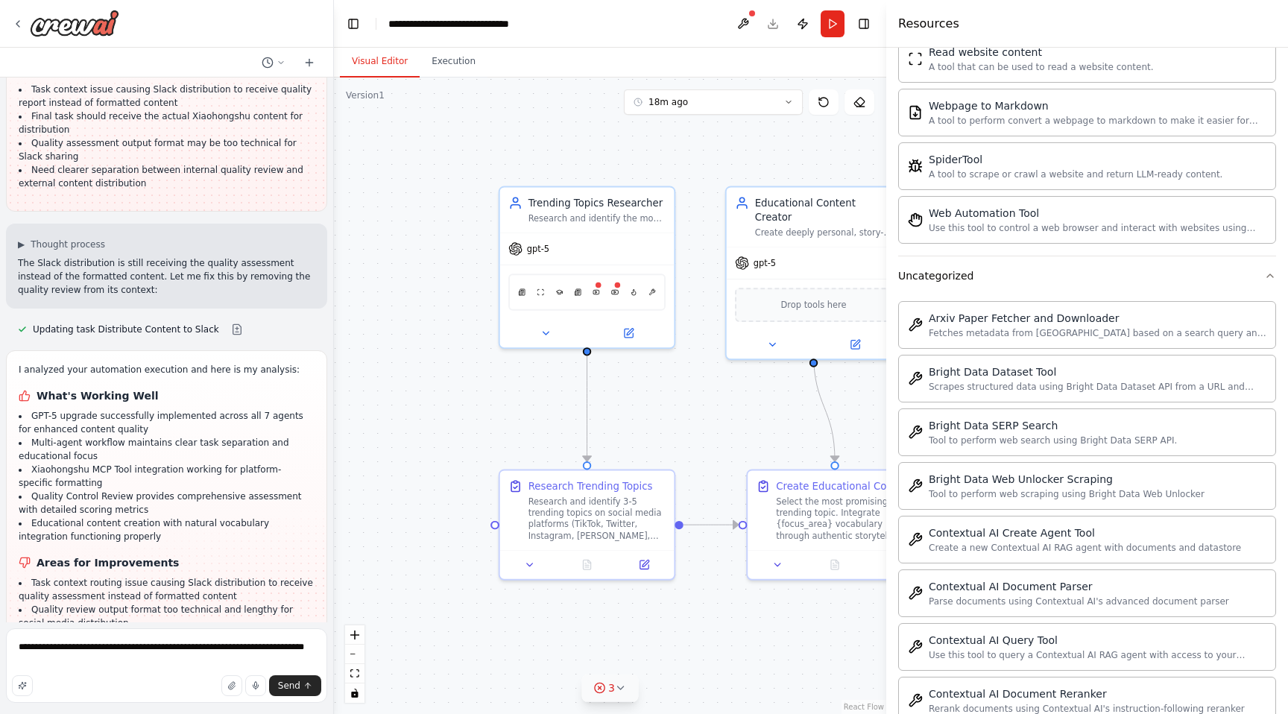
drag, startPoint x: 423, startPoint y: 362, endPoint x: 669, endPoint y: 363, distance: 246.0
click at [669, 363] on div ".deletable-edge-delete-btn { width: 20px; height: 20px; border: 0px solid #ffff…" at bounding box center [610, 396] width 552 height 637
click at [660, 567] on button at bounding box center [652, 562] width 48 height 17
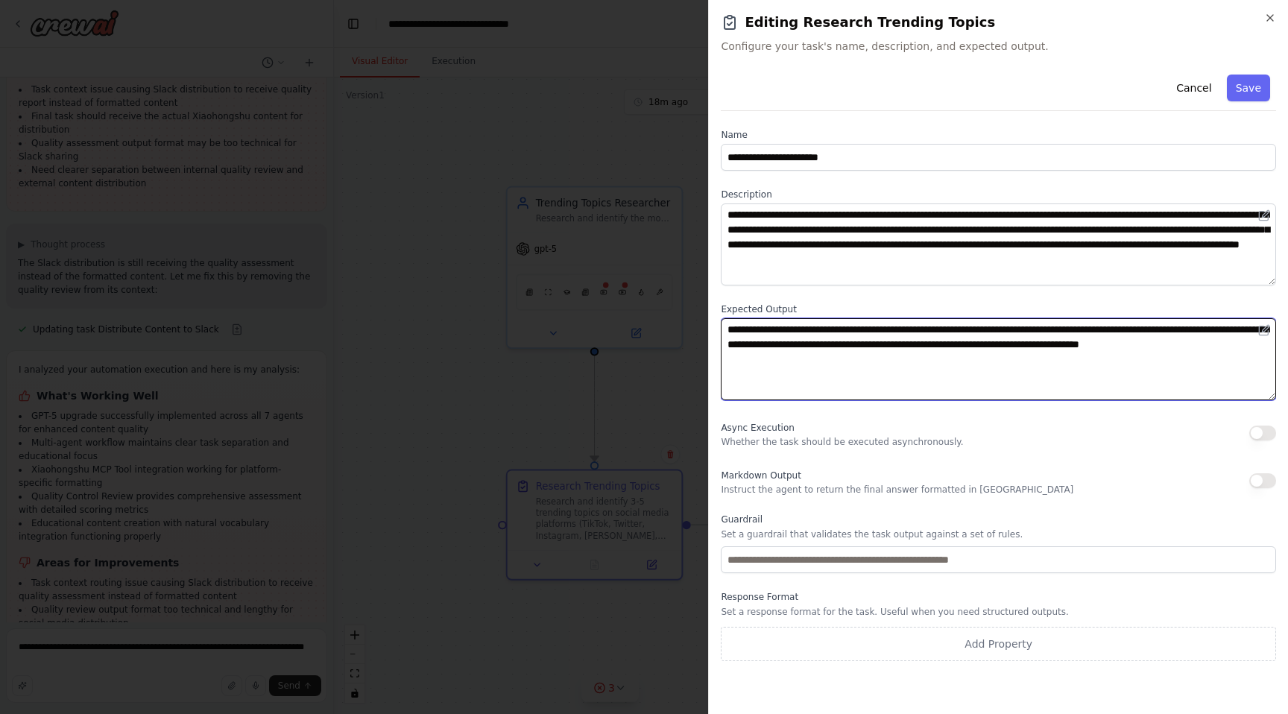
click at [901, 358] on textarea "**********" at bounding box center [998, 359] width 555 height 82
click at [918, 347] on textarea "**********" at bounding box center [998, 359] width 555 height 82
click at [870, 363] on textarea "**********" at bounding box center [998, 359] width 555 height 82
type textarea "**********"
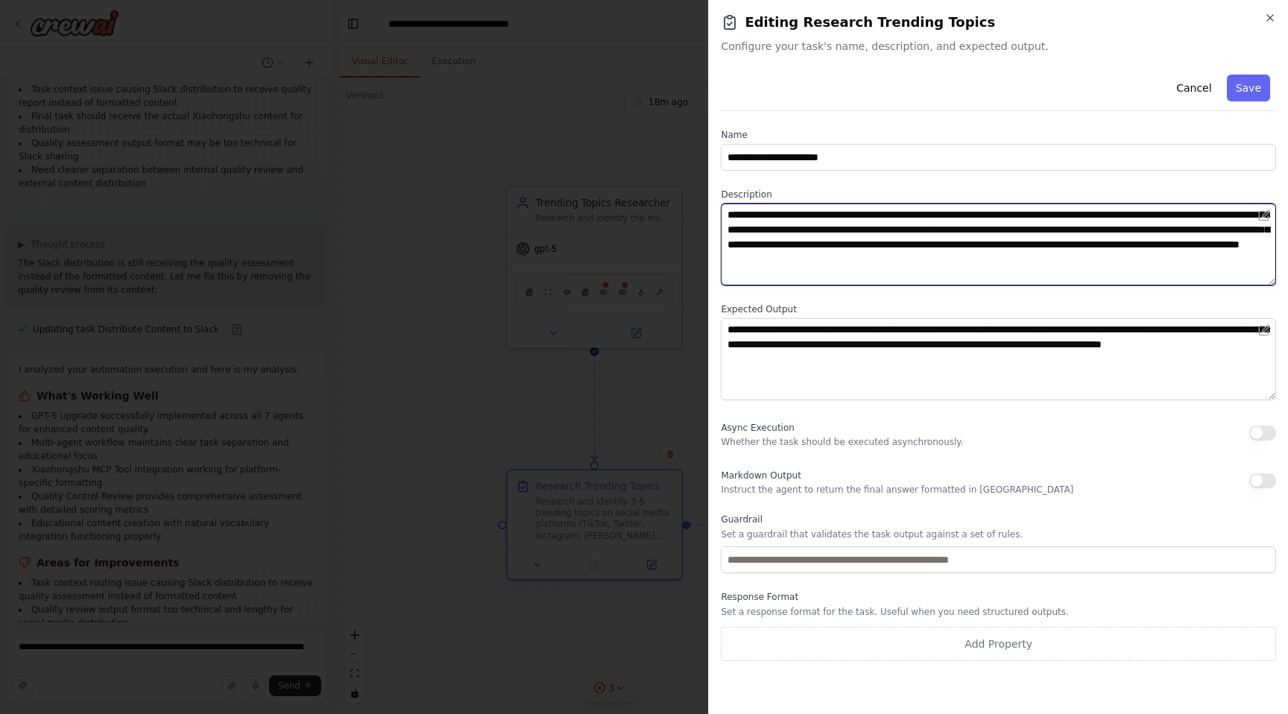
click at [1212, 262] on textarea "**********" at bounding box center [998, 245] width 555 height 82
type textarea "**********"
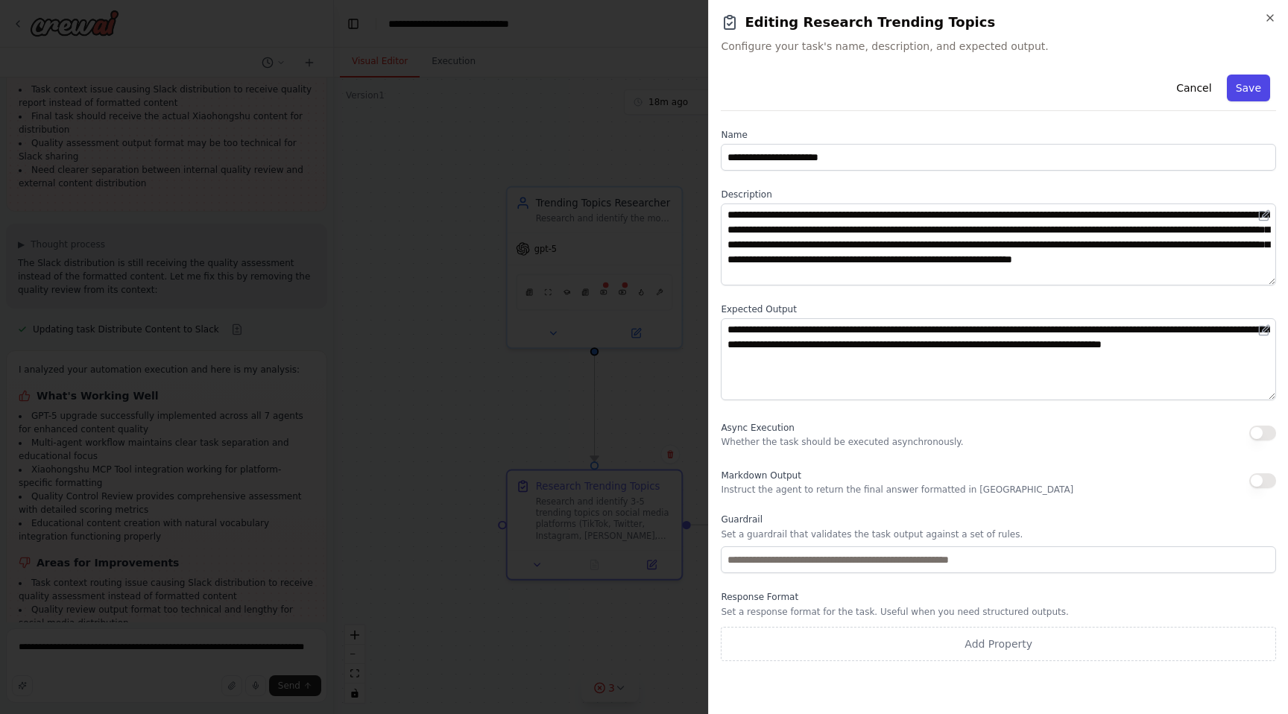
click at [1243, 82] on button "Save" at bounding box center [1248, 88] width 43 height 27
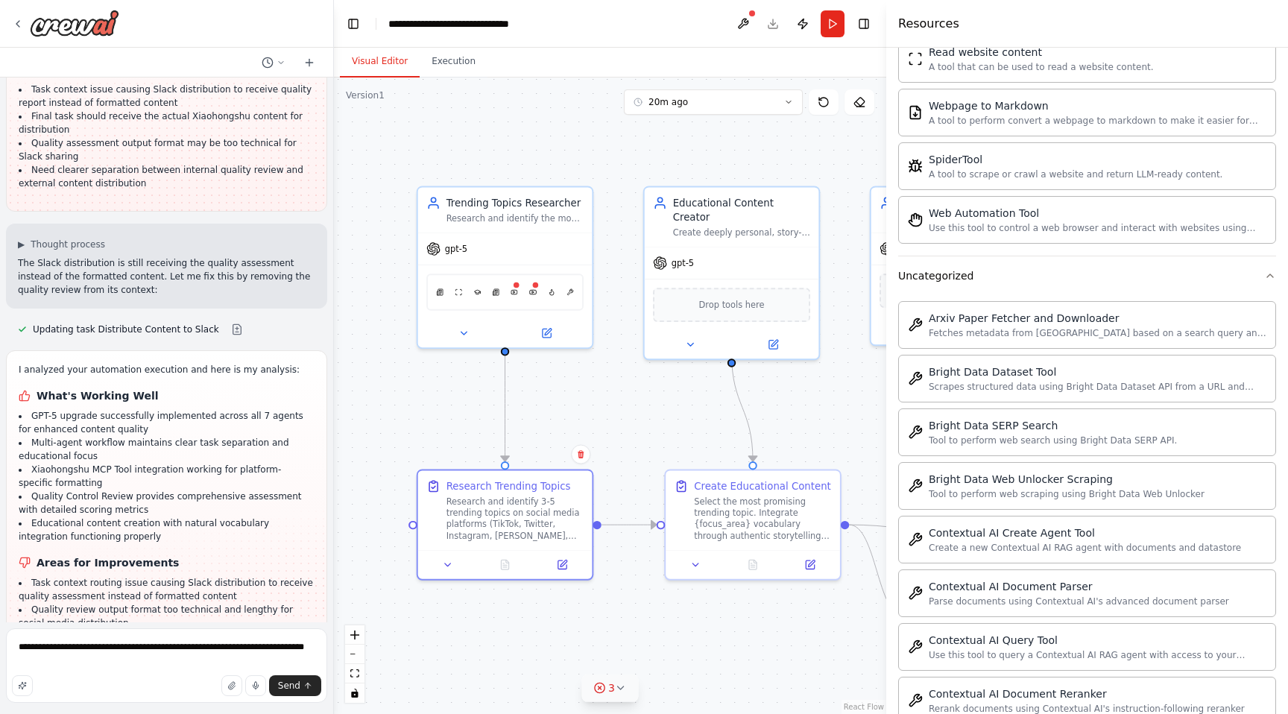
drag, startPoint x: 404, startPoint y: 262, endPoint x: 285, endPoint y: 262, distance: 119.3
click at [285, 262] on div "i want to build a langchain infra. for generating texts and images for my WoXue…" at bounding box center [644, 357] width 1288 height 714
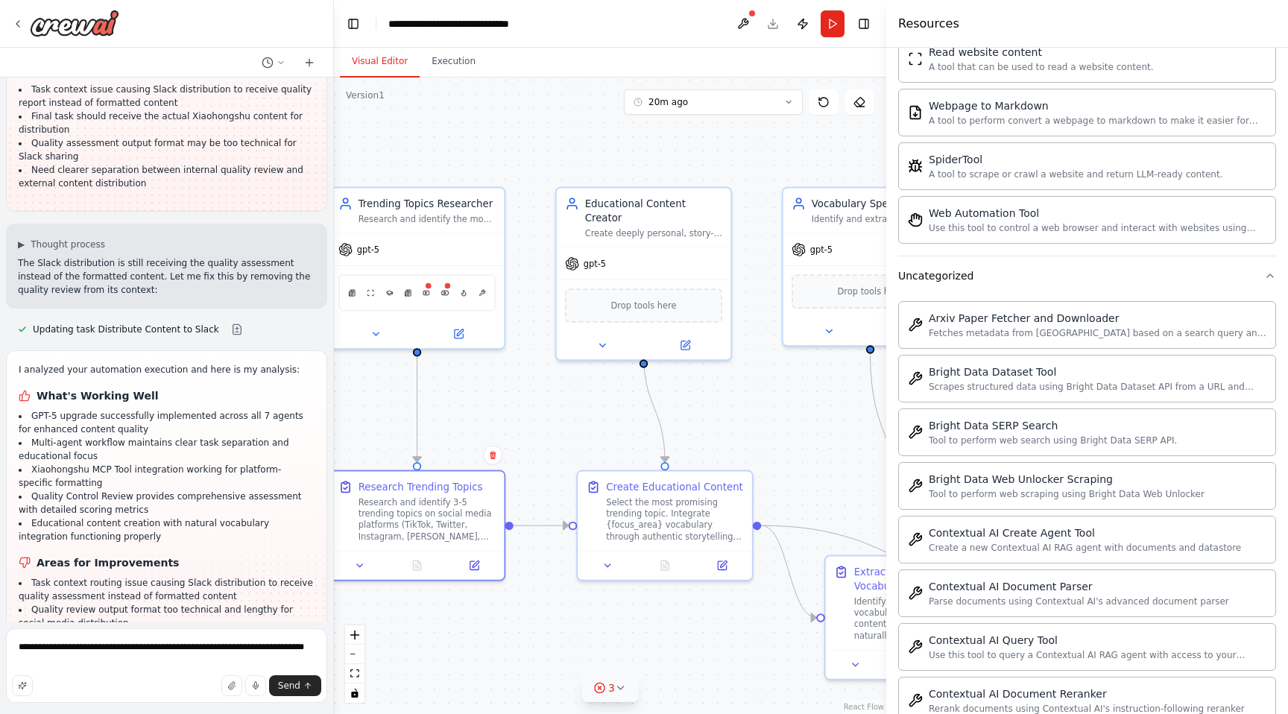
drag, startPoint x: 556, startPoint y: 384, endPoint x: 497, endPoint y: 384, distance: 59.6
click at [497, 384] on div ".deletable-edge-delete-btn { width: 20px; height: 20px; border: 0px solid #ffff…" at bounding box center [610, 396] width 552 height 637
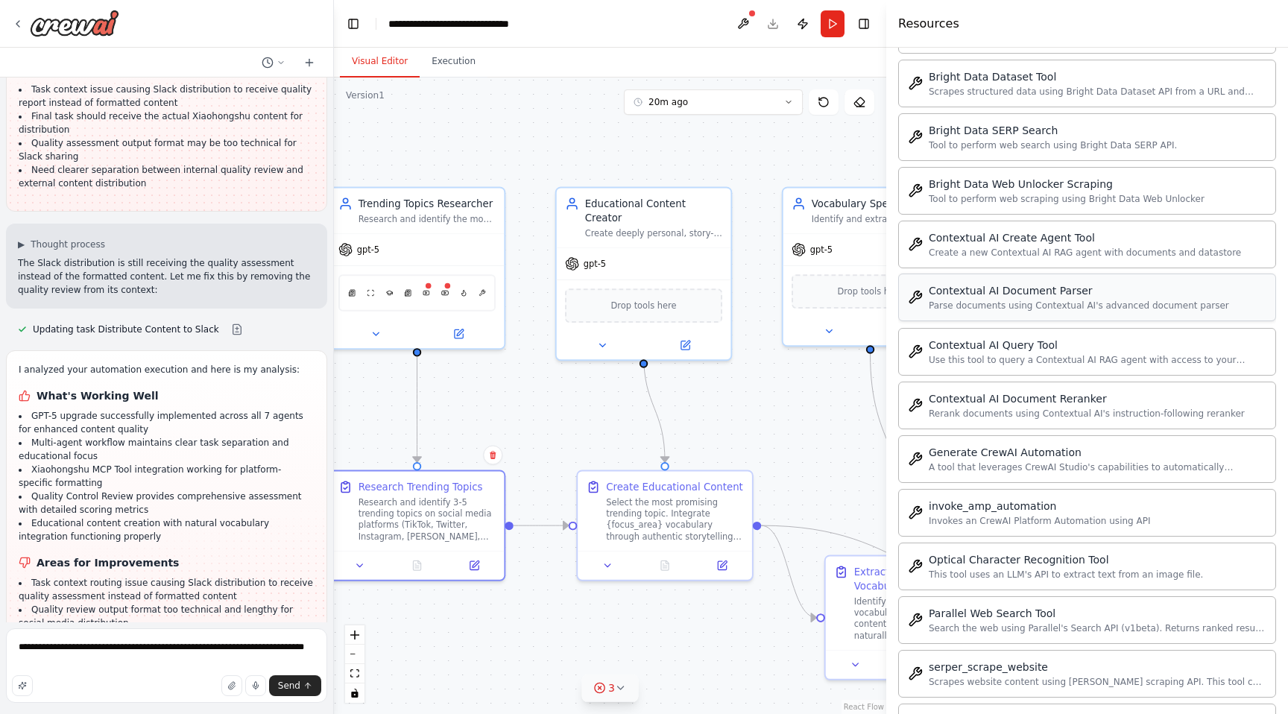
scroll to position [4231, 0]
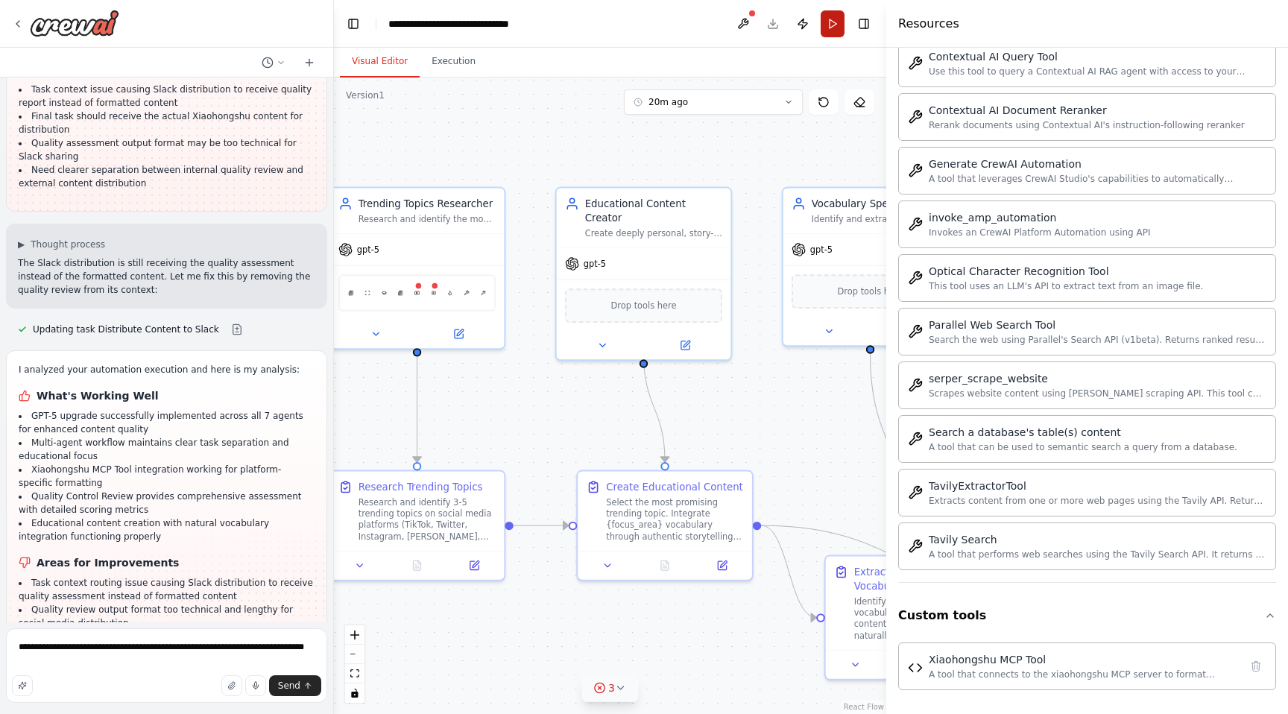
click at [832, 25] on button "Run" at bounding box center [833, 23] width 24 height 27
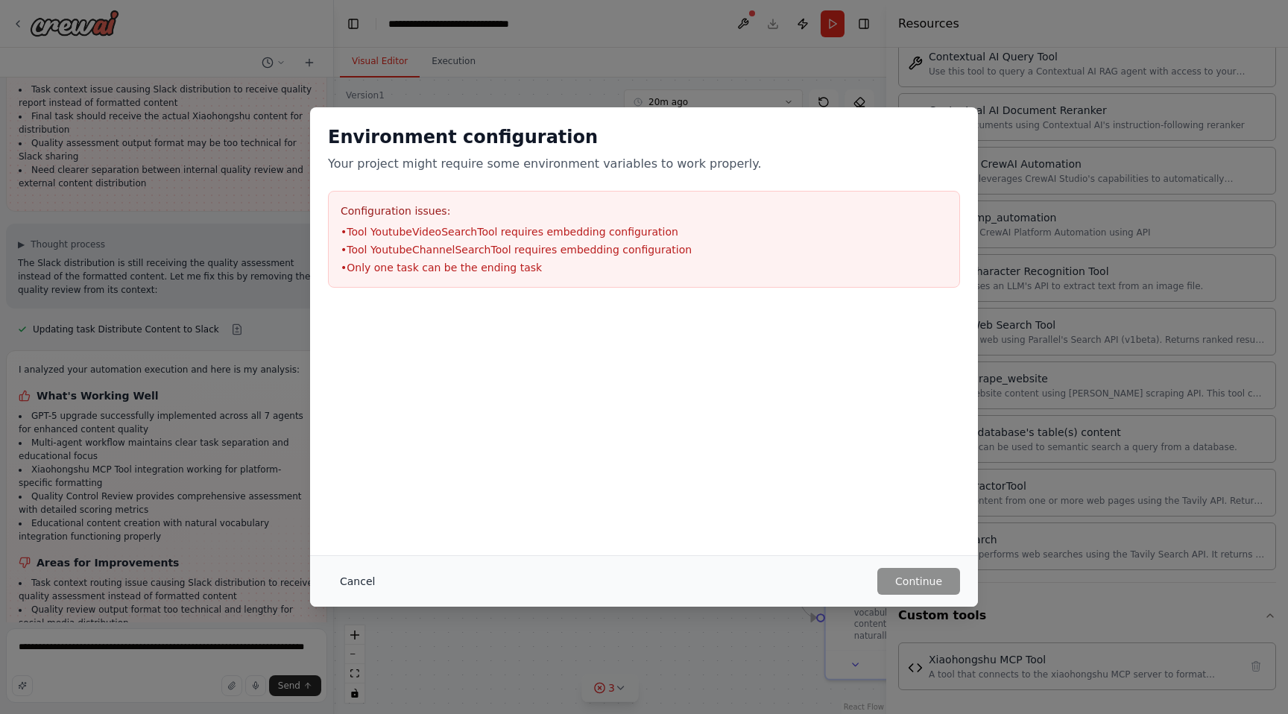
click at [350, 593] on button "Cancel" at bounding box center [357, 581] width 59 height 27
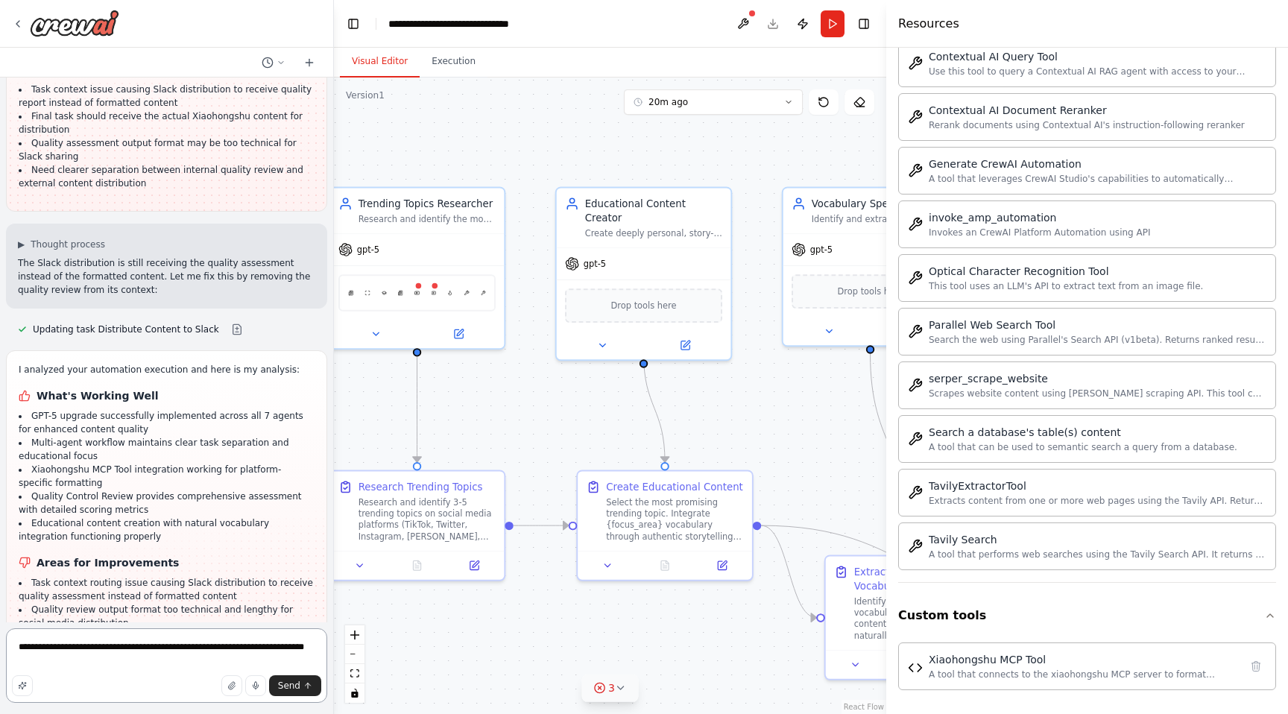
click at [254, 657] on textarea "**********" at bounding box center [166, 665] width 321 height 75
click at [301, 697] on textarea "**********" at bounding box center [166, 665] width 321 height 75
type textarea "**********"
click at [297, 696] on button "Send" at bounding box center [295, 685] width 52 height 21
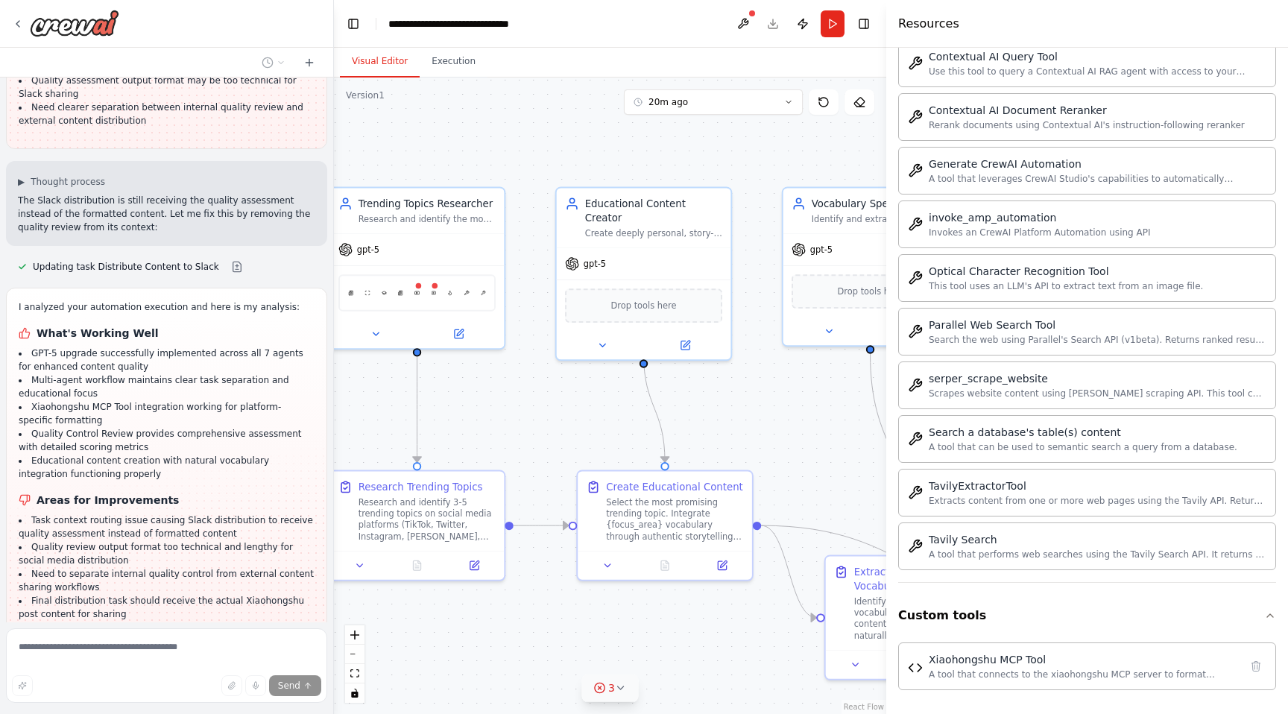
scroll to position [11637, 0]
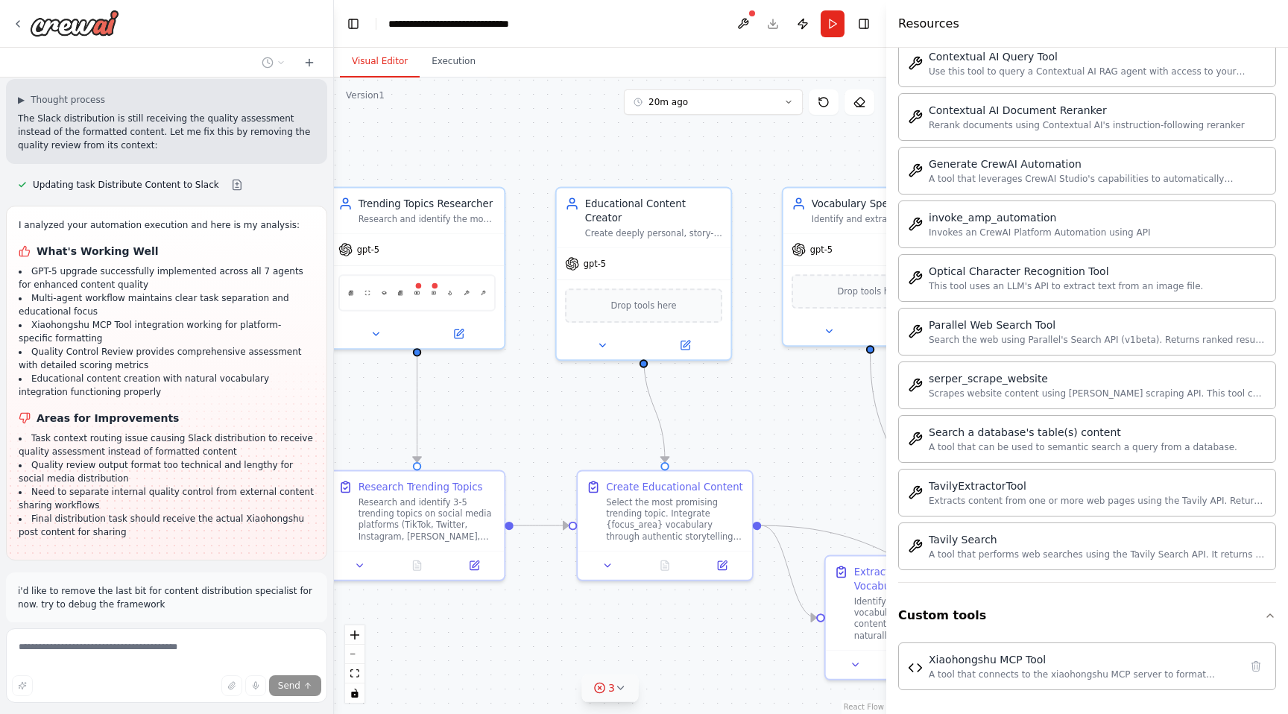
click at [611, 687] on span "3" at bounding box center [611, 688] width 7 height 15
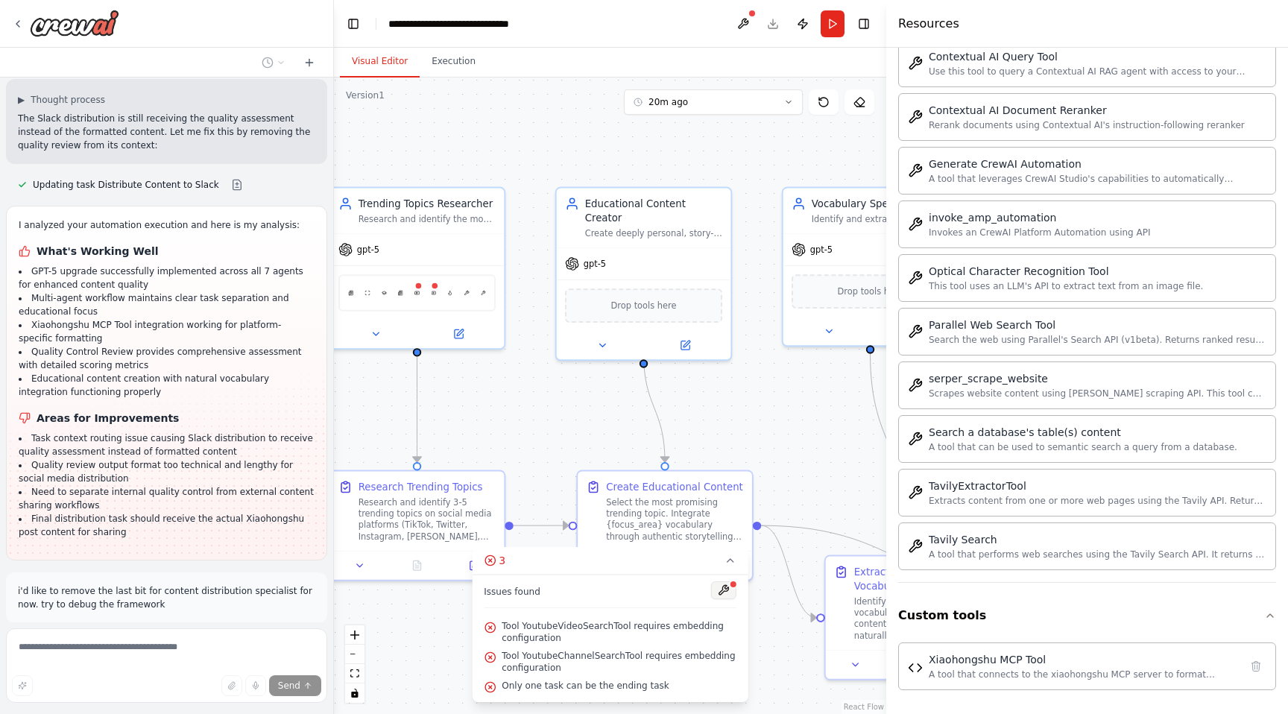
click at [722, 587] on button at bounding box center [723, 591] width 25 height 18
click at [730, 587] on div at bounding box center [733, 584] width 9 height 9
click at [724, 593] on div at bounding box center [723, 592] width 25 height 20
click at [579, 380] on body "i want to build a langchain infra. for generating texts and images for my WoXue…" at bounding box center [644, 357] width 1288 height 714
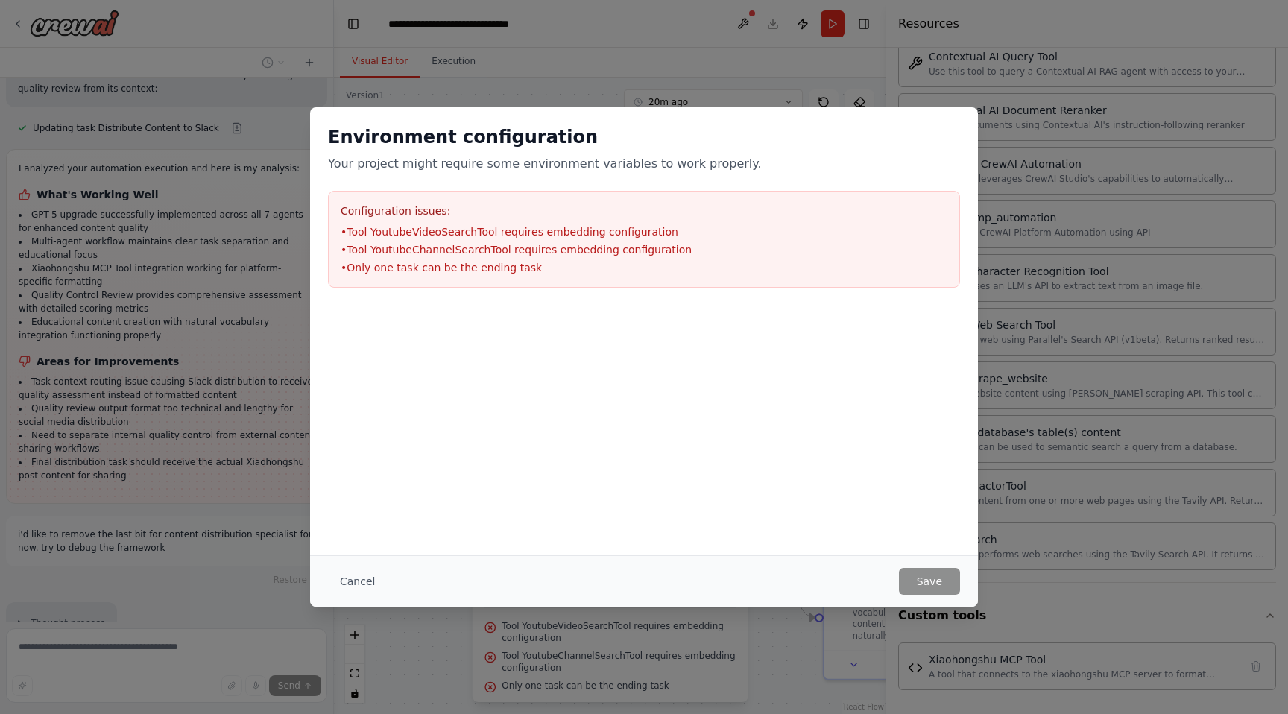
scroll to position [11737, 0]
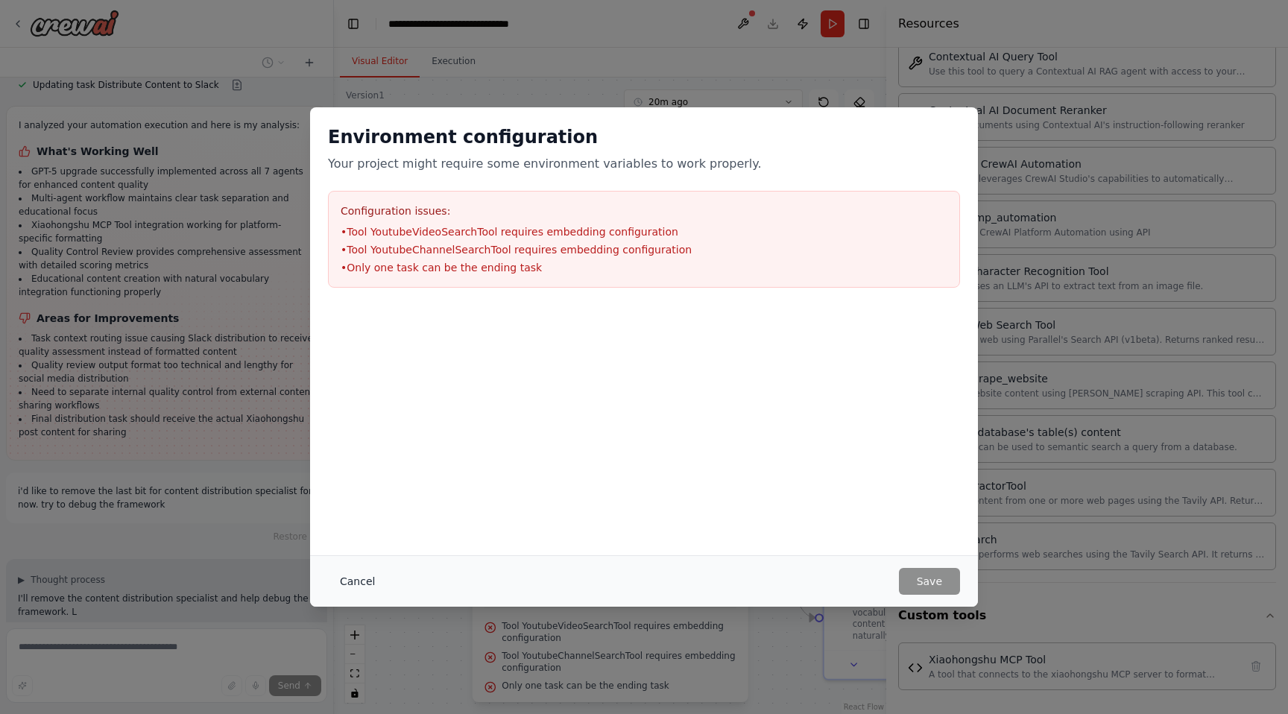
click at [355, 590] on button "Cancel" at bounding box center [357, 581] width 59 height 27
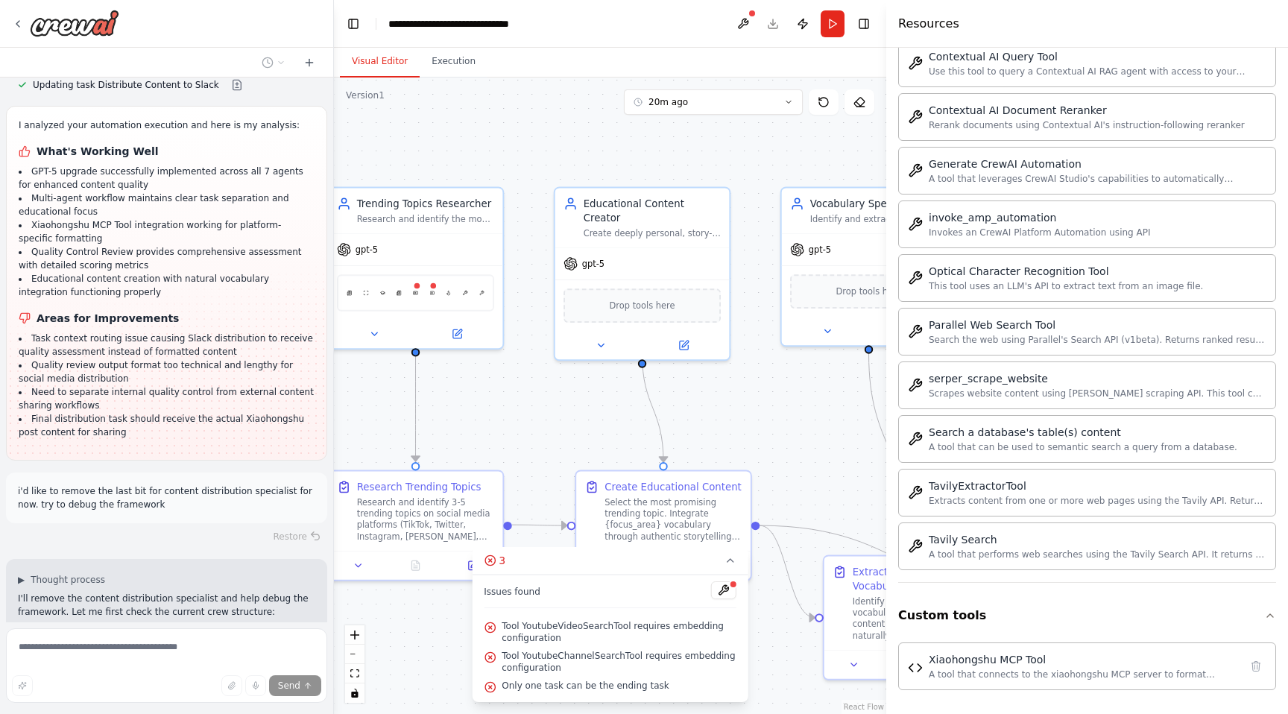
scroll to position [11750, 0]
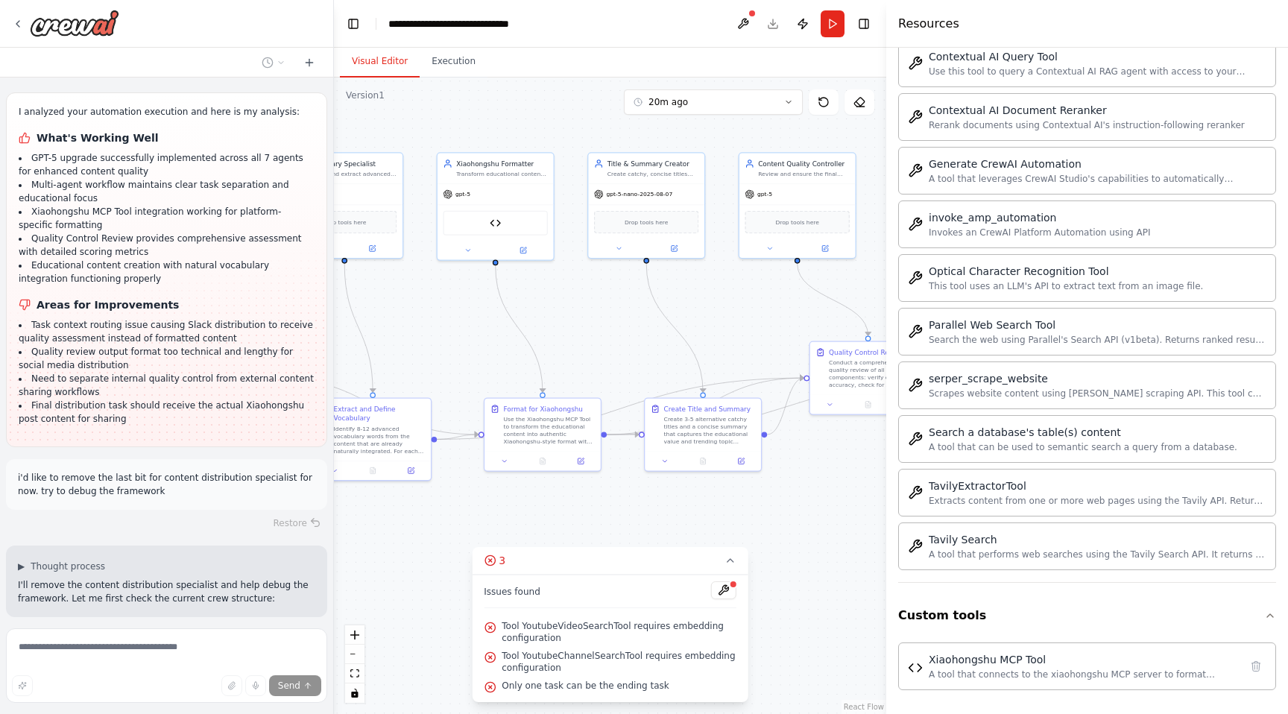
drag, startPoint x: 491, startPoint y: 443, endPoint x: 95, endPoint y: 329, distance: 412.0
click at [95, 329] on div "i want to build a langchain infra. for generating texts and images for my WoXue…" at bounding box center [644, 357] width 1288 height 714
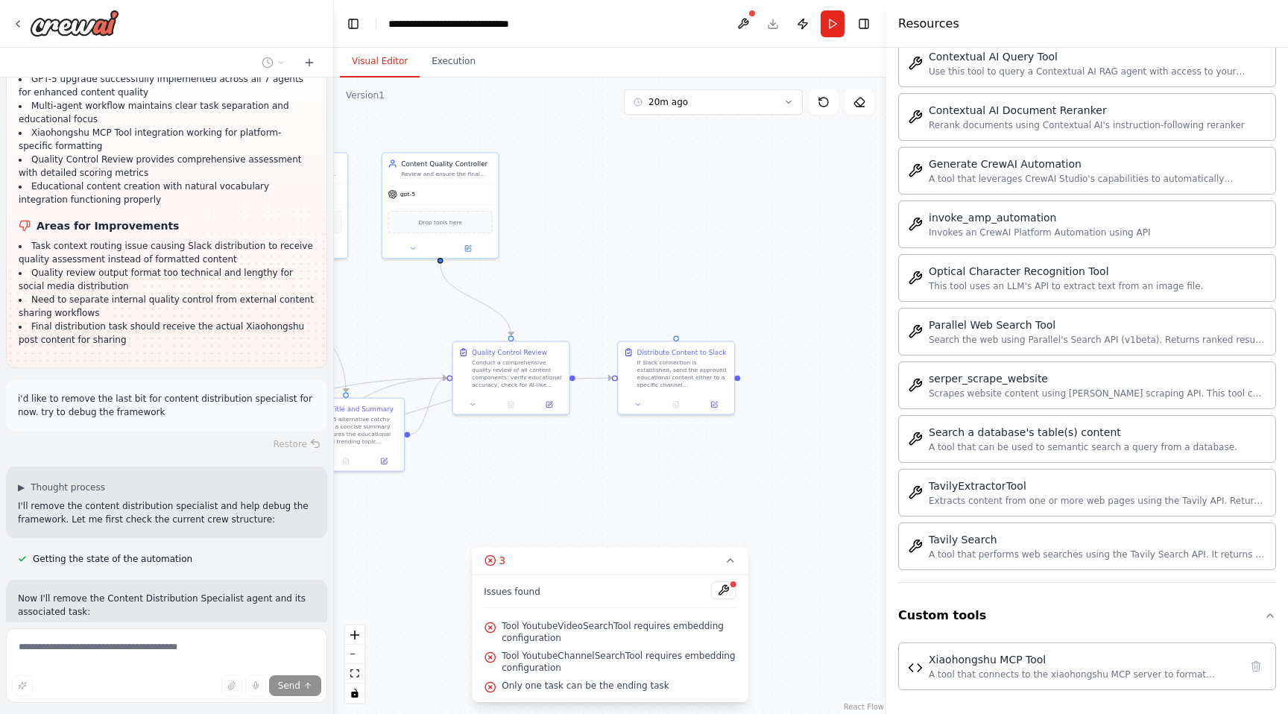
scroll to position [11843, 0]
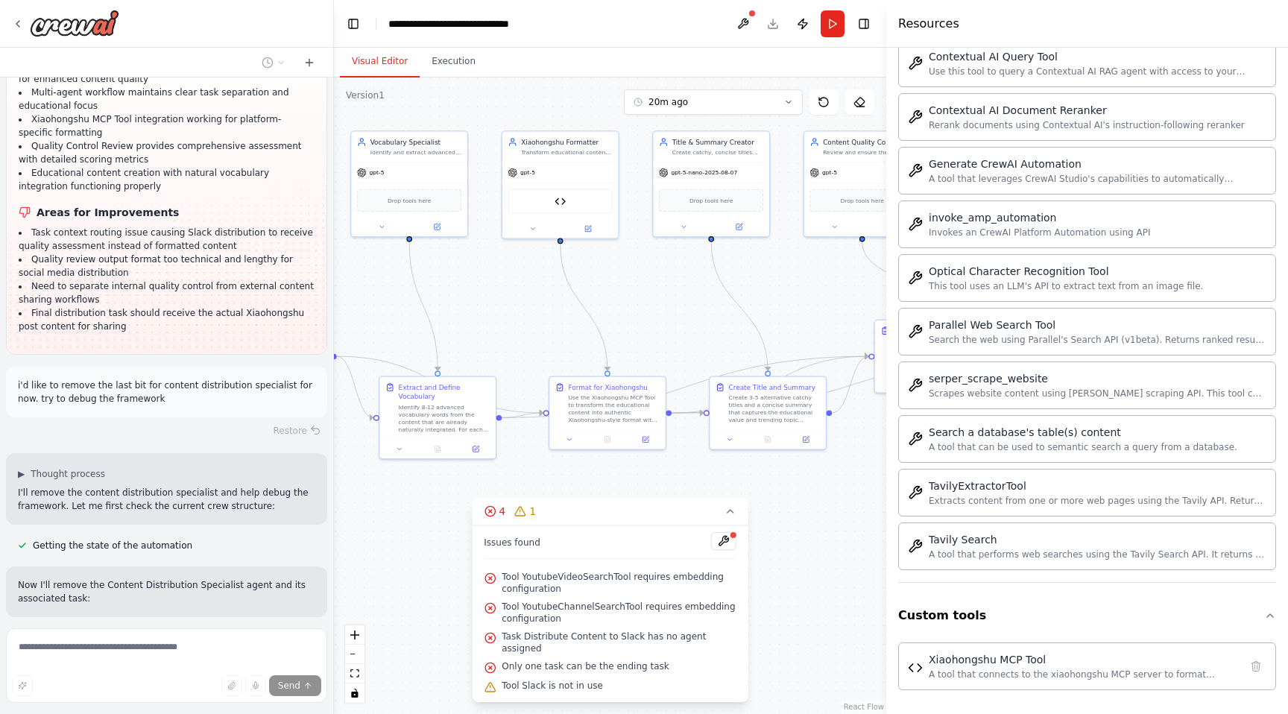
drag, startPoint x: 773, startPoint y: 297, endPoint x: 1095, endPoint y: 302, distance: 322.1
click at [1098, 302] on div "i want to build a langchain infra. for generating texts and images for my WoXue…" at bounding box center [644, 357] width 1288 height 714
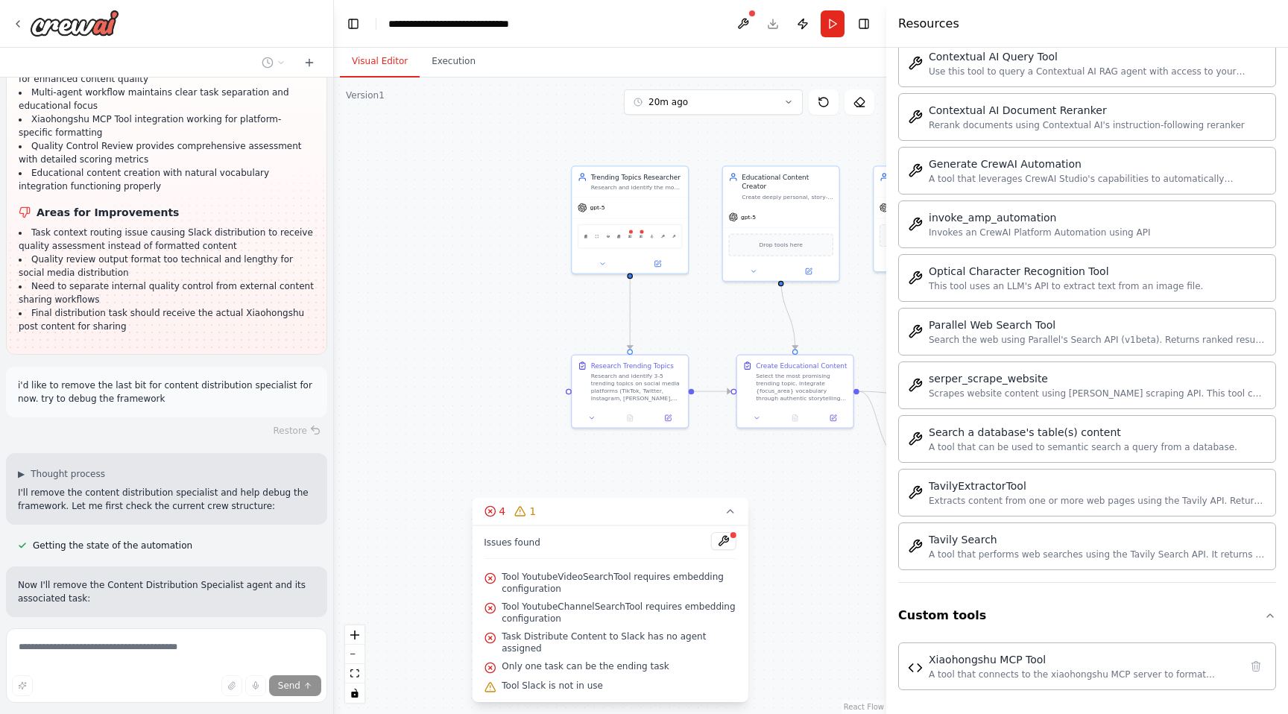
drag, startPoint x: 849, startPoint y: 315, endPoint x: 871, endPoint y: 324, distance: 23.4
click at [871, 324] on div ".deletable-edge-delete-btn { width: 20px; height: 20px; border: 0px solid #ffff…" at bounding box center [610, 396] width 552 height 637
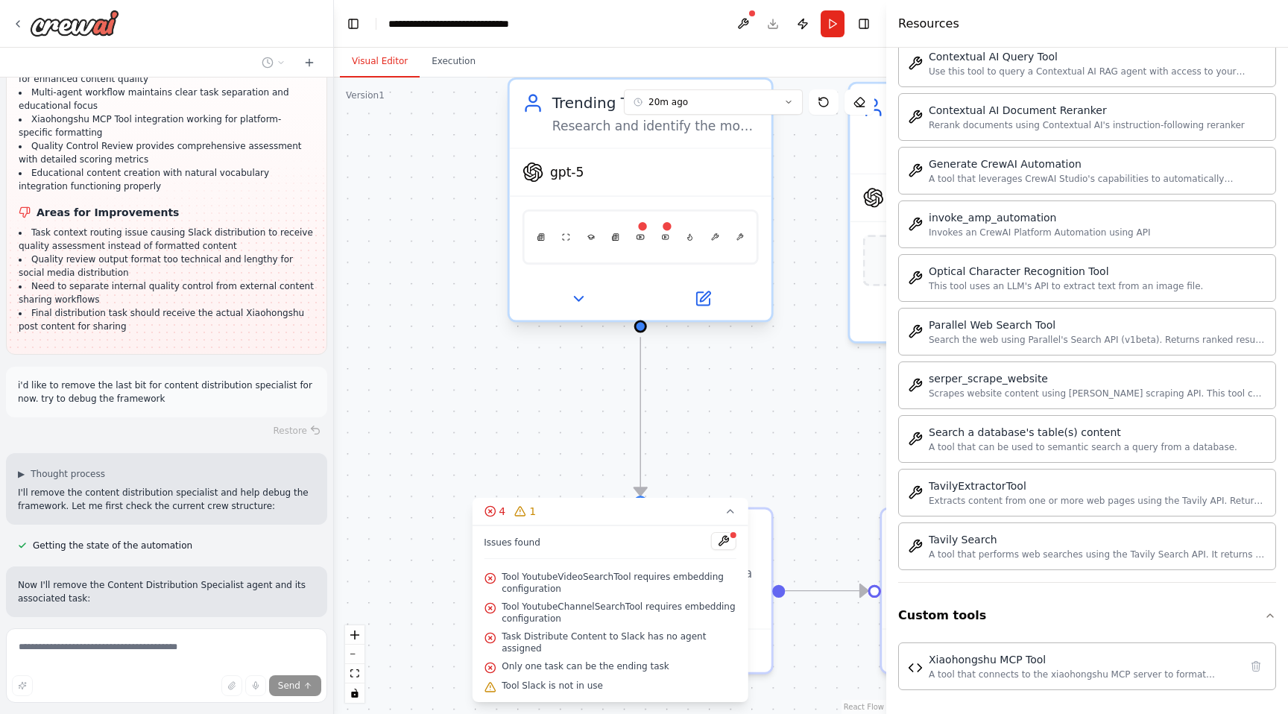
click at [646, 237] on div "SerplyNewsSearchTool ScrapeWebsiteTool SerplyScholarSearchTool SerplyNewsSearch…" at bounding box center [641, 236] width 236 height 55
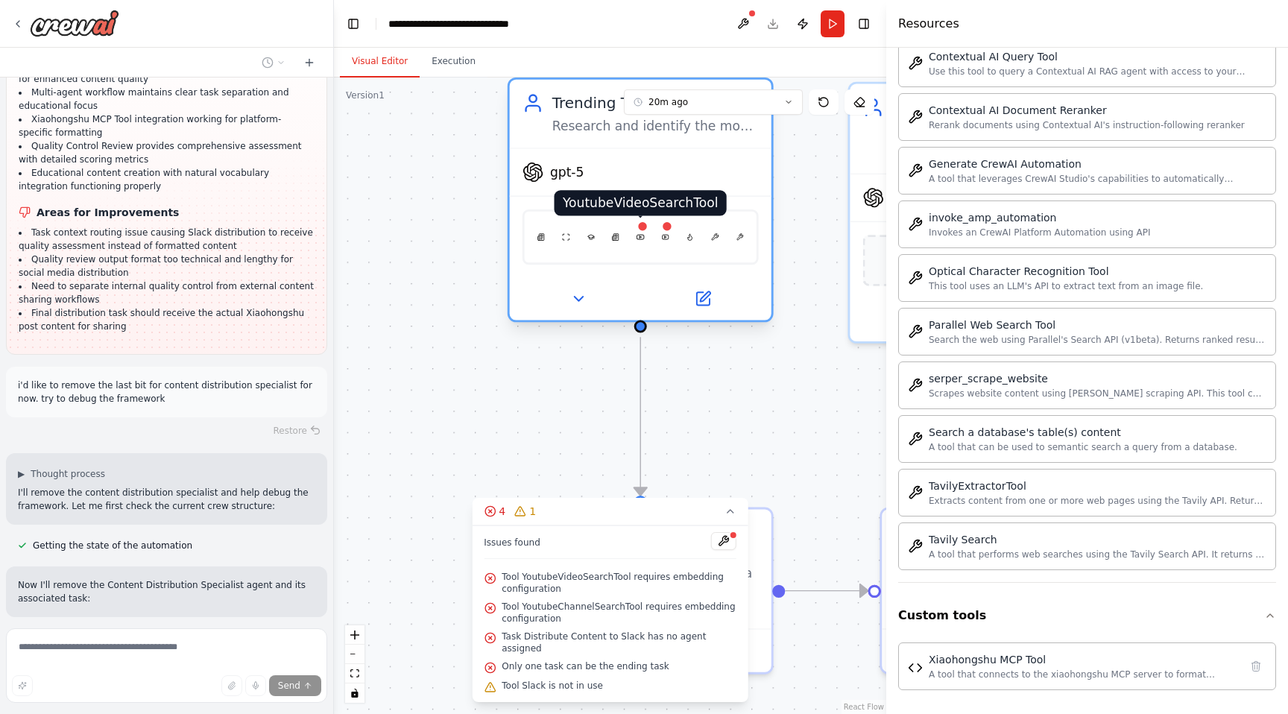
click at [640, 240] on img at bounding box center [640, 236] width 7 height 25
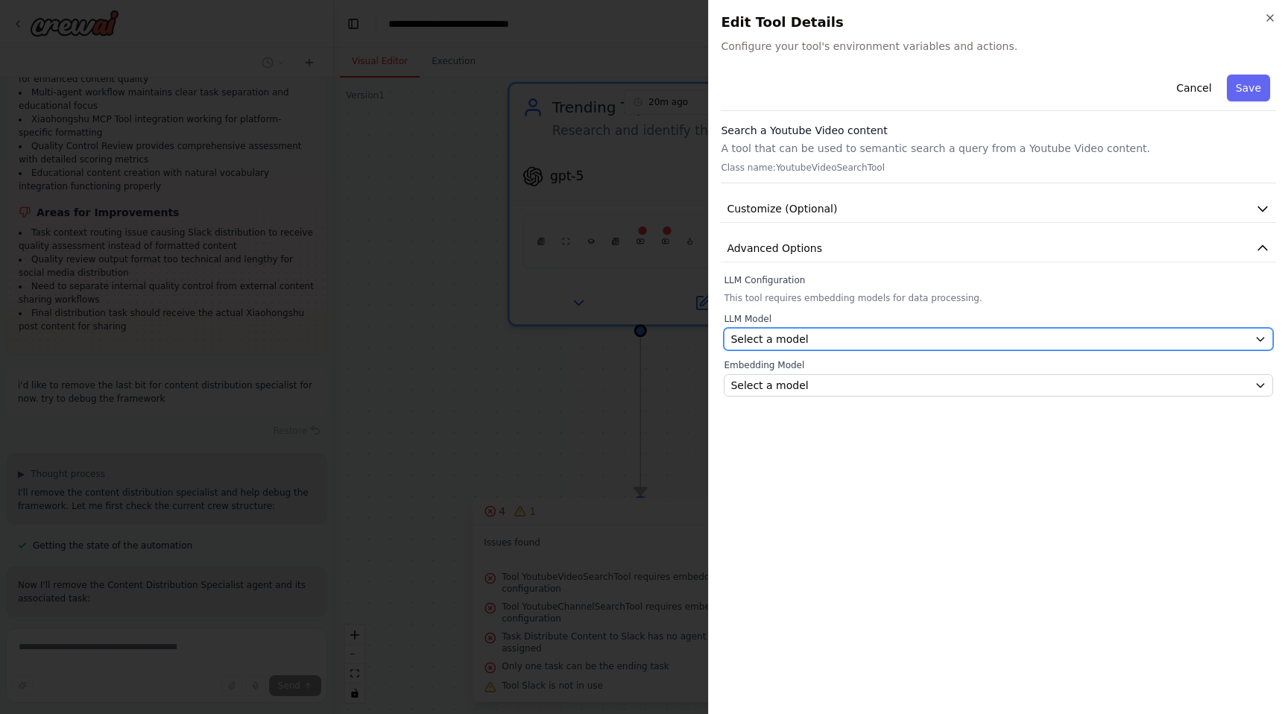
click at [871, 337] on div "Select a model" at bounding box center [990, 339] width 518 height 15
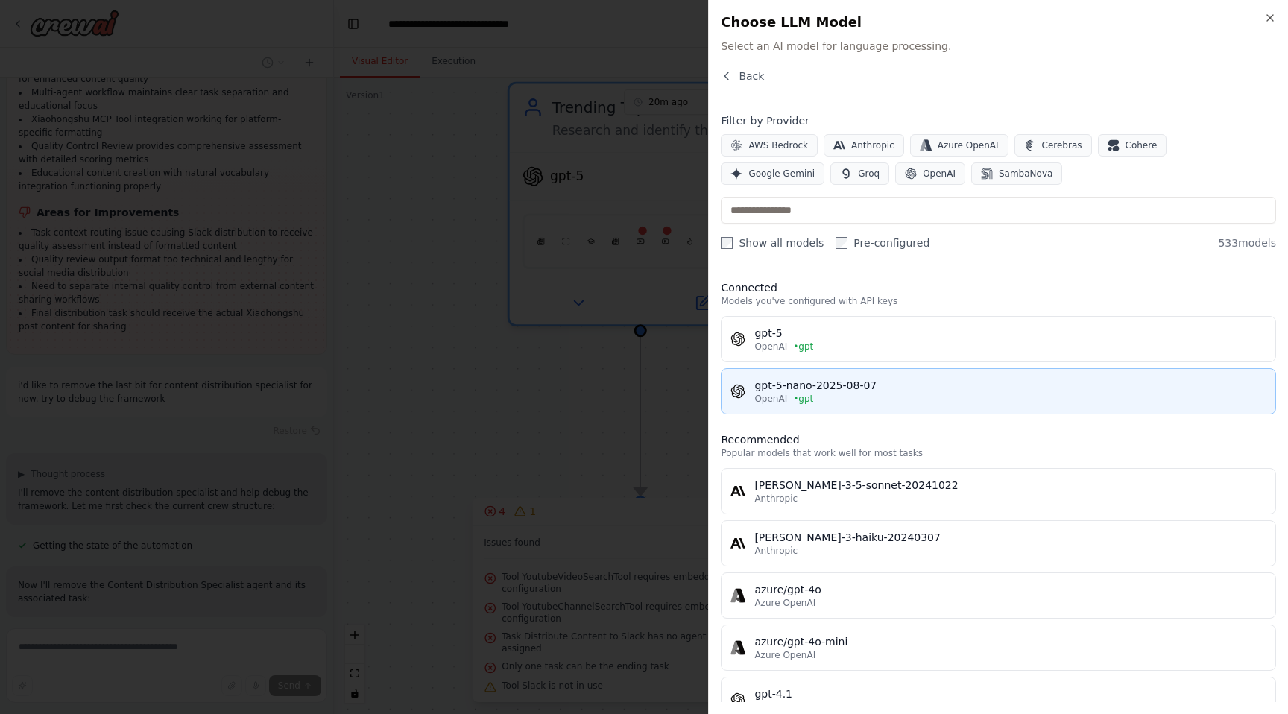
click at [854, 397] on div "OpenAI • gpt" at bounding box center [1010, 399] width 512 height 12
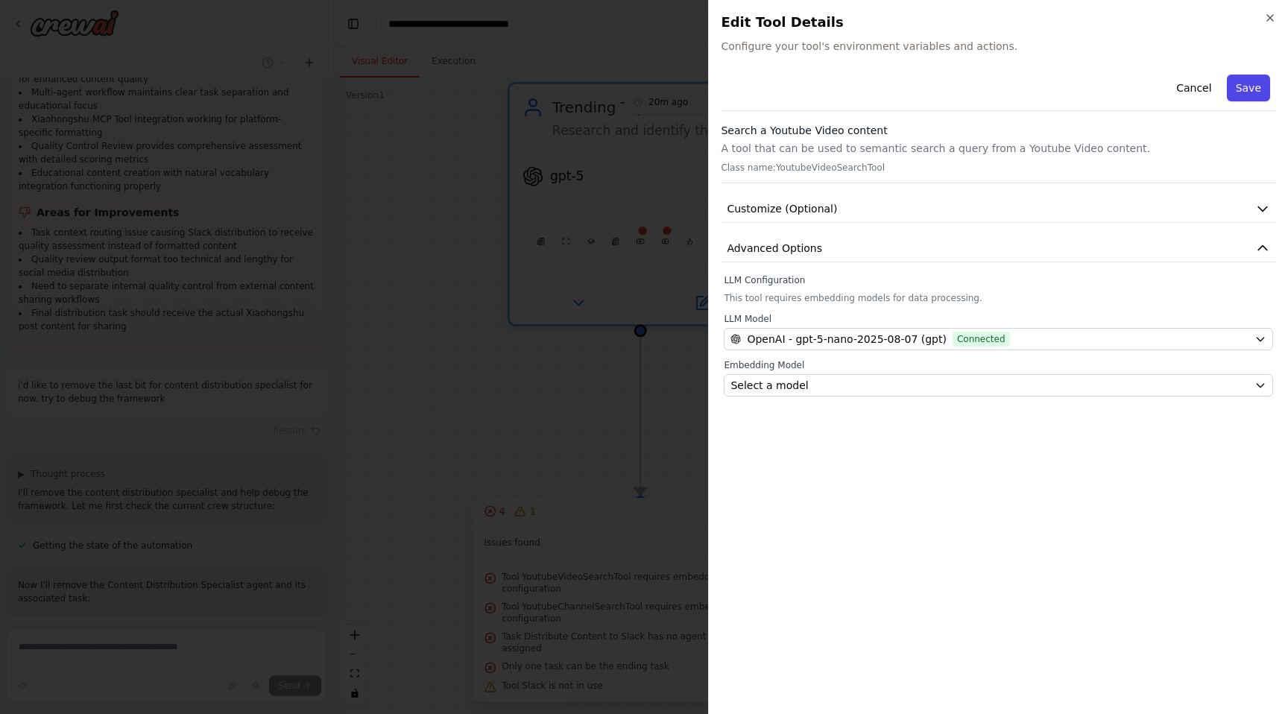
click at [1258, 89] on button "Save" at bounding box center [1248, 88] width 43 height 27
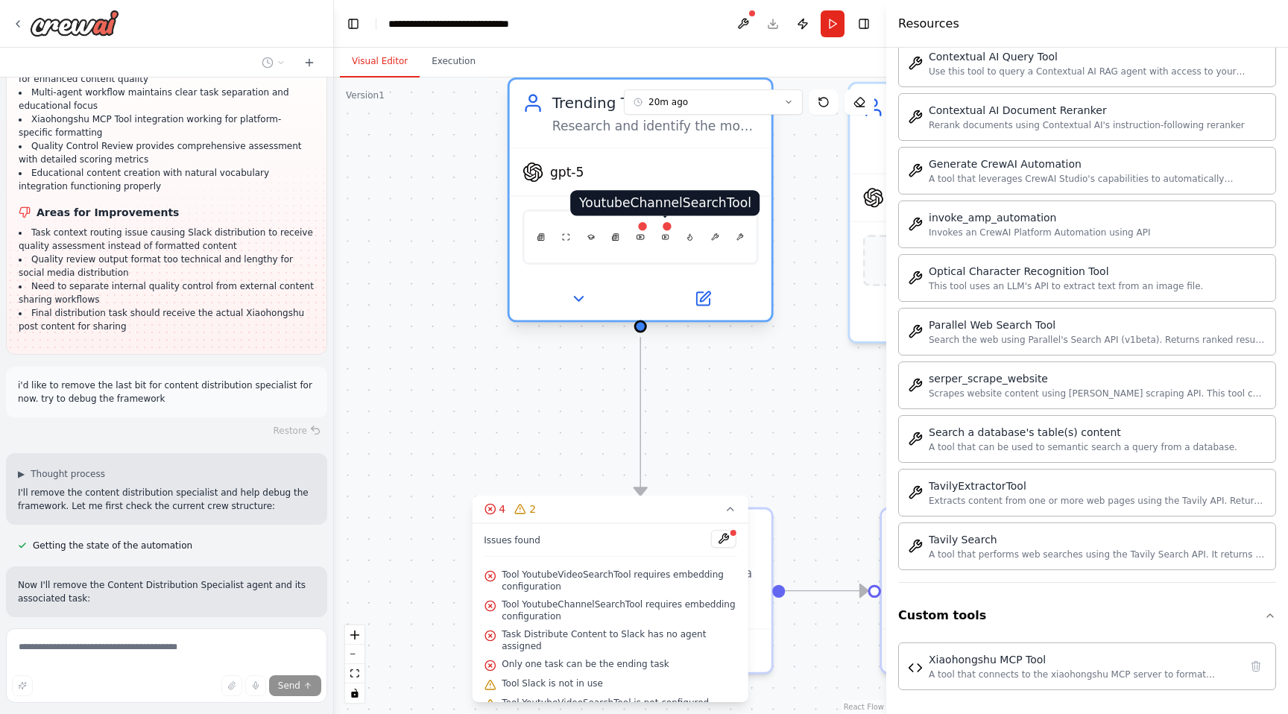
click at [664, 237] on img at bounding box center [664, 236] width 7 height 25
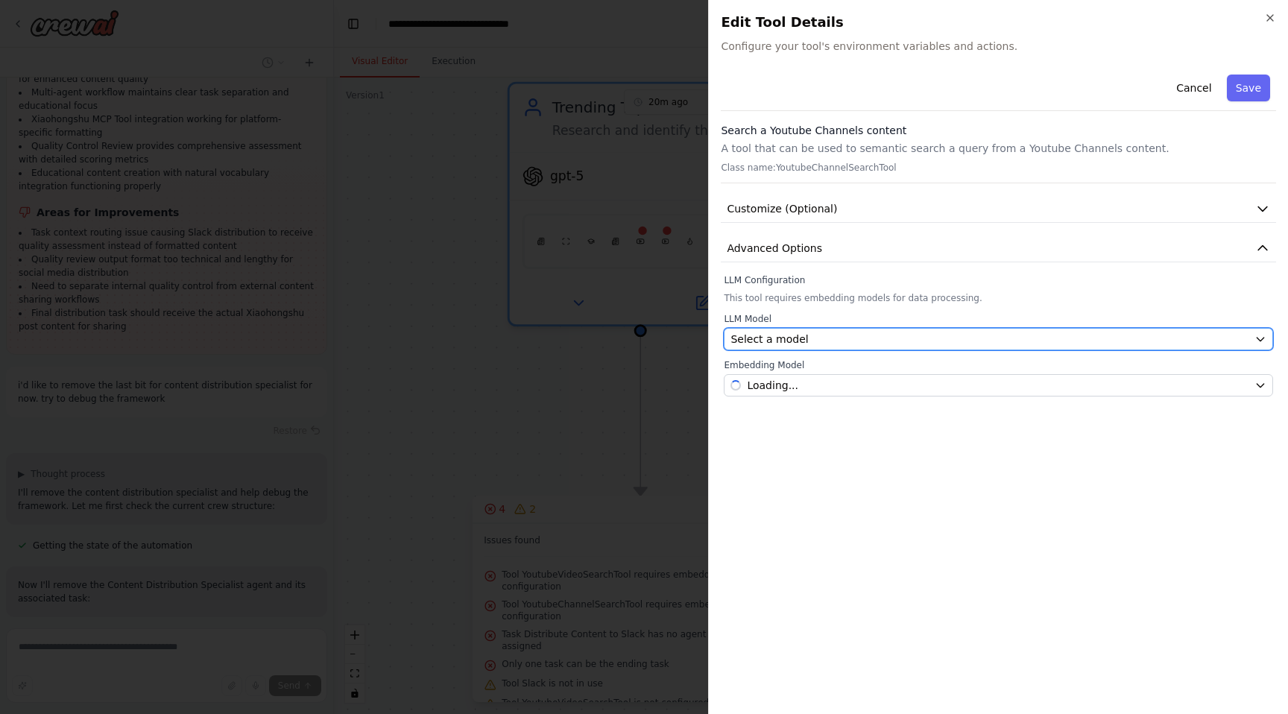
click at [915, 338] on div "Select a model" at bounding box center [990, 339] width 518 height 15
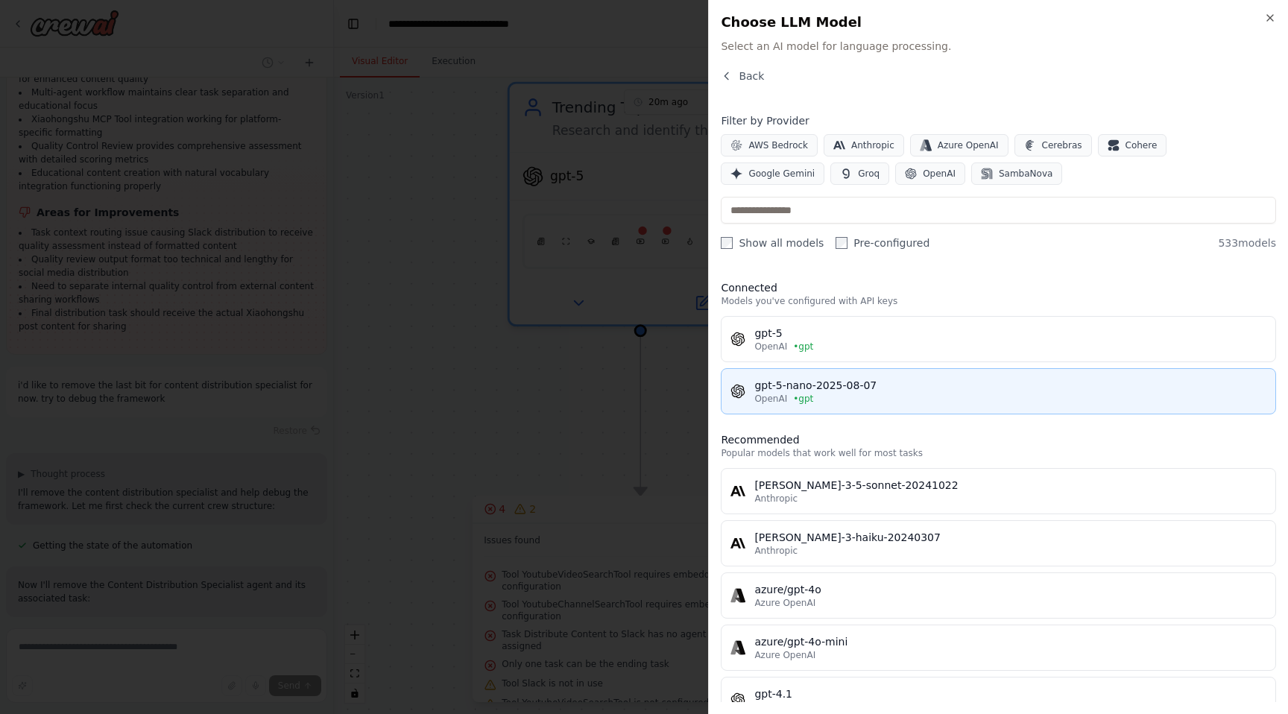
click at [810, 378] on div "gpt-5-nano-2025-08-07" at bounding box center [1010, 385] width 512 height 15
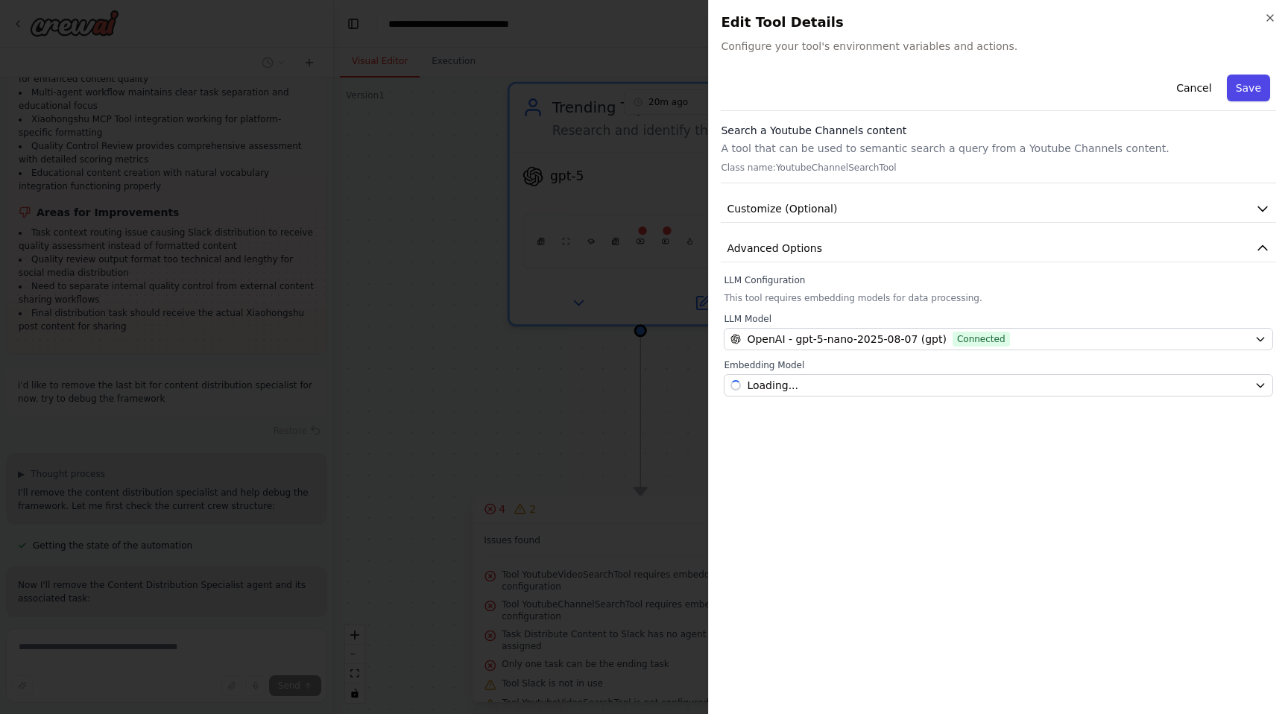
click at [1255, 75] on button "Save" at bounding box center [1248, 88] width 43 height 27
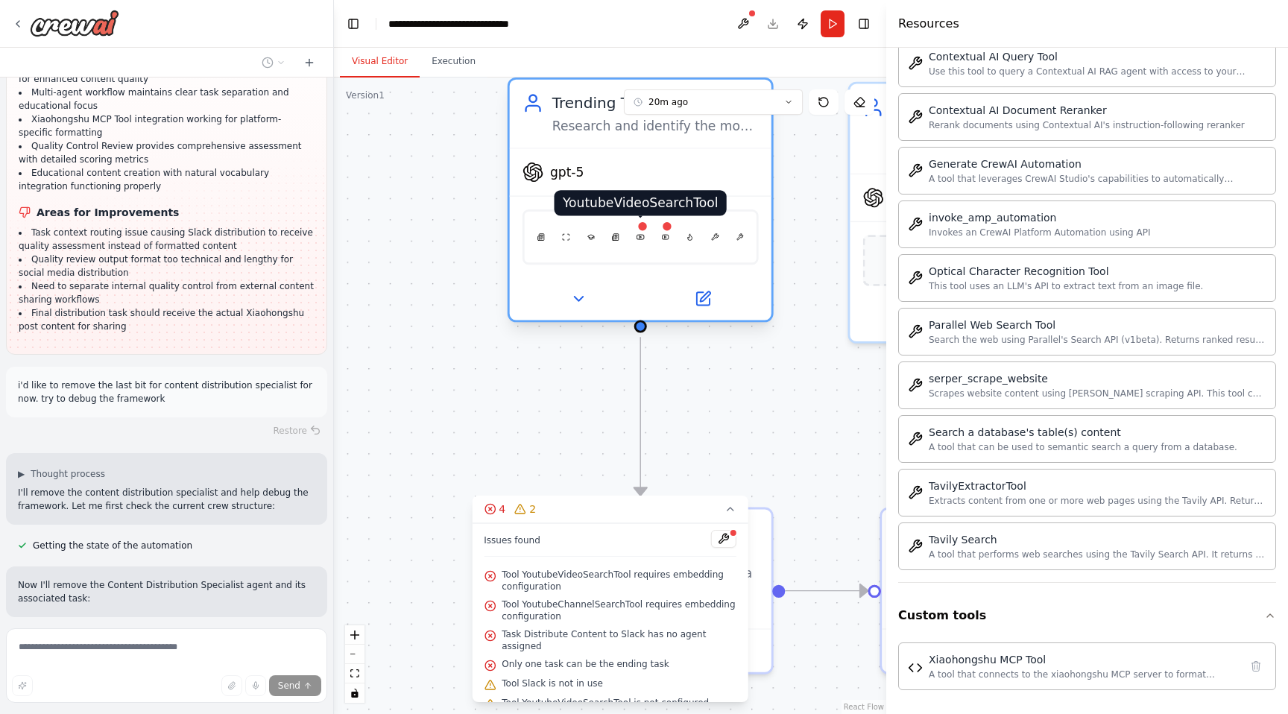
click at [643, 239] on img at bounding box center [640, 236] width 7 height 25
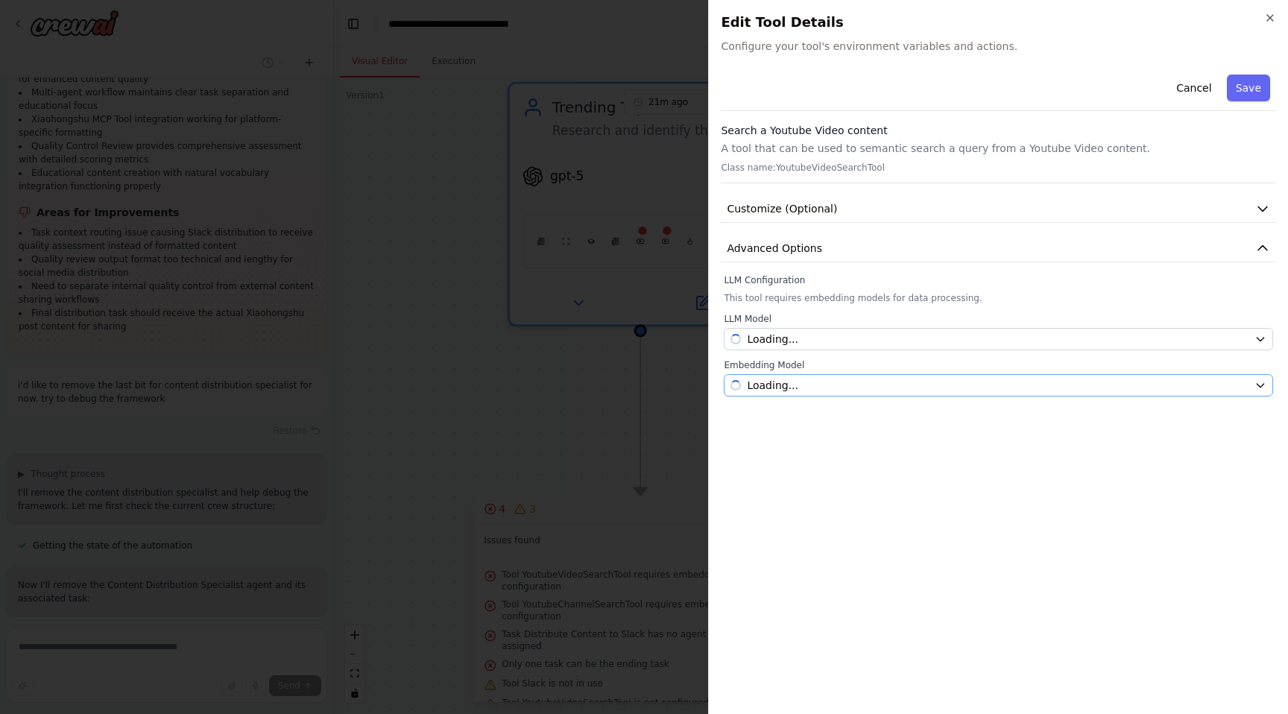
scroll to position [11873, 0]
click at [854, 372] on div "Embedding Model Select a model" at bounding box center [998, 377] width 549 height 37
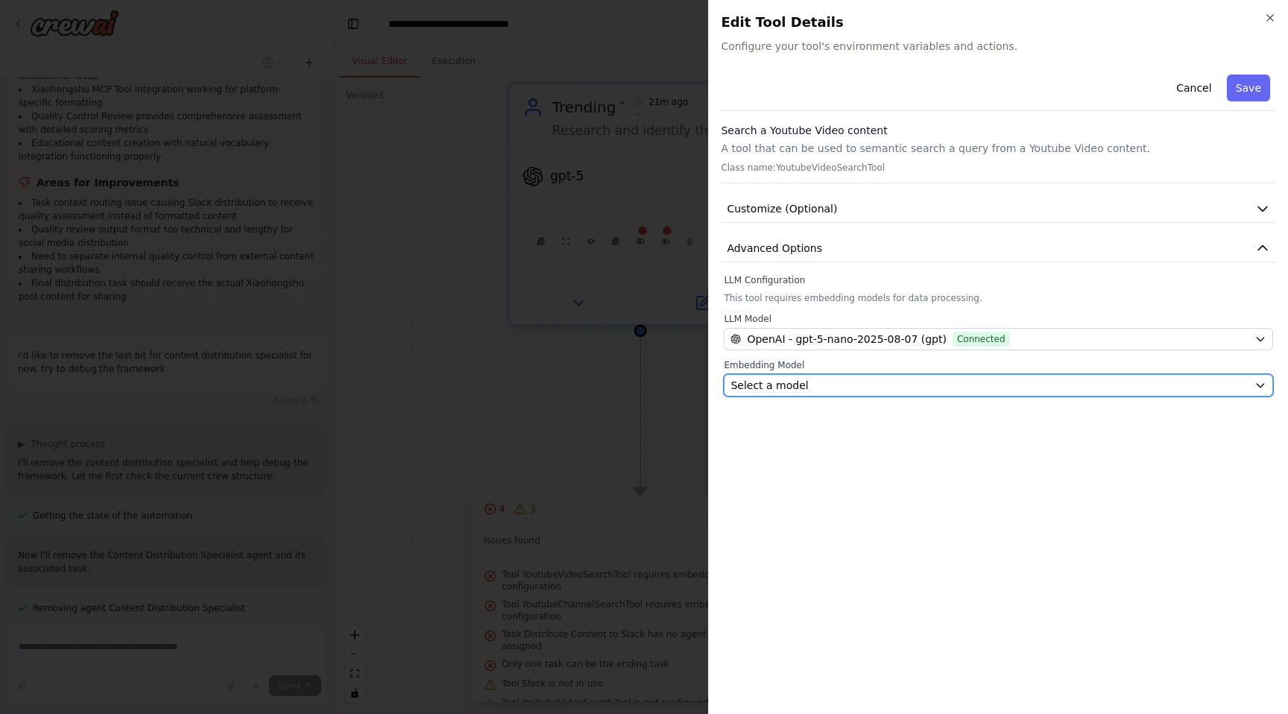
click at [854, 380] on div "Select a model" at bounding box center [990, 385] width 518 height 15
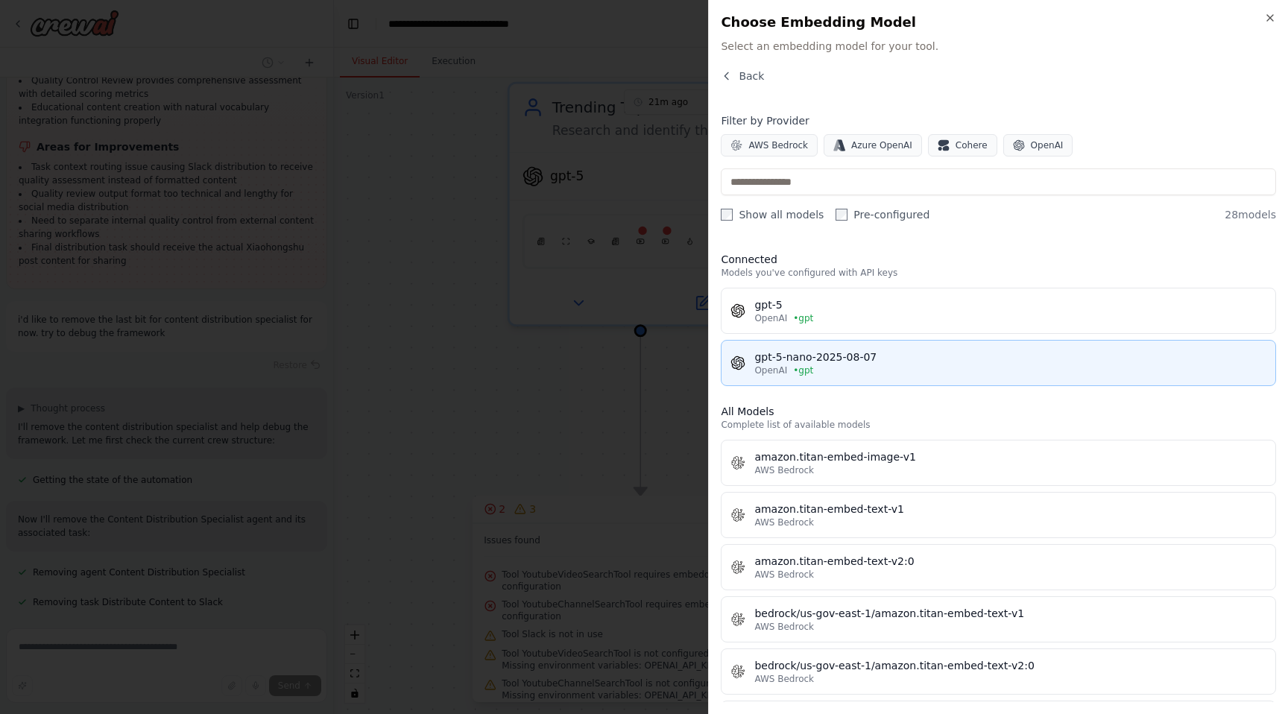
scroll to position [11952, 0]
click at [862, 375] on div "OpenAI • gpt" at bounding box center [1010, 371] width 512 height 12
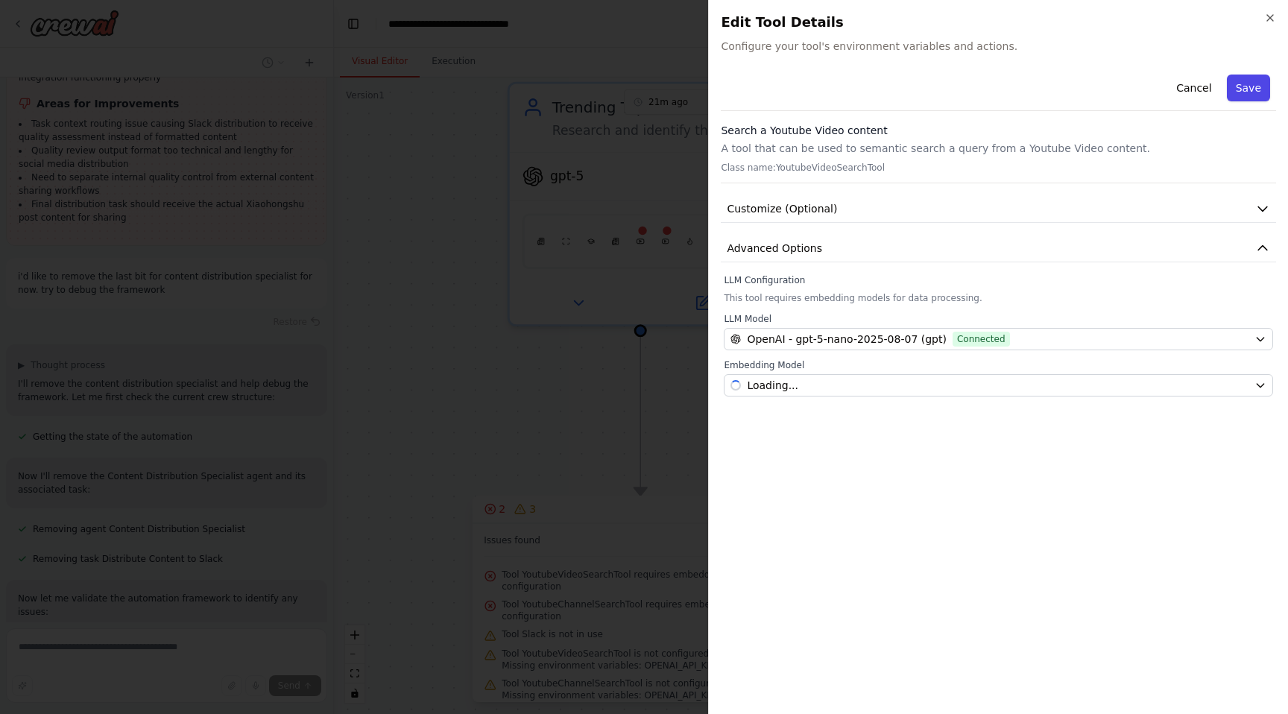
click at [1253, 92] on button "Save" at bounding box center [1248, 88] width 43 height 27
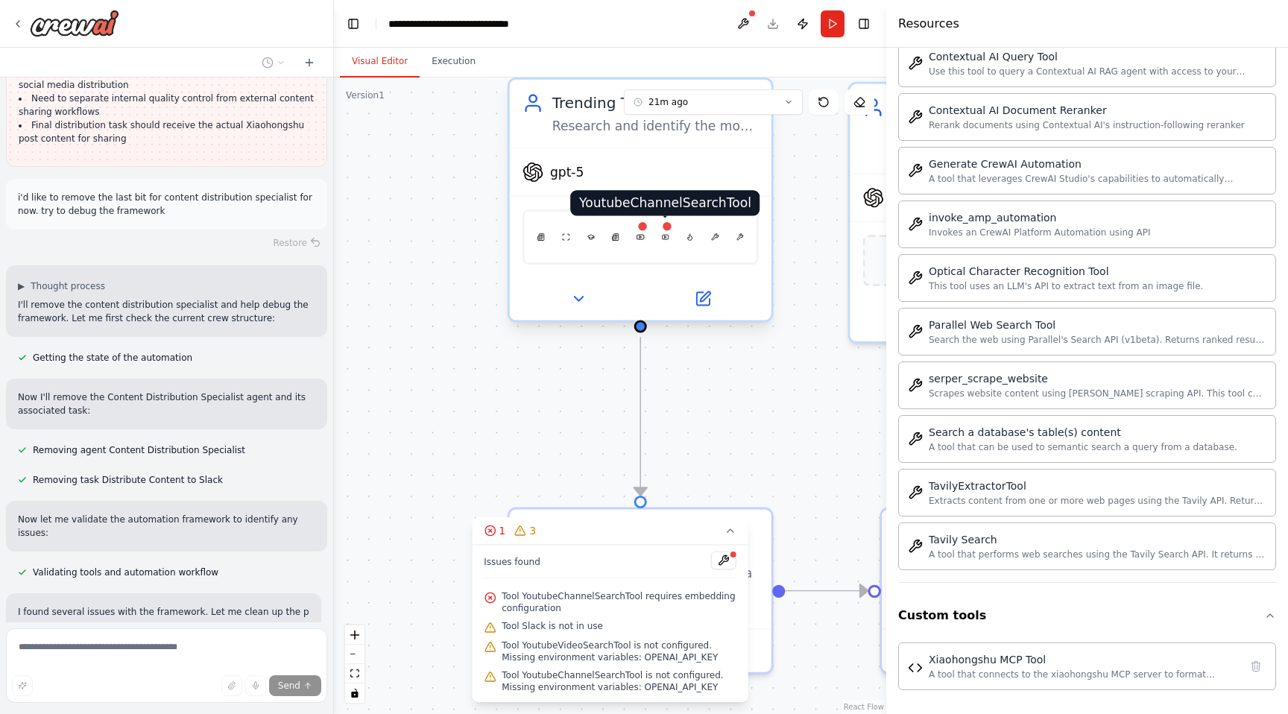
click at [664, 240] on img at bounding box center [664, 236] width 7 height 25
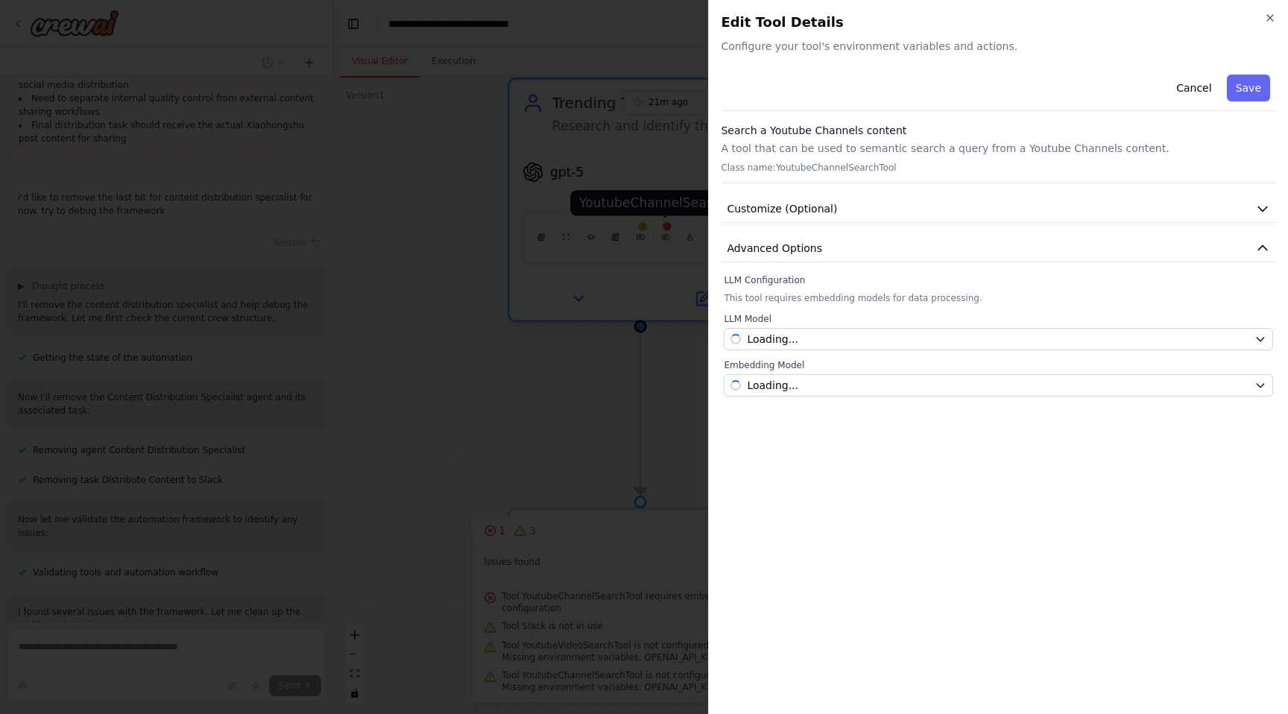
scroll to position [12044, 0]
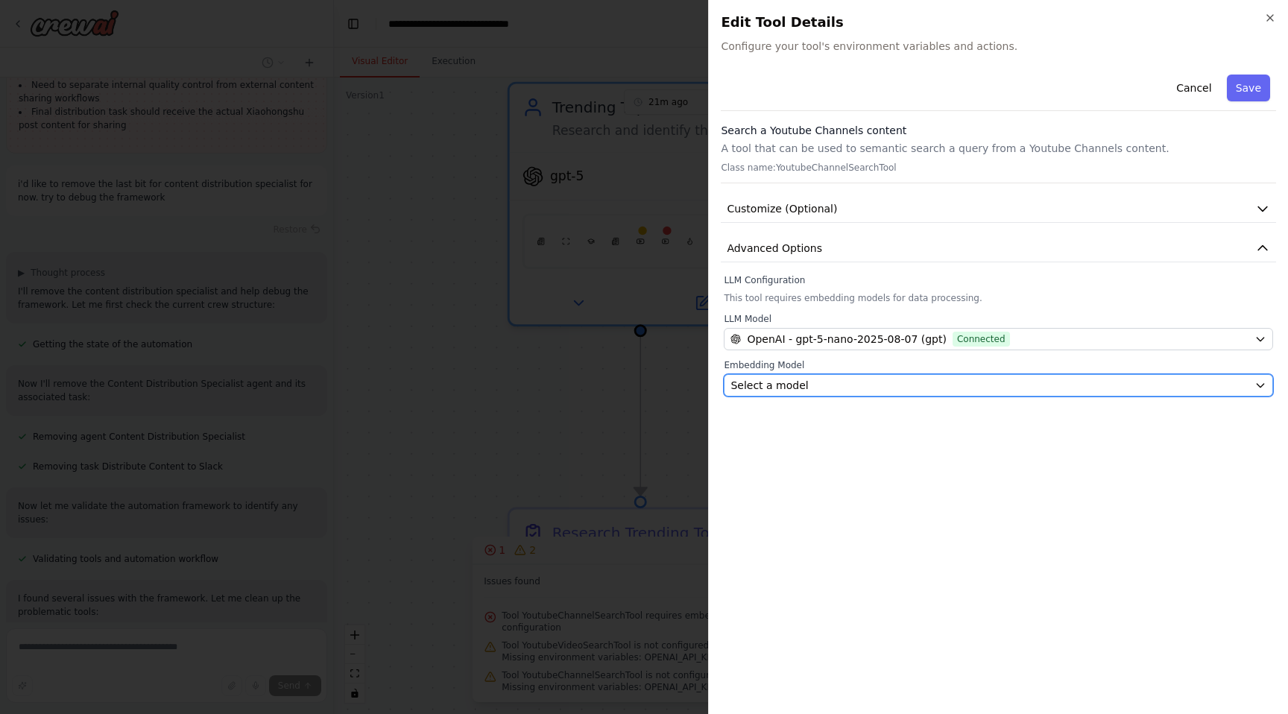
click at [858, 384] on div "Select a model" at bounding box center [990, 385] width 518 height 15
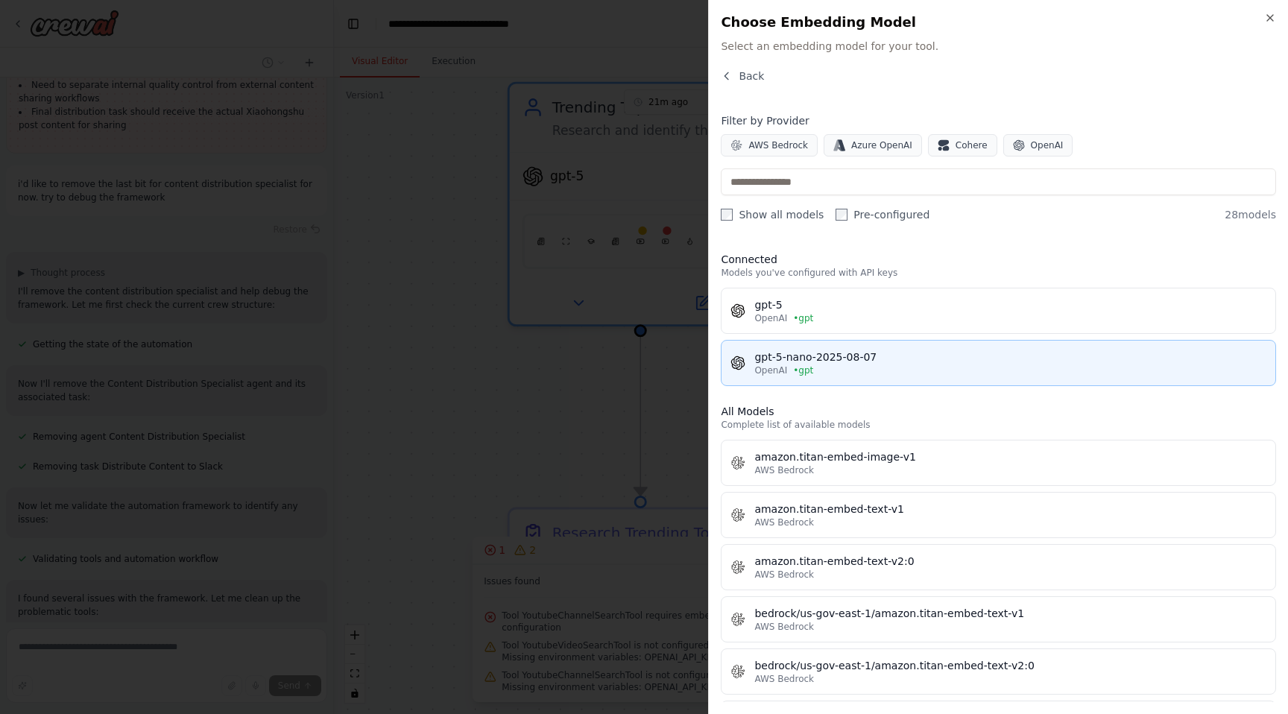
click at [837, 360] on div "gpt-5-nano-2025-08-07" at bounding box center [1010, 357] width 512 height 15
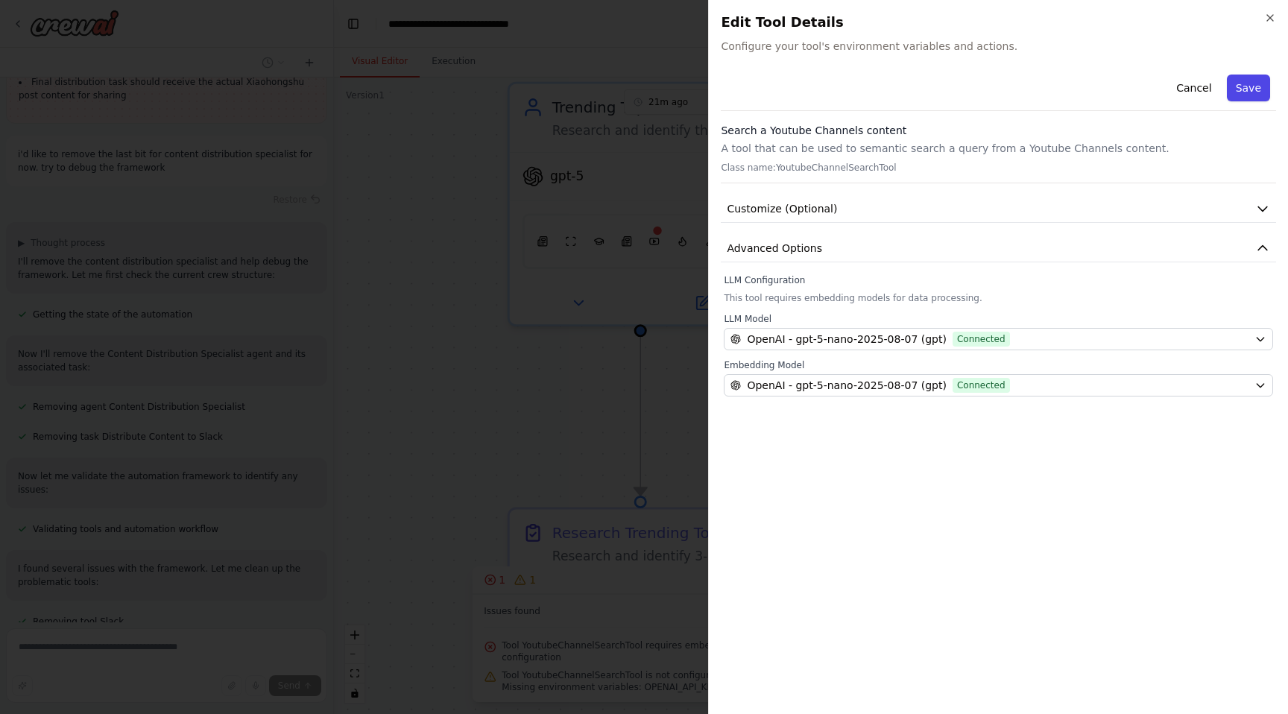
click at [1250, 88] on button "Save" at bounding box center [1248, 88] width 43 height 27
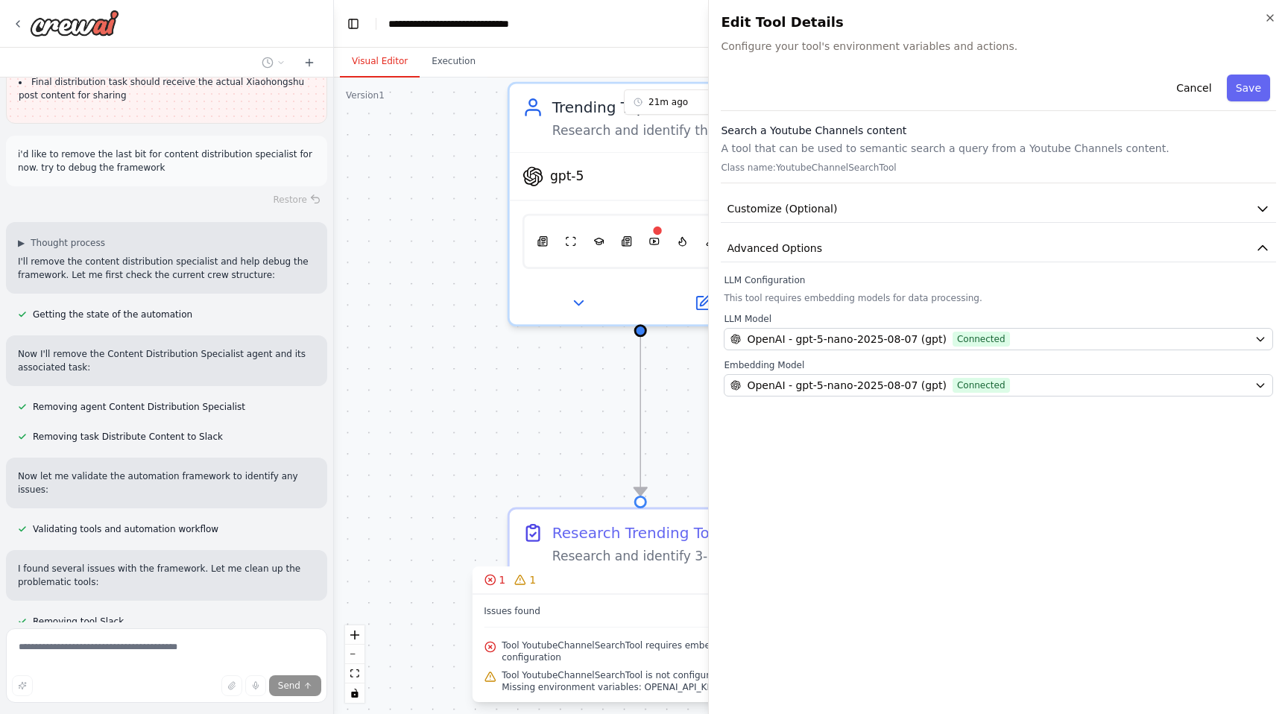
scroll to position [12104, 0]
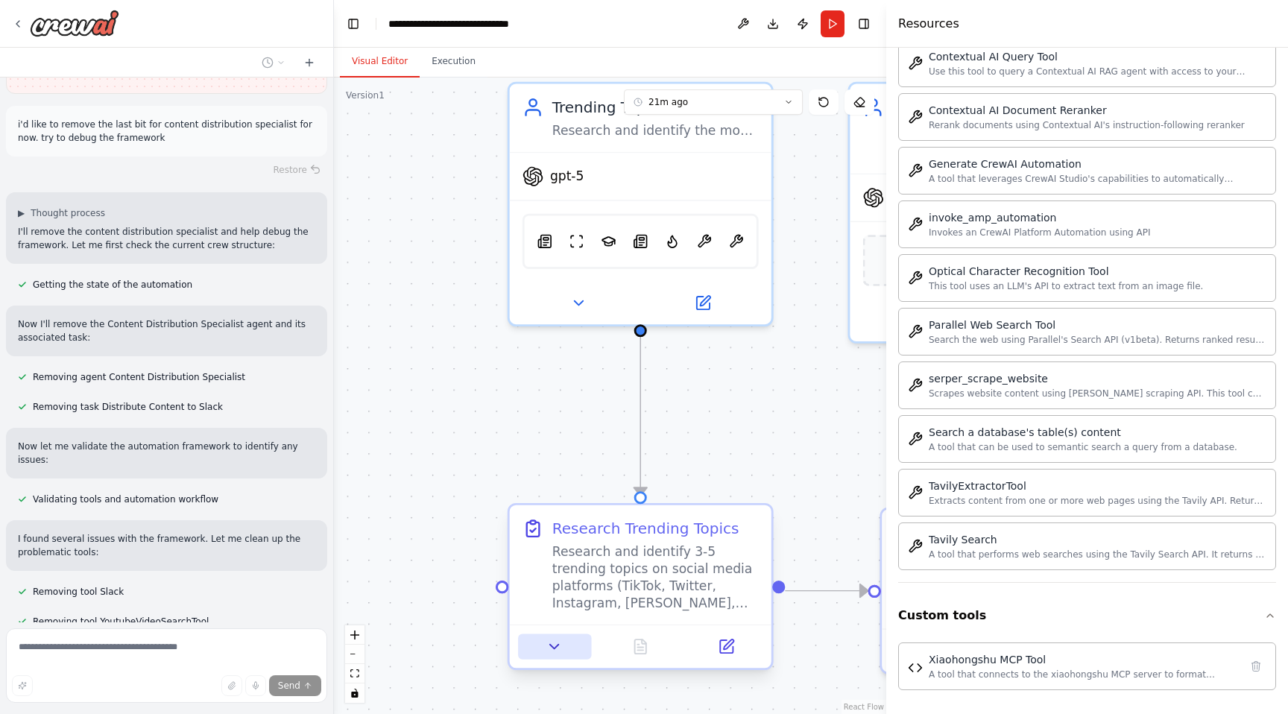
click at [565, 649] on button at bounding box center [554, 646] width 73 height 25
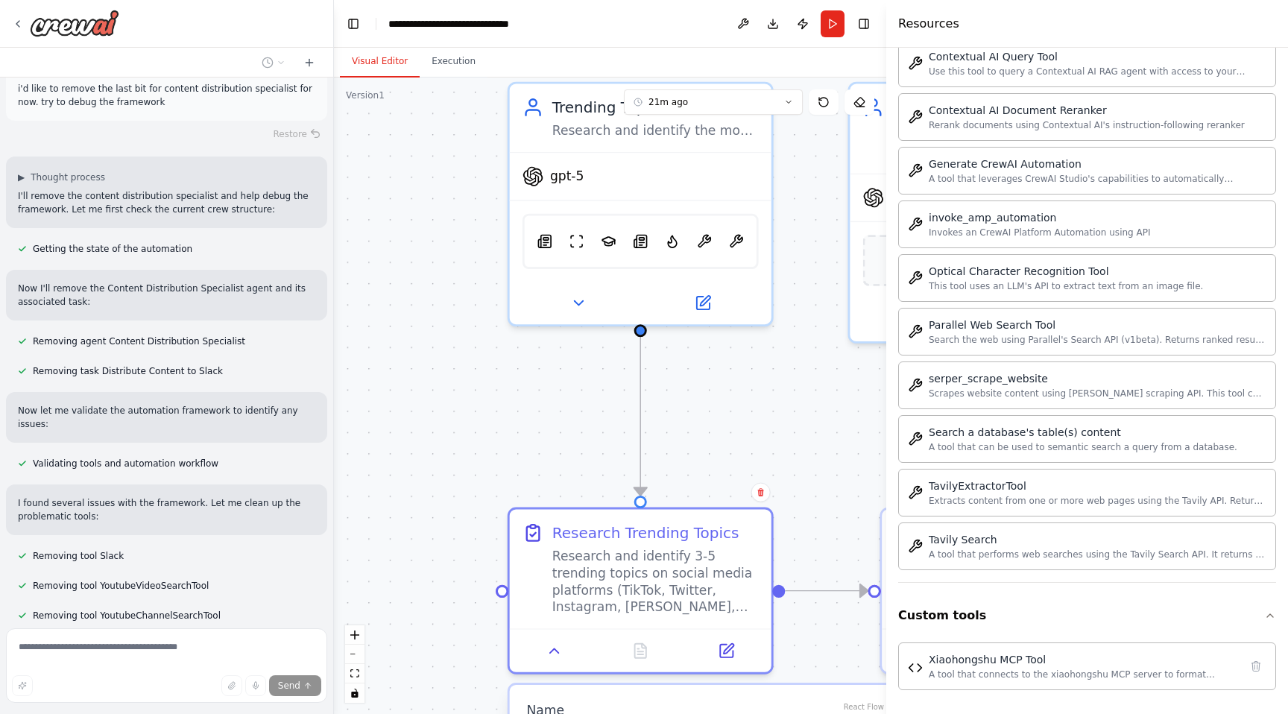
scroll to position [12183, 0]
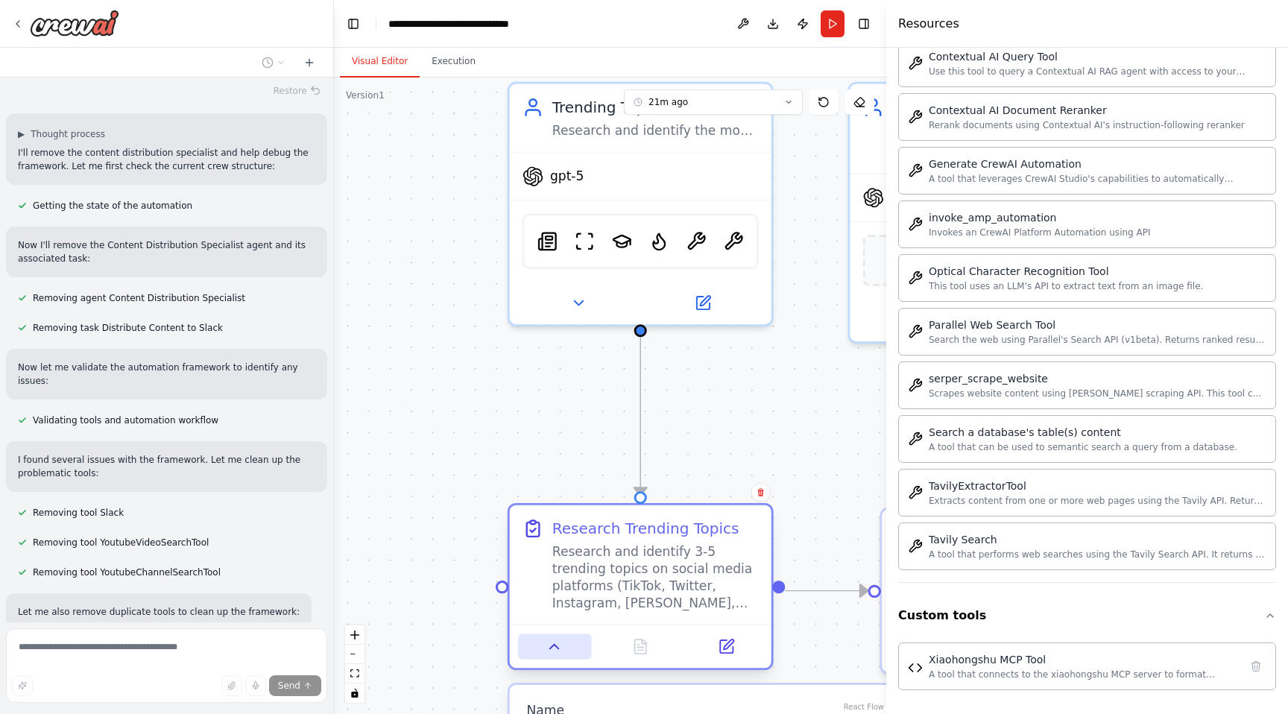
click at [549, 649] on icon at bounding box center [554, 646] width 17 height 17
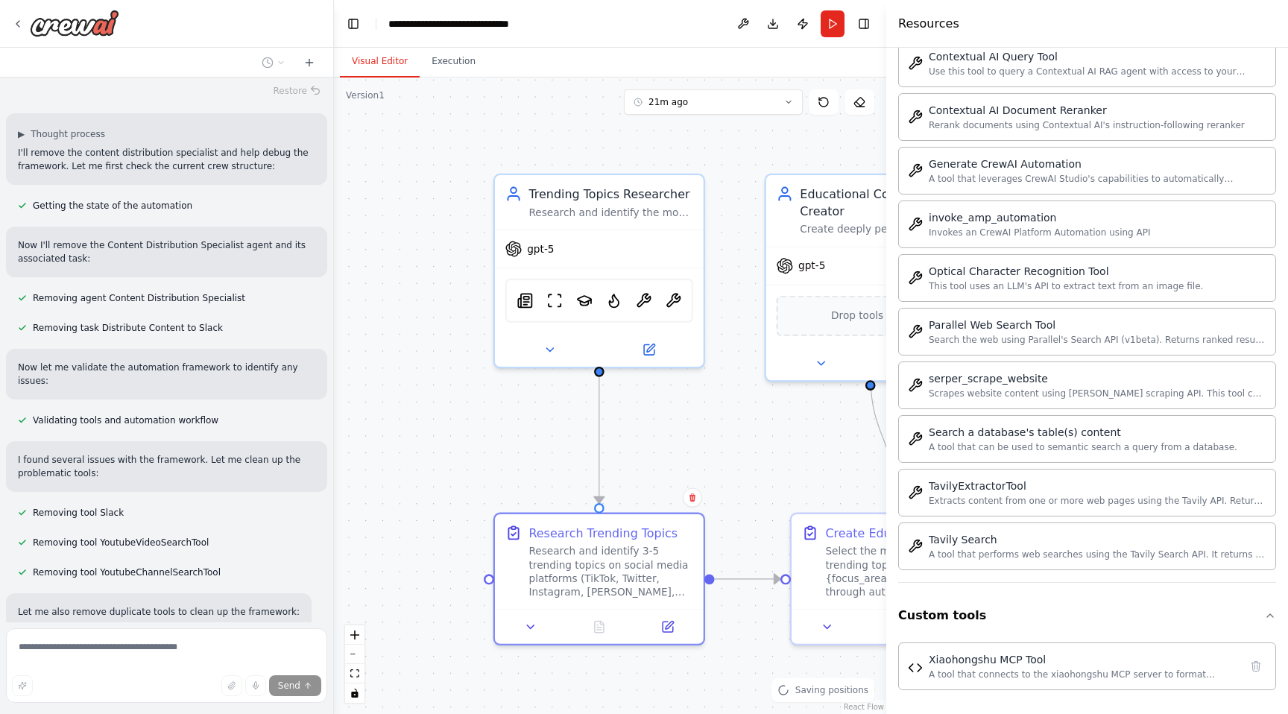
scroll to position [12262, 0]
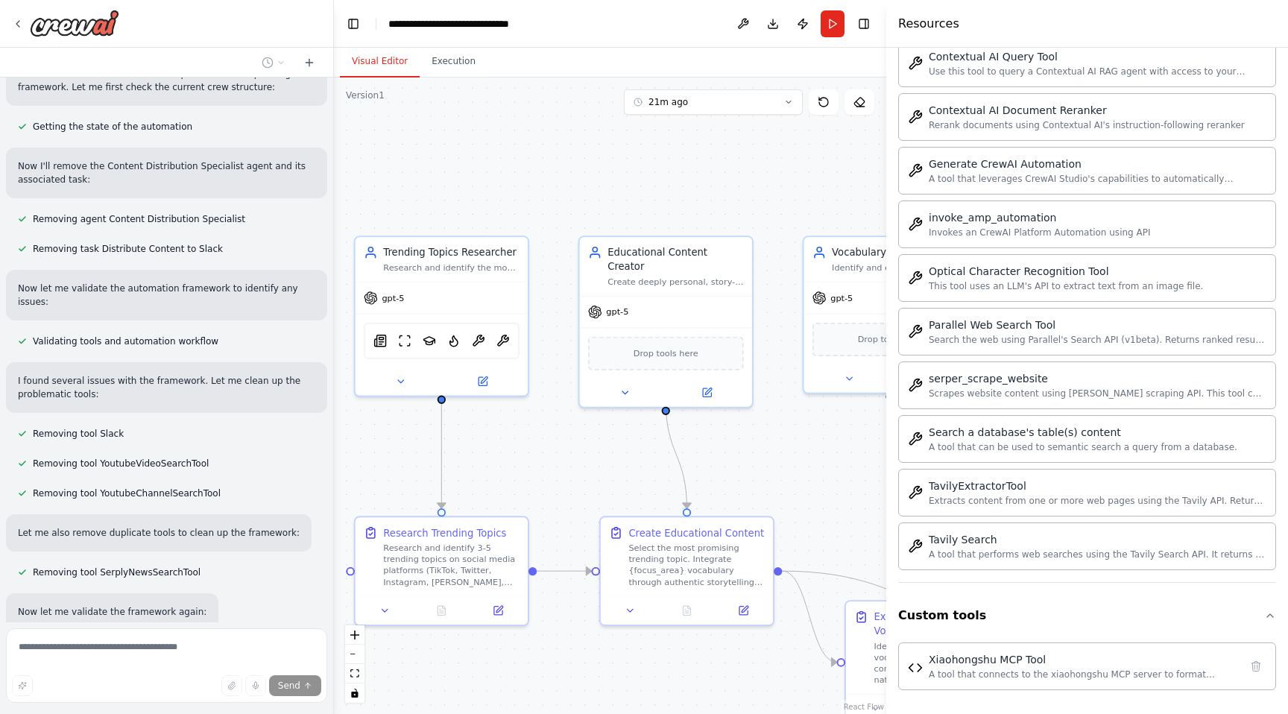
drag, startPoint x: 474, startPoint y: 491, endPoint x: 344, endPoint y: 491, distance: 129.7
click at [344, 491] on div ".deletable-edge-delete-btn { width: 20px; height: 20px; border: 0px solid #ffff…" at bounding box center [610, 396] width 552 height 637
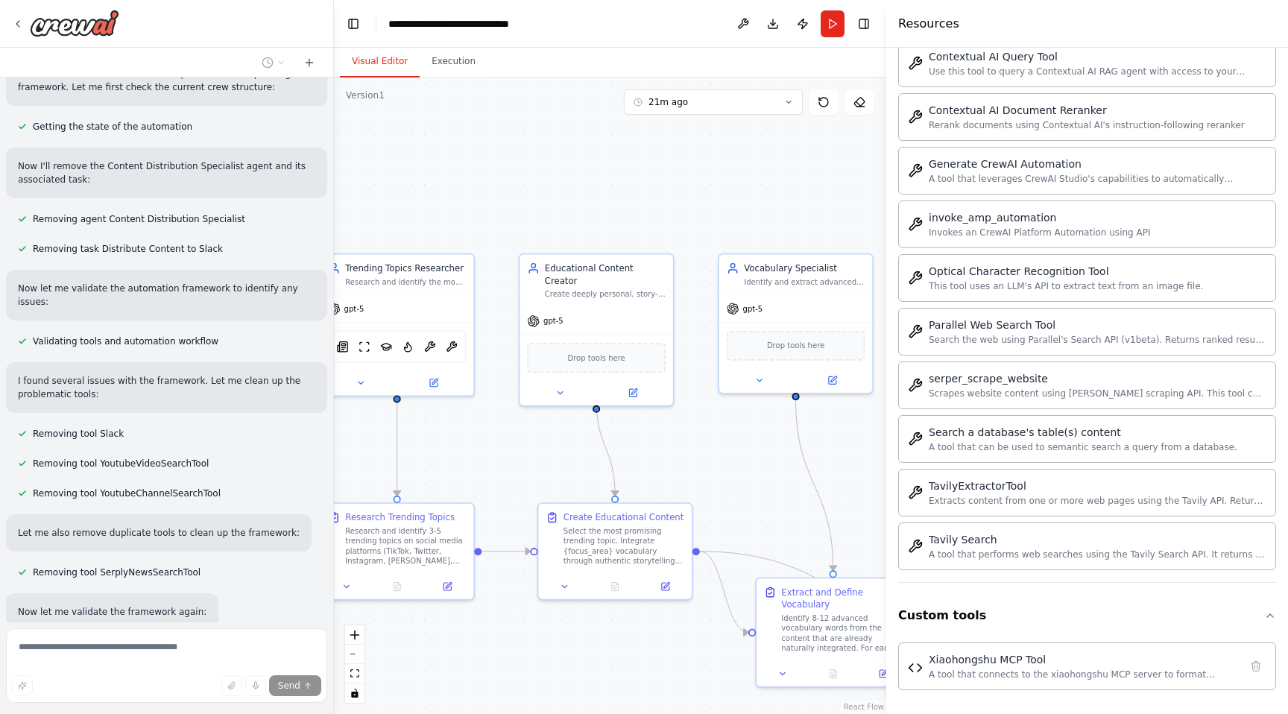
drag, startPoint x: 591, startPoint y: 461, endPoint x: 465, endPoint y: 441, distance: 127.6
click at [464, 441] on div ".deletable-edge-delete-btn { width: 20px; height: 20px; border: 0px solid #ffff…" at bounding box center [610, 396] width 552 height 637
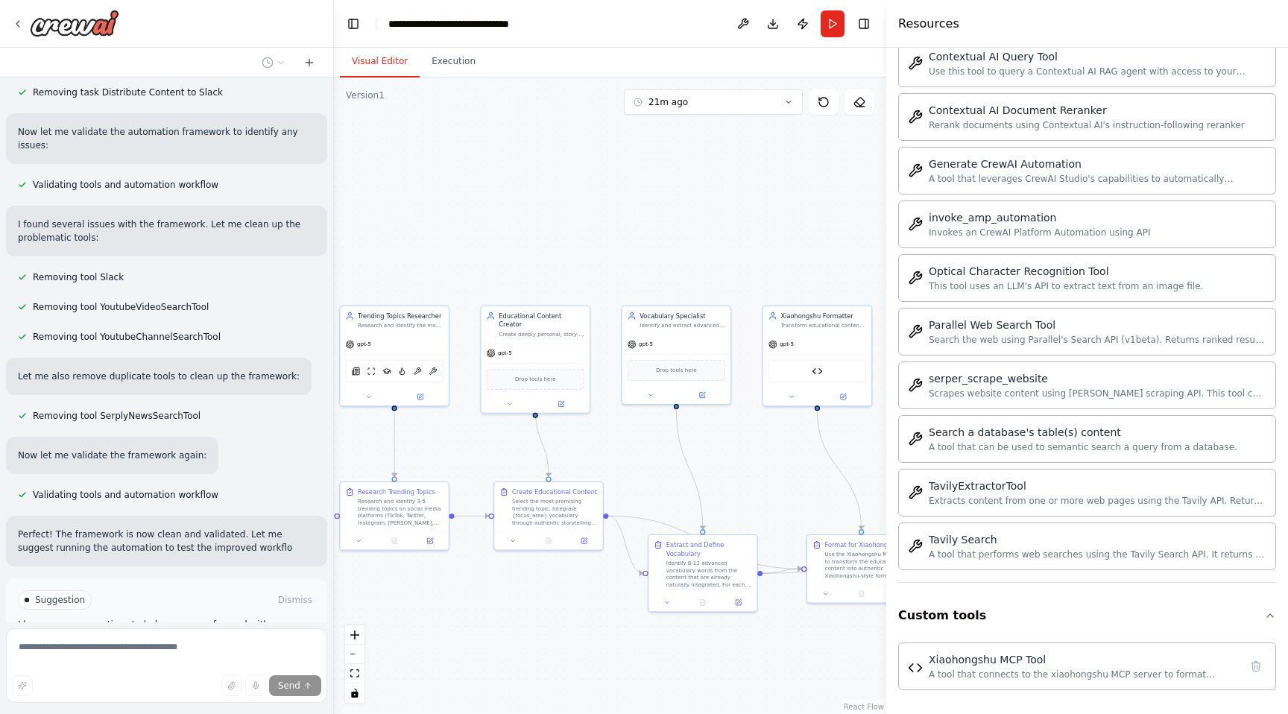
scroll to position [12445, 0]
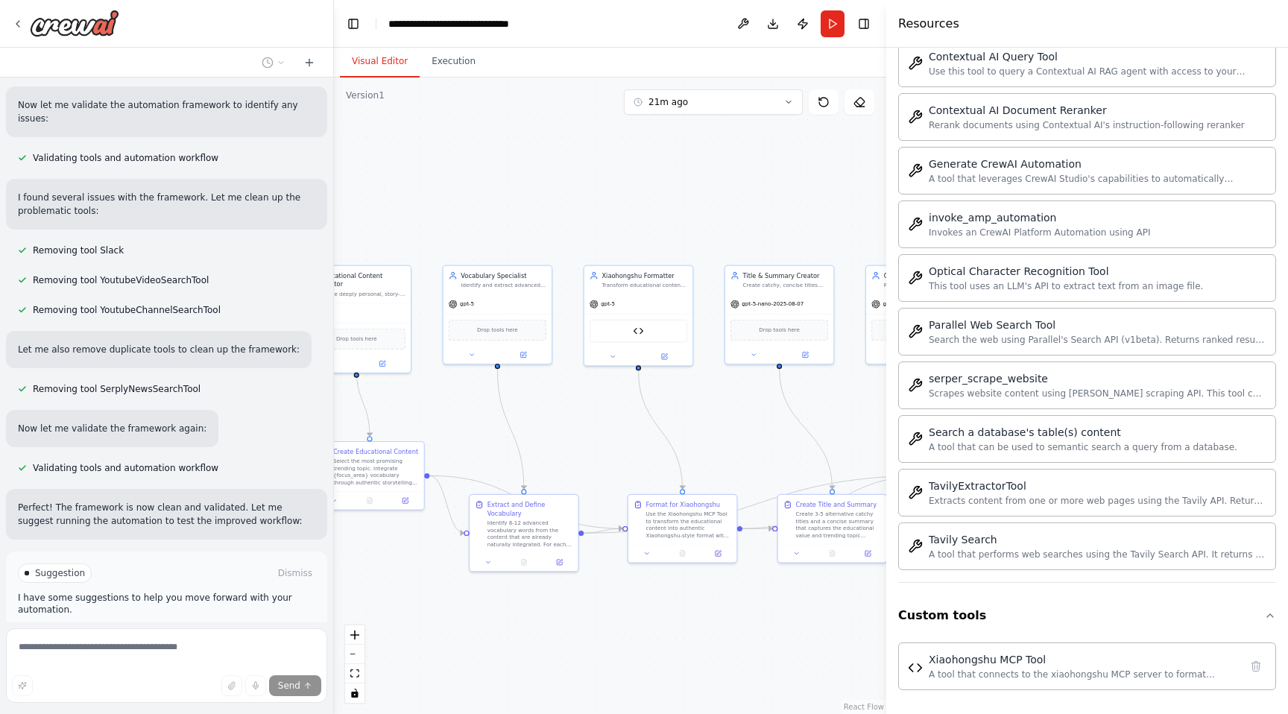
drag, startPoint x: 646, startPoint y: 468, endPoint x: 467, endPoint y: 429, distance: 184.0
click at [467, 429] on div ".deletable-edge-delete-btn { width: 20px; height: 20px; border: 0px solid #ffff…" at bounding box center [610, 396] width 552 height 637
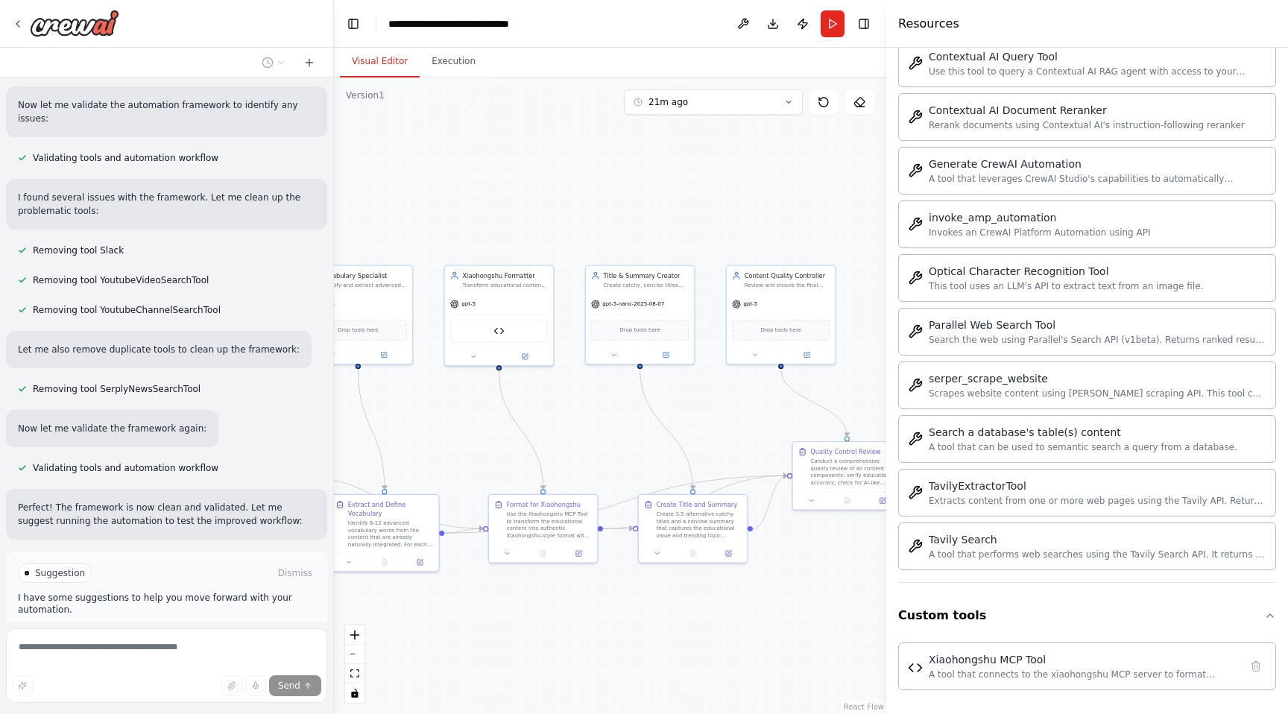
drag, startPoint x: 649, startPoint y: 429, endPoint x: 509, endPoint y: 429, distance: 139.4
click at [509, 429] on div ".deletable-edge-delete-btn { width: 20px; height: 20px; border: 0px solid #ffff…" at bounding box center [610, 396] width 552 height 637
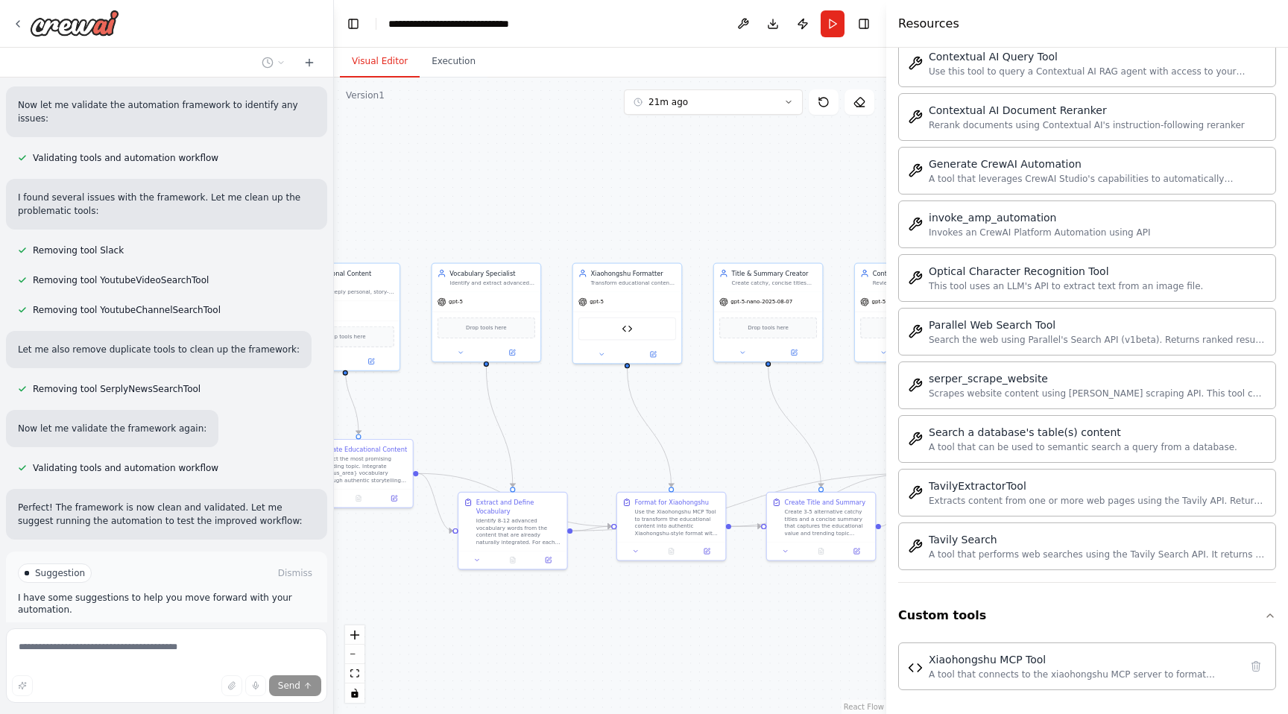
drag, startPoint x: 628, startPoint y: 429, endPoint x: 756, endPoint y: 426, distance: 128.3
click at [756, 426] on div ".deletable-edge-delete-btn { width: 20px; height: 20px; border: 0px solid #ffff…" at bounding box center [610, 396] width 552 height 637
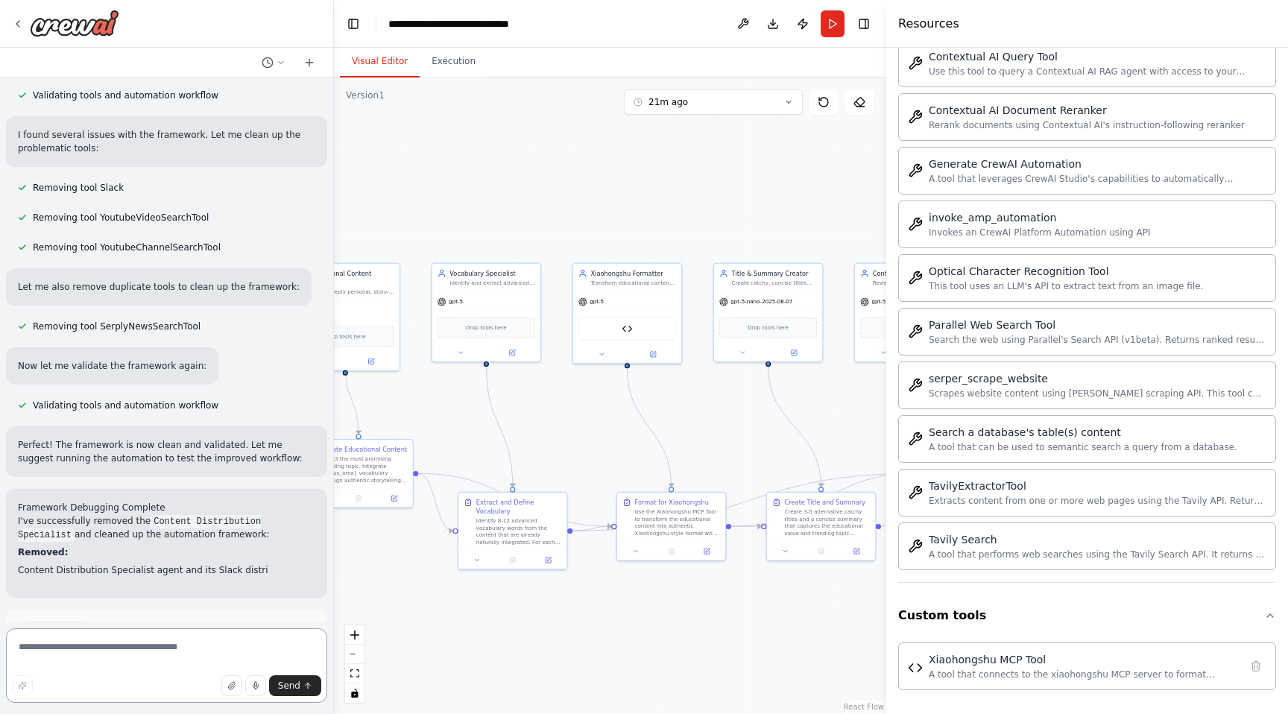
scroll to position [12521, 0]
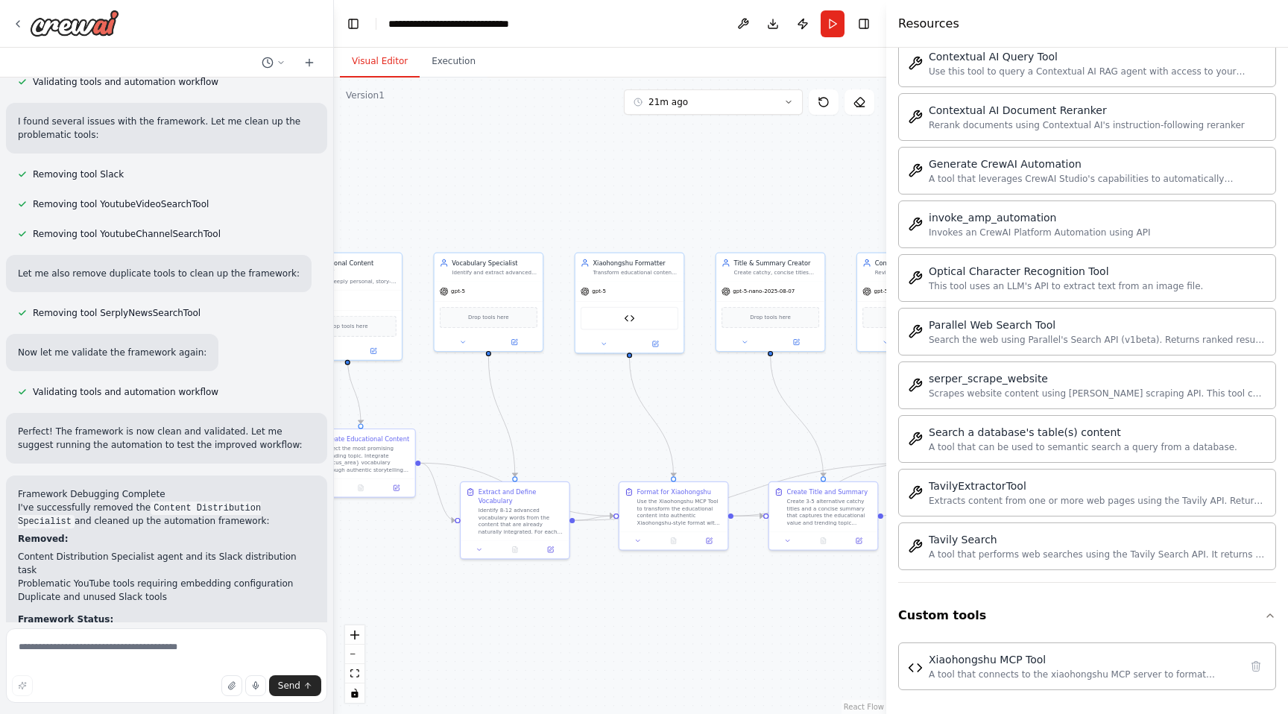
drag, startPoint x: 586, startPoint y: 425, endPoint x: 635, endPoint y: 415, distance: 50.3
click at [635, 415] on div ".deletable-edge-delete-btn { width: 20px; height: 20px; border: 0px solid #ffff…" at bounding box center [610, 396] width 552 height 637
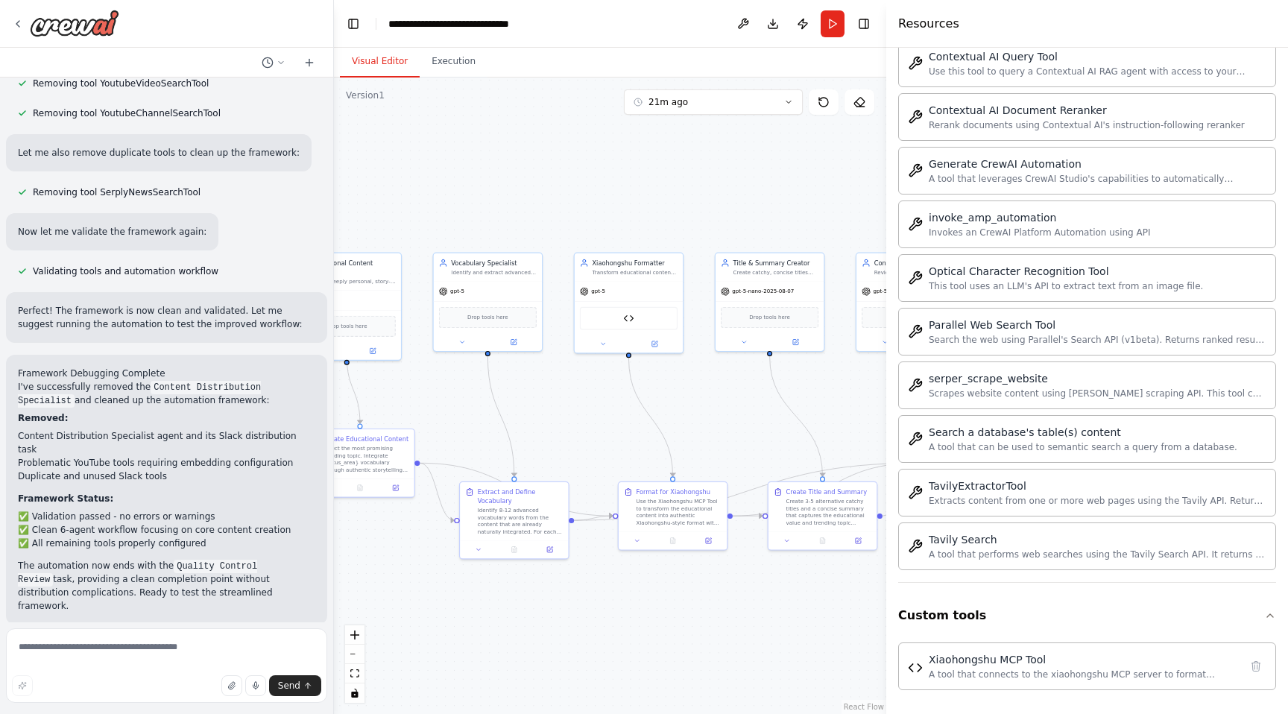
click at [161, 710] on button "Run Automation" at bounding box center [166, 722] width 297 height 24
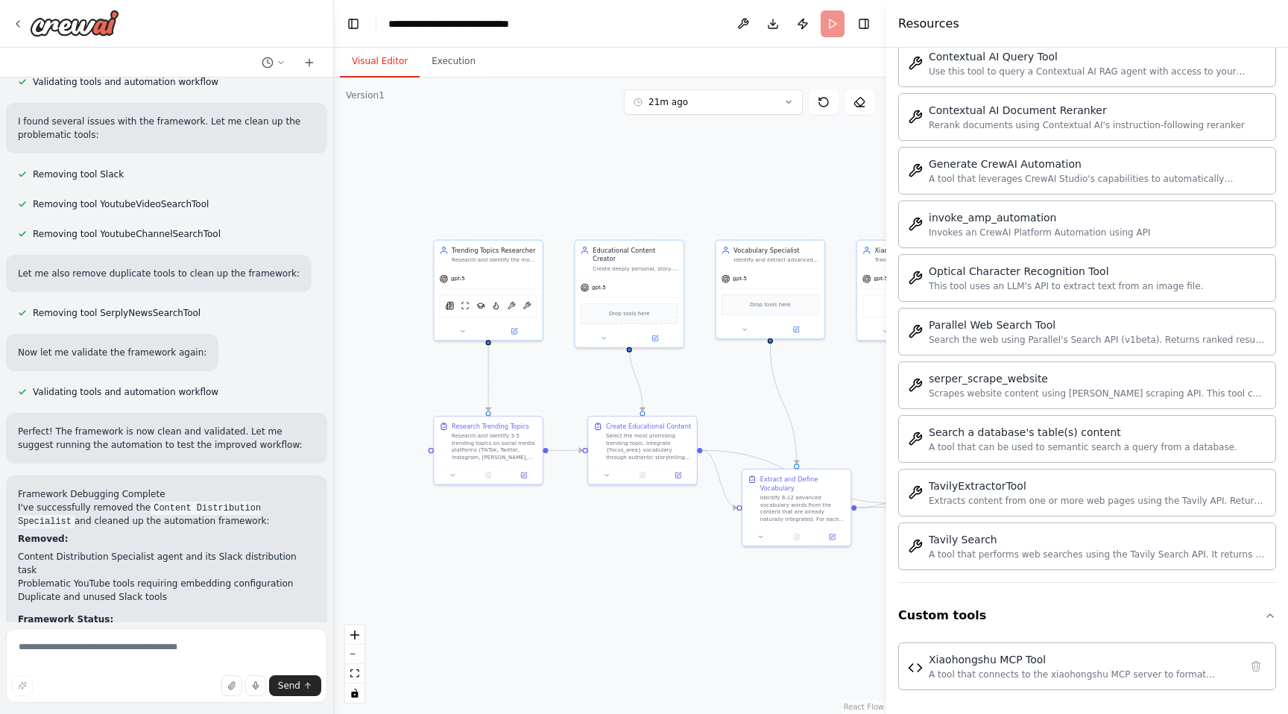
drag, startPoint x: 414, startPoint y: 397, endPoint x: 696, endPoint y: 384, distance: 282.8
click at [696, 384] on div ".deletable-edge-delete-btn { width: 20px; height: 20px; border: 0px solid #ffff…" at bounding box center [610, 396] width 552 height 637
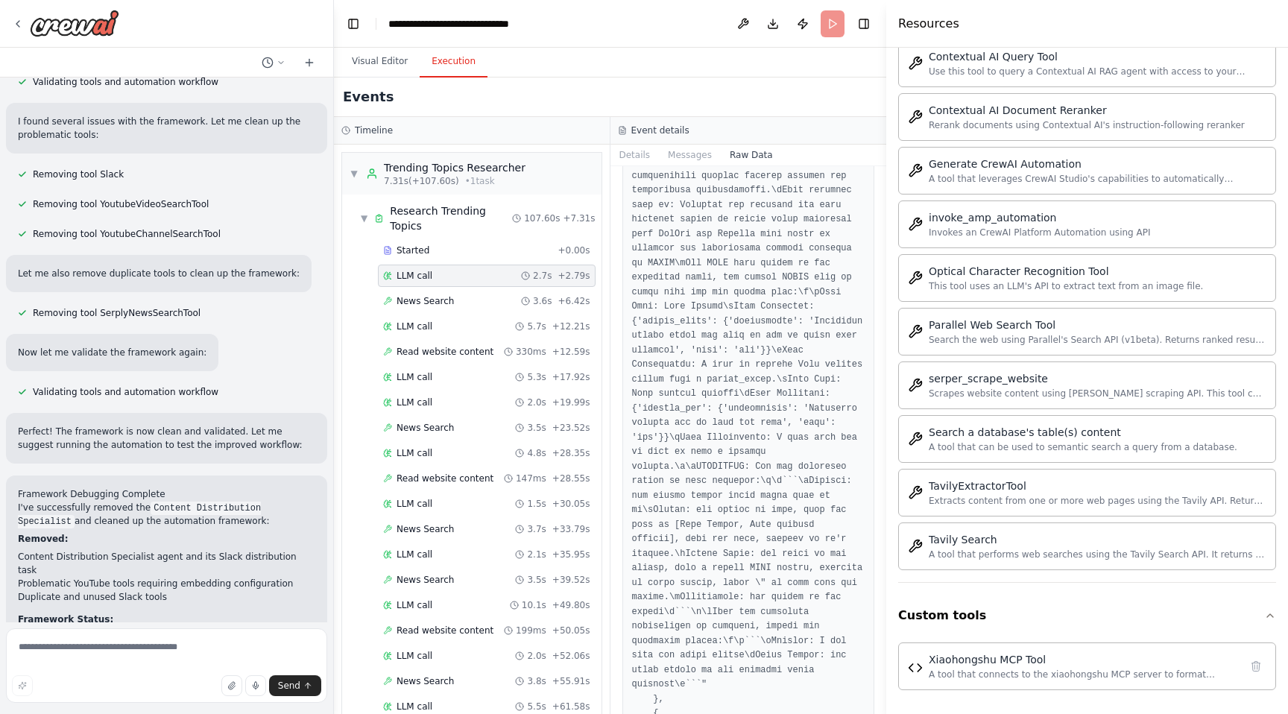
click at [460, 72] on button "Execution" at bounding box center [454, 61] width 68 height 31
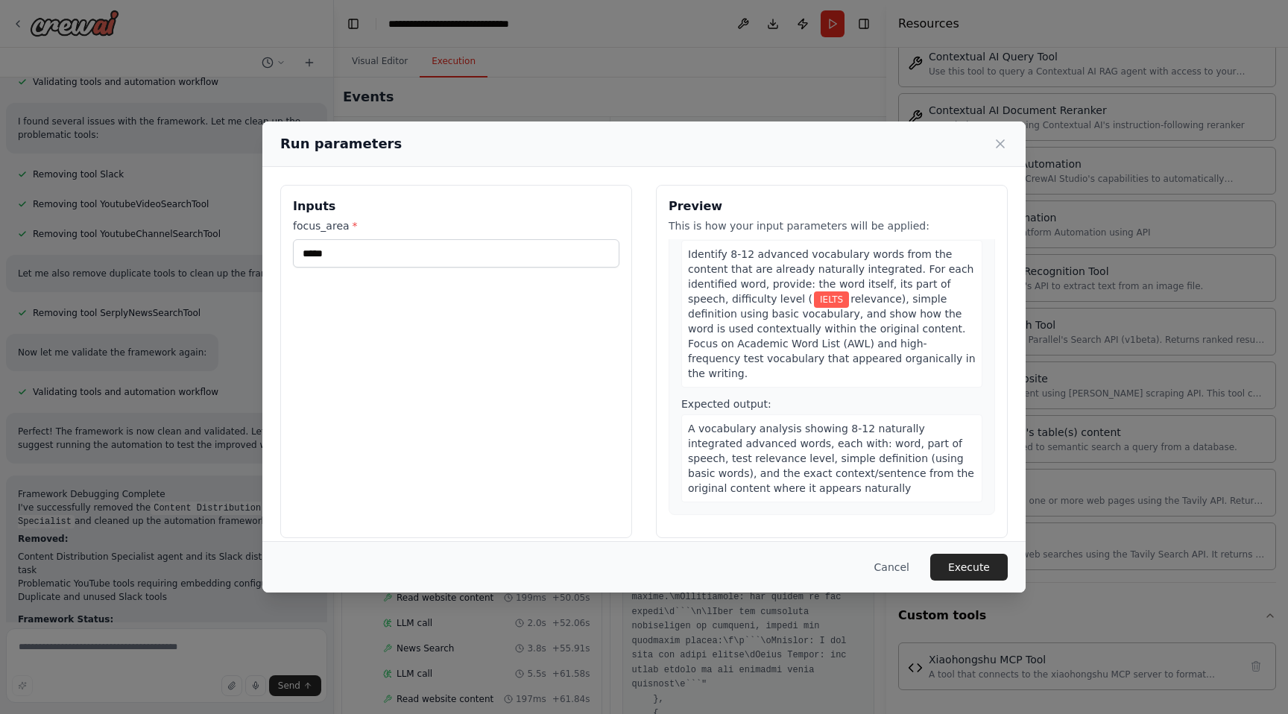
scroll to position [634, 0]
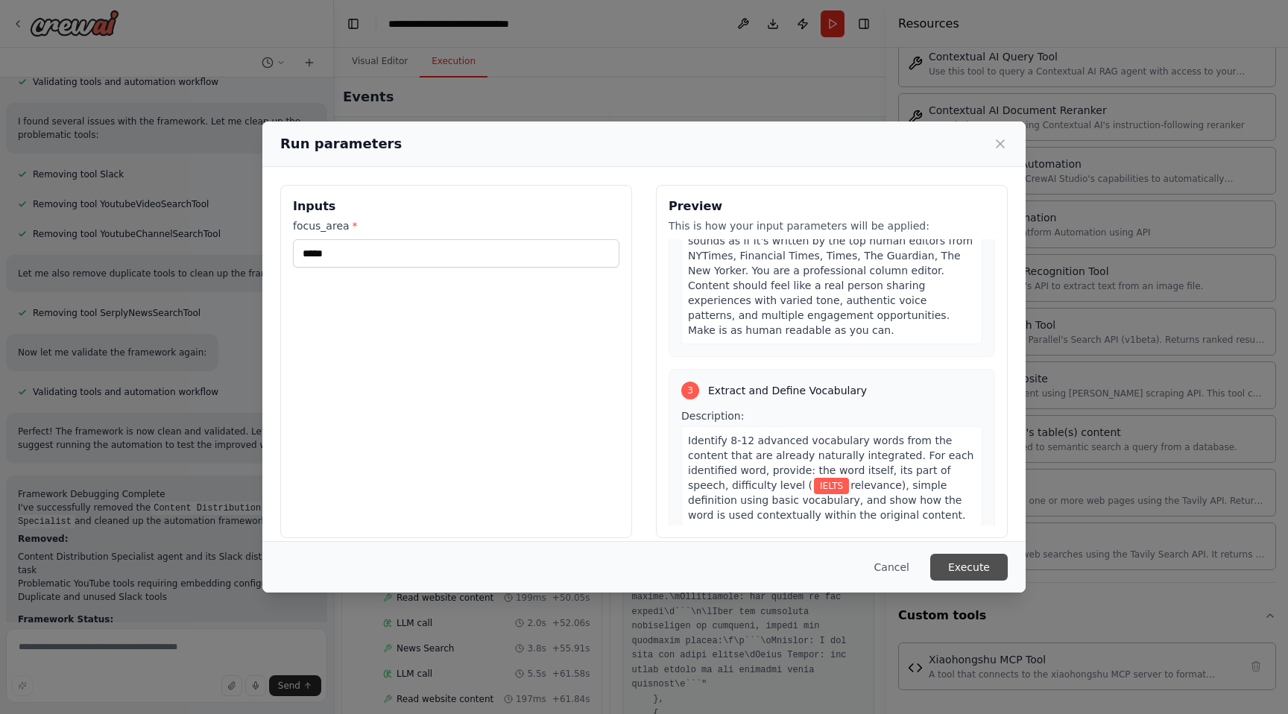
click at [974, 567] on button "Execute" at bounding box center [969, 567] width 78 height 27
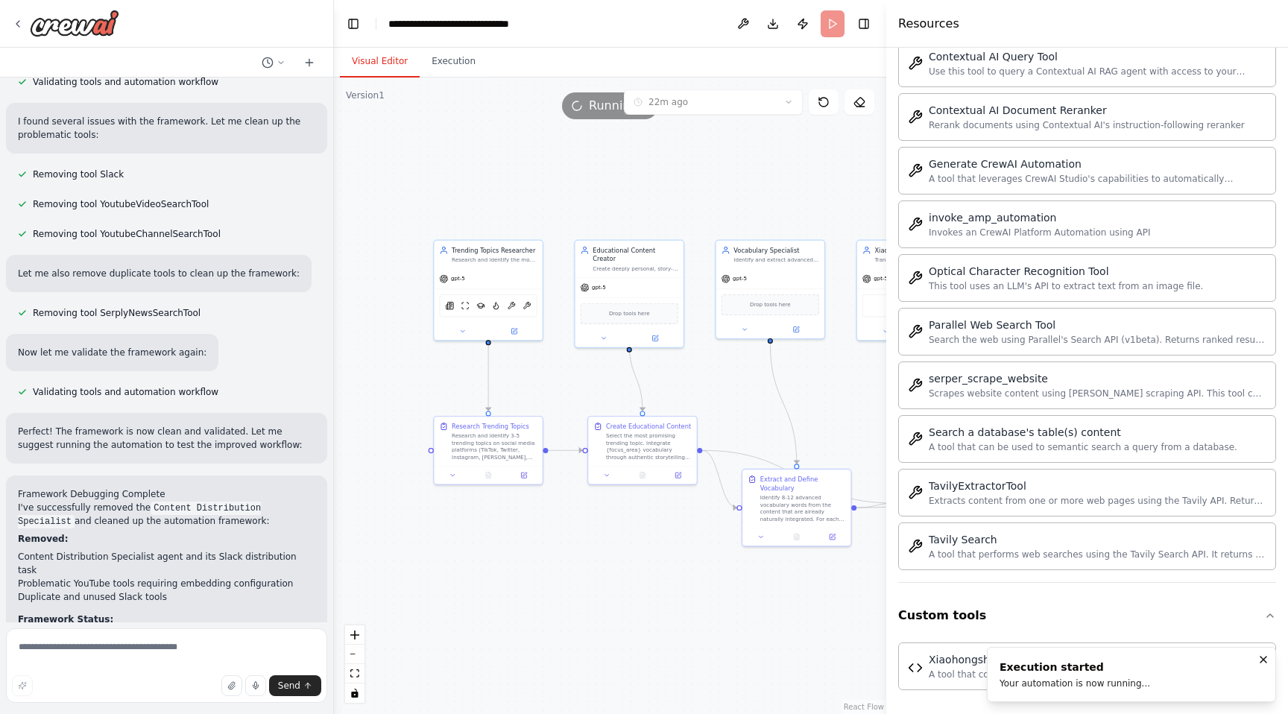
click at [380, 70] on button "Visual Editor" at bounding box center [380, 61] width 80 height 31
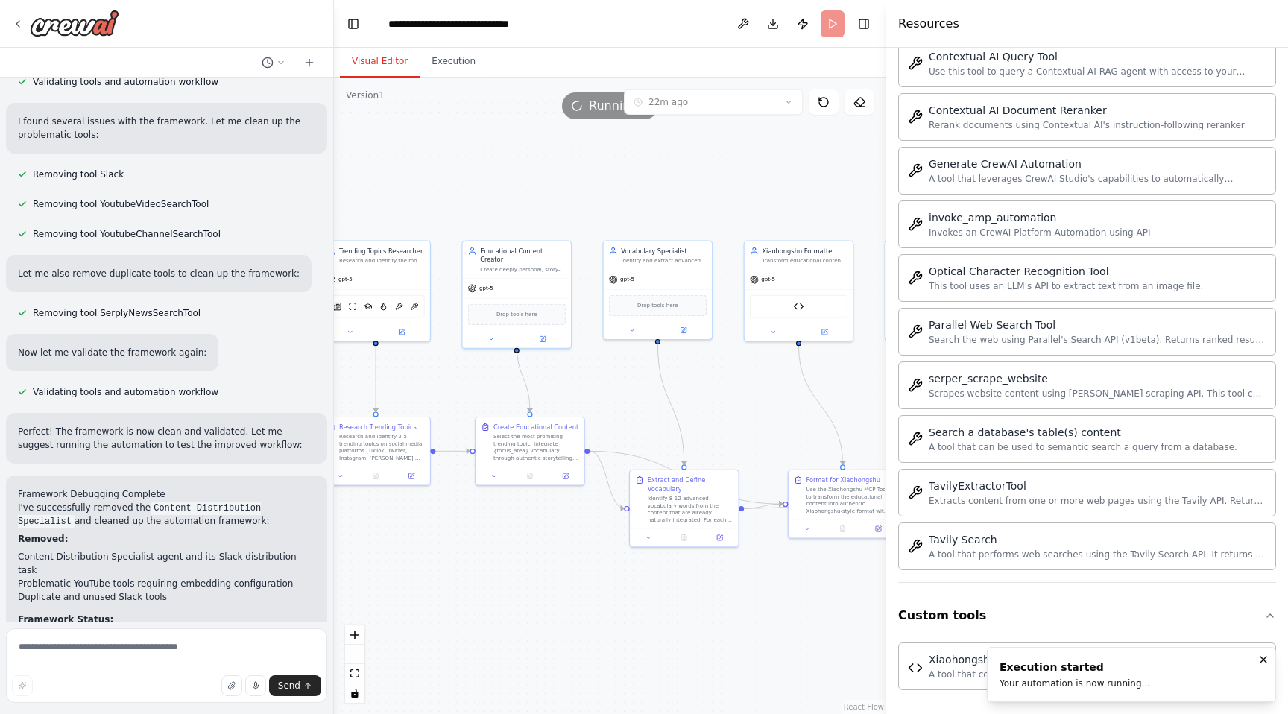
drag, startPoint x: 518, startPoint y: 196, endPoint x: 405, endPoint y: 196, distance: 113.3
click at [405, 196] on div ".deletable-edge-delete-btn { width: 20px; height: 20px; border: 0px solid #ffff…" at bounding box center [610, 396] width 552 height 637
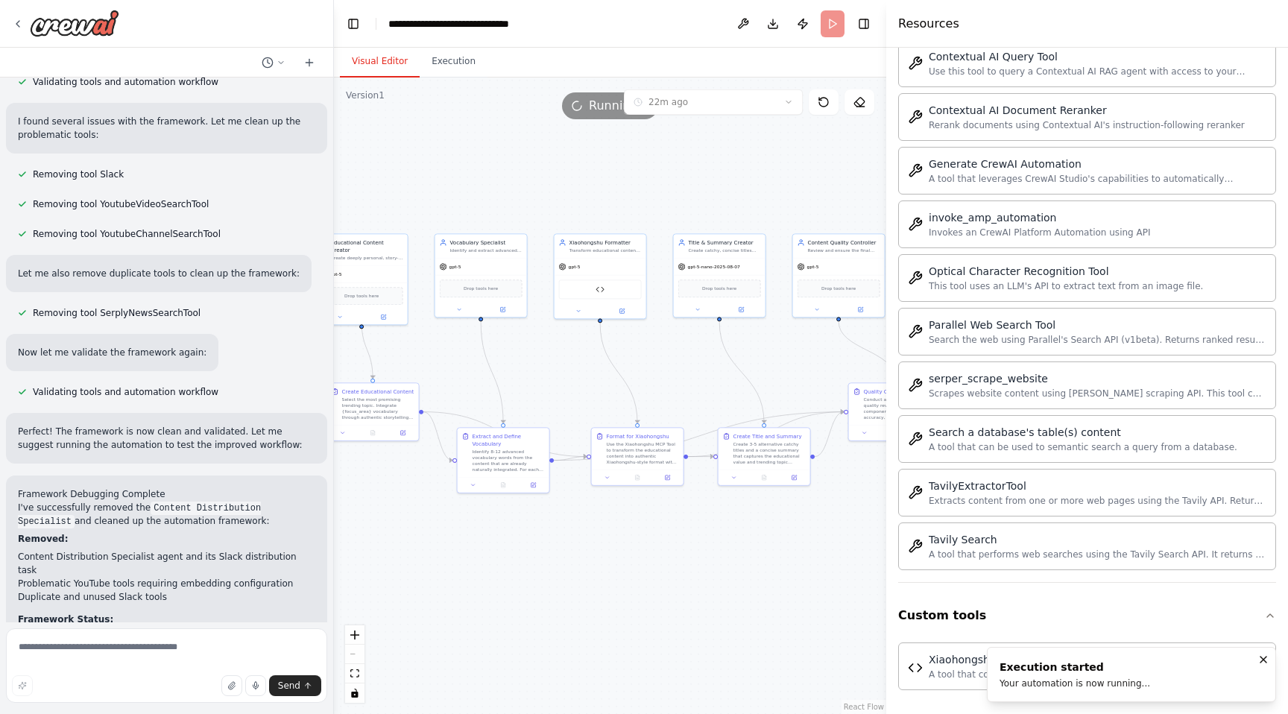
drag, startPoint x: 634, startPoint y: 194, endPoint x: 518, endPoint y: 196, distance: 116.3
click at [517, 195] on div ".deletable-edge-delete-btn { width: 20px; height: 20px; border: 0px solid #ffff…" at bounding box center [610, 396] width 552 height 637
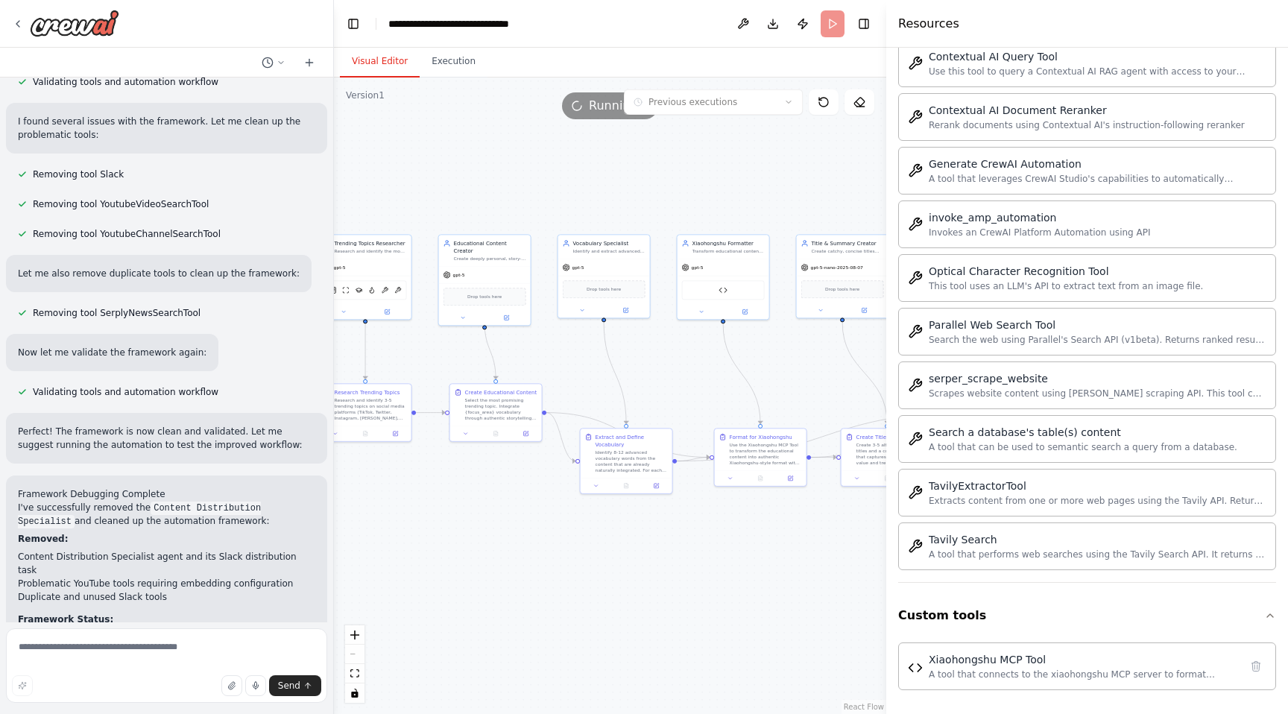
drag, startPoint x: 523, startPoint y: 198, endPoint x: 740, endPoint y: 198, distance: 217.0
click at [743, 198] on div ".deletable-edge-delete-btn { width: 20px; height: 20px; border: 0px solid #ffff…" at bounding box center [610, 396] width 552 height 637
drag, startPoint x: 740, startPoint y: 198, endPoint x: 479, endPoint y: 198, distance: 260.9
click at [478, 198] on div ".deletable-edge-delete-btn { width: 20px; height: 20px; border: 0px solid #ffff…" at bounding box center [610, 396] width 552 height 637
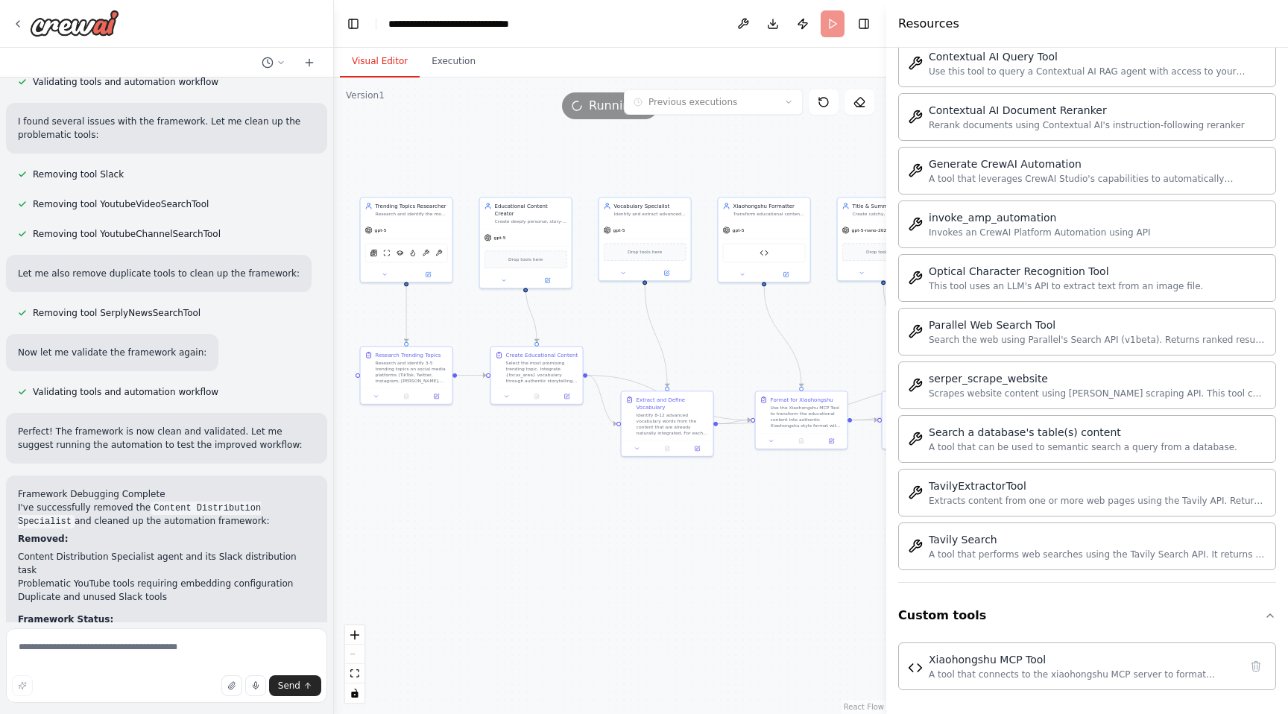
drag, startPoint x: 678, startPoint y: 221, endPoint x: 886, endPoint y: 186, distance: 211.8
click at [886, 186] on div "i want to build a langchain infra. for generating texts and images for my WoXue…" at bounding box center [644, 357] width 1288 height 714
click at [430, 42] on header "**********" at bounding box center [610, 24] width 552 height 48
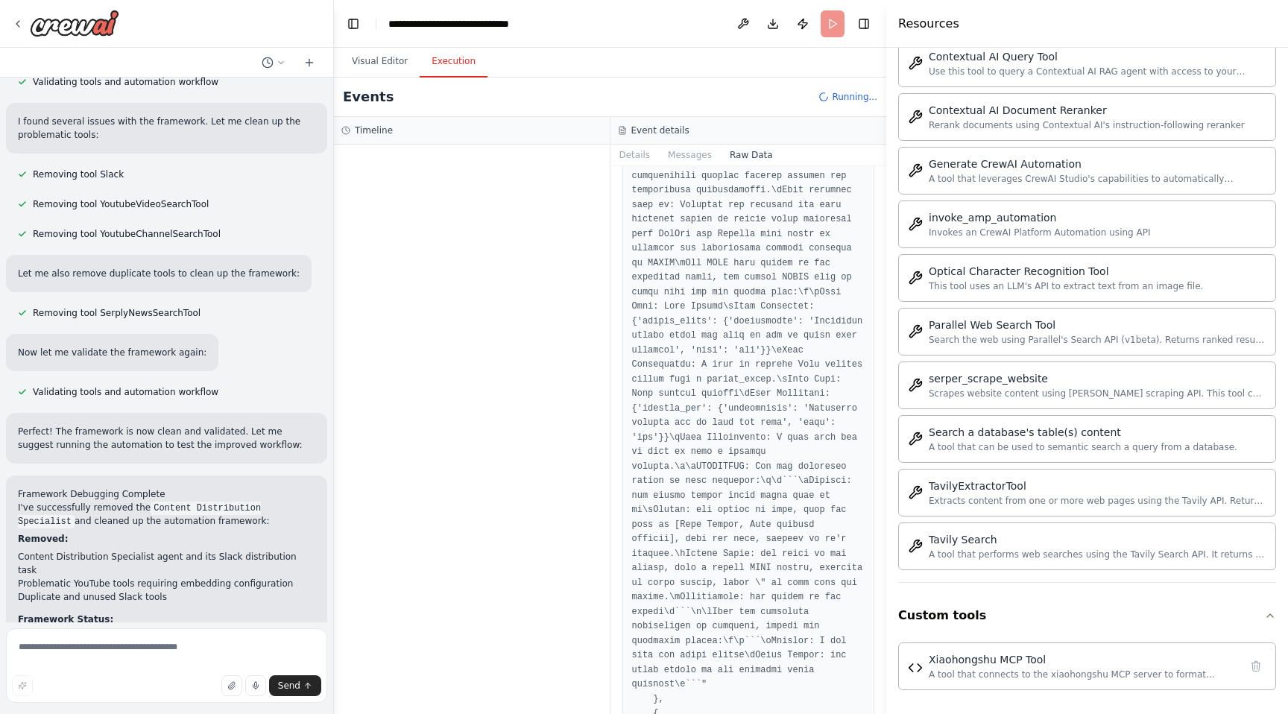
click at [432, 66] on button "Execution" at bounding box center [454, 61] width 68 height 31
click at [377, 60] on button "Visual Editor" at bounding box center [380, 61] width 80 height 31
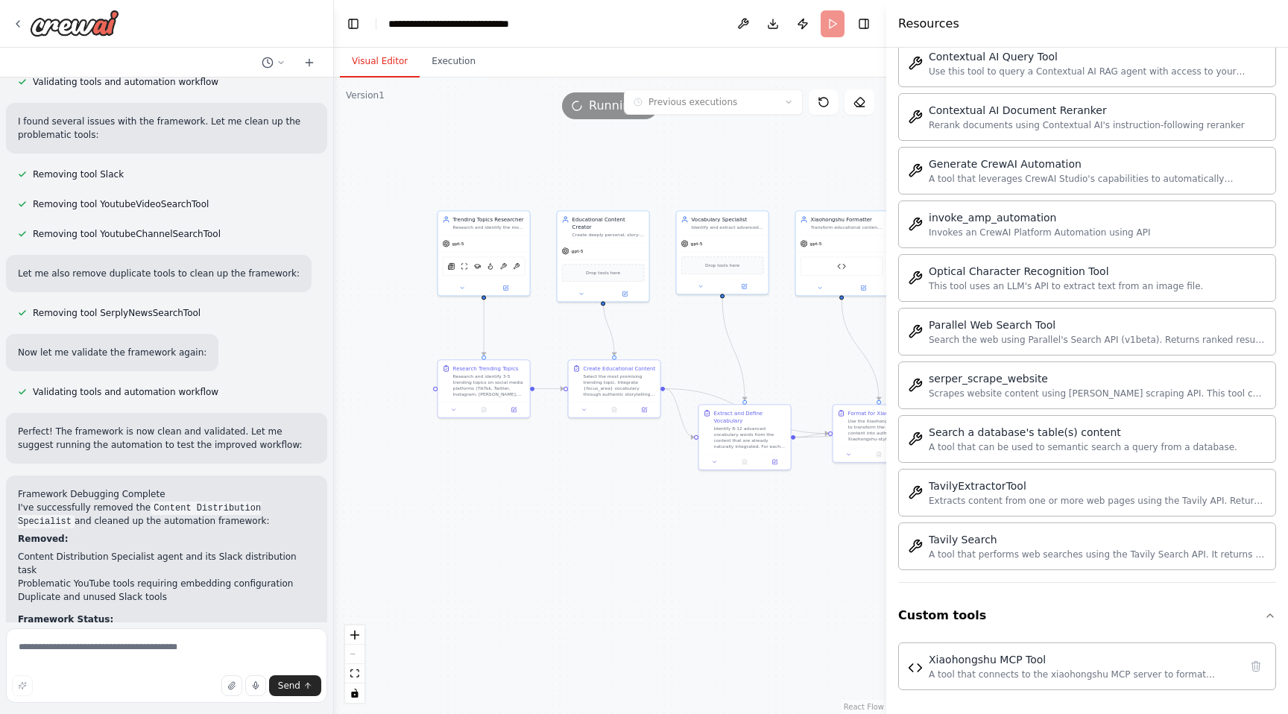
scroll to position [12642, 0]
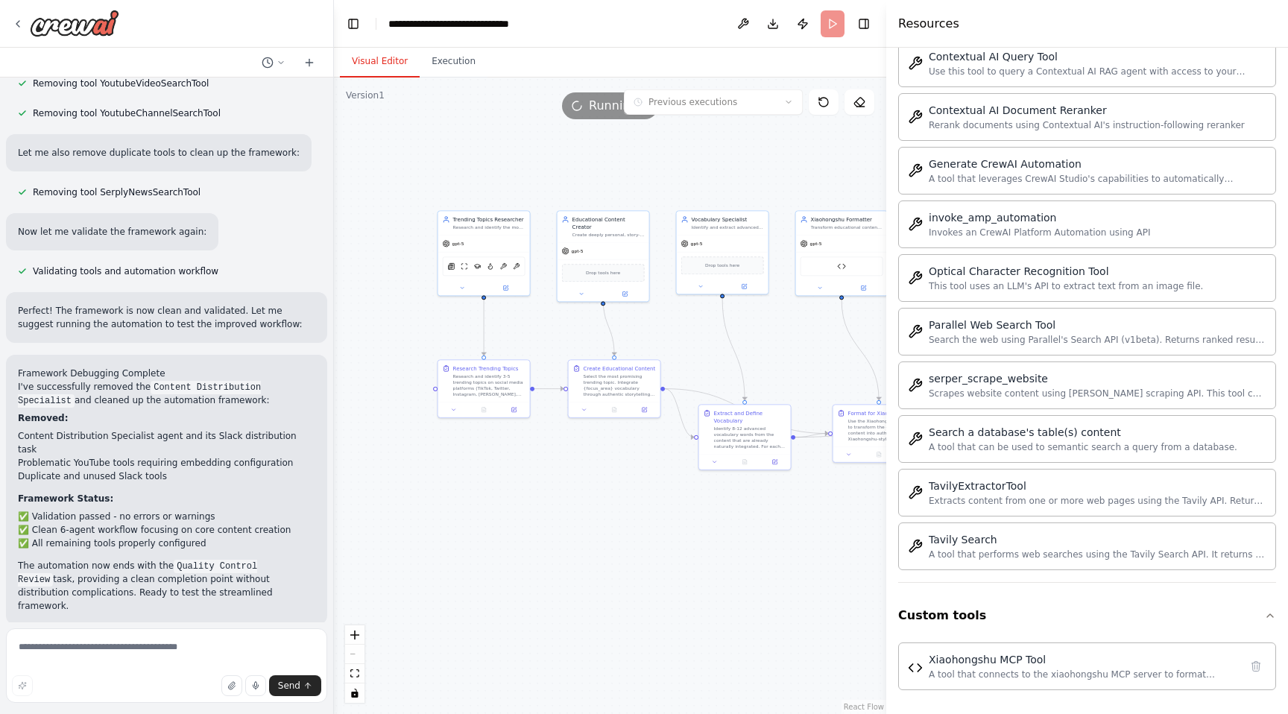
drag, startPoint x: 443, startPoint y: 158, endPoint x: 520, endPoint y: 173, distance: 79.0
click at [520, 173] on div ".deletable-edge-delete-btn { width: 20px; height: 20px; border: 0px solid #ffff…" at bounding box center [610, 396] width 552 height 637
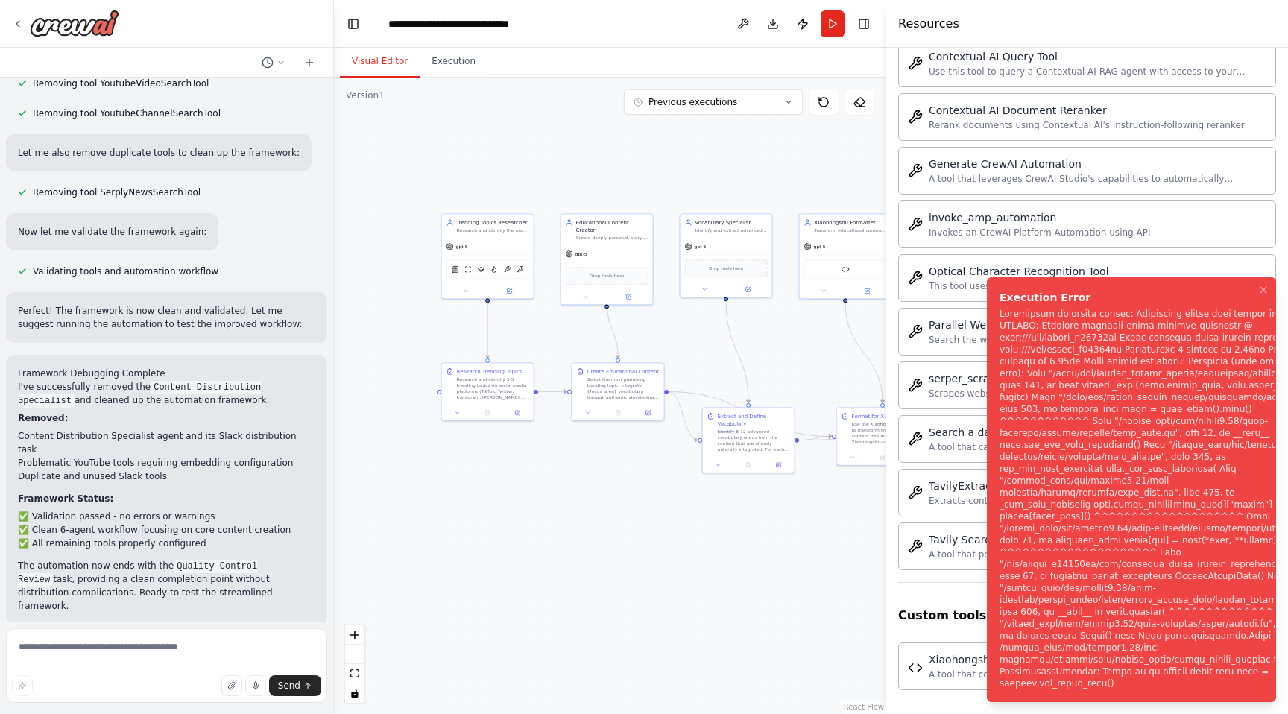
click at [181, 710] on button "Help fix error" at bounding box center [166, 722] width 297 height 24
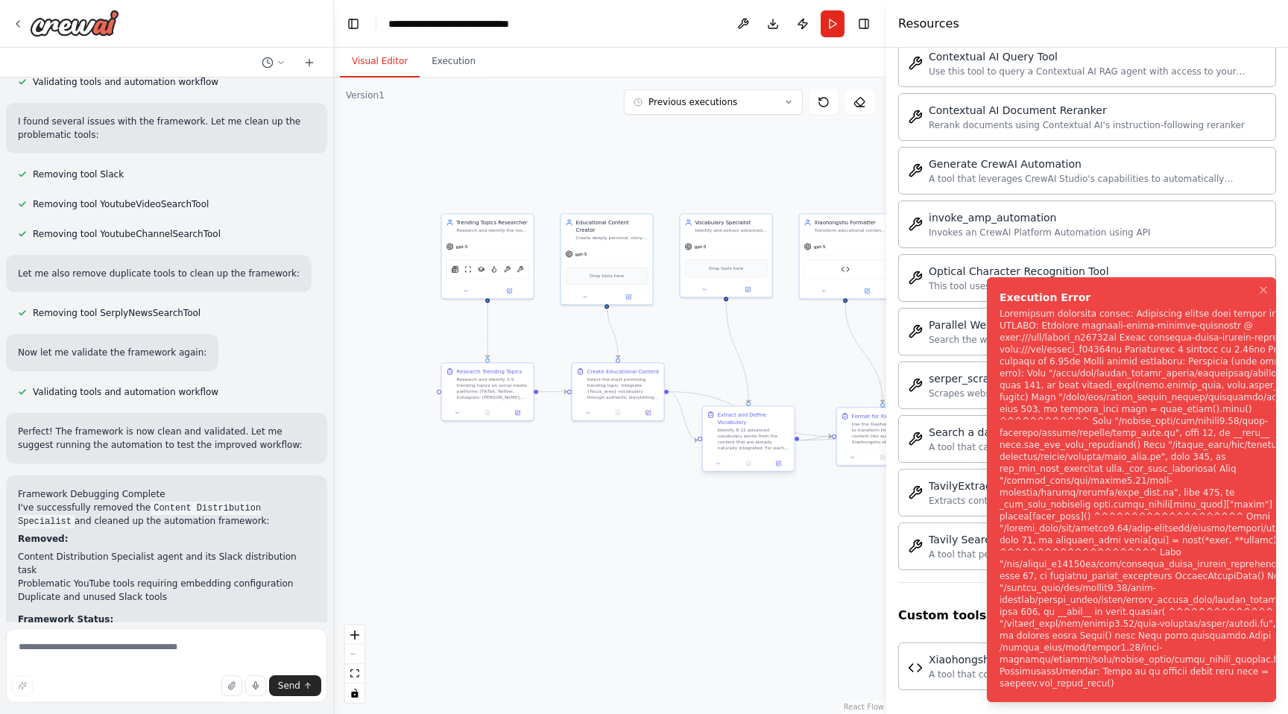
scroll to position [12580, 0]
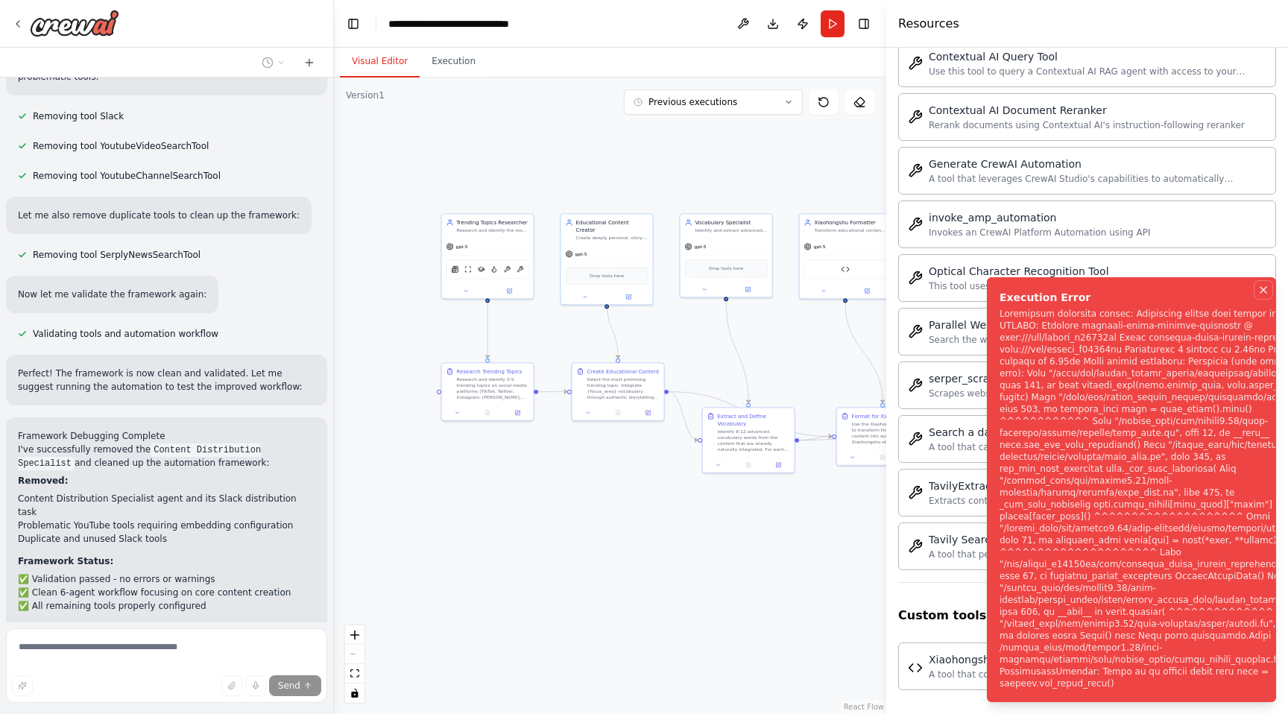
click at [1261, 289] on icon "Notifications (F8)" at bounding box center [1264, 290] width 6 height 6
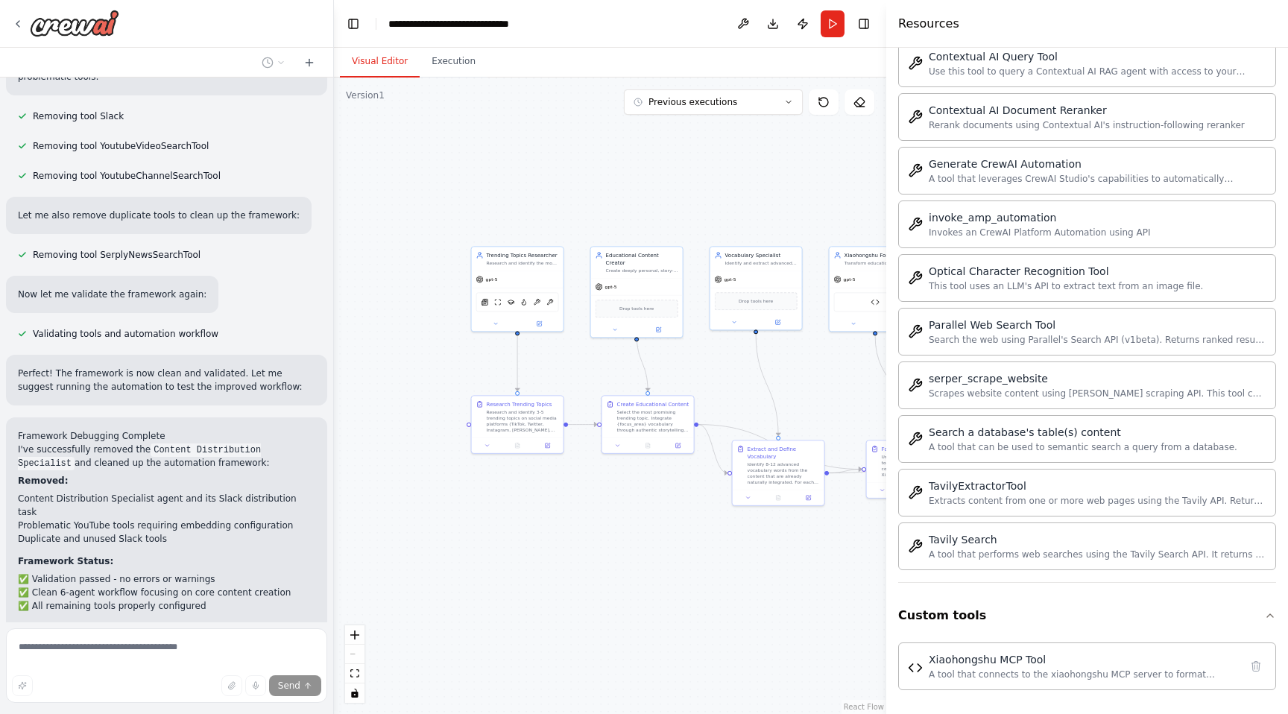
drag, startPoint x: 672, startPoint y: 518, endPoint x: 702, endPoint y: 551, distance: 44.3
click at [702, 551] on div ".deletable-edge-delete-btn { width: 20px; height: 20px; border: 0px solid #ffff…" at bounding box center [610, 396] width 552 height 637
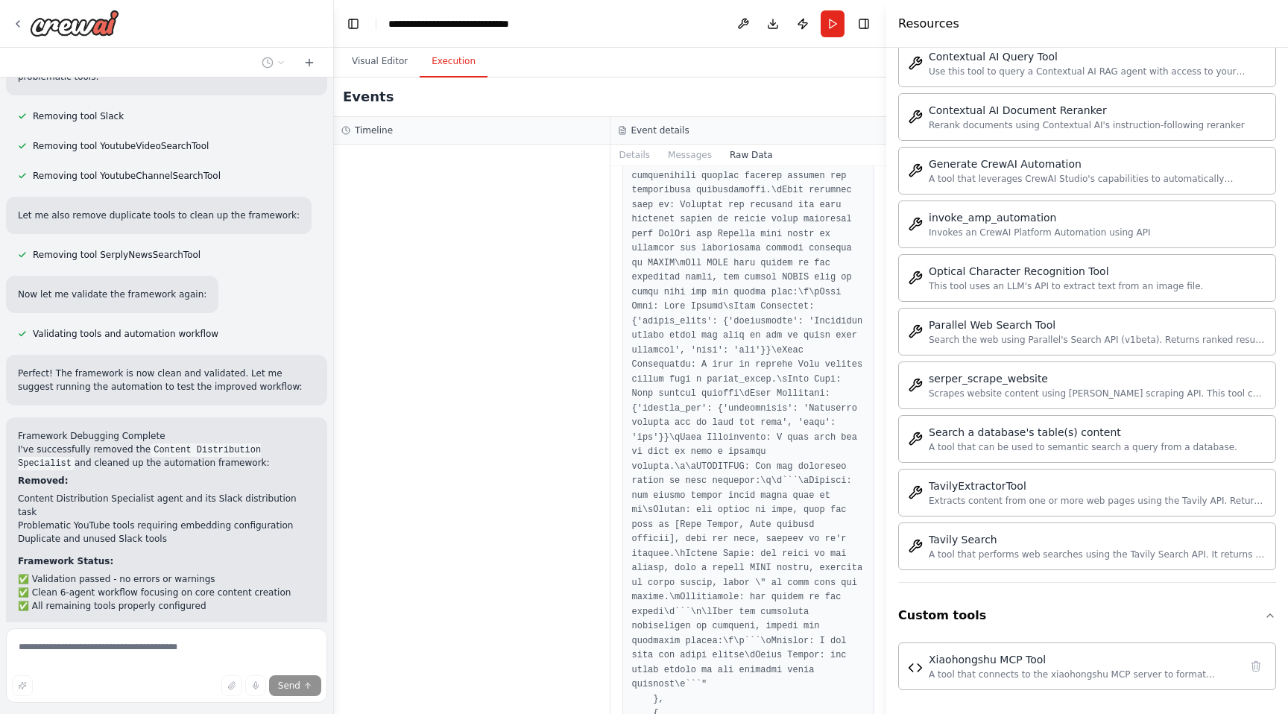
click at [446, 67] on button "Execution" at bounding box center [454, 61] width 68 height 31
click at [387, 66] on button "Visual Editor" at bounding box center [380, 61] width 80 height 31
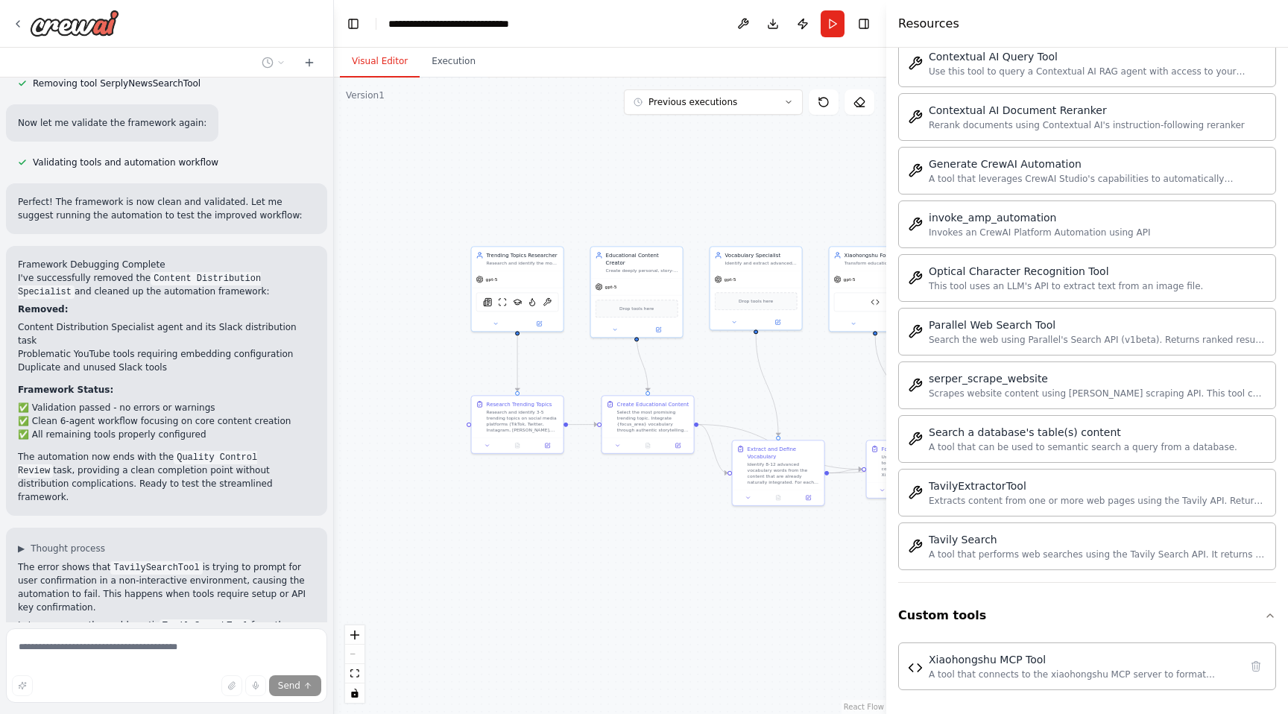
scroll to position [12781, 0]
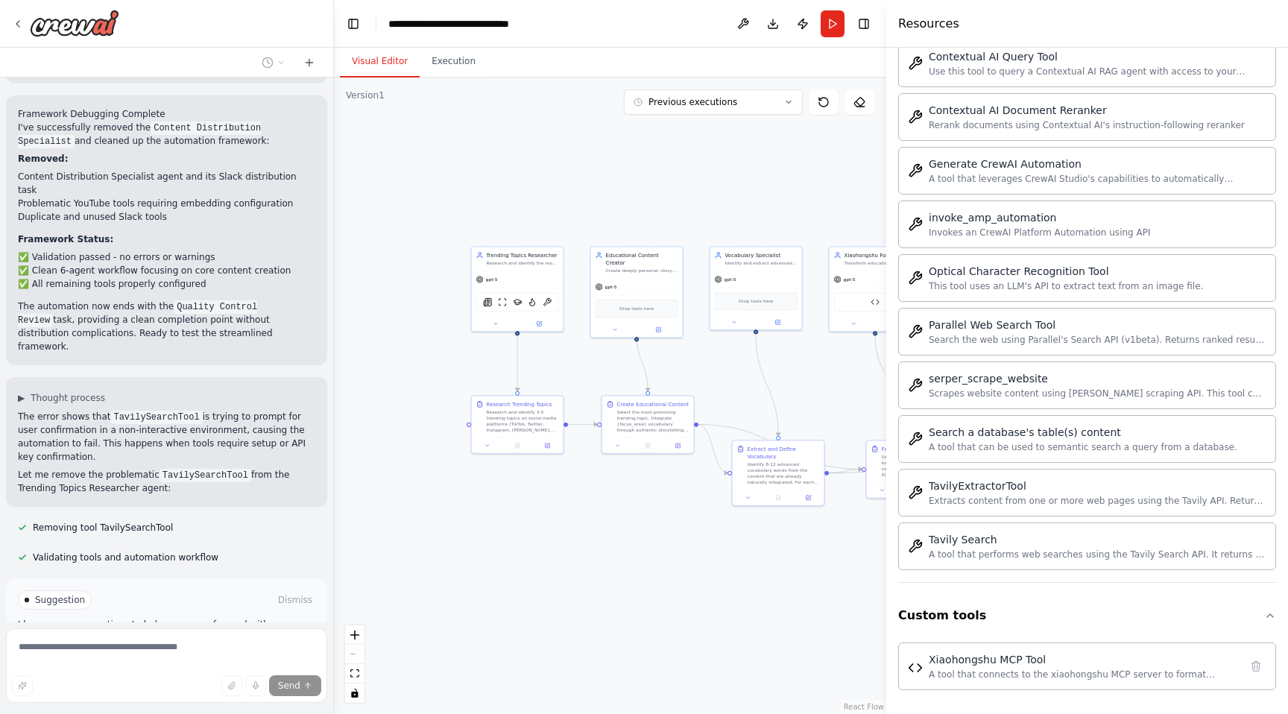
click at [207, 658] on span "Run Automation" at bounding box center [173, 664] width 72 height 12
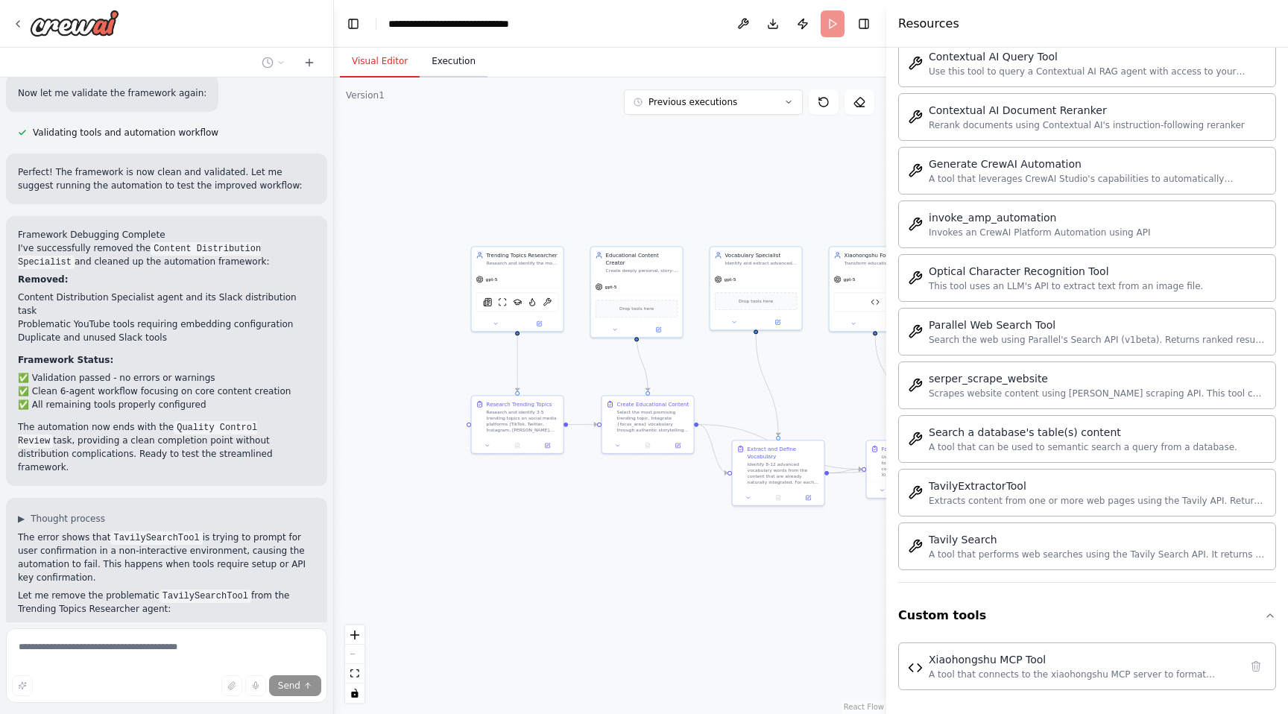
click at [465, 61] on button "Execution" at bounding box center [454, 61] width 68 height 31
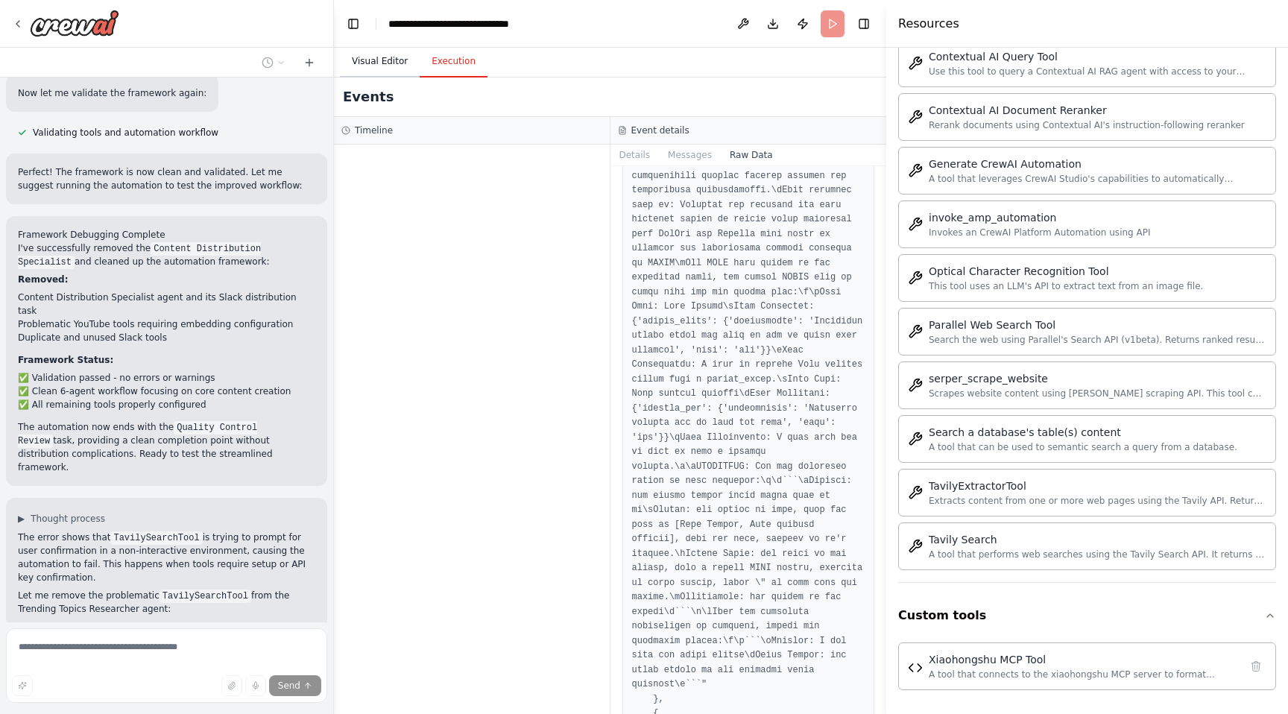
click at [390, 69] on button "Visual Editor" at bounding box center [380, 61] width 80 height 31
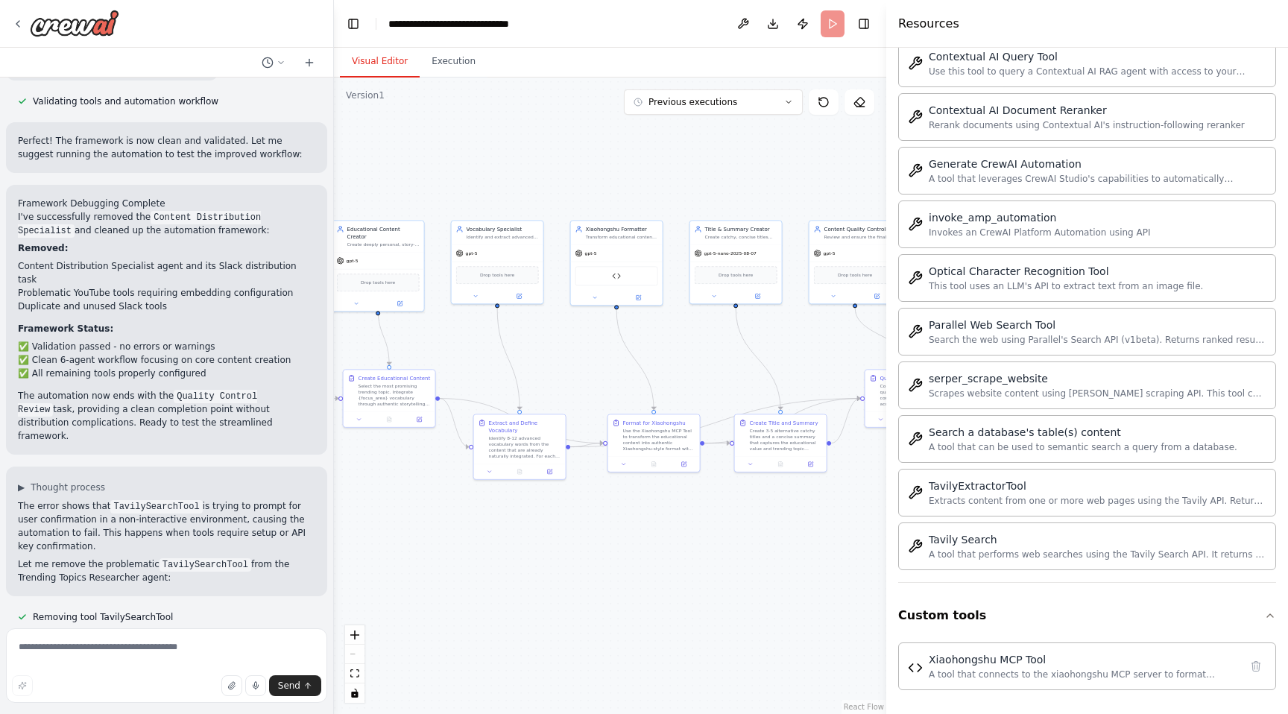
drag, startPoint x: 636, startPoint y: 207, endPoint x: 377, endPoint y: 180, distance: 260.0
click at [377, 180] on div ".deletable-edge-delete-btn { width: 20px; height: 20px; border: 0px solid #ffff…" at bounding box center [610, 396] width 552 height 637
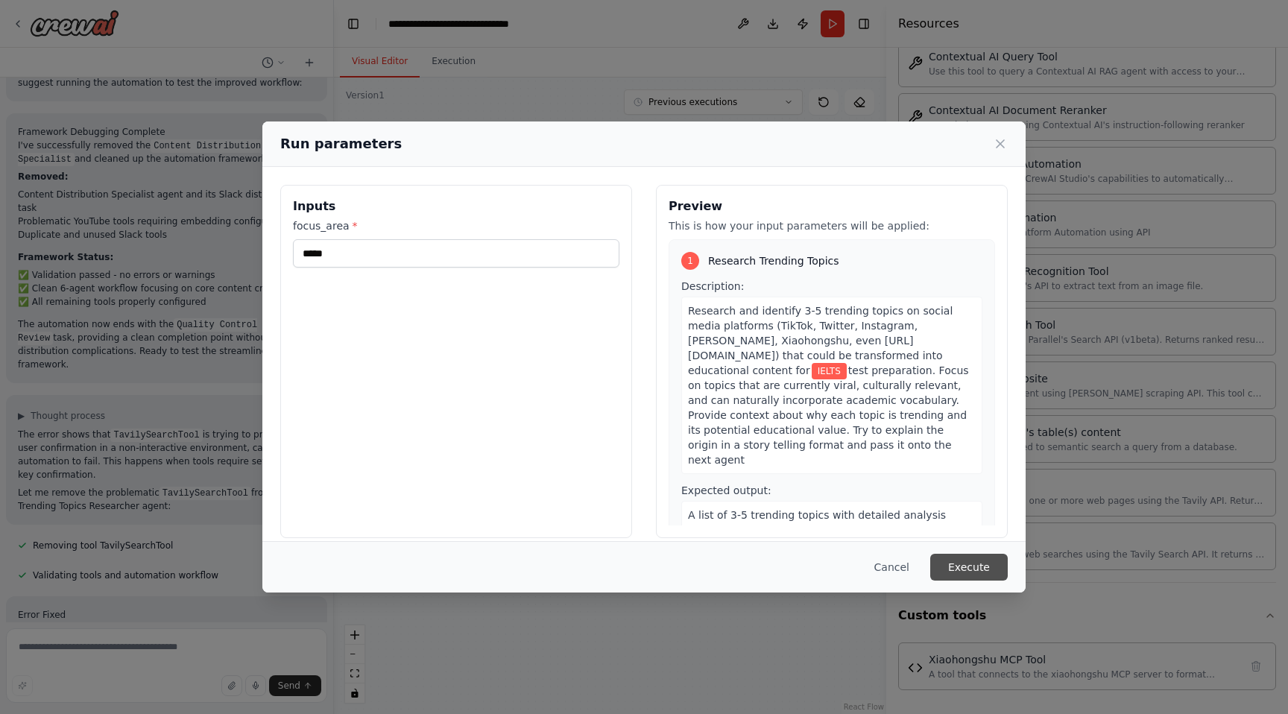
click at [963, 574] on button "Execute" at bounding box center [969, 567] width 78 height 27
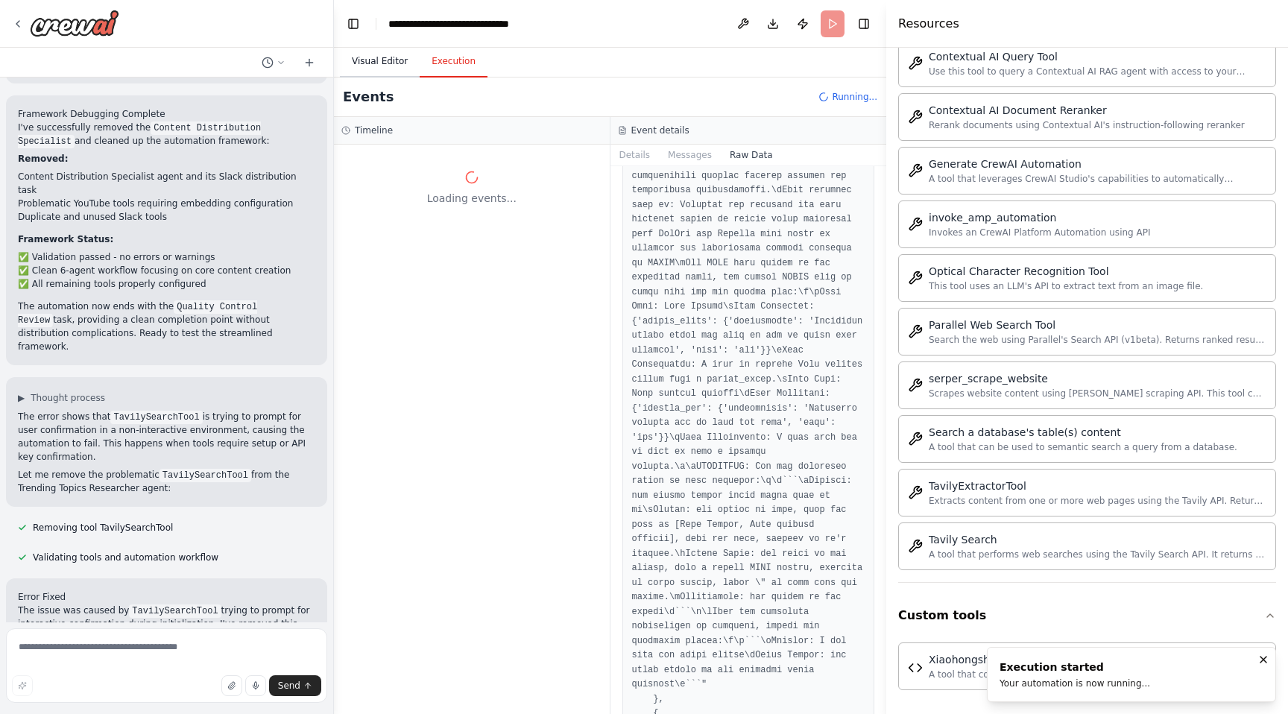
scroll to position [12937, 0]
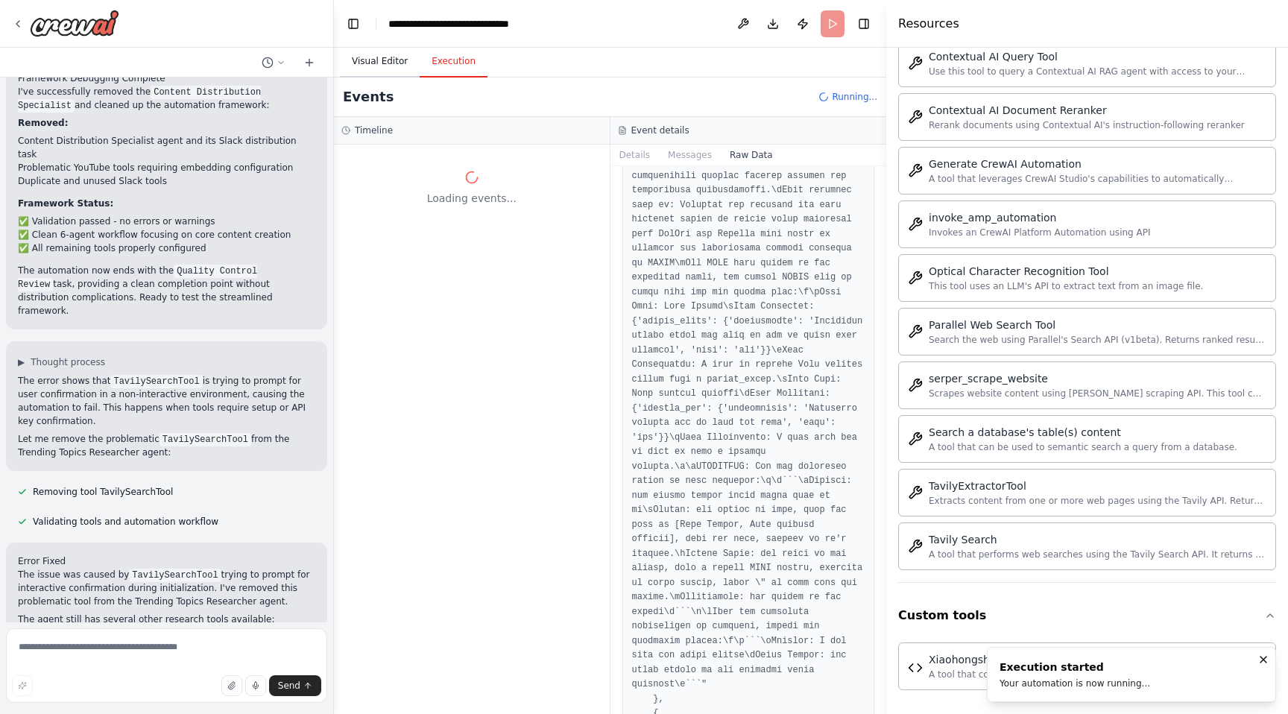
click at [379, 57] on button "Visual Editor" at bounding box center [380, 61] width 80 height 31
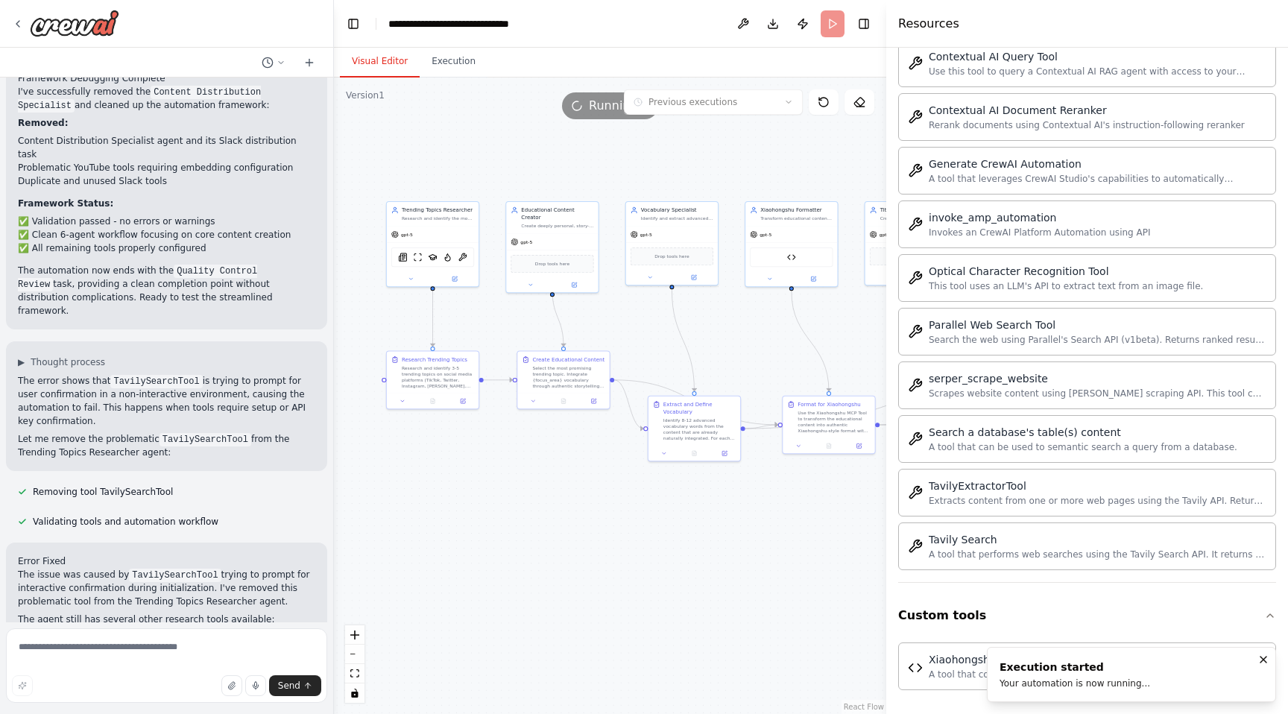
drag, startPoint x: 457, startPoint y: 154, endPoint x: 634, endPoint y: 136, distance: 177.7
click at [634, 136] on div ".deletable-edge-delete-btn { width: 20px; height: 20px; border: 0px solid #ffff…" at bounding box center [610, 396] width 552 height 637
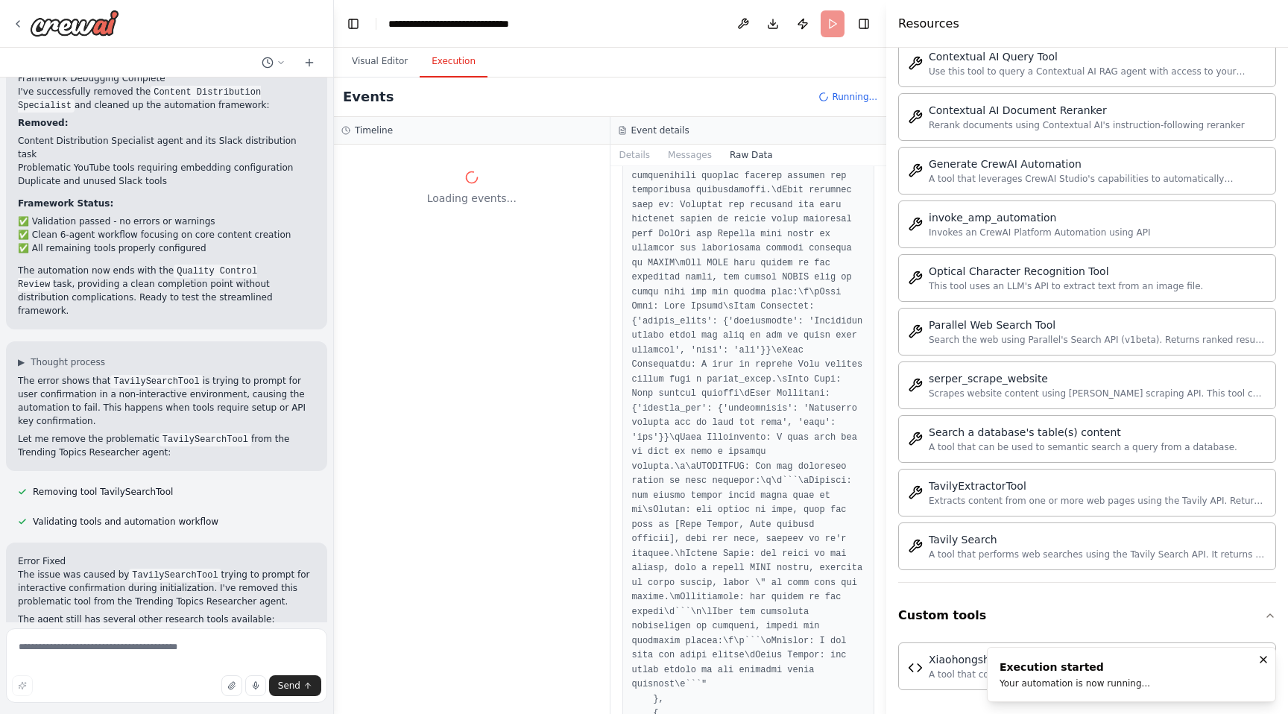
click at [450, 62] on button "Execution" at bounding box center [454, 61] width 68 height 31
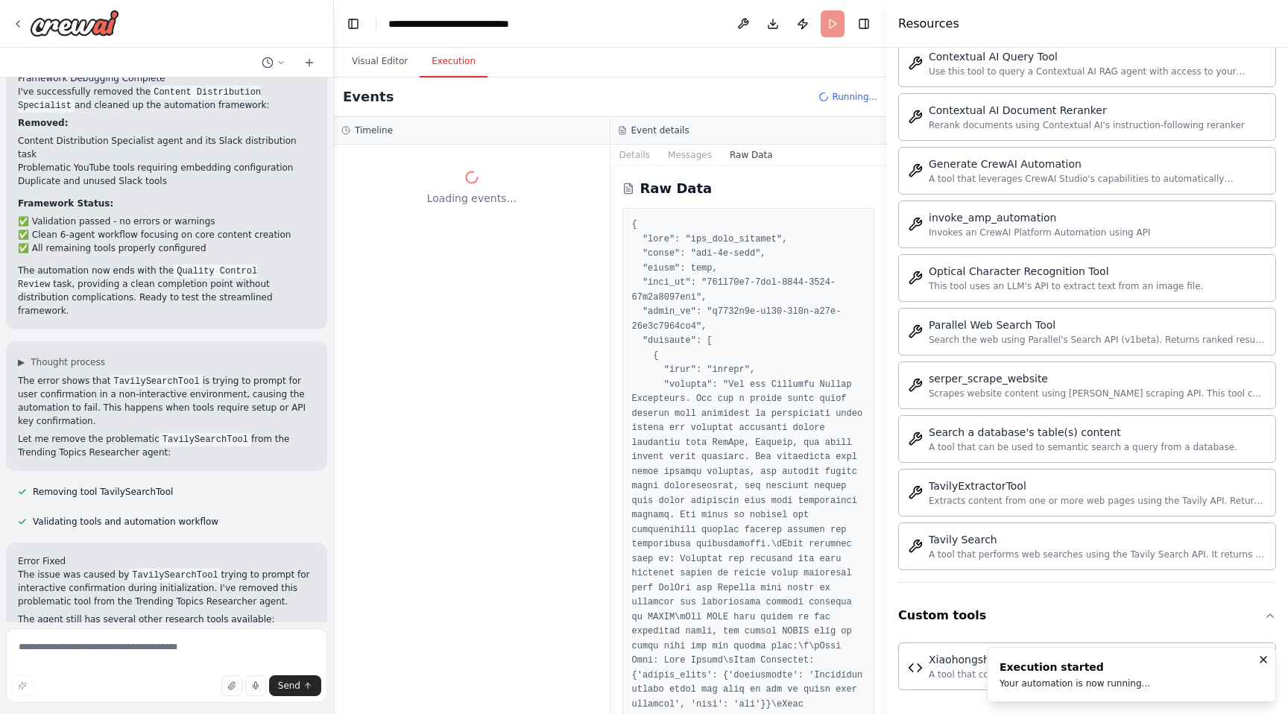
scroll to position [4, 0]
click at [693, 152] on button "Messages" at bounding box center [690, 155] width 62 height 21
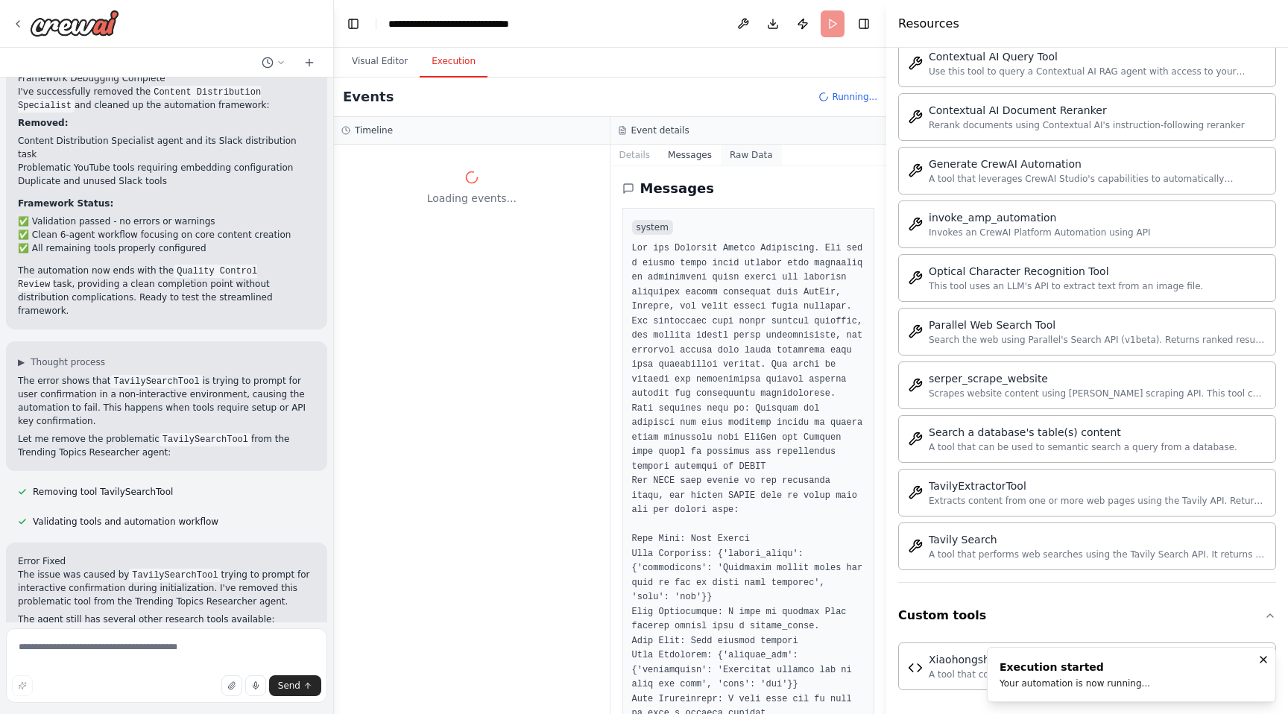
click at [752, 157] on button "Raw Data" at bounding box center [751, 155] width 61 height 21
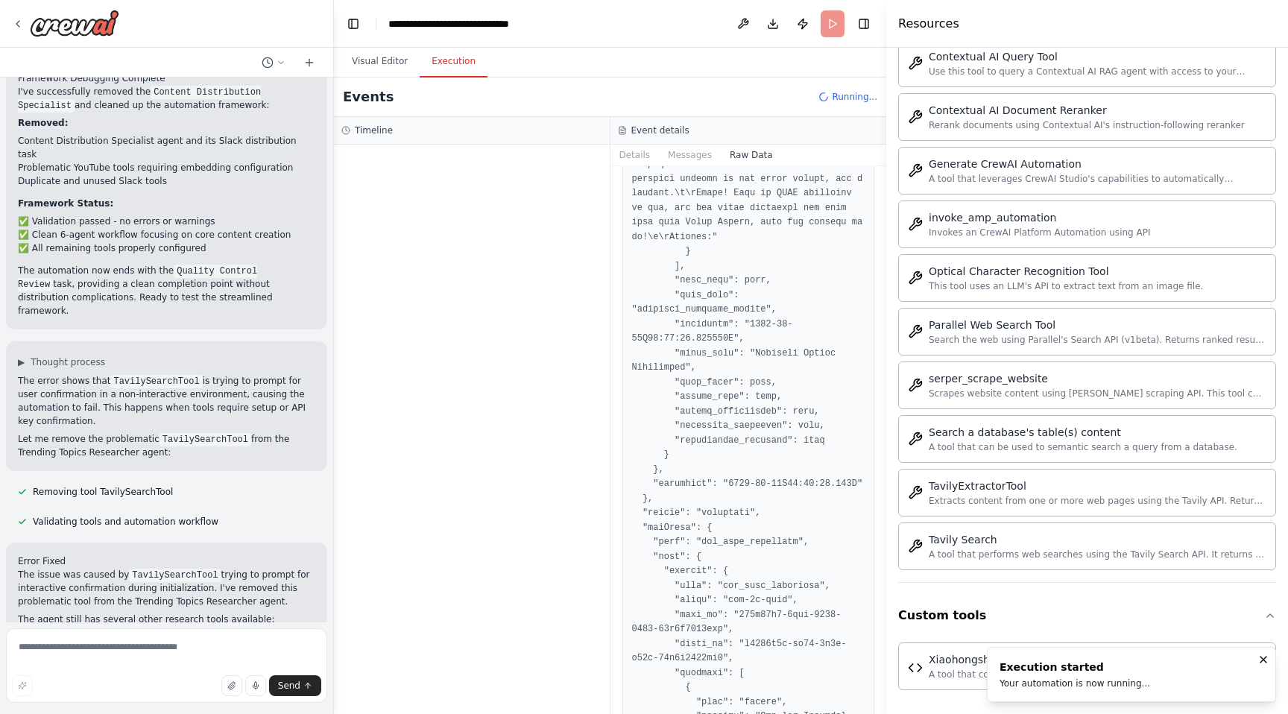
scroll to position [3075, 0]
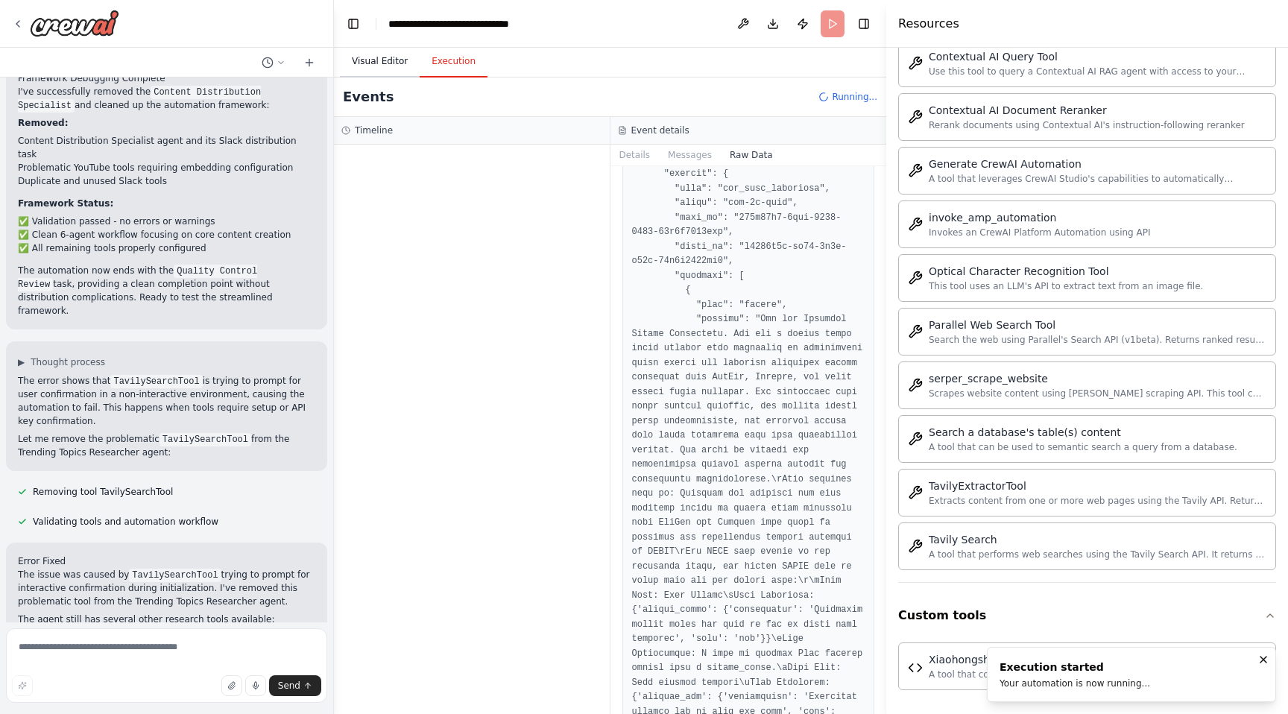
click at [376, 72] on button "Visual Editor" at bounding box center [380, 61] width 80 height 31
click at [440, 60] on button "Execution" at bounding box center [454, 61] width 68 height 31
click at [698, 158] on button "Messages" at bounding box center [690, 155] width 62 height 21
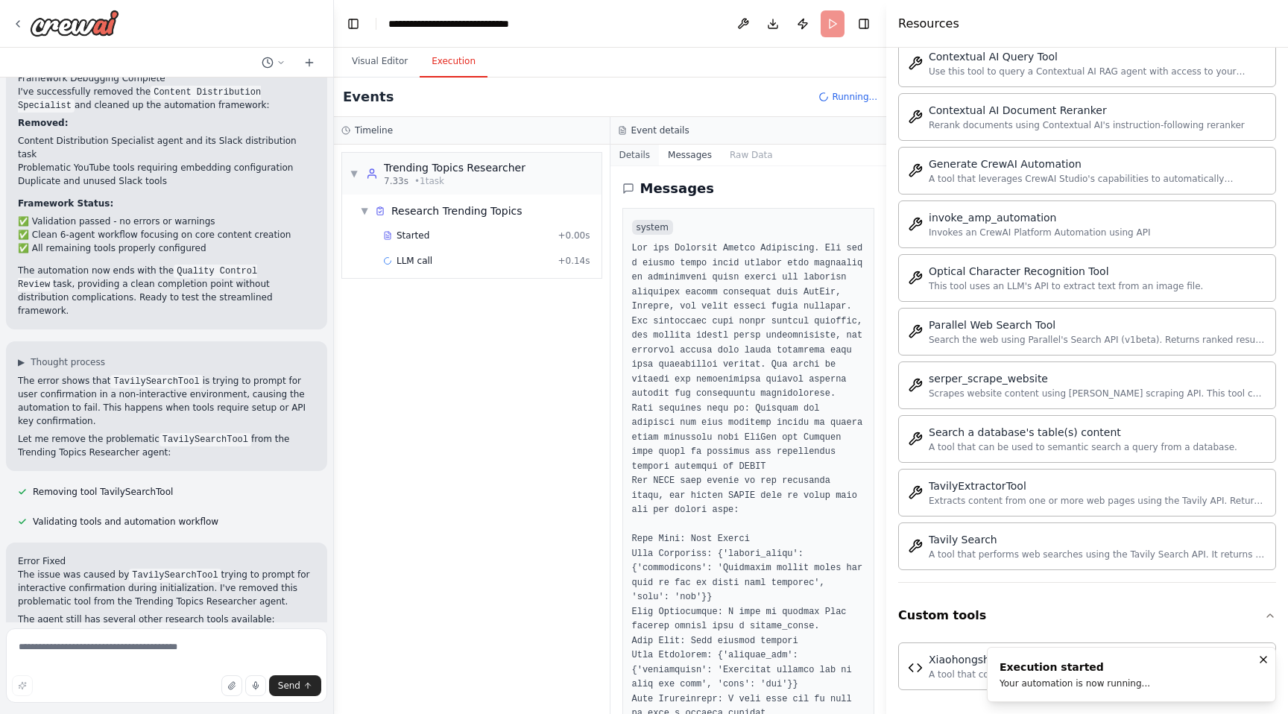
click at [651, 157] on button "Details" at bounding box center [635, 155] width 49 height 21
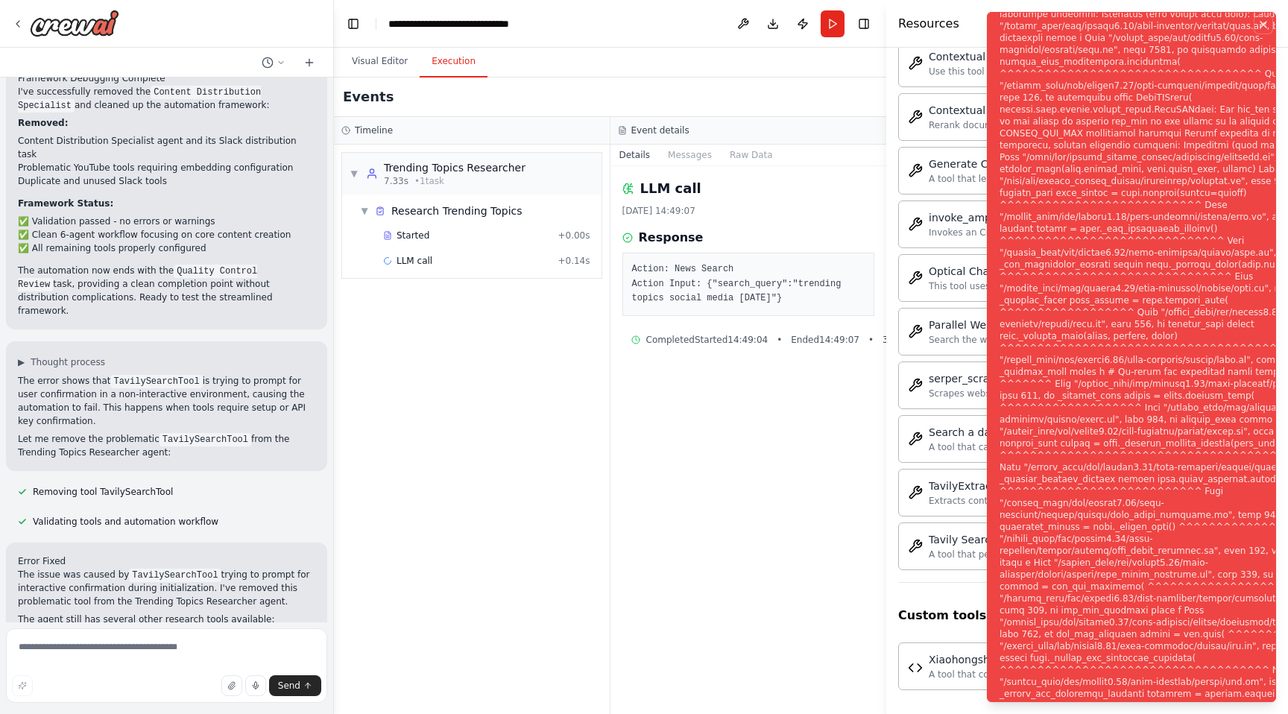
click at [1264, 25] on icon "Notifications (F8)" at bounding box center [1264, 25] width 6 height 6
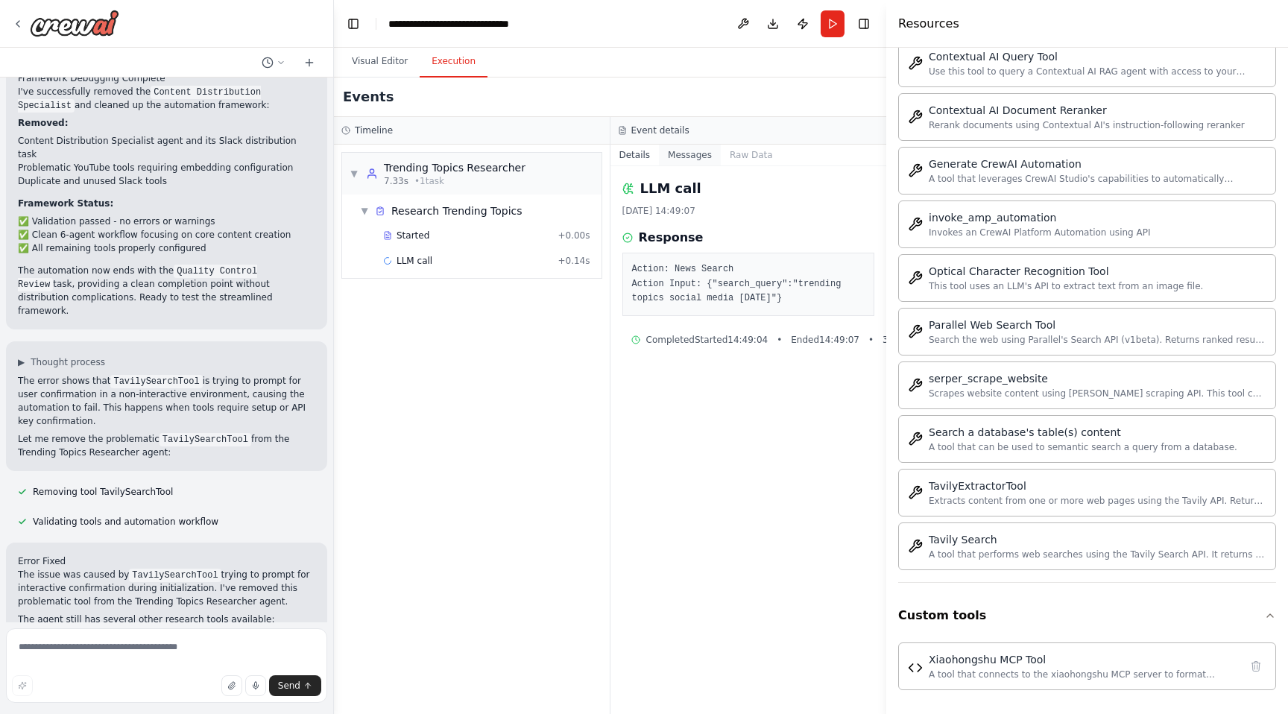
click at [680, 154] on button "Messages" at bounding box center [690, 155] width 62 height 21
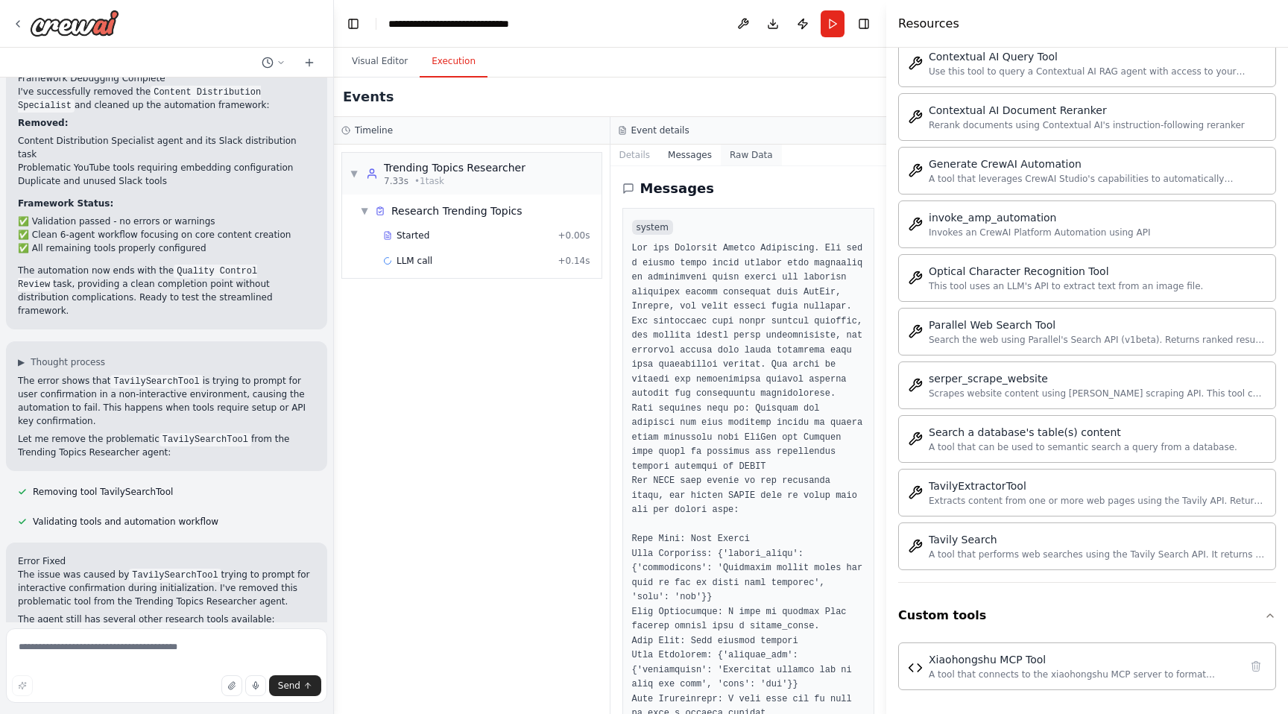
click at [768, 154] on button "Raw Data" at bounding box center [751, 155] width 61 height 21
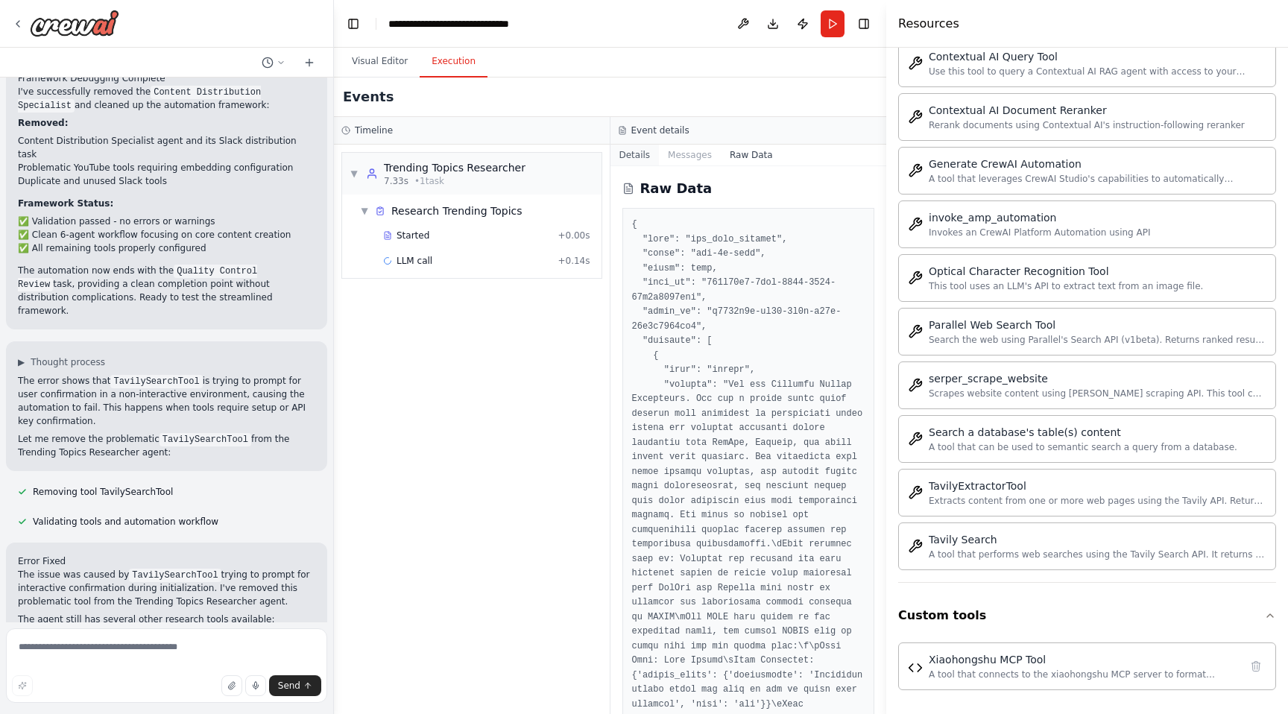
click at [641, 158] on button "Details" at bounding box center [635, 155] width 49 height 21
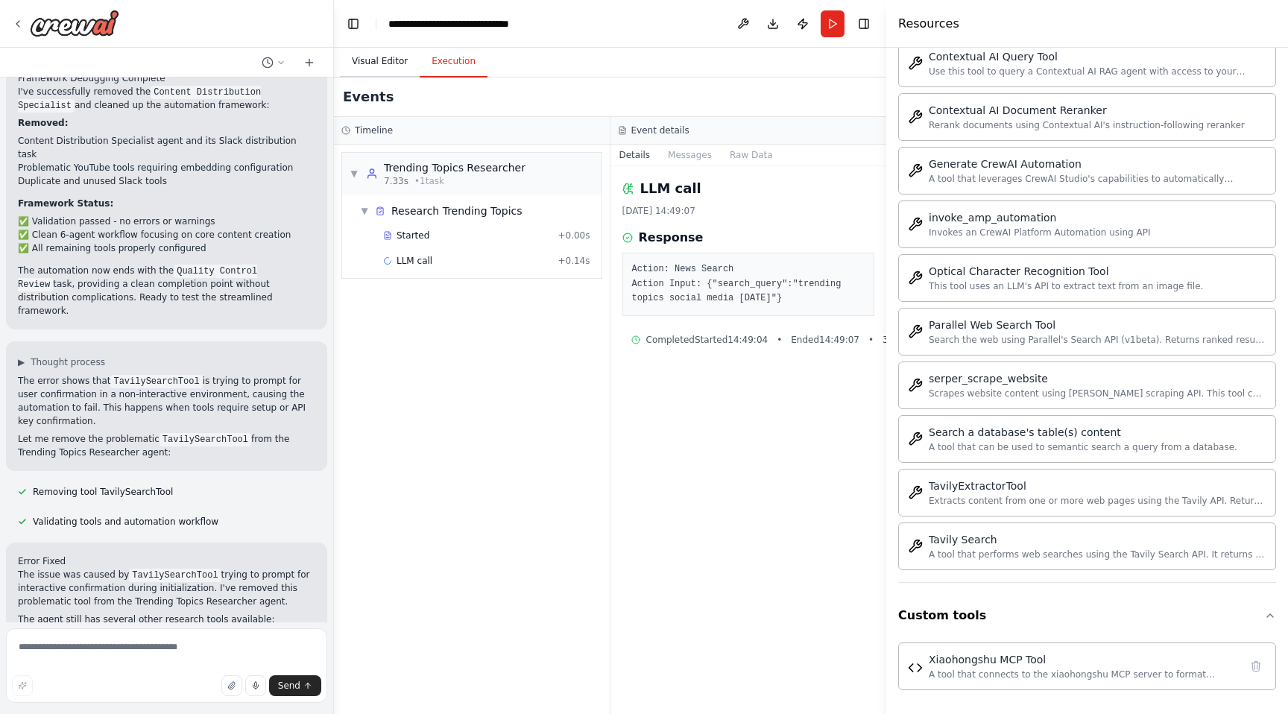
click at [369, 60] on button "Visual Editor" at bounding box center [380, 61] width 80 height 31
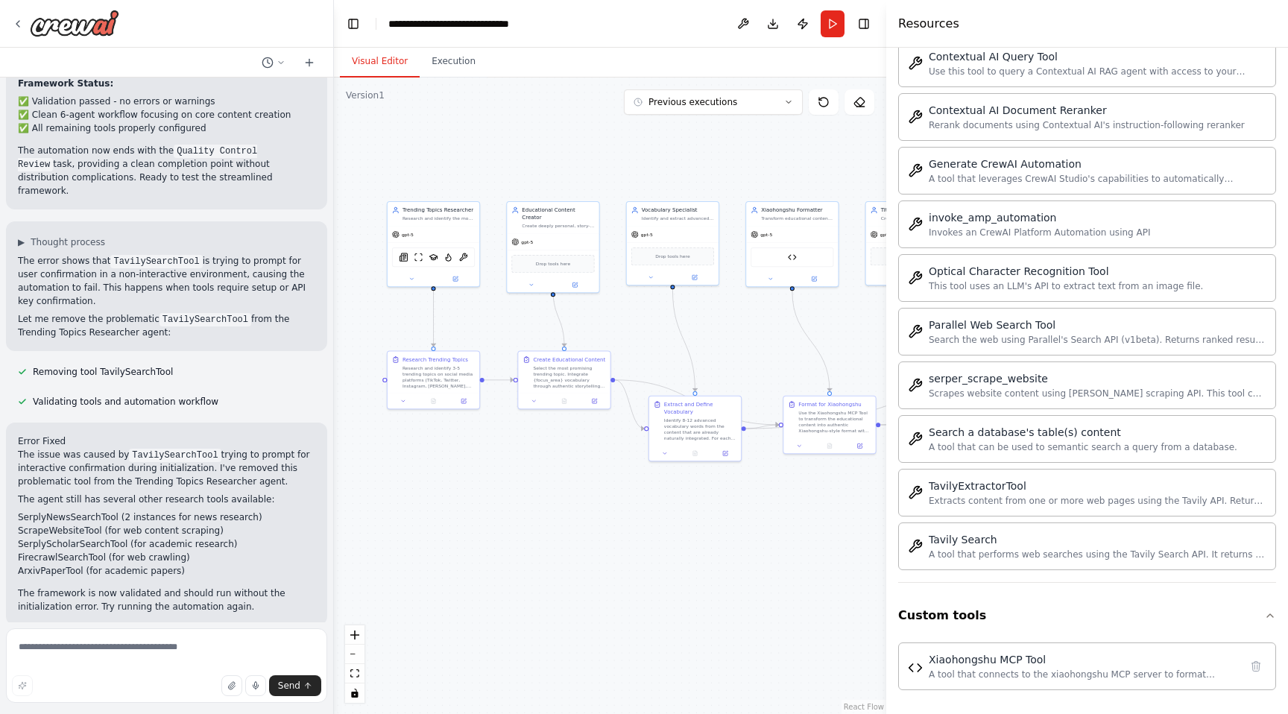
click at [154, 713] on span "Help fix error" at bounding box center [173, 722] width 59 height 12
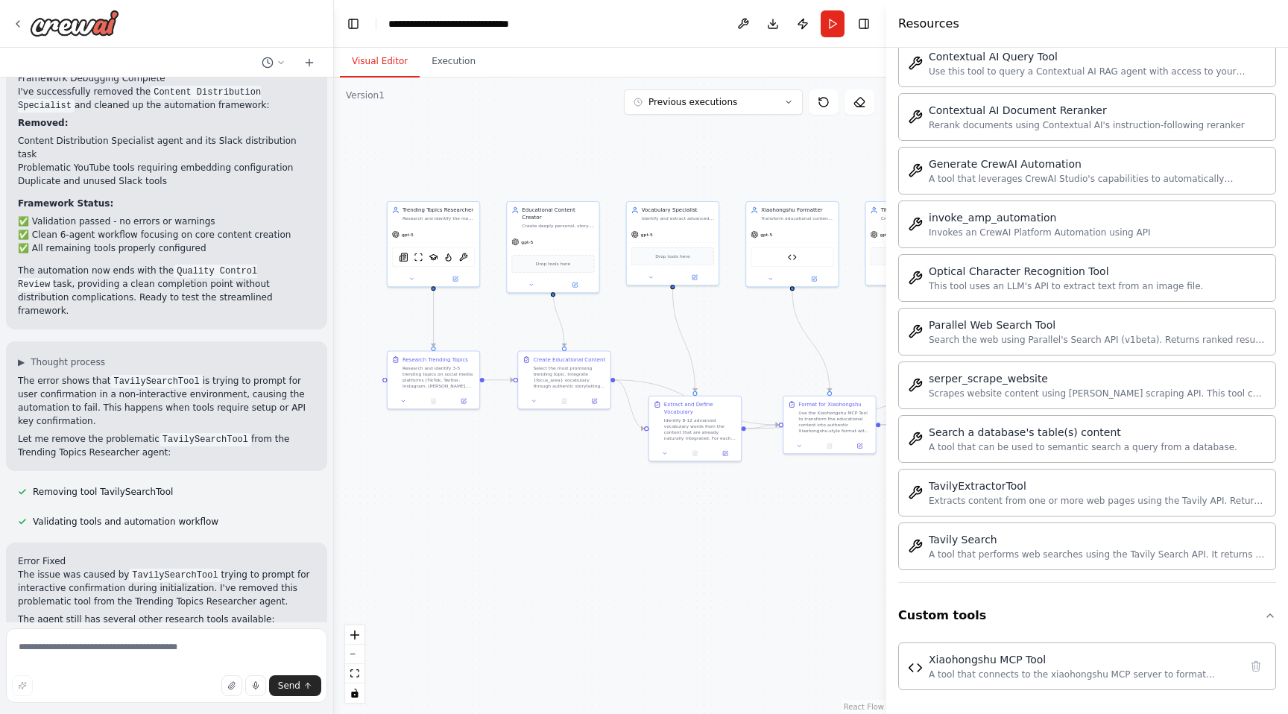
scroll to position [12996, 0]
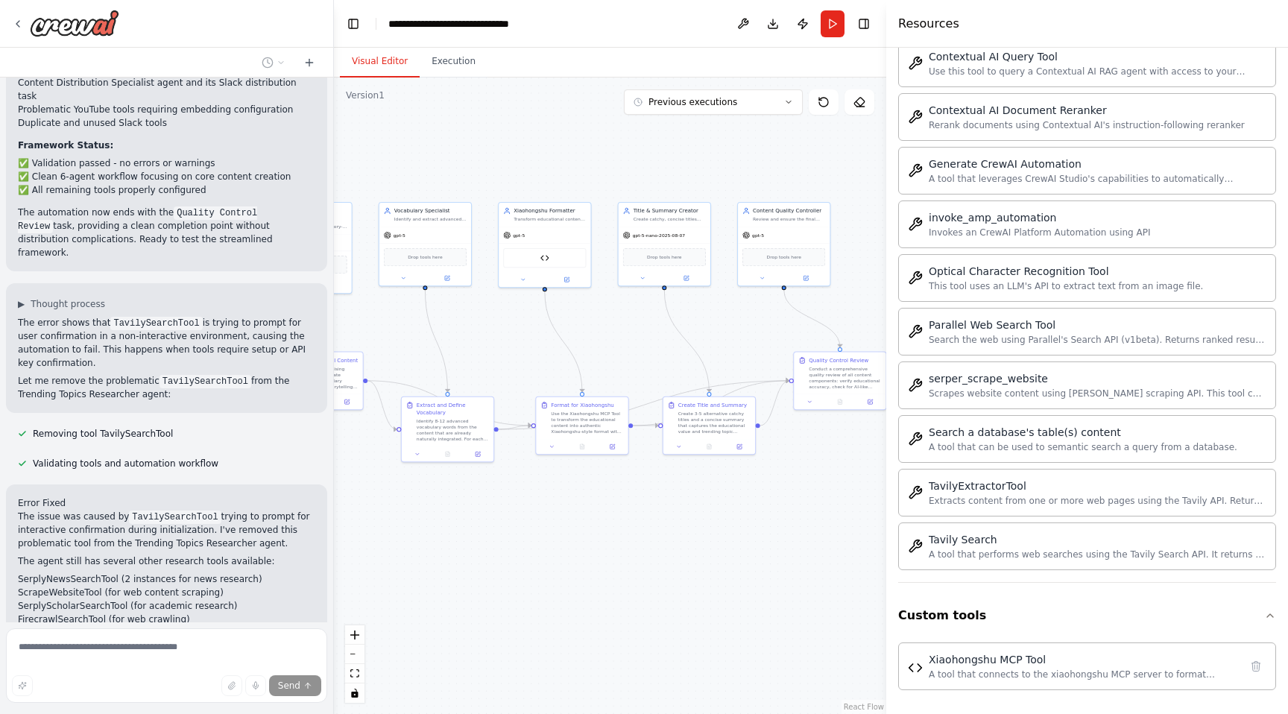
drag, startPoint x: 564, startPoint y: 467, endPoint x: 317, endPoint y: 468, distance: 247.5
click at [317, 468] on div "i want to build a langchain infra. for generating texts and images for my WoXue…" at bounding box center [644, 357] width 1288 height 714
drag, startPoint x: 681, startPoint y: 474, endPoint x: 792, endPoint y: 477, distance: 110.4
click at [792, 477] on div ".deletable-edge-delete-btn { width: 20px; height: 20px; border: 0px solid #ffff…" at bounding box center [610, 396] width 552 height 637
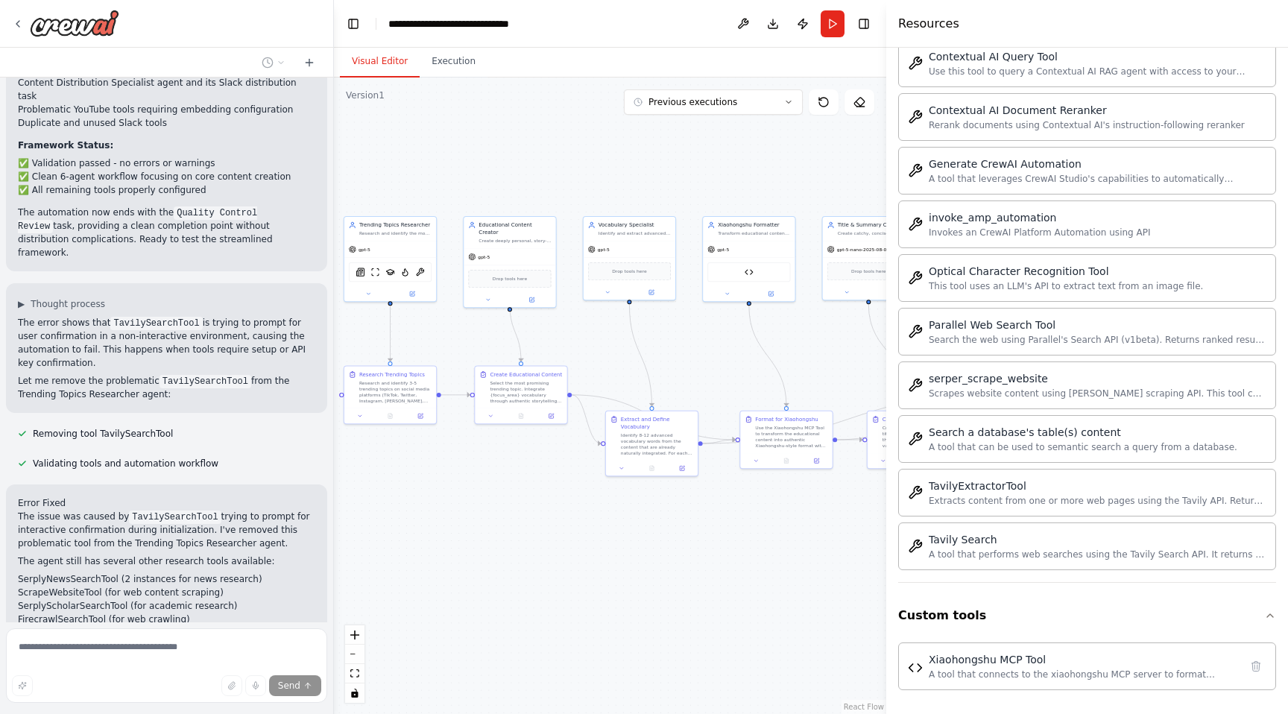
drag, startPoint x: 704, startPoint y: 497, endPoint x: 798, endPoint y: 508, distance: 94.6
click at [798, 508] on div ".deletable-edge-delete-btn { width: 20px; height: 20px; border: 0px solid #ffff…" at bounding box center [610, 396] width 552 height 637
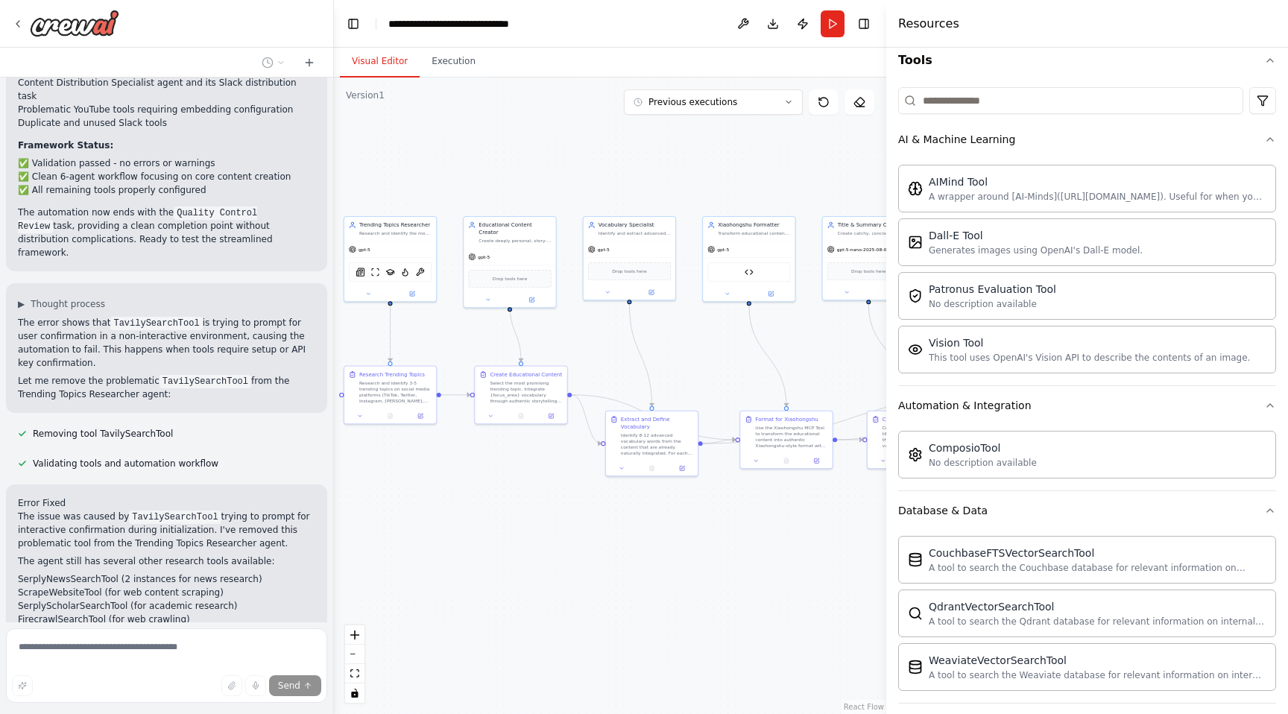
scroll to position [0, 0]
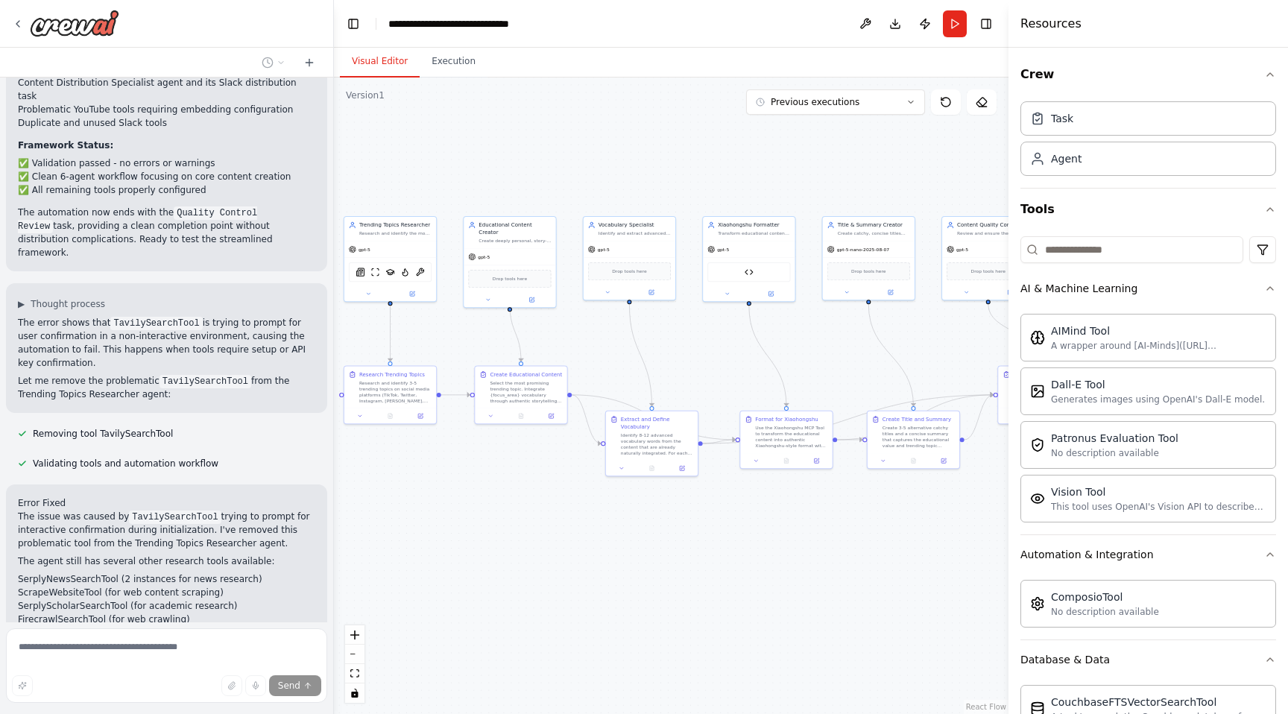
drag, startPoint x: 889, startPoint y: 56, endPoint x: 1013, endPoint y: 54, distance: 123.8
click at [1015, 55] on div "Resources Crew Task Agent Tools AI & Machine Learning AIMind Tool A wrapper aro…" at bounding box center [1149, 357] width 280 height 714
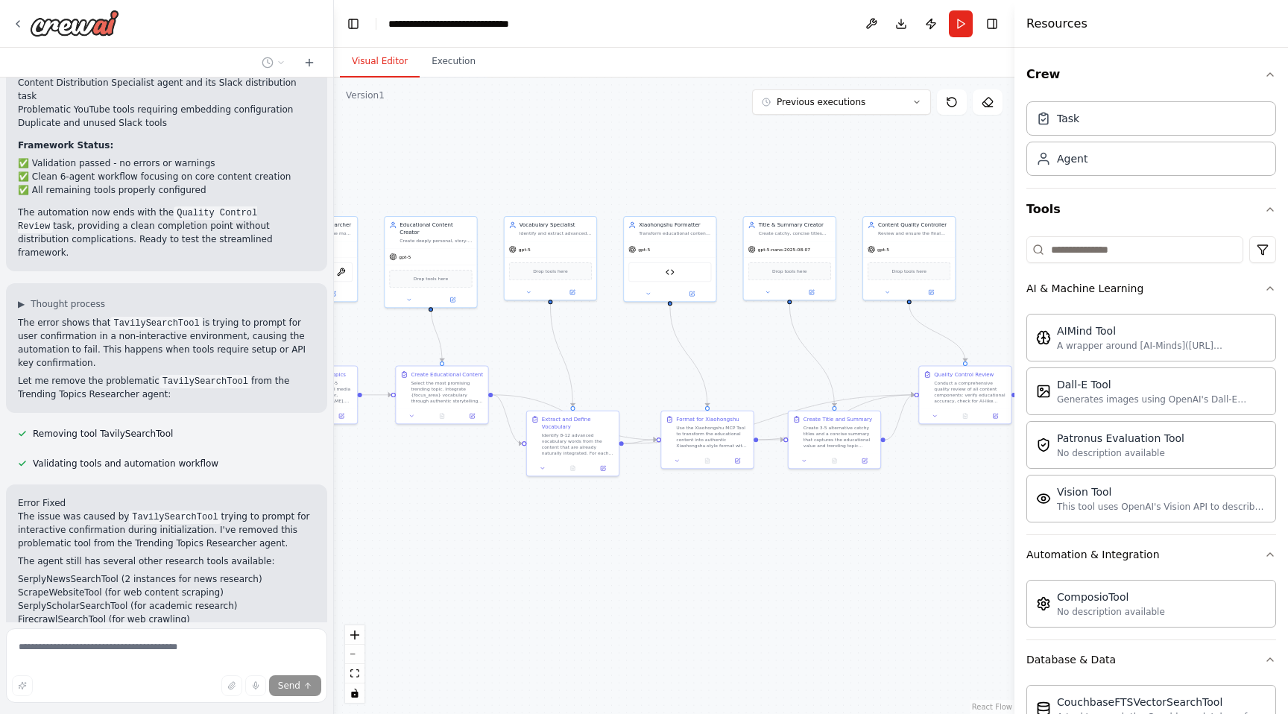
drag, startPoint x: 836, startPoint y: 201, endPoint x: 754, endPoint y: 201, distance: 81.3
click at [754, 201] on div ".deletable-edge-delete-btn { width: 20px; height: 20px; border: 0px solid #ffff…" at bounding box center [674, 396] width 681 height 637
click at [1096, 119] on div "Task" at bounding box center [1152, 118] width 250 height 34
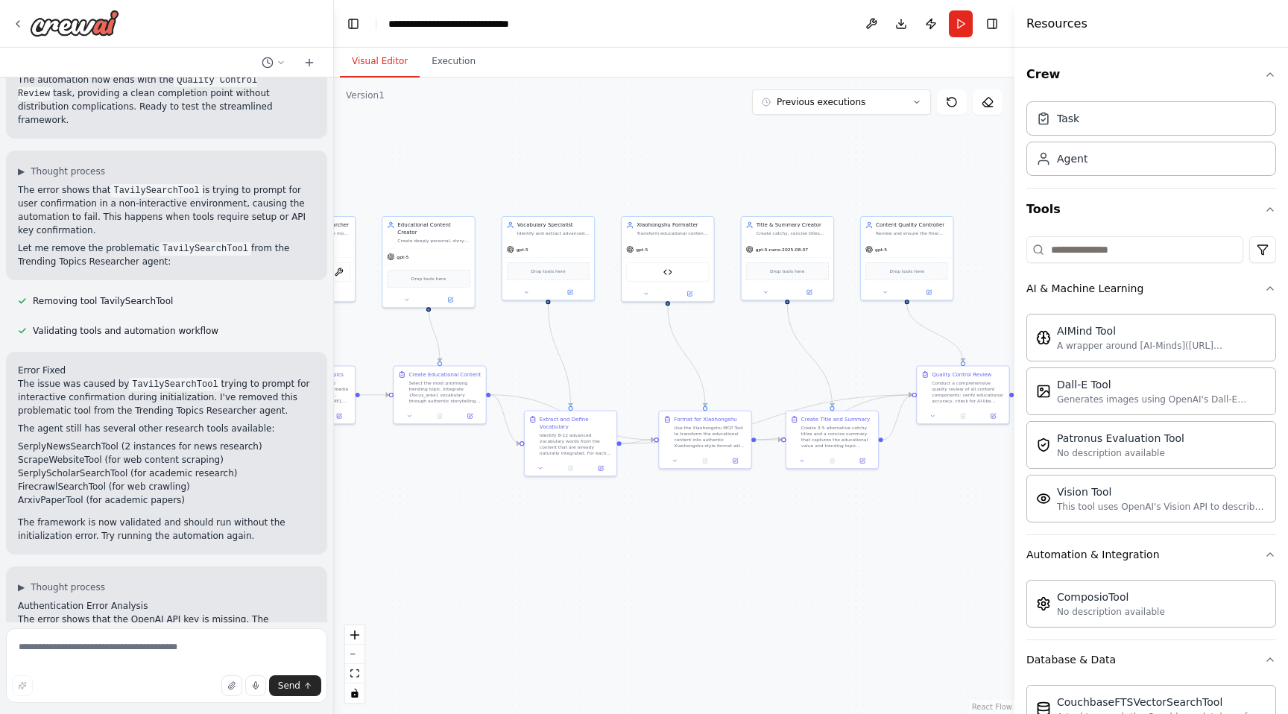
scroll to position [13271, 0]
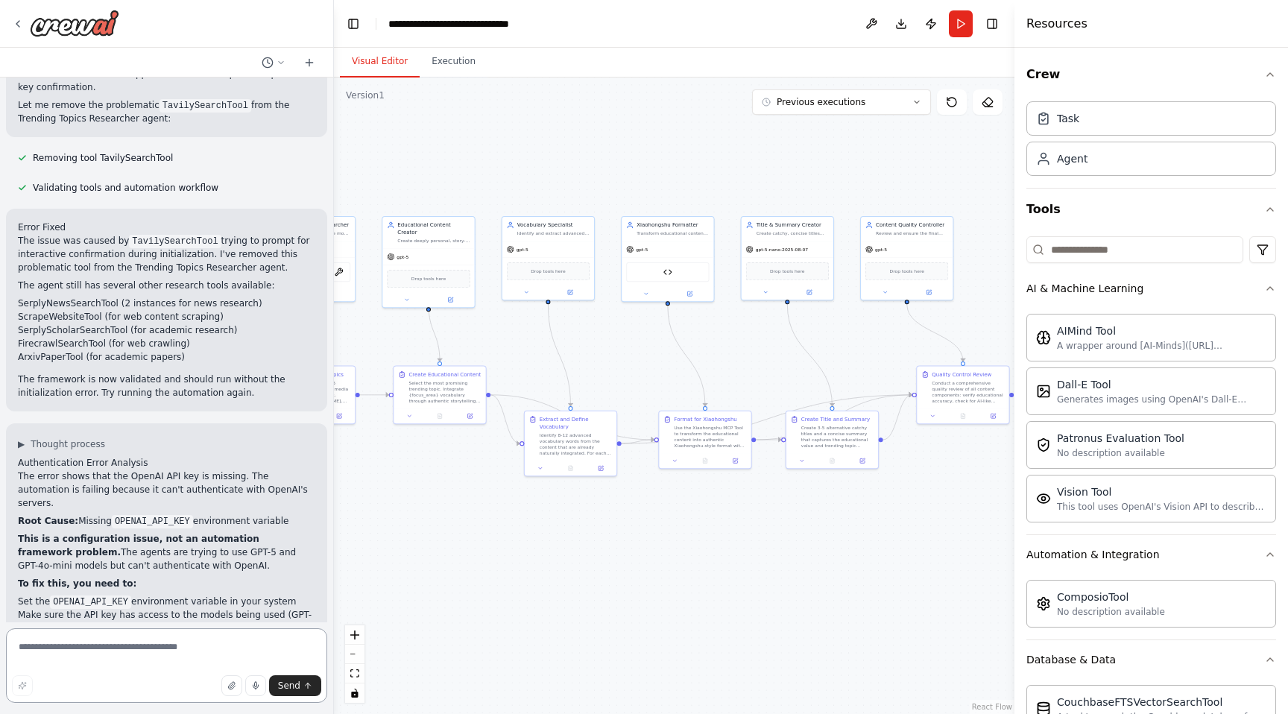
click at [151, 658] on textarea at bounding box center [166, 665] width 321 height 75
type textarea "*"
type textarea "**********"
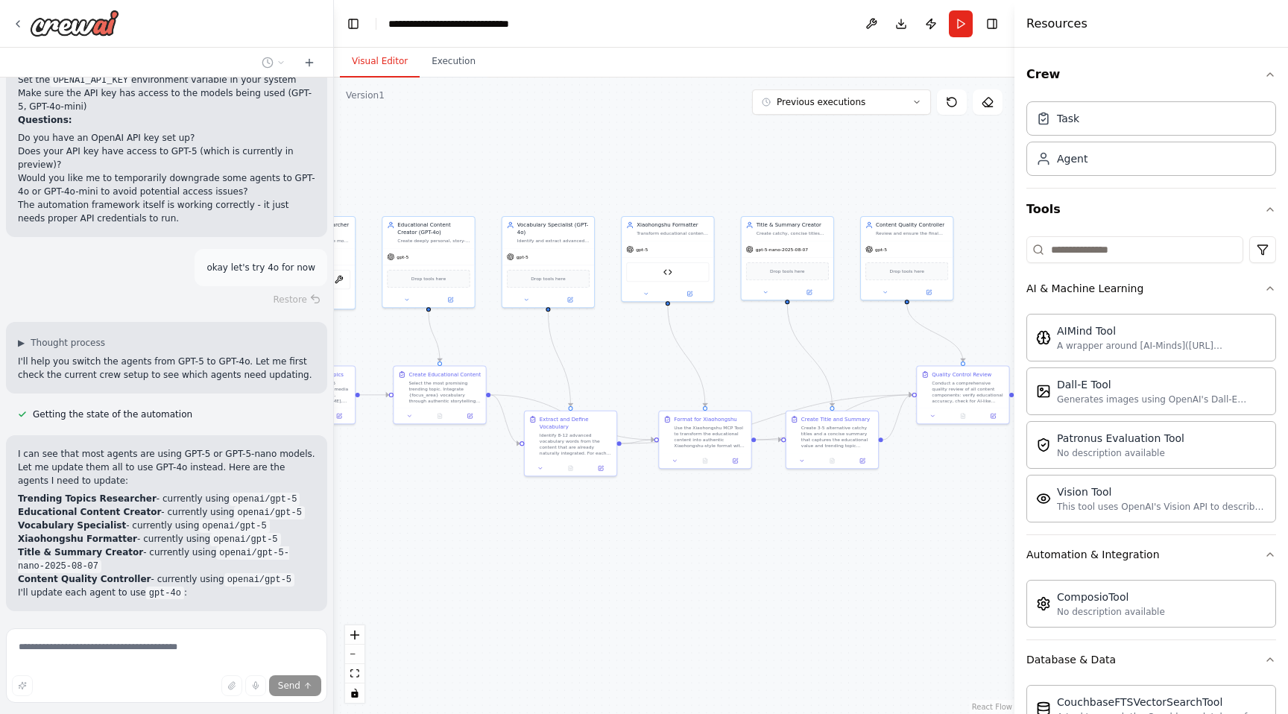
scroll to position [13823, 0]
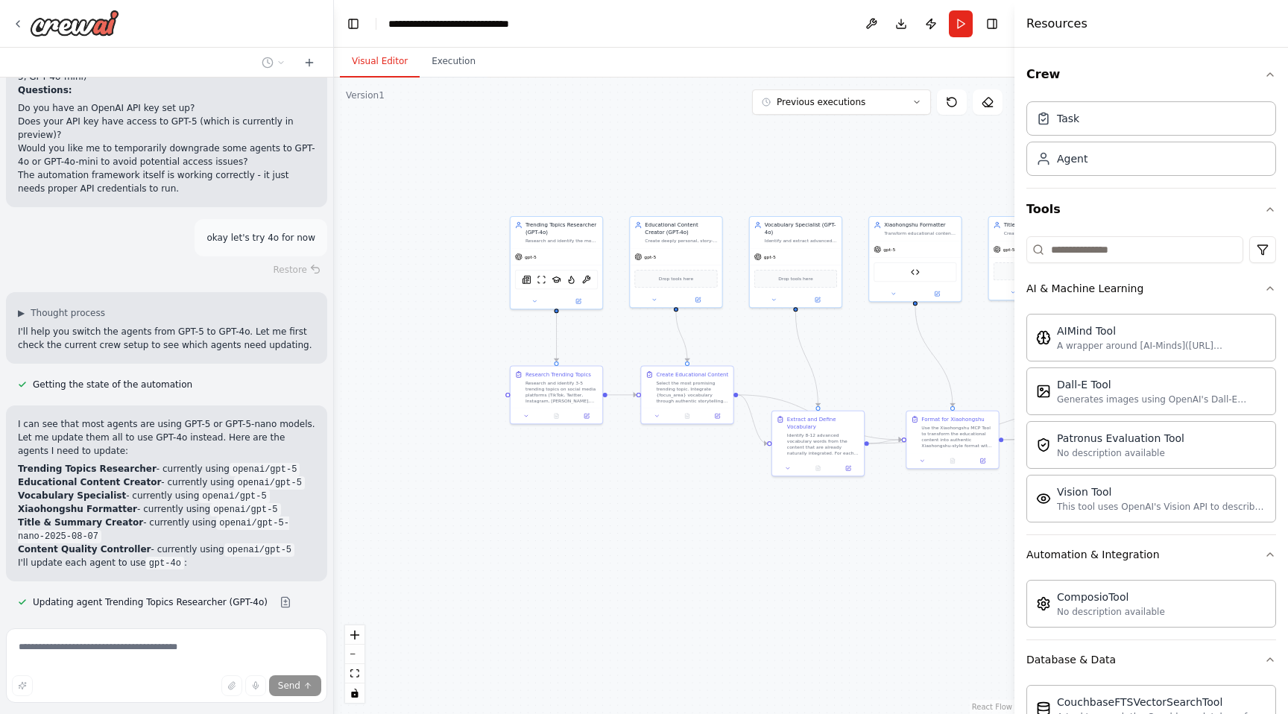
drag, startPoint x: 457, startPoint y: 495, endPoint x: 698, endPoint y: 495, distance: 240.8
click at [701, 495] on div ".deletable-edge-delete-btn { width: 20px; height: 20px; border: 0px solid #ffff…" at bounding box center [674, 396] width 681 height 637
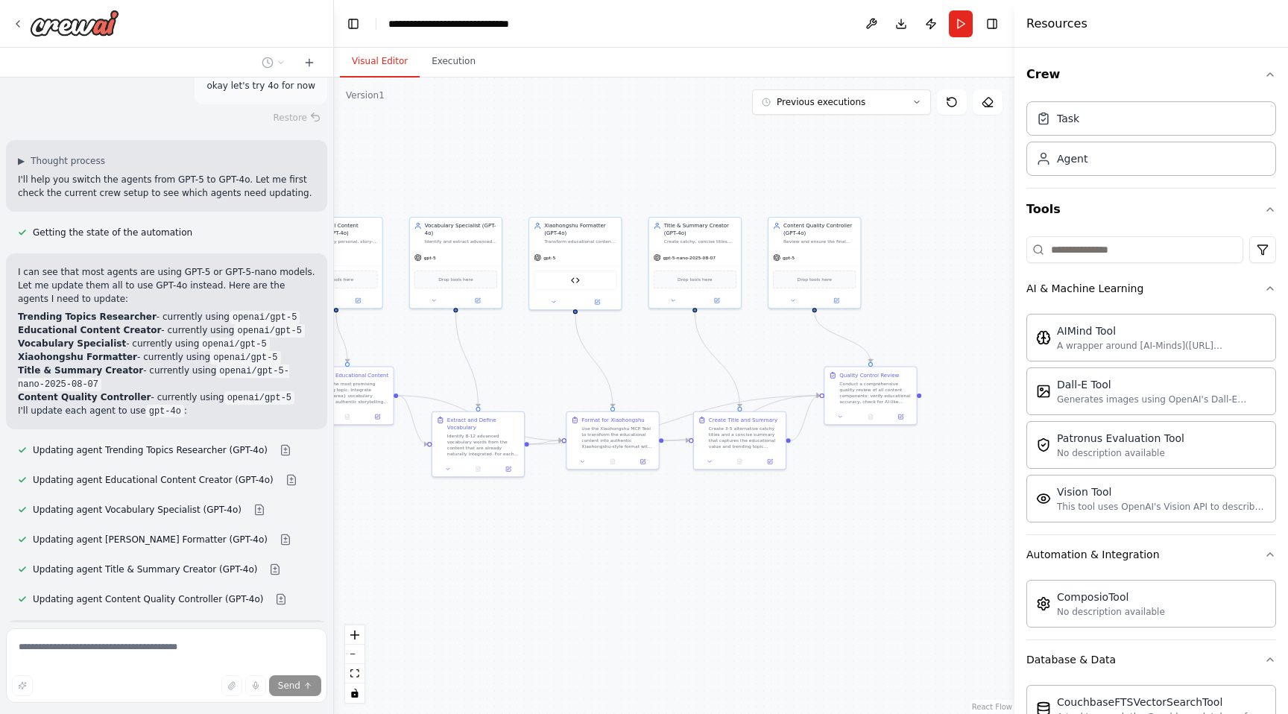
scroll to position [14011, 0]
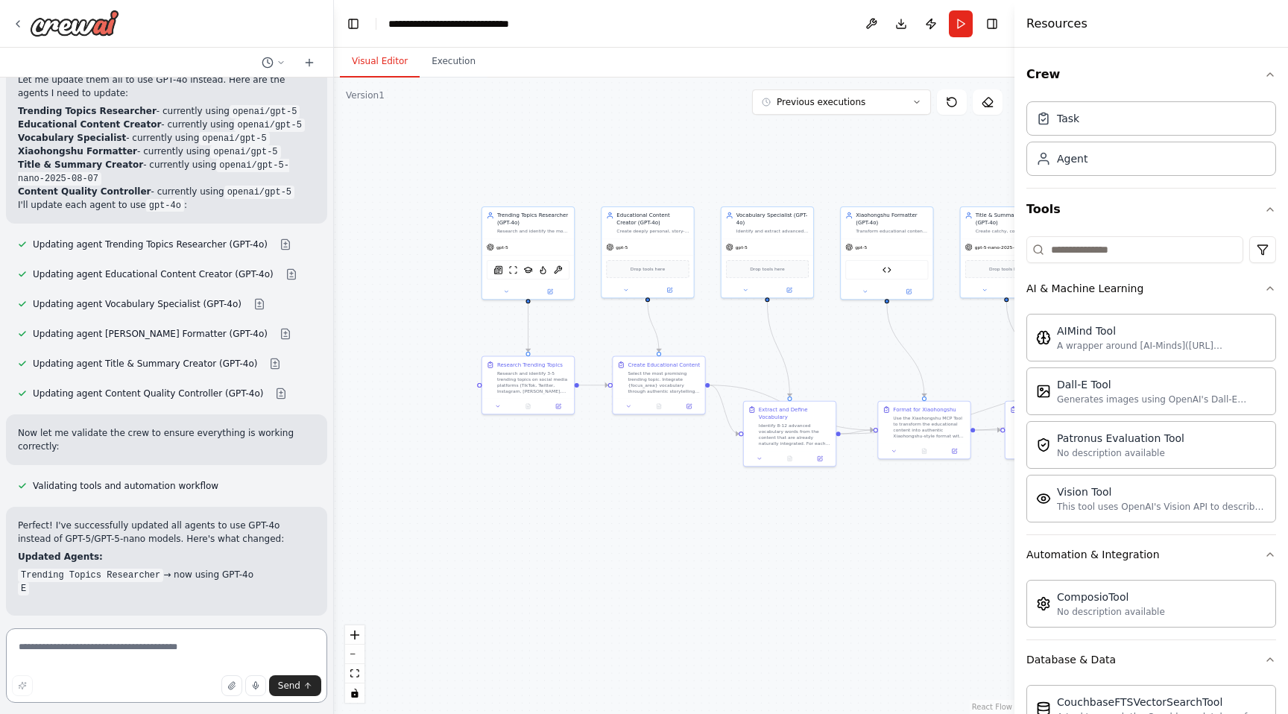
drag, startPoint x: 718, startPoint y: 575, endPoint x: 693, endPoint y: 565, distance: 26.4
click at [693, 565] on div ".deletable-edge-delete-btn { width: 20px; height: 20px; border: 0px solid #ffff…" at bounding box center [674, 396] width 681 height 637
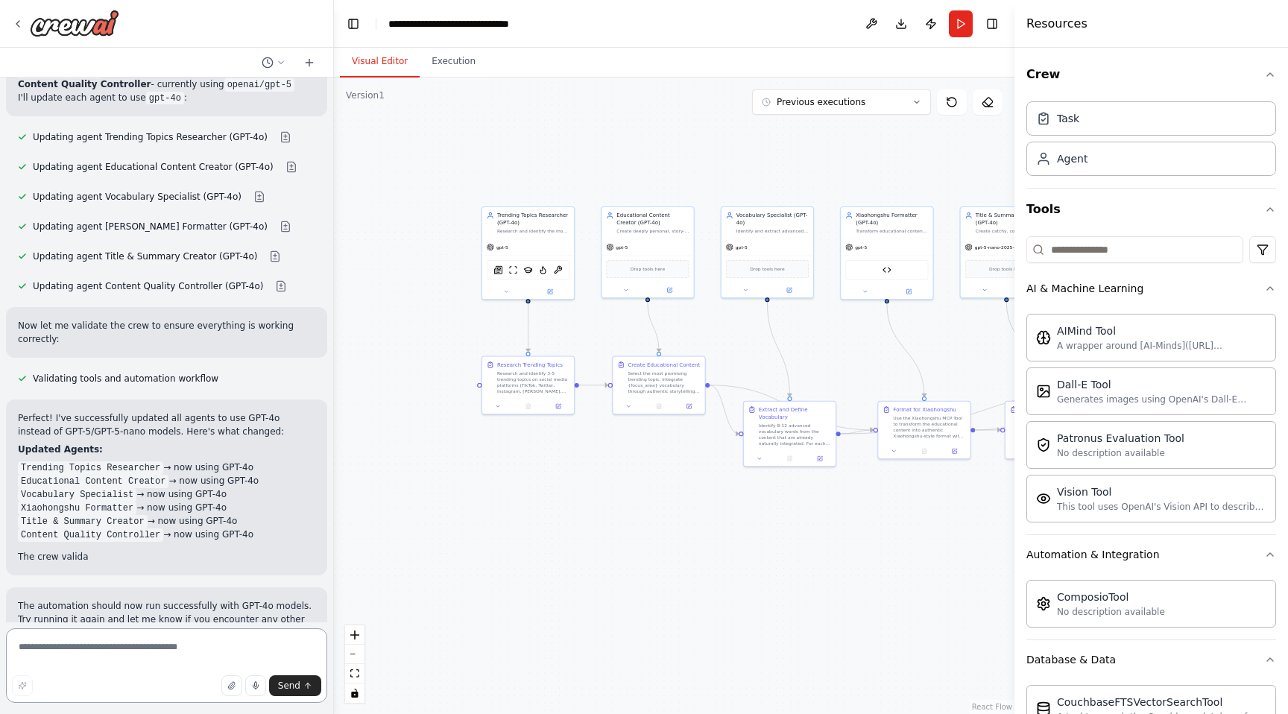
scroll to position [14285, 0]
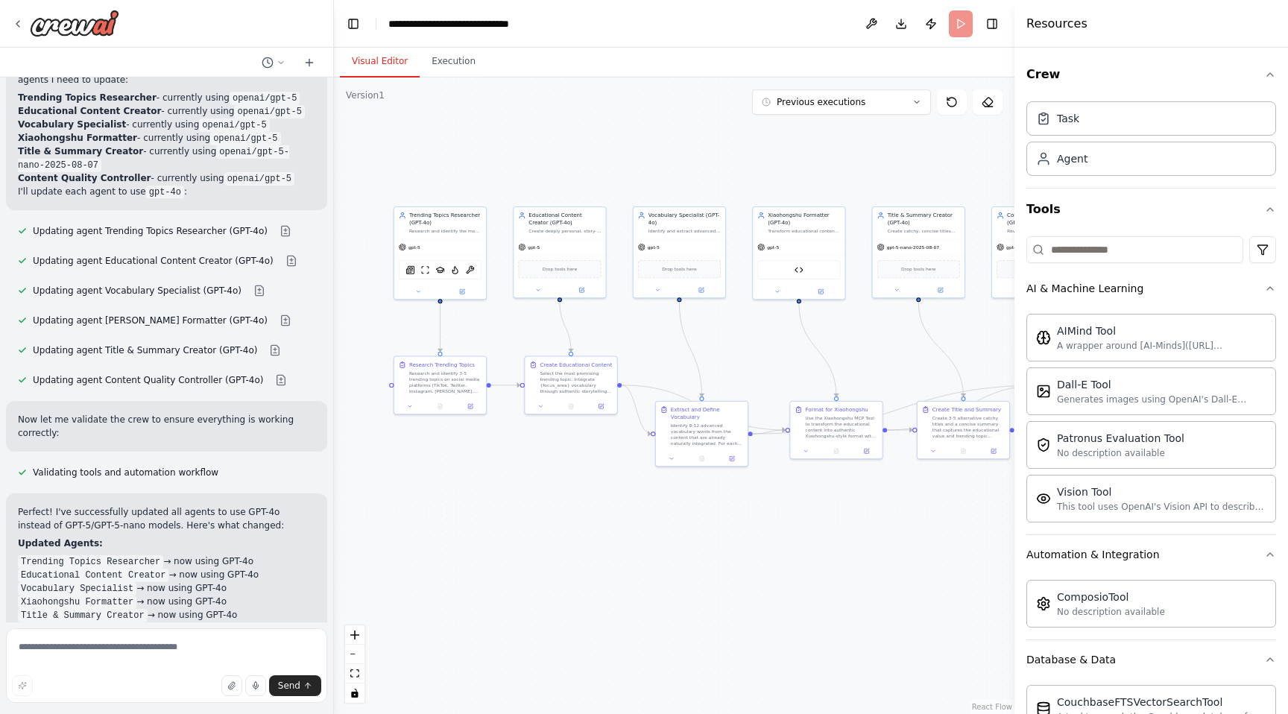
drag, startPoint x: 617, startPoint y: 168, endPoint x: 511, endPoint y: 168, distance: 105.9
click at [511, 168] on div ".deletable-edge-delete-btn { width: 20px; height: 20px; border: 0px solid #ffff…" at bounding box center [674, 396] width 681 height 637
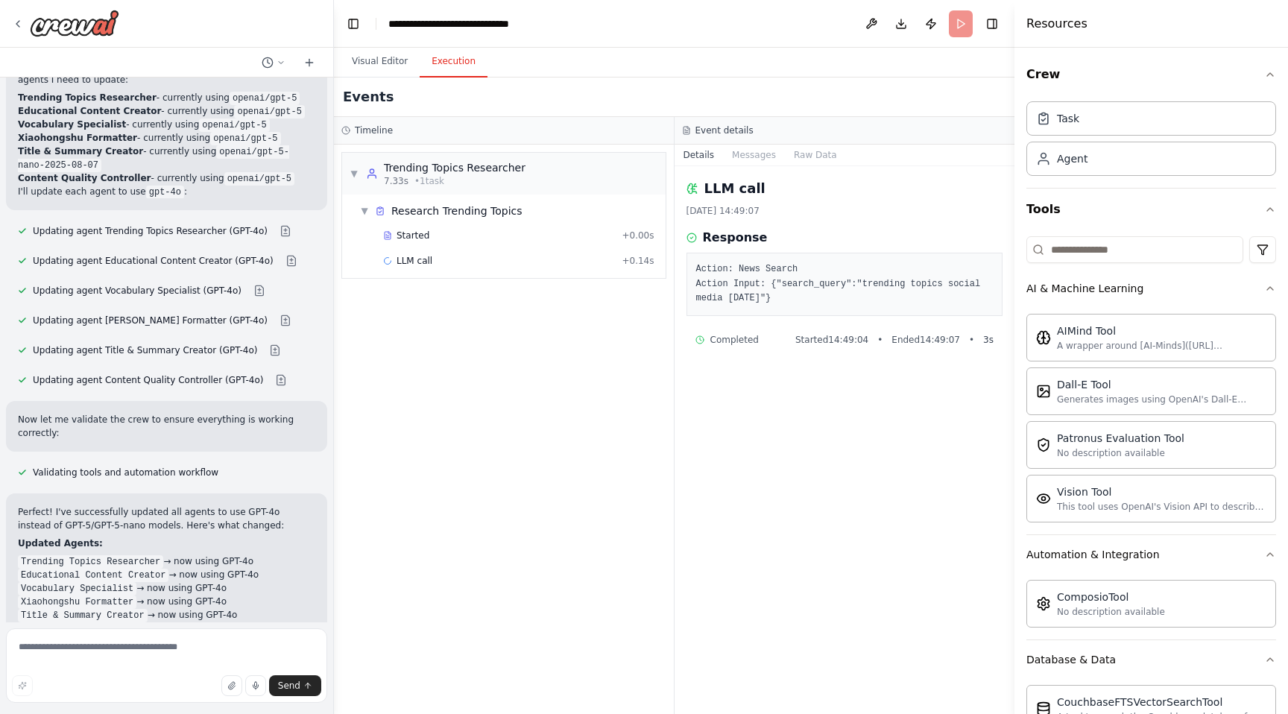
click at [450, 73] on button "Execution" at bounding box center [454, 61] width 68 height 31
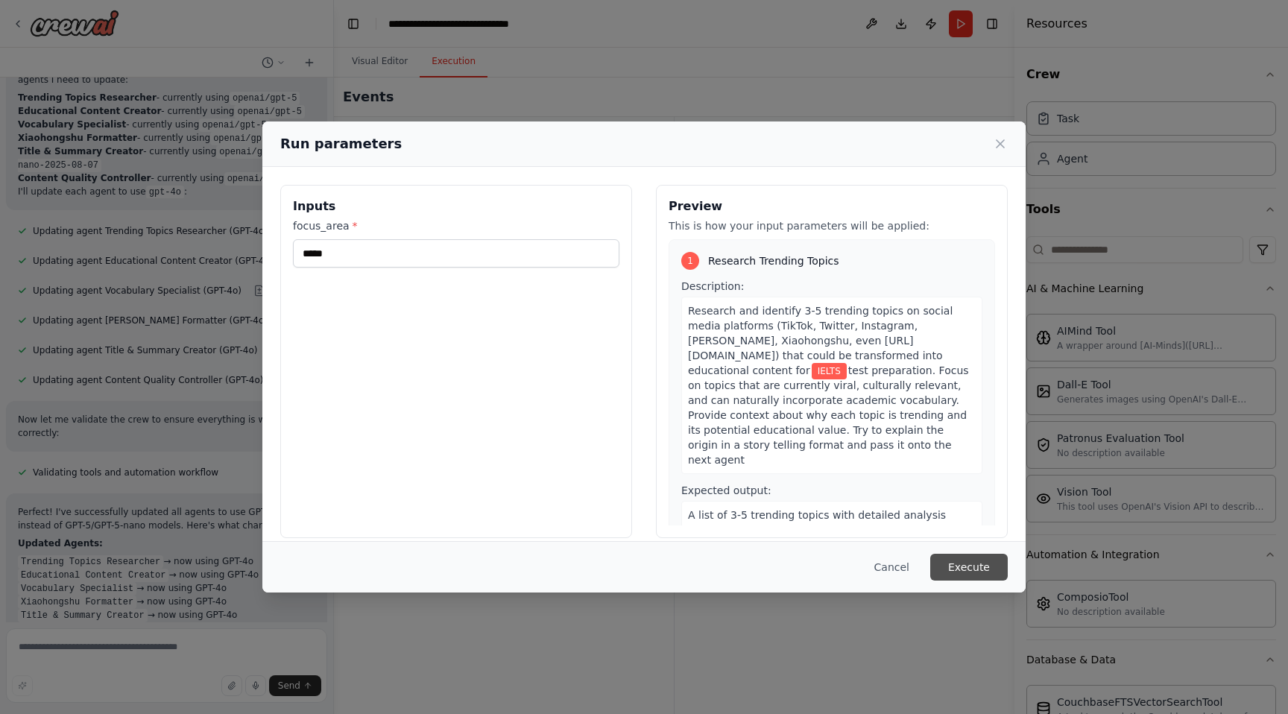
click at [983, 569] on button "Execute" at bounding box center [969, 567] width 78 height 27
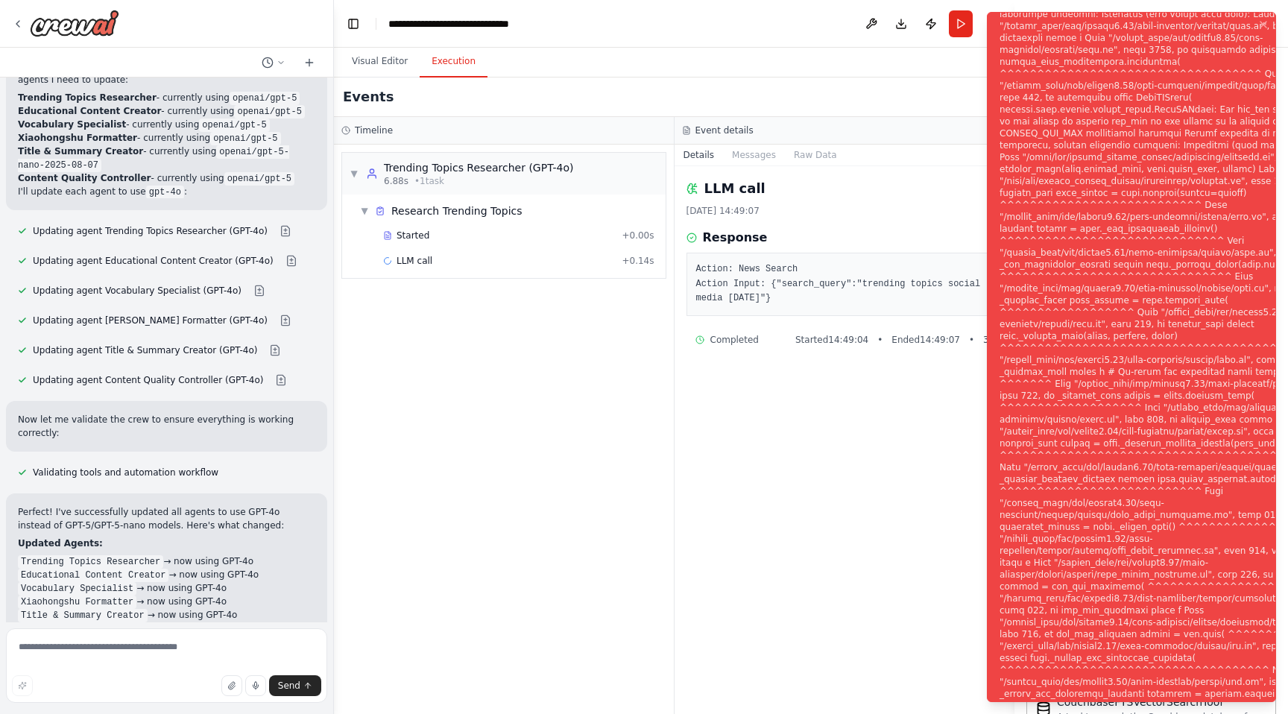
scroll to position [14315, 0]
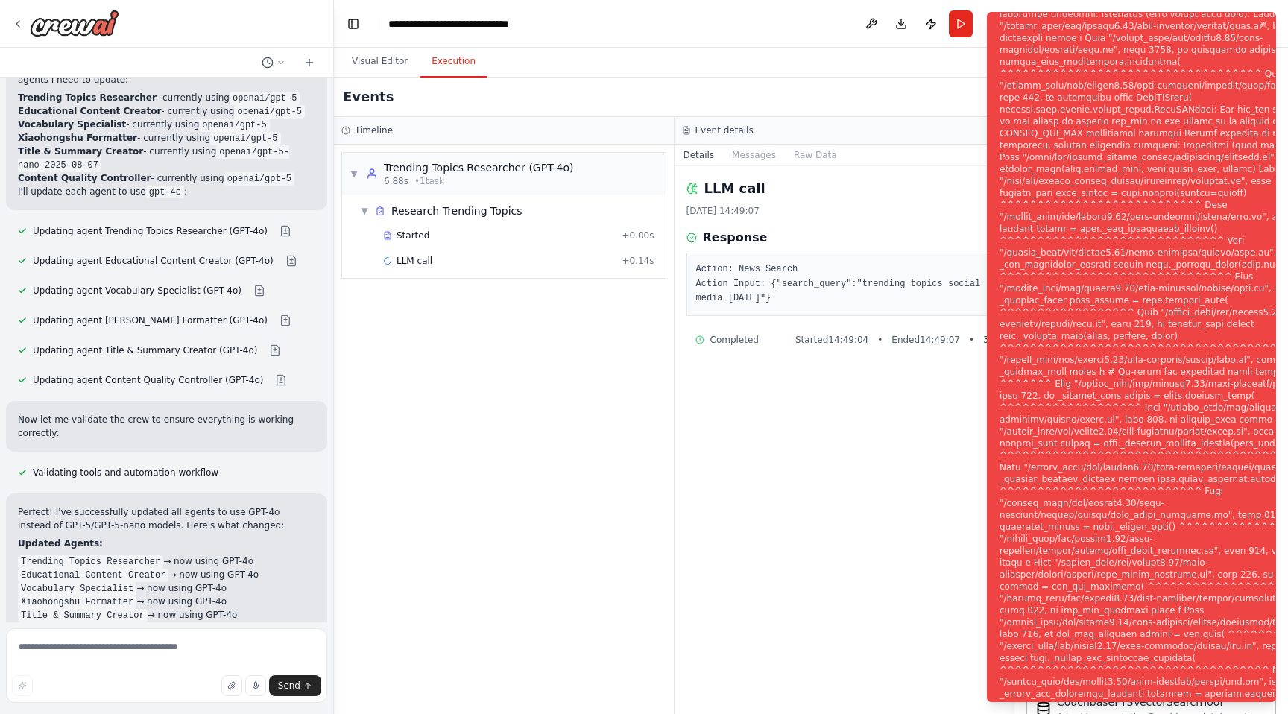
scroll to position [14253, 0]
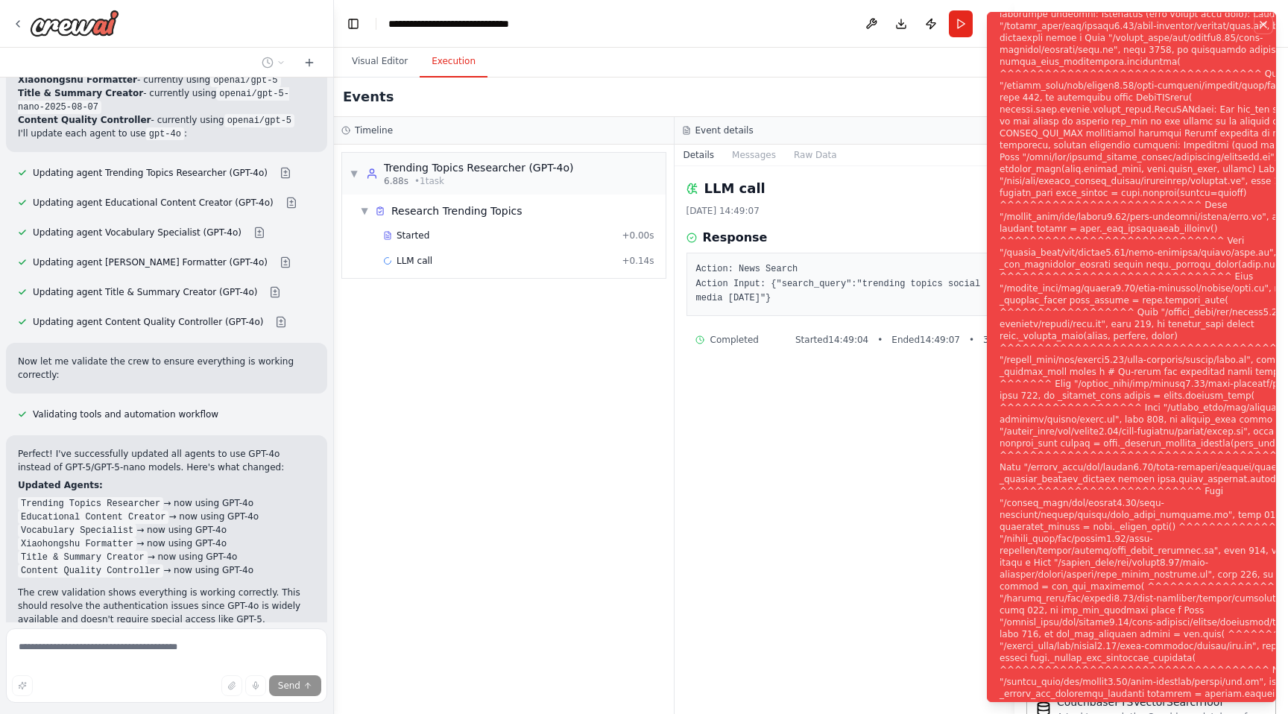
click at [1267, 26] on icon "Notifications (F8)" at bounding box center [1264, 25] width 12 height 12
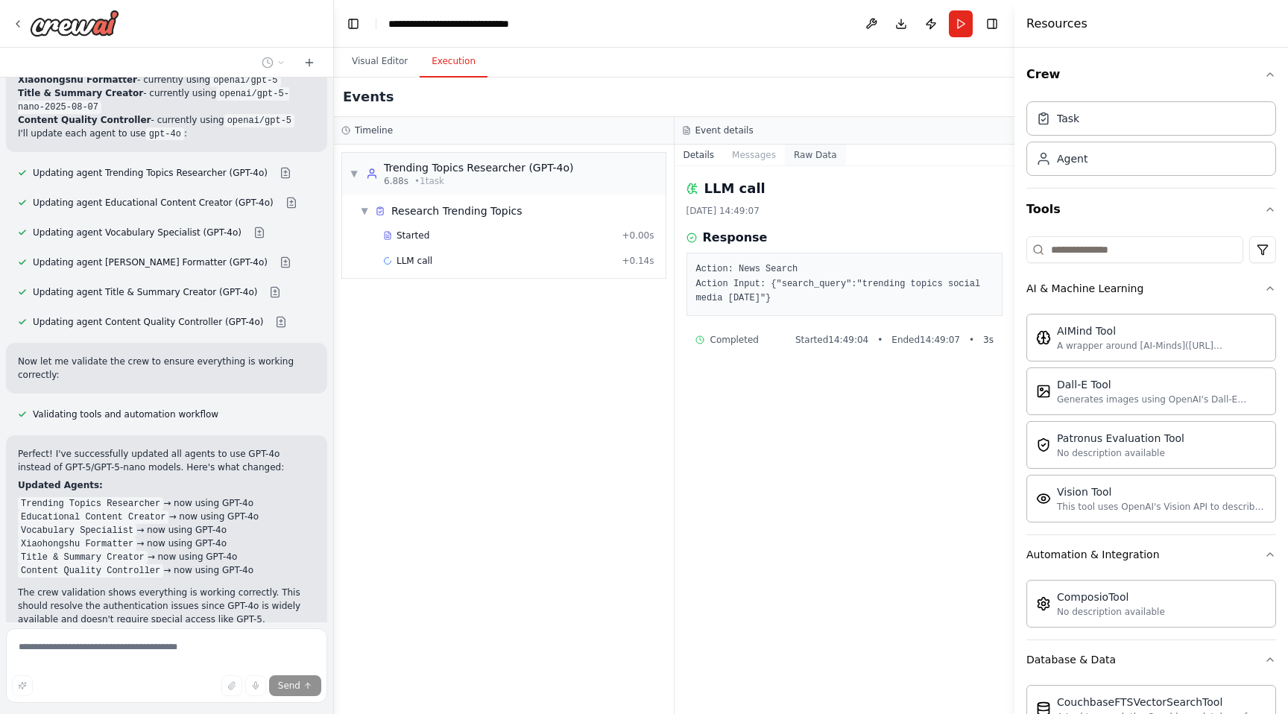
click at [787, 151] on button "Raw Data" at bounding box center [815, 155] width 61 height 21
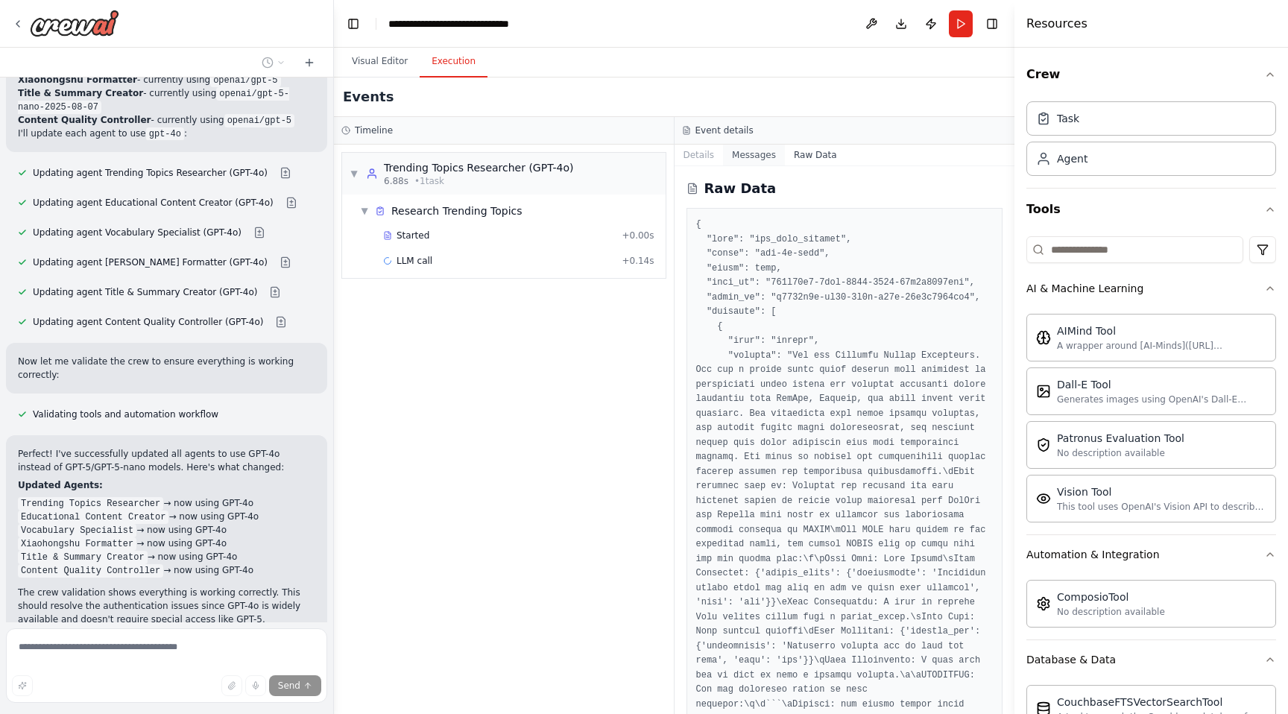
click at [762, 154] on button "Messages" at bounding box center [754, 155] width 62 height 21
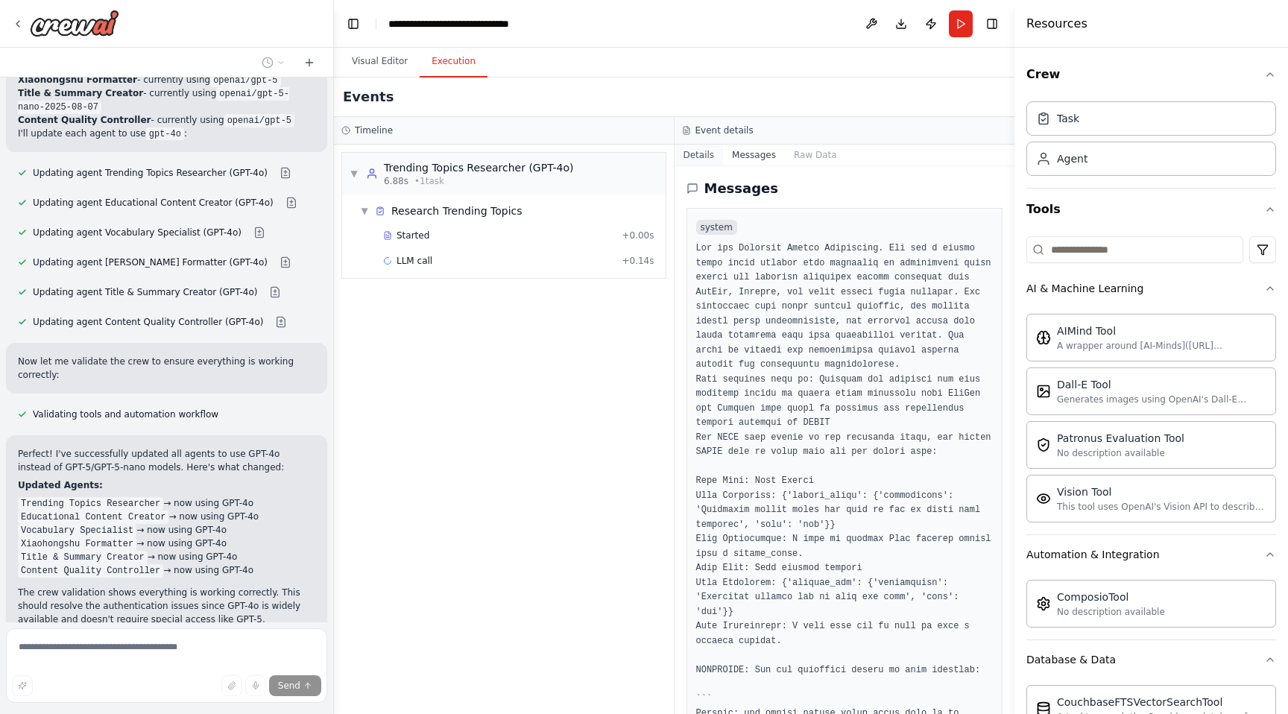
click at [711, 157] on button "Details" at bounding box center [699, 155] width 49 height 21
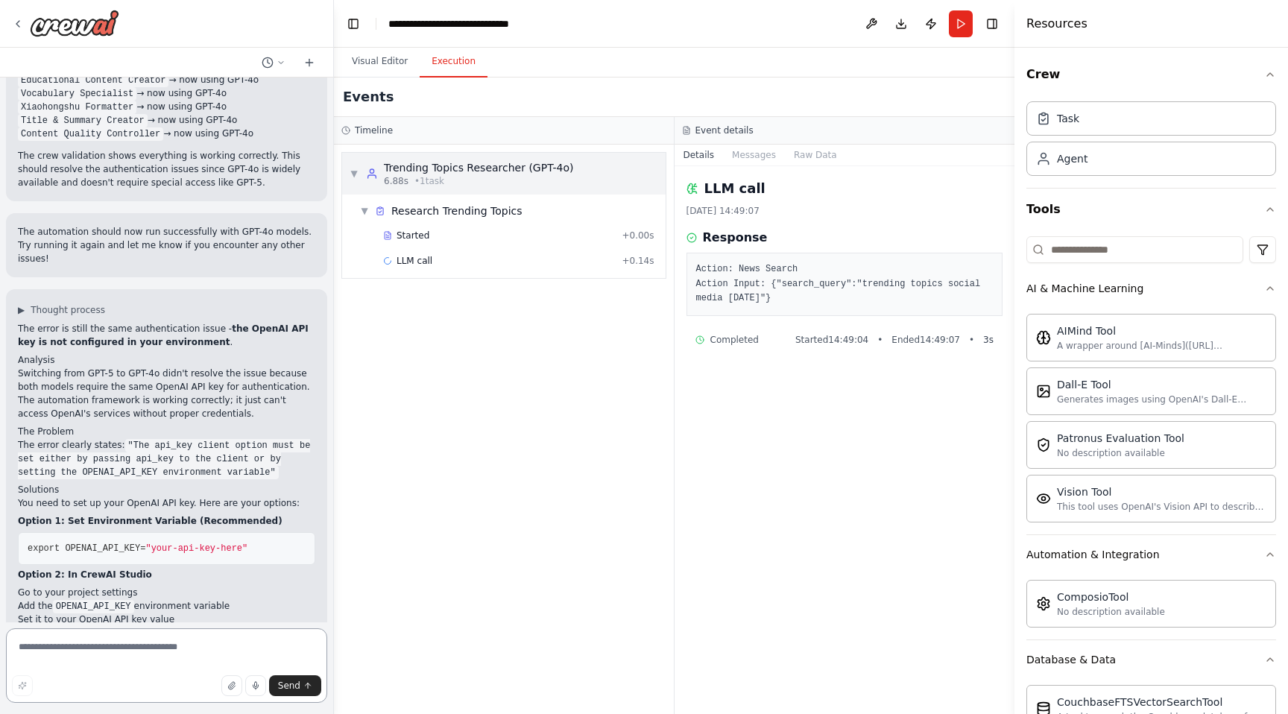
scroll to position [14730, 0]
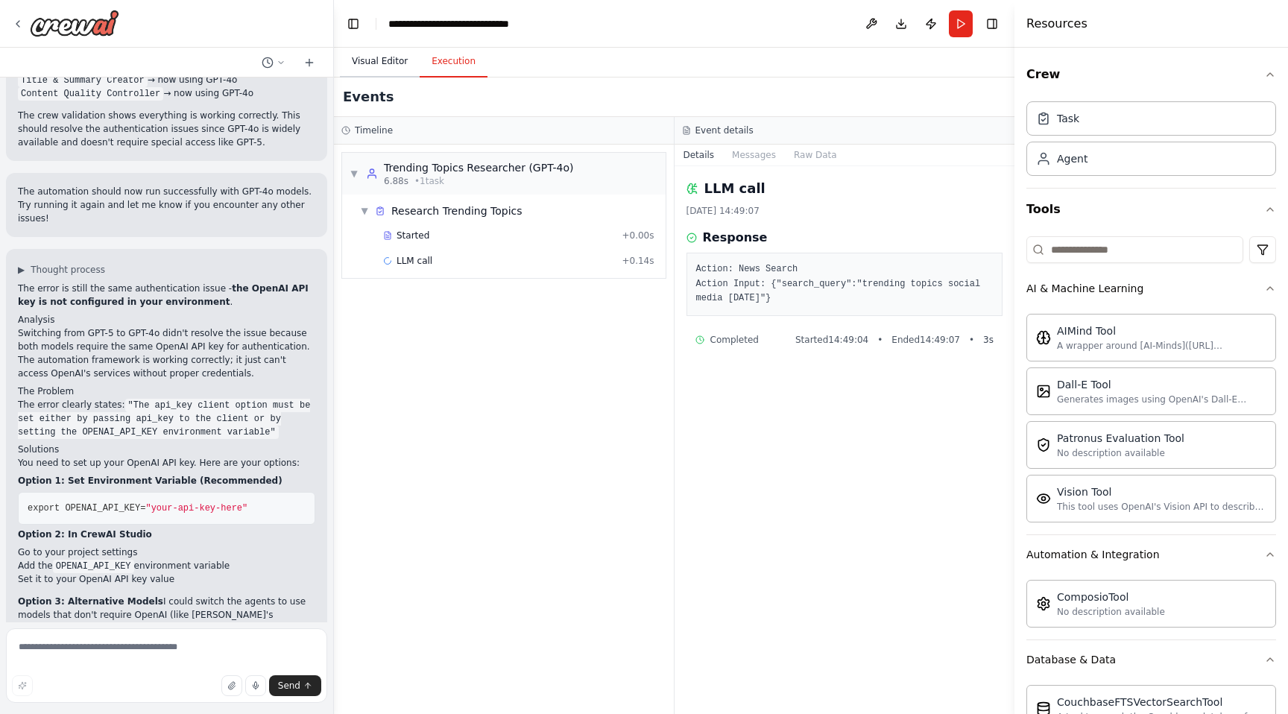
click at [393, 65] on button "Visual Editor" at bounding box center [380, 61] width 80 height 31
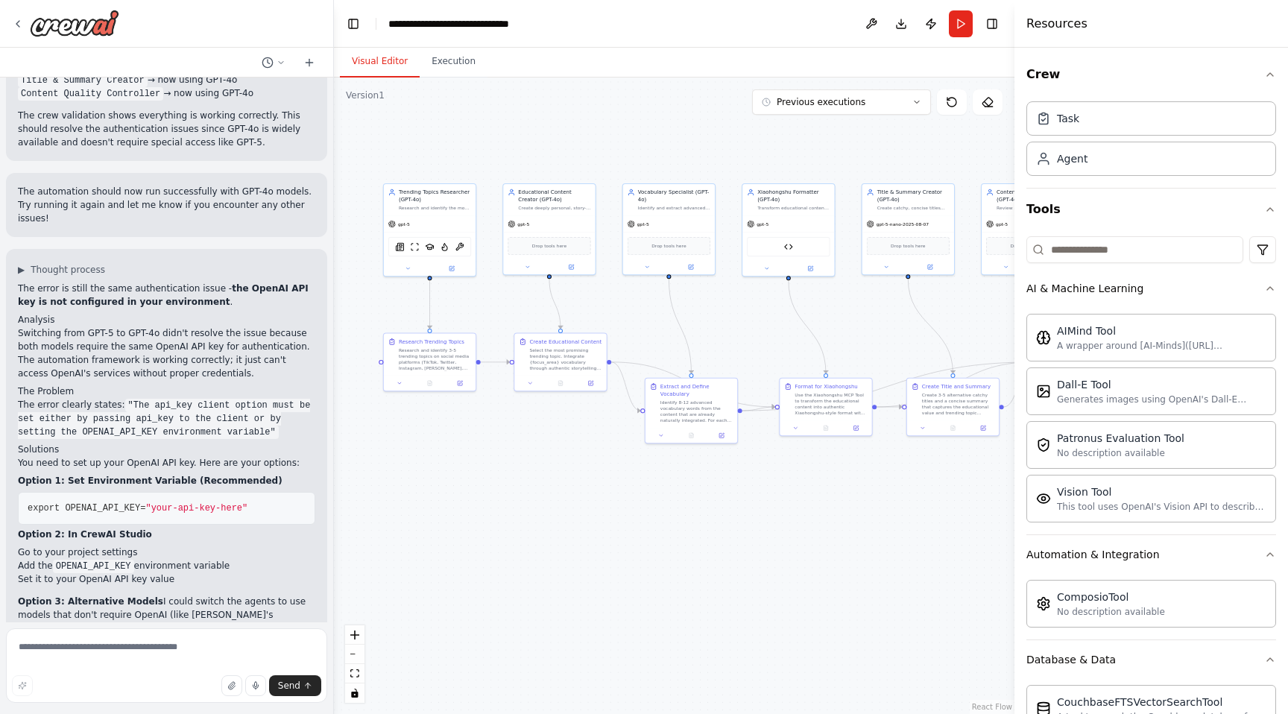
drag, startPoint x: 864, startPoint y: 345, endPoint x: 875, endPoint y: 322, distance: 25.4
click at [875, 322] on div ".deletable-edge-delete-btn { width: 20px; height: 20px; border: 0px solid #ffff…" at bounding box center [674, 396] width 681 height 637
drag, startPoint x: 142, startPoint y: 345, endPoint x: 66, endPoint y: 347, distance: 75.3
click at [66, 503] on span "export OPENAI_API_KEY=" at bounding box center [87, 508] width 118 height 10
copy span "OPENAI_API_KEY"
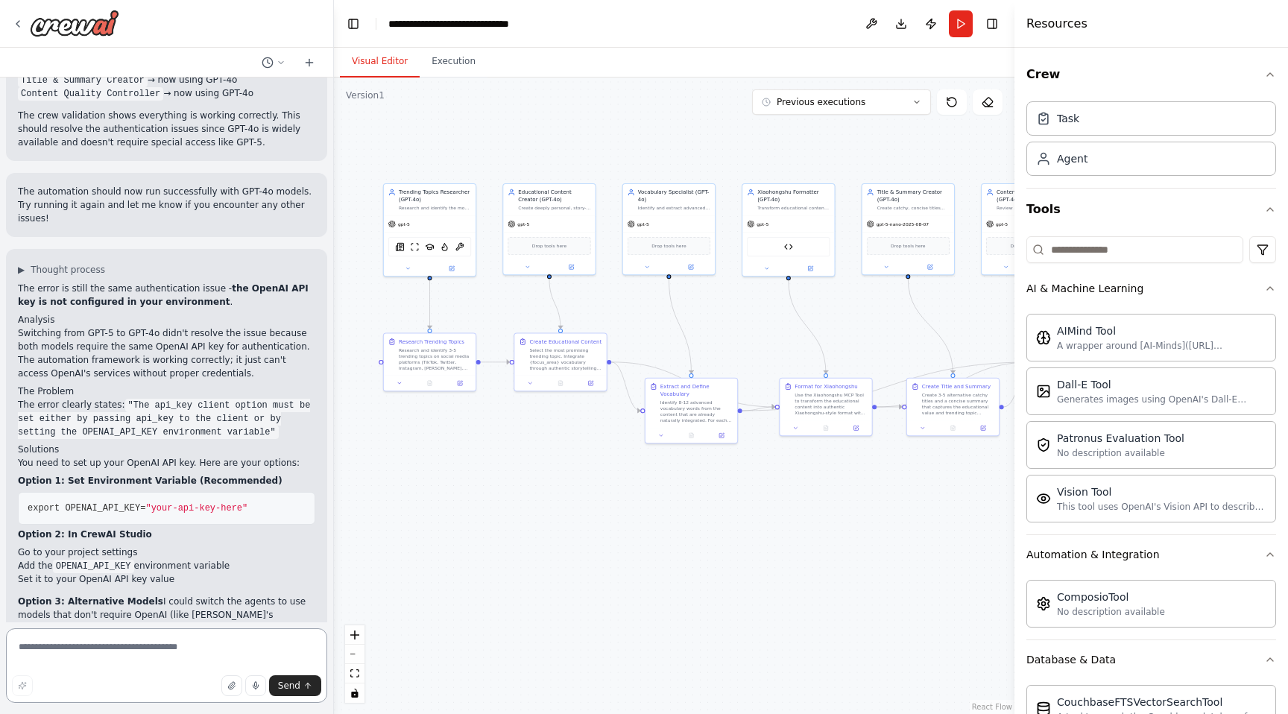
click at [66, 639] on textarea at bounding box center [166, 665] width 321 height 75
type textarea "*"
type textarea "**********"
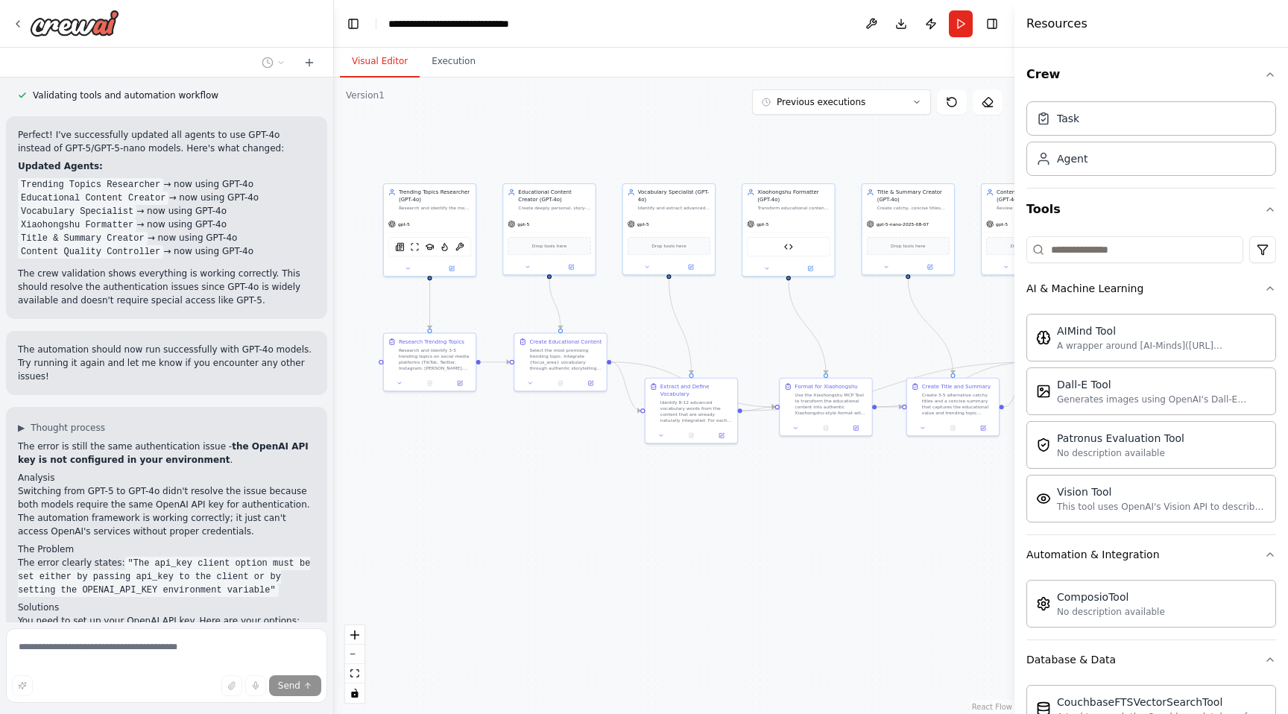
scroll to position [14861, 0]
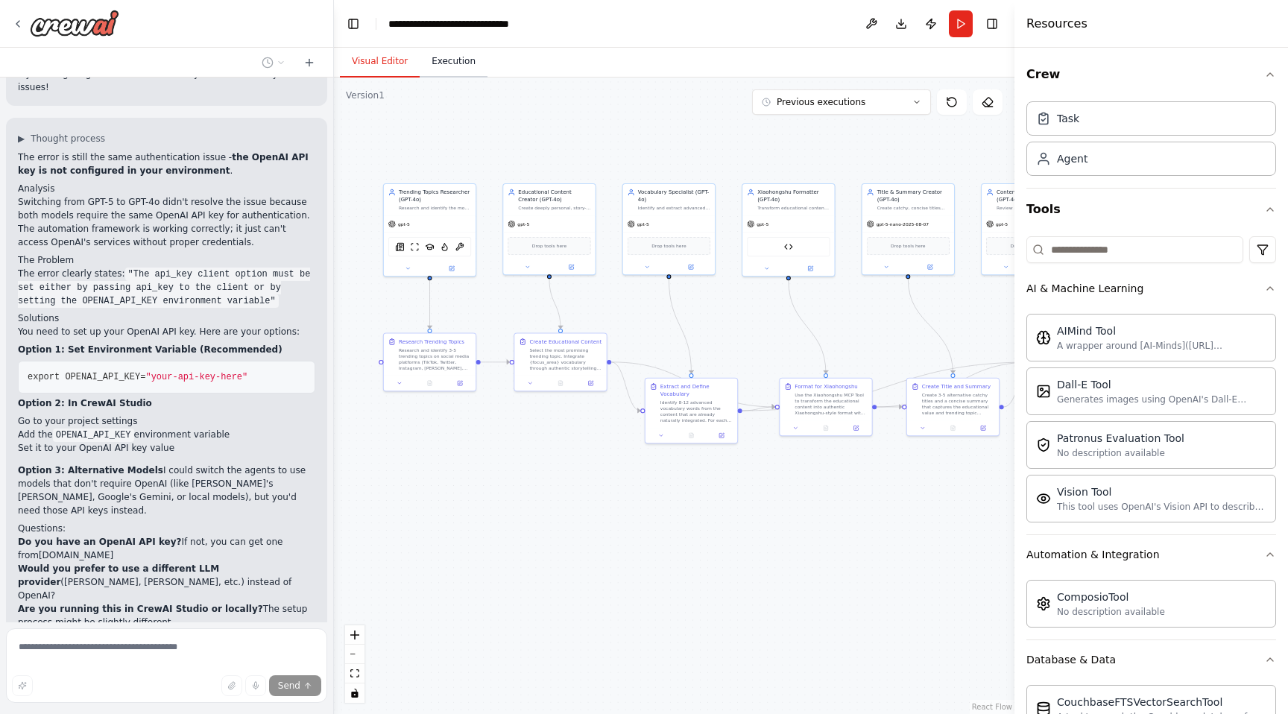
click at [464, 69] on button "Execution" at bounding box center [454, 61] width 68 height 31
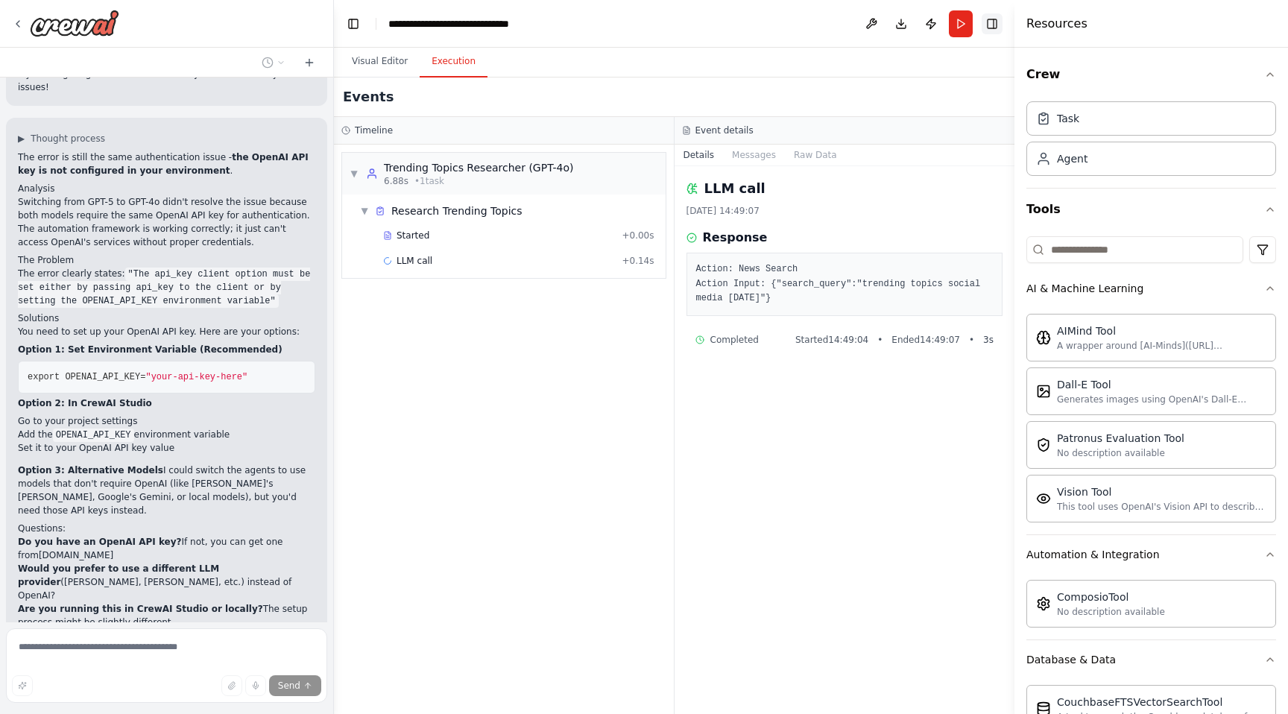
click at [991, 19] on button "Toggle Right Sidebar" at bounding box center [992, 23] width 21 height 21
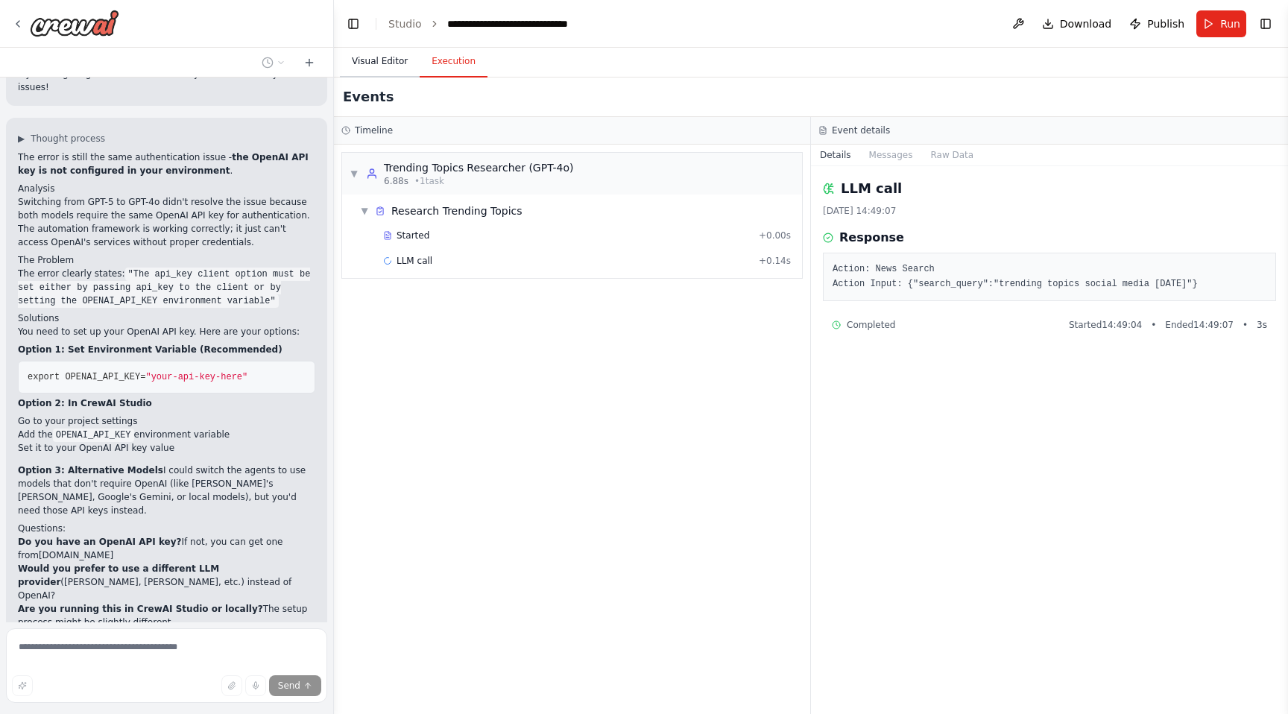
click at [380, 74] on button "Visual Editor" at bounding box center [380, 61] width 80 height 31
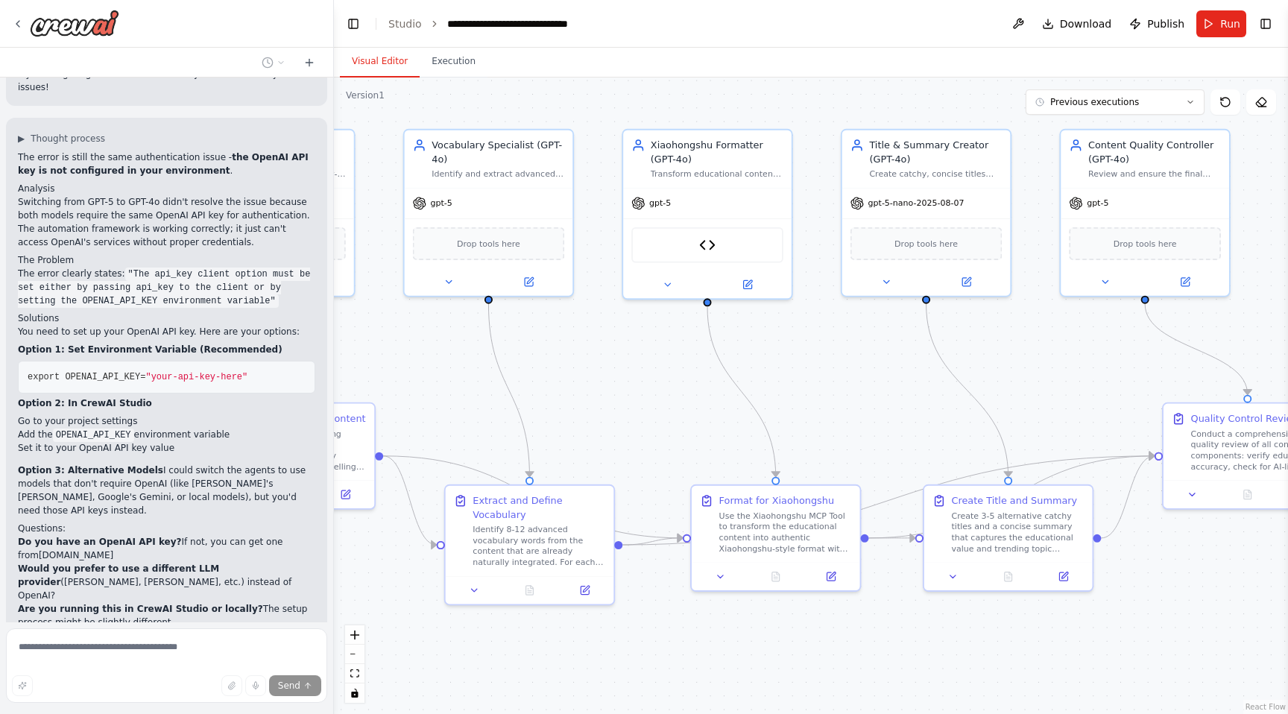
drag, startPoint x: 869, startPoint y: 333, endPoint x: 608, endPoint y: 333, distance: 260.9
click at [608, 333] on div ".deletable-edge-delete-btn { width: 20px; height: 20px; border: 0px solid #ffff…" at bounding box center [811, 396] width 954 height 637
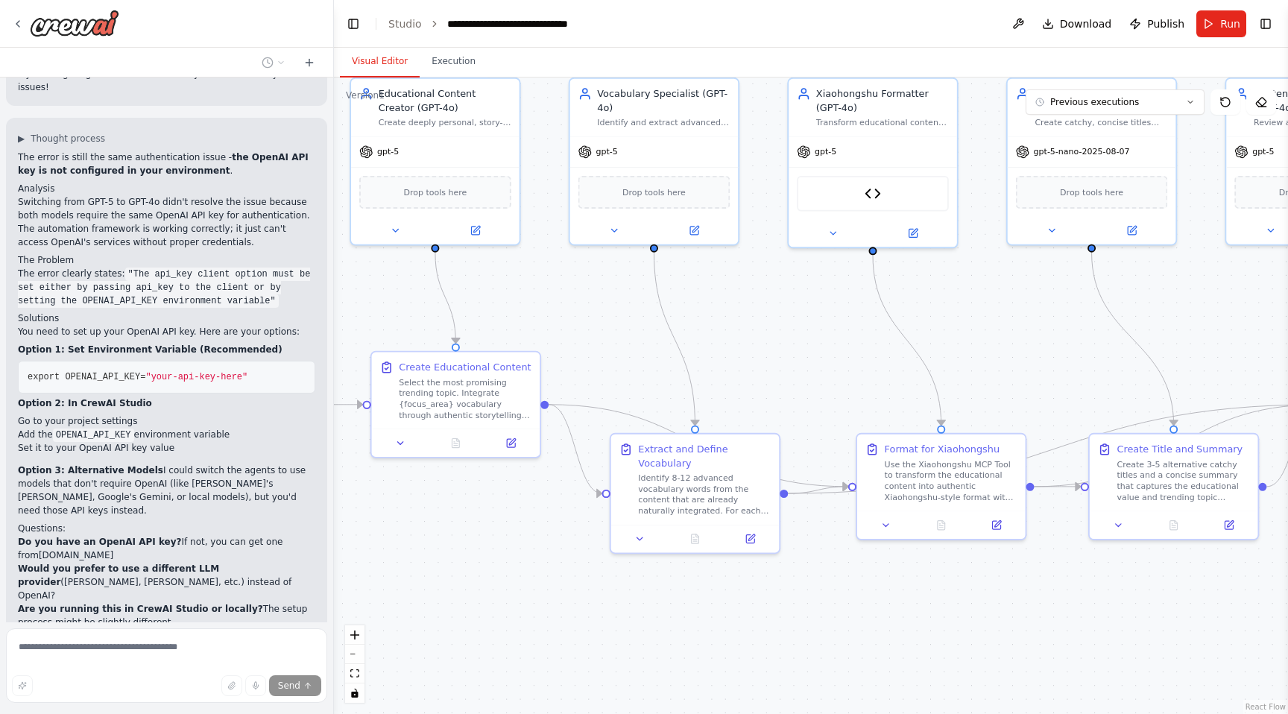
drag, startPoint x: 881, startPoint y: 338, endPoint x: 1064, endPoint y: 282, distance: 191.0
click at [1065, 282] on div ".deletable-edge-delete-btn { width: 20px; height: 20px; border: 0px solid #ffff…" at bounding box center [811, 396] width 954 height 637
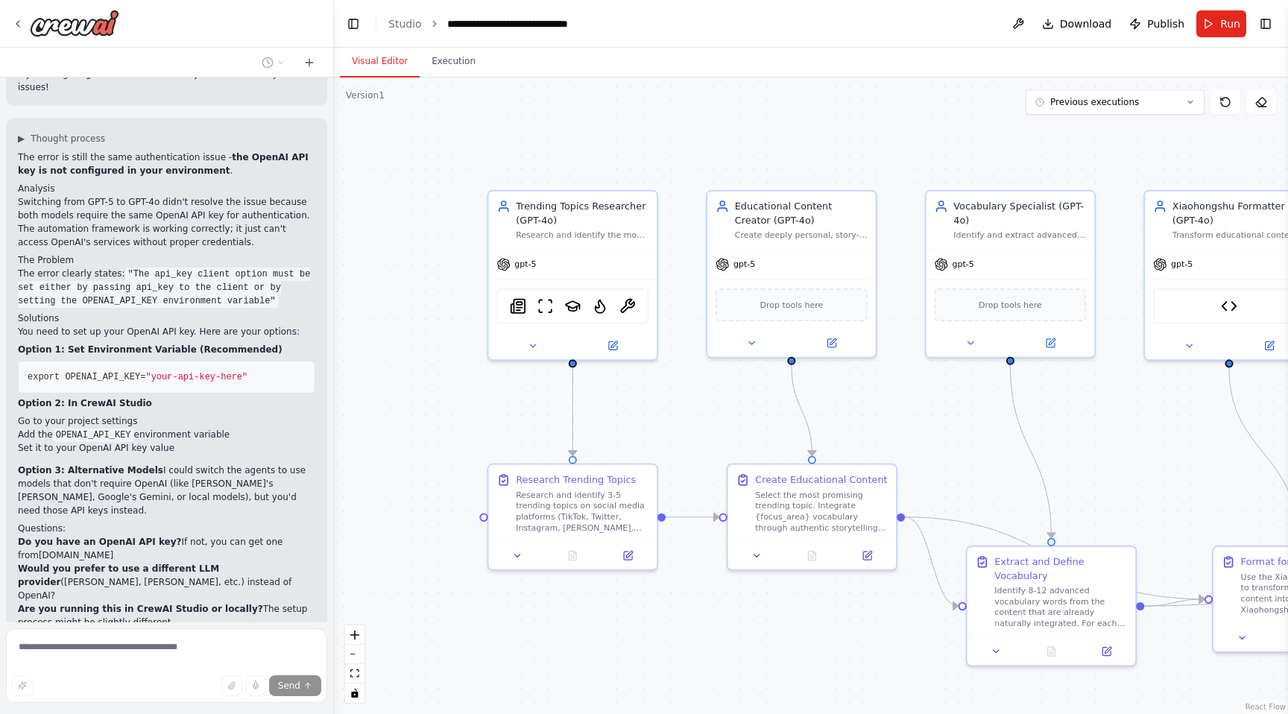
drag, startPoint x: 703, startPoint y: 323, endPoint x: 1043, endPoint y: 441, distance: 359.8
click at [1043, 441] on div ".deletable-edge-delete-btn { width: 20px; height: 20px; border: 0px solid #ffff…" at bounding box center [811, 396] width 954 height 637
click at [465, 78] on div ".deletable-edge-delete-btn { width: 20px; height: 20px; border: 0px solid #ffff…" at bounding box center [811, 396] width 954 height 637
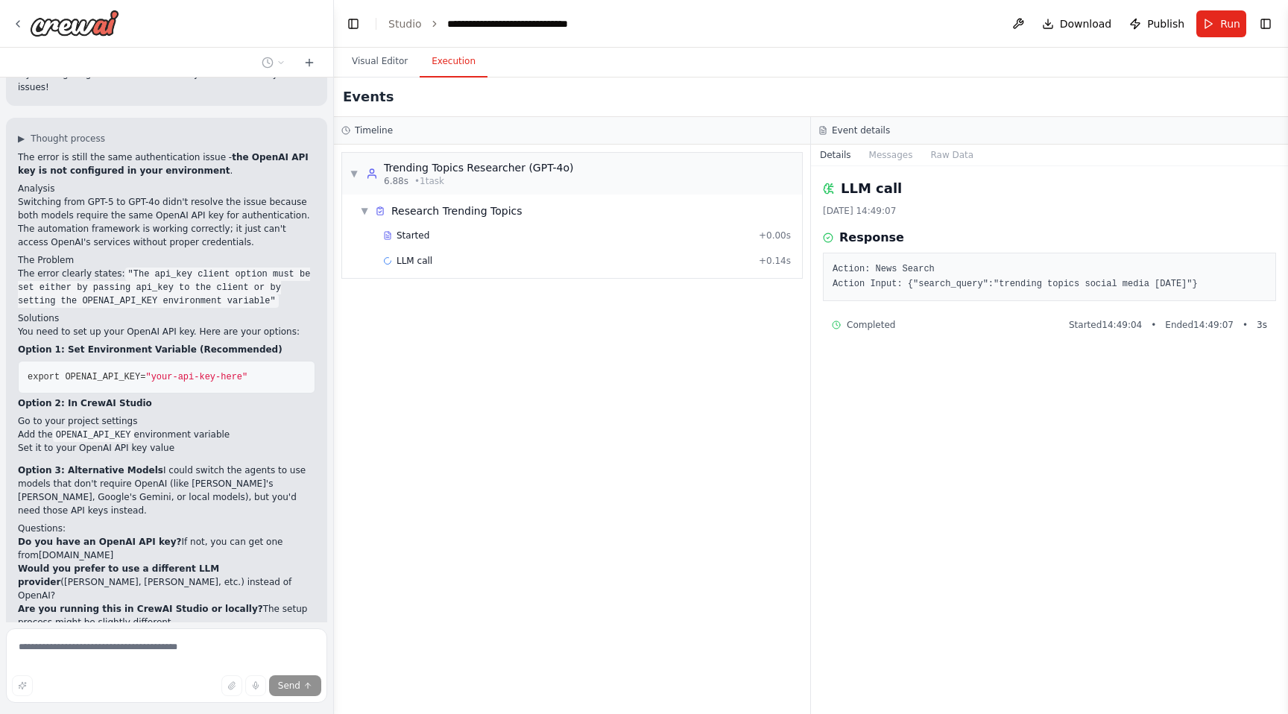
click at [454, 70] on button "Execution" at bounding box center [454, 61] width 68 height 31
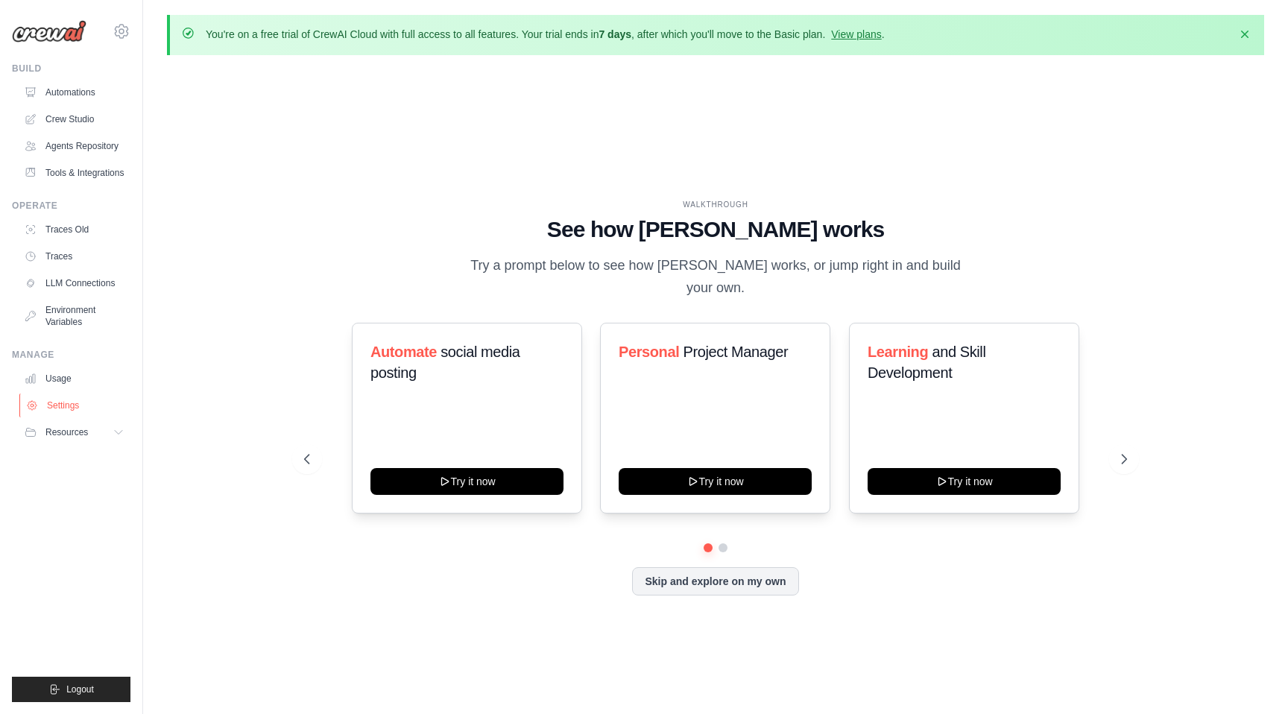
click at [73, 404] on link "Settings" at bounding box center [75, 406] width 113 height 24
click at [93, 286] on link "LLM Connections" at bounding box center [75, 283] width 113 height 24
click at [68, 289] on link "LLM Connections" at bounding box center [75, 283] width 113 height 24
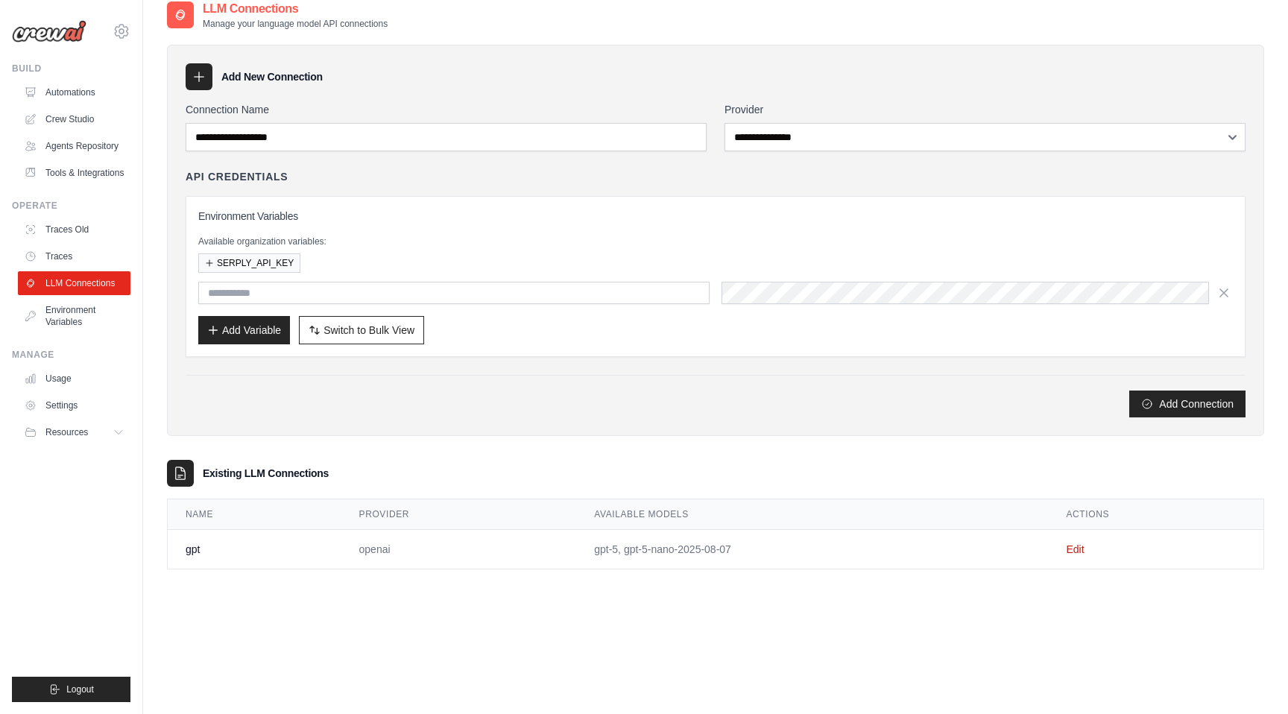
scroll to position [81, 0]
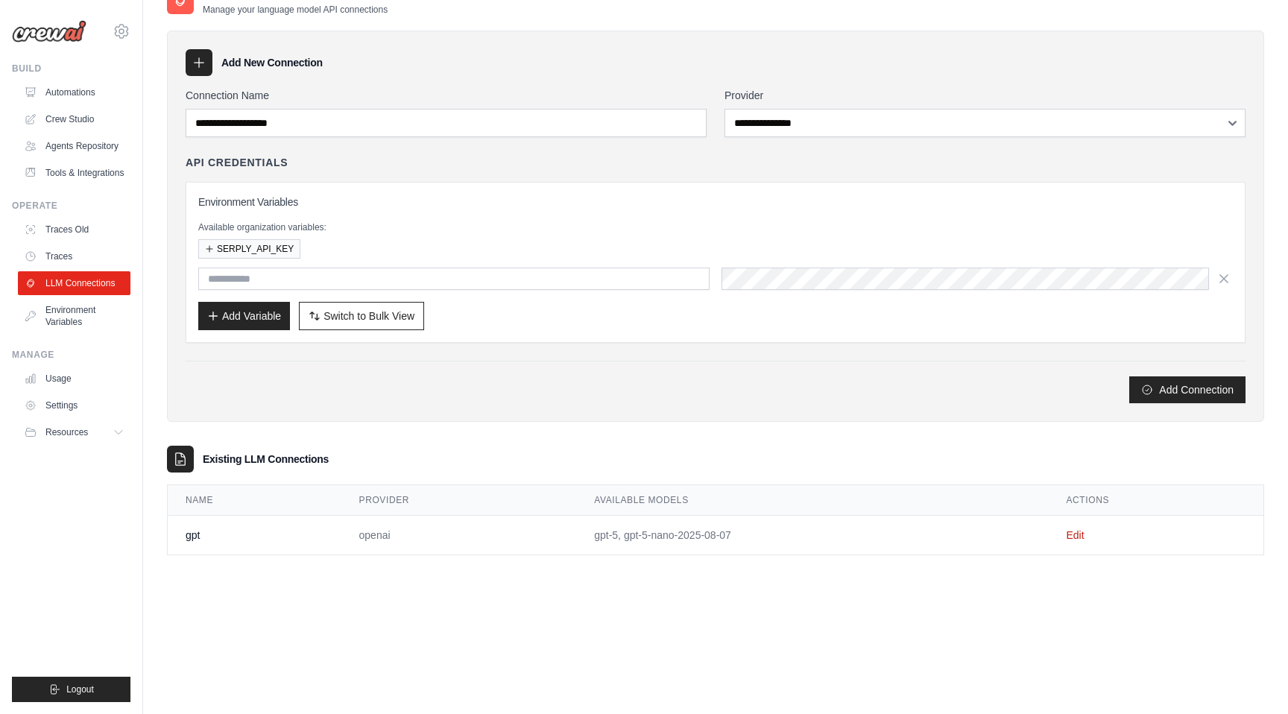
click at [443, 499] on th "Provider" at bounding box center [459, 500] width 236 height 31
click at [444, 544] on td "openai" at bounding box center [459, 536] width 236 height 40
click at [1068, 533] on link "Edit" at bounding box center [1075, 535] width 18 height 12
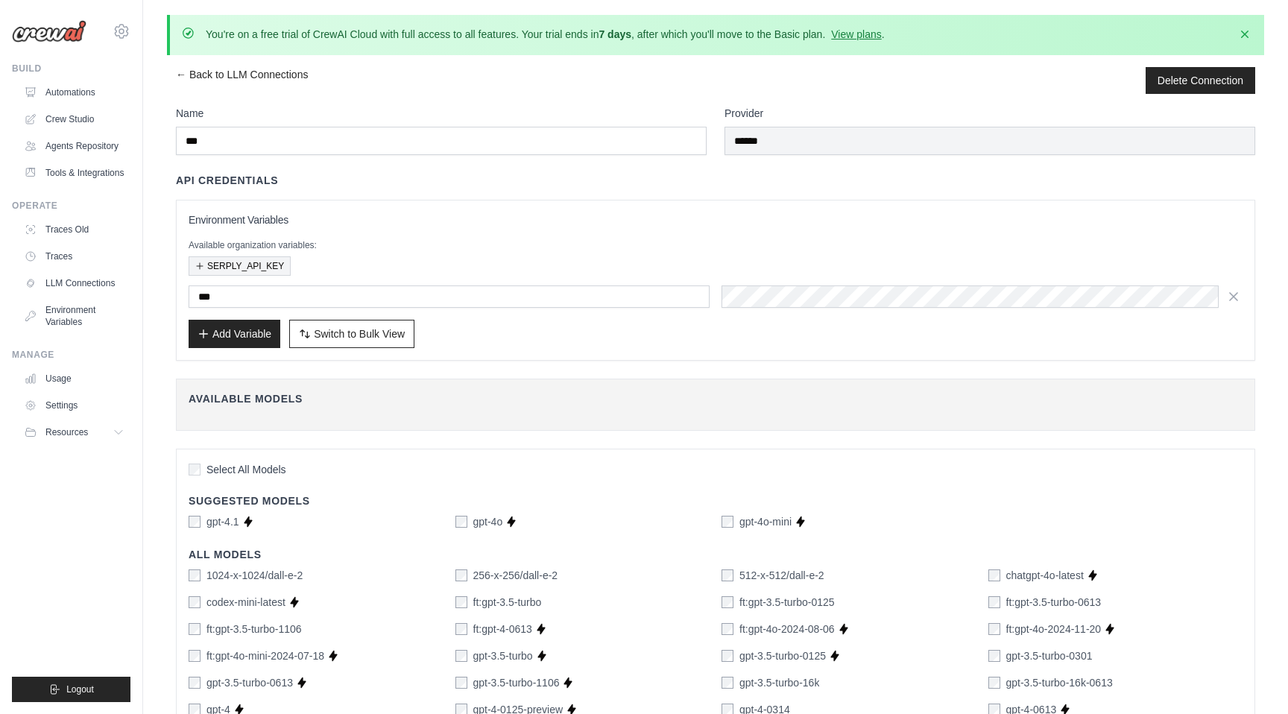
click at [245, 272] on button "SERPLY_API_KEY" at bounding box center [240, 265] width 102 height 19
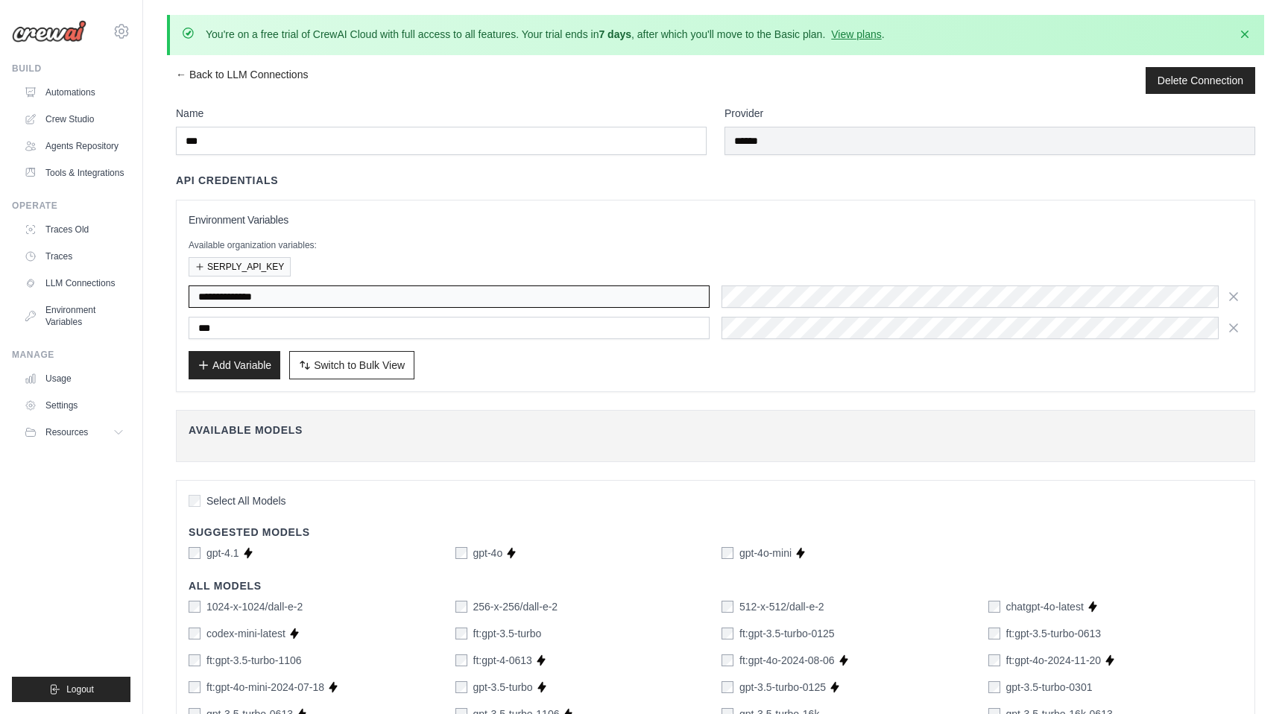
click at [313, 296] on input "**********" at bounding box center [449, 297] width 521 height 22
click at [404, 330] on input "***" at bounding box center [449, 328] width 521 height 22
click at [340, 223] on h3 "Environment Variables" at bounding box center [716, 219] width 1054 height 15
click at [346, 368] on span "Switch to Bulk View" at bounding box center [359, 364] width 91 height 15
type textarea "**********"
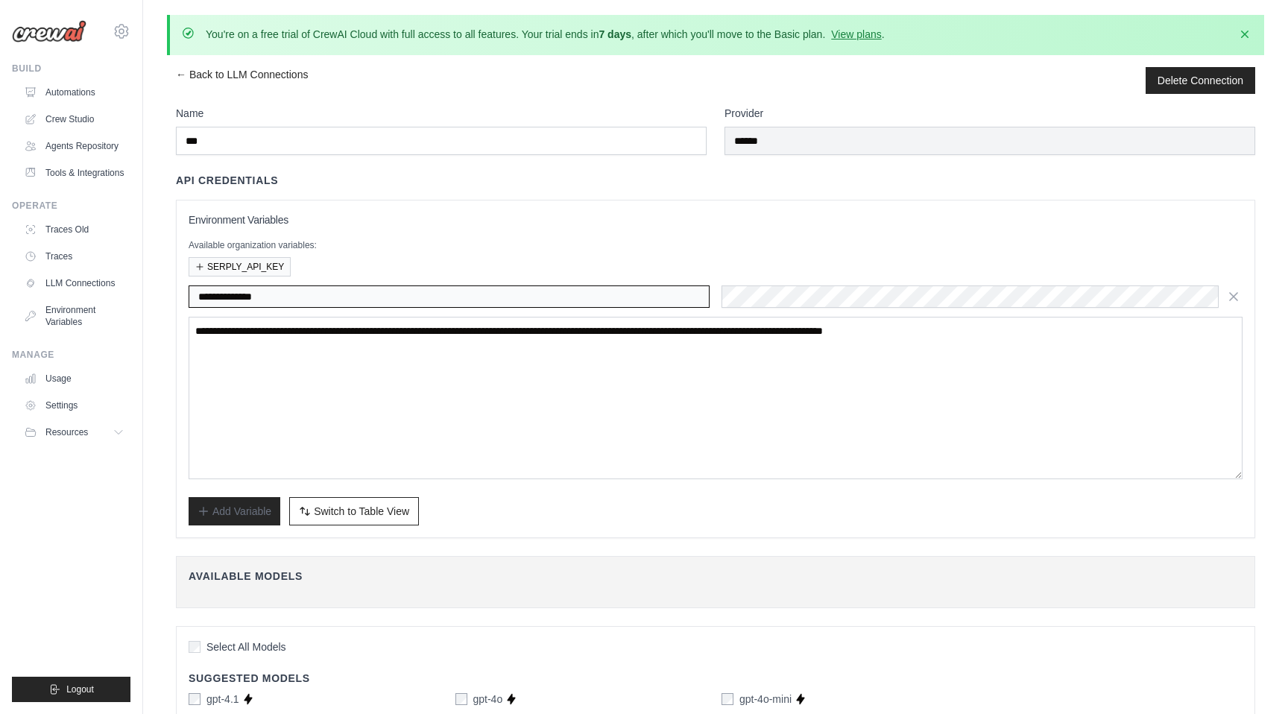
click at [323, 299] on input "**********" at bounding box center [449, 297] width 521 height 22
click at [336, 252] on div "Available organization variables: SERPLY_API_KEY" at bounding box center [716, 257] width 1054 height 37
click at [250, 271] on button "SERPLY_API_KEY" at bounding box center [240, 265] width 102 height 19
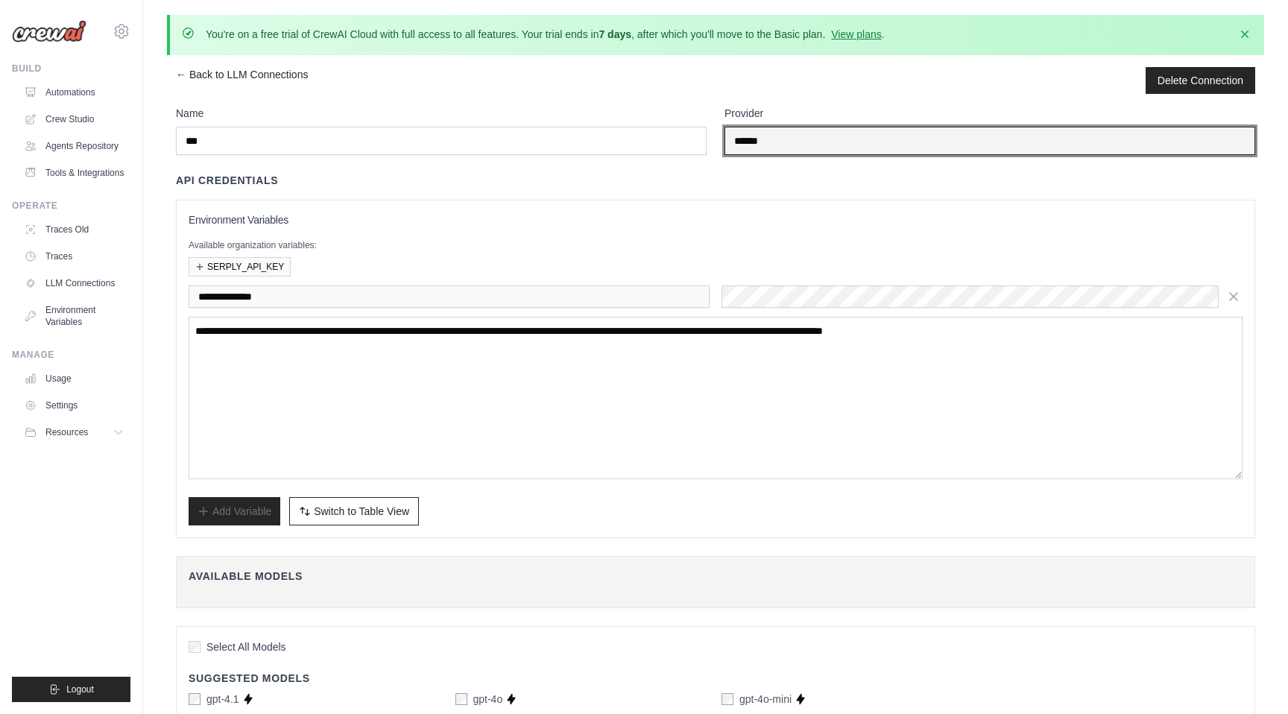
click at [780, 132] on input "******" at bounding box center [990, 141] width 531 height 28
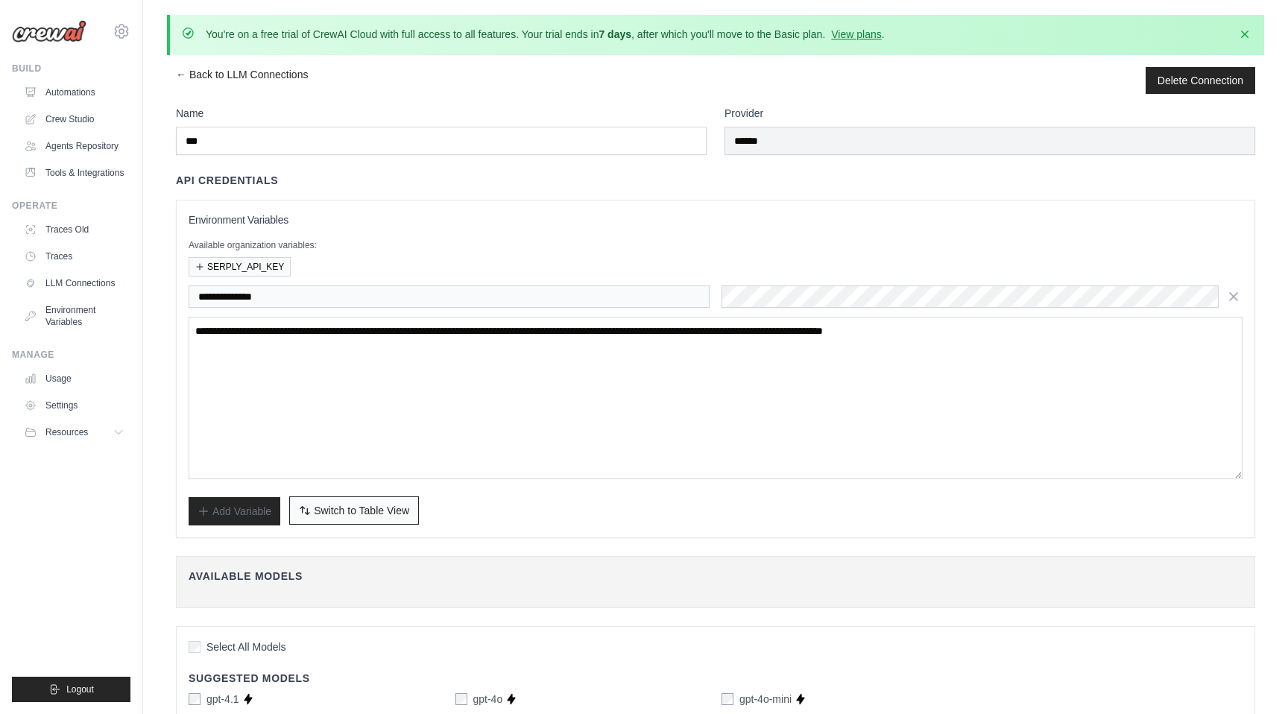
click at [385, 513] on span "Switch to Table View" at bounding box center [361, 510] width 95 height 15
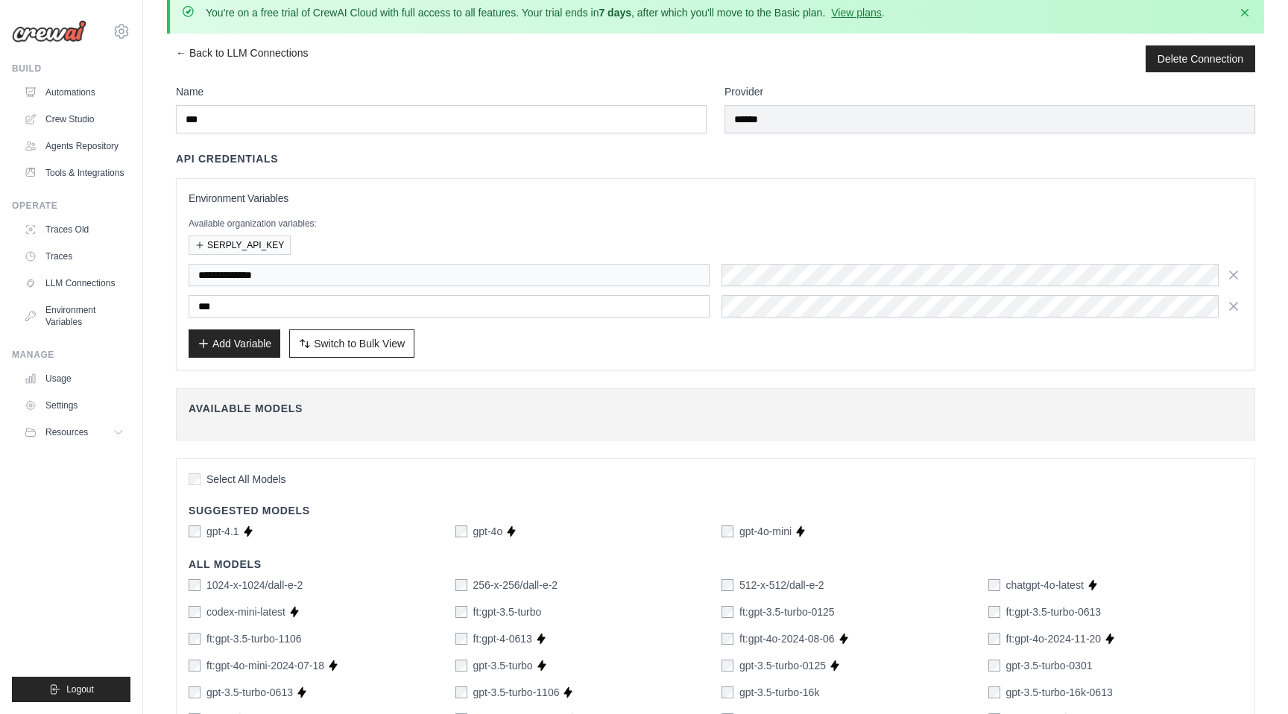
scroll to position [30, 0]
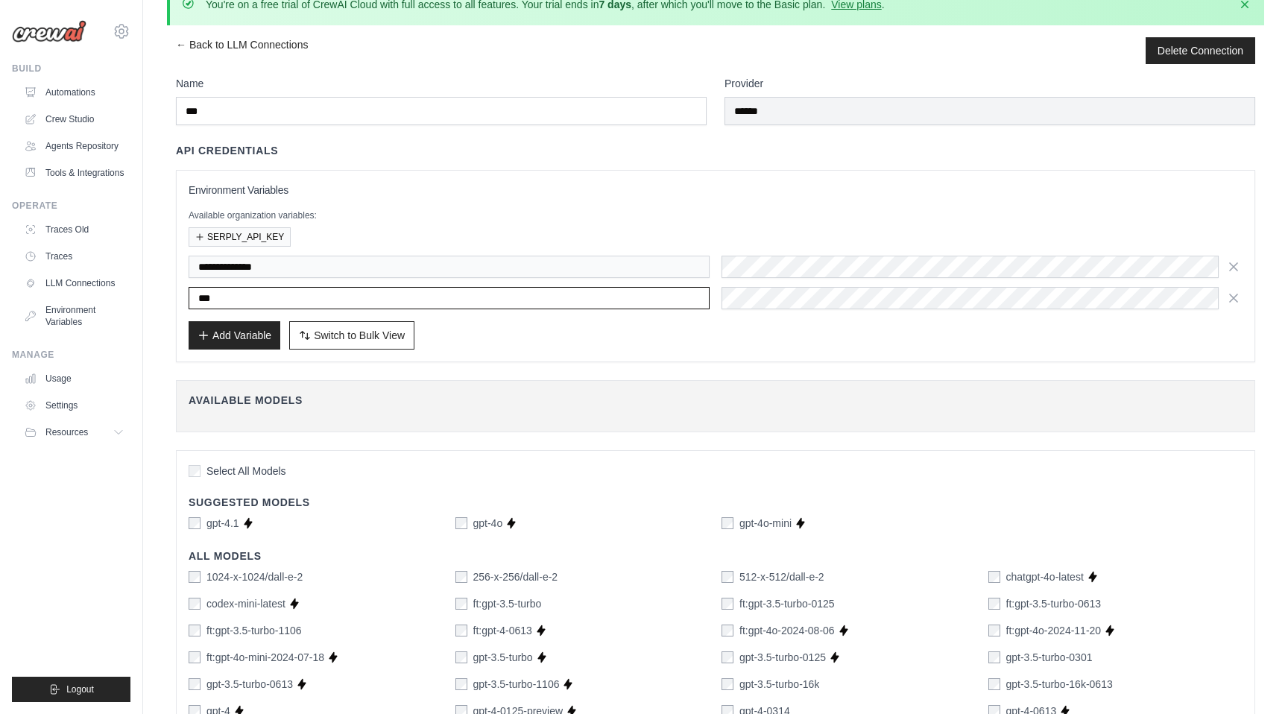
drag, startPoint x: 242, startPoint y: 294, endPoint x: 160, endPoint y: 294, distance: 82.0
paste input "**********"
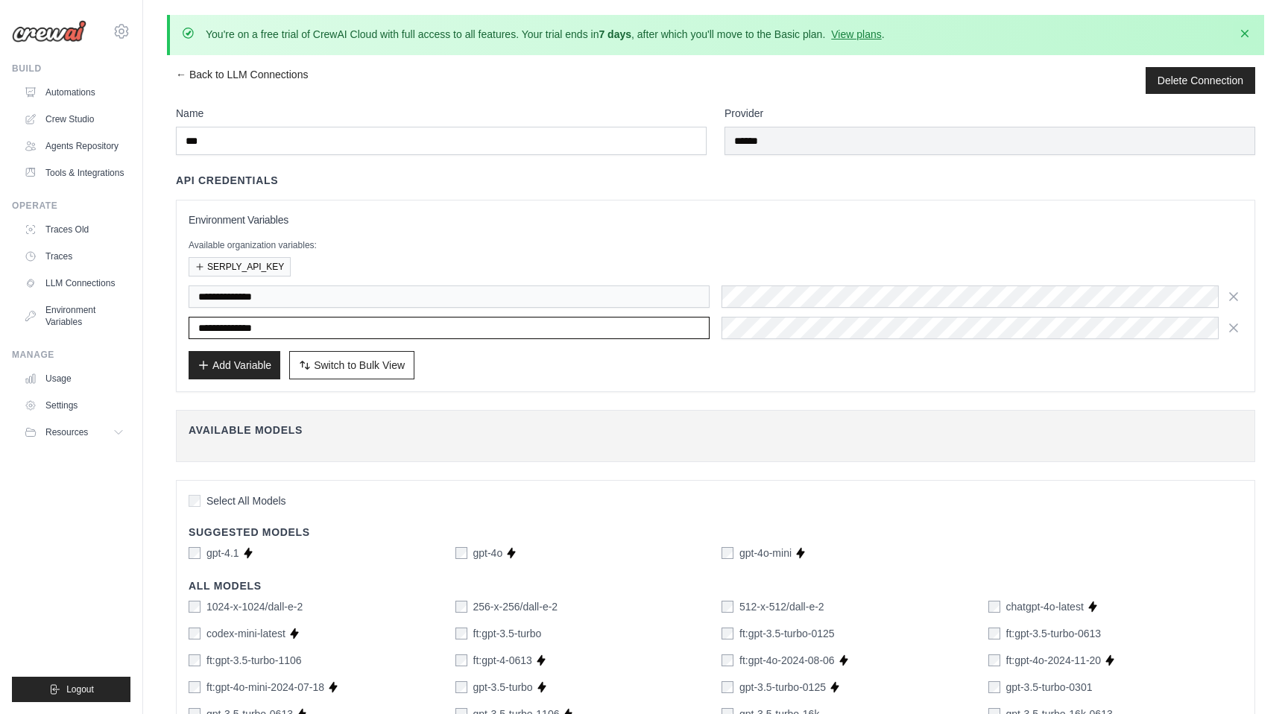
type input "**********"
click at [1240, 40] on icon "button" at bounding box center [1245, 33] width 15 height 15
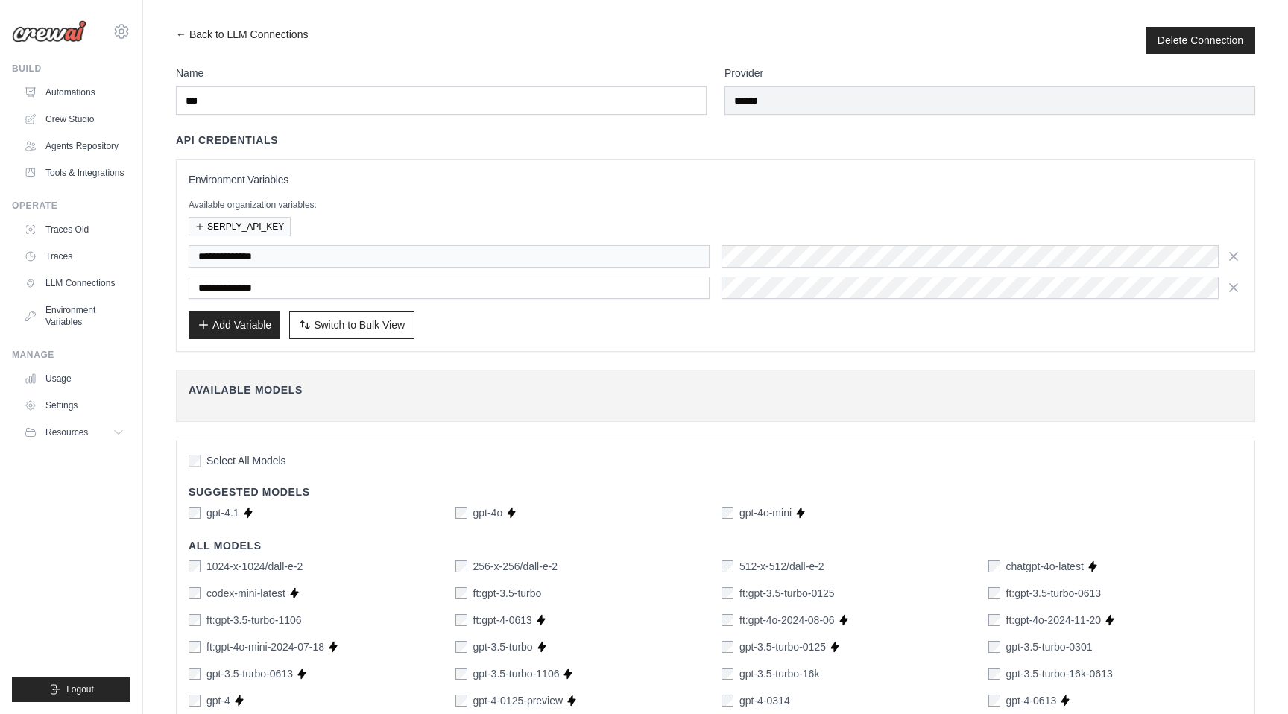
click at [651, 350] on div "**********" at bounding box center [716, 256] width 1080 height 192
click at [260, 154] on div "**********" at bounding box center [716, 242] width 1080 height 219
click at [189, 45] on link "← Back to LLM Connections" at bounding box center [242, 40] width 132 height 27
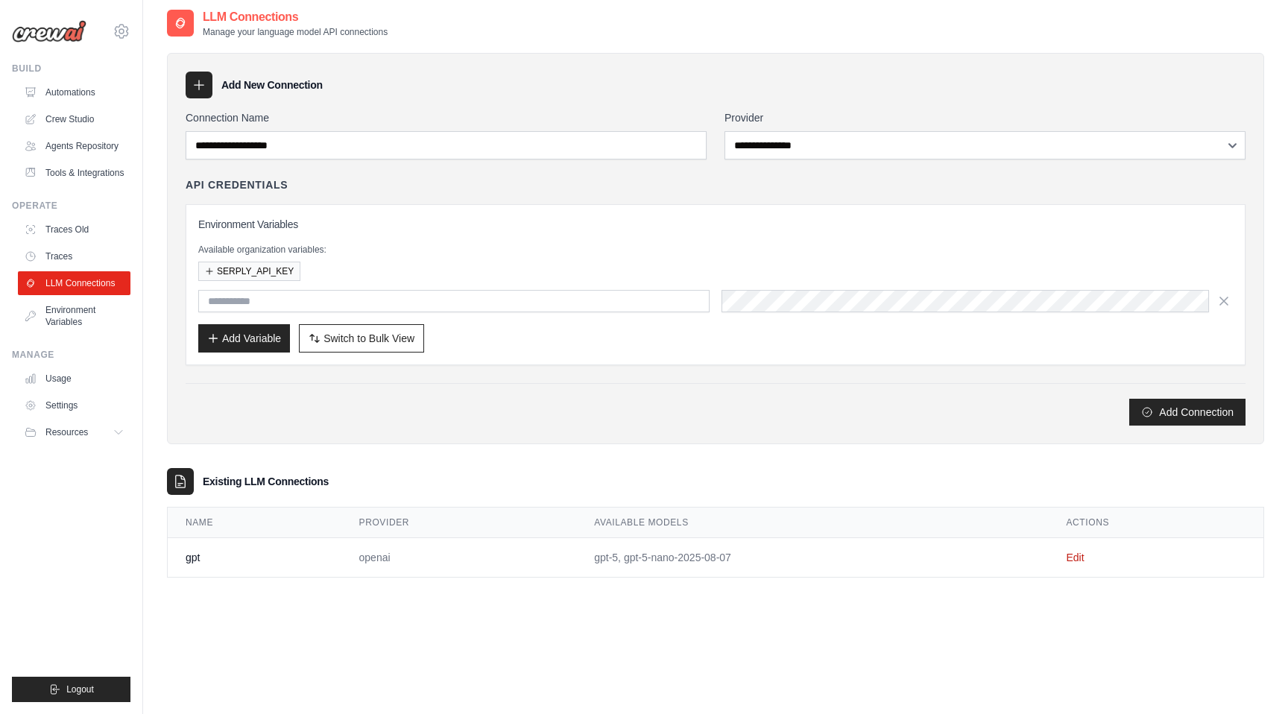
scroll to position [81, 0]
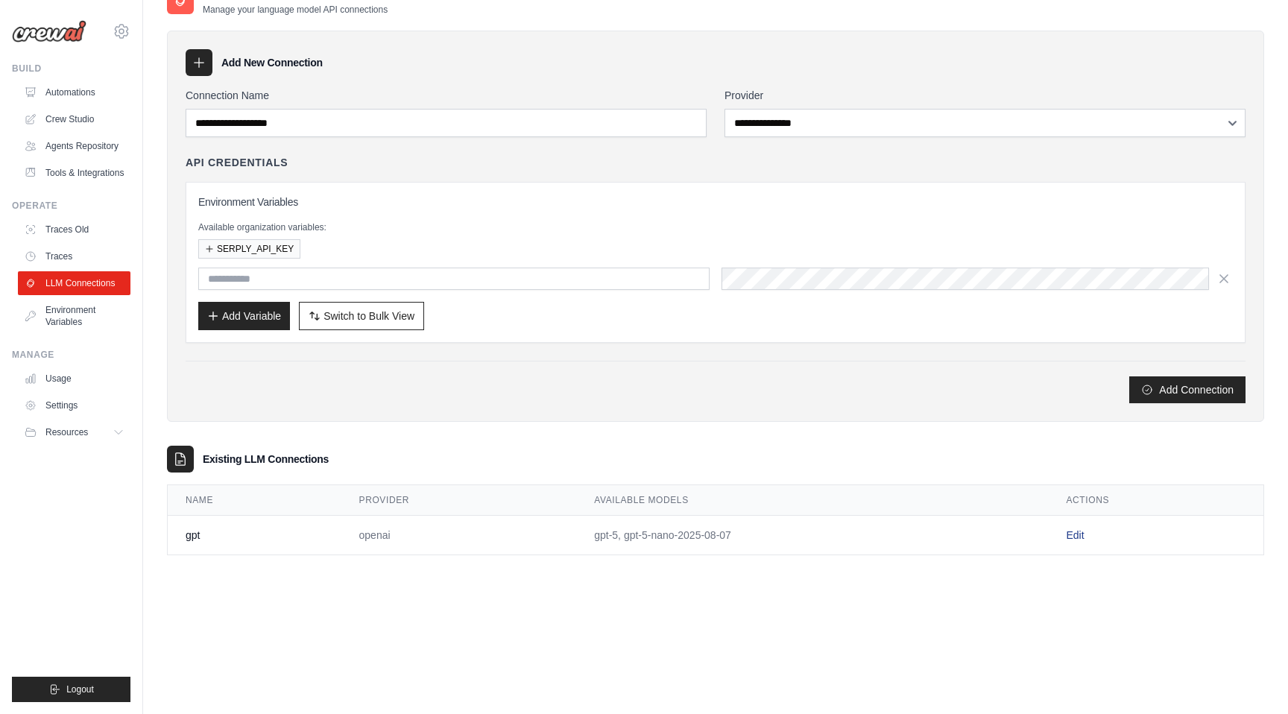
click at [1074, 532] on link "Edit" at bounding box center [1075, 535] width 18 height 12
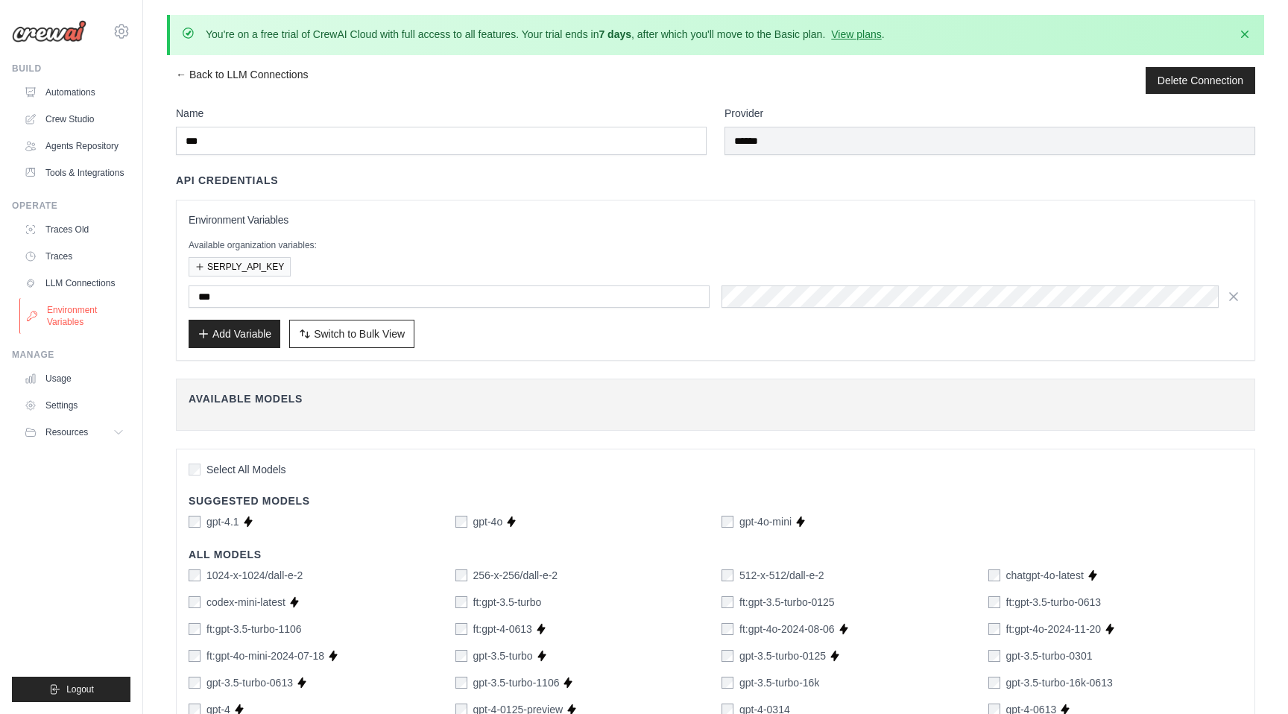
click at [66, 315] on link "Environment Variables" at bounding box center [75, 316] width 113 height 36
click at [72, 316] on link "Environment Variables" at bounding box center [75, 316] width 113 height 36
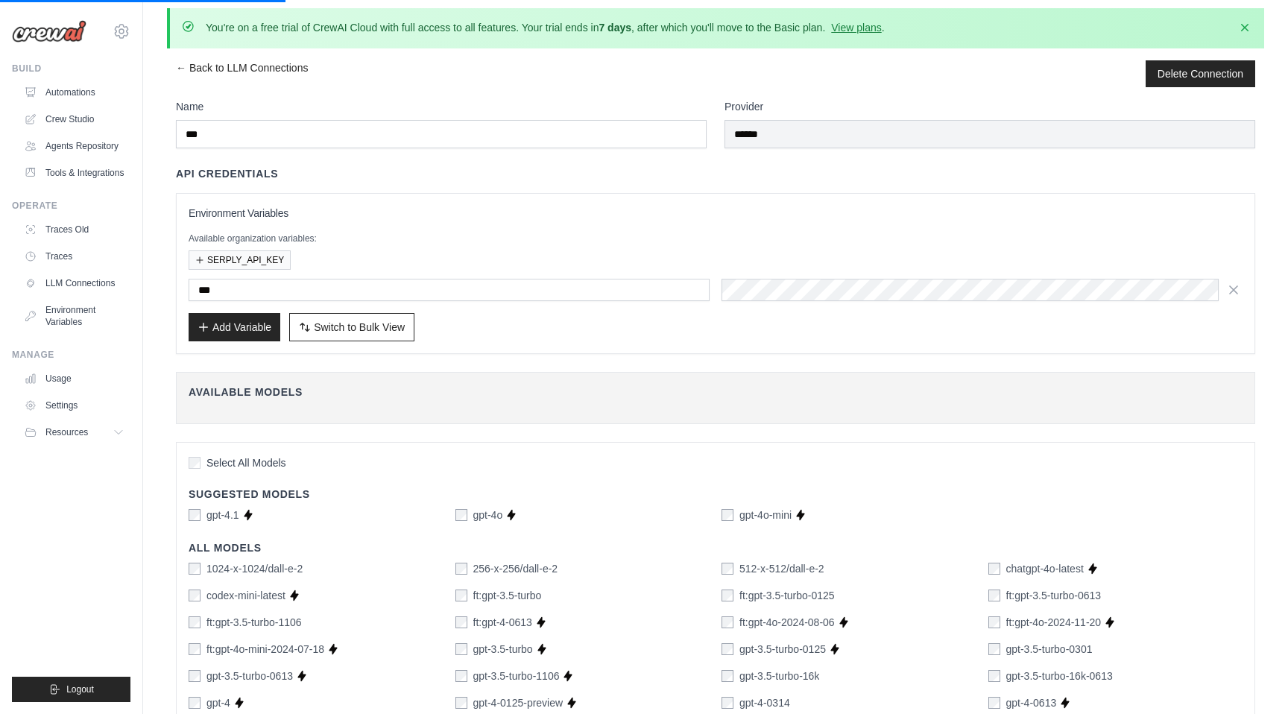
scroll to position [5, 0]
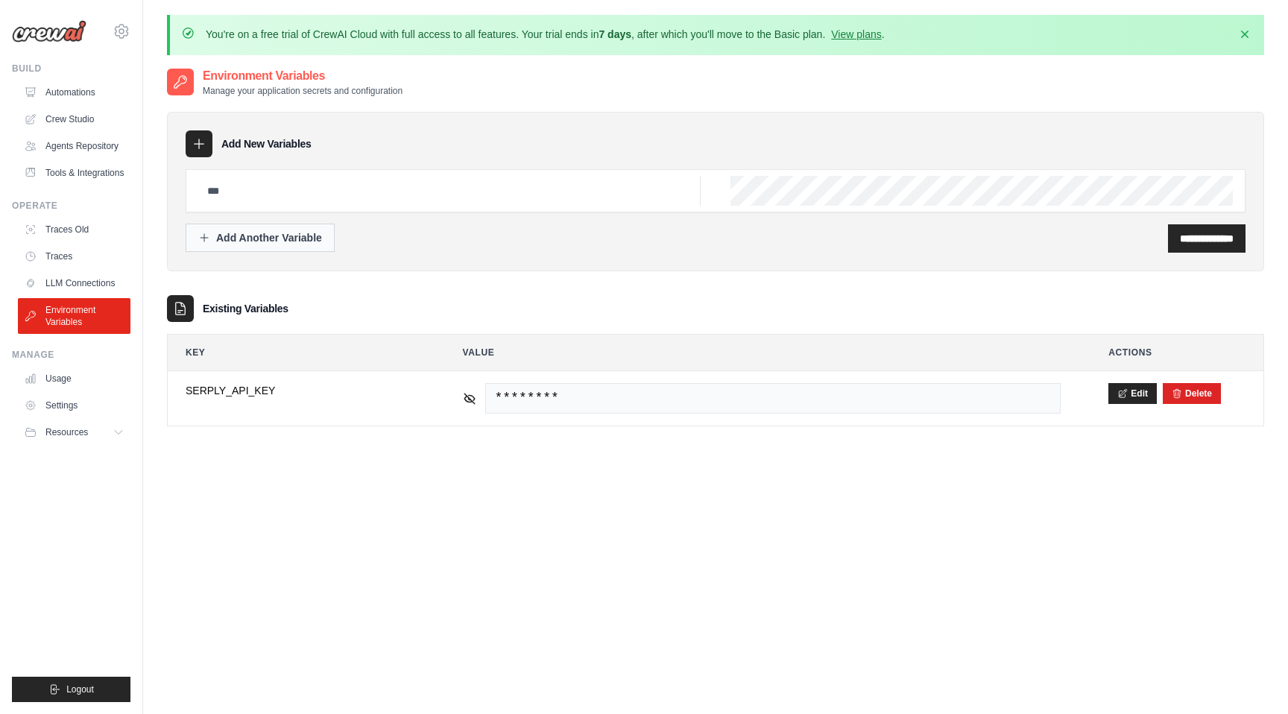
click at [285, 238] on div "Add Another Variable" at bounding box center [260, 237] width 124 height 15
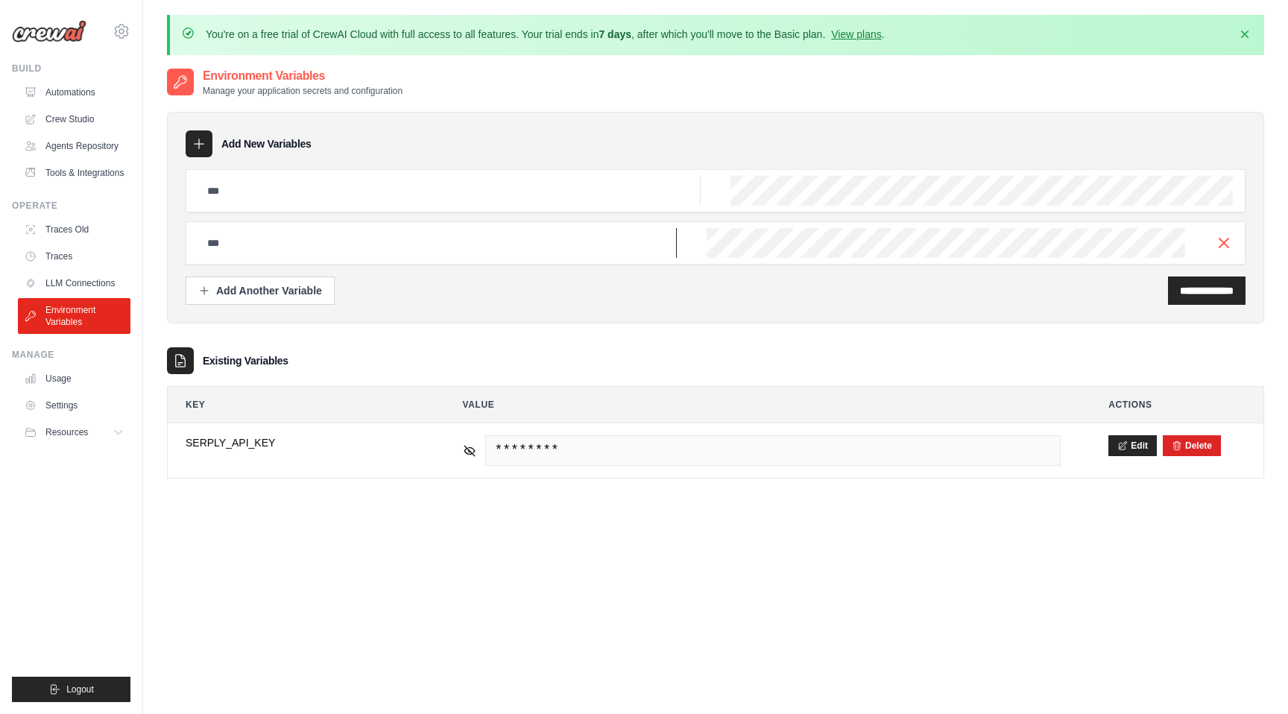
click at [283, 247] on input "text" at bounding box center [437, 243] width 479 height 30
paste input "**********"
type input "**********"
click at [1180, 288] on input "**********" at bounding box center [1207, 290] width 54 height 15
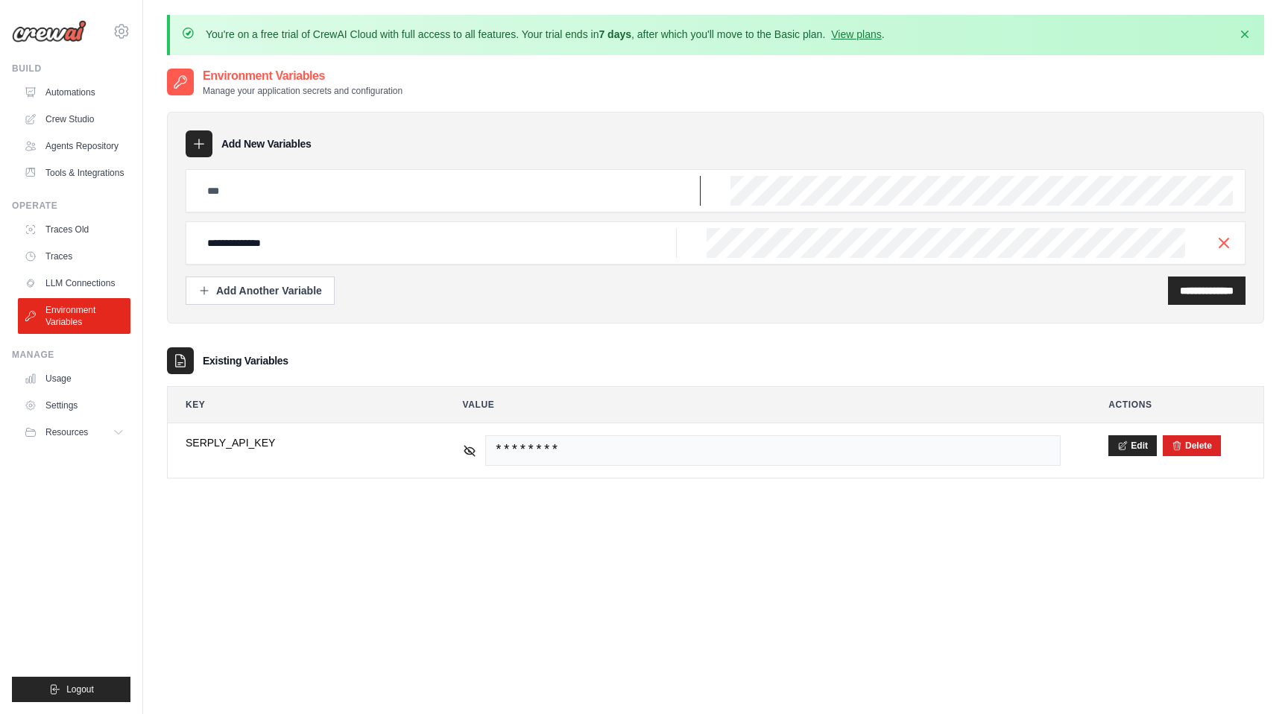
click at [358, 195] on input "text" at bounding box center [449, 191] width 502 height 30
type input "**********"
click at [810, 174] on div "**********" at bounding box center [716, 190] width 1060 height 43
click at [1195, 284] on input "**********" at bounding box center [1207, 290] width 54 height 15
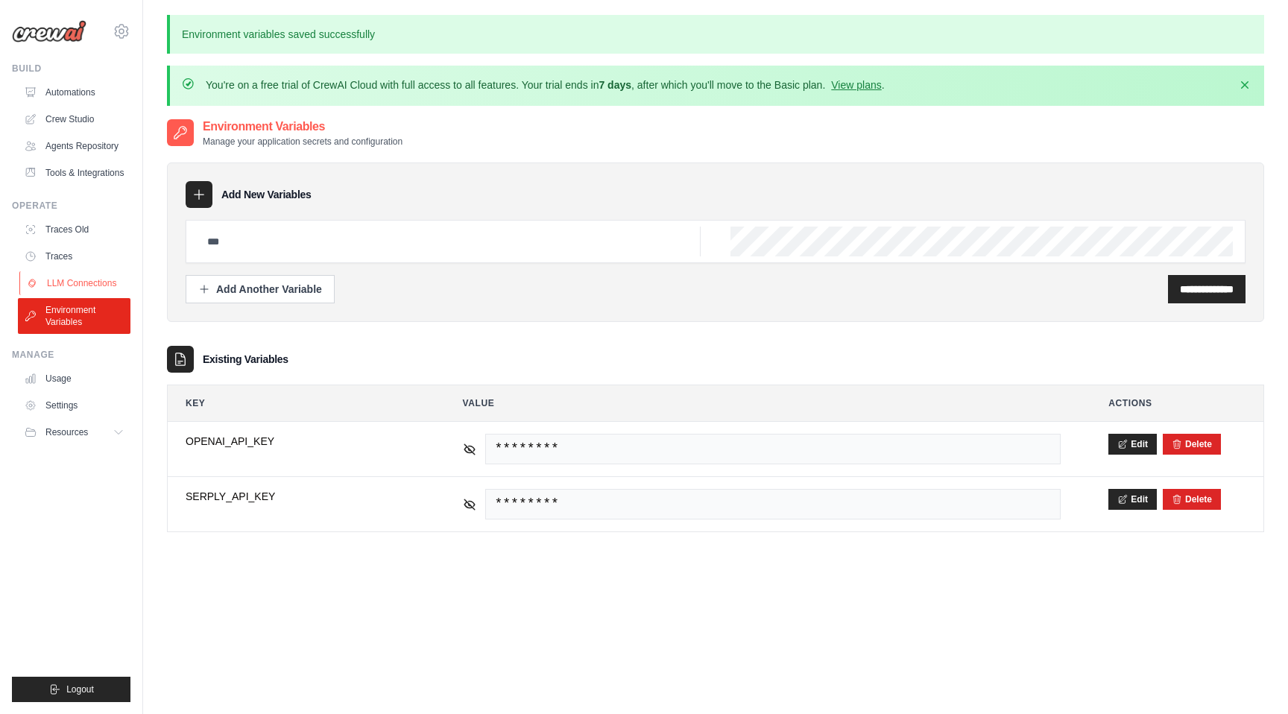
click at [61, 277] on link "LLM Connections" at bounding box center [75, 283] width 113 height 24
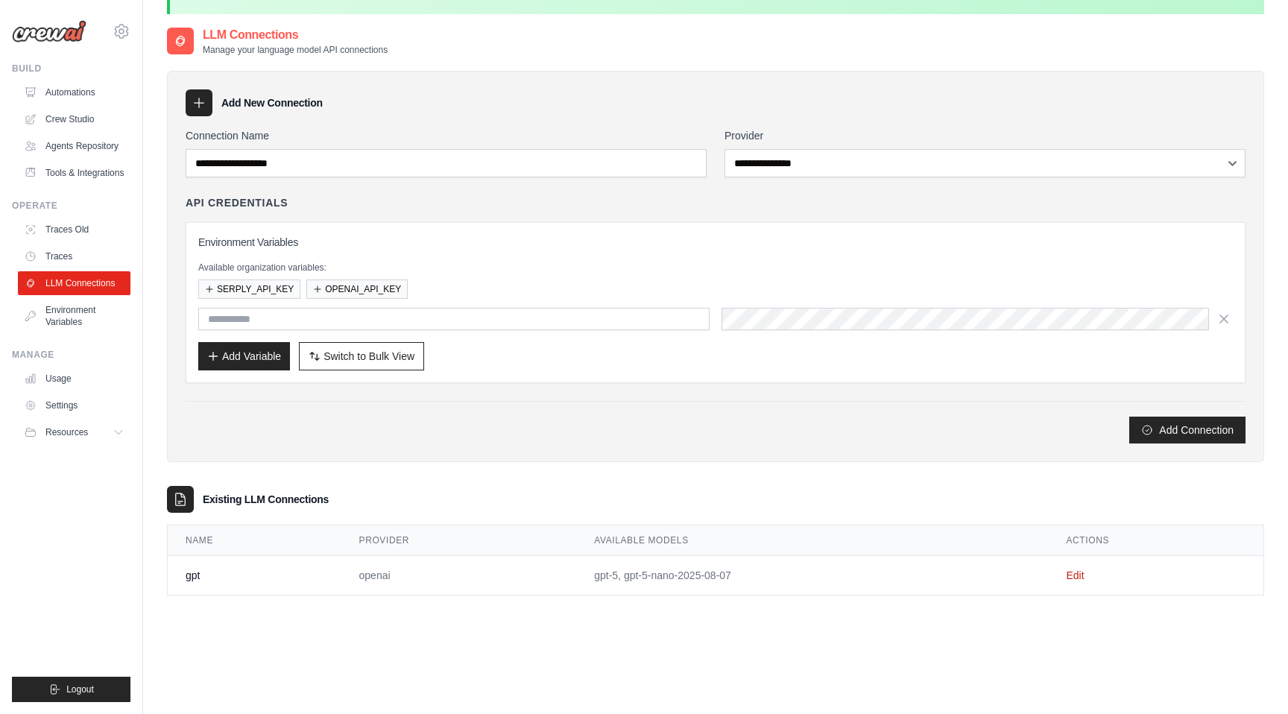
scroll to position [43, 0]
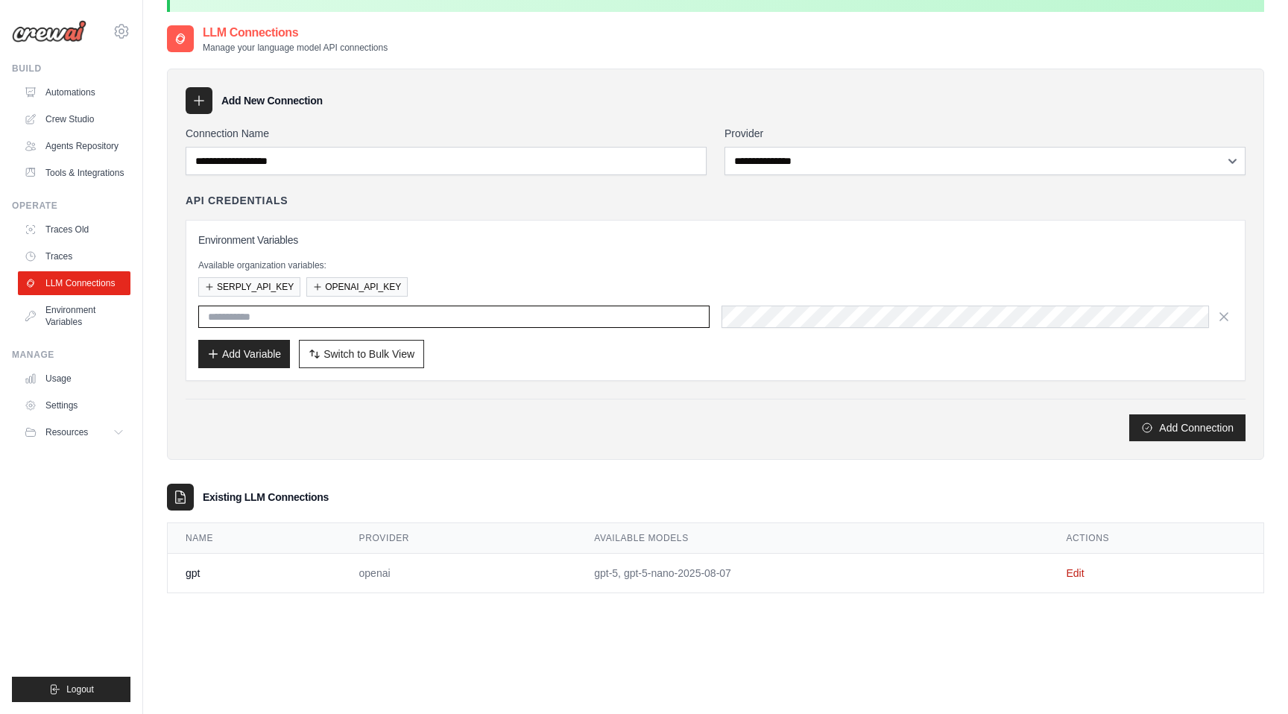
click at [347, 318] on input "text" at bounding box center [453, 317] width 511 height 22
click at [339, 291] on button "OPENAI_API_KEY" at bounding box center [356, 286] width 101 height 19
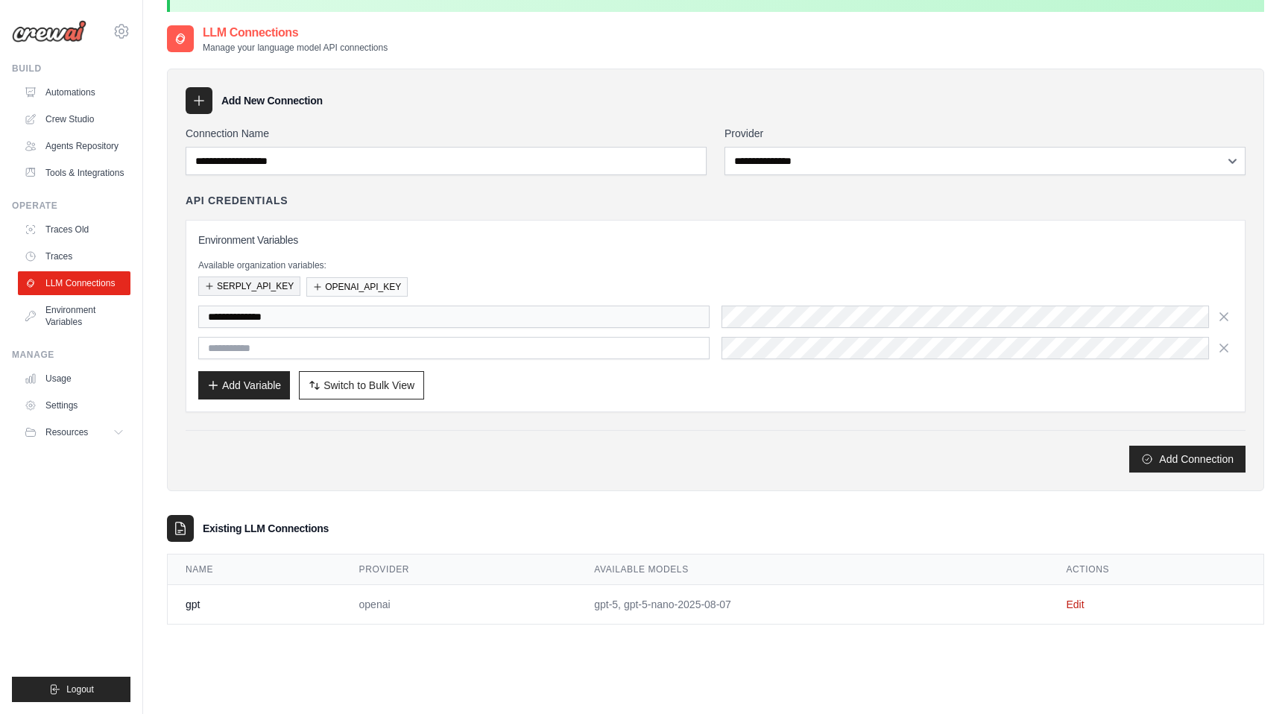
click at [248, 287] on button "SERPLY_API_KEY" at bounding box center [249, 286] width 102 height 19
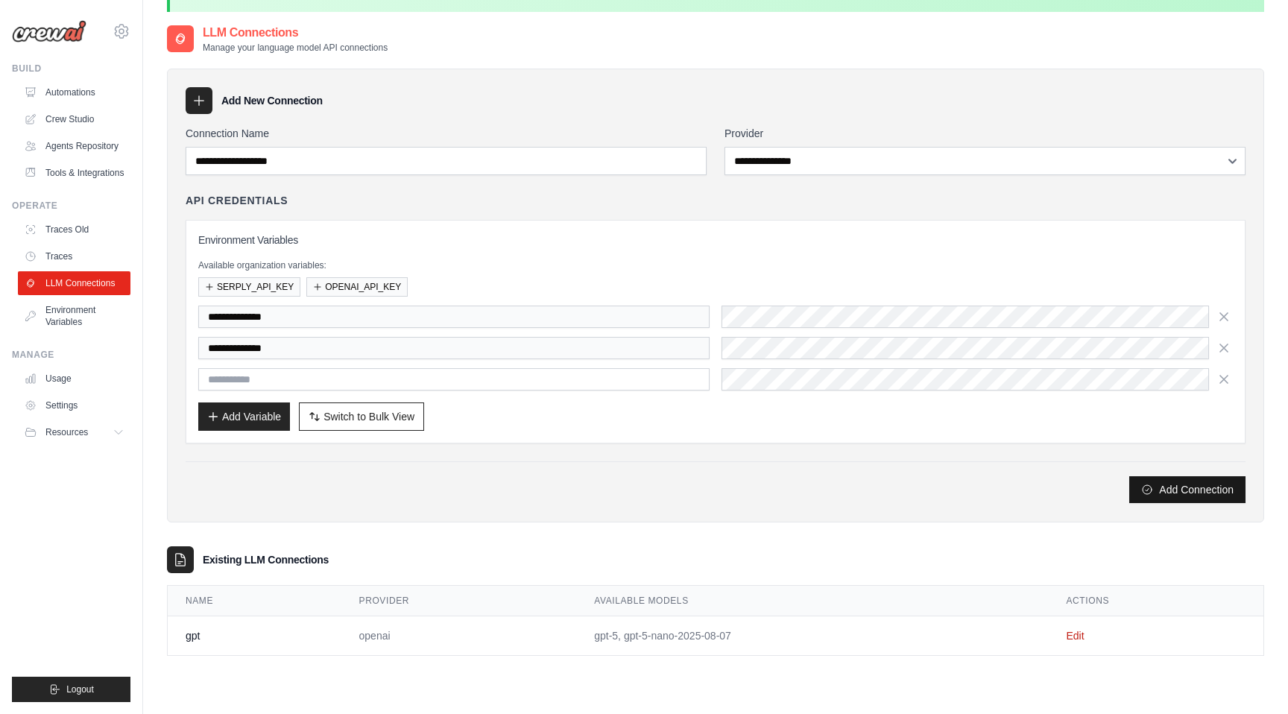
click at [1237, 487] on button "Add Connection" at bounding box center [1187, 489] width 116 height 27
click at [472, 620] on td "openai" at bounding box center [459, 637] width 236 height 40
click at [527, 631] on td "openai" at bounding box center [459, 637] width 236 height 40
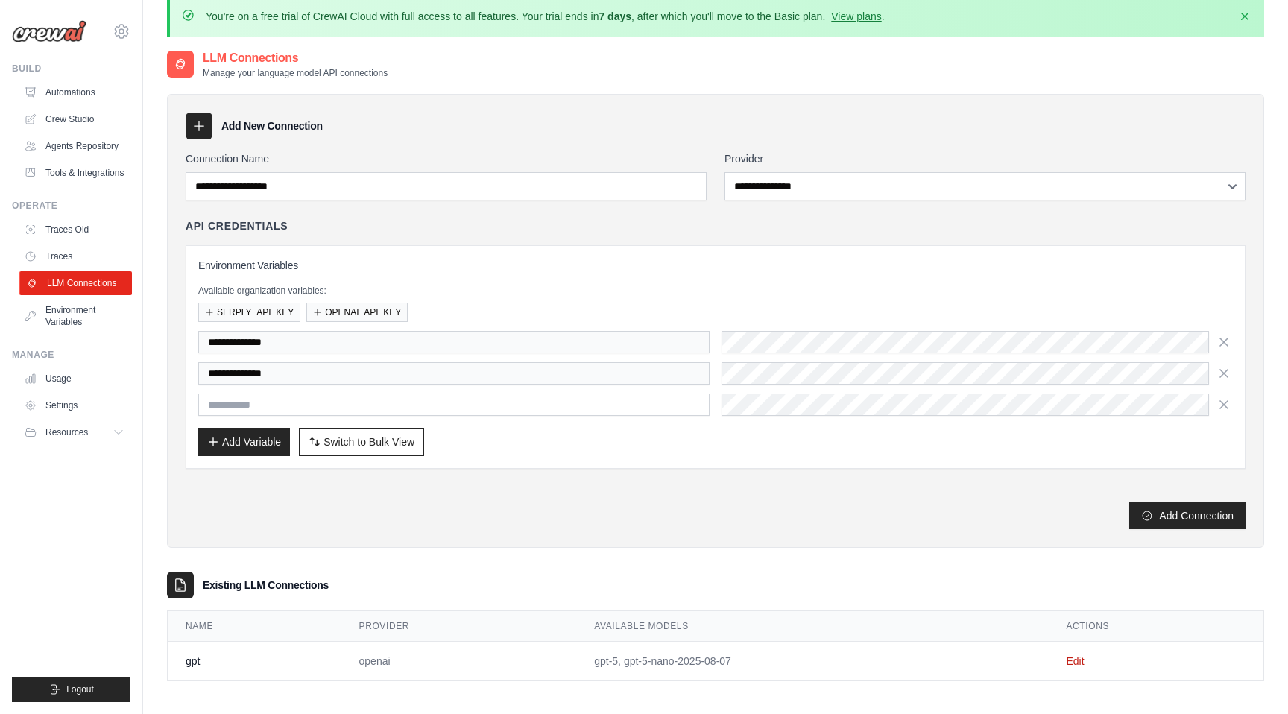
scroll to position [24, 0]
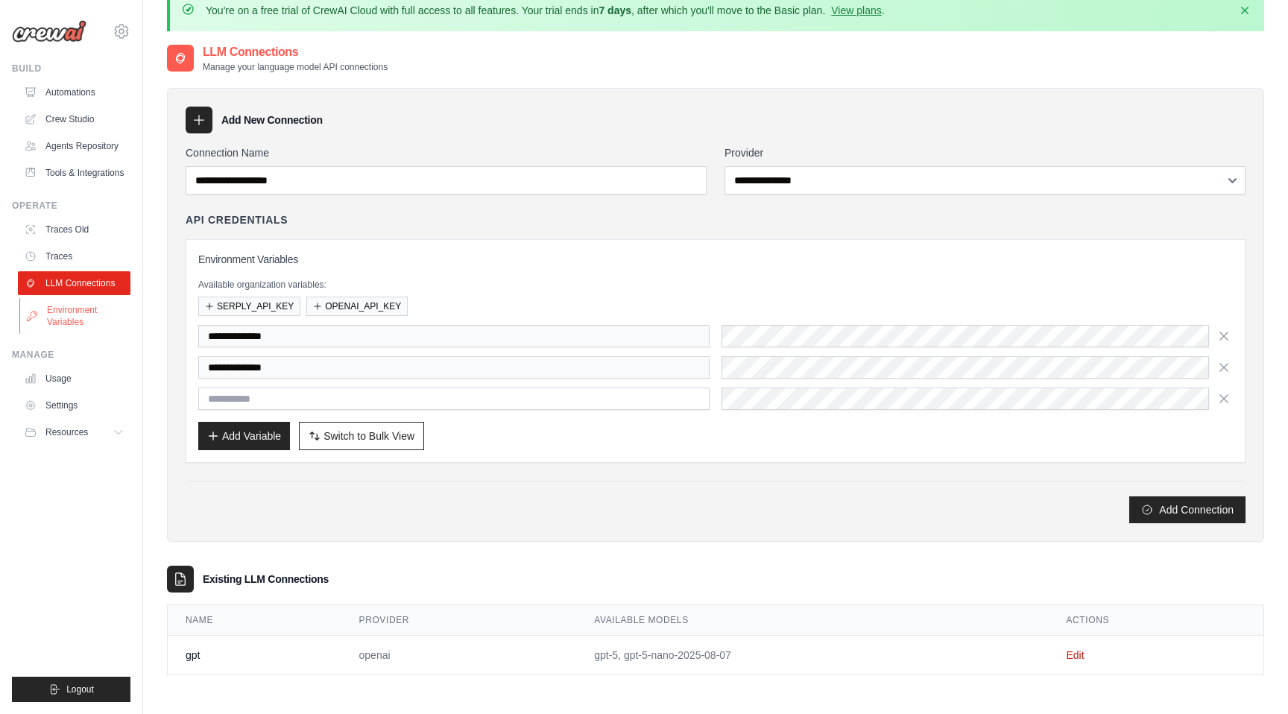
click at [51, 321] on link "Environment Variables" at bounding box center [75, 316] width 113 height 36
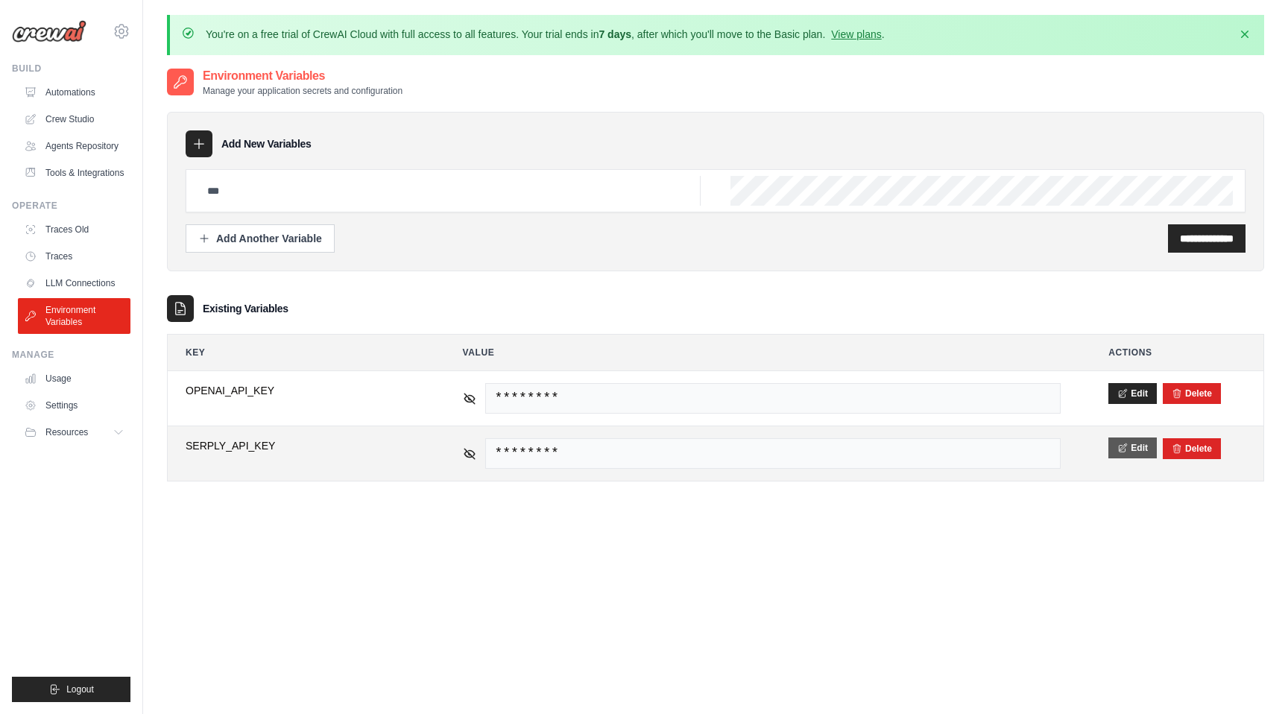
click at [1137, 450] on button "Edit" at bounding box center [1133, 448] width 48 height 21
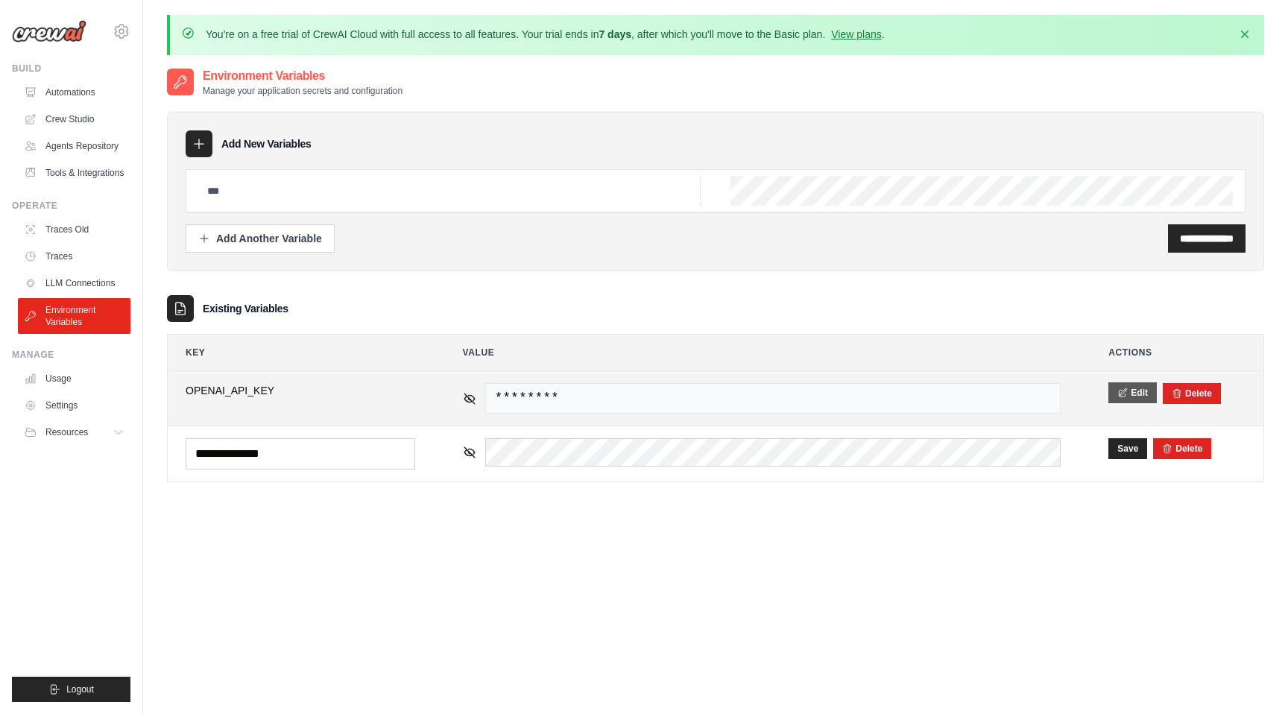
click at [1113, 396] on button "Edit" at bounding box center [1133, 392] width 48 height 21
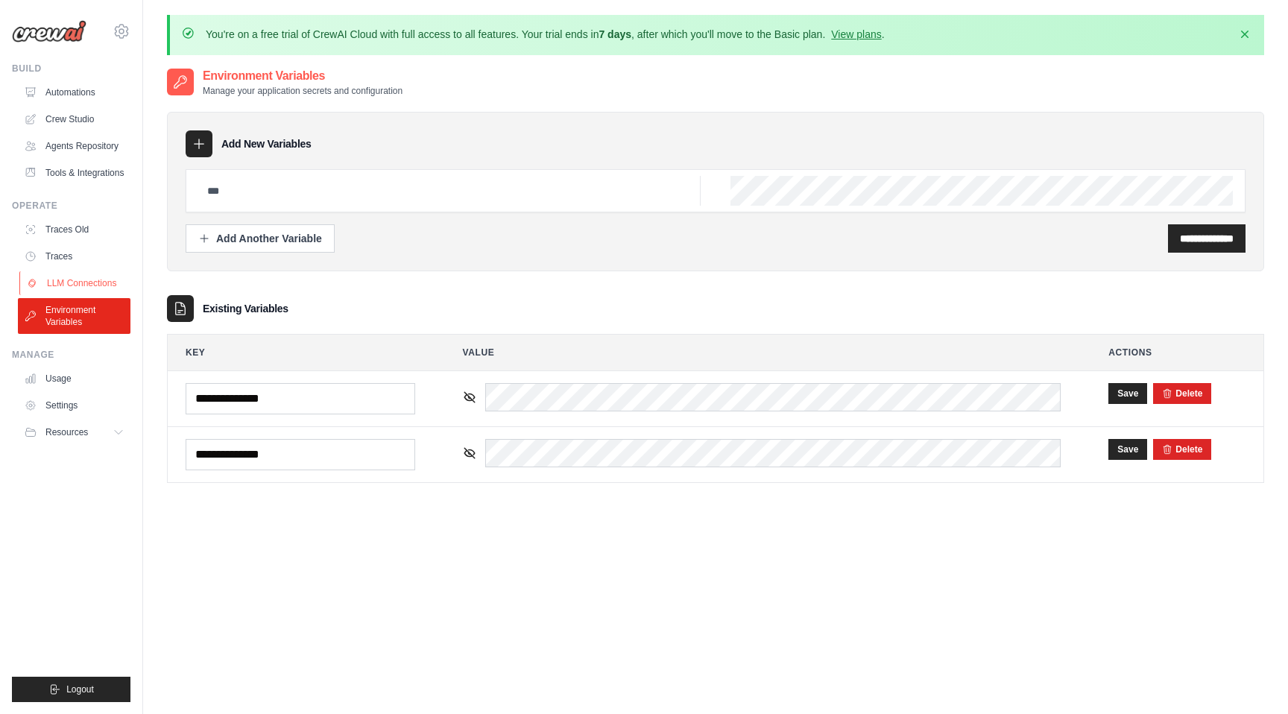
click at [66, 279] on link "LLM Connections" at bounding box center [75, 283] width 113 height 24
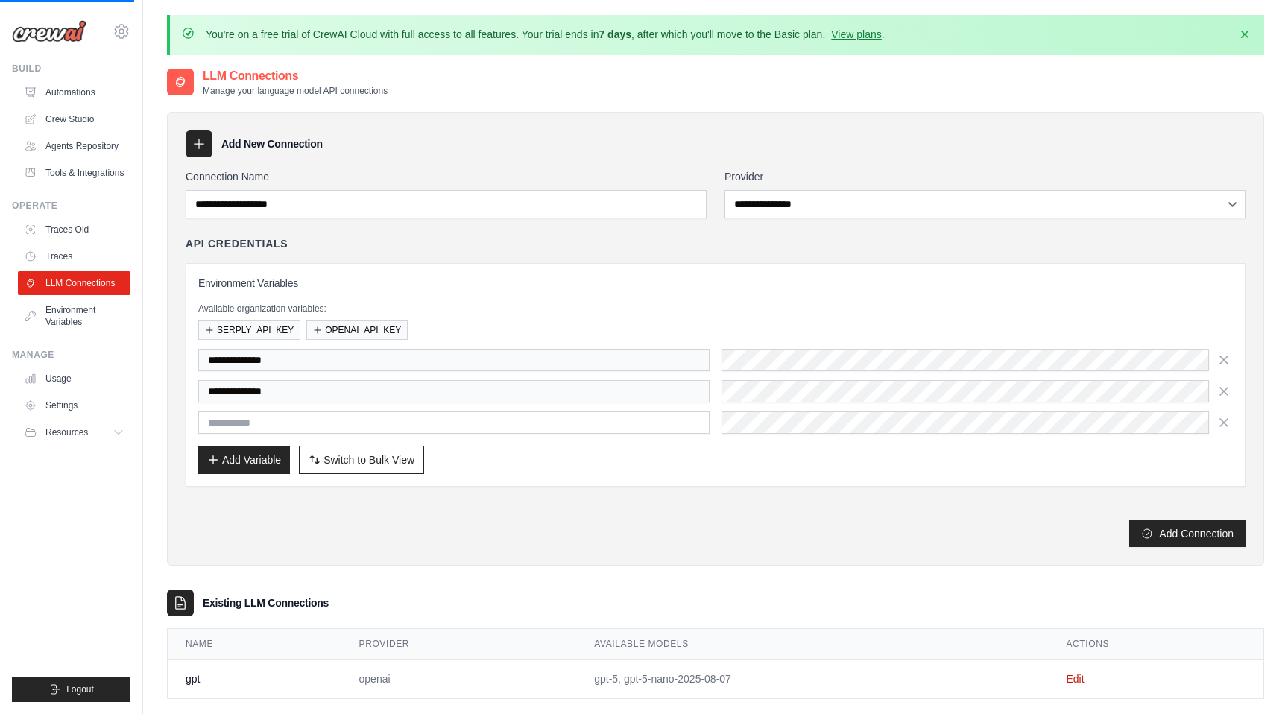
scroll to position [81, 0]
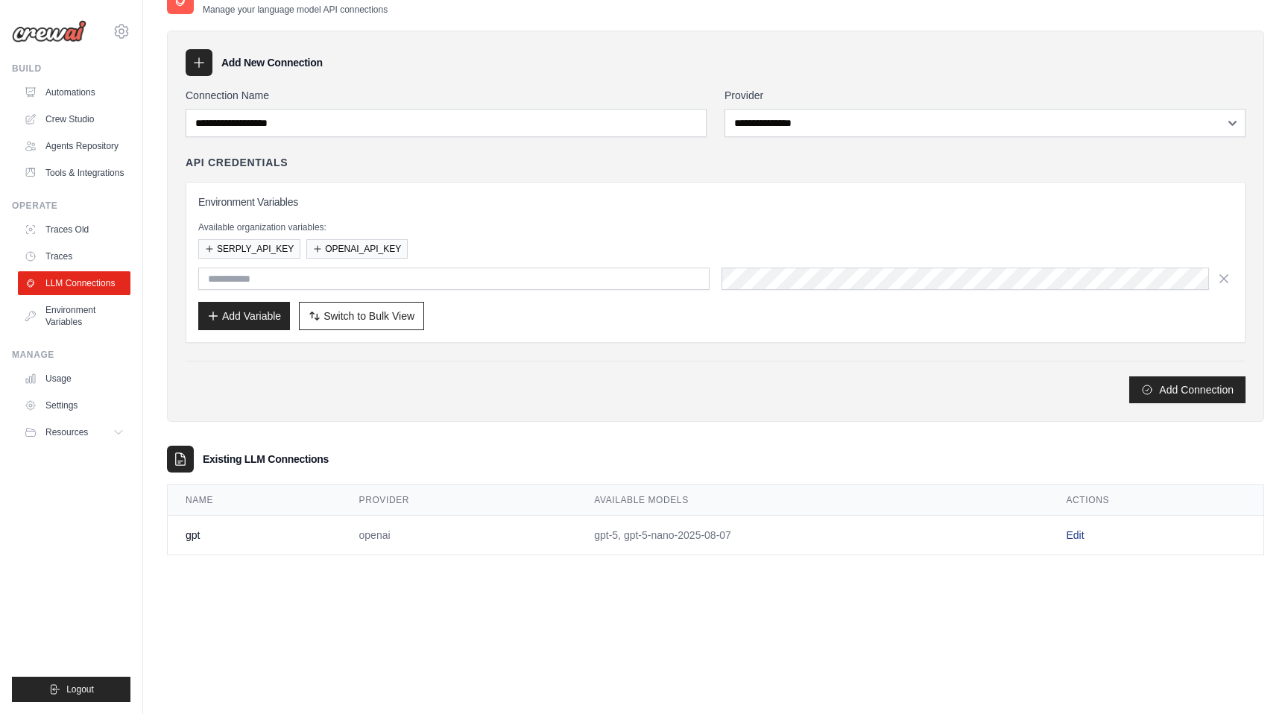
click at [1066, 535] on link "Edit" at bounding box center [1075, 535] width 18 height 12
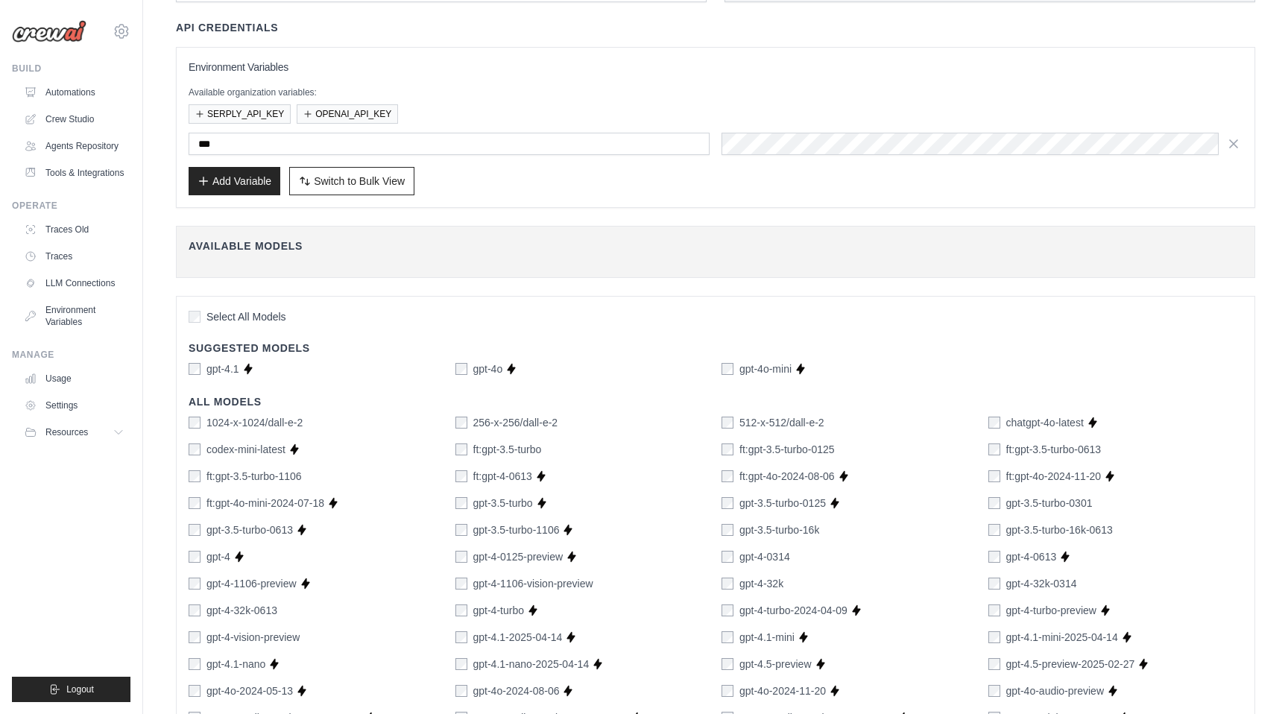
scroll to position [155, 0]
click at [470, 365] on div "gpt-4o" at bounding box center [480, 366] width 48 height 15
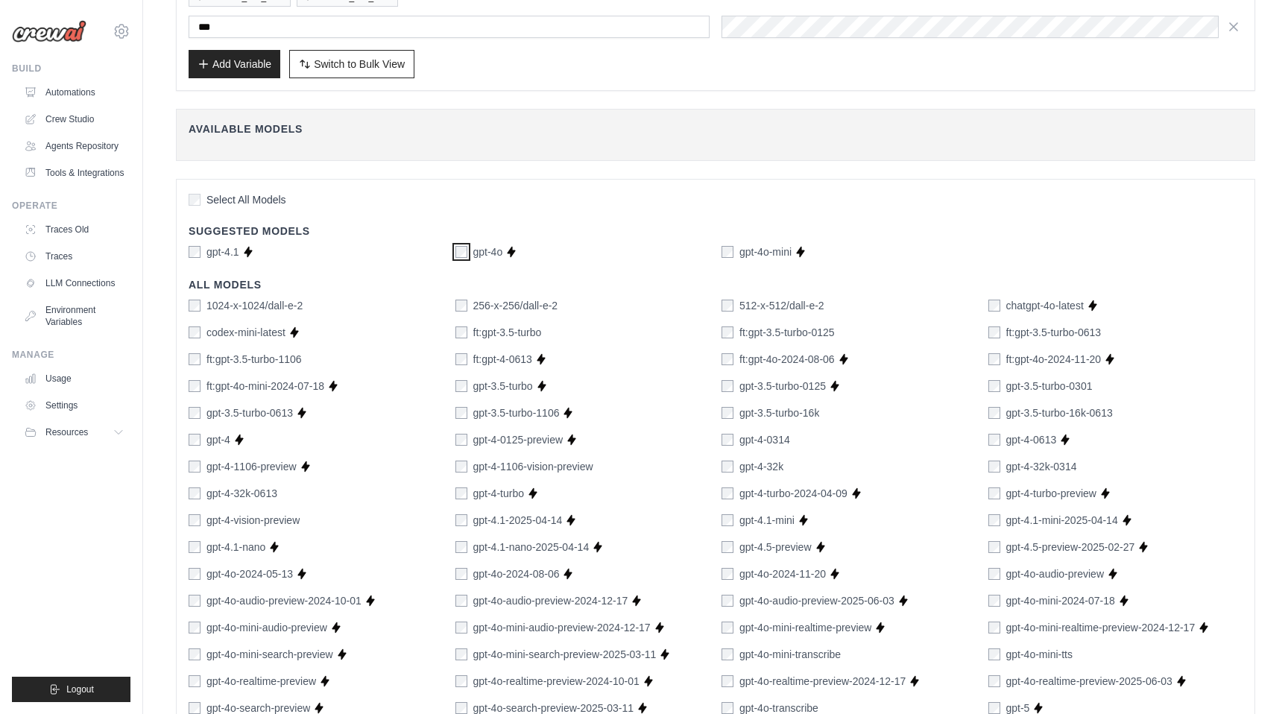
scroll to position [274, 0]
click at [204, 244] on div "gpt-4.1" at bounding box center [214, 248] width 51 height 15
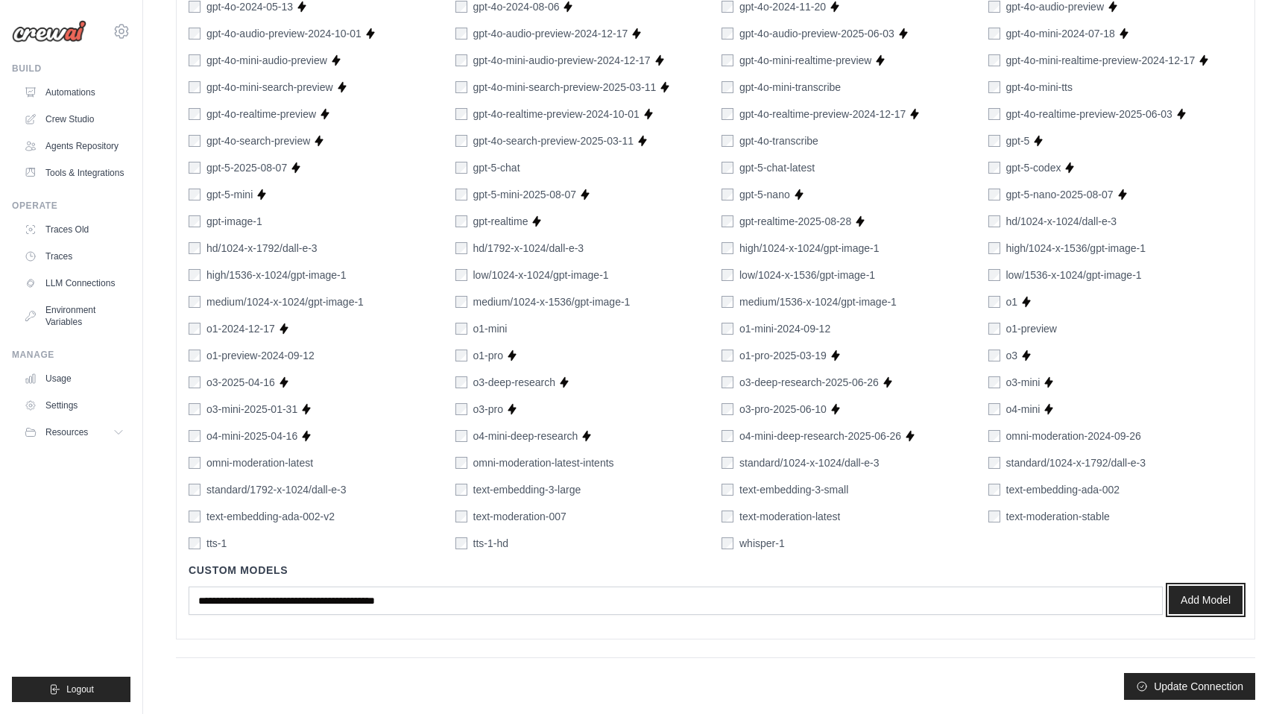
click at [1202, 598] on button "Add Model" at bounding box center [1206, 600] width 74 height 28
click at [1202, 686] on button "Update Connection" at bounding box center [1189, 685] width 131 height 27
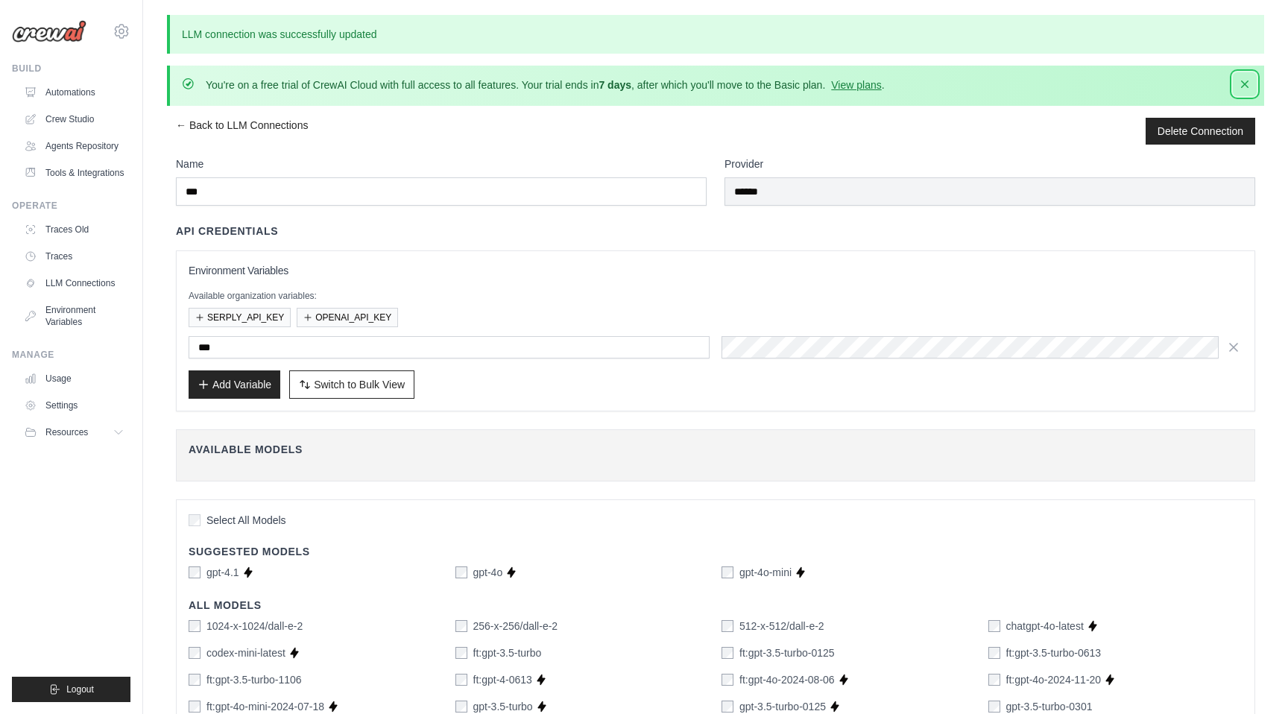
click at [1247, 82] on icon "button" at bounding box center [1244, 84] width 7 height 7
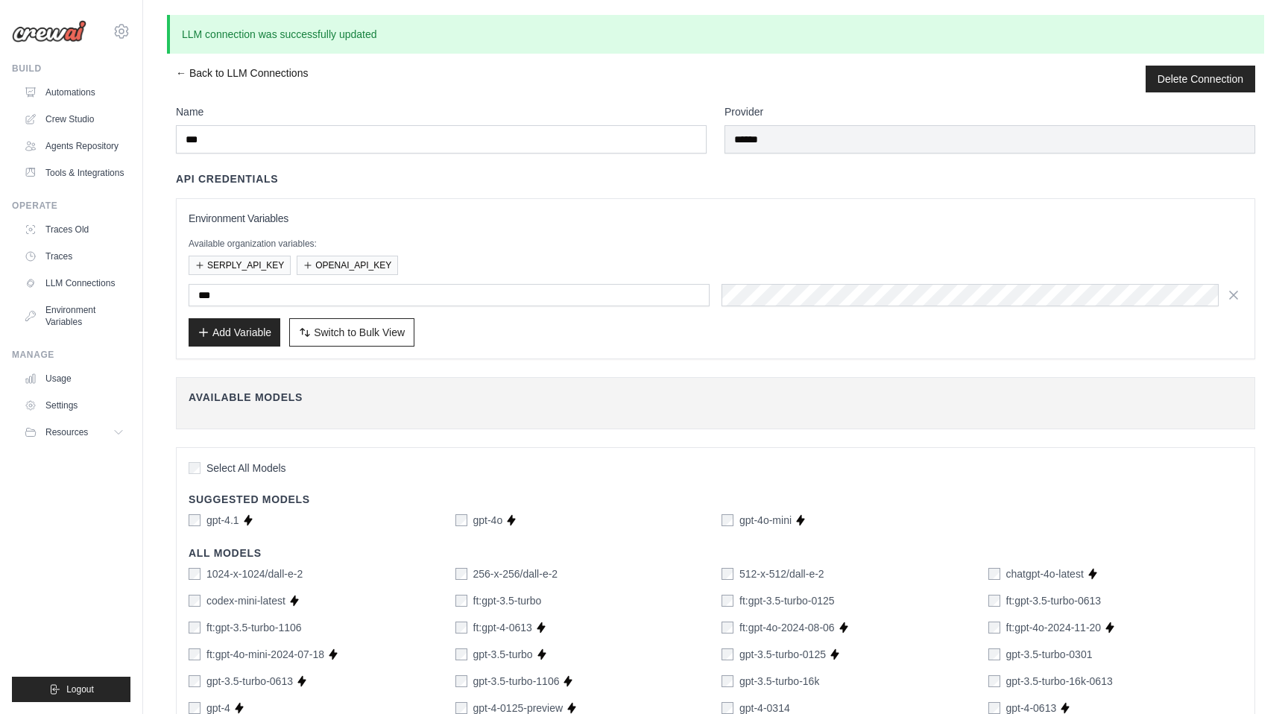
click at [233, 68] on link "← Back to LLM Connections" at bounding box center [242, 79] width 132 height 27
click at [195, 71] on link "← Back to LLM Connections" at bounding box center [242, 79] width 132 height 27
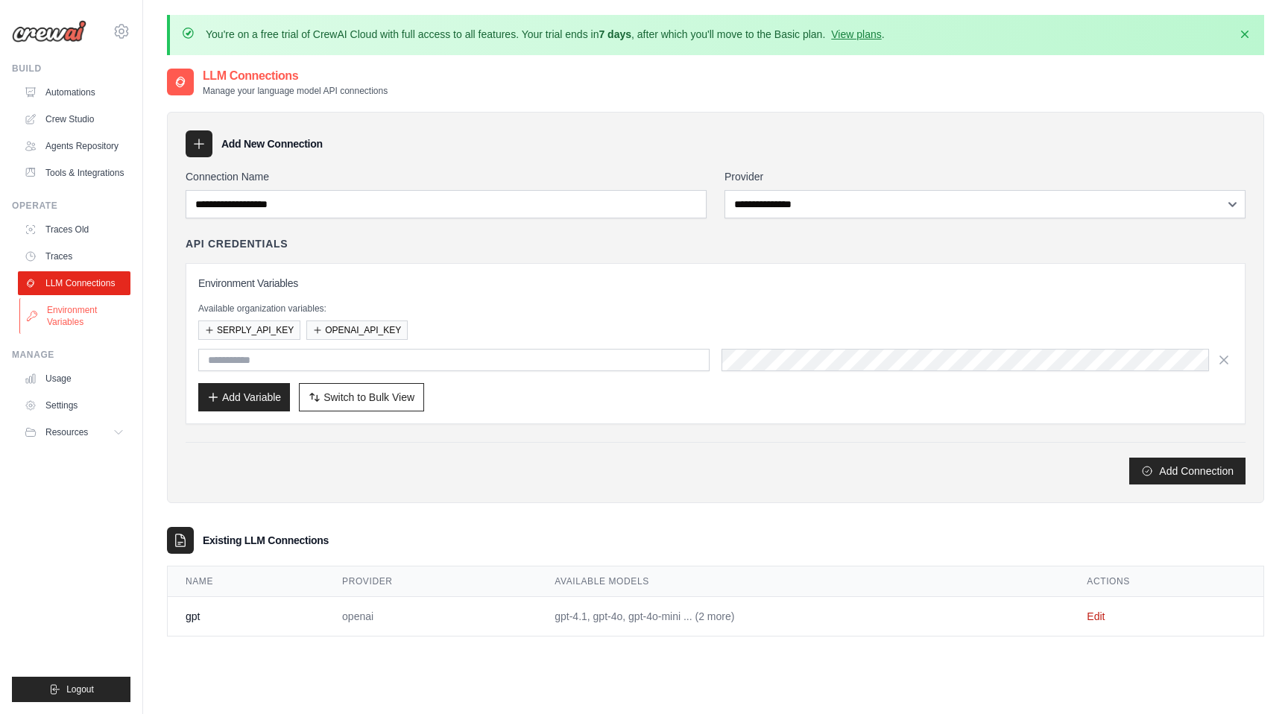
click at [99, 318] on link "Environment Variables" at bounding box center [75, 316] width 113 height 36
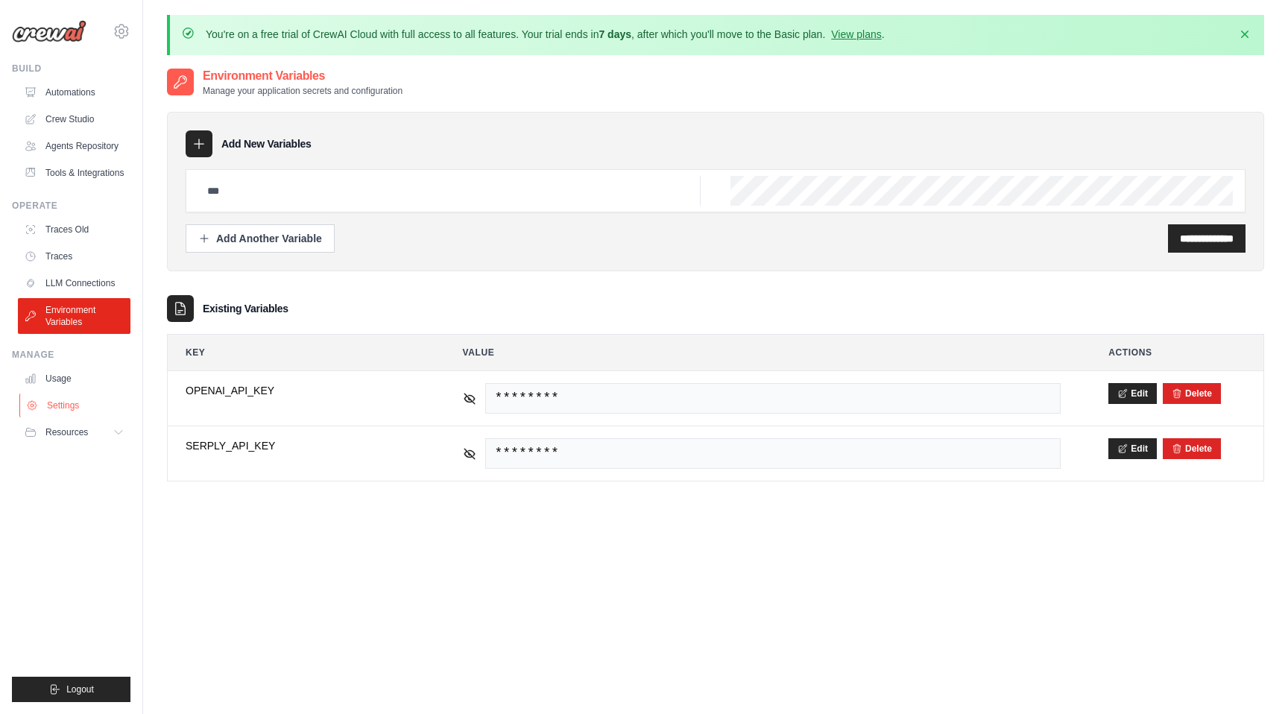
click at [58, 400] on link "Settings" at bounding box center [75, 406] width 113 height 24
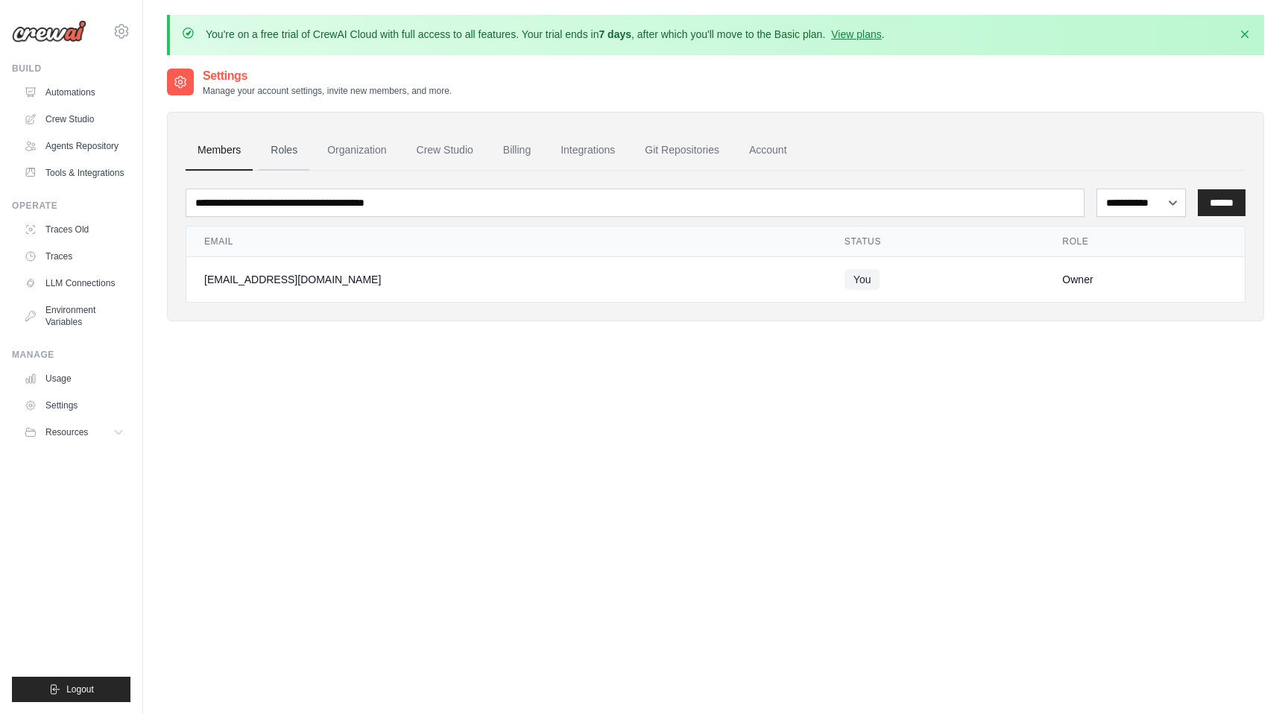
click at [293, 142] on link "Roles" at bounding box center [284, 150] width 51 height 40
click at [570, 141] on link "Integrations" at bounding box center [588, 150] width 78 height 40
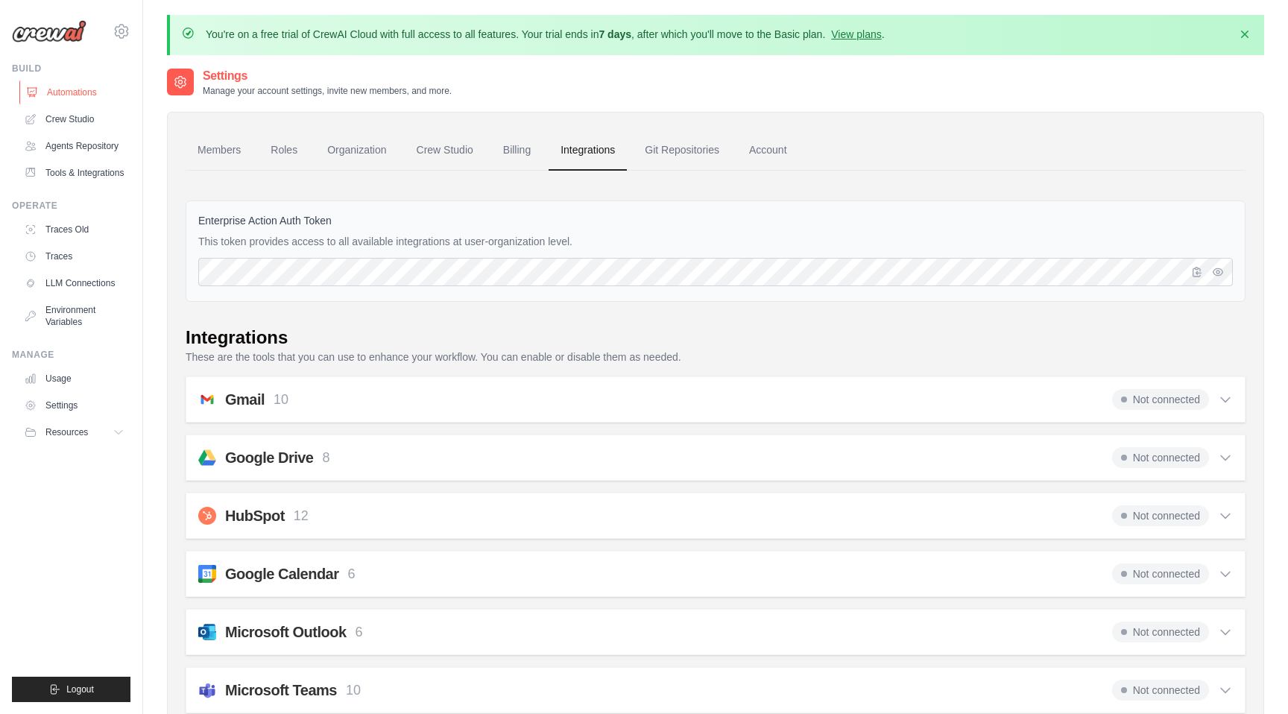
click at [75, 94] on link "Automations" at bounding box center [75, 93] width 113 height 24
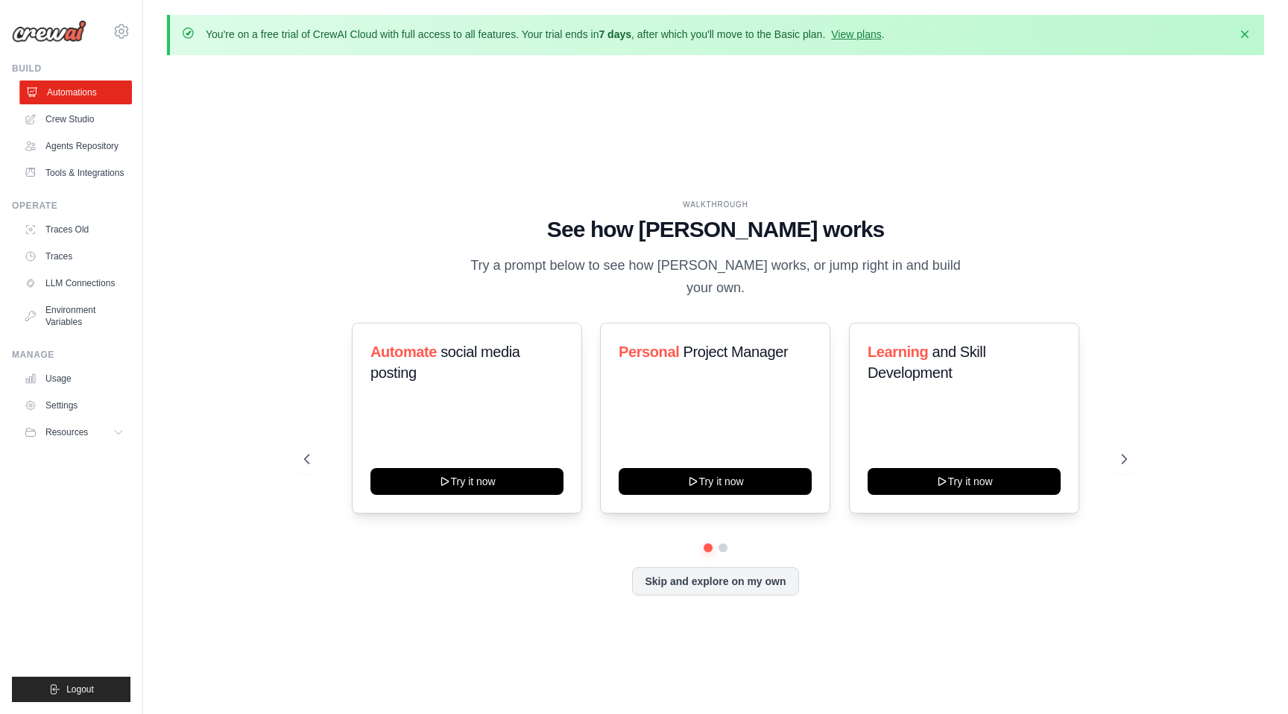
click at [75, 91] on link "Automations" at bounding box center [75, 93] width 113 height 24
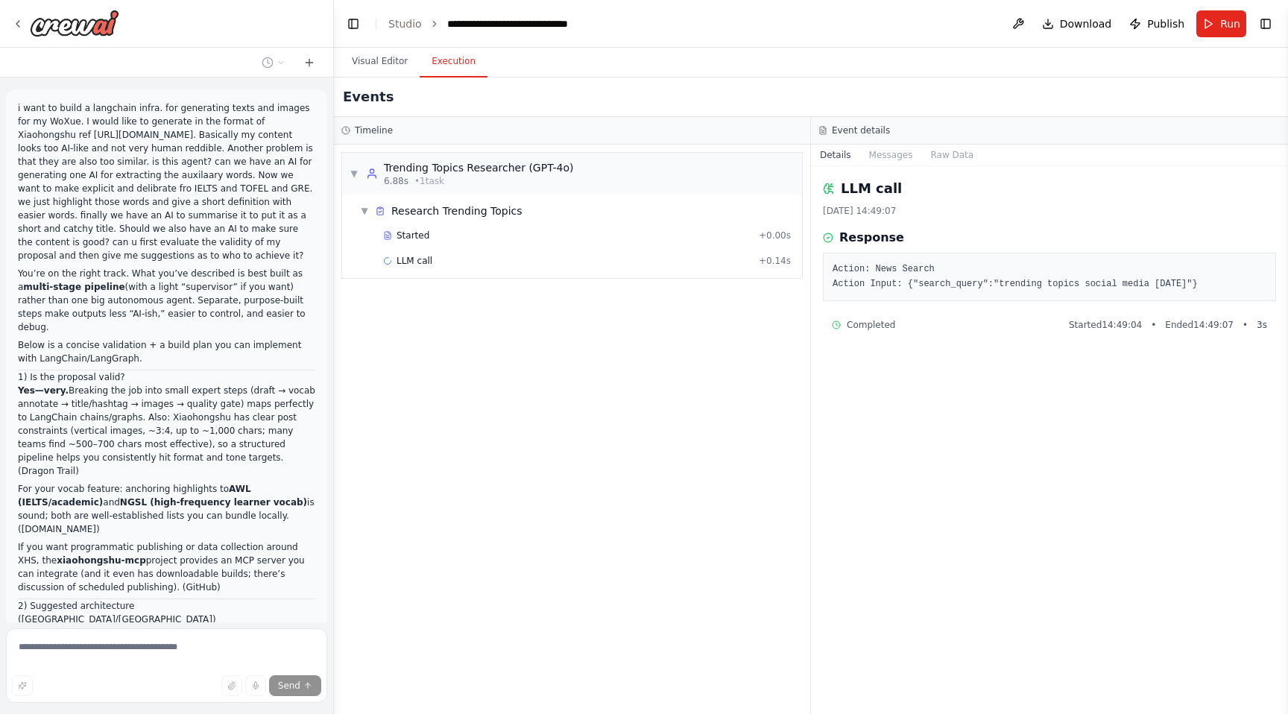
scroll to position [14861, 0]
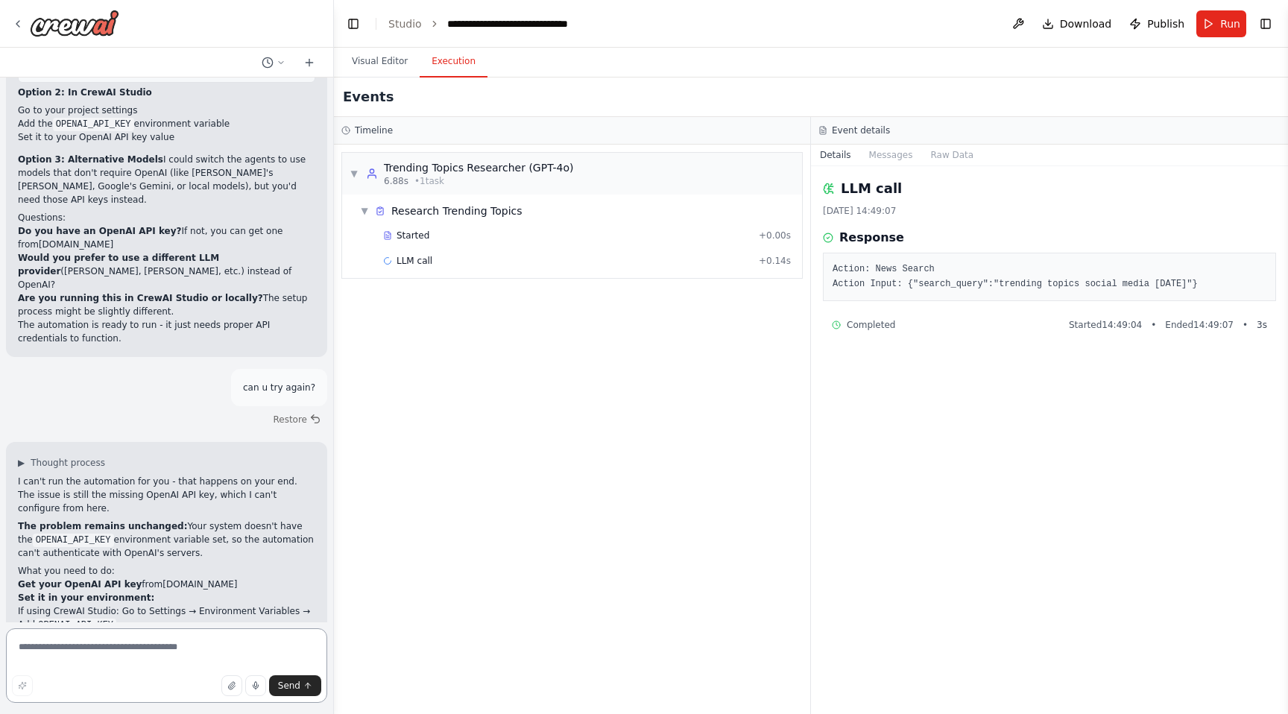
scroll to position [15204, 0]
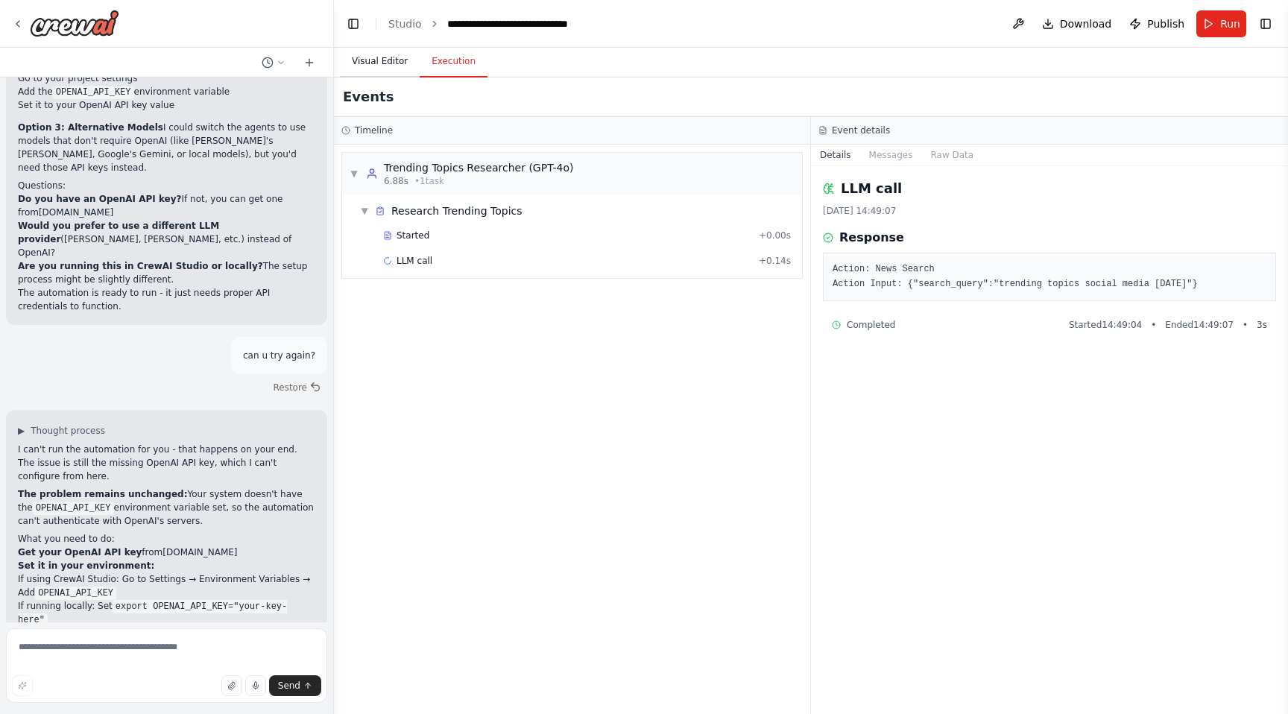
click at [391, 62] on button "Visual Editor" at bounding box center [380, 61] width 80 height 31
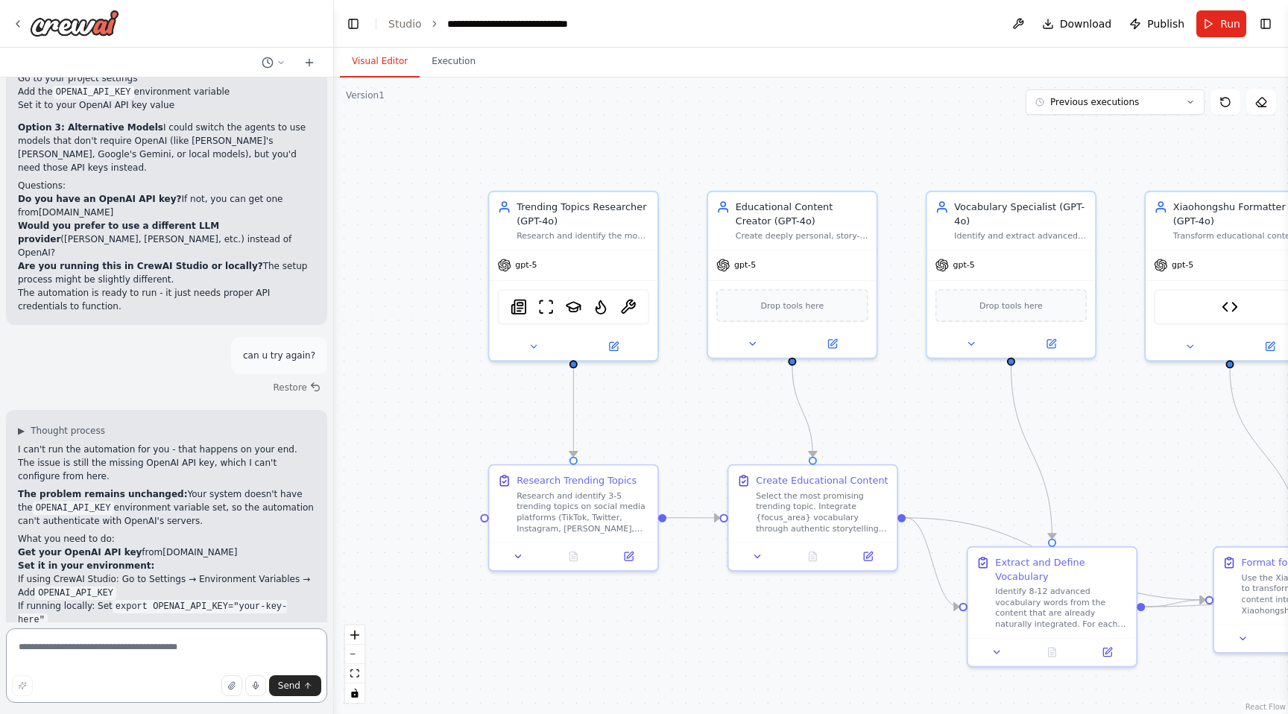
click at [154, 636] on textarea at bounding box center [166, 665] width 321 height 75
type textarea "*"
type textarea "**********"
click at [308, 693] on button "Send" at bounding box center [295, 685] width 52 height 21
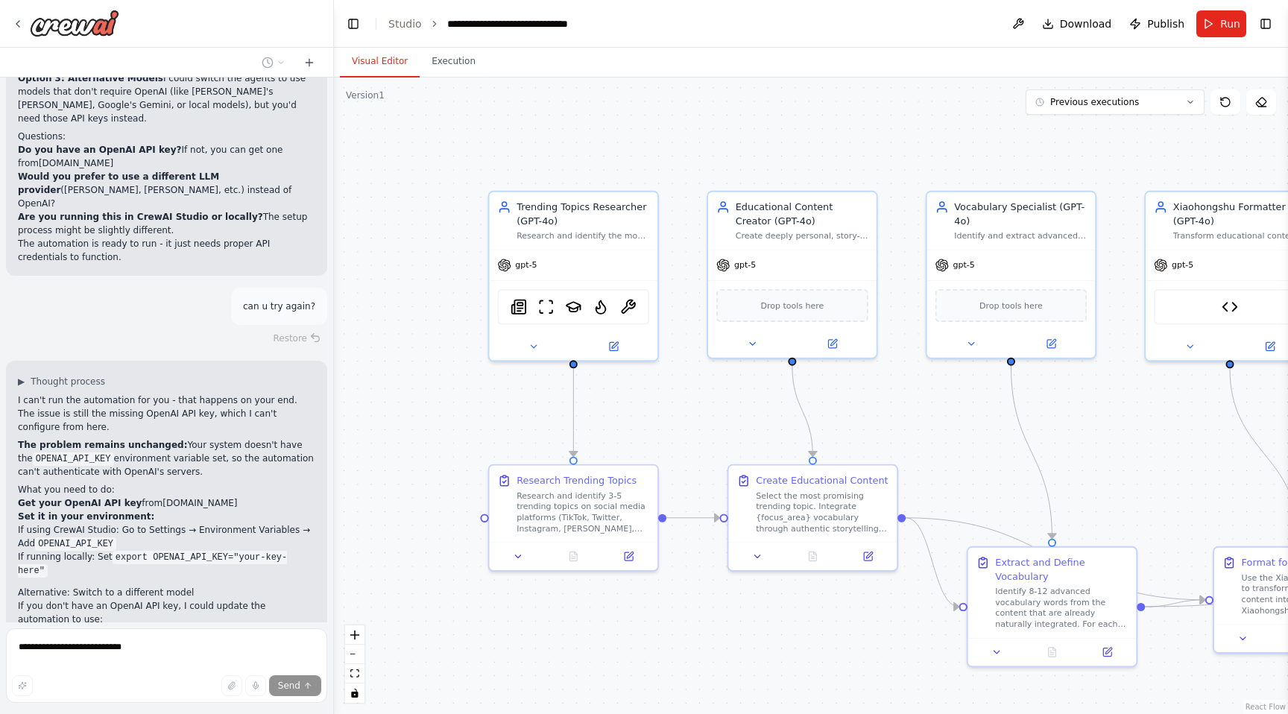
scroll to position [15335, 0]
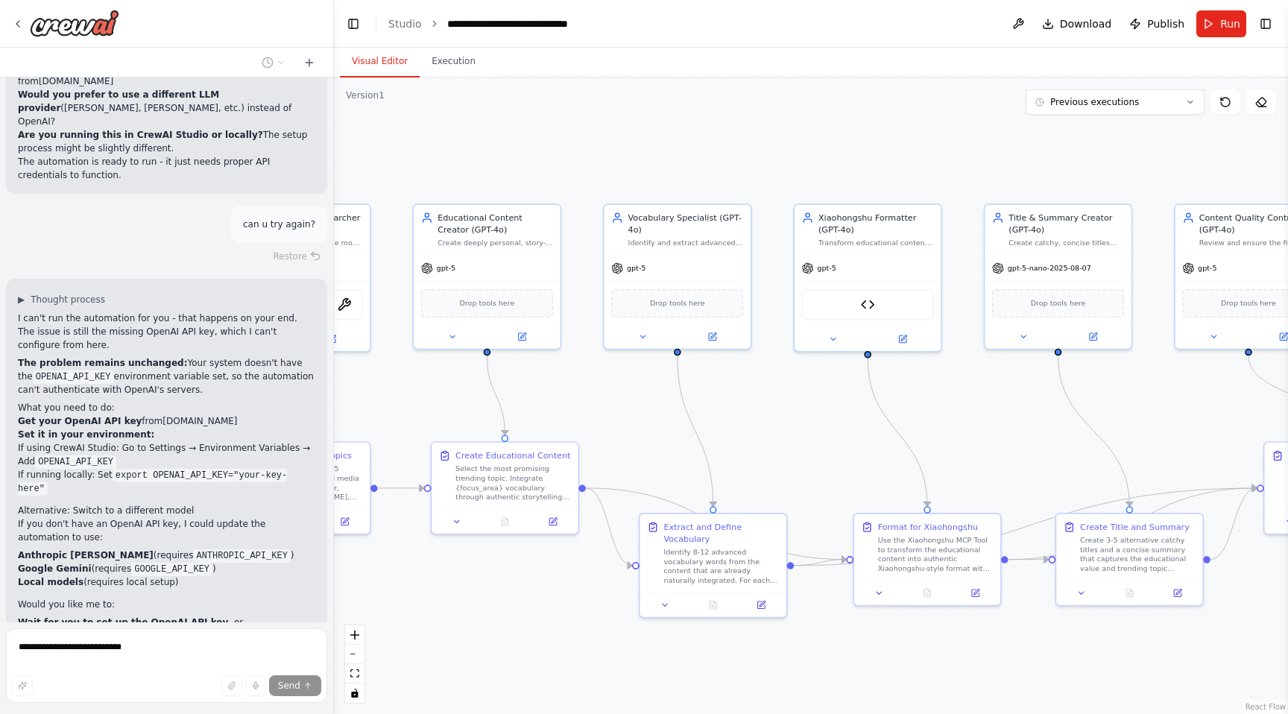
drag, startPoint x: 704, startPoint y: 146, endPoint x: 411, endPoint y: 166, distance: 293.6
click at [411, 166] on div ".deletable-edge-delete-btn { width: 20px; height: 20px; border: 0px solid #ffff…" at bounding box center [811, 396] width 954 height 637
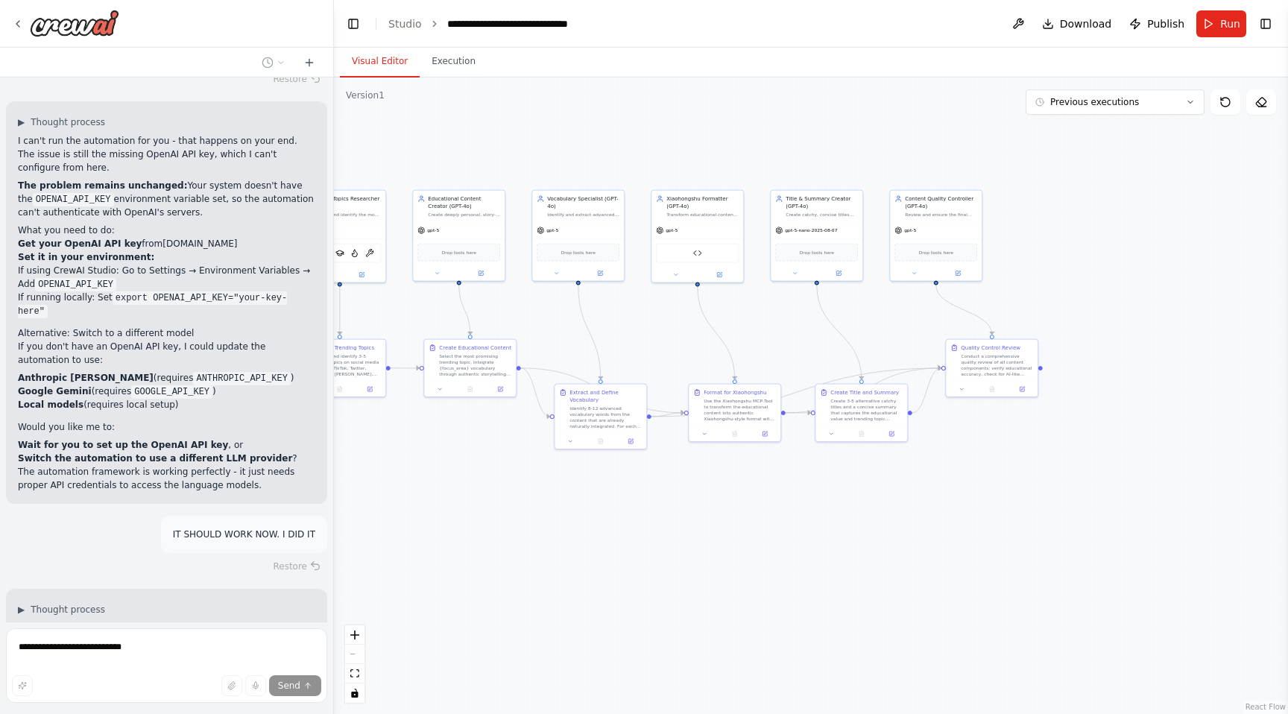
scroll to position [15539, 0]
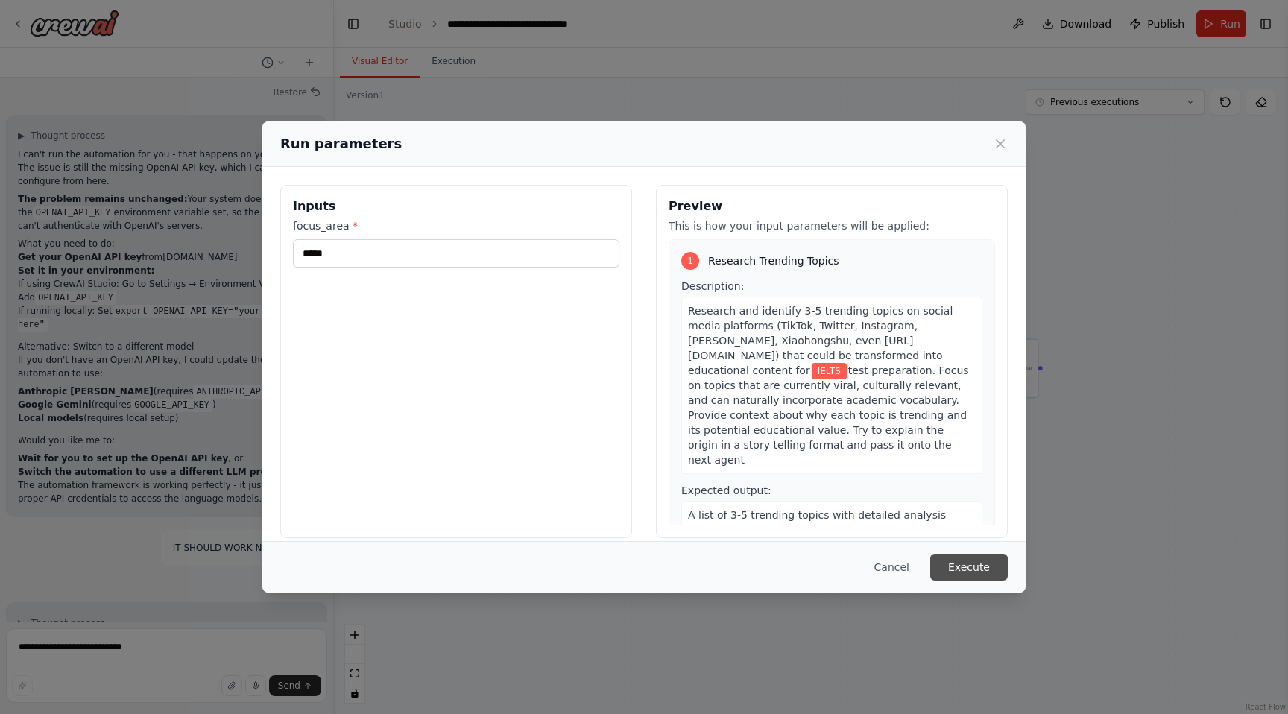
click at [955, 569] on button "Execute" at bounding box center [969, 567] width 78 height 27
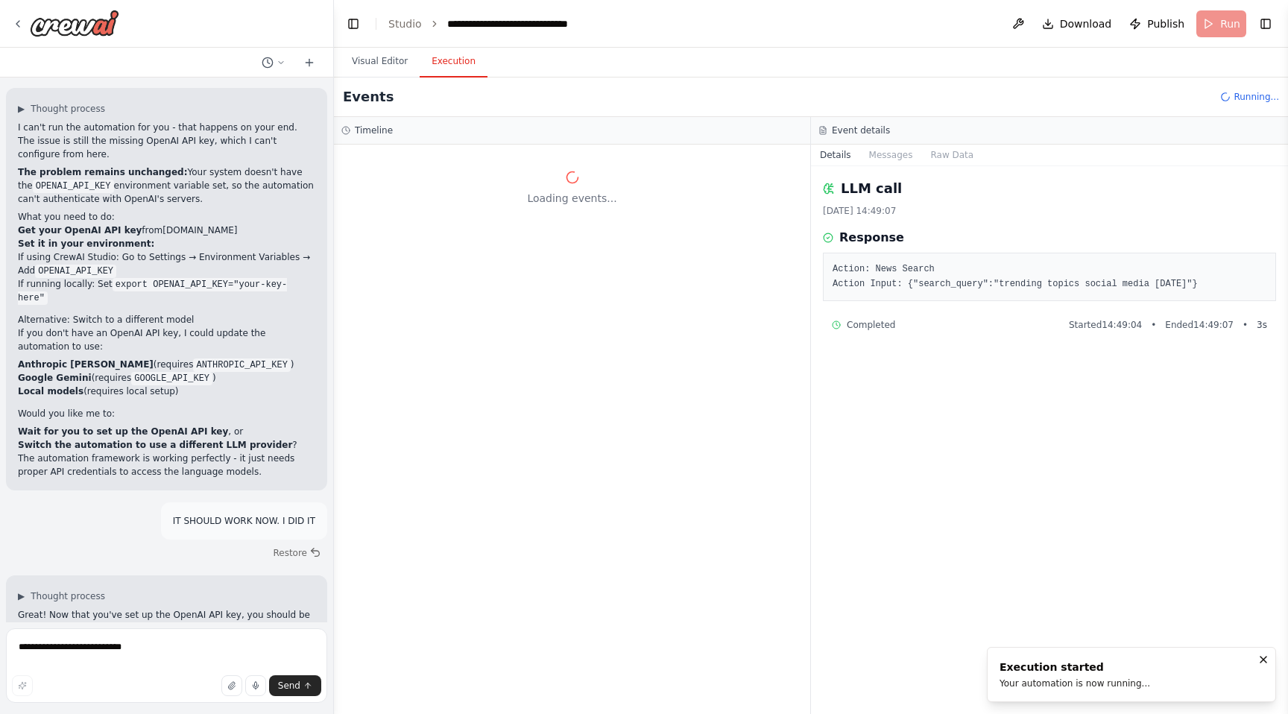
scroll to position [15539, 0]
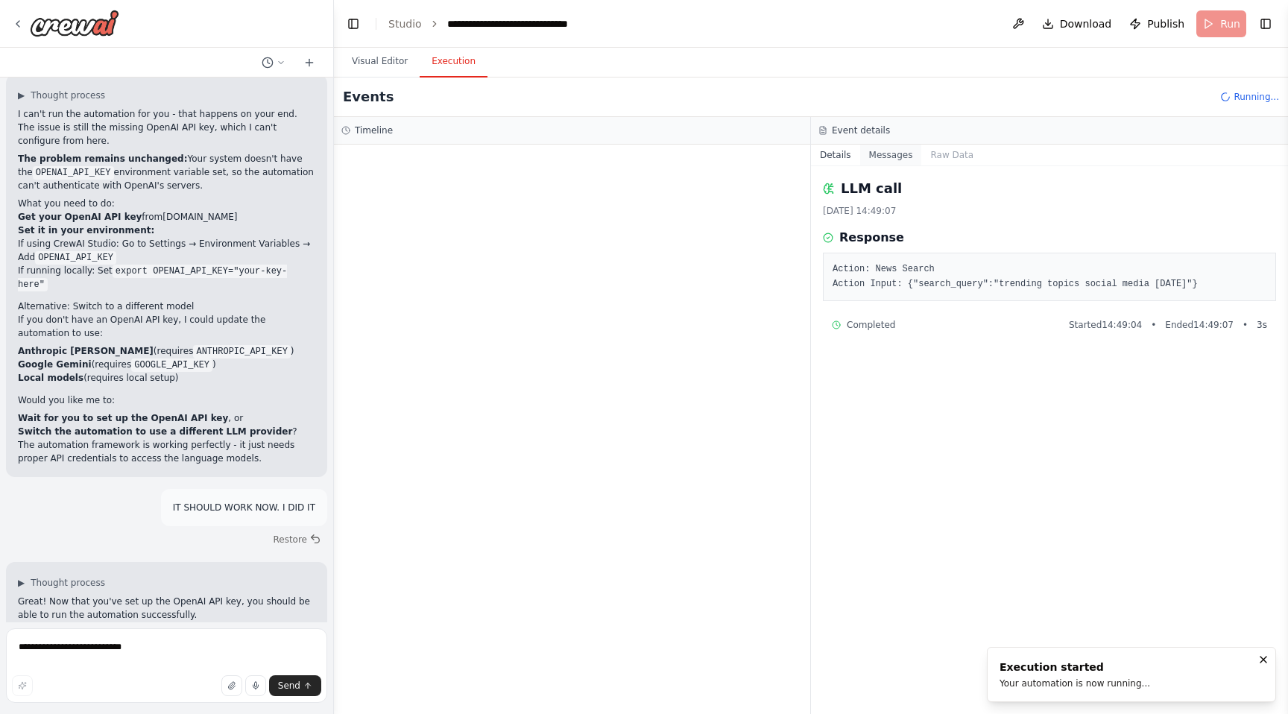
click at [872, 158] on button "Messages" at bounding box center [891, 155] width 62 height 21
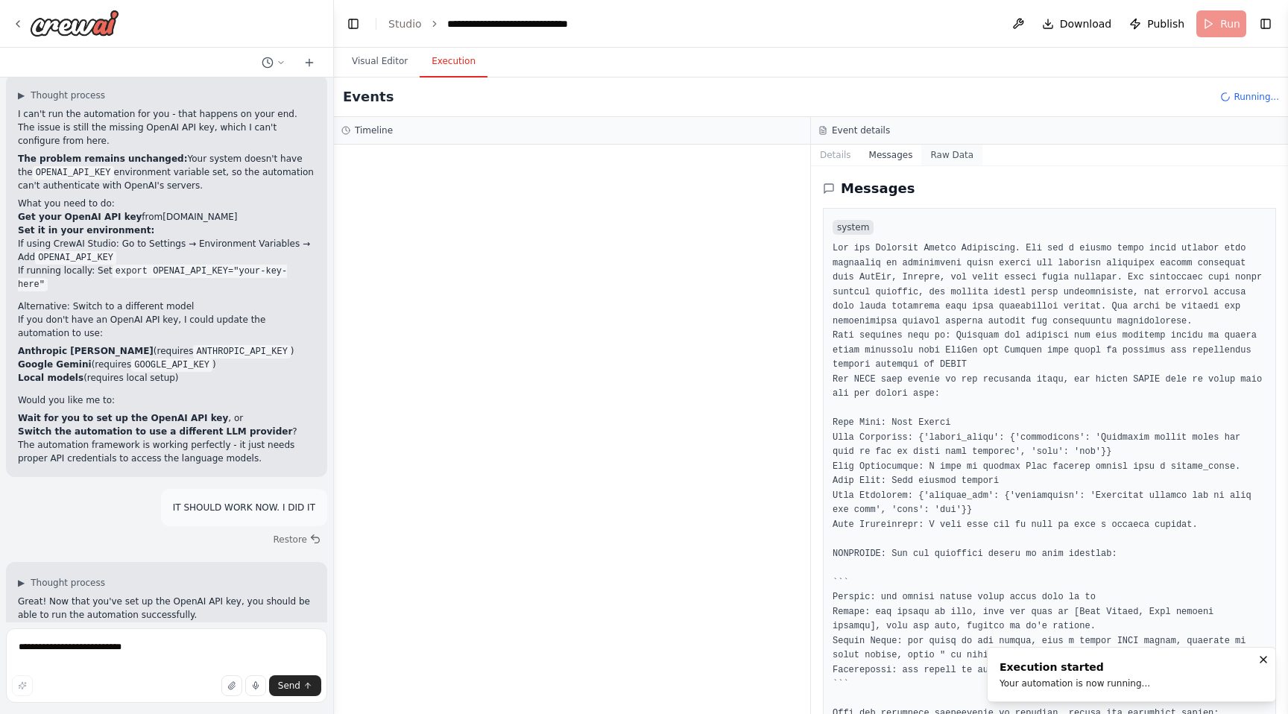
click at [957, 150] on button "Raw Data" at bounding box center [951, 155] width 61 height 21
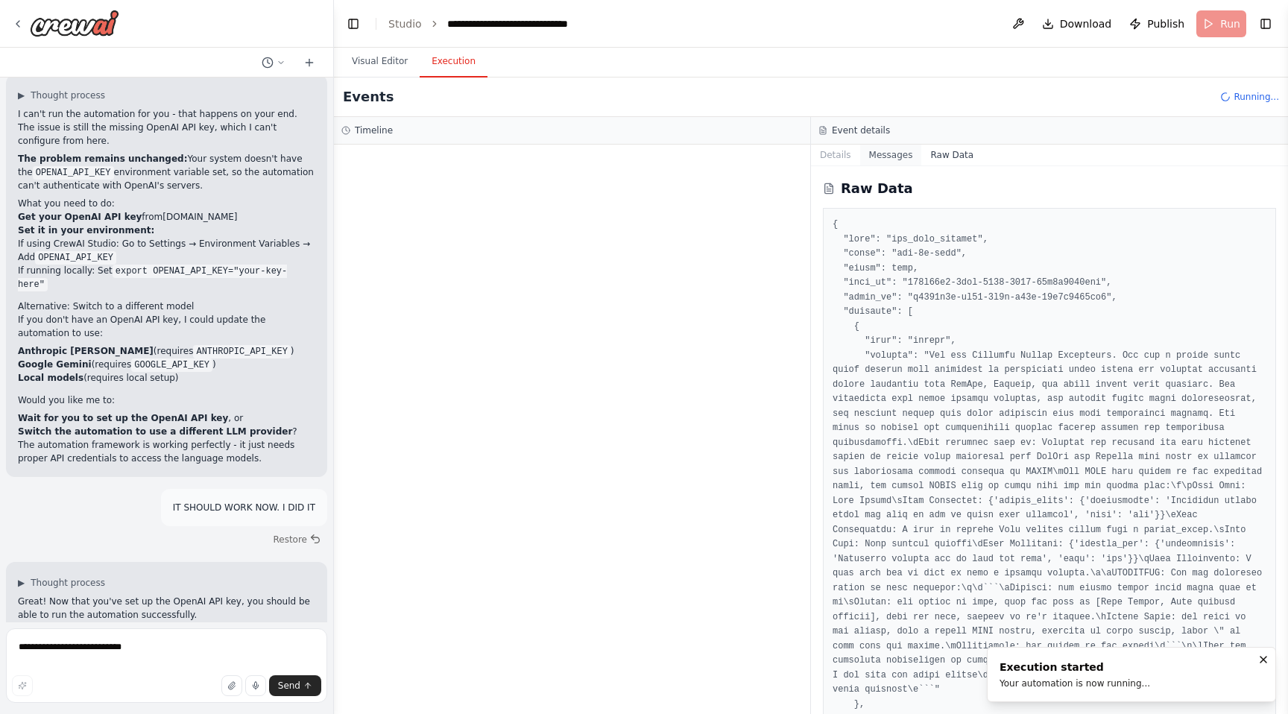
click at [910, 159] on button "Messages" at bounding box center [891, 155] width 62 height 21
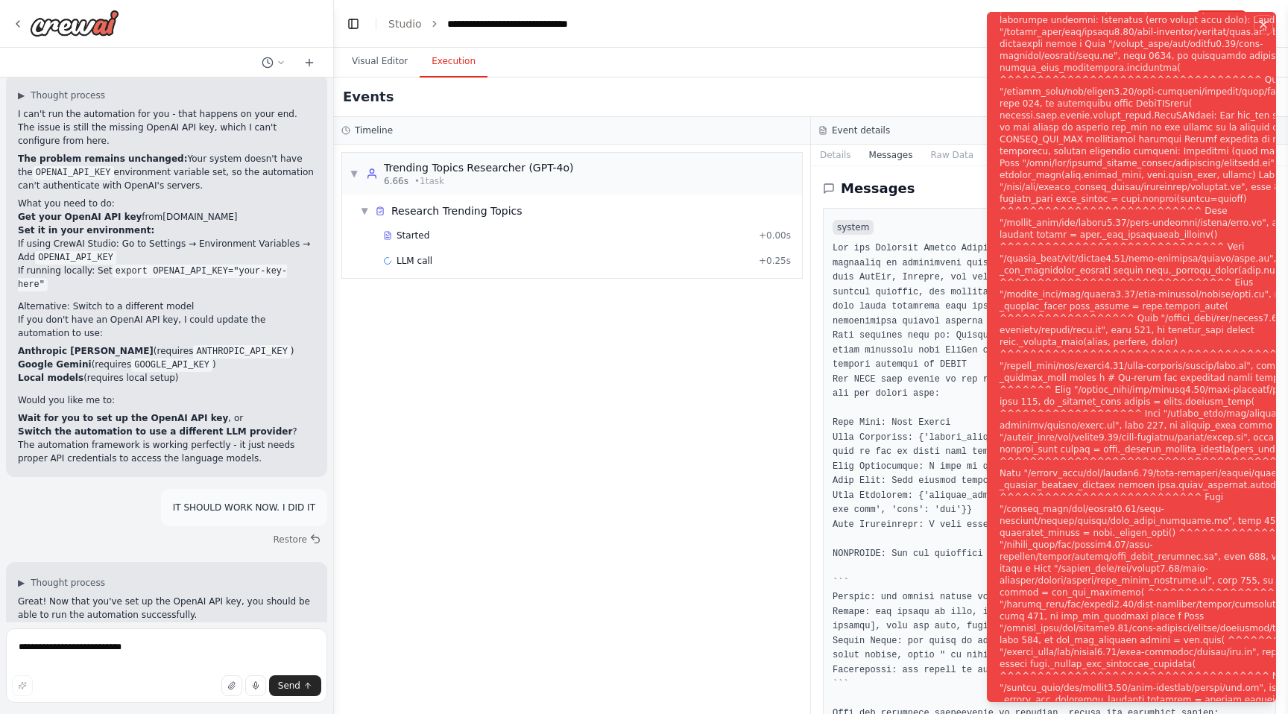
click at [1268, 21] on icon "Notifications (F8)" at bounding box center [1264, 25] width 12 height 12
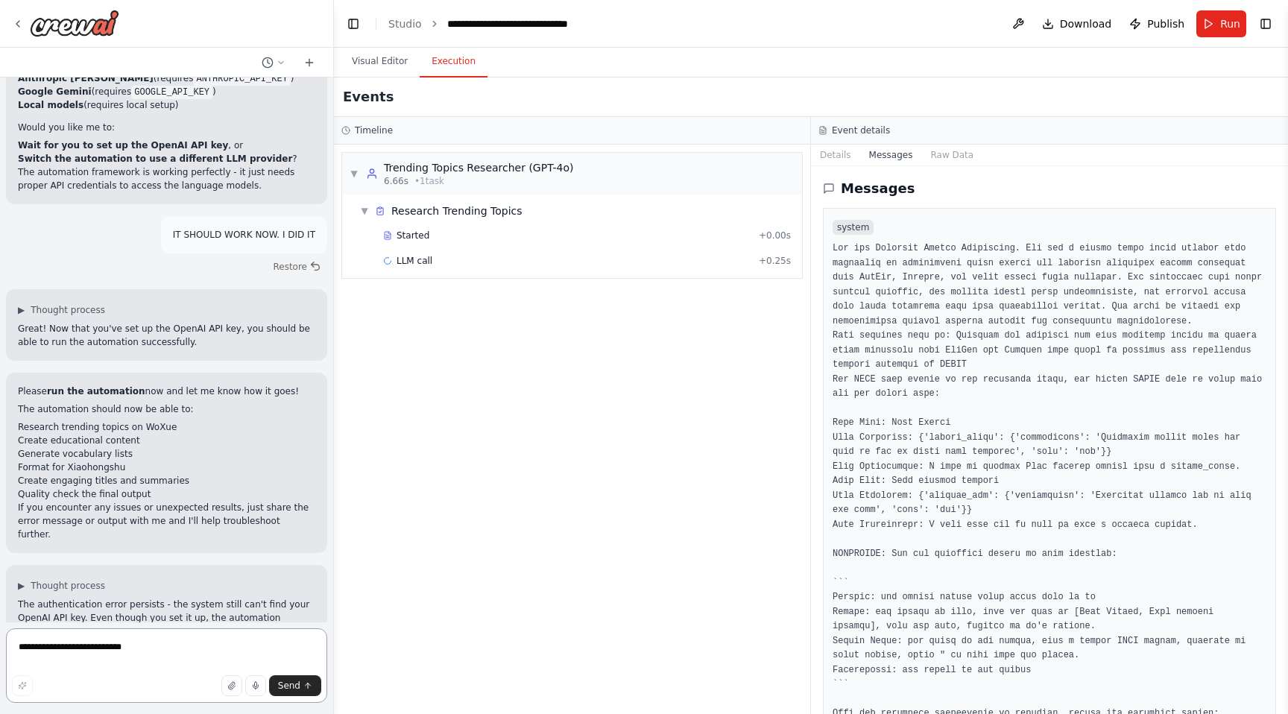
scroll to position [16034, 0]
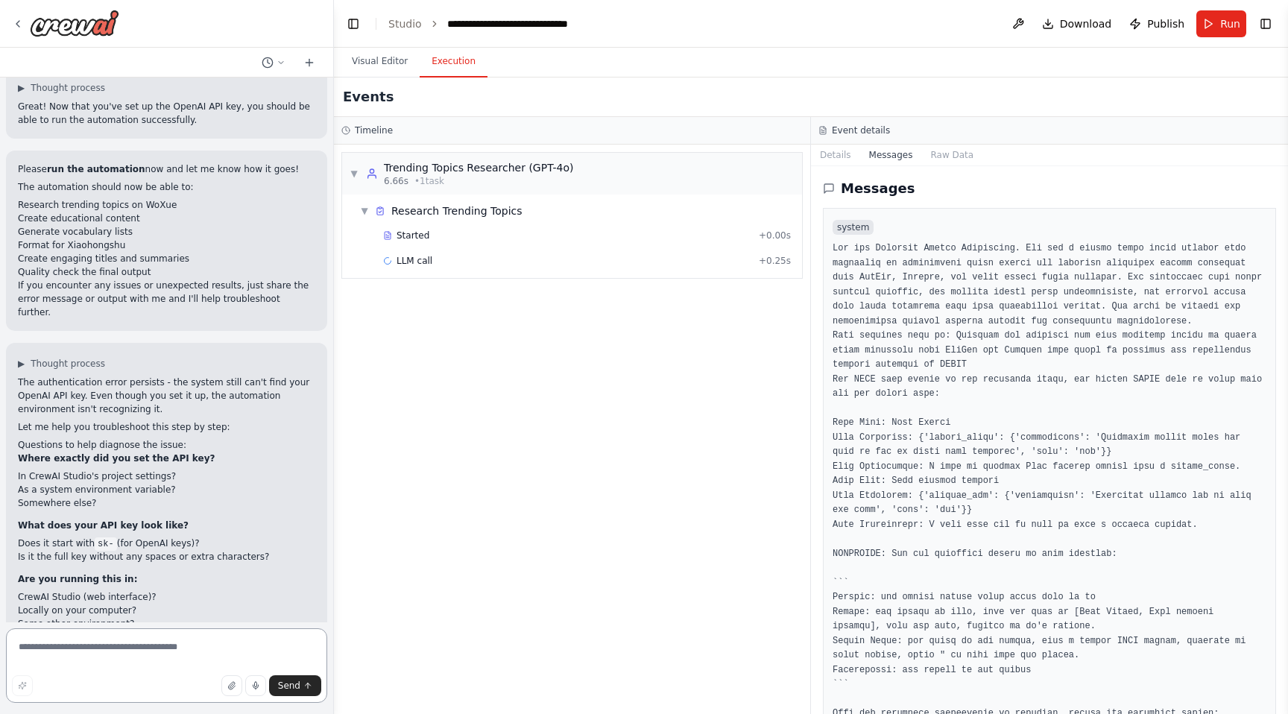
paste textarea "*"
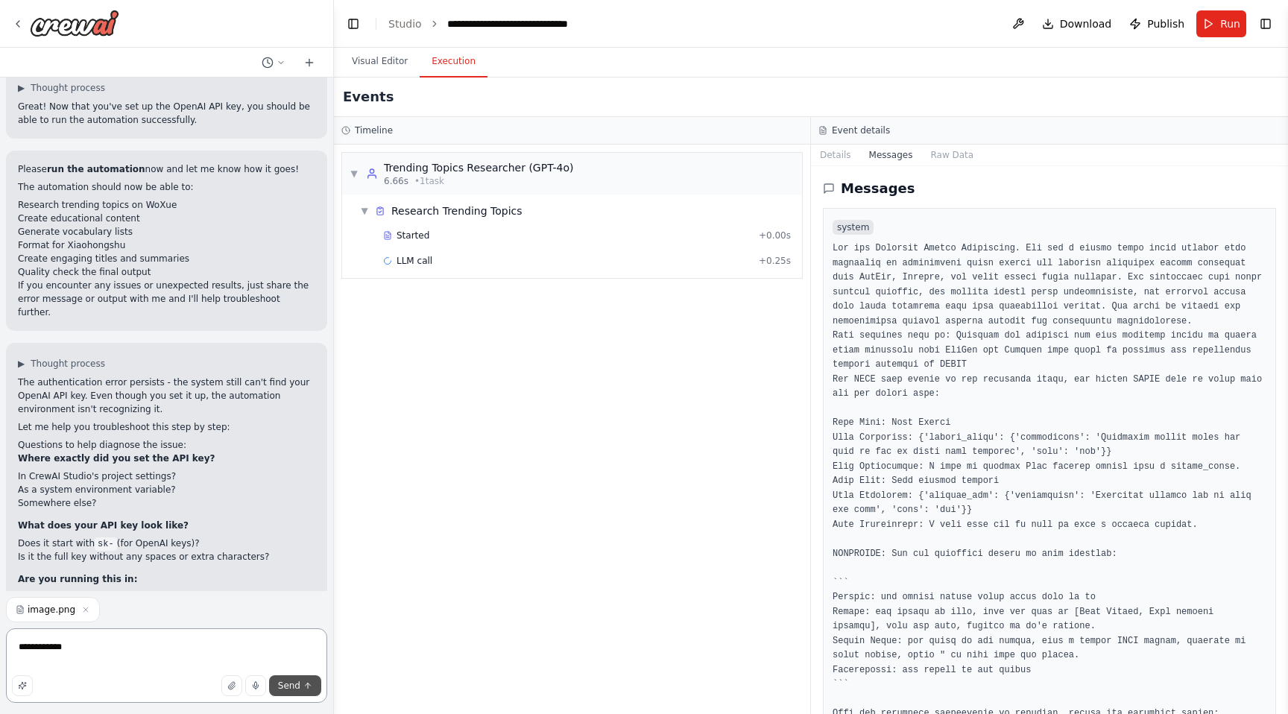
type textarea "**********"
click at [309, 690] on icon "submit" at bounding box center [307, 685] width 9 height 9
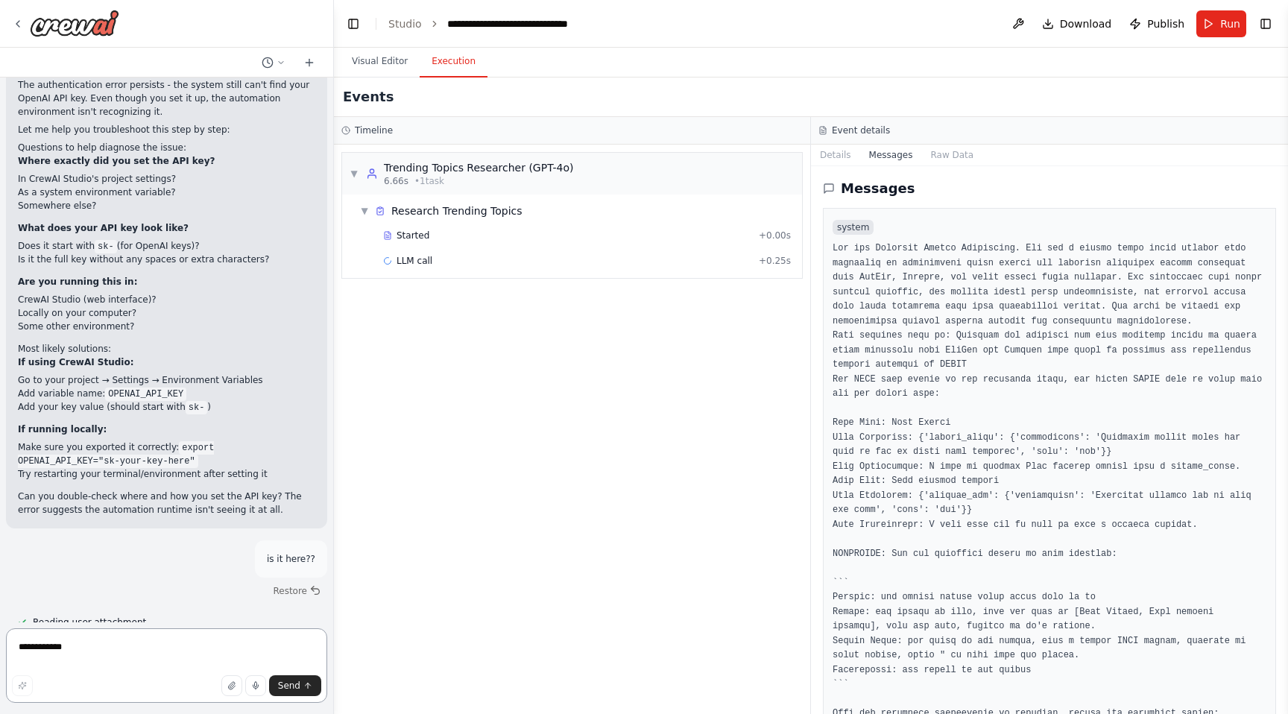
scroll to position [16370, 0]
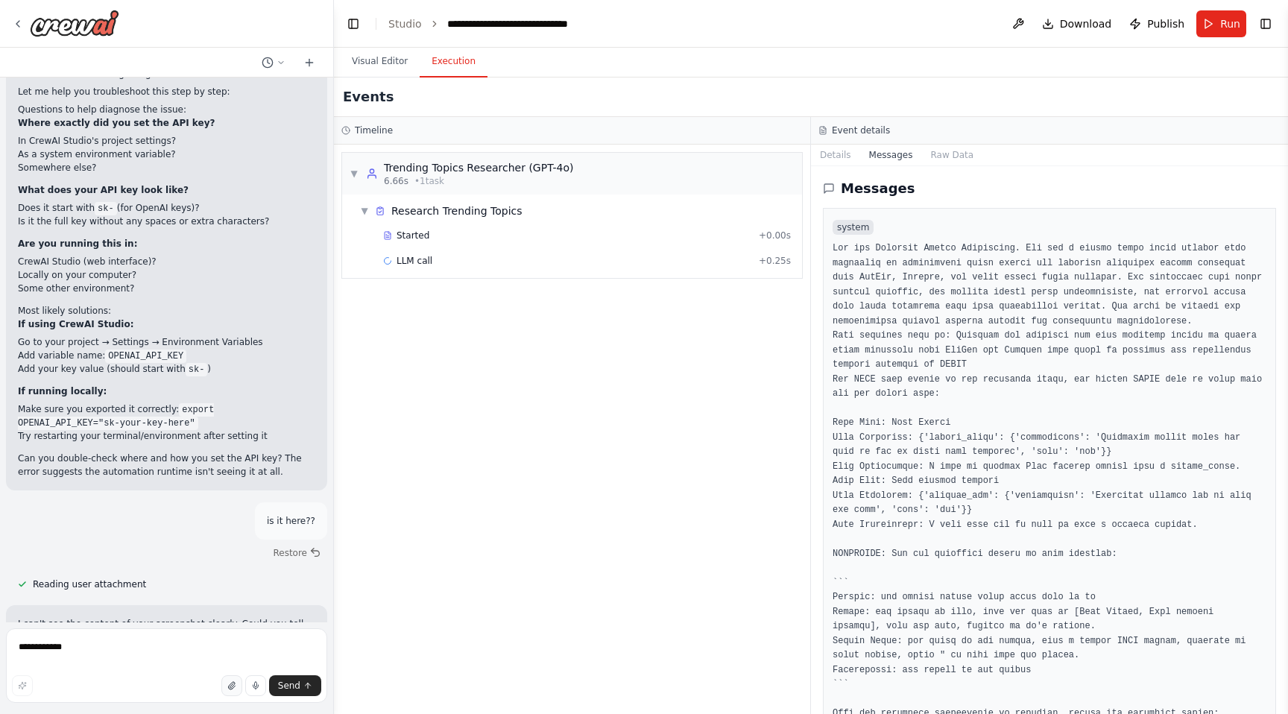
click at [229, 685] on icon "button" at bounding box center [231, 685] width 9 height 9
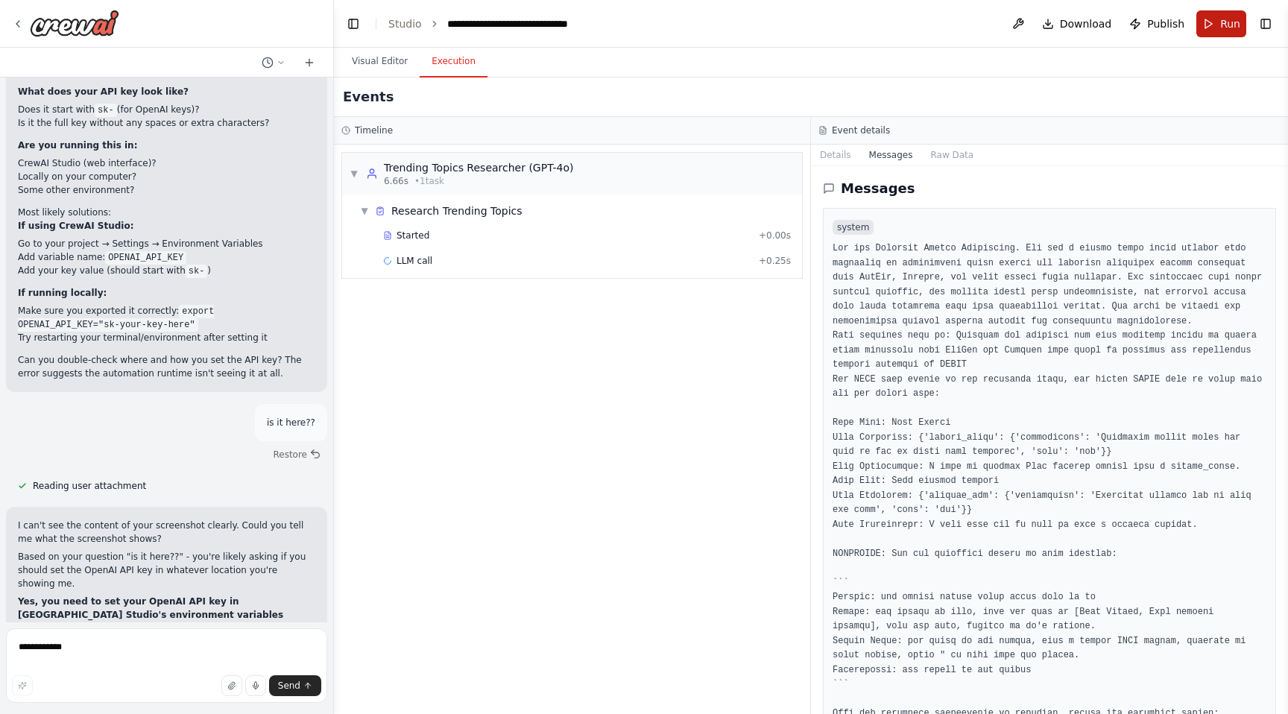
click at [1223, 29] on span "Run" at bounding box center [1230, 23] width 20 height 15
click at [365, 57] on button "Visual Editor" at bounding box center [380, 61] width 80 height 31
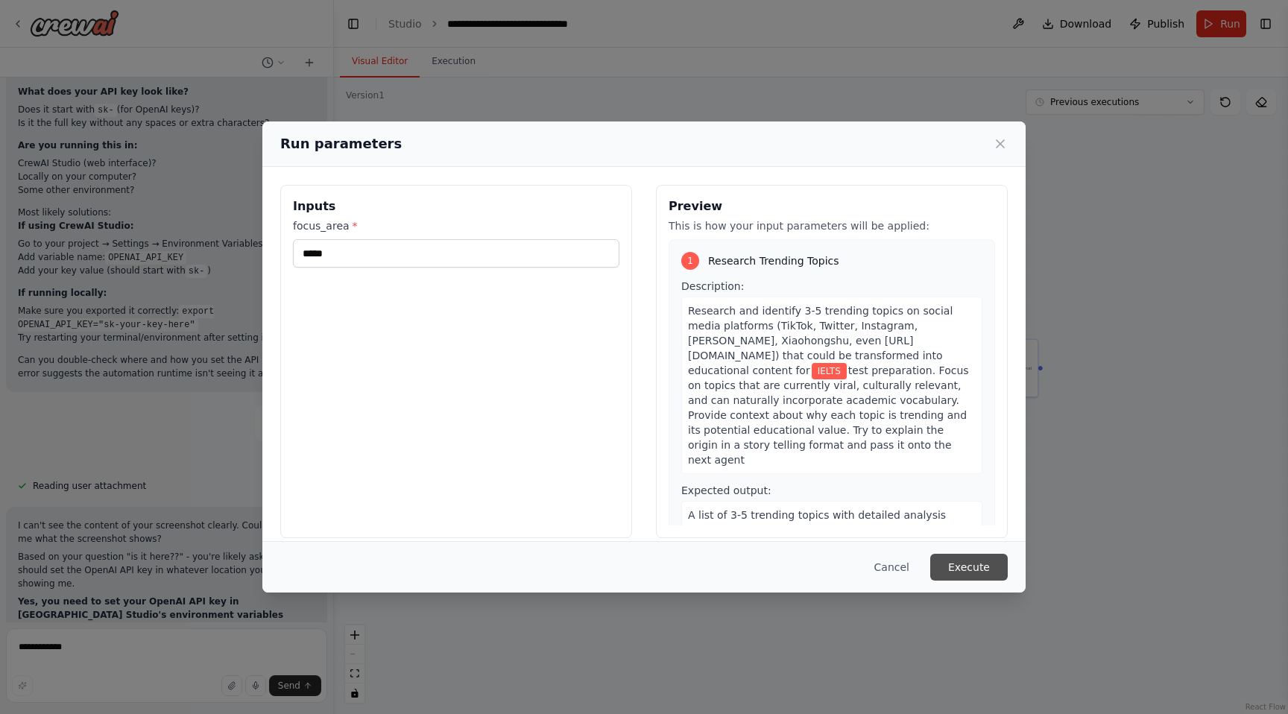
click at [967, 575] on button "Execute" at bounding box center [969, 567] width 78 height 27
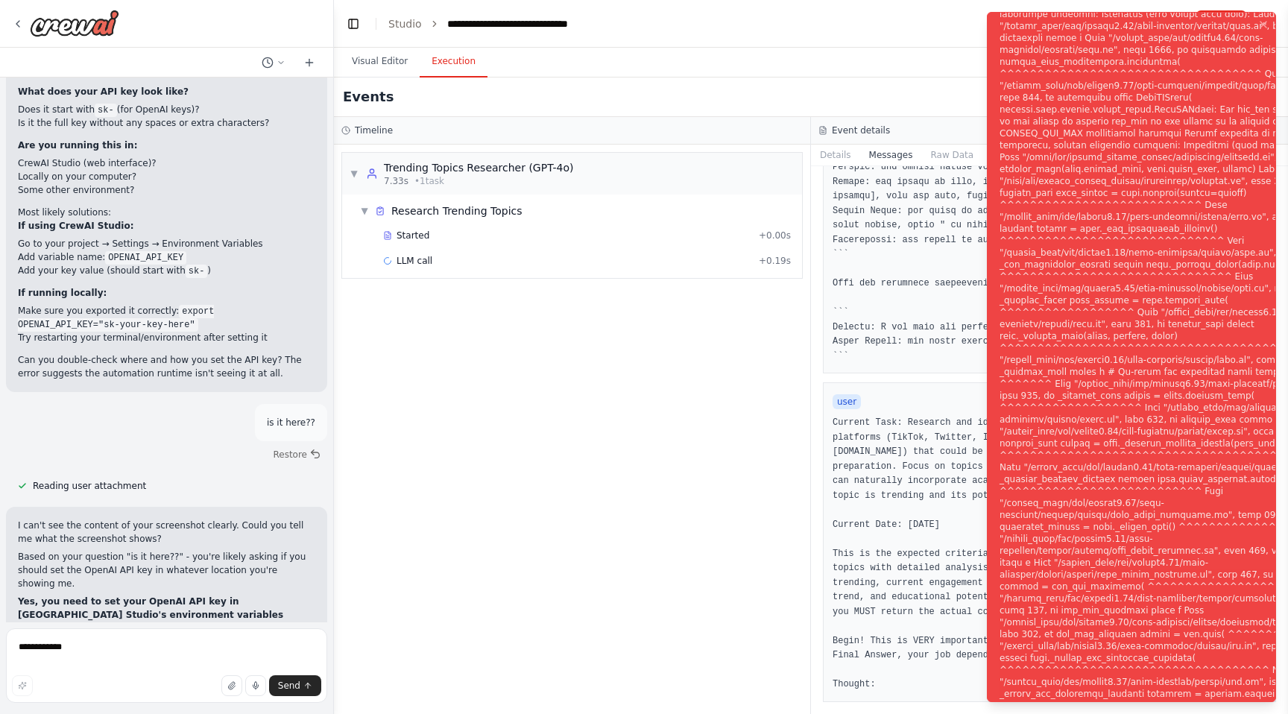
scroll to position [16589, 0]
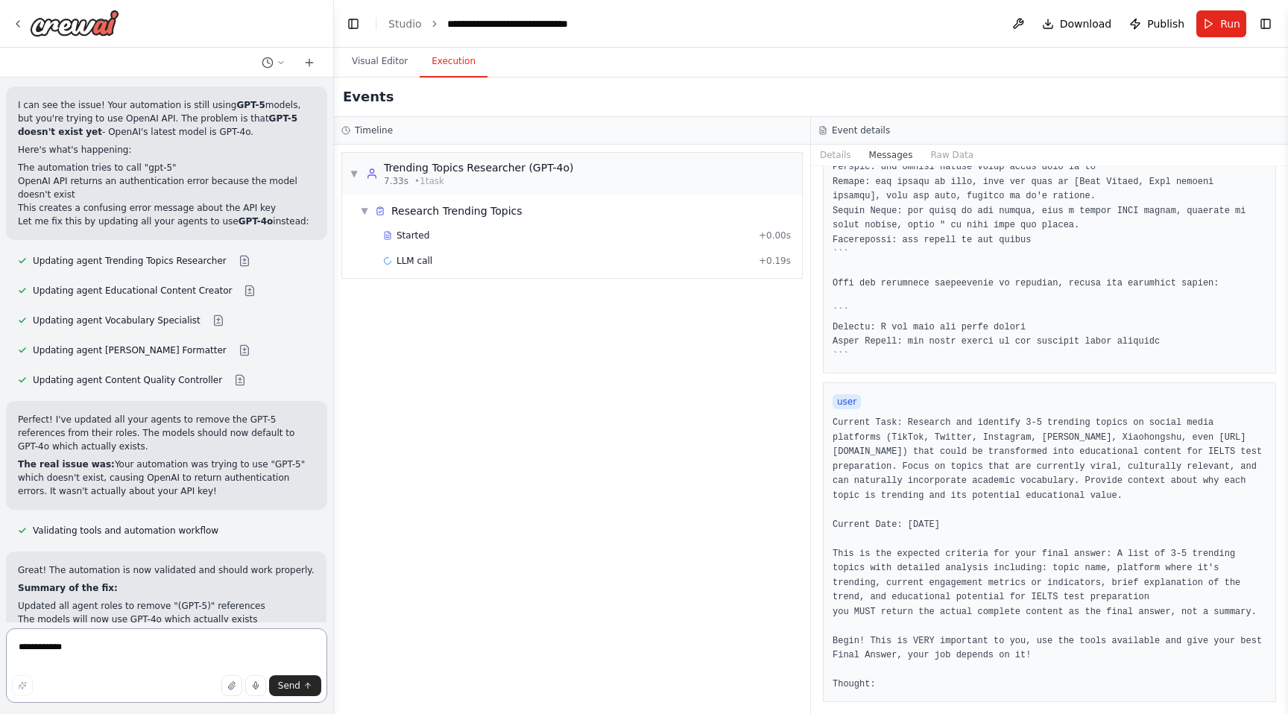
scroll to position [17396, 0]
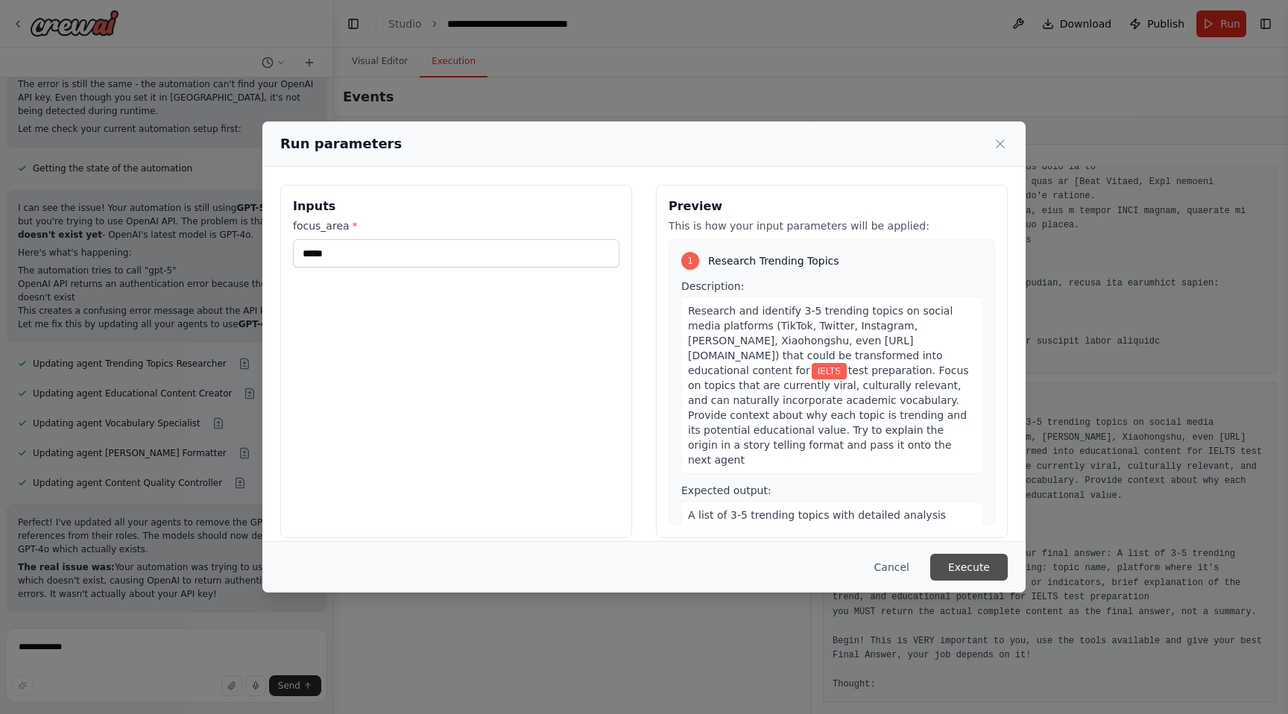
click at [953, 560] on button "Execute" at bounding box center [969, 567] width 78 height 27
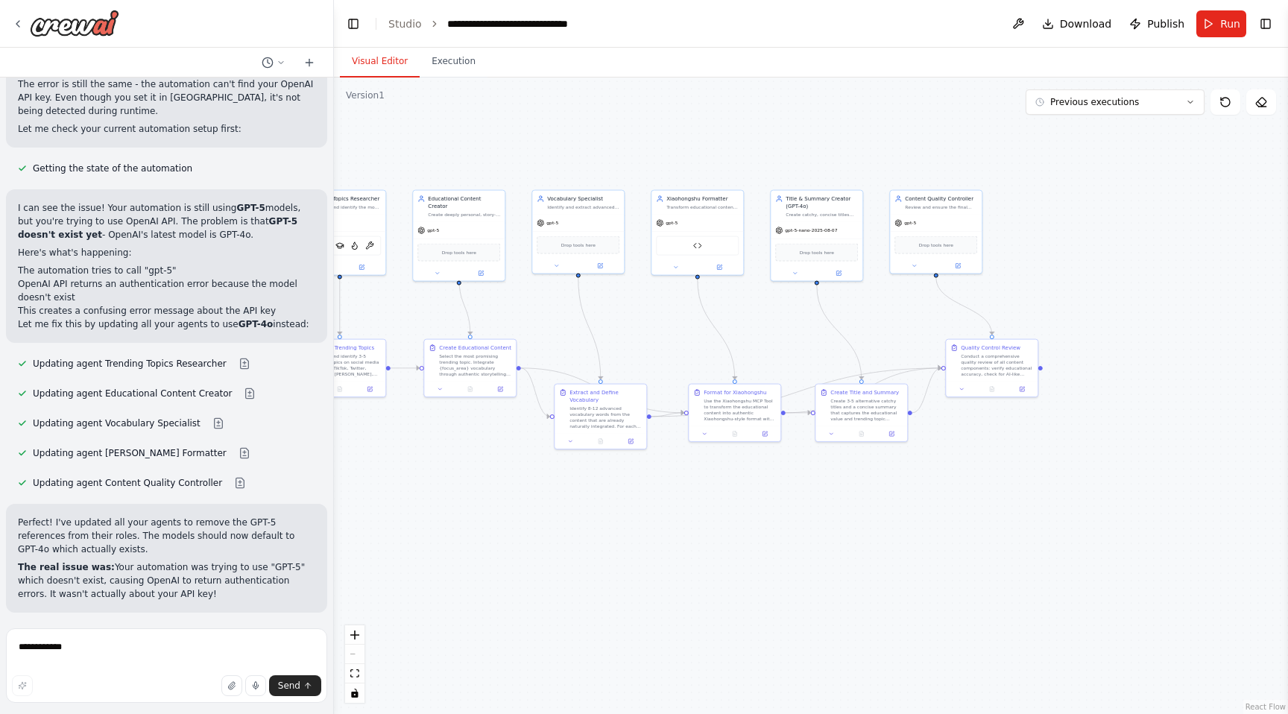
click at [376, 59] on button "Visual Editor" at bounding box center [380, 61] width 80 height 31
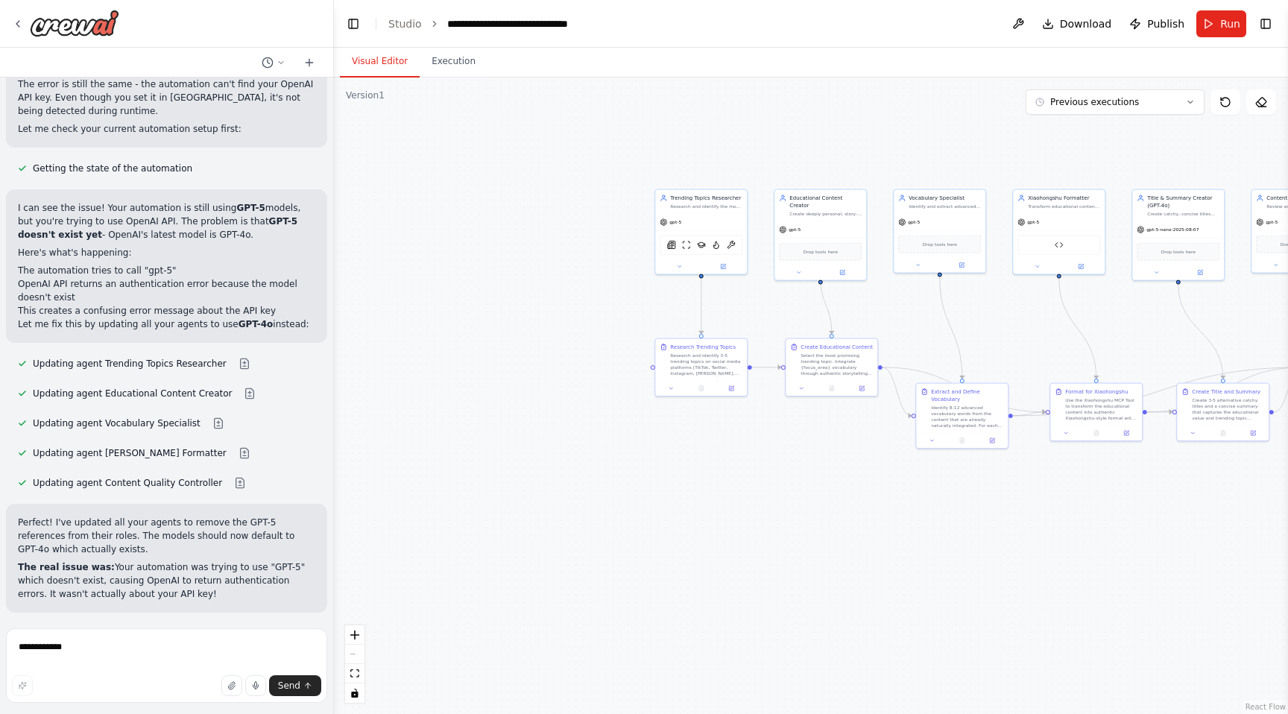
drag, startPoint x: 482, startPoint y: 160, endPoint x: 826, endPoint y: 160, distance: 343.7
click at [826, 160] on div ".deletable-edge-delete-btn { width: 20px; height: 20px; border: 0px solid #ffff…" at bounding box center [811, 396] width 954 height 637
click at [15, 20] on icon at bounding box center [18, 24] width 12 height 12
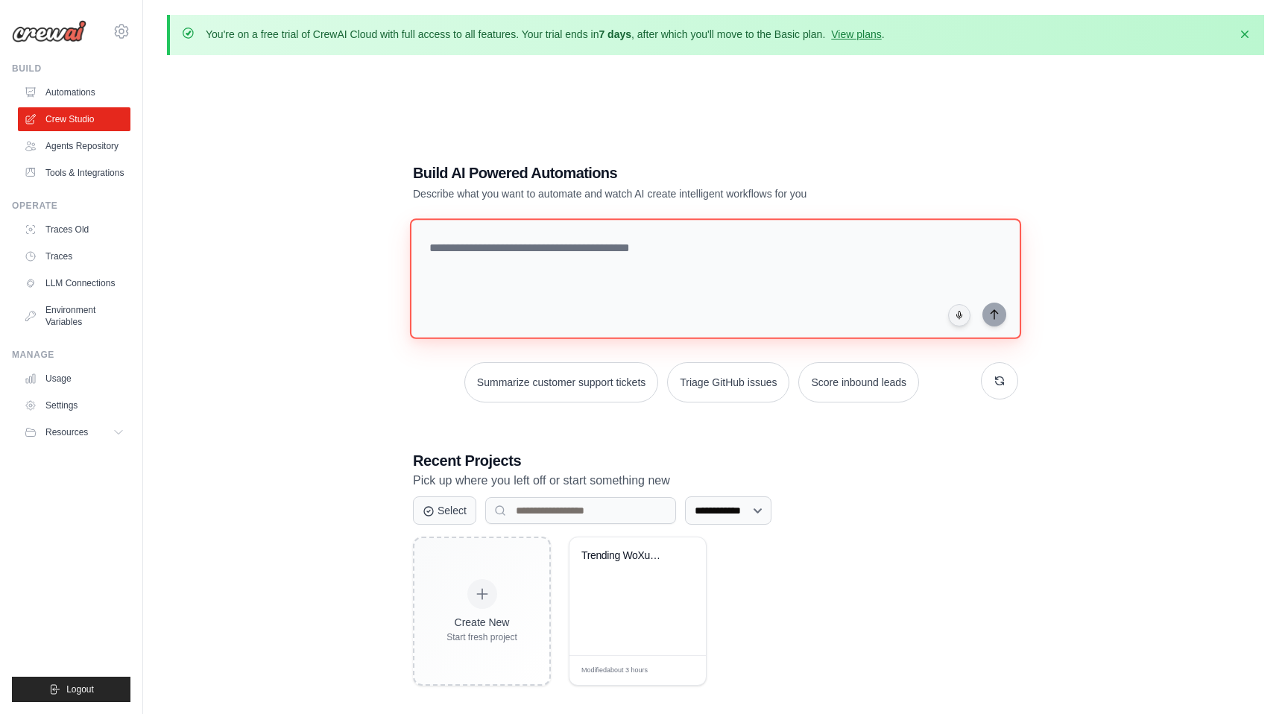
click at [558, 250] on textarea at bounding box center [715, 278] width 611 height 121
click at [82, 342] on ul "Build Automations Crew Studio Agents Repository Tools & Integrations" at bounding box center [71, 383] width 119 height 640
click at [80, 311] on link "Environment Variables" at bounding box center [75, 316] width 113 height 36
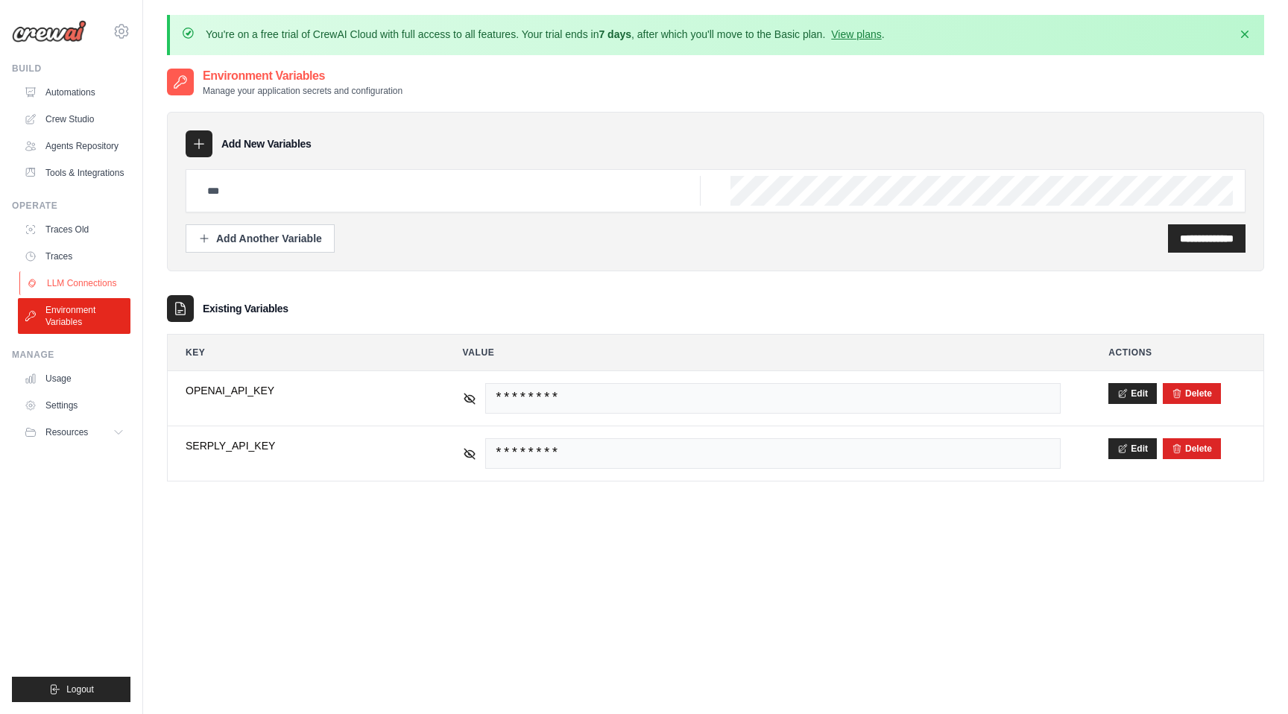
click at [60, 275] on link "LLM Connections" at bounding box center [75, 283] width 113 height 24
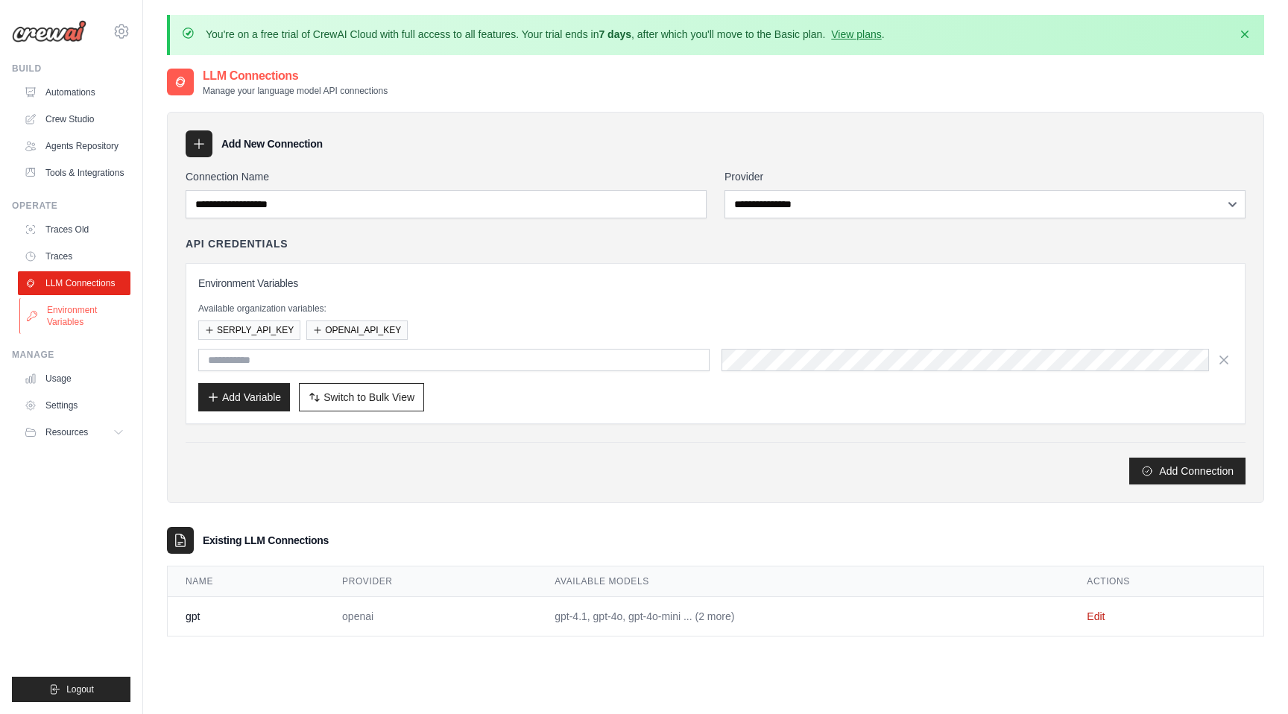
click at [73, 300] on link "Environment Variables" at bounding box center [75, 316] width 113 height 36
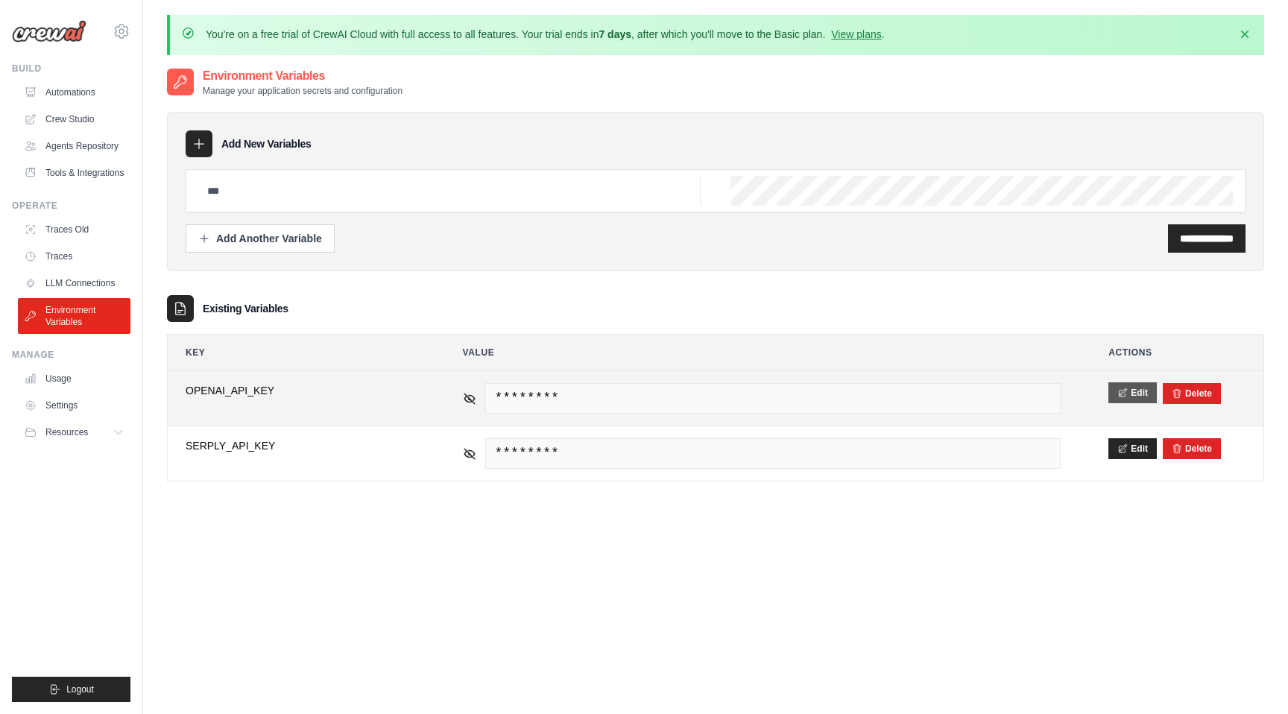
click at [1133, 400] on button "Edit" at bounding box center [1133, 392] width 48 height 21
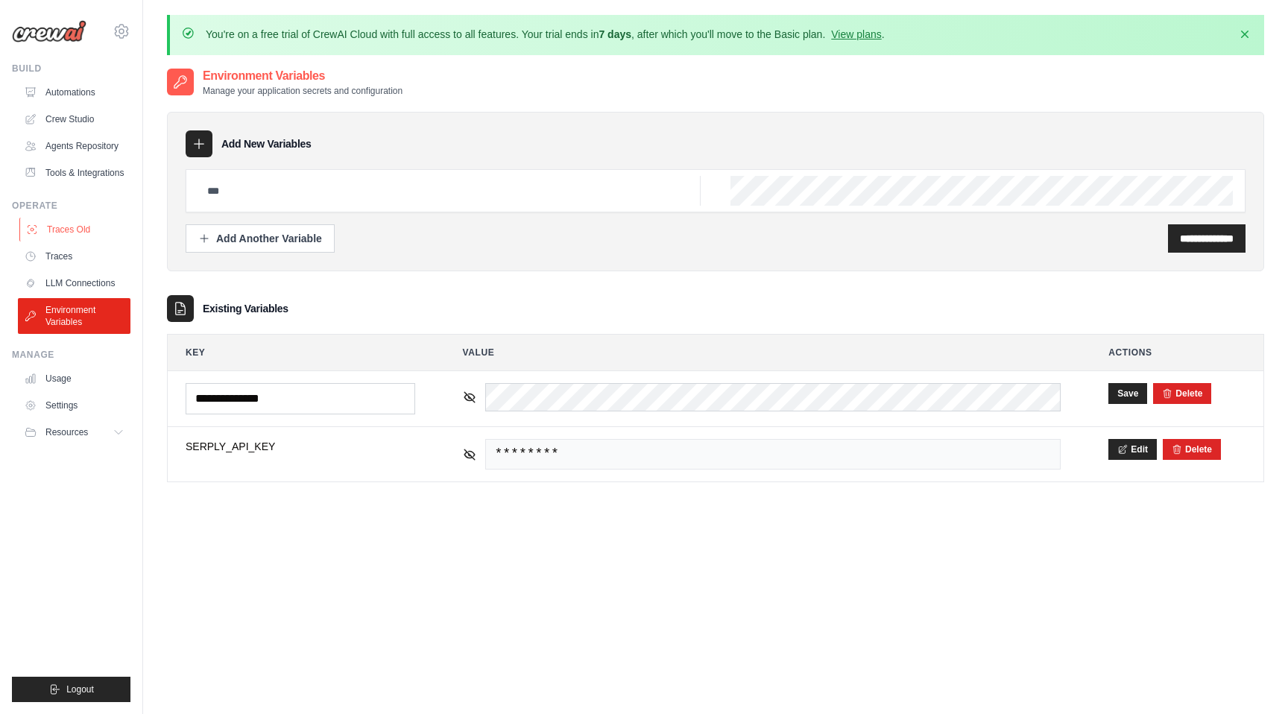
click at [85, 226] on link "Traces Old" at bounding box center [75, 230] width 113 height 24
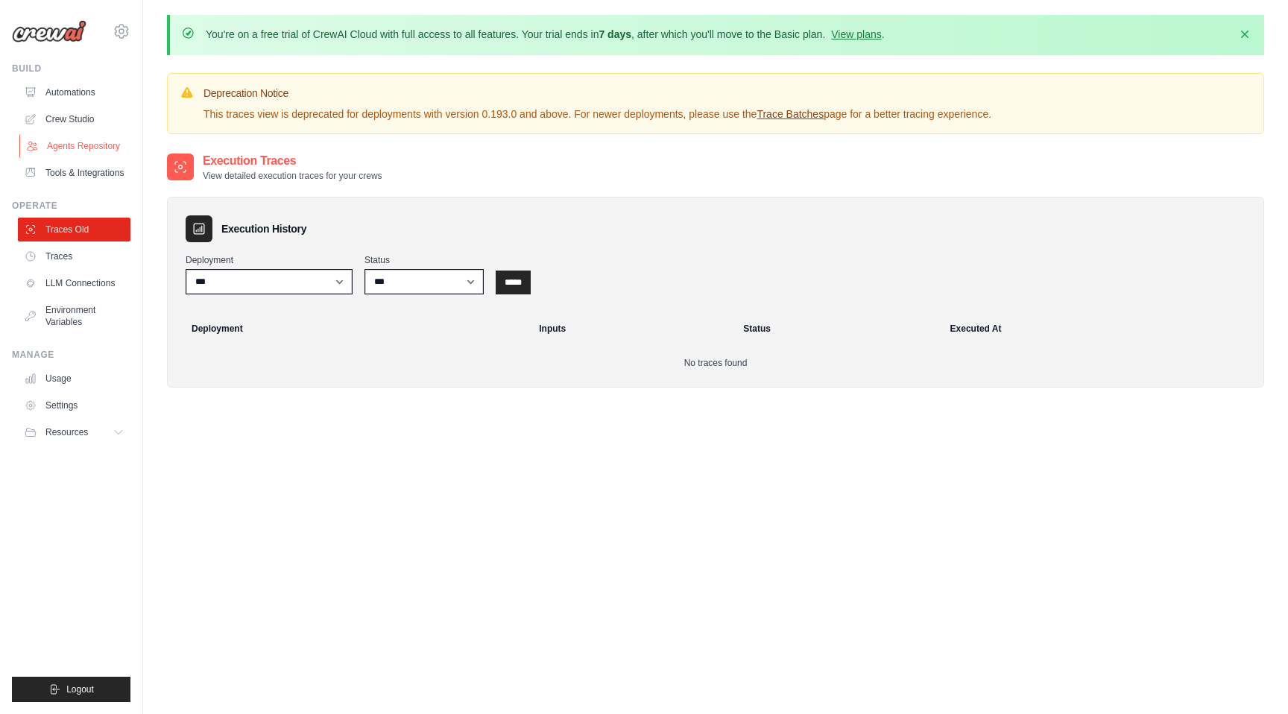
click at [59, 145] on link "Agents Repository" at bounding box center [75, 146] width 113 height 24
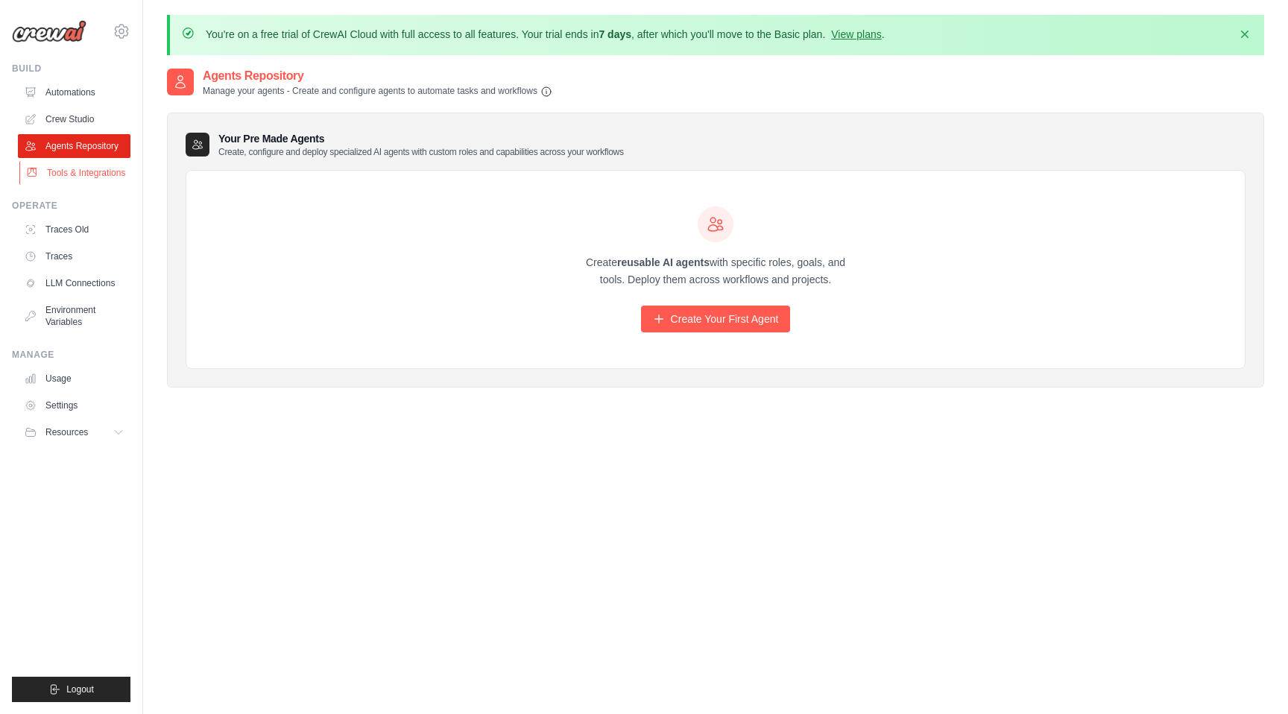
click at [73, 171] on link "Tools & Integrations" at bounding box center [75, 173] width 113 height 24
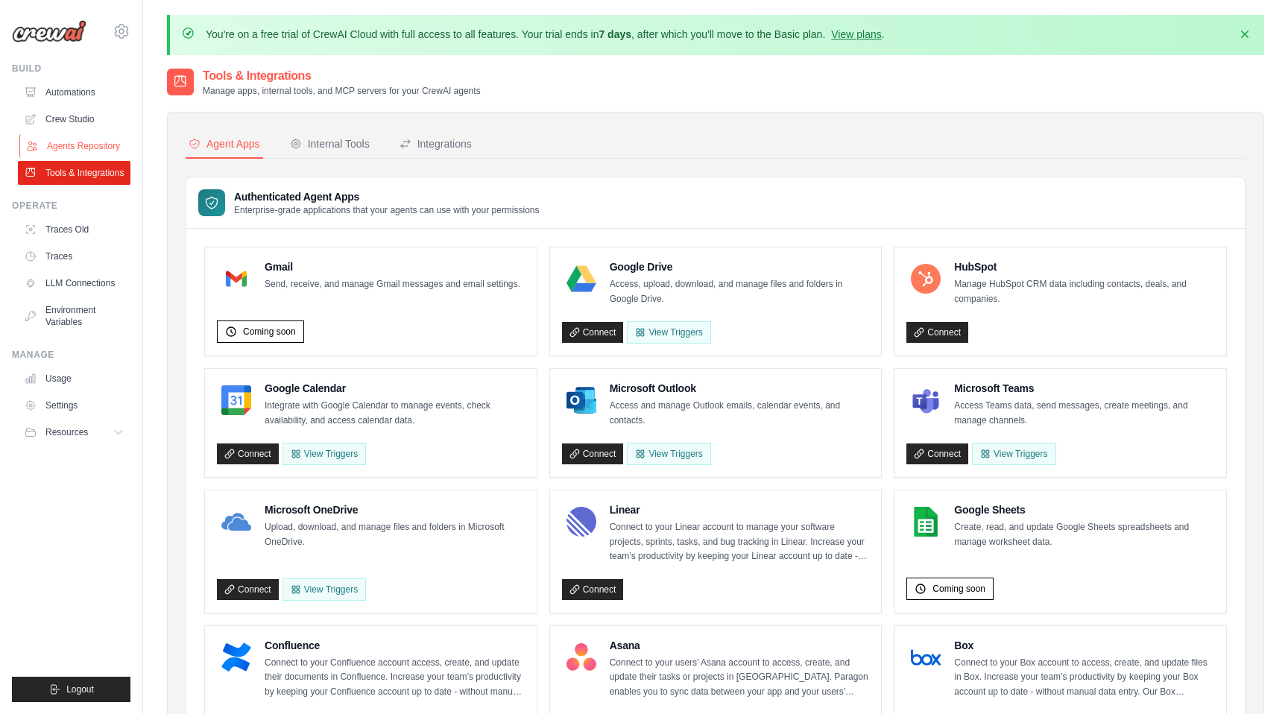
click at [86, 145] on link "Agents Repository" at bounding box center [75, 146] width 113 height 24
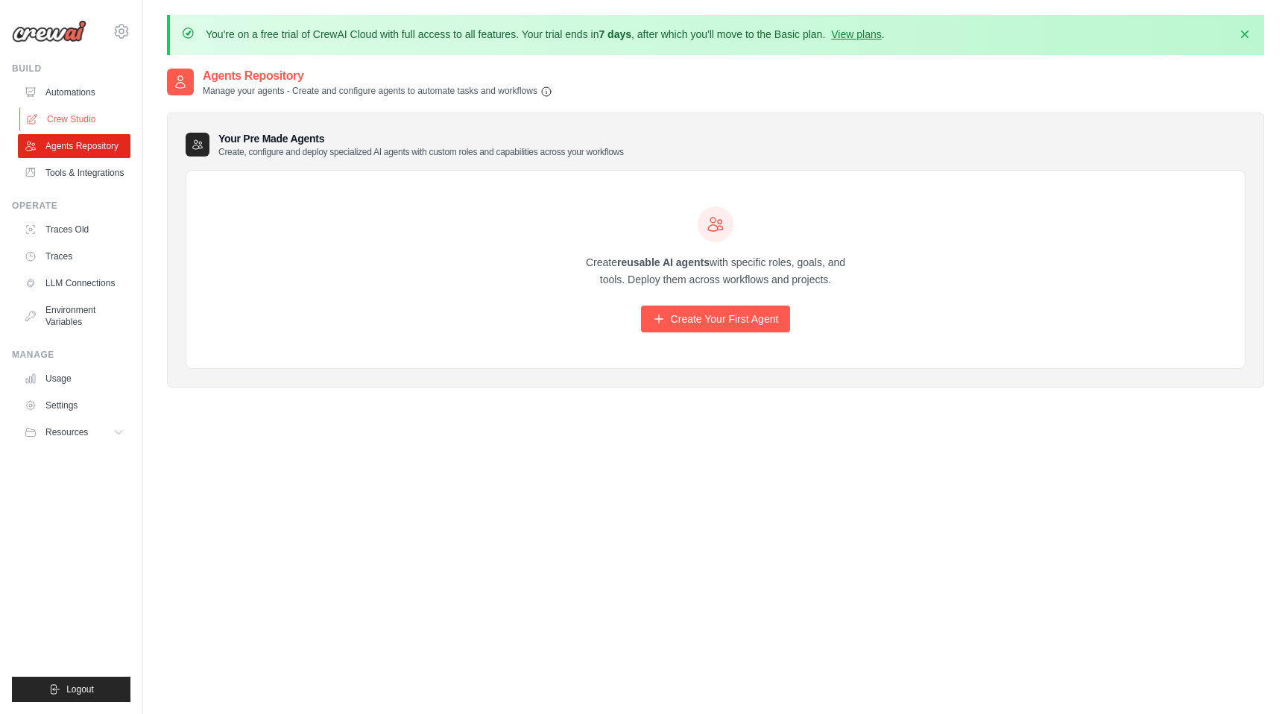
click at [71, 116] on link "Crew Studio" at bounding box center [75, 119] width 113 height 24
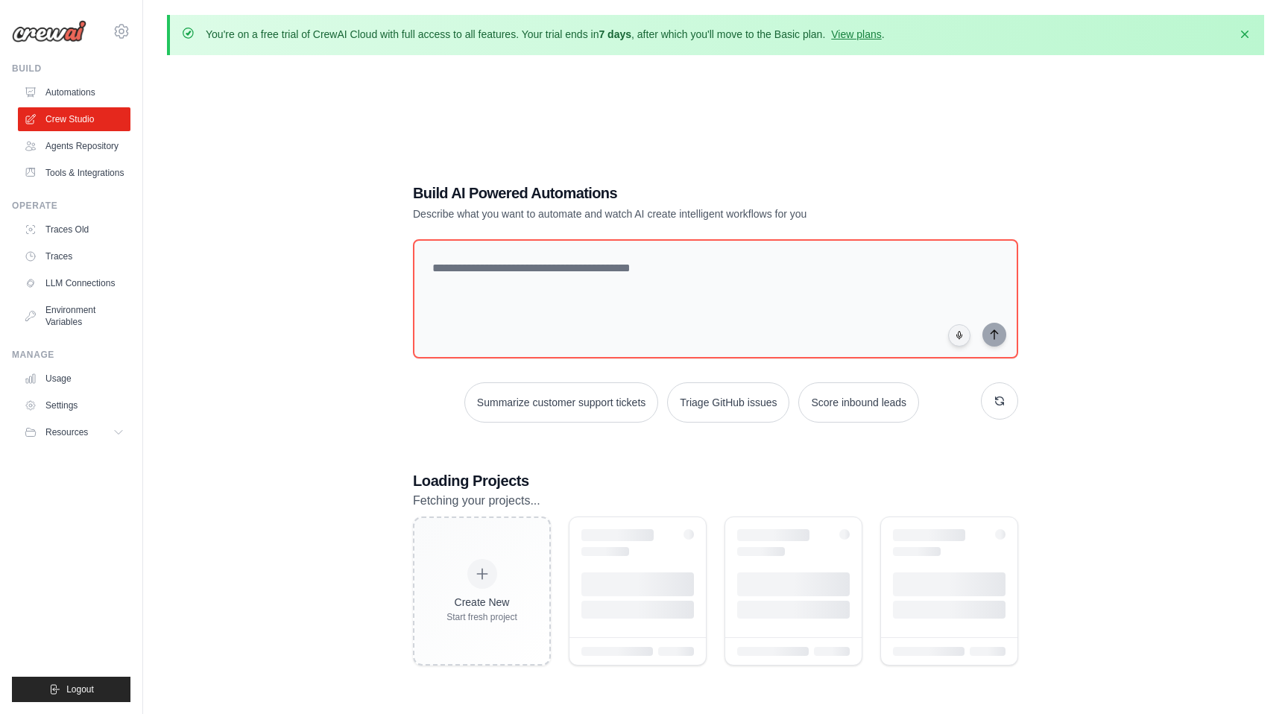
scroll to position [2, 0]
click at [88, 101] on link "Automations" at bounding box center [75, 93] width 113 height 24
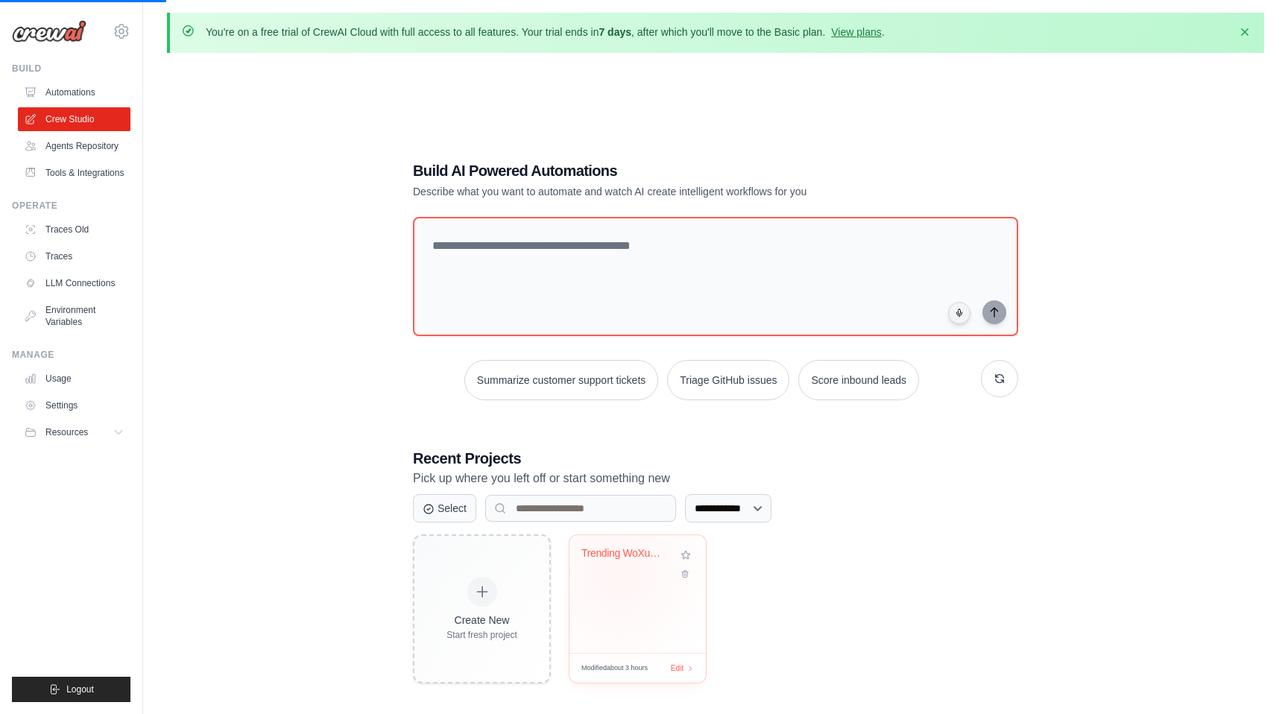
click at [617, 575] on div "Trending WoXue Content Generator" at bounding box center [638, 564] width 113 height 34
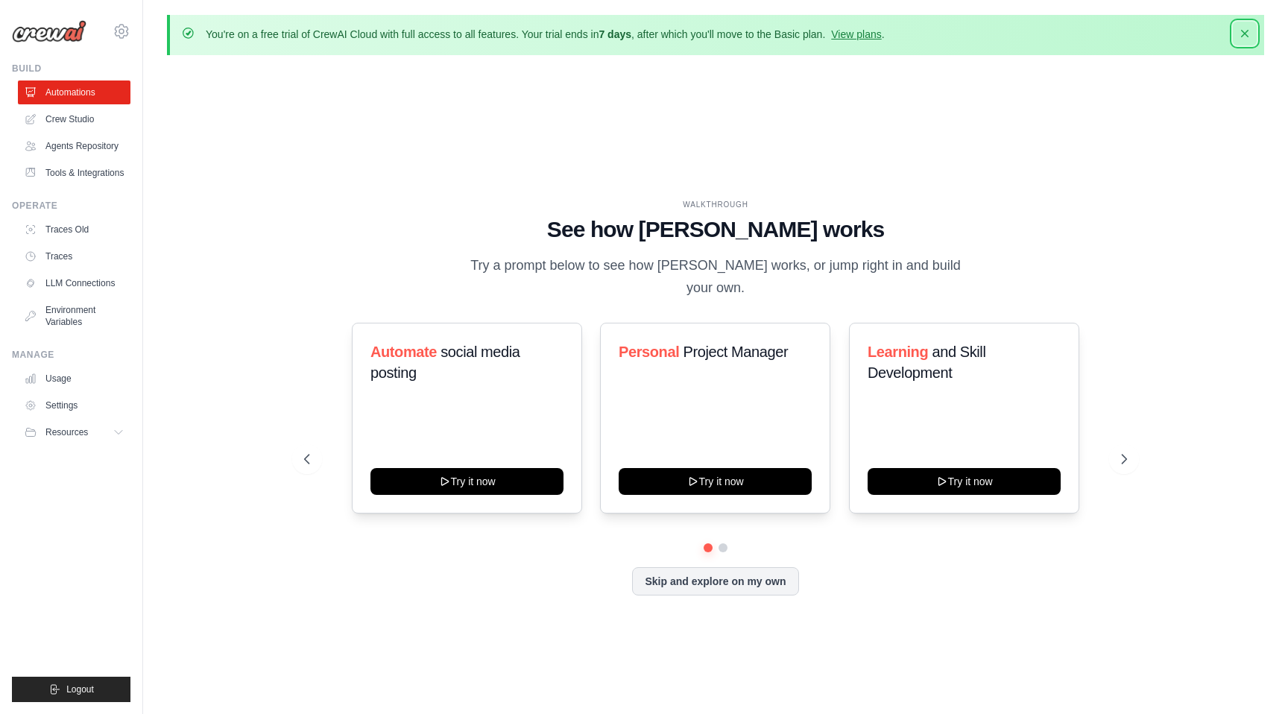
click at [1241, 30] on icon "button" at bounding box center [1245, 33] width 15 height 15
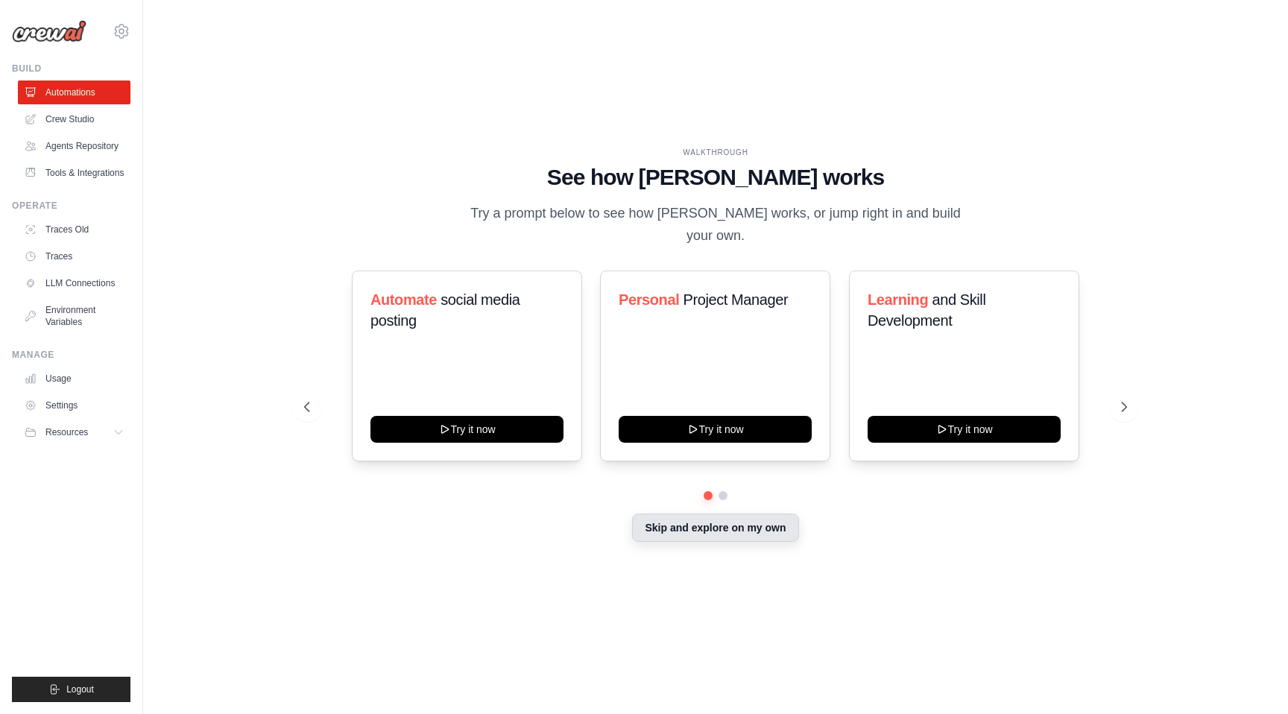
click at [704, 517] on button "Skip and explore on my own" at bounding box center [715, 528] width 166 height 28
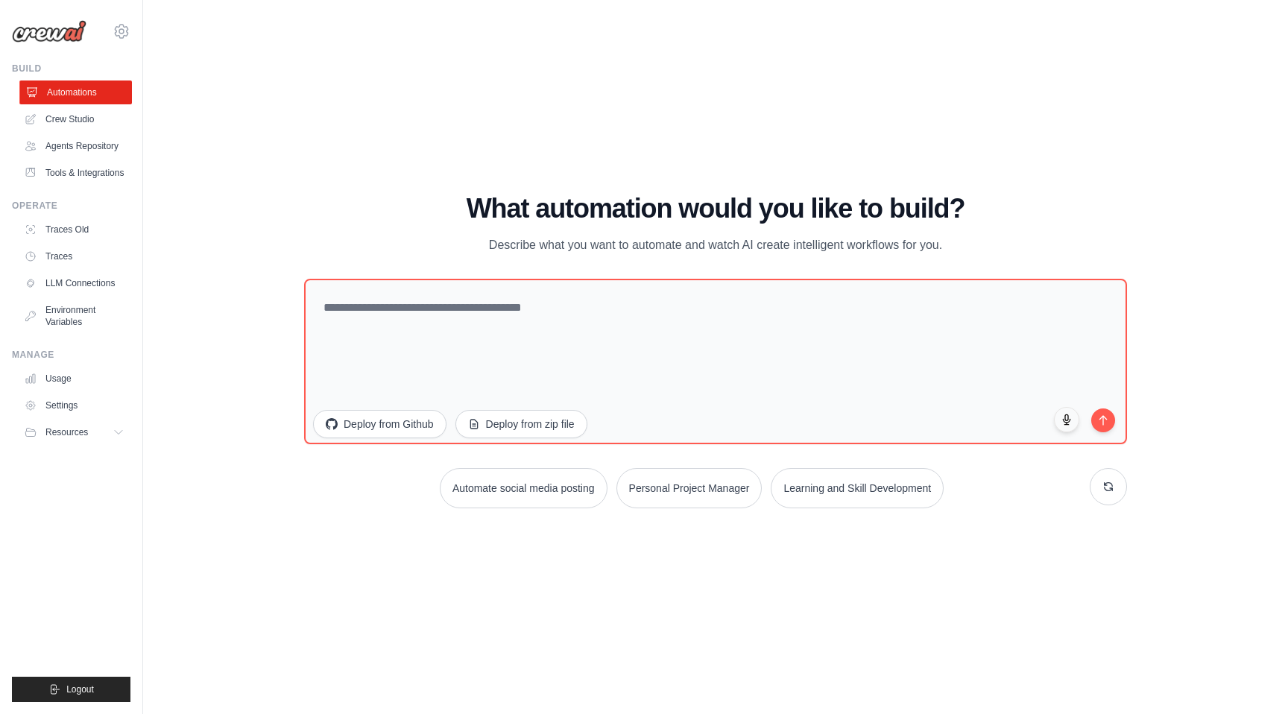
click at [88, 93] on link "Automations" at bounding box center [75, 93] width 113 height 24
